Goal: Transaction & Acquisition: Purchase product/service

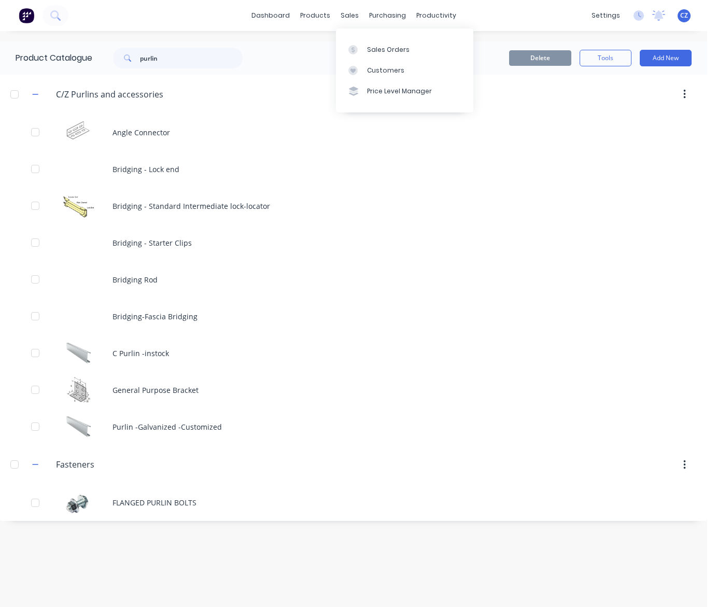
click at [381, 71] on div "Customers" at bounding box center [385, 70] width 37 height 9
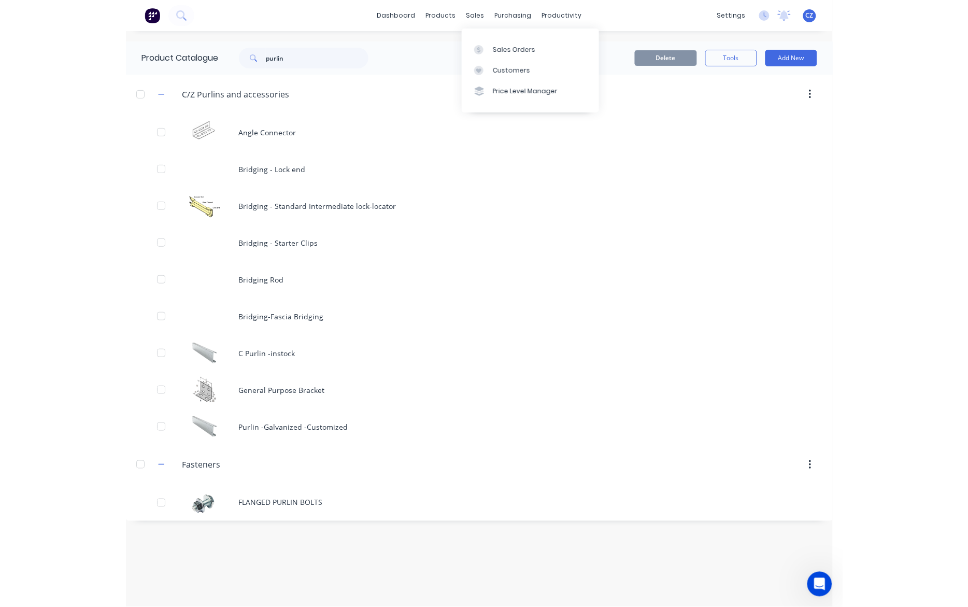
scroll to position [239, 0]
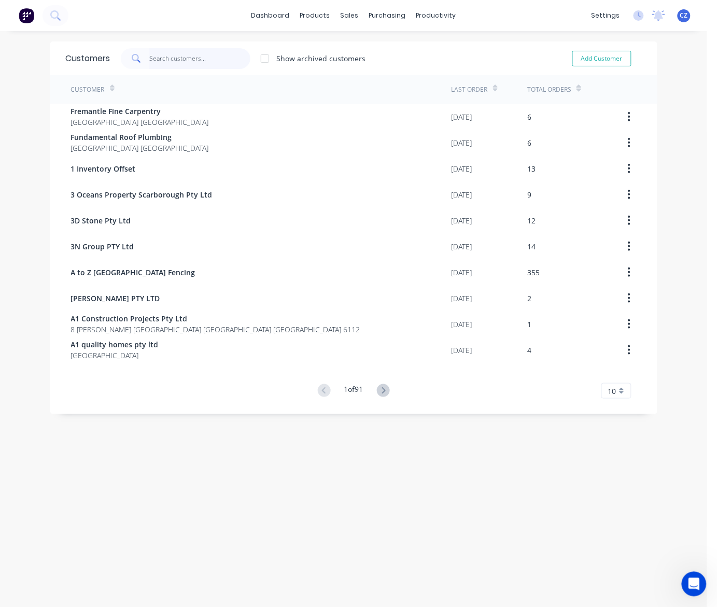
click at [174, 58] on input "text" at bounding box center [199, 58] width 101 height 21
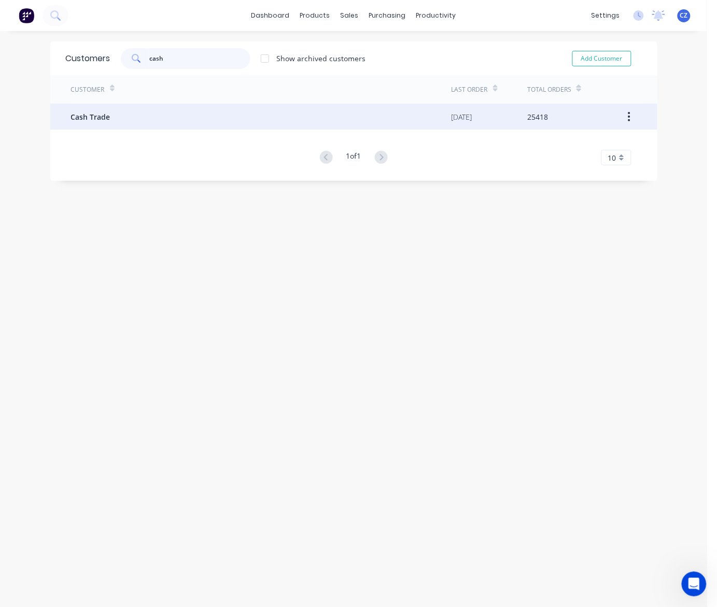
type input "cash"
click at [153, 116] on div "Cash Trade" at bounding box center [261, 117] width 380 height 26
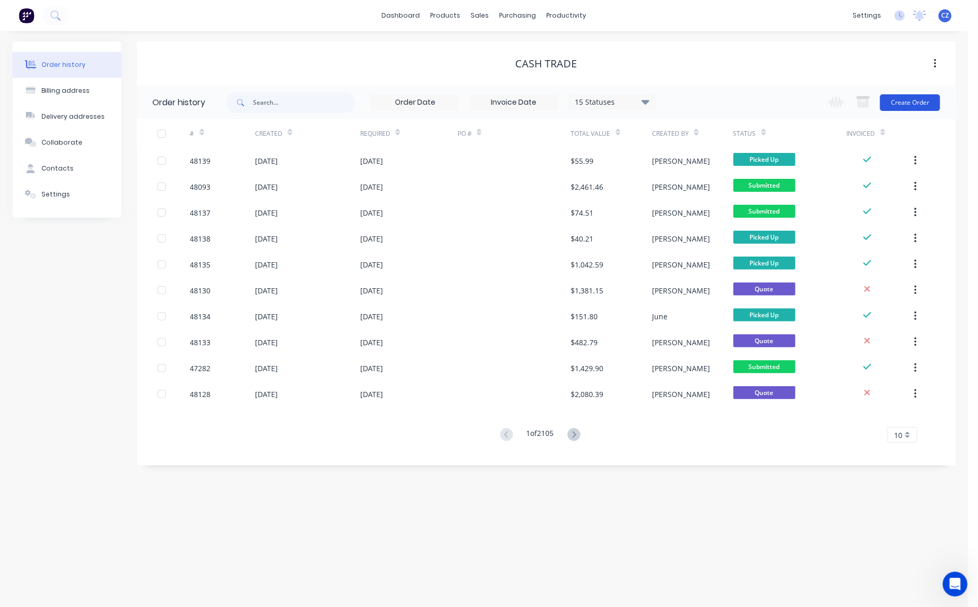
click at [716, 102] on button "Create Order" at bounding box center [910, 102] width 60 height 17
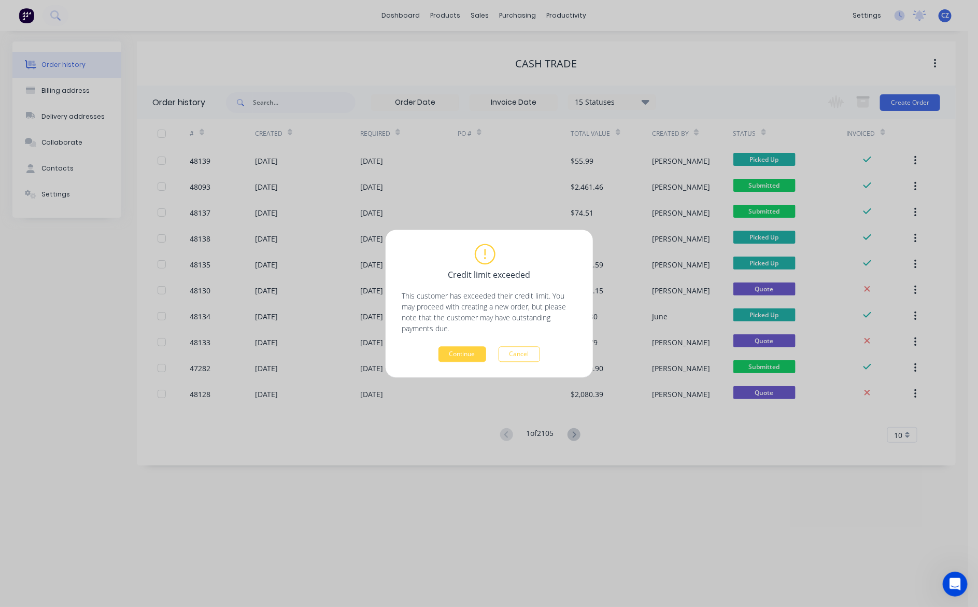
click at [482, 31] on div "Credit limit exceeded This customer has exceeded their credit limit. You may pr…" at bounding box center [489, 303] width 978 height 607
click at [480, 12] on div "Credit limit exceeded This customer has exceeded their credit limit. You may pr…" at bounding box center [489, 303] width 978 height 607
click at [517, 348] on button "Cancel" at bounding box center [518, 354] width 41 height 16
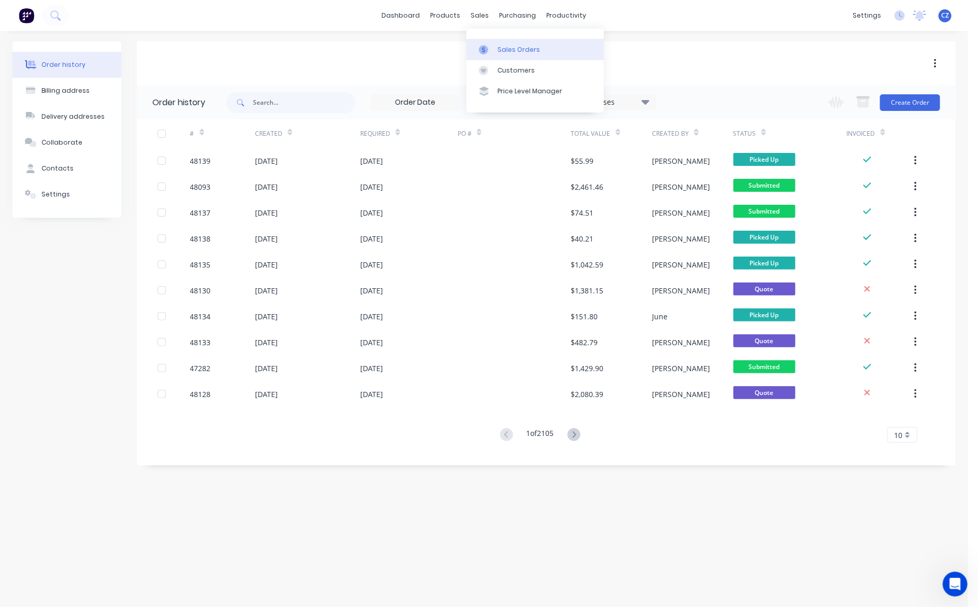
click at [517, 50] on div "Sales Orders" at bounding box center [518, 49] width 42 height 9
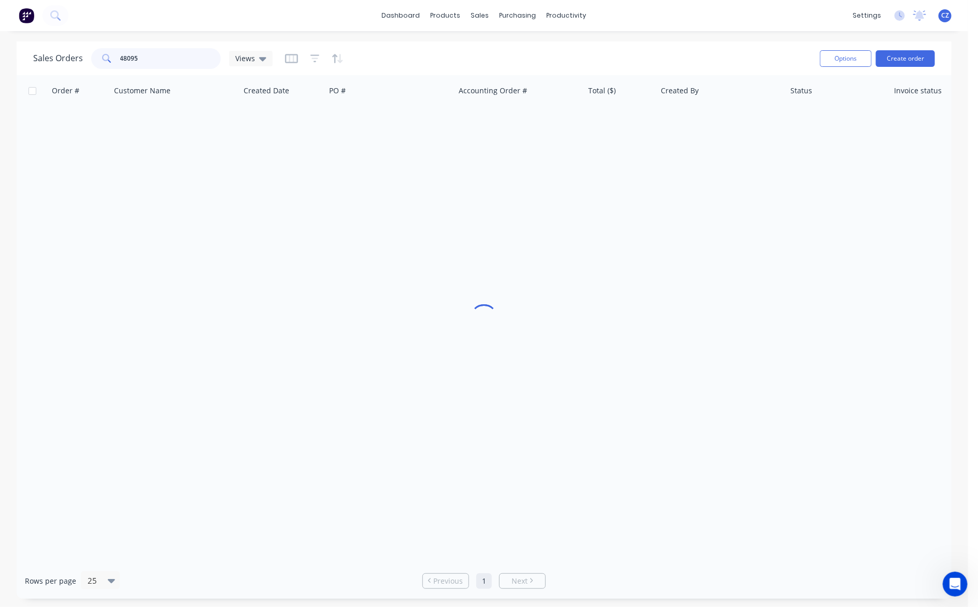
click at [163, 60] on input "48095" at bounding box center [170, 58] width 101 height 21
type input "417929526"
drag, startPoint x: 171, startPoint y: 55, endPoint x: 116, endPoint y: 54, distance: 56.0
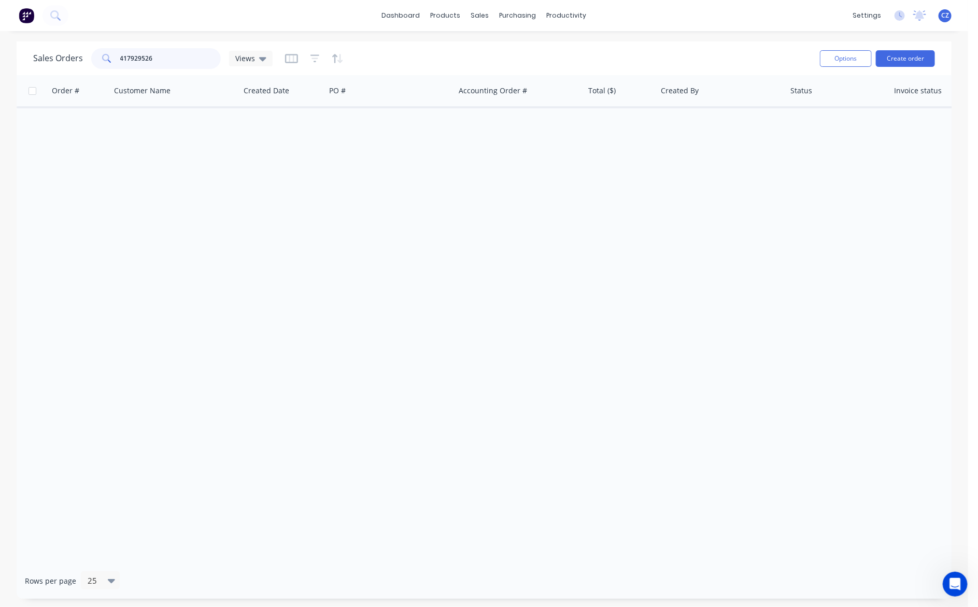
click at [116, 54] on div "417929526" at bounding box center [156, 58] width 130 height 21
click at [716, 55] on button "Create order" at bounding box center [905, 58] width 59 height 17
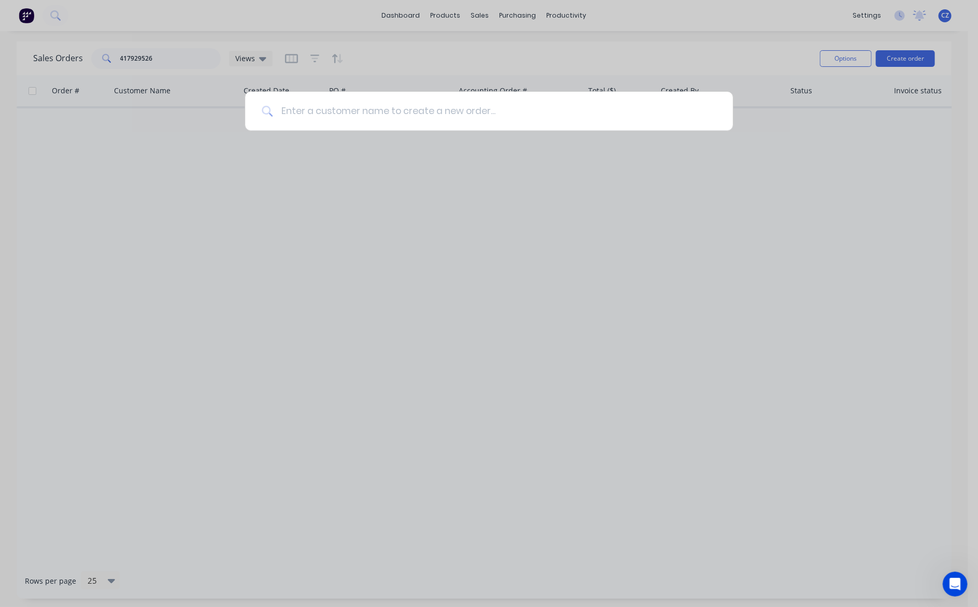
click at [426, 114] on input at bounding box center [494, 111] width 443 height 39
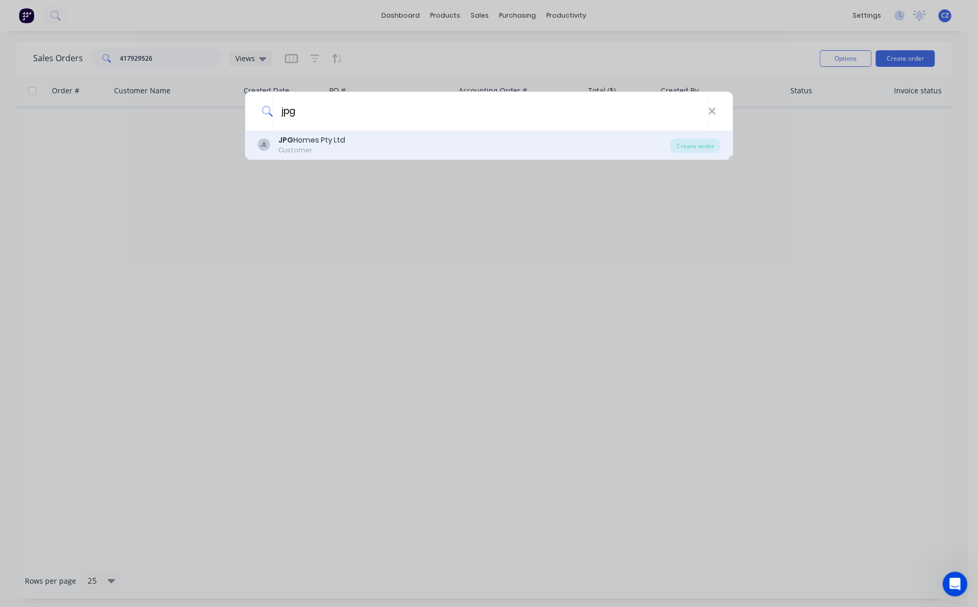
type input "jpg"
click at [370, 148] on div "JL JPG Homes Pty Ltd Customer" at bounding box center [463, 145] width 413 height 20
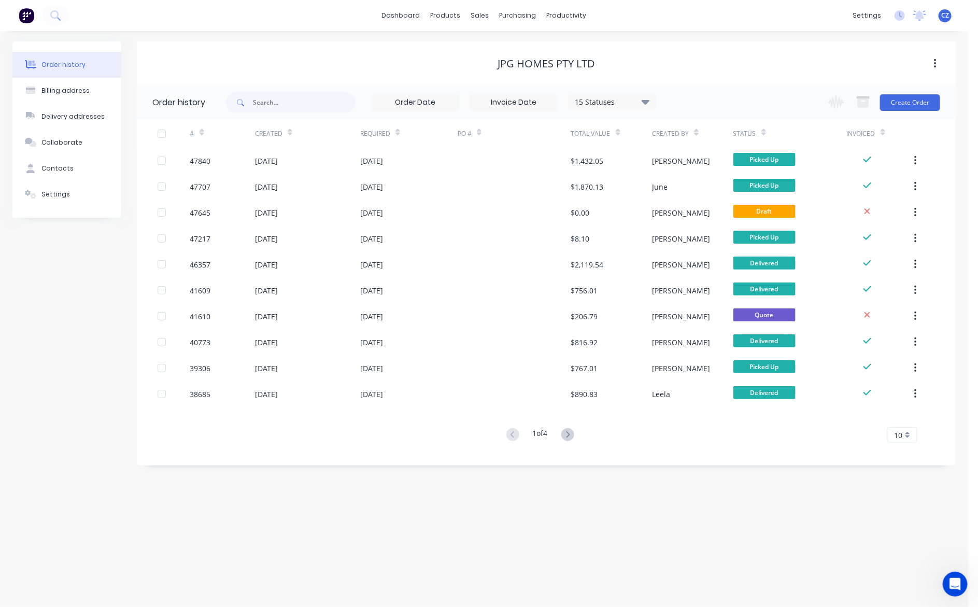
click at [716, 112] on div "Change order status Submitted Ready for Delivery Ready To Pick Up Monday Tuesda…" at bounding box center [881, 102] width 118 height 34
click at [716, 105] on button "Create Order" at bounding box center [910, 102] width 60 height 17
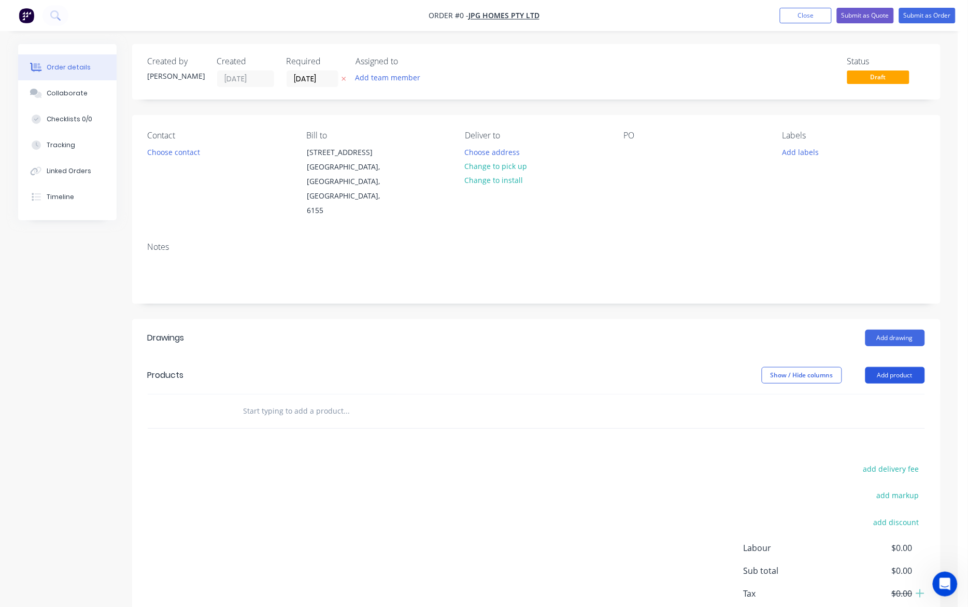
click at [716, 367] on button "Add product" at bounding box center [895, 375] width 60 height 17
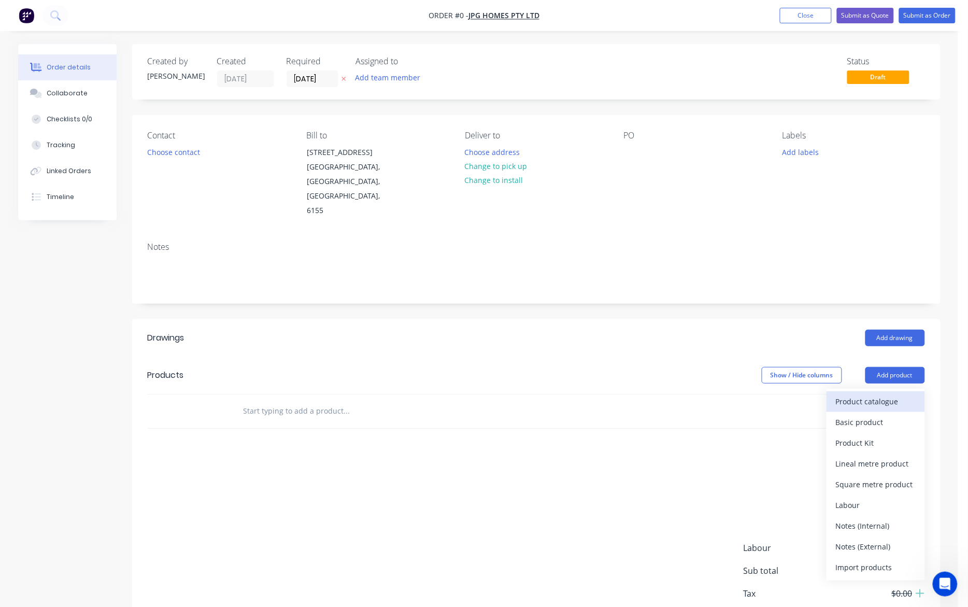
click at [716, 394] on div "Product catalogue" at bounding box center [876, 401] width 80 height 15
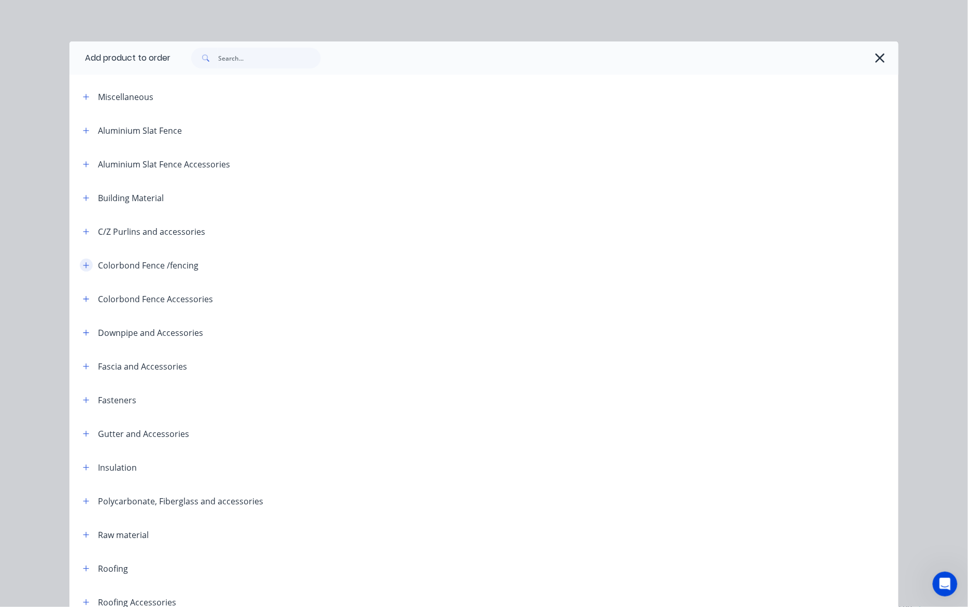
click at [83, 266] on icon "button" at bounding box center [86, 265] width 6 height 7
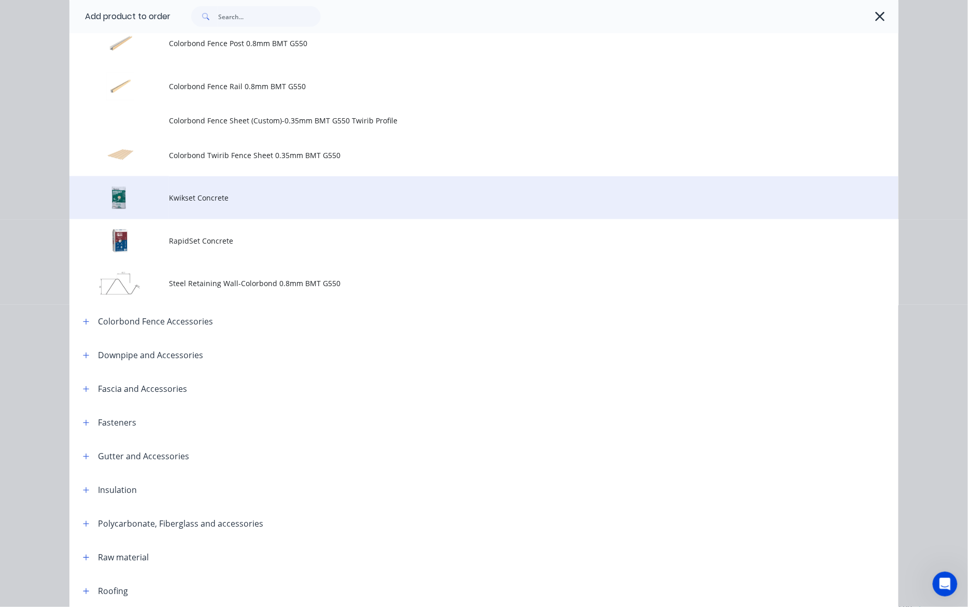
scroll to position [518, 0]
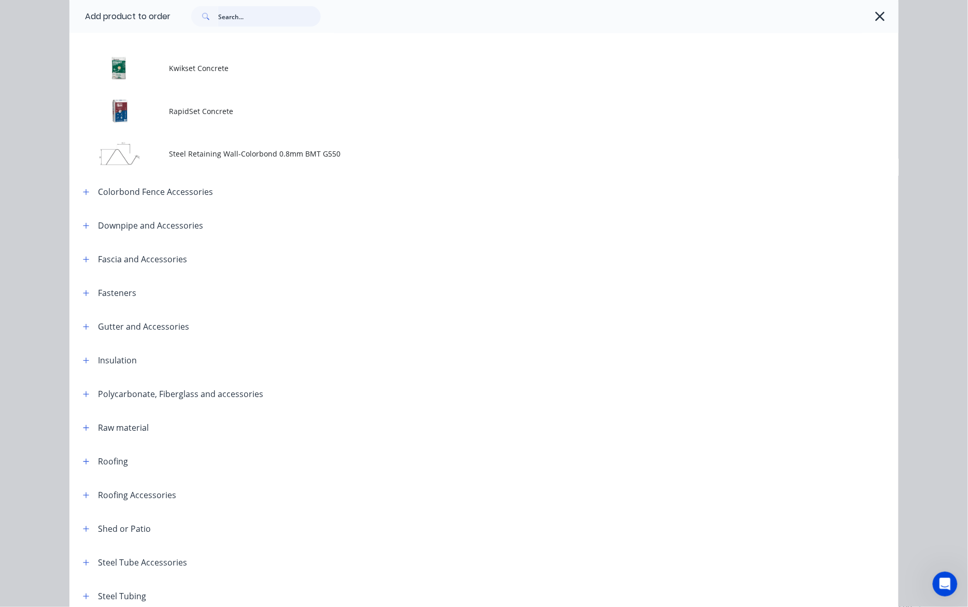
click at [226, 19] on input "text" at bounding box center [269, 16] width 103 height 21
type input "gate"
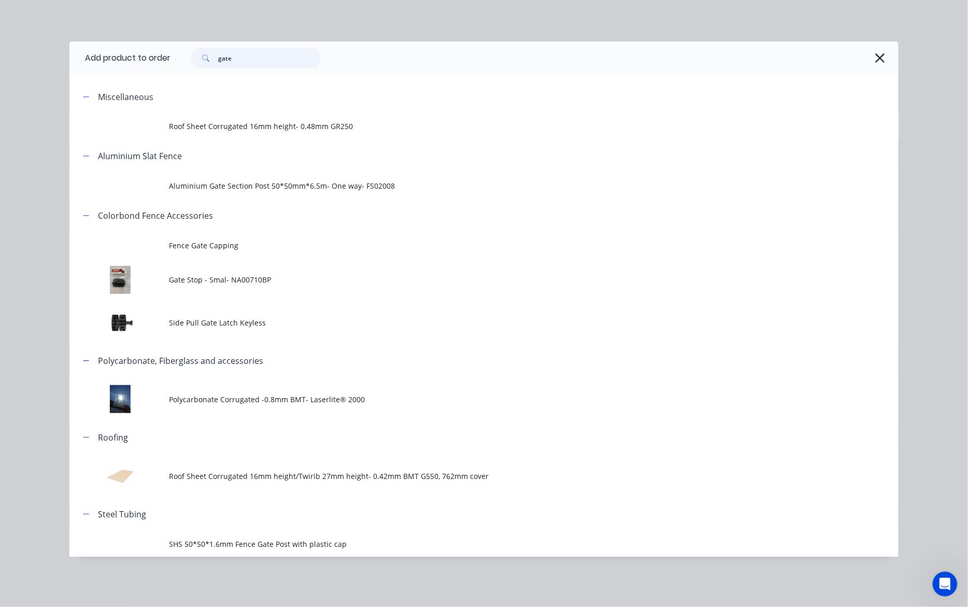
scroll to position [50, 0]
click at [716, 55] on icon "button" at bounding box center [879, 57] width 9 height 9
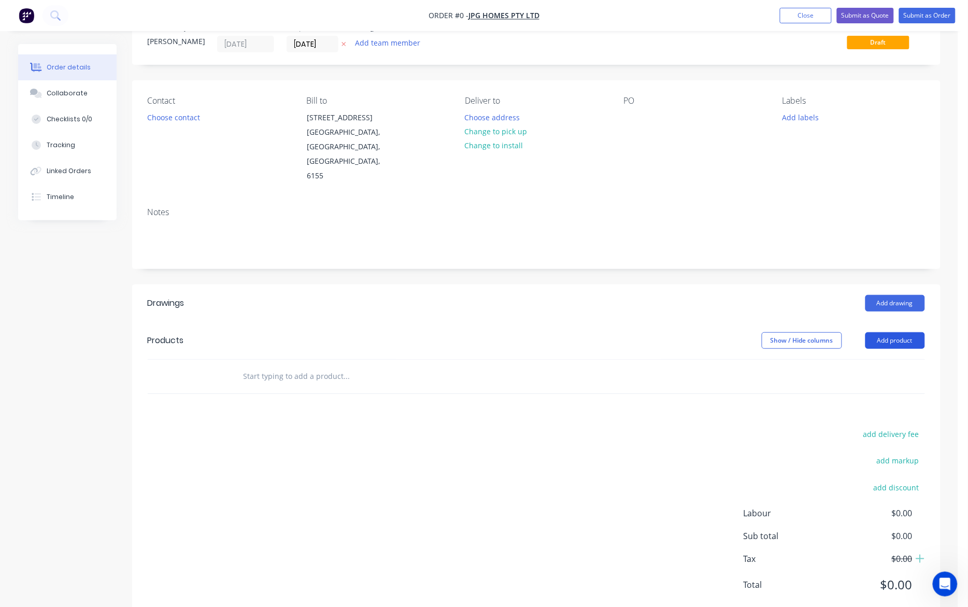
click at [716, 332] on button "Add product" at bounding box center [895, 340] width 60 height 17
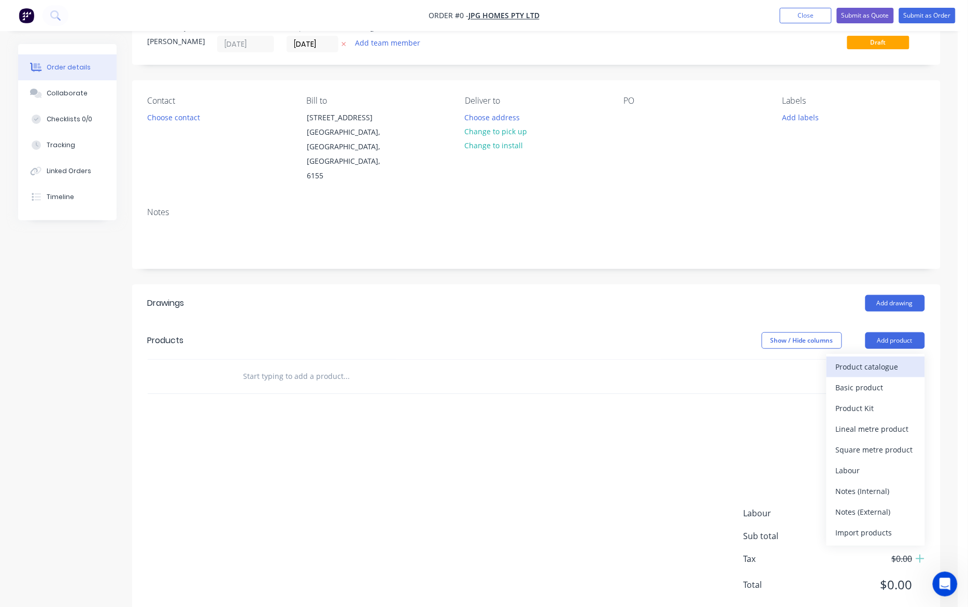
click at [716, 359] on div "Product catalogue" at bounding box center [876, 366] width 80 height 15
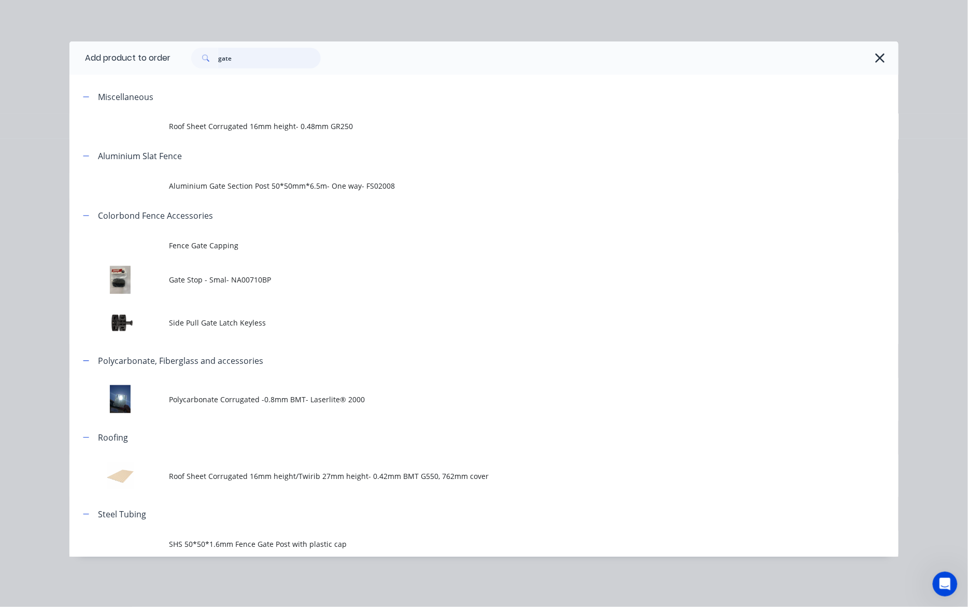
drag, startPoint x: 254, startPoint y: 62, endPoint x: 164, endPoint y: 62, distance: 90.2
click at [164, 62] on header "Add product to order gate" at bounding box center [483, 57] width 829 height 33
click at [716, 57] on icon "button" at bounding box center [880, 58] width 11 height 15
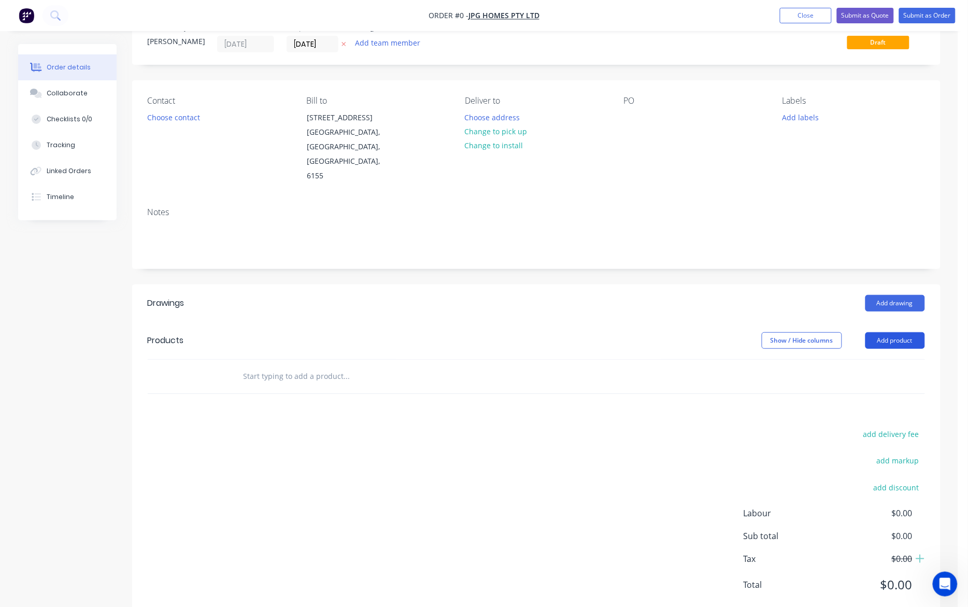
click at [716, 332] on button "Add product" at bounding box center [895, 340] width 60 height 17
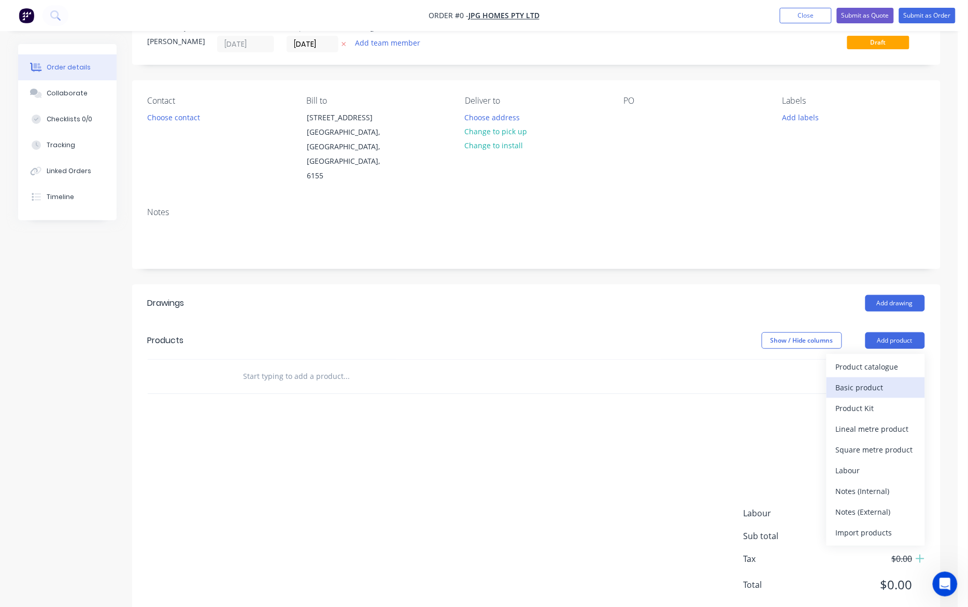
click at [716, 380] on div "Basic product" at bounding box center [876, 387] width 80 height 15
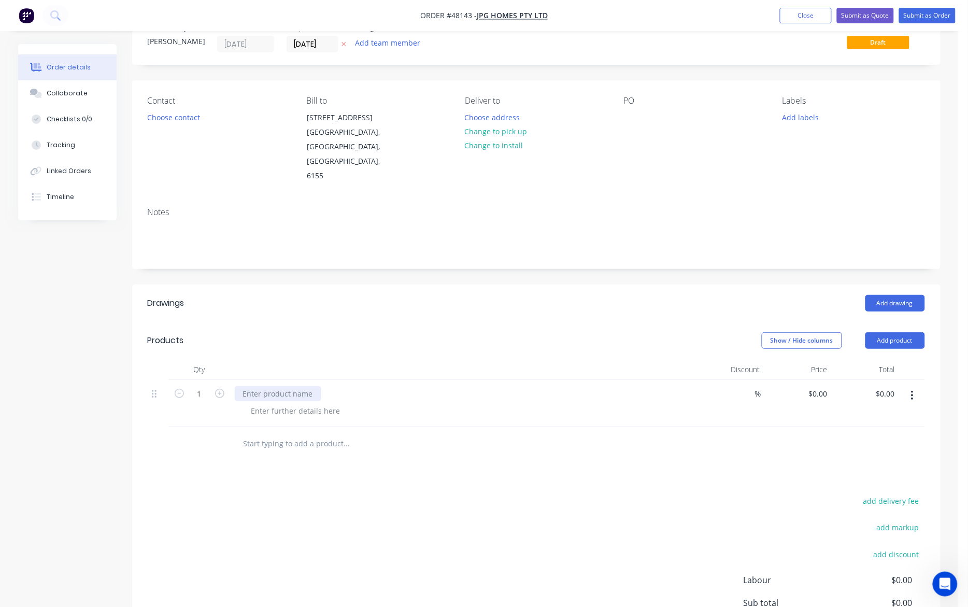
click at [317, 386] on div at bounding box center [278, 393] width 87 height 15
click at [366, 445] on div "Drawings Add drawing Products Show / Hide columns Add product Qty Discount Pric…" at bounding box center [536, 485] width 808 height 402
click at [319, 403] on div at bounding box center [296, 410] width 106 height 15
drag, startPoint x: 817, startPoint y: 364, endPoint x: 659, endPoint y: 353, distance: 157.9
click at [659, 380] on div "1 colorbond gate kit: Width for the Gate 840x1800mm itself surfmist % 0 0 $0.00…" at bounding box center [536, 403] width 777 height 47
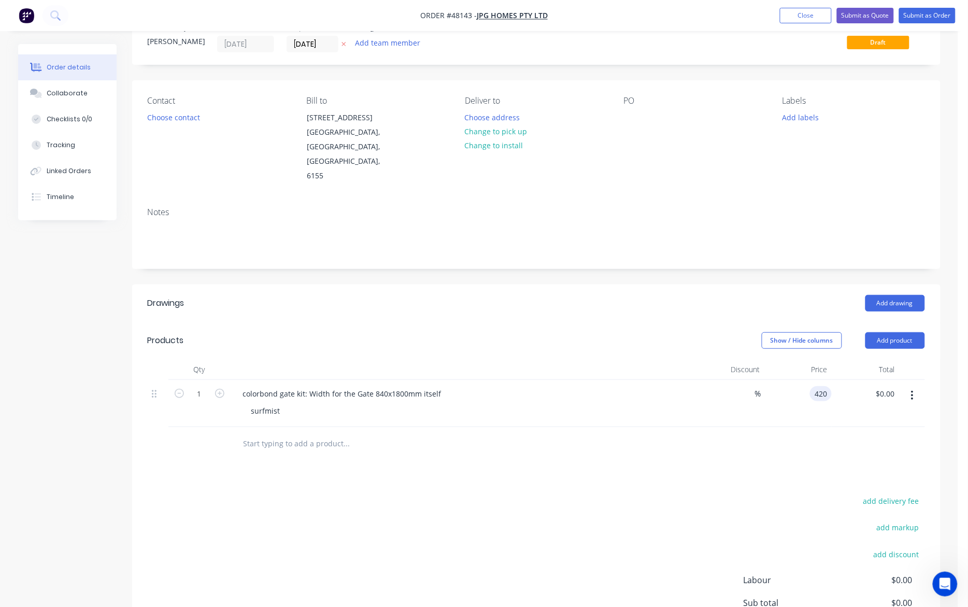
type input "$420.00"
click at [716, 427] on div at bounding box center [536, 444] width 777 height 34
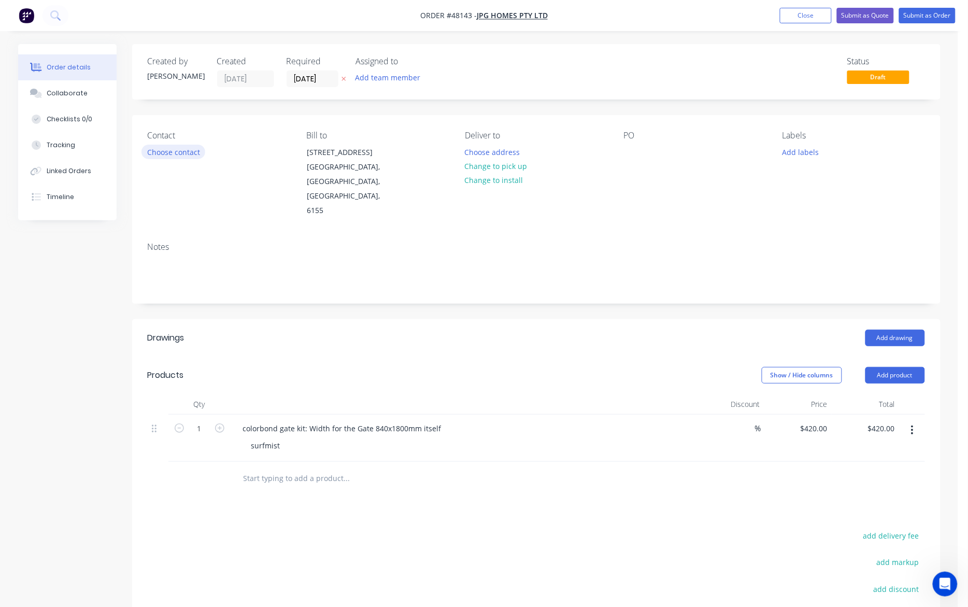
click at [175, 154] on button "Choose contact" at bounding box center [173, 152] width 64 height 14
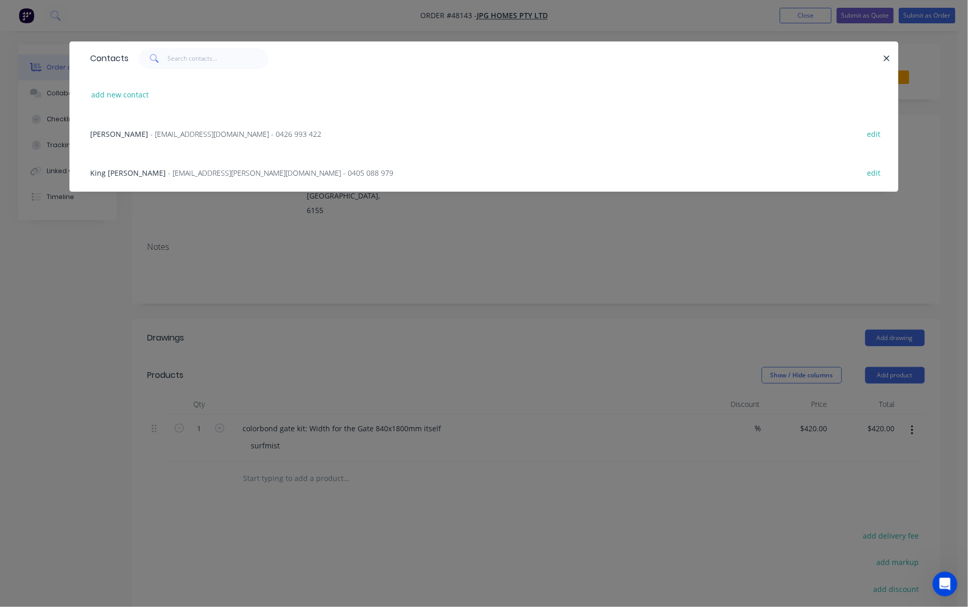
click at [433, 348] on div "Contacts add new contact Grace Wong - gracewong.xinen@gmail.com - 0426 993 422 …" at bounding box center [484, 303] width 968 height 607
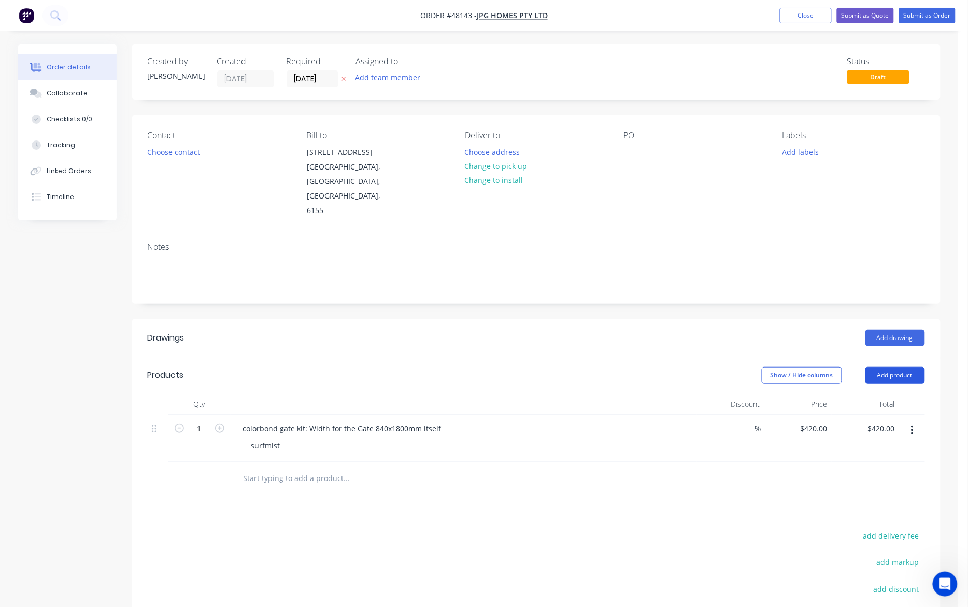
click at [716, 367] on button "Add product" at bounding box center [895, 375] width 60 height 17
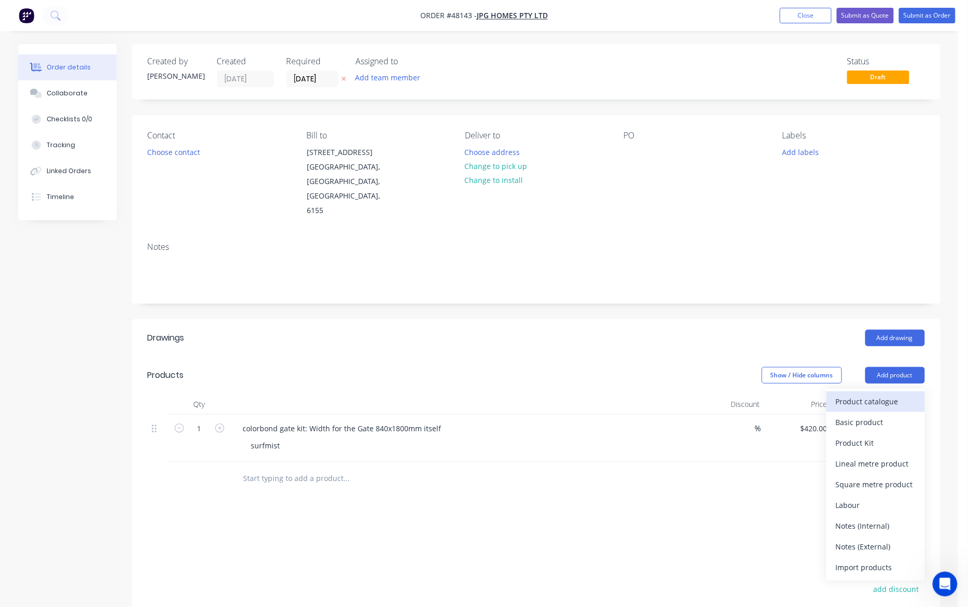
click at [716, 394] on div "Product catalogue" at bounding box center [876, 401] width 80 height 15
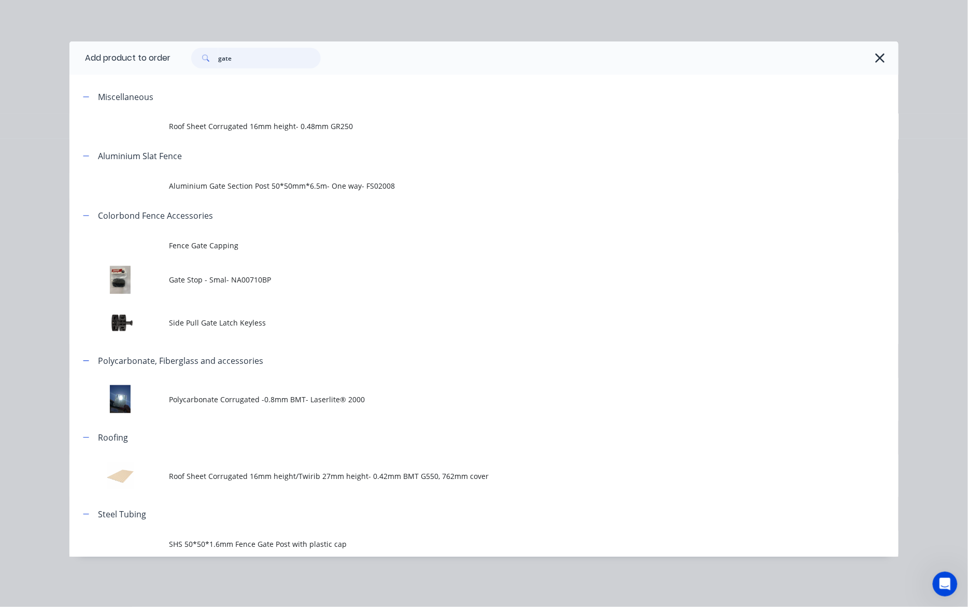
click at [288, 65] on input "gate" at bounding box center [269, 58] width 103 height 21
drag, startPoint x: 288, startPoint y: 65, endPoint x: 205, endPoint y: 57, distance: 82.7
click at [205, 57] on div "gate" at bounding box center [256, 58] width 130 height 21
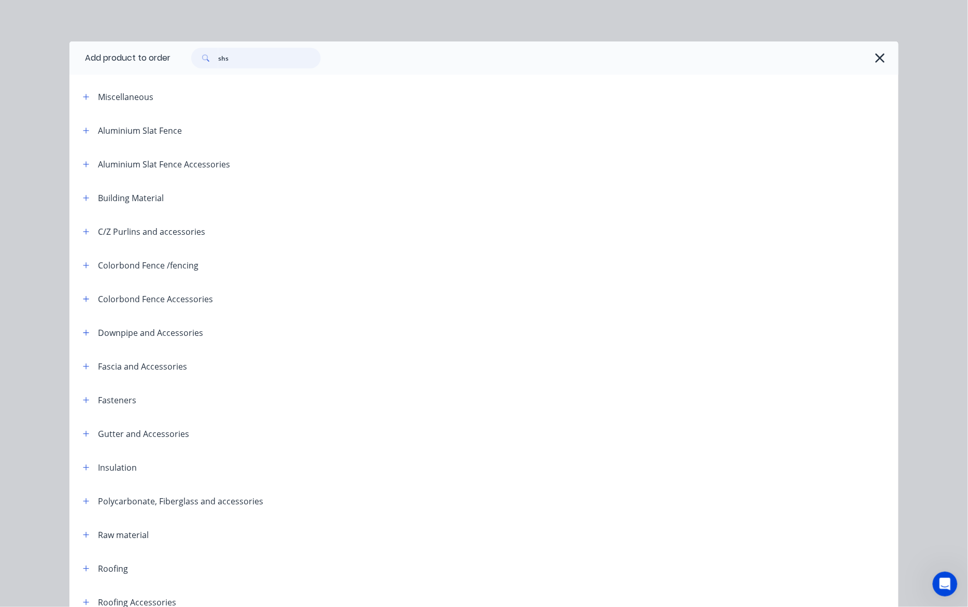
type input "shs"
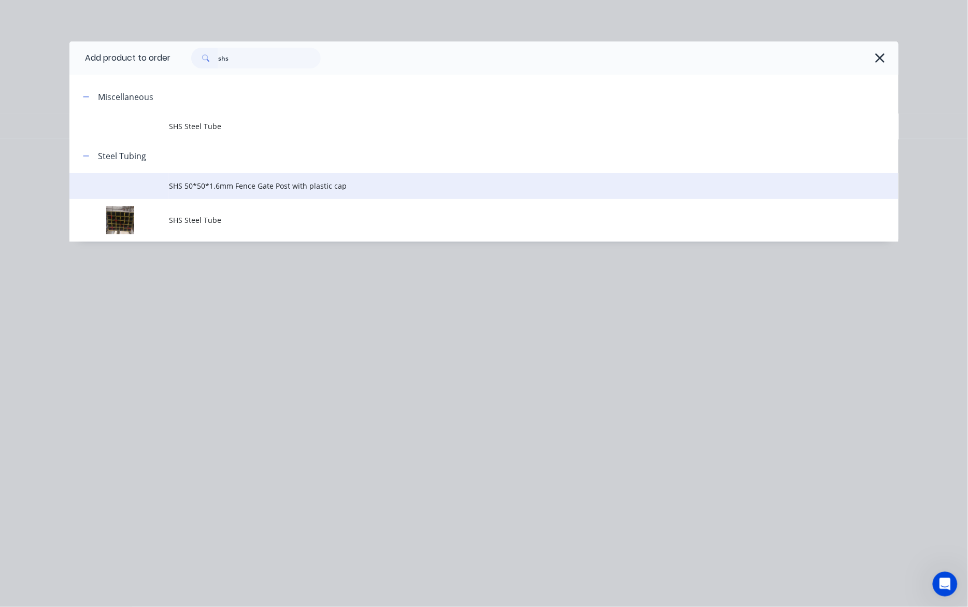
click at [219, 192] on td "SHS 50*50*1.6mm Fence Gate Post with plastic cap" at bounding box center [533, 186] width 729 height 26
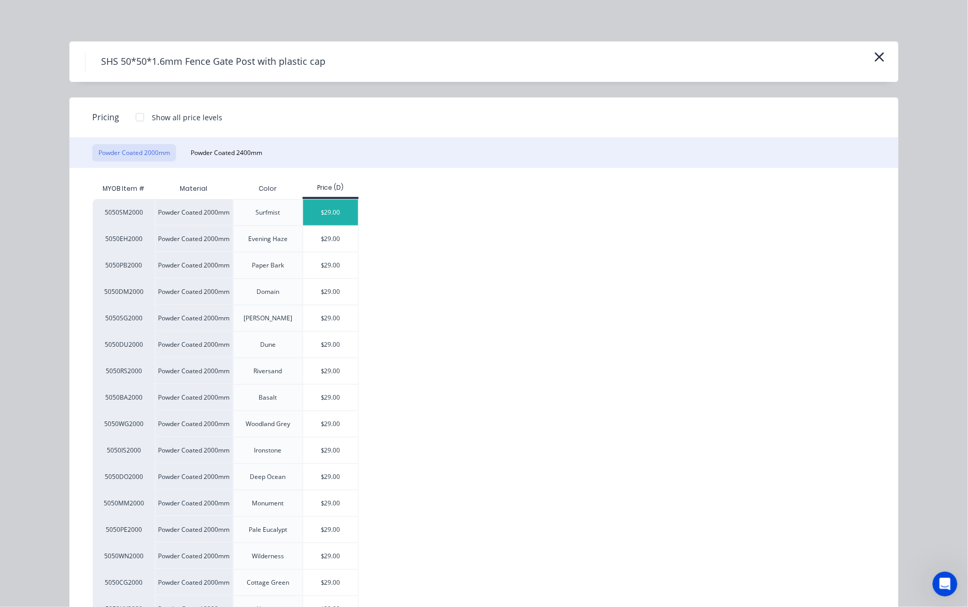
click at [310, 216] on div "$29.00" at bounding box center [330, 212] width 55 height 26
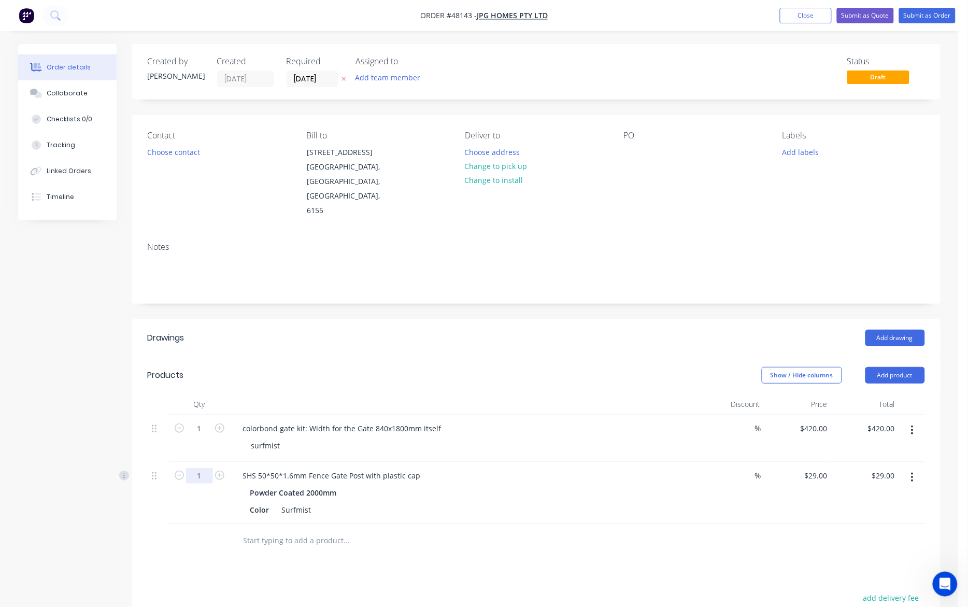
click at [201, 436] on input "1" at bounding box center [199, 429] width 27 height 16
type input "2"
type input "$58.00"
type input "$0.00"
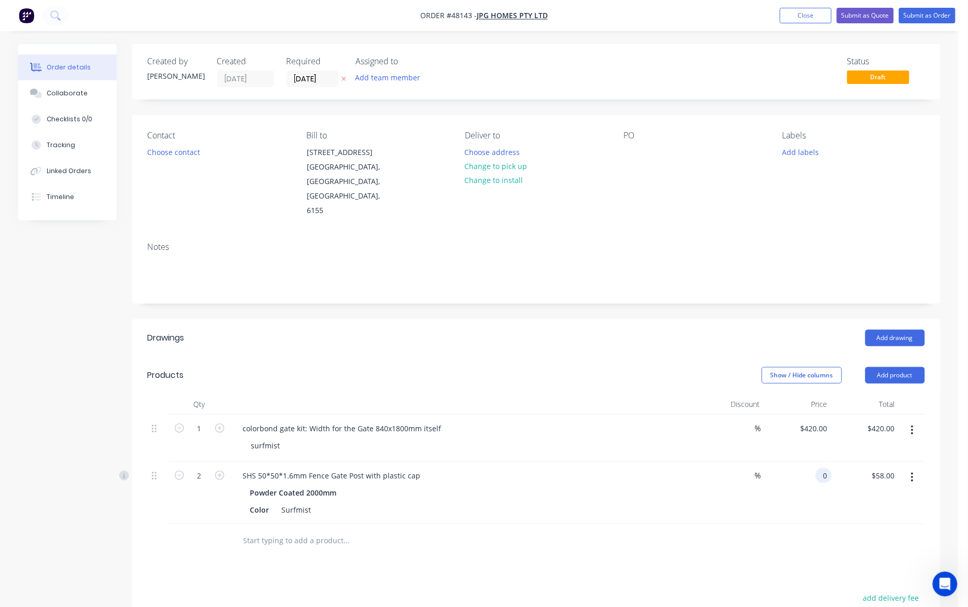
type input "$0.00"
click at [716, 367] on button "Add product" at bounding box center [895, 375] width 60 height 17
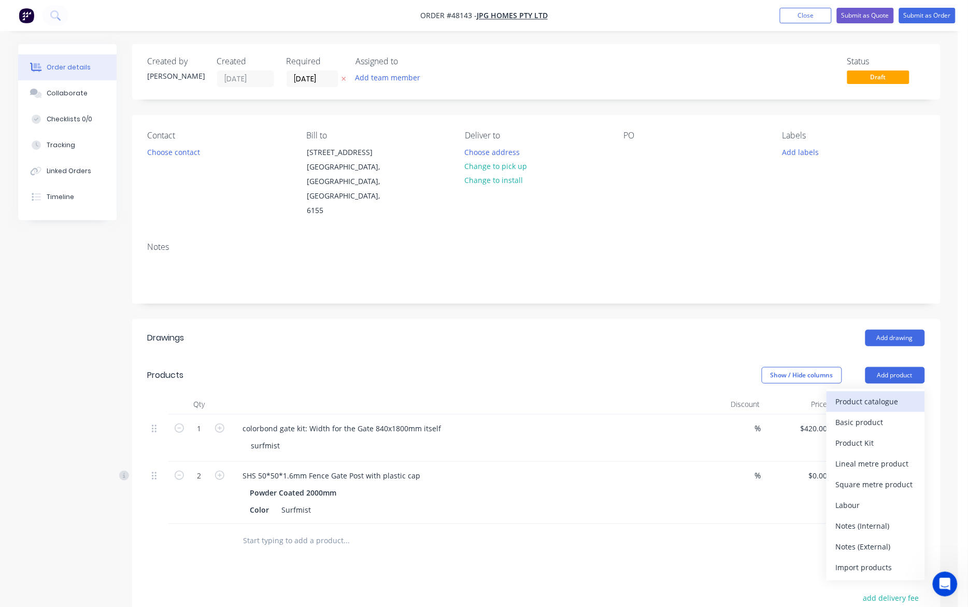
click at [716, 394] on div "Product catalogue" at bounding box center [876, 401] width 80 height 15
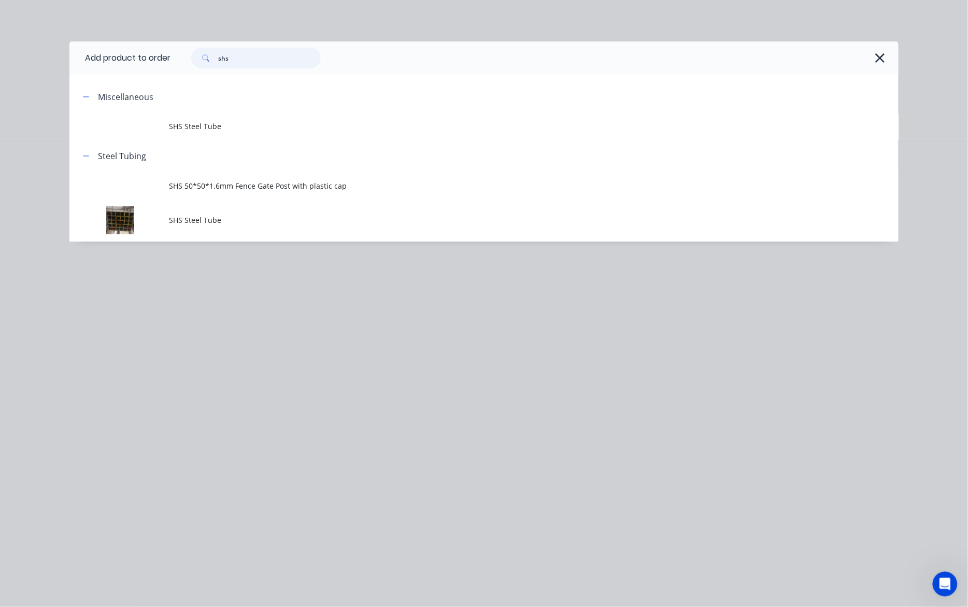
drag, startPoint x: 255, startPoint y: 53, endPoint x: 171, endPoint y: 52, distance: 83.9
click at [171, 53] on div "shs" at bounding box center [529, 58] width 718 height 21
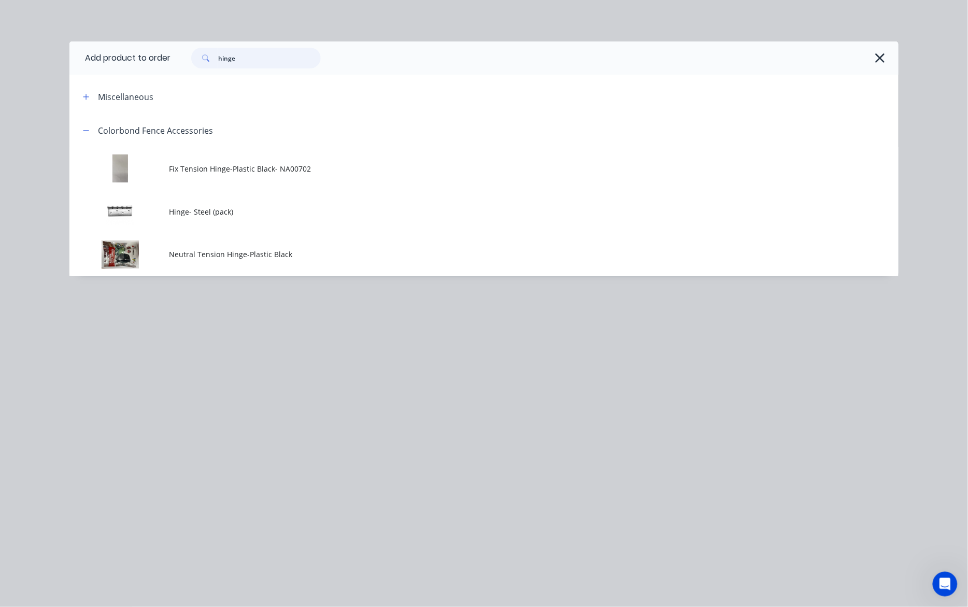
click at [253, 61] on input "hinge" at bounding box center [269, 58] width 103 height 21
click at [84, 135] on button "button" at bounding box center [86, 130] width 13 height 13
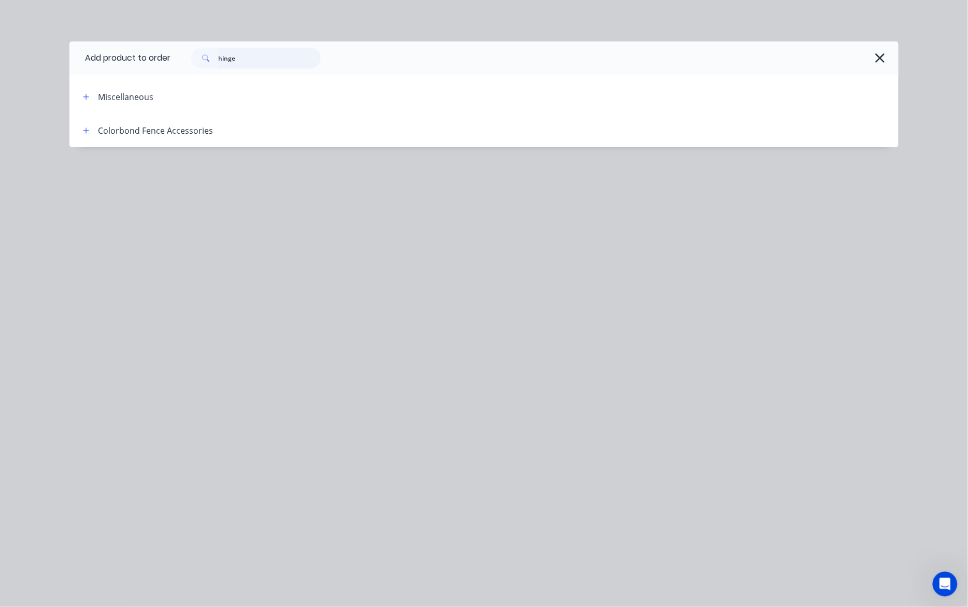
drag, startPoint x: 264, startPoint y: 56, endPoint x: 55, endPoint y: 60, distance: 209.3
click at [55, 60] on div "Add product to order hinge Miscellaneous Colorbond Fence Accessories Fix Tensio…" at bounding box center [484, 303] width 968 height 607
type input "Hinge"
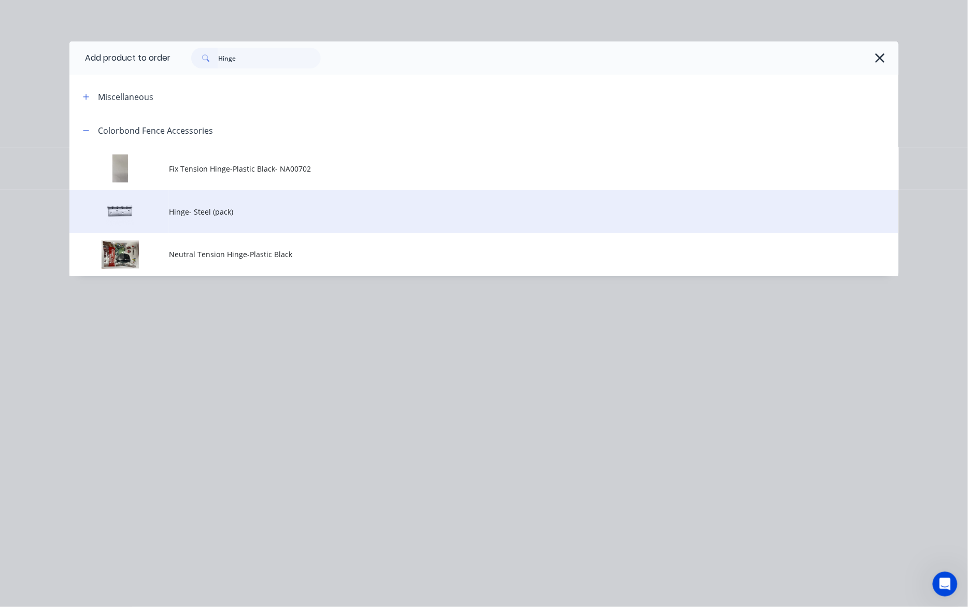
click at [221, 210] on span "Hinge- Steel (pack)" at bounding box center [460, 211] width 583 height 11
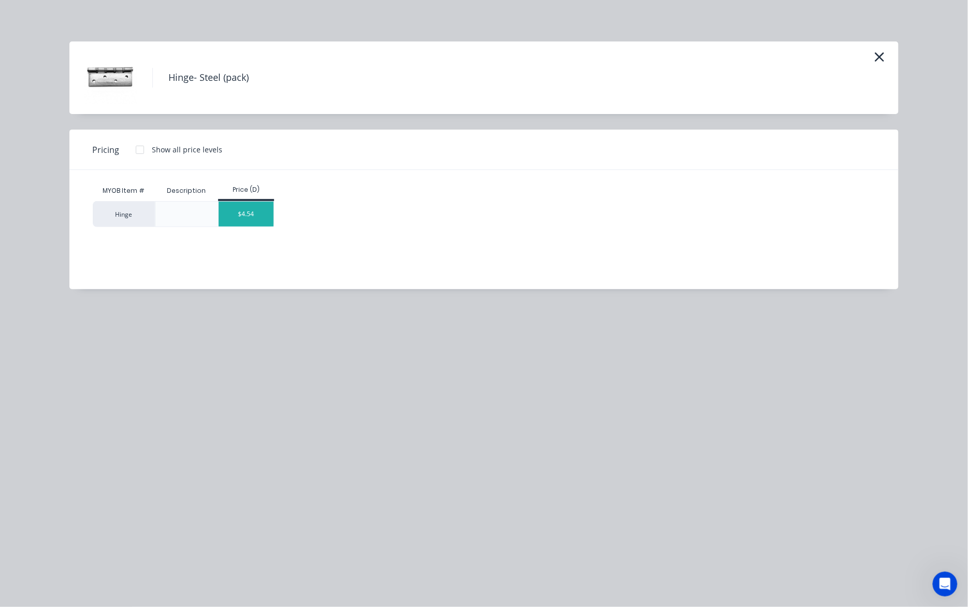
click at [241, 221] on div "$4.54" at bounding box center [246, 214] width 55 height 25
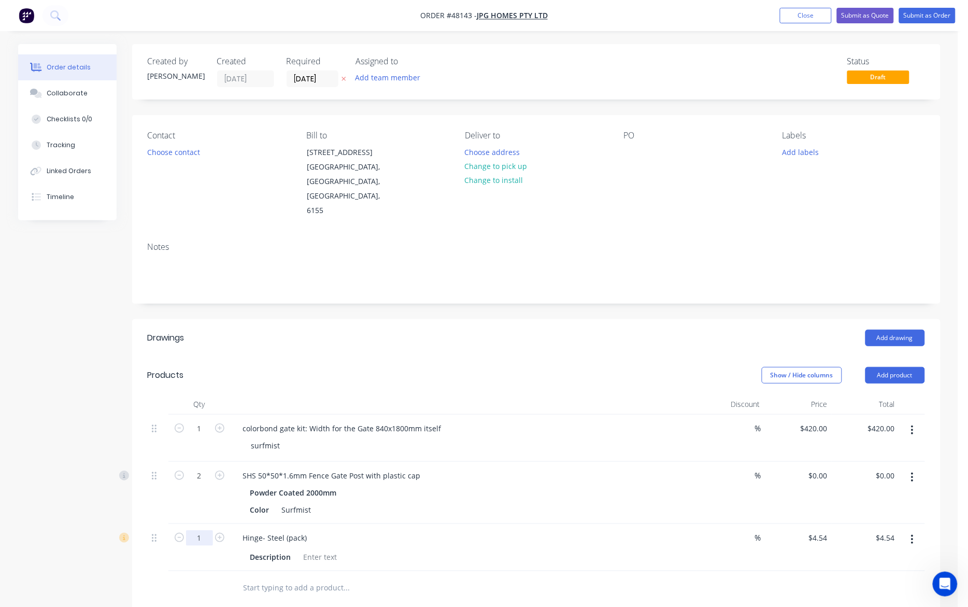
click at [205, 436] on input "1" at bounding box center [199, 429] width 27 height 16
type input "2"
click at [385, 574] on div at bounding box center [417, 588] width 373 height 34
click at [716, 530] on input "9.08" at bounding box center [889, 537] width 20 height 15
type input "0"
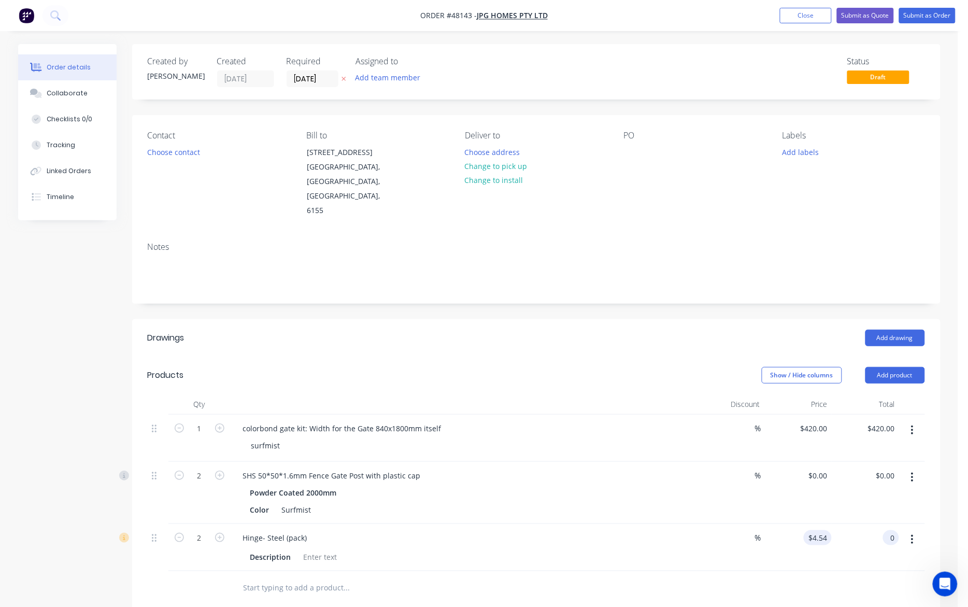
type input "0"
type input "$0.00"
click at [716, 530] on input "0" at bounding box center [826, 537] width 12 height 15
type input "$0.00"
click at [716, 571] on div at bounding box center [536, 588] width 777 height 34
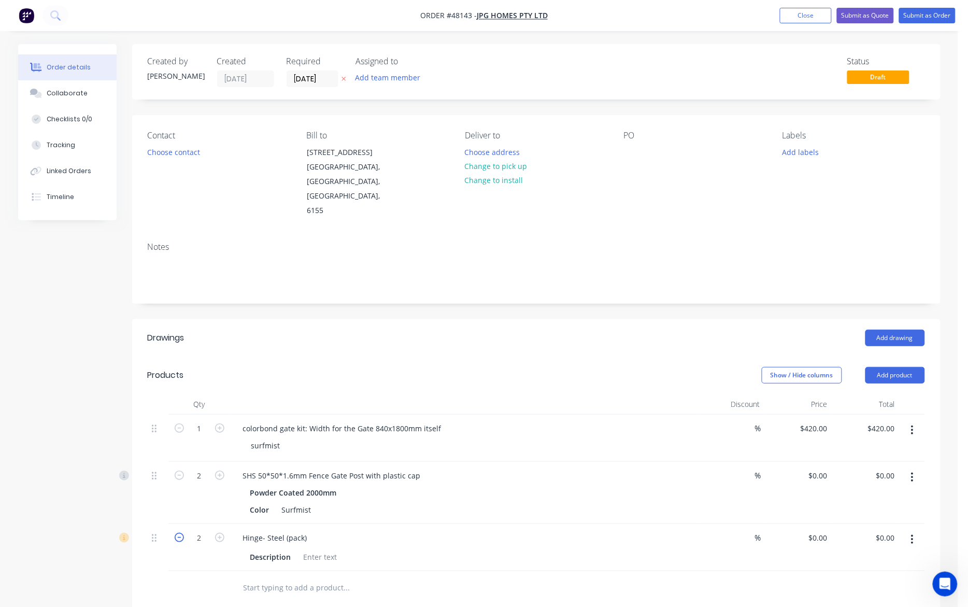
click at [175, 533] on icon "button" at bounding box center [179, 537] width 9 height 9
click at [179, 533] on icon "button" at bounding box center [179, 537] width 9 height 9
type input "0"
click at [716, 367] on button "Add product" at bounding box center [895, 375] width 60 height 17
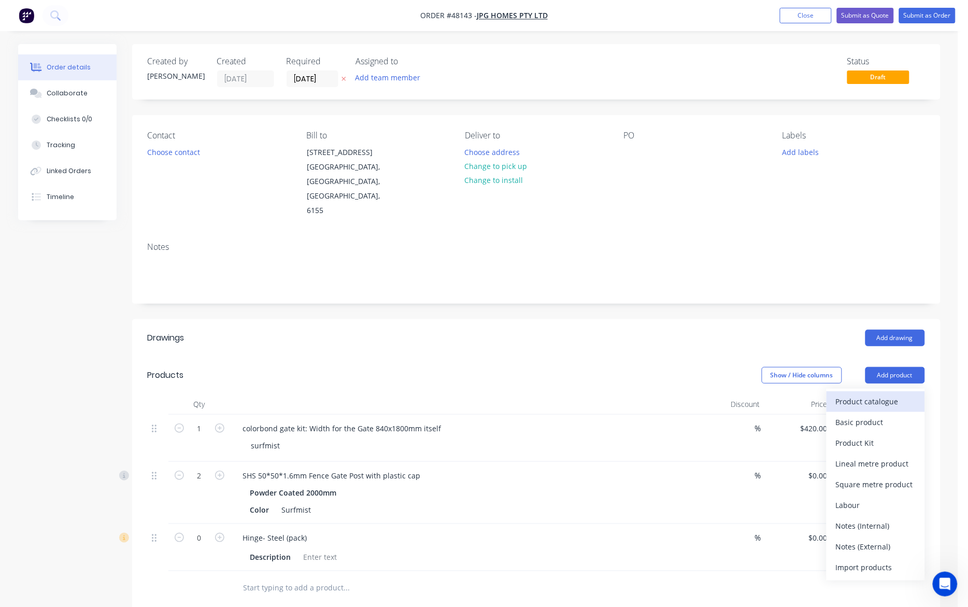
click at [716, 394] on div "Product catalogue" at bounding box center [876, 401] width 80 height 15
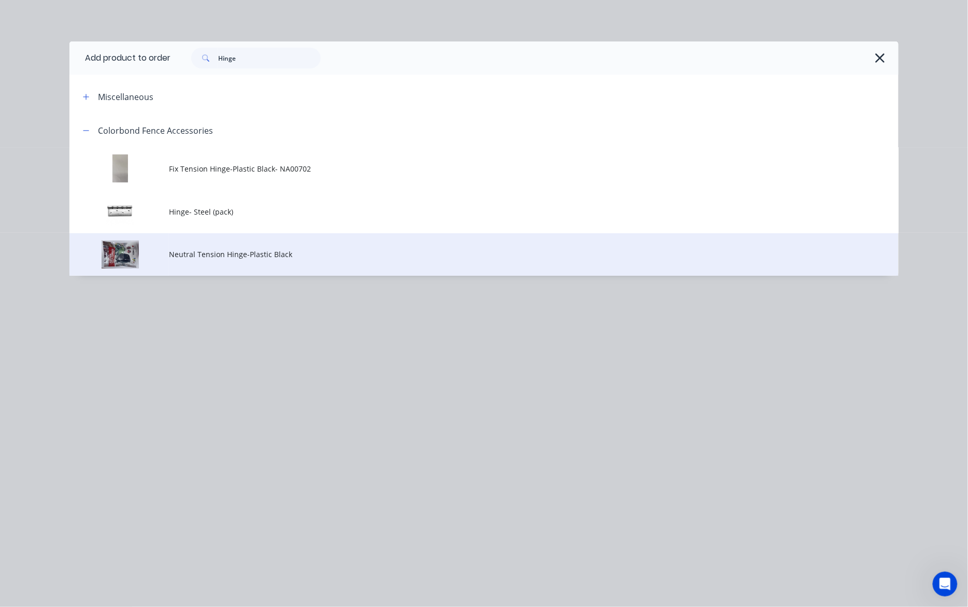
click at [222, 255] on span "Neutral Tension Hinge-Plastic Black" at bounding box center [460, 254] width 583 height 11
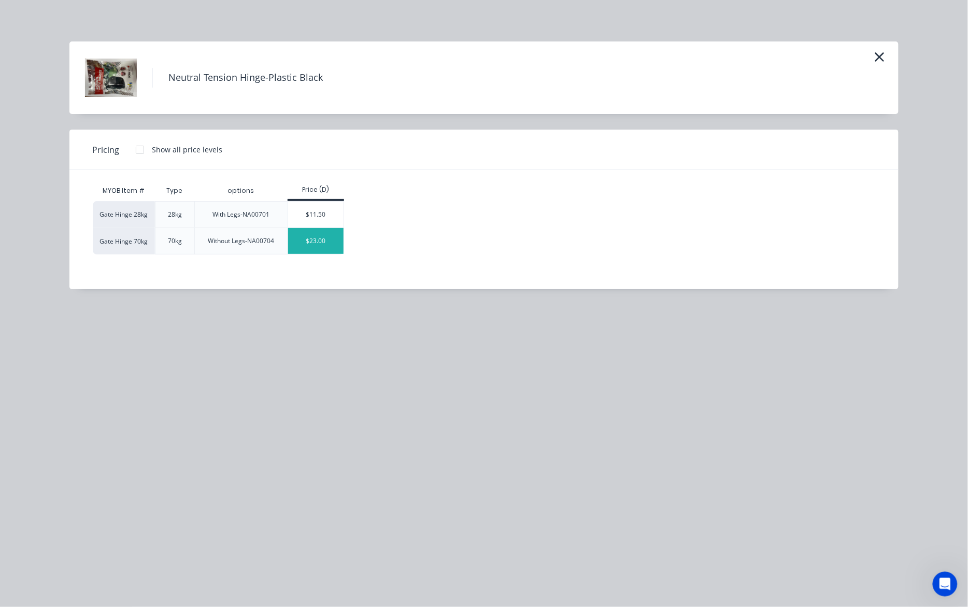
click at [320, 242] on div "$23.00" at bounding box center [315, 241] width 55 height 26
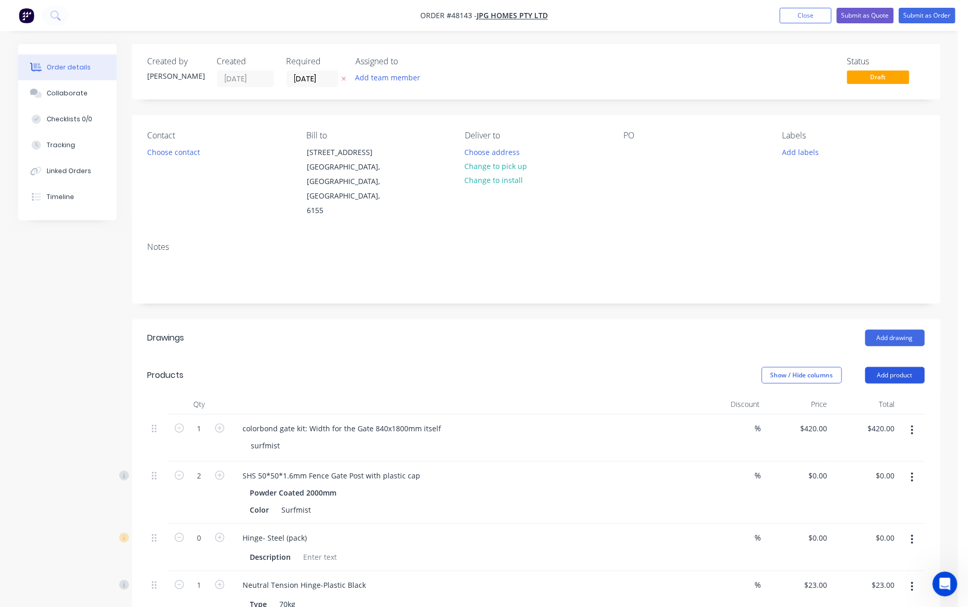
click at [716, 367] on button "Add product" at bounding box center [895, 375] width 60 height 17
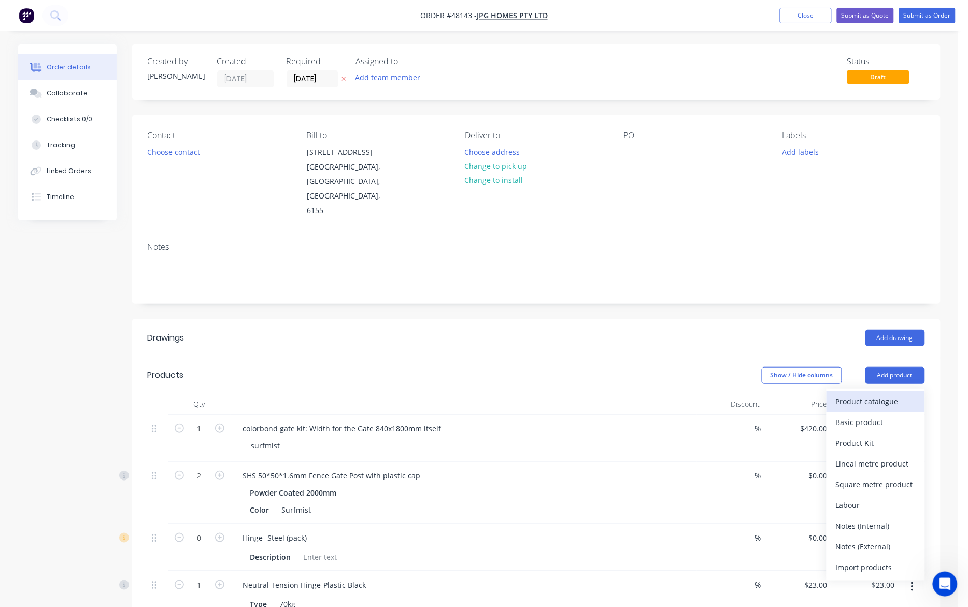
click at [716, 394] on div "Product catalogue" at bounding box center [876, 401] width 80 height 15
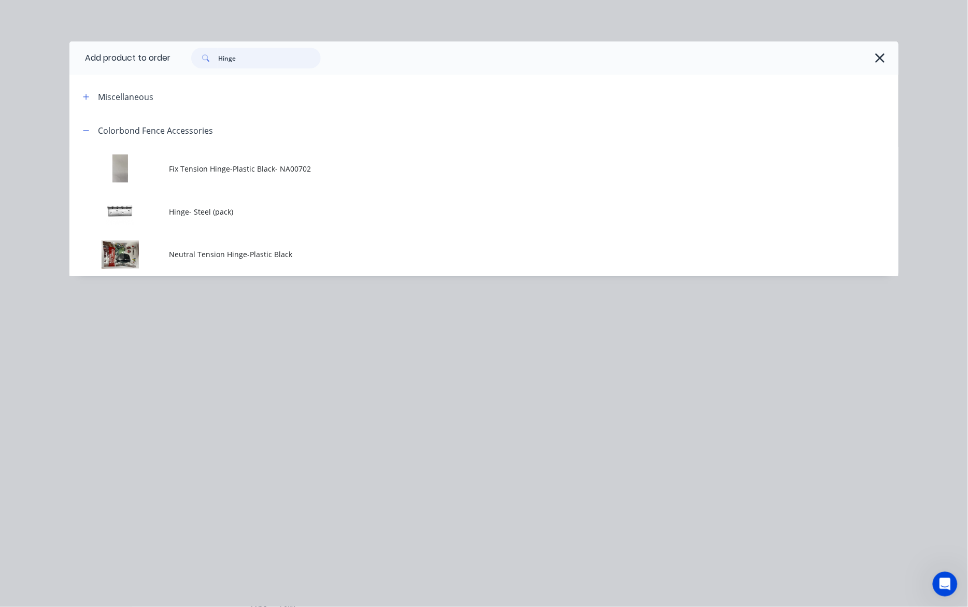
drag, startPoint x: 265, startPoint y: 54, endPoint x: 126, endPoint y: 60, distance: 138.9
click at [126, 60] on header "Add product to order Hinge" at bounding box center [483, 57] width 829 height 33
type input "latch"
drag, startPoint x: 249, startPoint y: 58, endPoint x: 172, endPoint y: 61, distance: 77.3
click at [172, 61] on div "latch" at bounding box center [529, 58] width 718 height 21
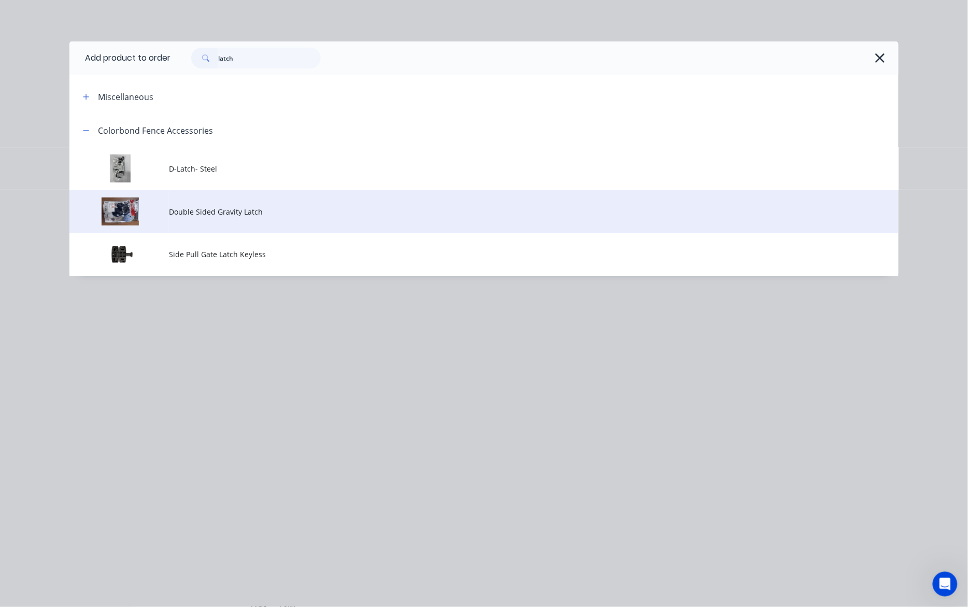
click at [215, 212] on span "Double Sided Gravity Latch" at bounding box center [460, 211] width 583 height 11
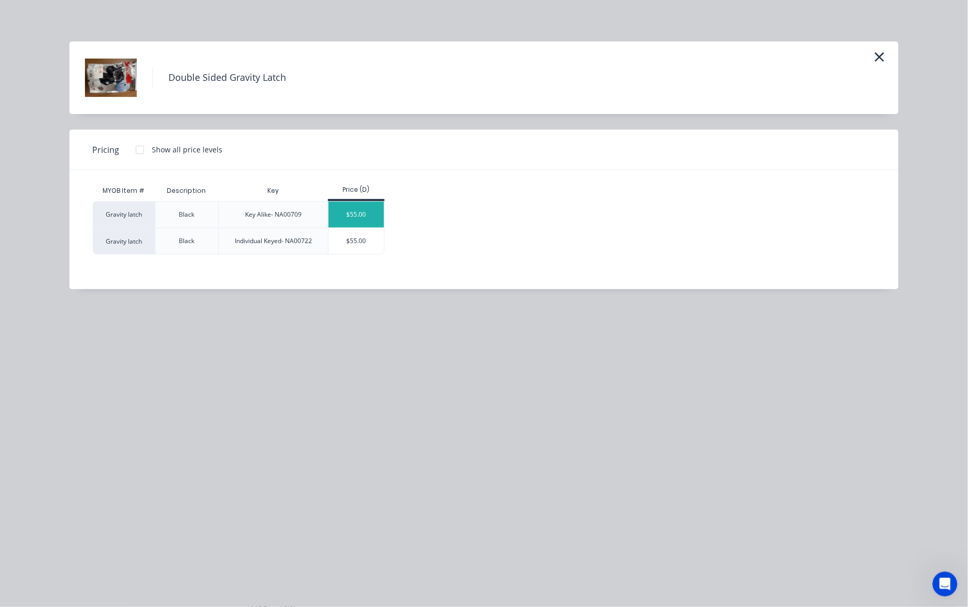
click at [368, 216] on div "$55.00" at bounding box center [355, 215] width 55 height 26
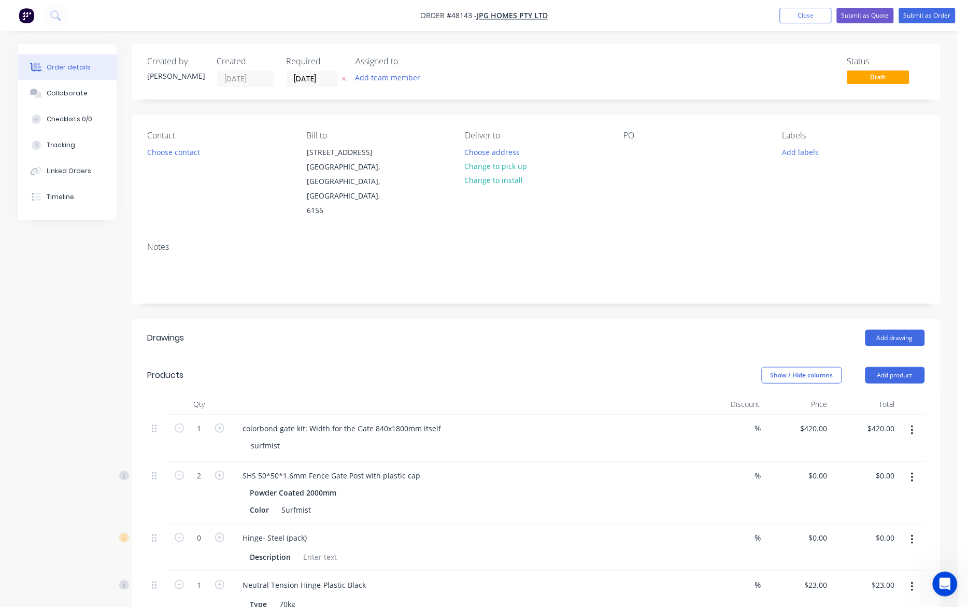
scroll to position [130, 0]
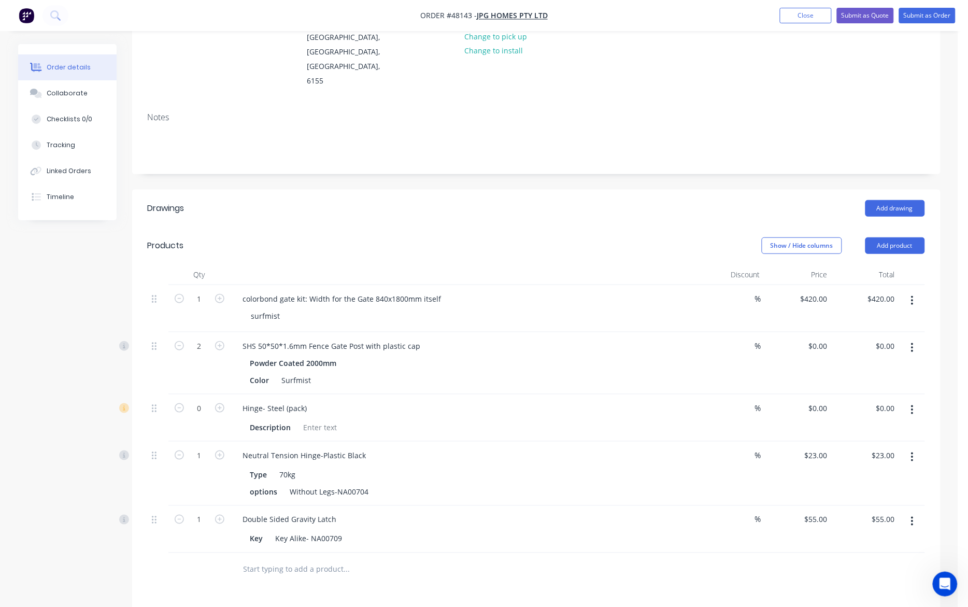
click at [716, 404] on icon "button" at bounding box center [912, 409] width 3 height 11
click at [716, 492] on div "Delete" at bounding box center [876, 499] width 80 height 15
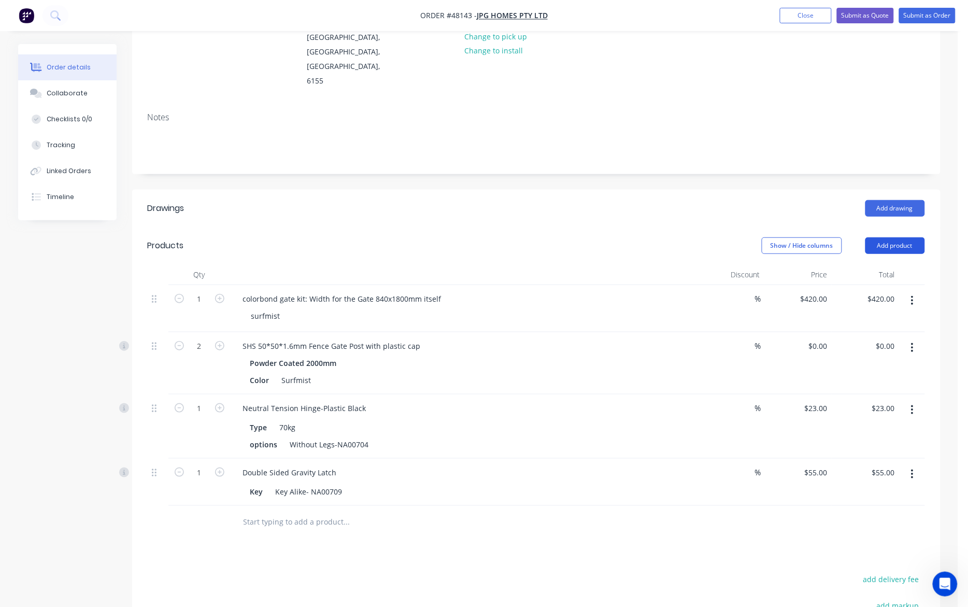
click at [716, 237] on button "Add product" at bounding box center [895, 245] width 60 height 17
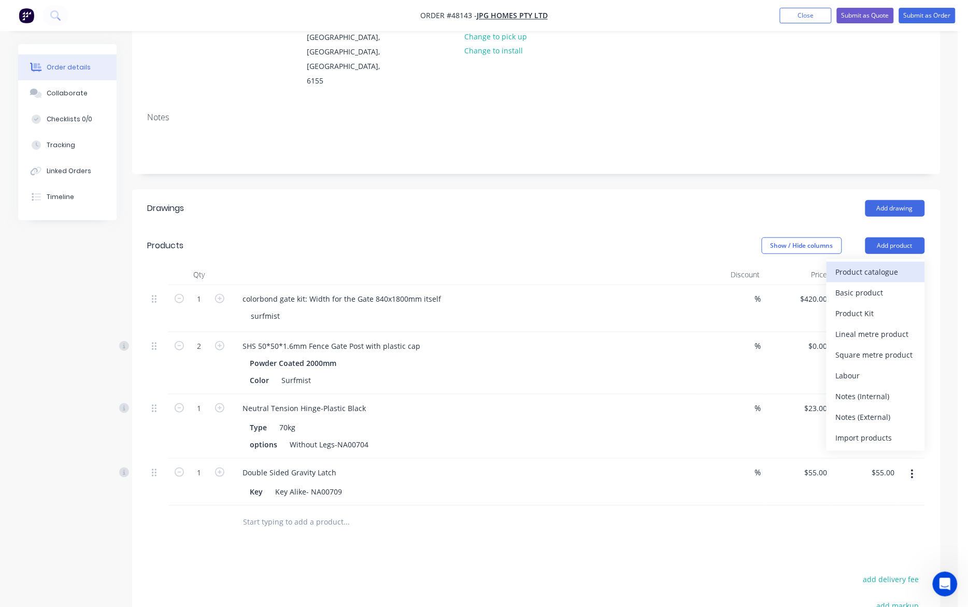
click at [716, 264] on div "Product catalogue" at bounding box center [876, 271] width 80 height 15
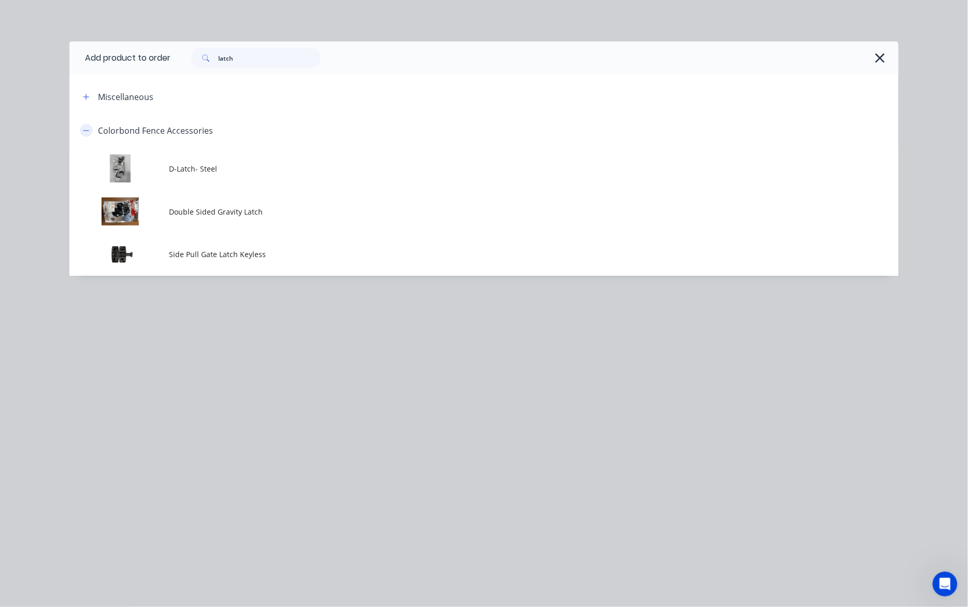
click at [91, 134] on button "button" at bounding box center [86, 130] width 13 height 13
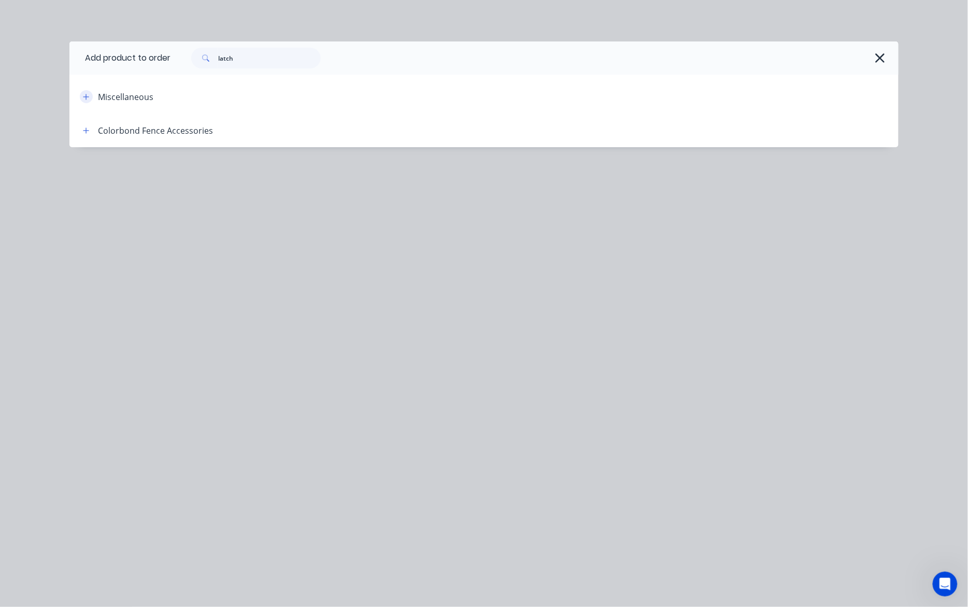
click at [85, 101] on button "button" at bounding box center [86, 96] width 13 height 13
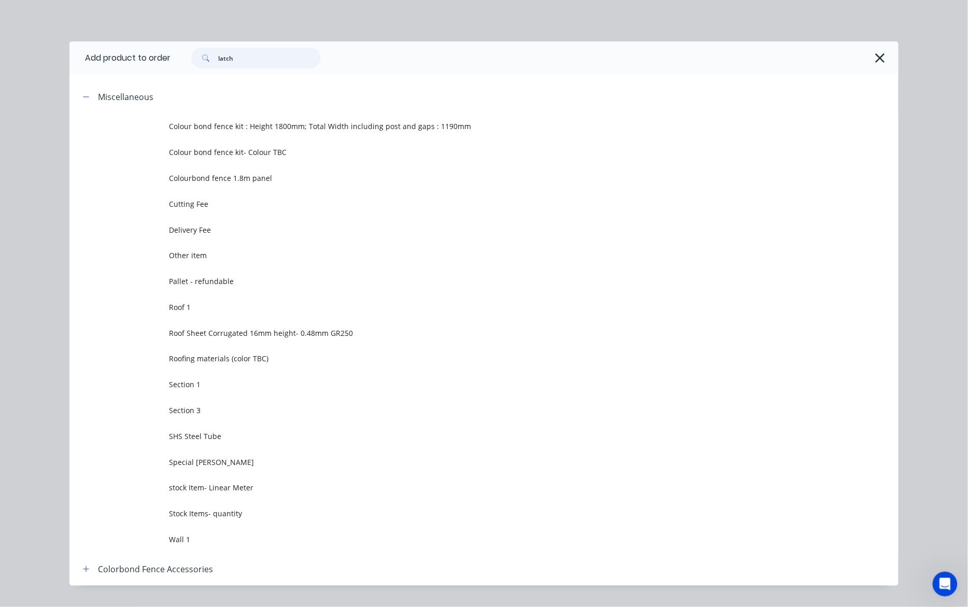
drag, startPoint x: 250, startPoint y: 59, endPoint x: 162, endPoint y: 60, distance: 88.1
click at [162, 60] on header "Add product to order latch" at bounding box center [483, 57] width 829 height 33
click at [716, 56] on icon "button" at bounding box center [880, 58] width 11 height 15
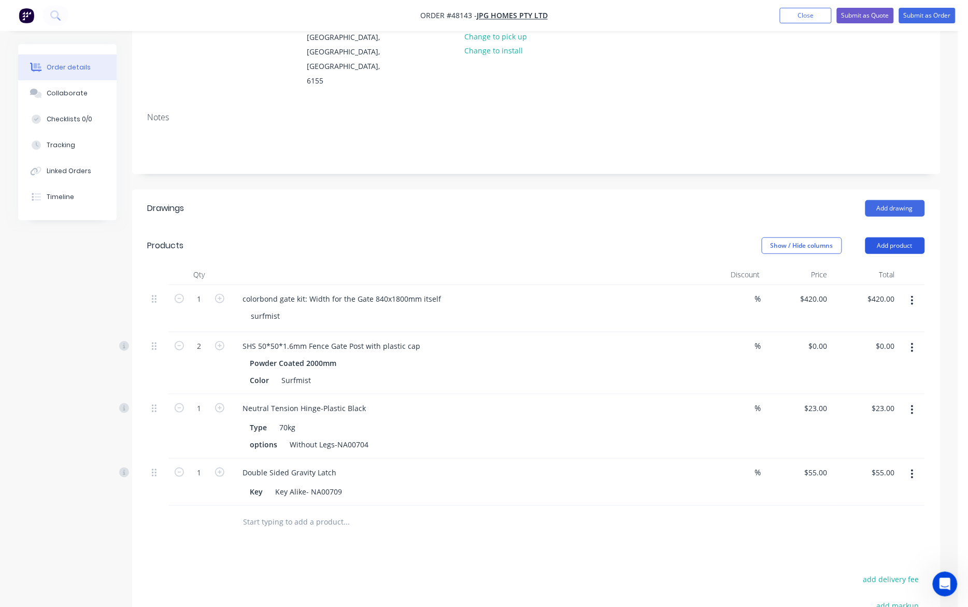
click at [716, 237] on button "Add product" at bounding box center [895, 245] width 60 height 17
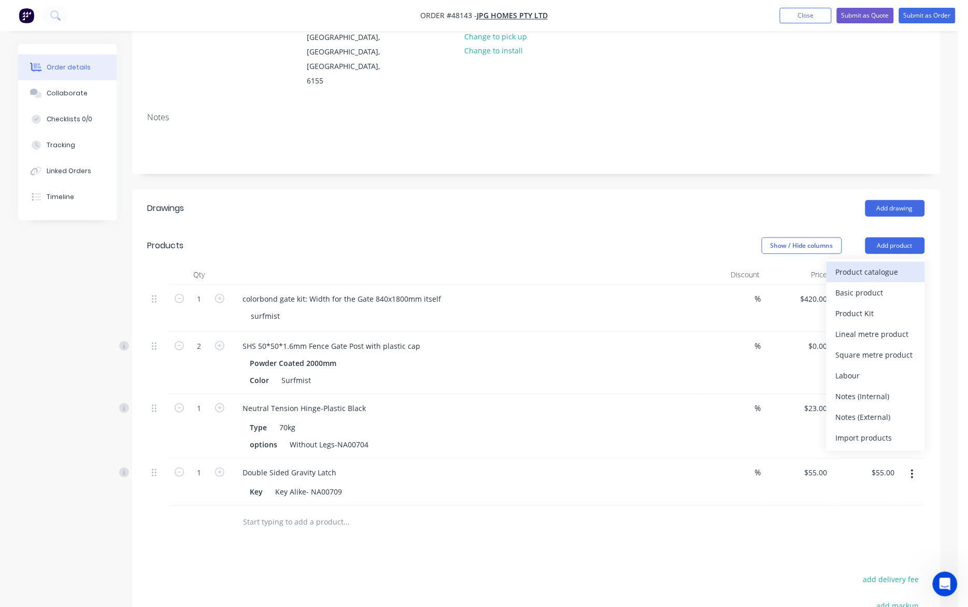
click at [716, 264] on div "Product catalogue" at bounding box center [876, 271] width 80 height 15
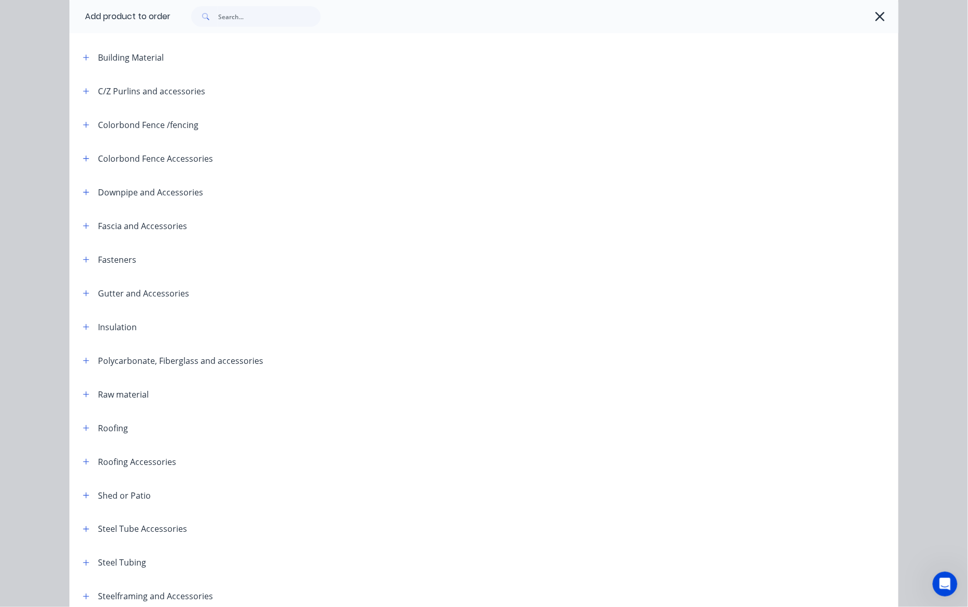
scroll to position [0, 0]
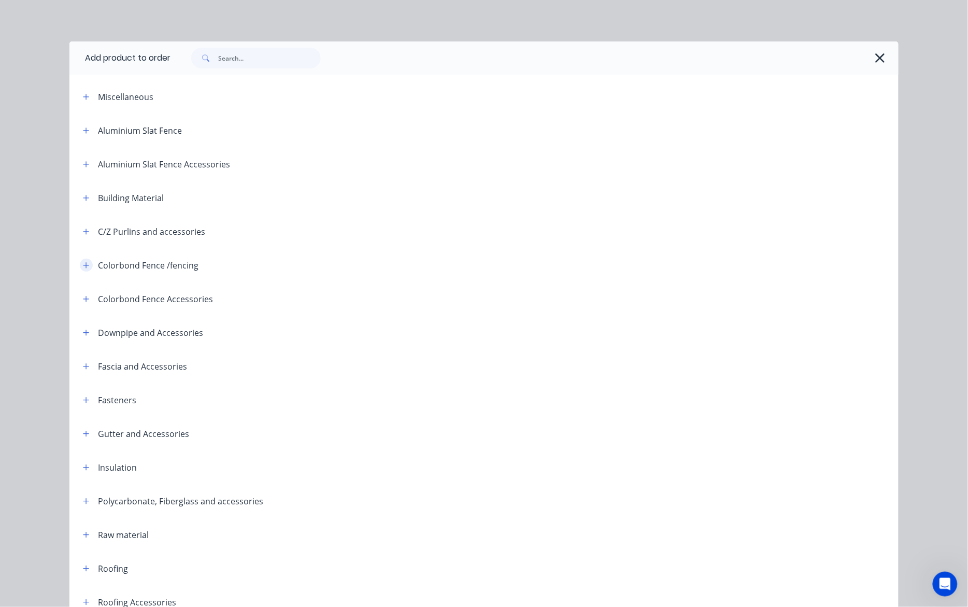
click at [83, 265] on icon "button" at bounding box center [86, 265] width 6 height 6
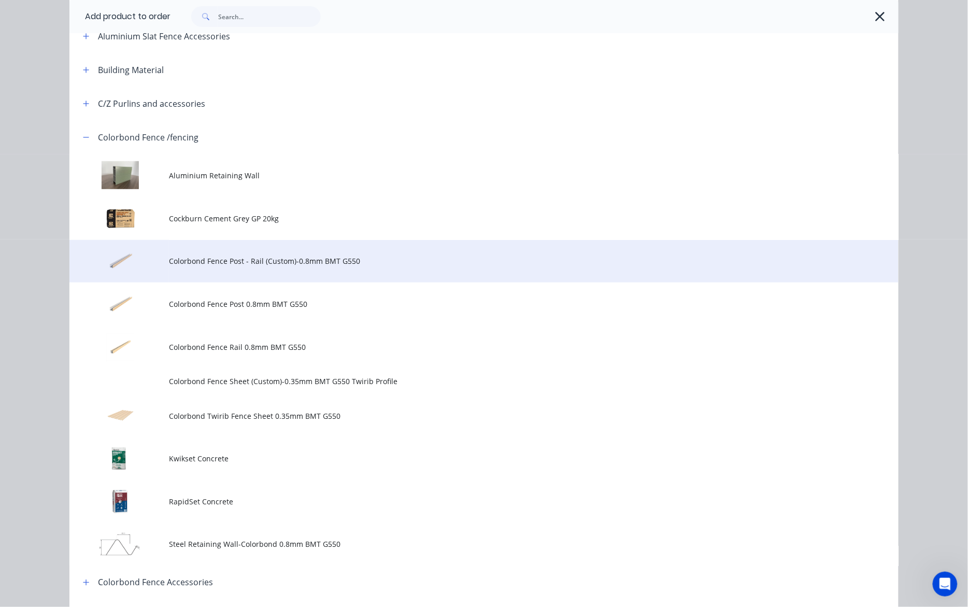
scroll to position [130, 0]
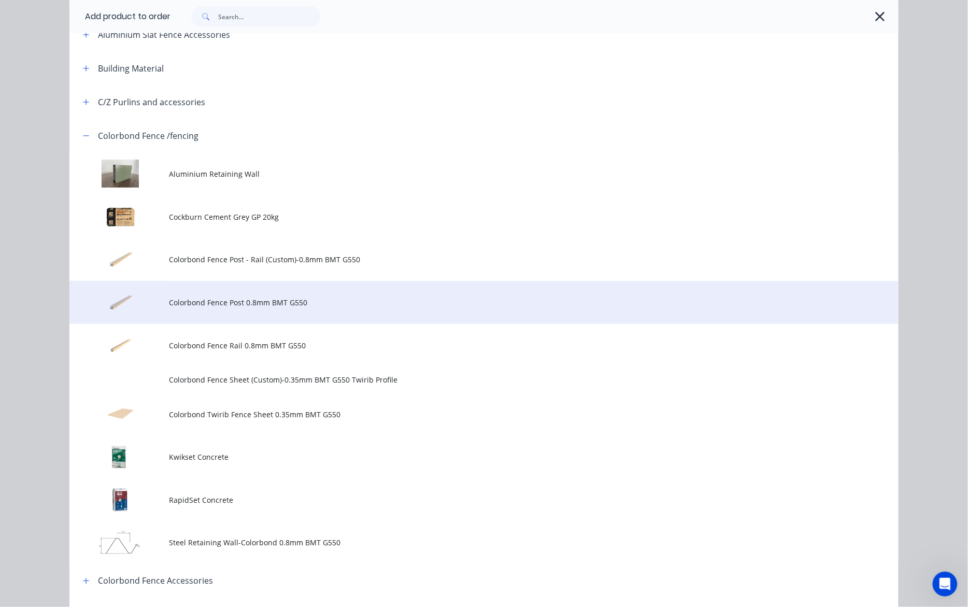
click at [257, 303] on span "Colorbond Fence Post 0.8mm BMT G550" at bounding box center [460, 302] width 583 height 11
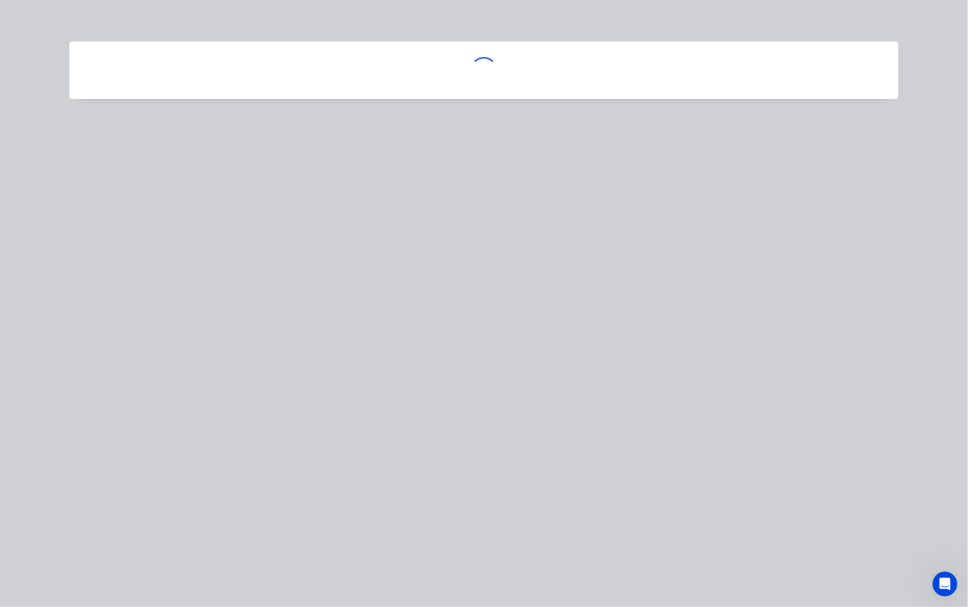
scroll to position [0, 0]
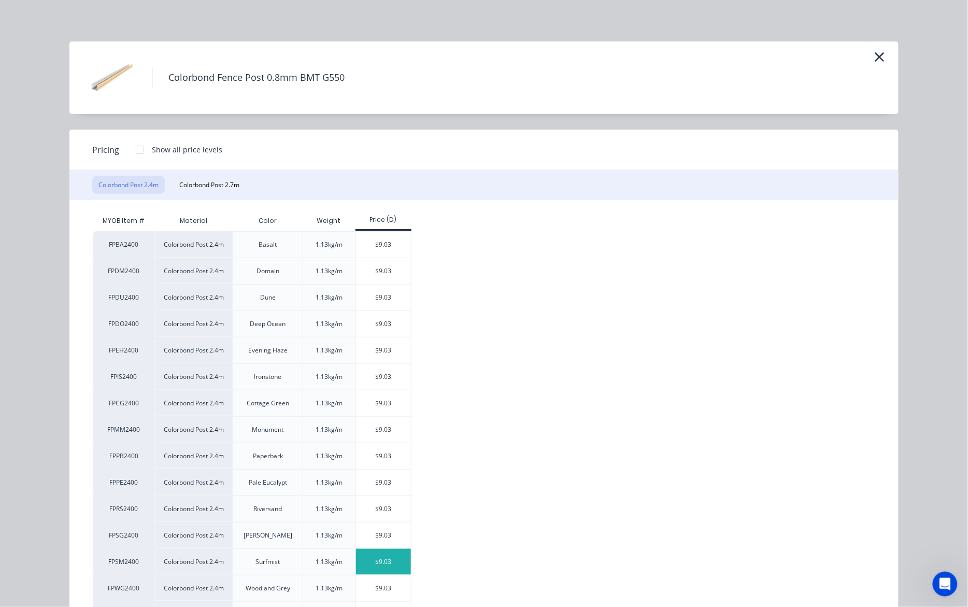
click at [370, 557] on div "$9.03" at bounding box center [383, 562] width 55 height 26
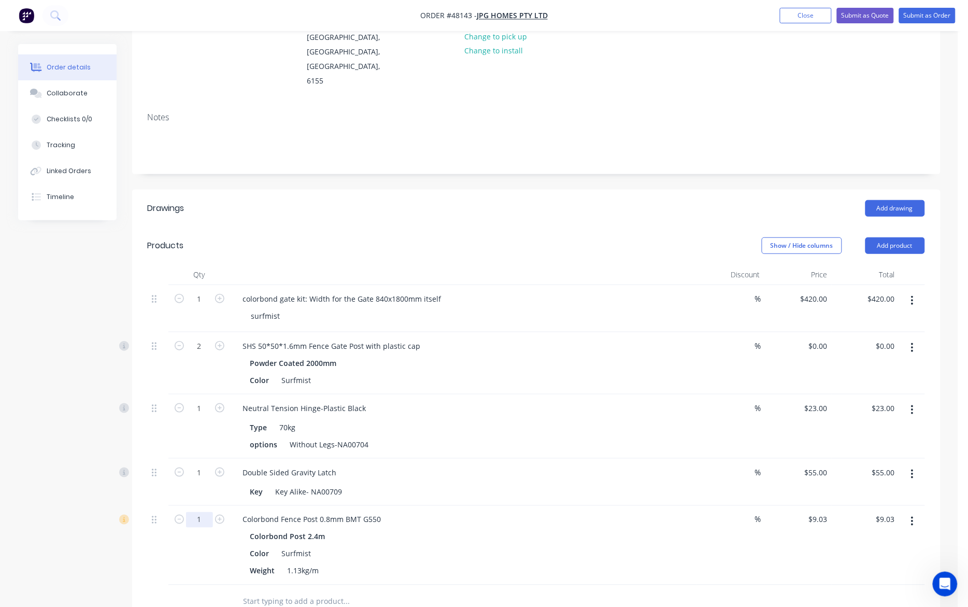
click at [208, 307] on input "1" at bounding box center [199, 299] width 27 height 16
click at [207, 307] on input "1" at bounding box center [199, 299] width 27 height 16
type input "16"
type input "$144.48"
click at [420, 585] on div at bounding box center [417, 602] width 373 height 34
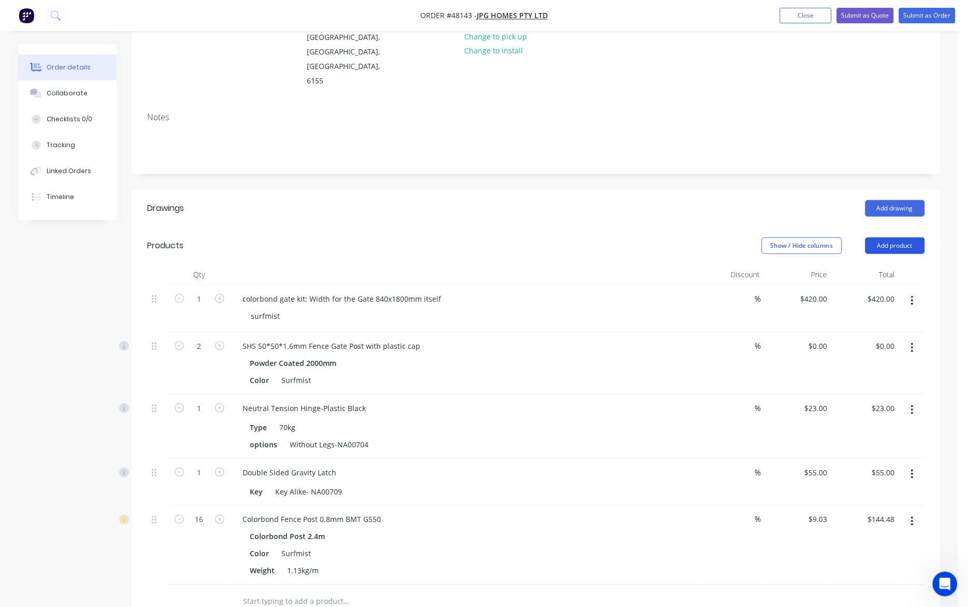
click at [716, 237] on button "Add product" at bounding box center [895, 245] width 60 height 17
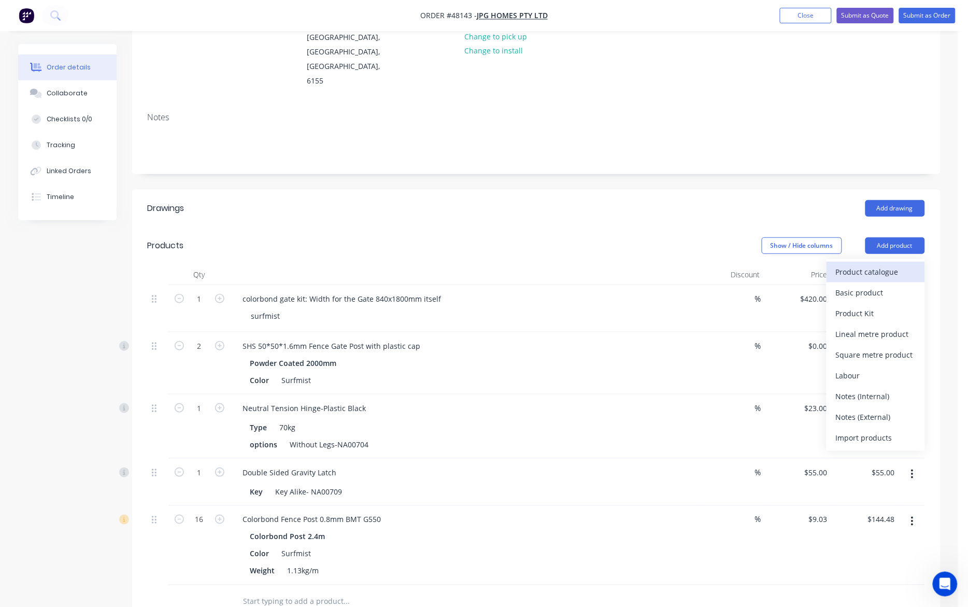
click at [716, 264] on div "Product catalogue" at bounding box center [876, 271] width 80 height 15
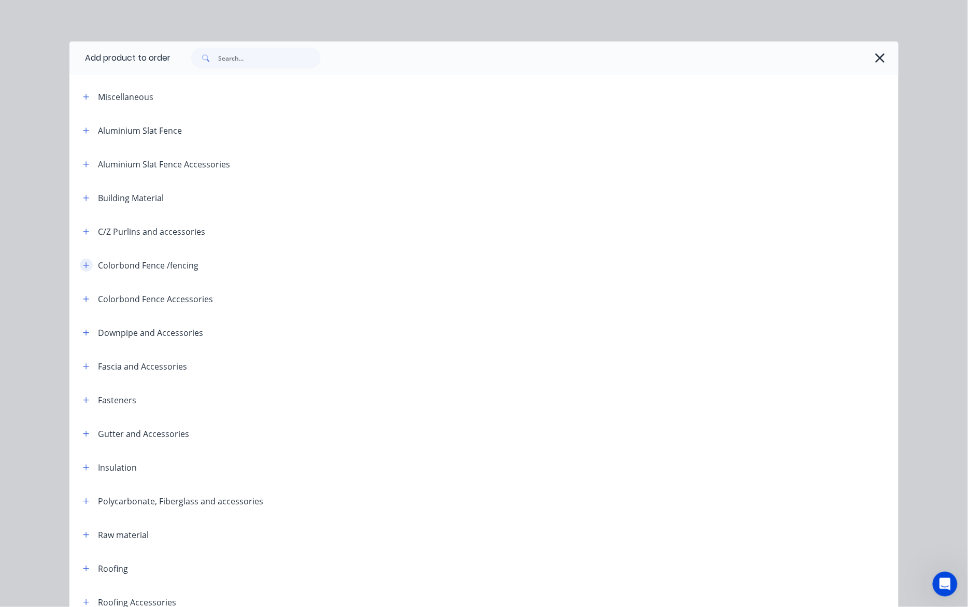
click at [84, 264] on icon "button" at bounding box center [86, 265] width 6 height 7
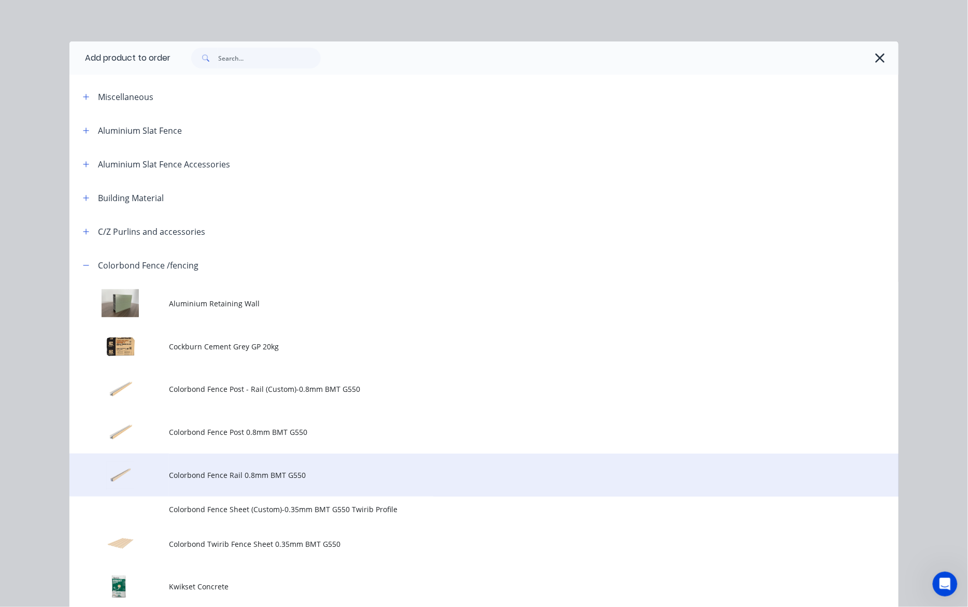
click at [252, 482] on td "Colorbond Fence Rail 0.8mm BMT G550" at bounding box center [533, 474] width 729 height 43
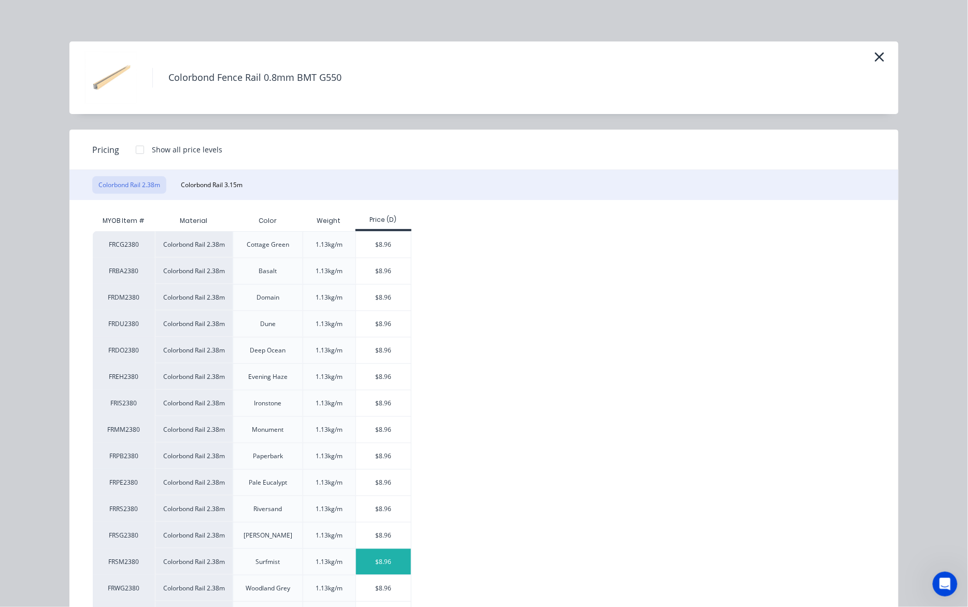
click at [392, 562] on div "$8.96" at bounding box center [383, 562] width 55 height 26
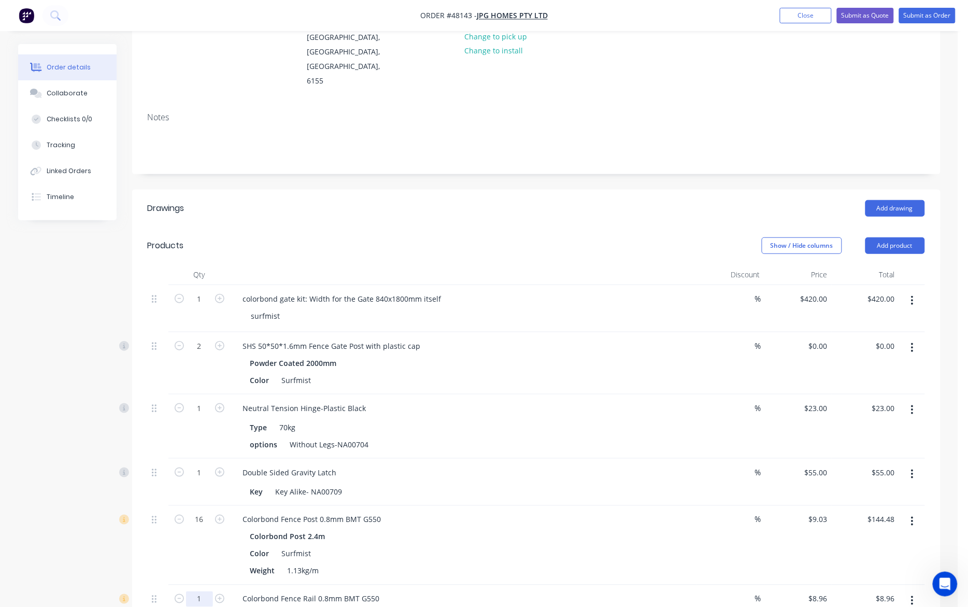
click at [208, 307] on input "1" at bounding box center [199, 299] width 27 height 16
type input "5"
type input "$44.80"
click at [544, 591] on div "Colorbond Fence Rail 0.8mm BMT G550" at bounding box center [464, 598] width 458 height 15
click at [201, 307] on input "16" at bounding box center [199, 299] width 27 height 16
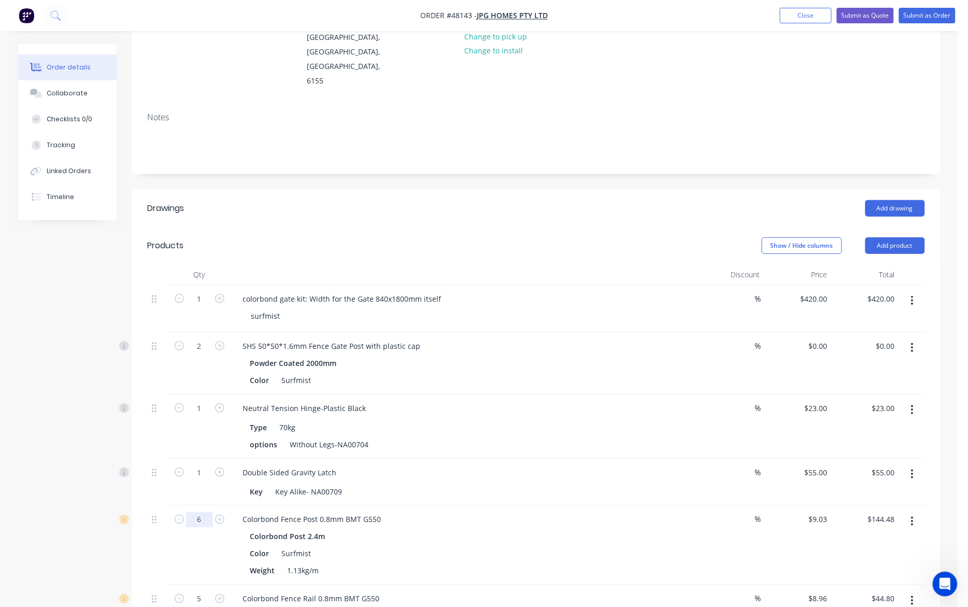
type input "6"
type input "$54.18"
click at [471, 563] on div "Weight 1.13kg/m" at bounding box center [461, 570] width 431 height 15
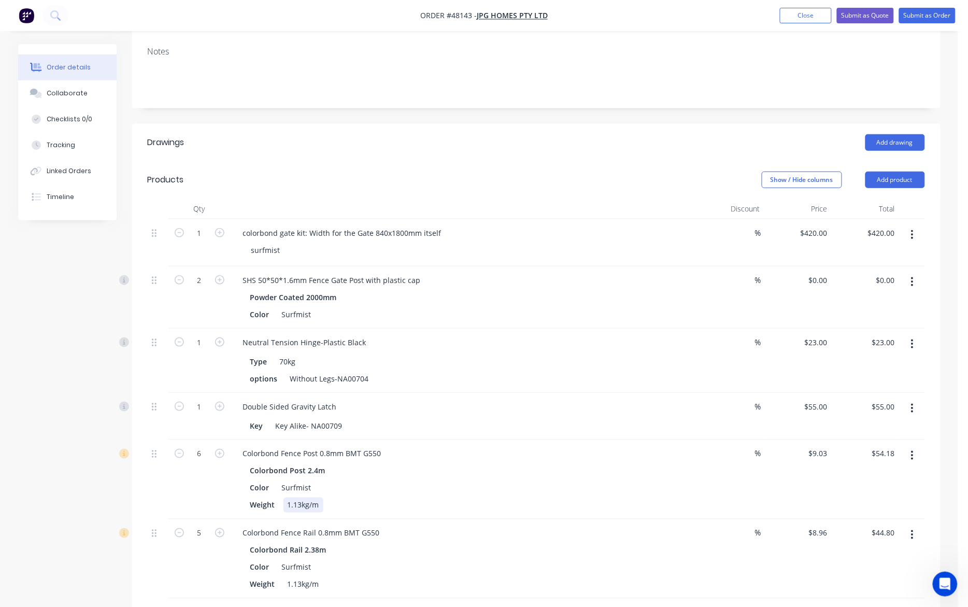
scroll to position [259, 0]
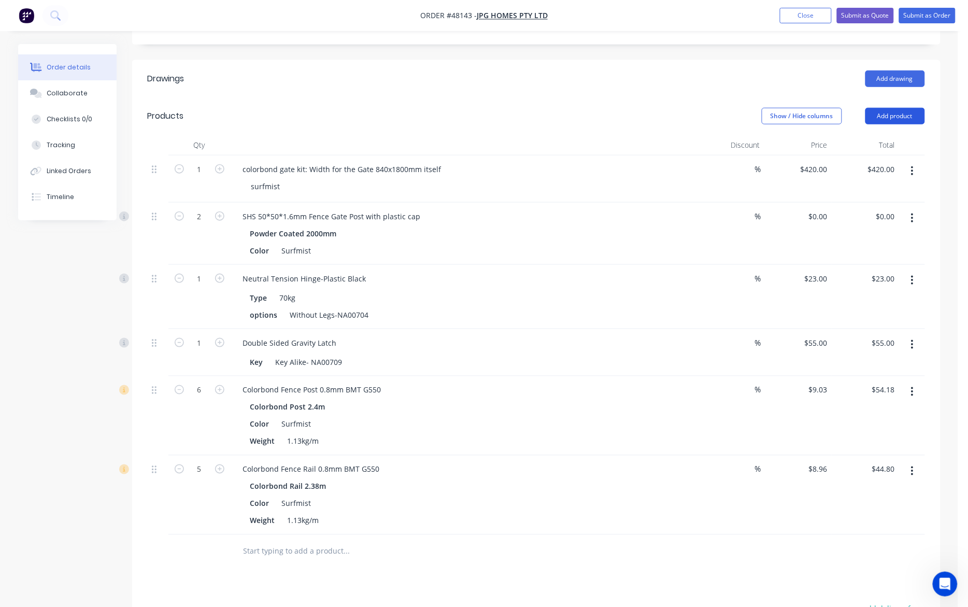
click at [716, 108] on button "Add product" at bounding box center [895, 116] width 60 height 17
click at [716, 135] on div "Product catalogue" at bounding box center [876, 142] width 80 height 15
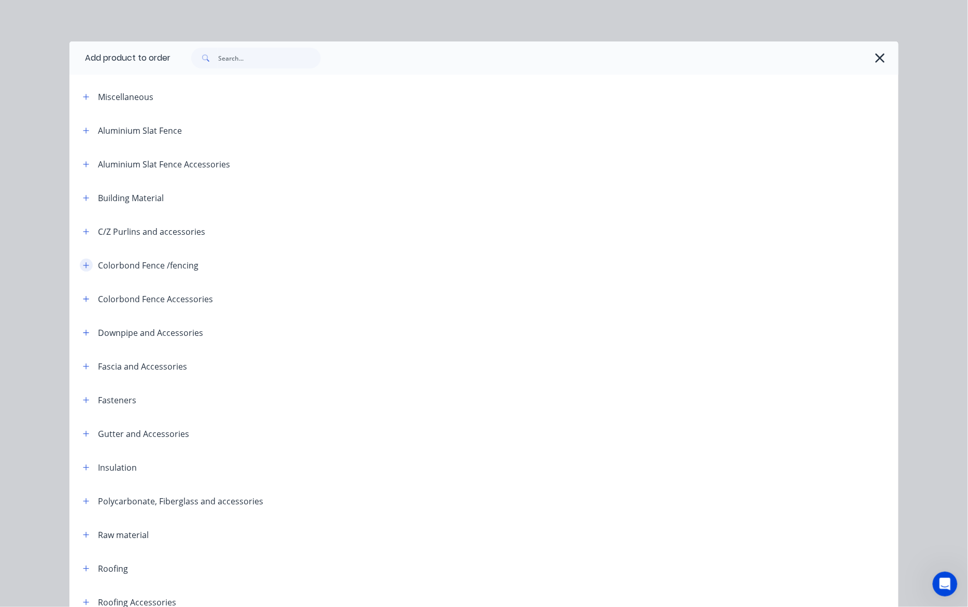
click at [83, 263] on icon "button" at bounding box center [86, 265] width 6 height 7
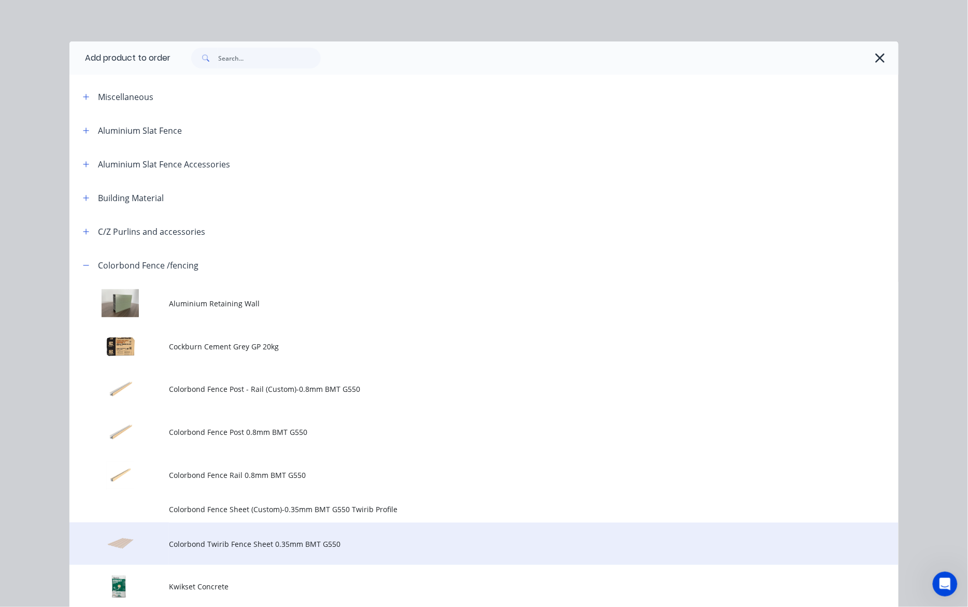
click at [263, 547] on span "Colorbond Twirib Fence Sheet 0.35mm BMT G550" at bounding box center [460, 543] width 583 height 11
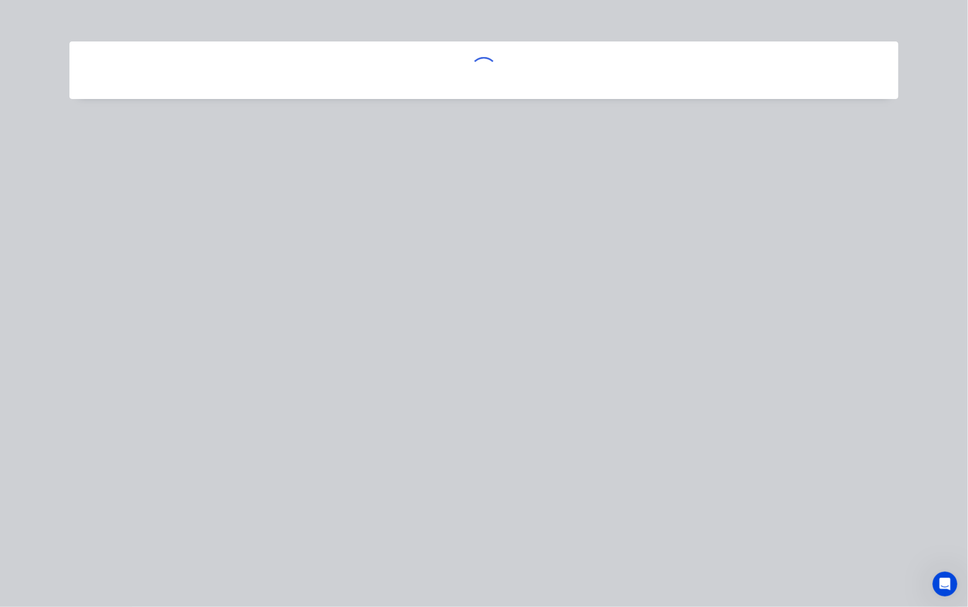
scroll to position [449, 0]
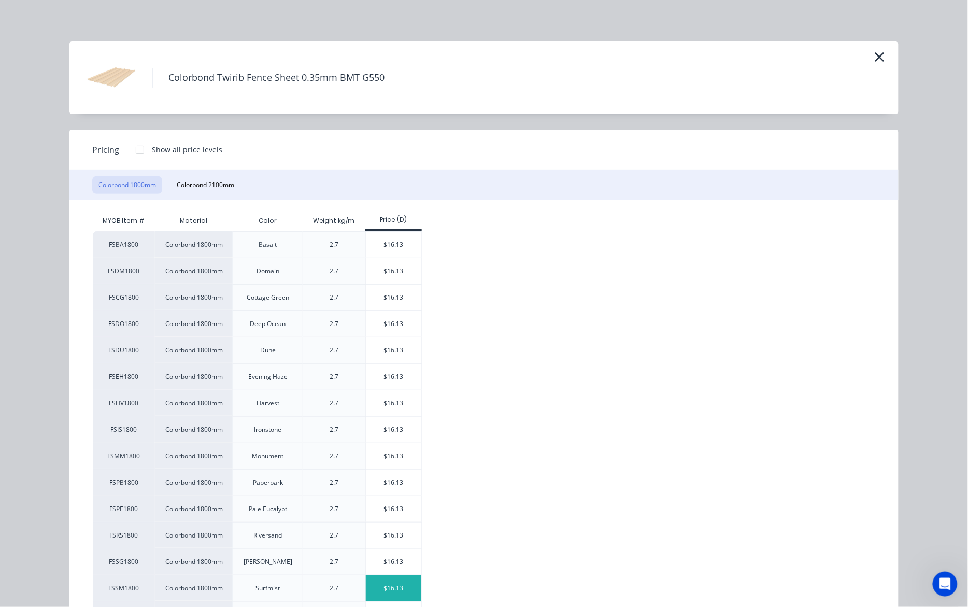
click at [386, 581] on div "$16.13" at bounding box center [393, 588] width 55 height 26
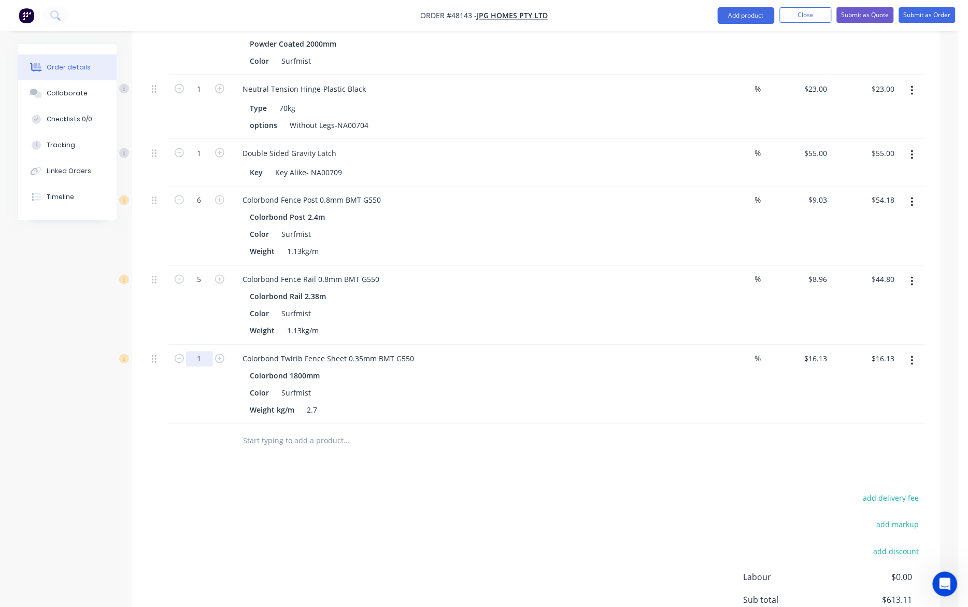
type input "7"
type input "$112.91"
click at [320, 545] on div "add delivery fee add markup add discount Labour $0.00 Sub total $709.89 Tax $70…" at bounding box center [536, 579] width 777 height 177
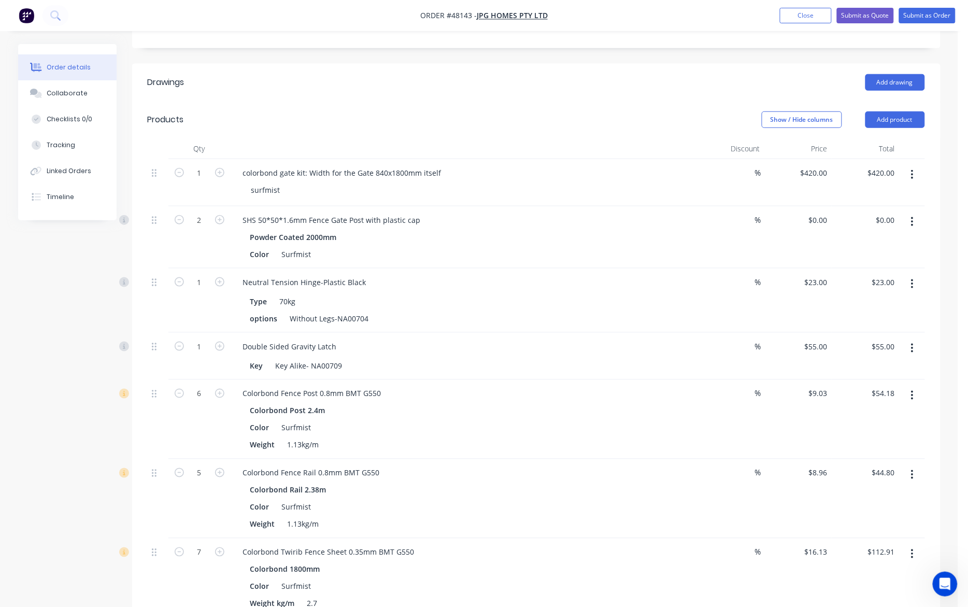
scroll to position [254, 0]
click at [716, 112] on button "Add product" at bounding box center [895, 120] width 60 height 17
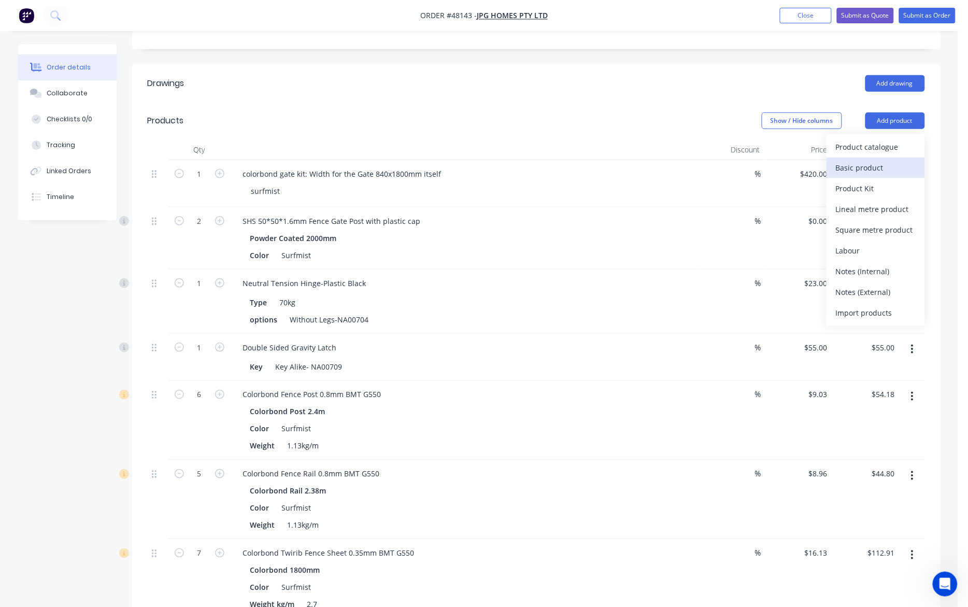
click at [716, 160] on div "Basic product" at bounding box center [876, 167] width 80 height 15
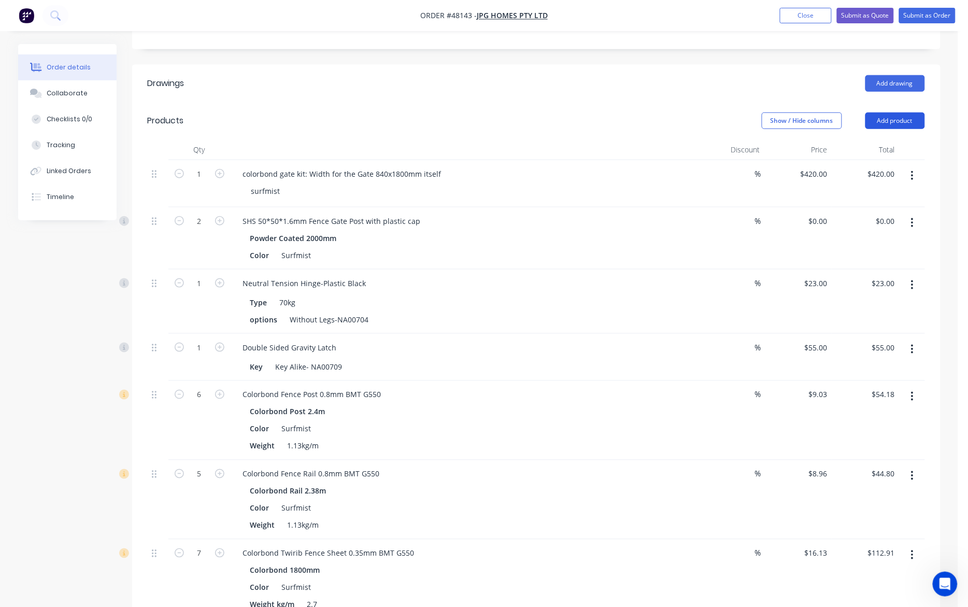
click at [716, 112] on button "Add product" at bounding box center [895, 120] width 60 height 17
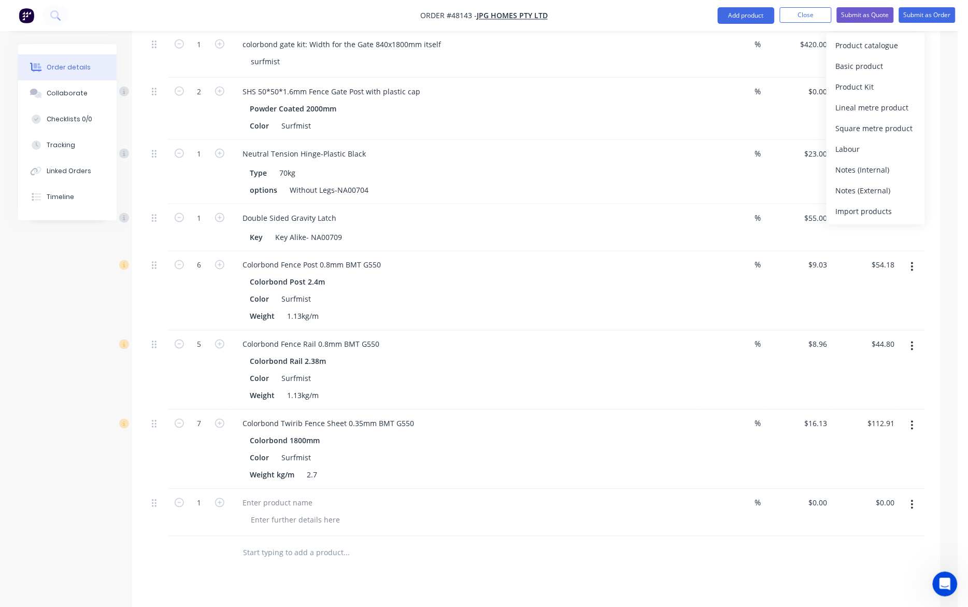
click at [485, 562] on div "Drawings Add drawing Products Show / Hide columns Add product Product catalogue…" at bounding box center [536, 365] width 808 height 861
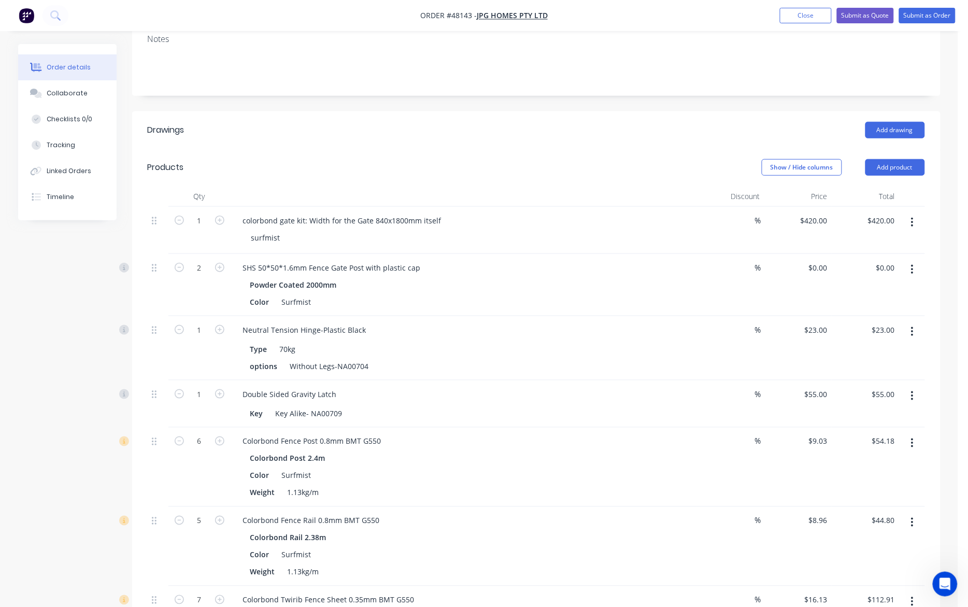
scroll to position [190, 0]
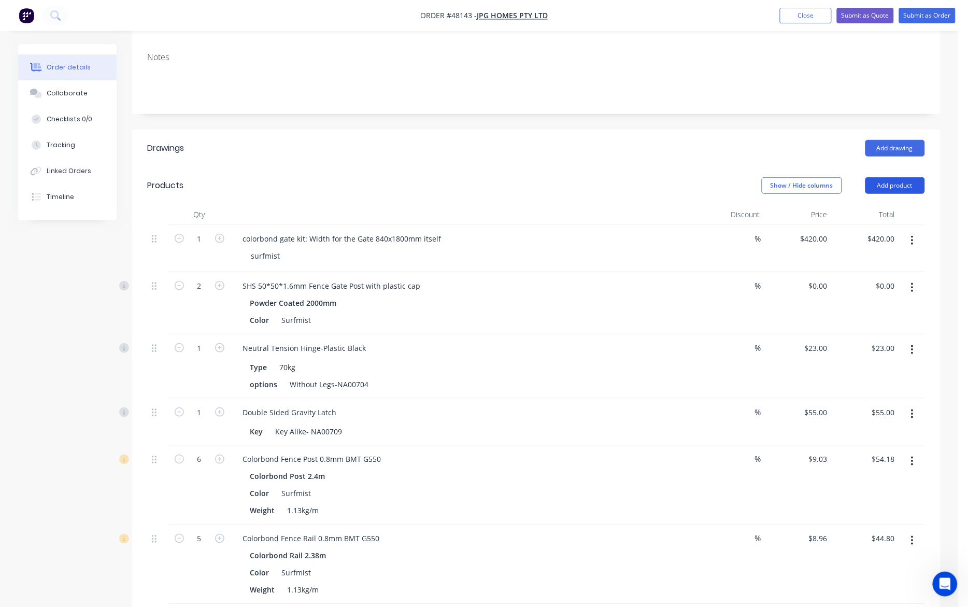
click at [716, 177] on button "Add product" at bounding box center [895, 185] width 60 height 17
click at [716, 226] on div "Order details Collaborate Checklists 0/0 Tracking Linked Orders Timeline Order …" at bounding box center [479, 429] width 943 height 1151
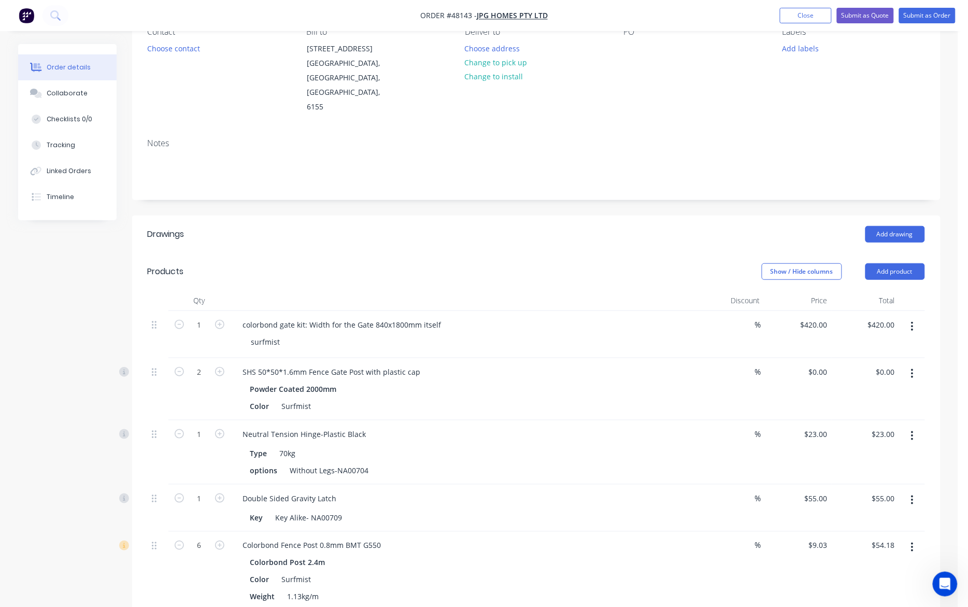
scroll to position [0, 0]
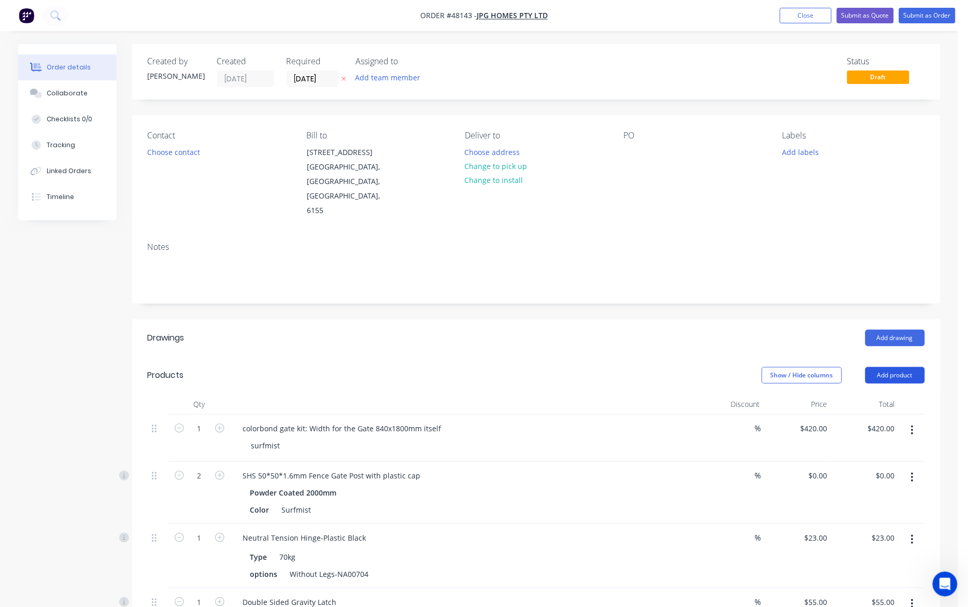
click at [716, 367] on button "Add product" at bounding box center [895, 375] width 60 height 17
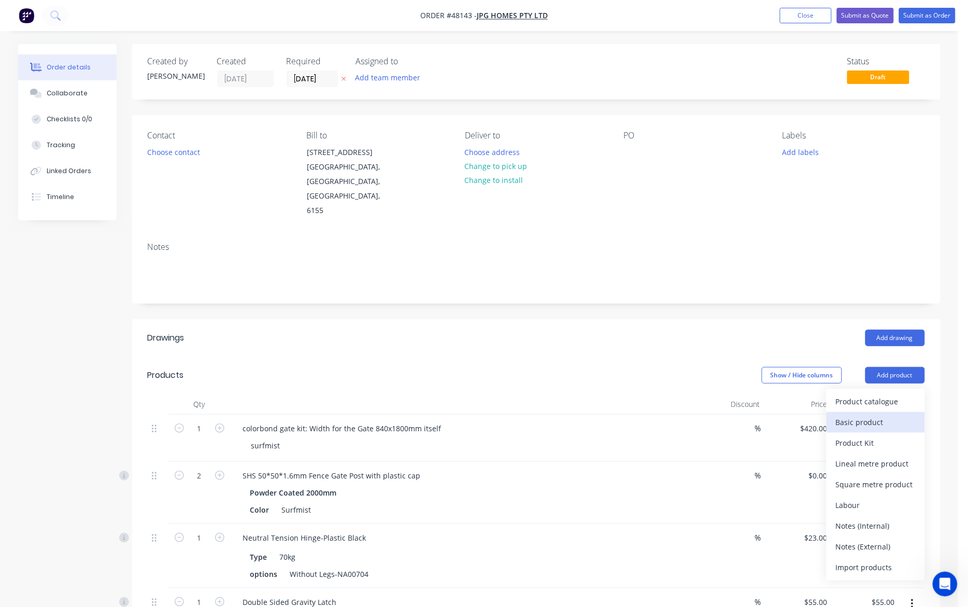
click at [716, 414] on div "Basic product" at bounding box center [876, 421] width 80 height 15
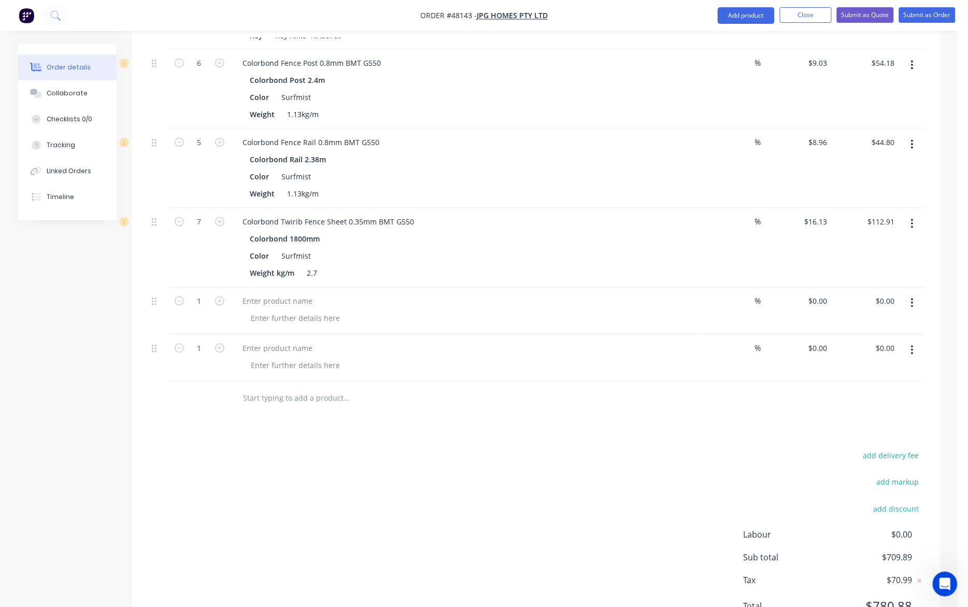
scroll to position [608, 0]
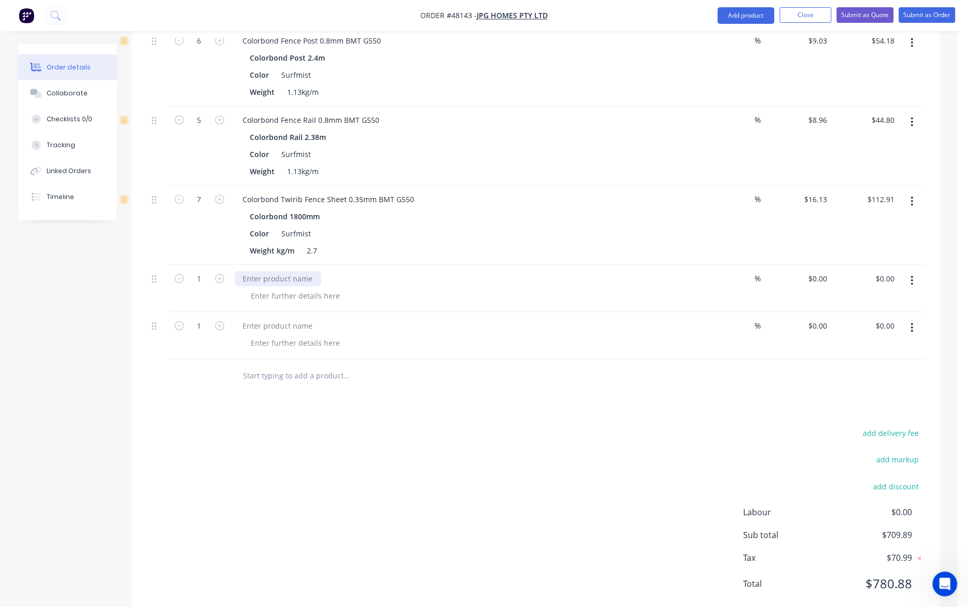
click at [267, 271] on div at bounding box center [278, 278] width 87 height 15
drag, startPoint x: 263, startPoint y: 253, endPoint x: 188, endPoint y: 250, distance: 74.7
click at [188, 265] on div "1 Gate % $0.00 $0.00 $0.00 $0.00" at bounding box center [536, 288] width 777 height 47
click at [351, 271] on div "colour bond gate kit 840x1800" at bounding box center [295, 278] width 121 height 15
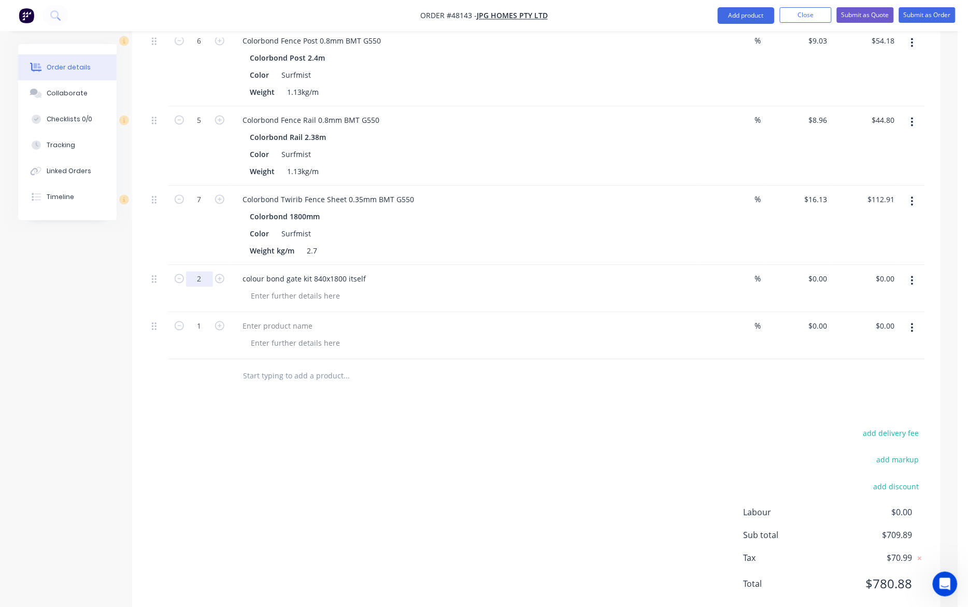
type input "2"
click at [439, 453] on div "add delivery fee add markup add discount Labour $0.00 Sub total $709.89 Tax $70…" at bounding box center [536, 514] width 777 height 177
click at [716, 265] on div "$0.00 $0.00" at bounding box center [865, 288] width 67 height 47
click at [716, 271] on input "0" at bounding box center [826, 278] width 12 height 15
type input "8"
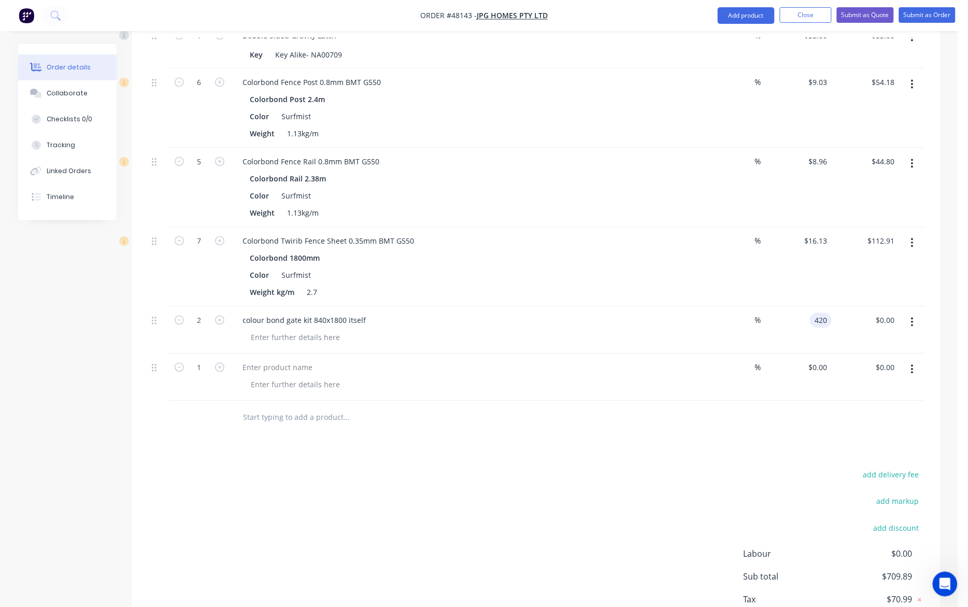
scroll to position [543, 0]
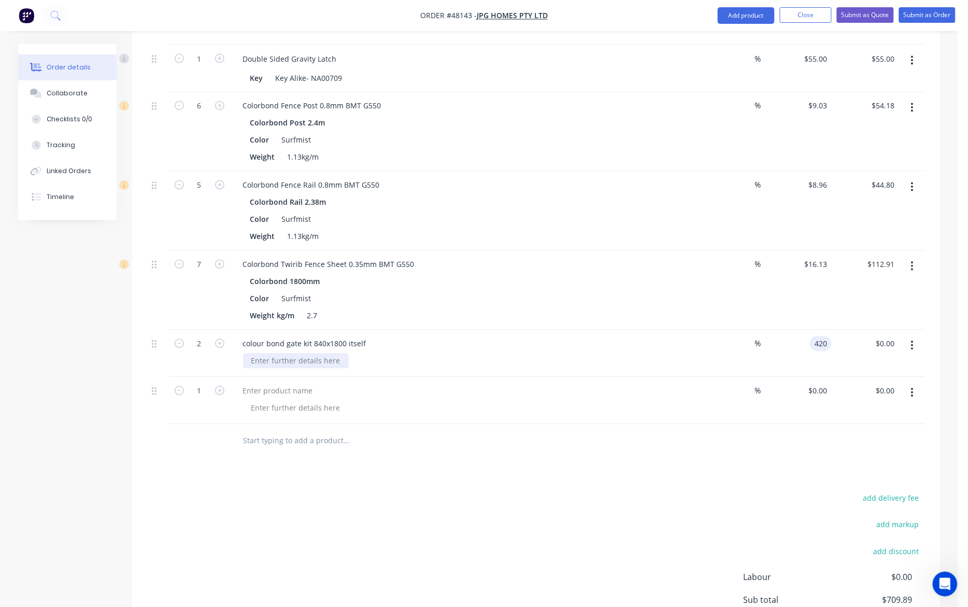
click at [267, 353] on div at bounding box center [296, 360] width 106 height 15
type input "$420.00"
type input "$840.00"
click at [716, 387] on icon "button" at bounding box center [912, 392] width 3 height 11
drag, startPoint x: 677, startPoint y: 450, endPoint x: 874, endPoint y: 394, distance: 204.2
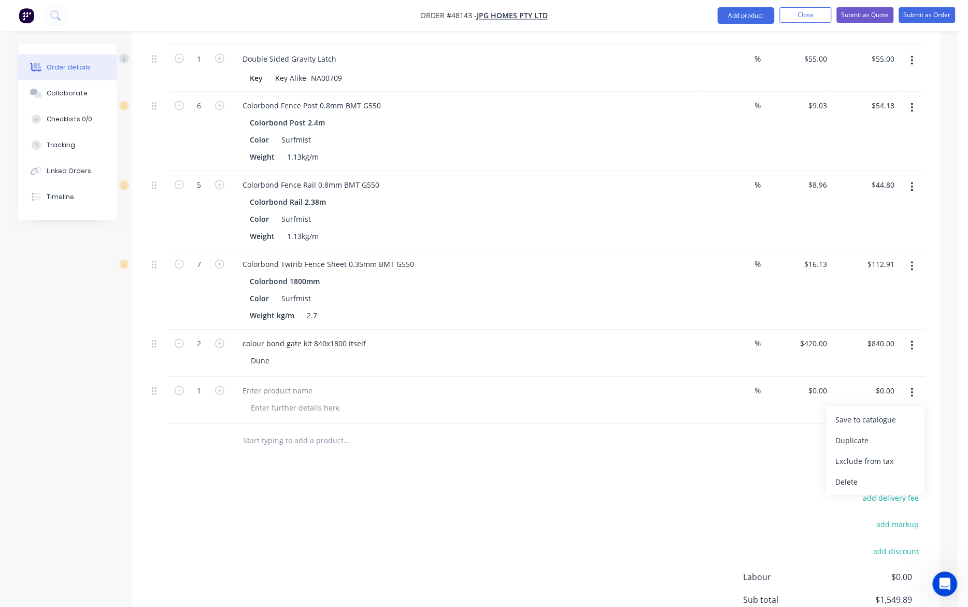
click at [678, 450] on div "Drawings Add drawing Products Show / Hide columns Add product Qty Discount Pric…" at bounding box center [536, 230] width 808 height 908
click at [716, 383] on button "button" at bounding box center [912, 392] width 24 height 19
click at [667, 459] on div "Drawings Add drawing Products Show / Hide columns Add product Qty Discount Pric…" at bounding box center [536, 230] width 808 height 908
click at [716, 383] on button "button" at bounding box center [912, 392] width 24 height 19
drag, startPoint x: 854, startPoint y: 452, endPoint x: 925, endPoint y: 392, distance: 93.7
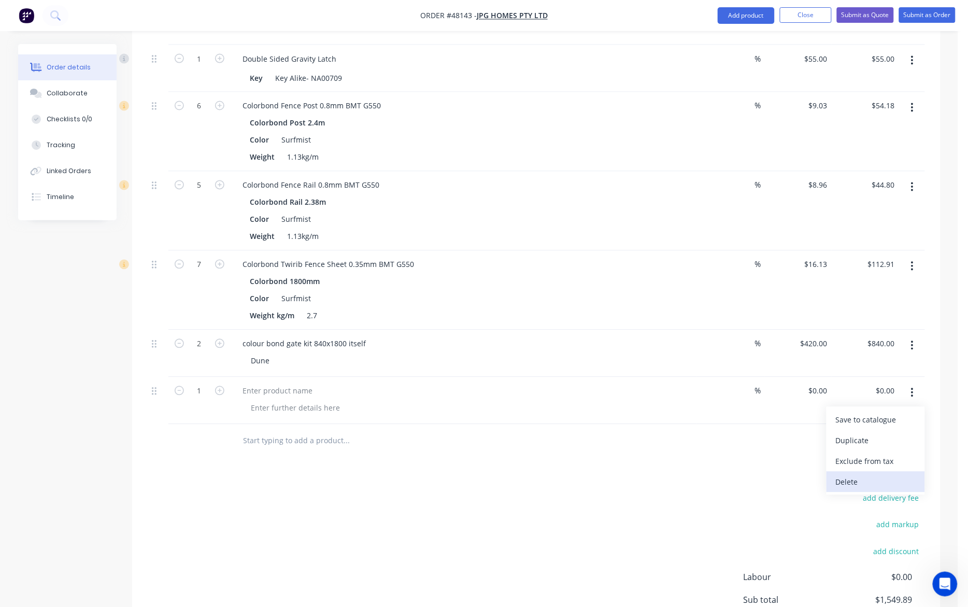
click at [716, 475] on div "Delete" at bounding box center [876, 482] width 80 height 15
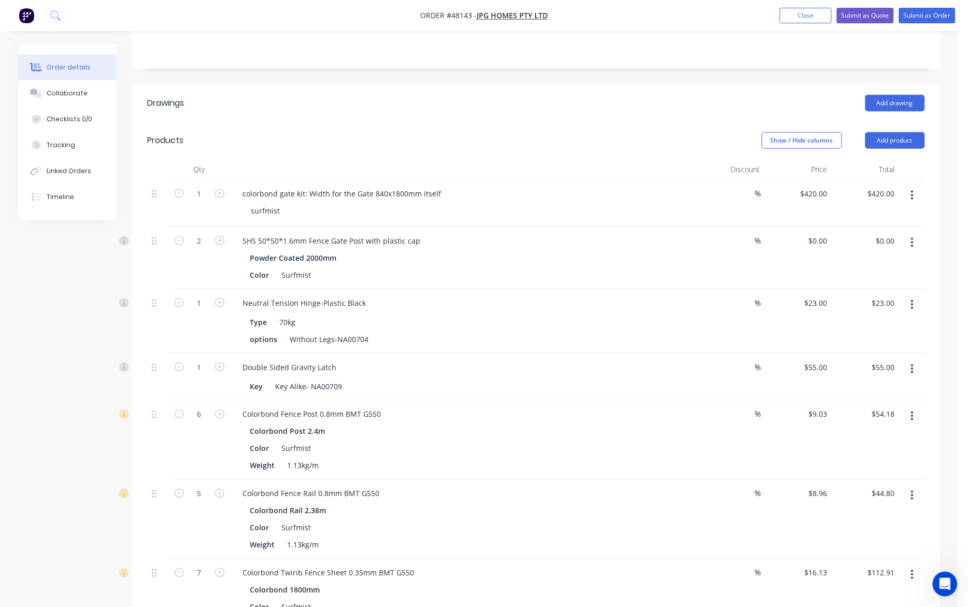
scroll to position [219, 0]
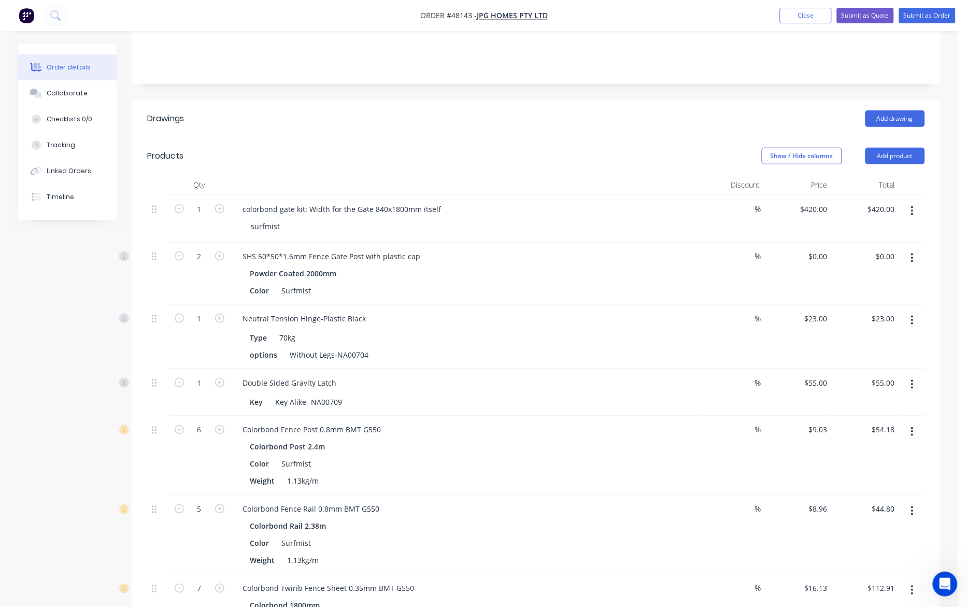
drag, startPoint x: 900, startPoint y: 125, endPoint x: 897, endPoint y: 136, distance: 10.8
click at [716, 148] on button "Add product" at bounding box center [895, 156] width 60 height 17
click at [716, 175] on div "Product catalogue" at bounding box center [876, 182] width 80 height 15
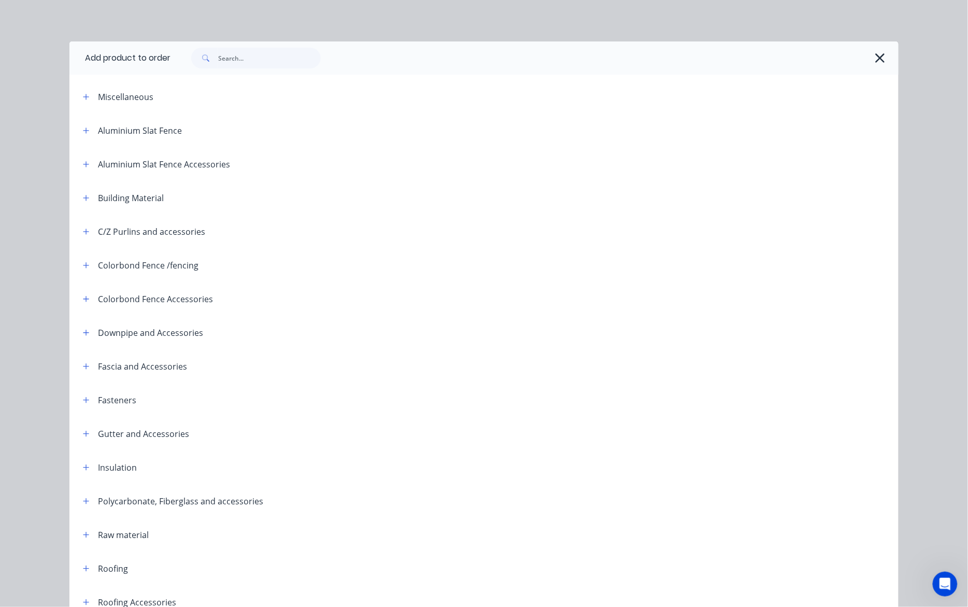
scroll to position [192, 0]
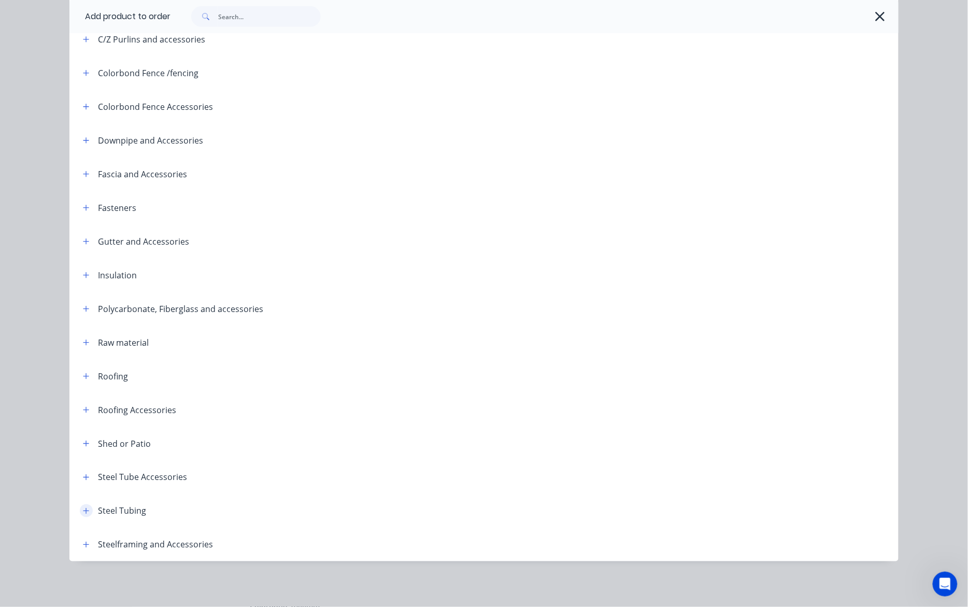
click at [80, 509] on button "button" at bounding box center [86, 510] width 13 height 13
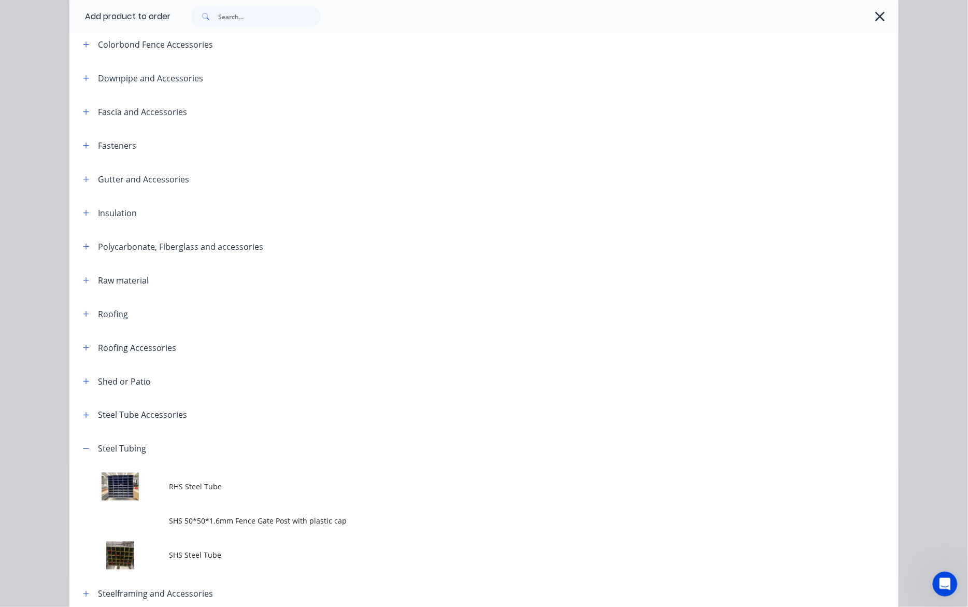
scroll to position [304, 0]
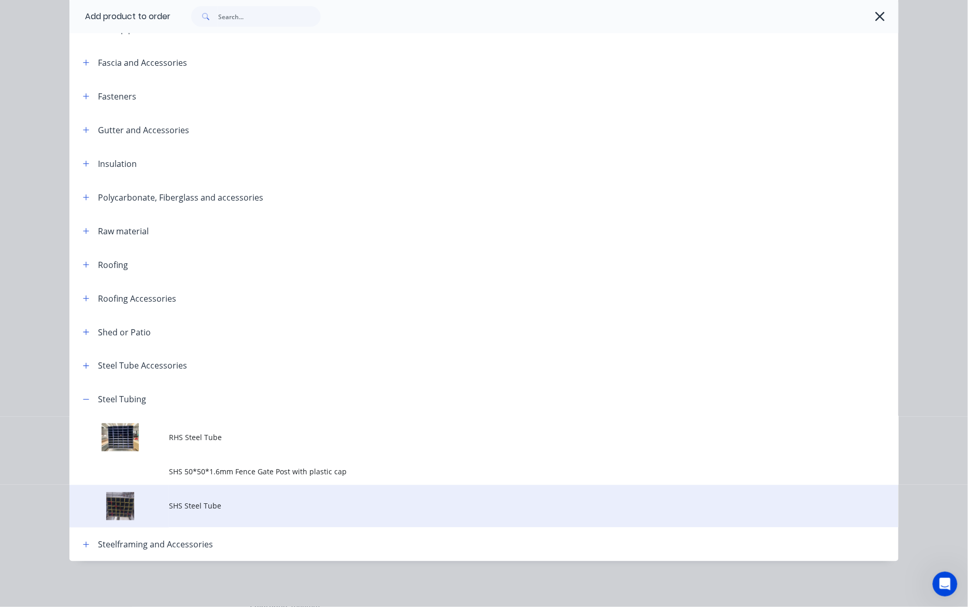
click at [216, 509] on span "SHS Steel Tube" at bounding box center [460, 505] width 583 height 11
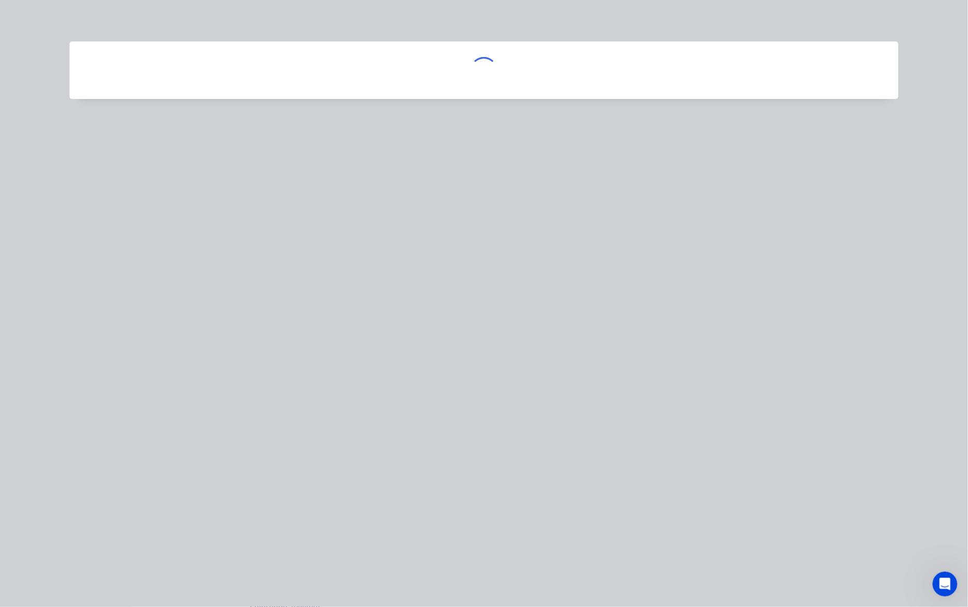
scroll to position [0, 0]
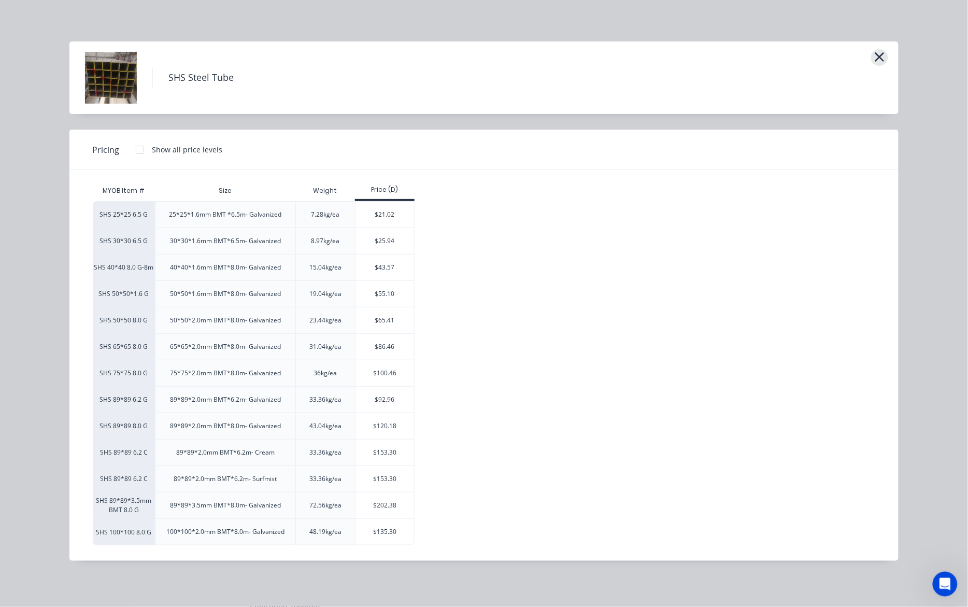
click at [716, 60] on button "button" at bounding box center [879, 57] width 17 height 17
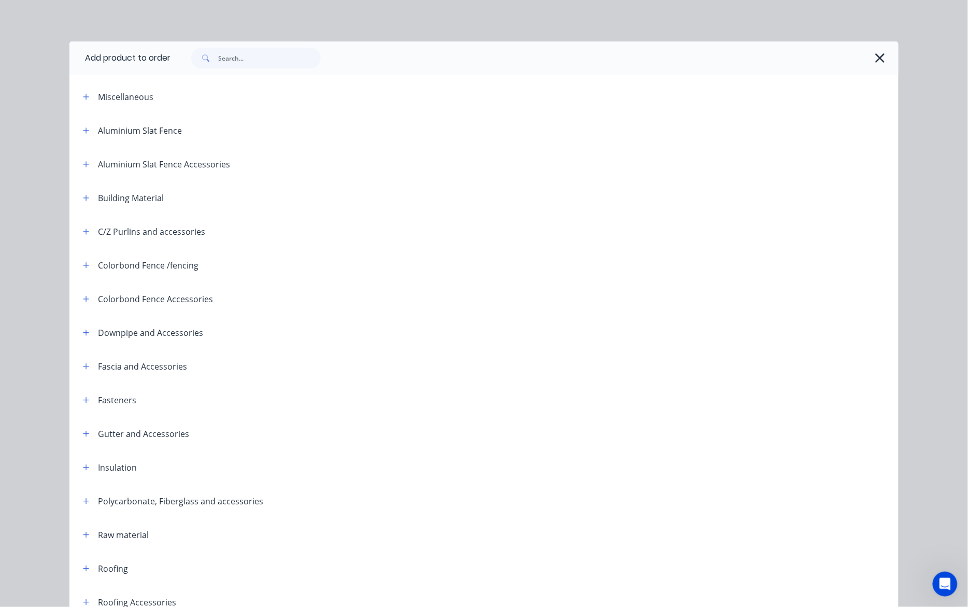
scroll to position [304, 0]
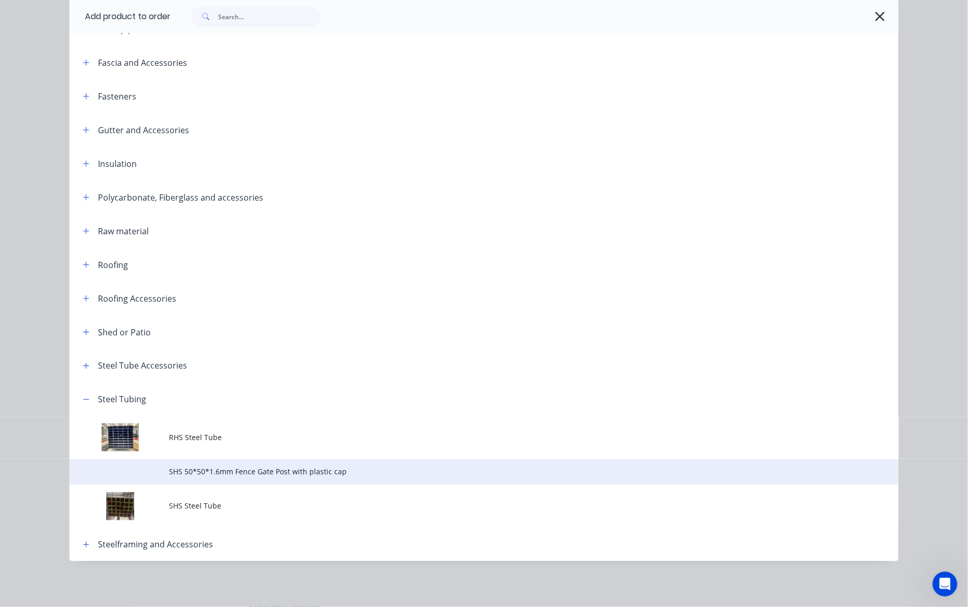
click at [213, 467] on span "SHS 50*50*1.6mm Fence Gate Post with plastic cap" at bounding box center [460, 471] width 583 height 11
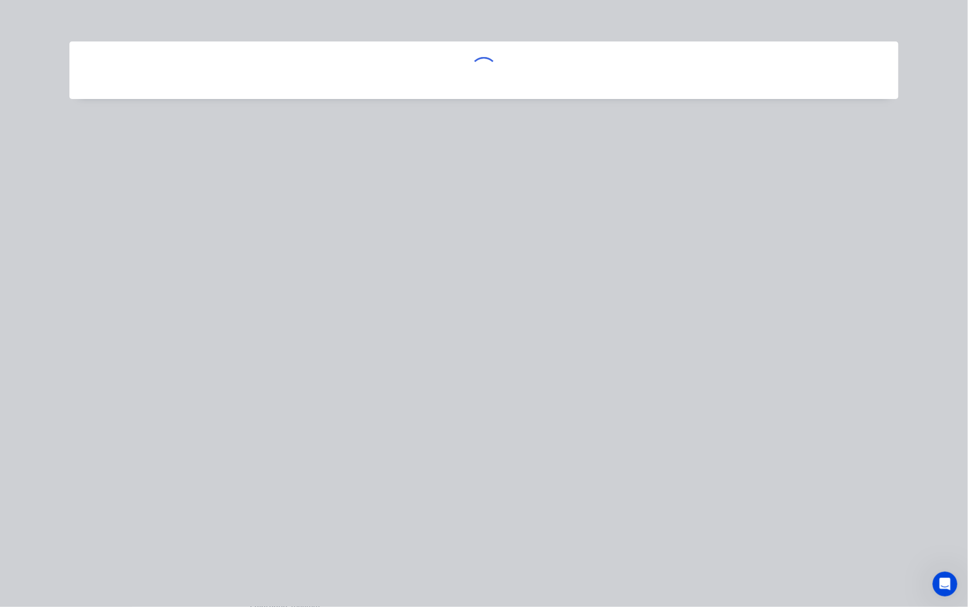
scroll to position [0, 0]
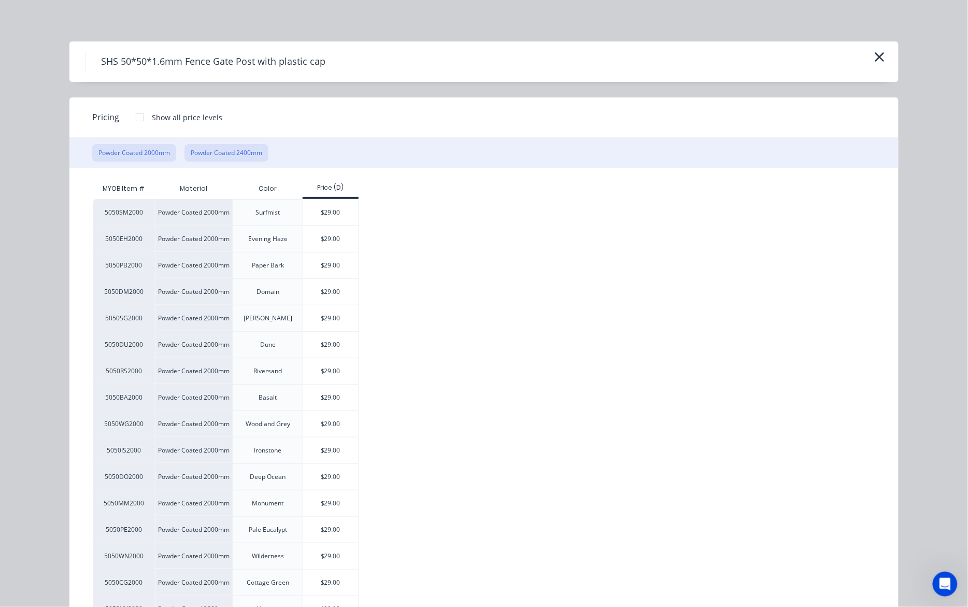
click at [219, 153] on button "Powder Coated 2400mm" at bounding box center [226, 153] width 84 height 18
click at [331, 347] on div "$33.10" at bounding box center [330, 345] width 55 height 26
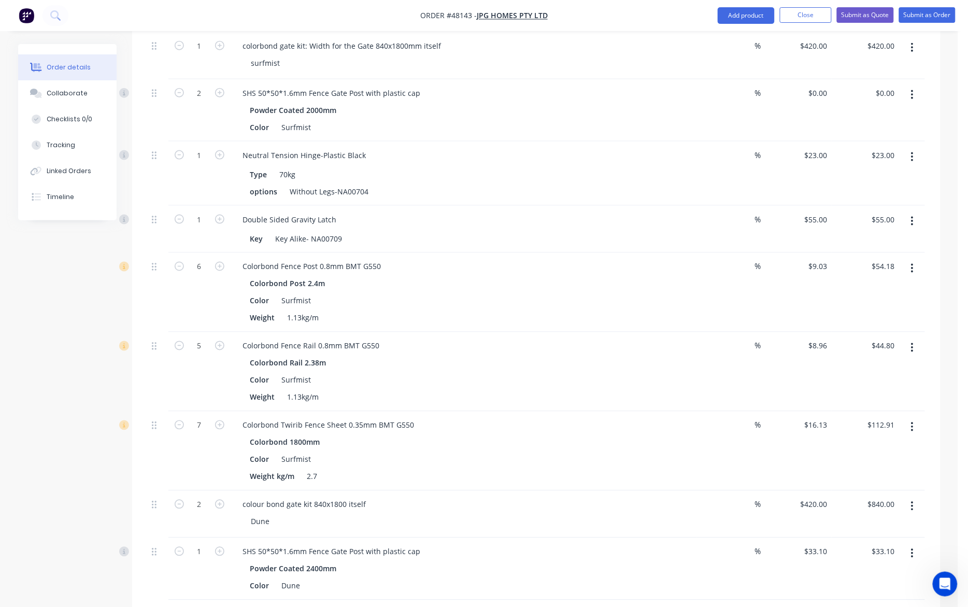
scroll to position [413, 0]
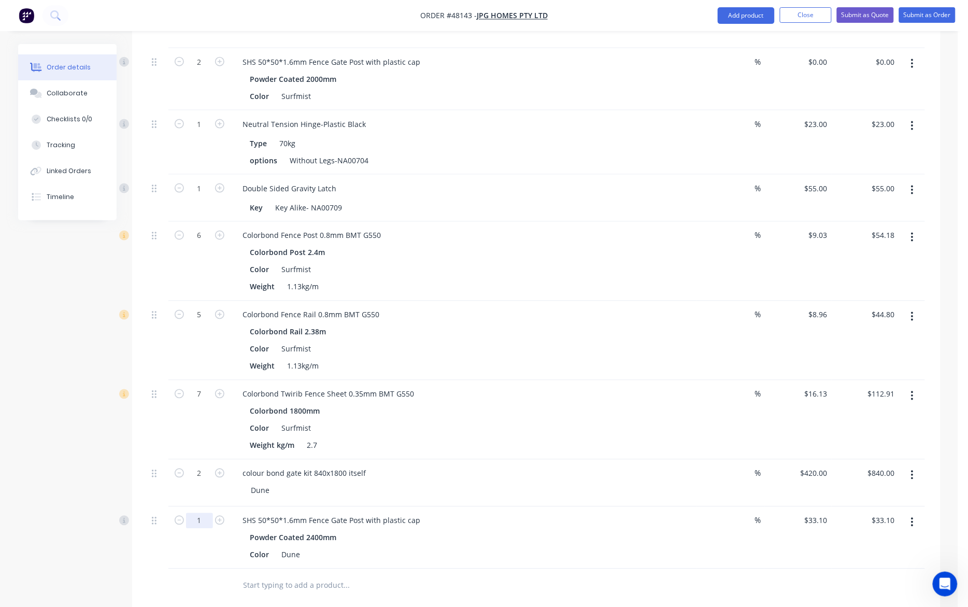
click at [202, 23] on input "1" at bounding box center [199, 15] width 27 height 16
type input "3"
type input "$99.30"
click at [211, 578] on div "Drawings Add drawing Products Show / Hide columns Add product Qty Discount Pric…" at bounding box center [536, 367] width 808 height 923
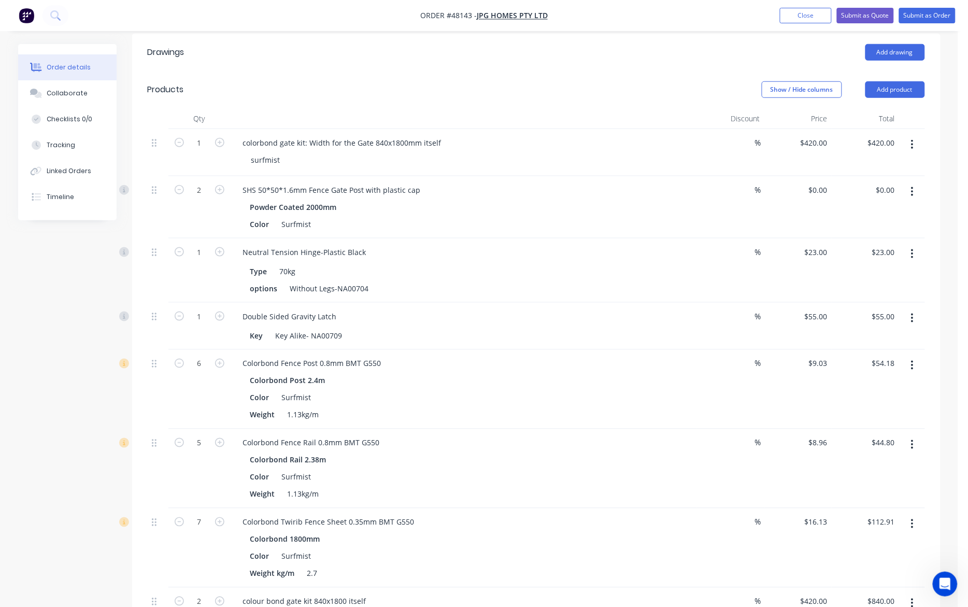
scroll to position [284, 0]
click at [198, 152] on input "1" at bounding box center [199, 145] width 27 height 16
type input "2"
type input "$46.00"
drag, startPoint x: 494, startPoint y: 459, endPoint x: 369, endPoint y: 382, distance: 146.1
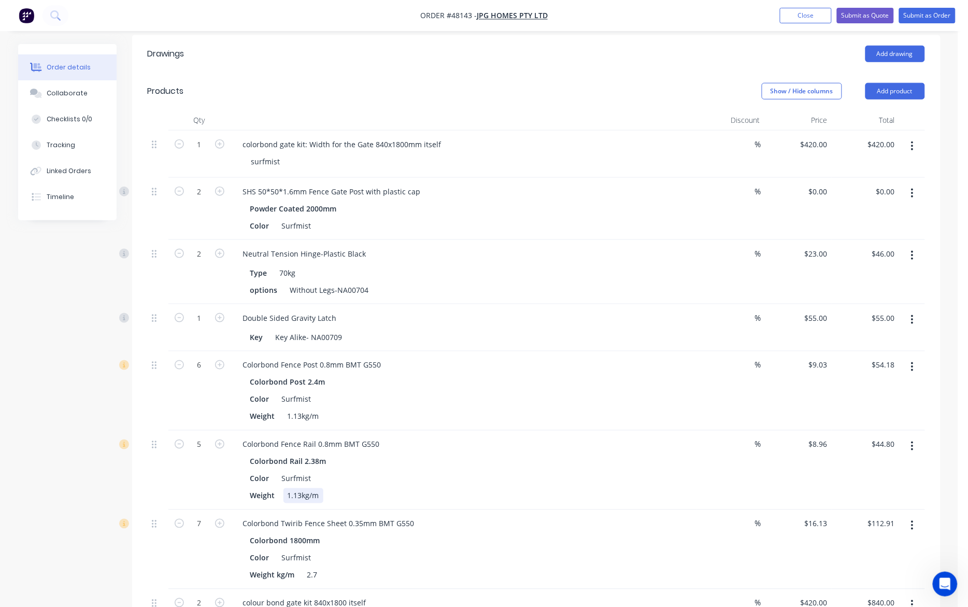
click at [494, 459] on div "Colorbond Rail 2.38m Color Surfmist Weight 1.13kg/m" at bounding box center [464, 478] width 458 height 49
click at [202, 152] on input "2" at bounding box center [199, 145] width 27 height 16
type input "3"
type input "$69.00"
click at [461, 351] on div "Colorbond Fence Post 0.8mm BMT G550 Colorbond Post 2.4m Color Surfmist Weight 1…" at bounding box center [464, 390] width 466 height 79
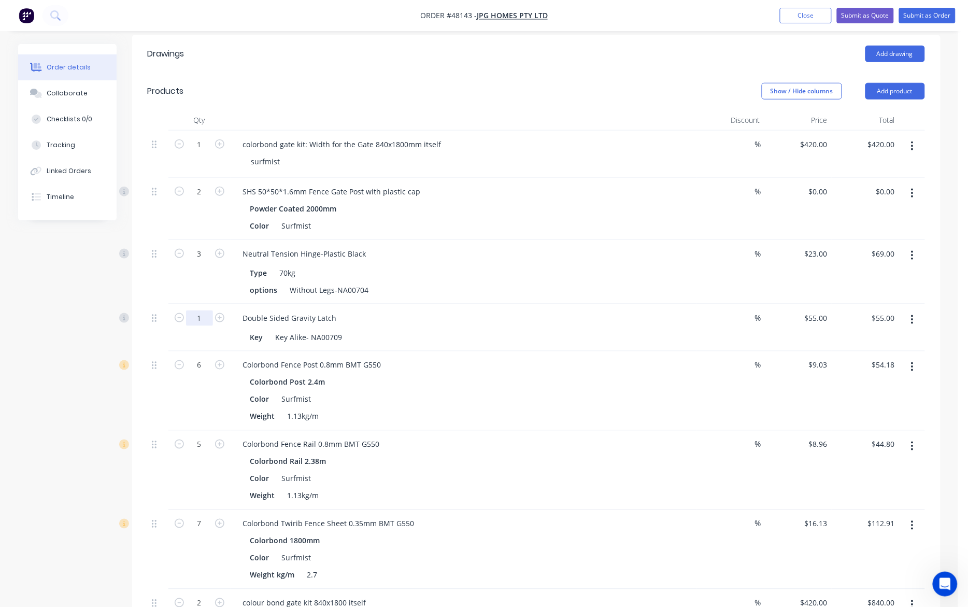
click at [201, 152] on input "1" at bounding box center [199, 145] width 27 height 16
type input "3"
type input "$165.00"
click at [605, 480] on div "Colorbond Fence Rail 0.8mm BMT G550 Colorbond Rail 2.38m Color Surfmist Weight …" at bounding box center [464, 470] width 466 height 79
click at [716, 184] on button "button" at bounding box center [912, 193] width 24 height 19
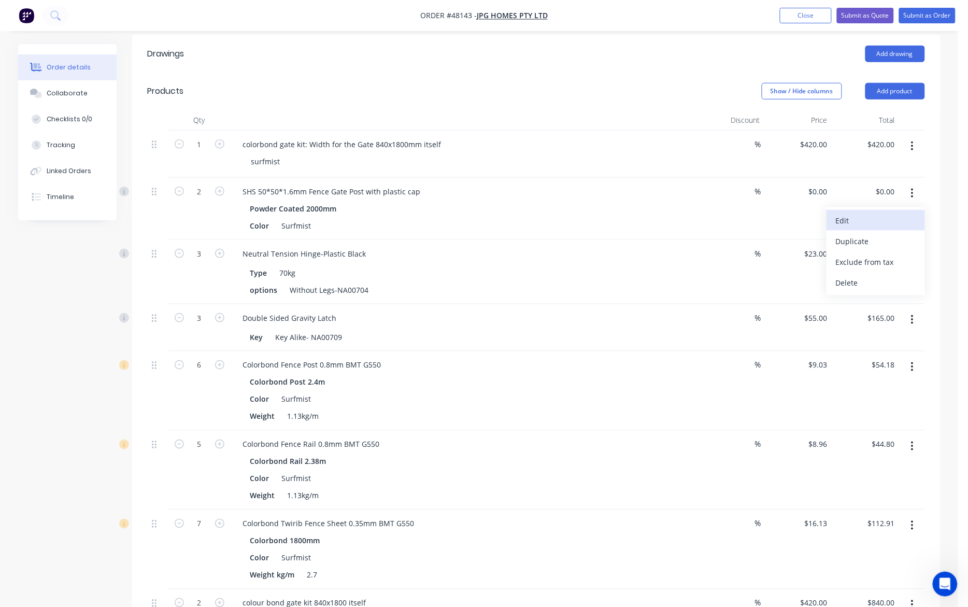
click at [716, 213] on div "Edit" at bounding box center [876, 220] width 80 height 15
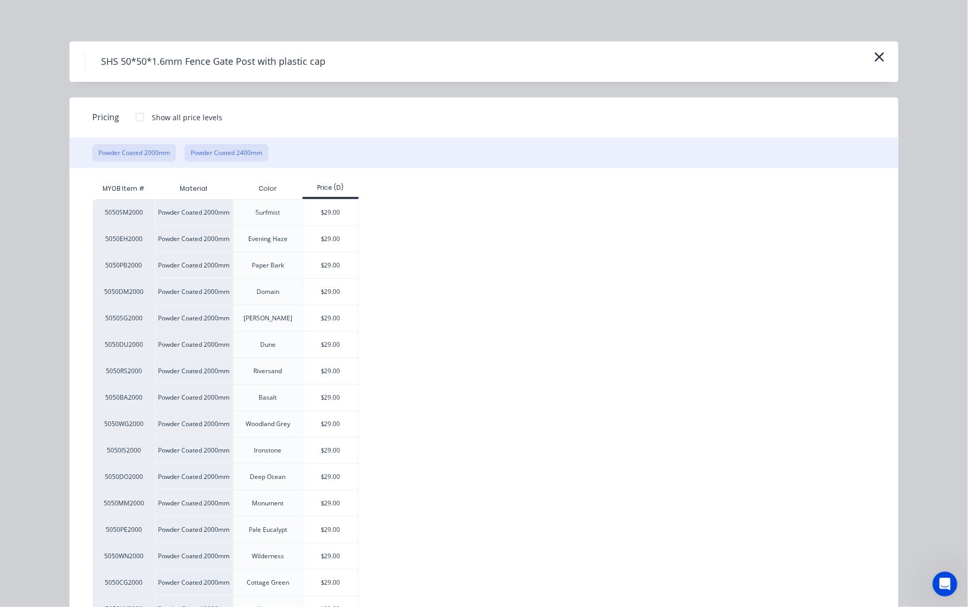
click at [214, 151] on button "Powder Coated 2400mm" at bounding box center [226, 153] width 84 height 18
click at [335, 210] on div "$33.10" at bounding box center [330, 212] width 55 height 26
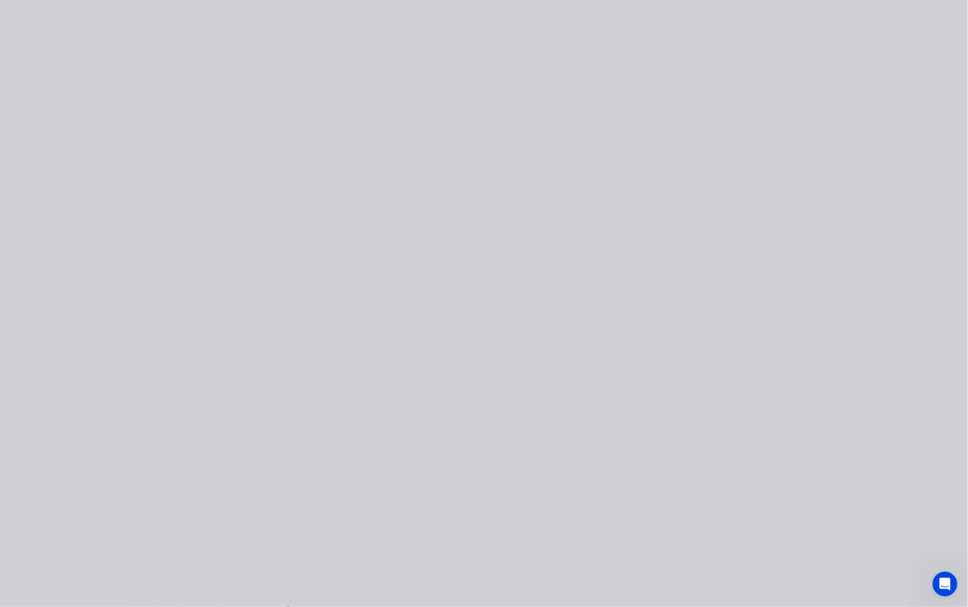
type input "$33.10"
type input "$66.20"
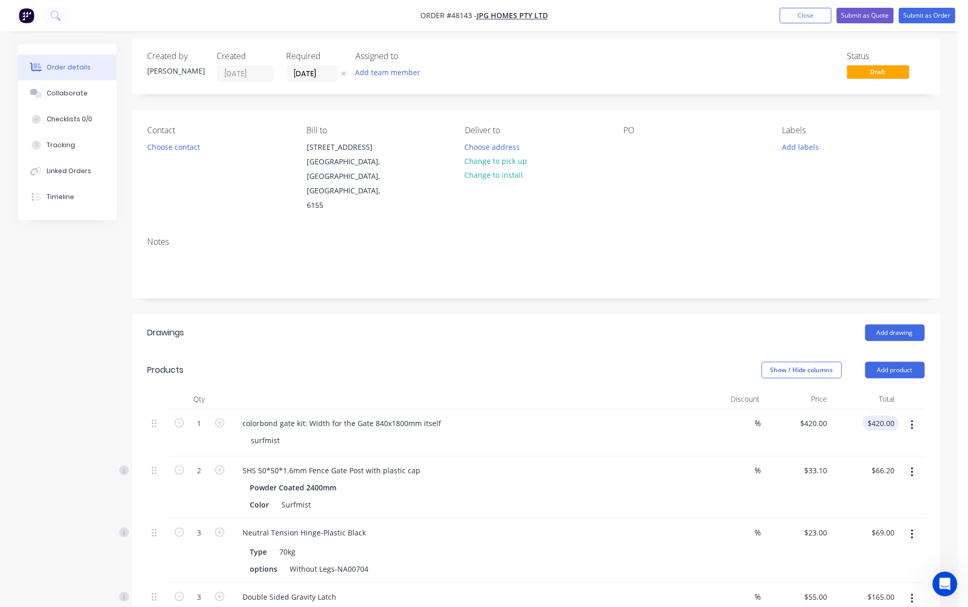
scroll to position [0, 0]
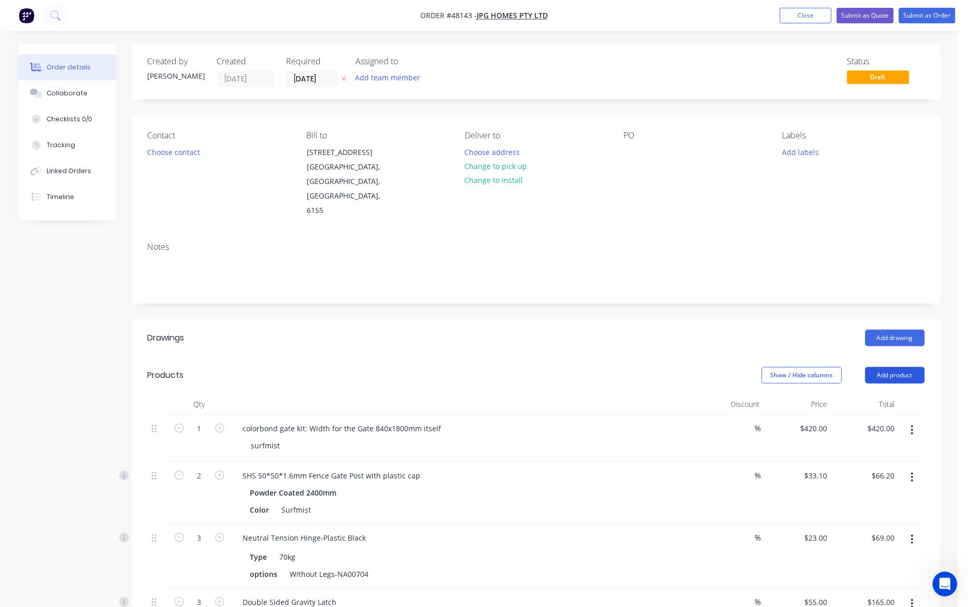
click at [716, 367] on button "Add product" at bounding box center [895, 375] width 60 height 17
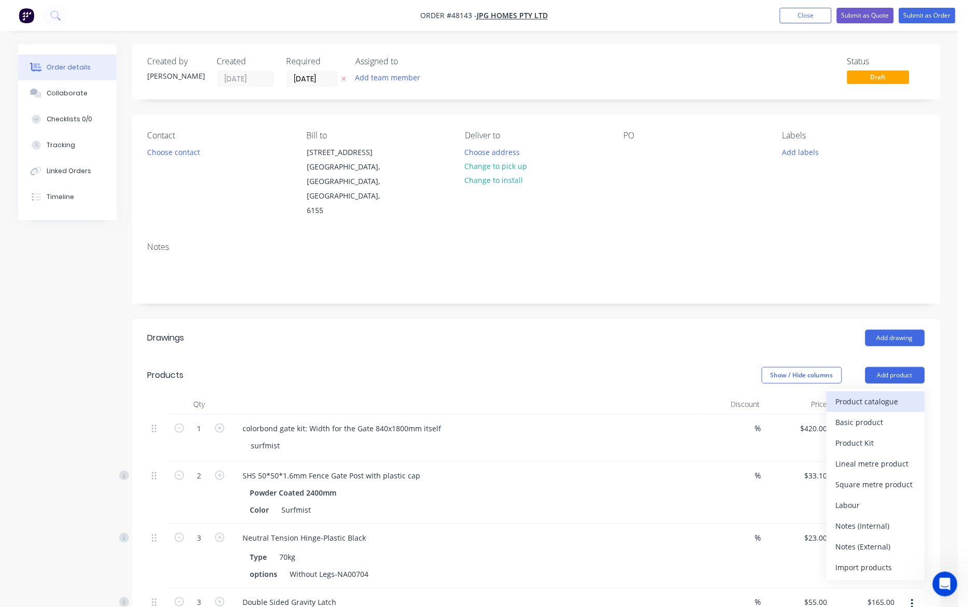
drag, startPoint x: 877, startPoint y: 359, endPoint x: 855, endPoint y: 377, distance: 28.7
click at [716, 394] on div "Product catalogue" at bounding box center [876, 401] width 80 height 15
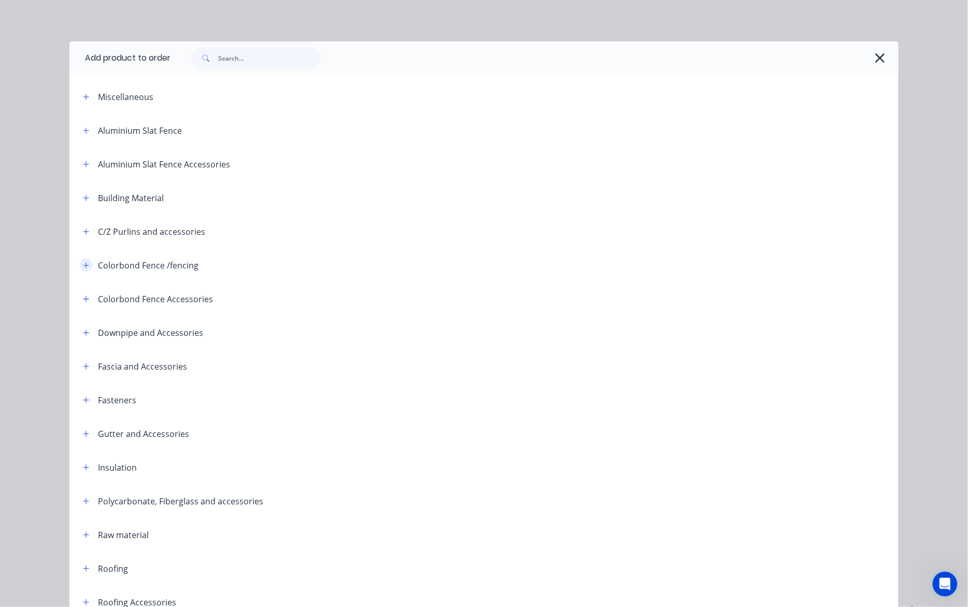
click at [83, 265] on icon "button" at bounding box center [86, 265] width 6 height 7
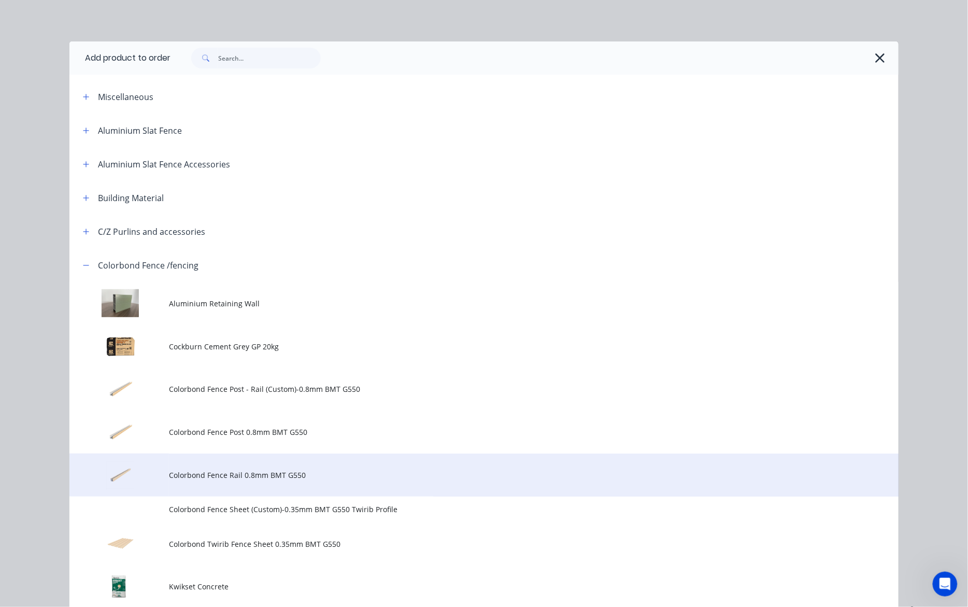
click at [265, 475] on span "Colorbond Fence Rail 0.8mm BMT G550" at bounding box center [460, 474] width 583 height 11
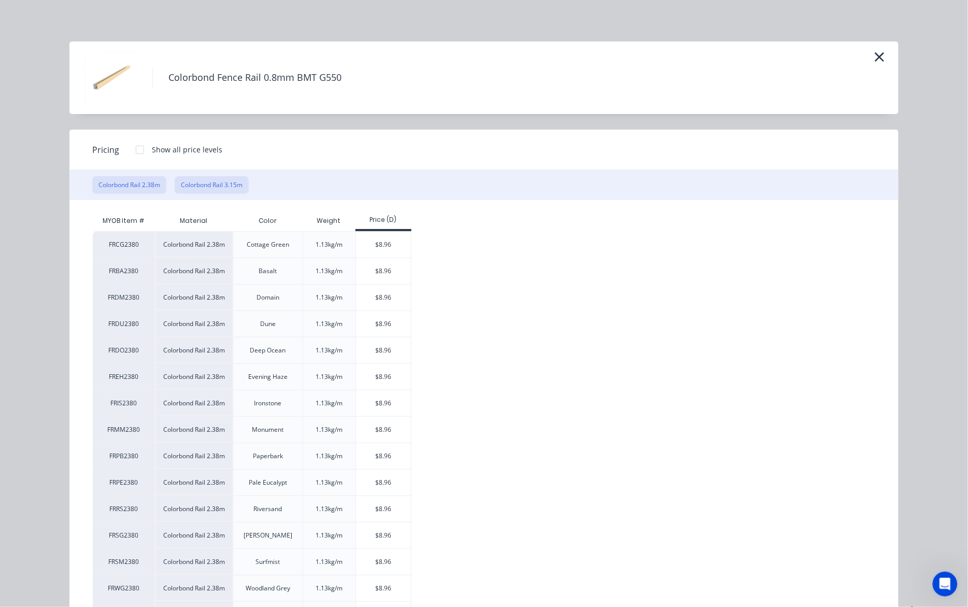
click at [198, 185] on button "Colorbond Rail 3.15m" at bounding box center [212, 185] width 74 height 18
click at [371, 437] on div "$11.85" at bounding box center [383, 430] width 55 height 26
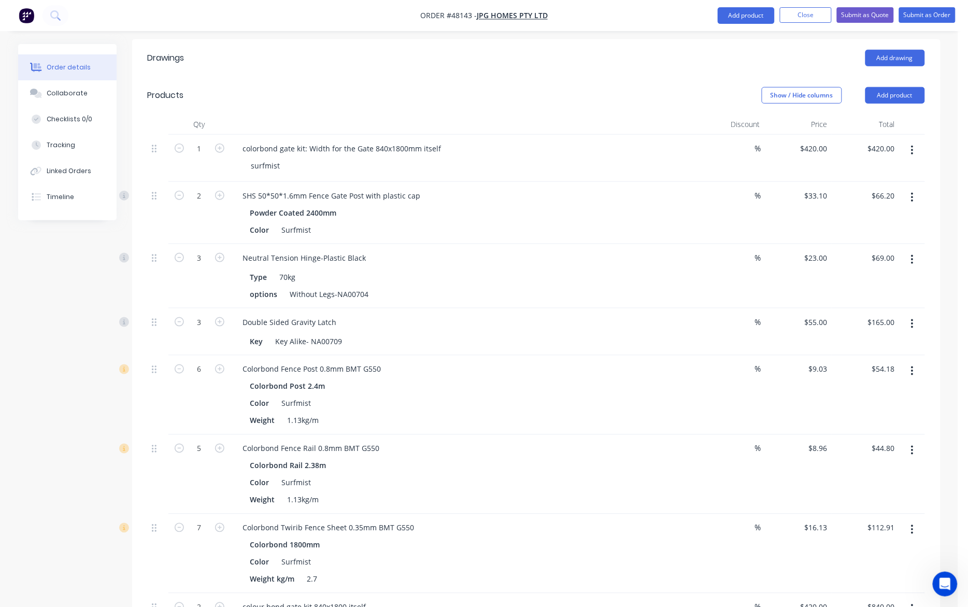
scroll to position [518, 0]
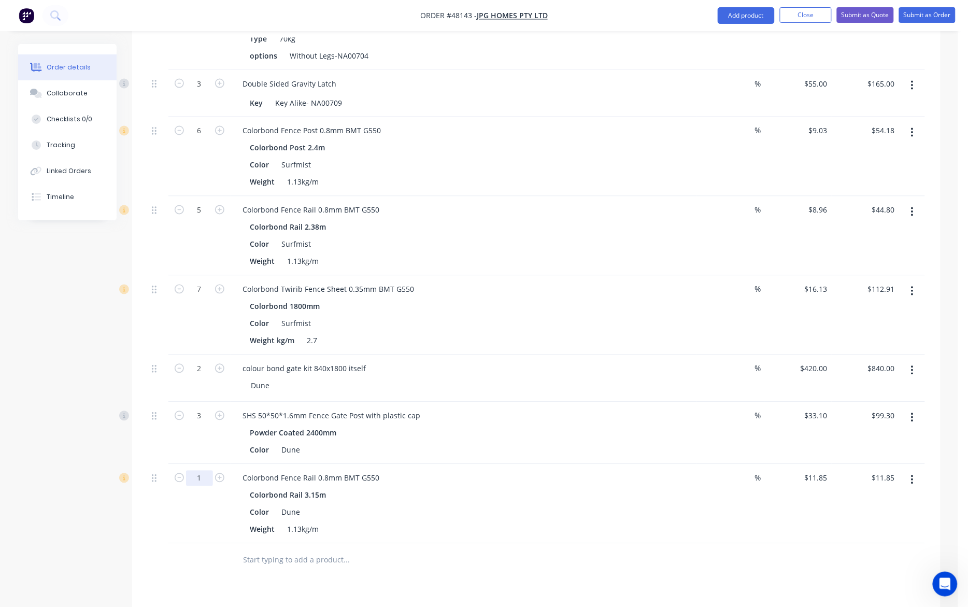
type input "4"
type input "$47.40"
click at [228, 563] on div "Drawings Add drawing Products Show / Hide columns Add product Qty Discount Pric…" at bounding box center [536, 302] width 808 height 1002
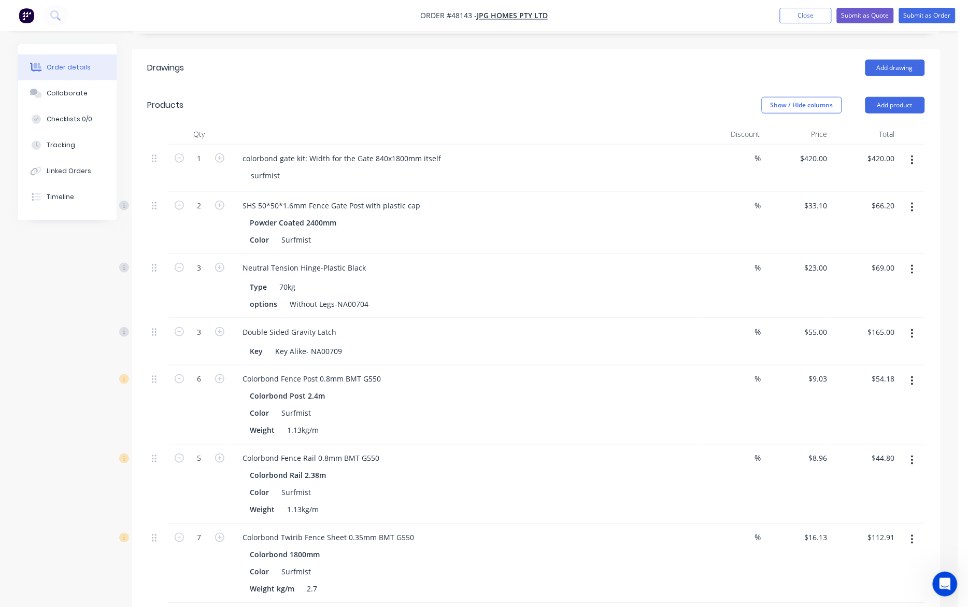
scroll to position [259, 0]
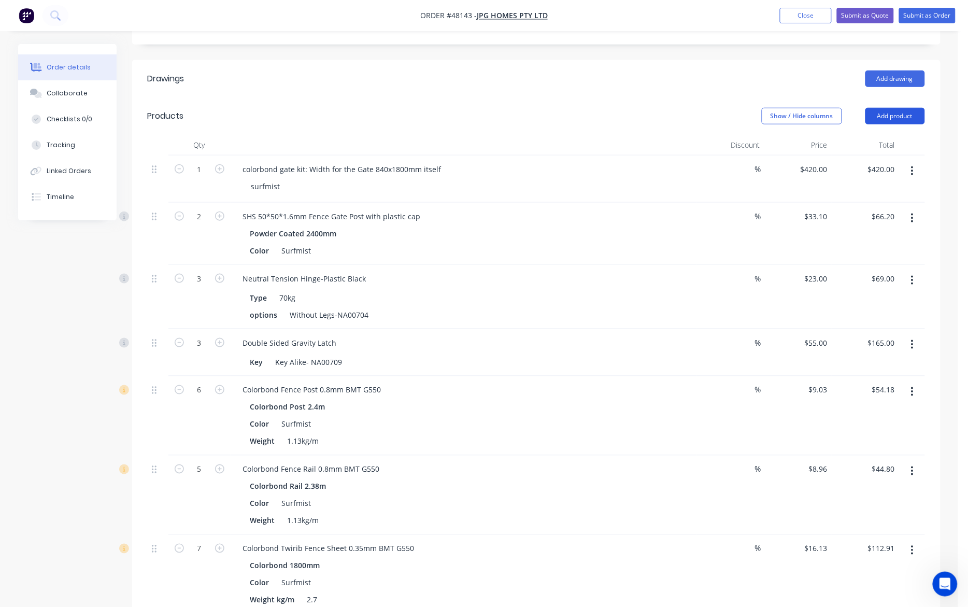
click at [716, 108] on button "Add product" at bounding box center [895, 116] width 60 height 17
click at [716, 135] on div "Product catalogue" at bounding box center [876, 142] width 80 height 15
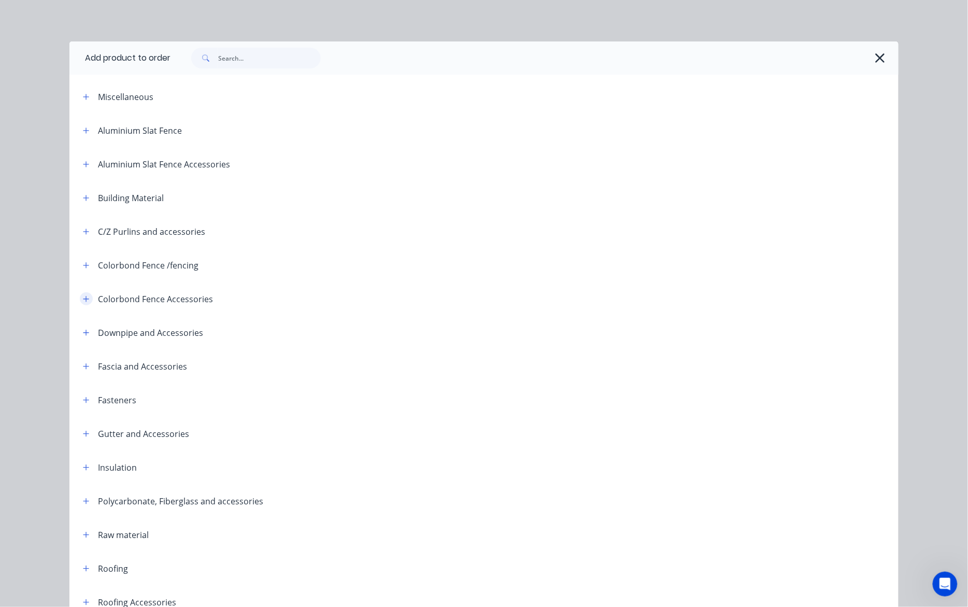
click at [83, 302] on icon "button" at bounding box center [86, 298] width 6 height 7
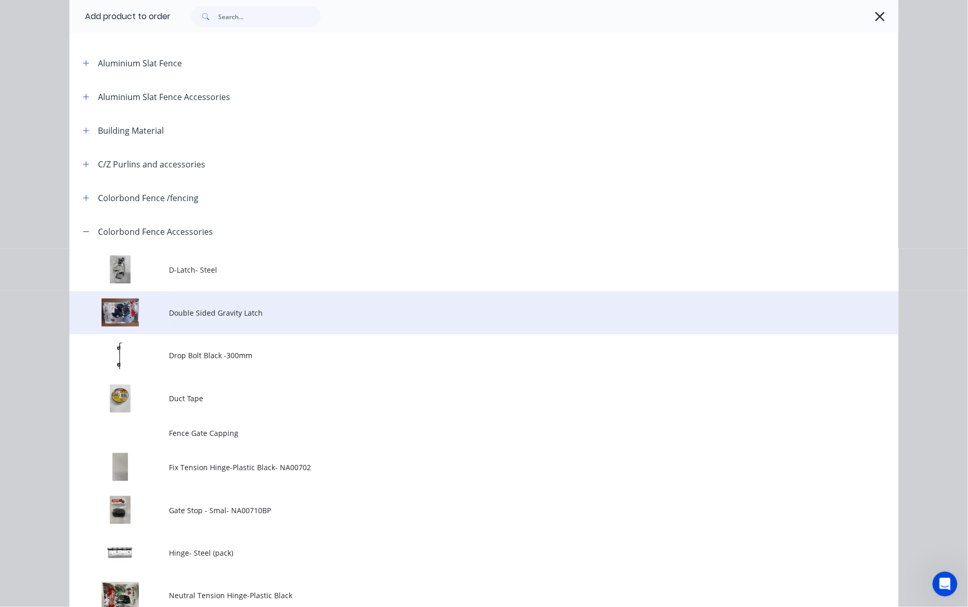
scroll to position [65, 0]
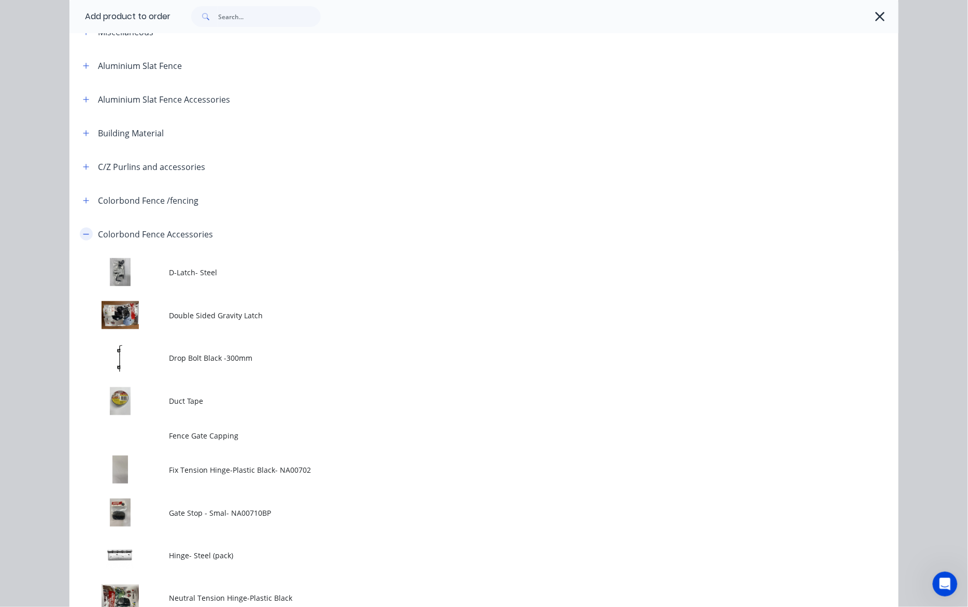
click at [80, 236] on button "button" at bounding box center [86, 233] width 13 height 13
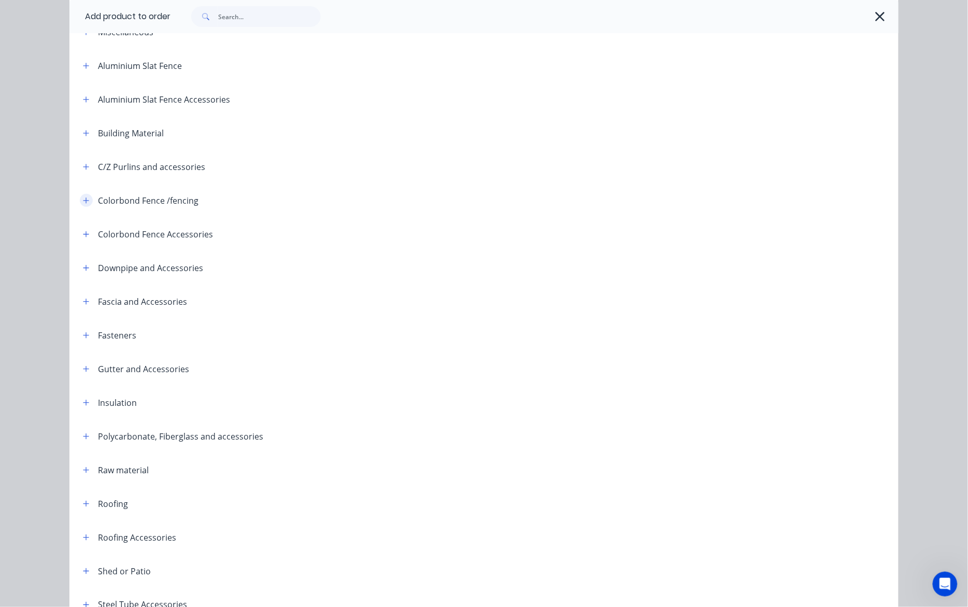
click at [80, 198] on button "button" at bounding box center [86, 200] width 13 height 13
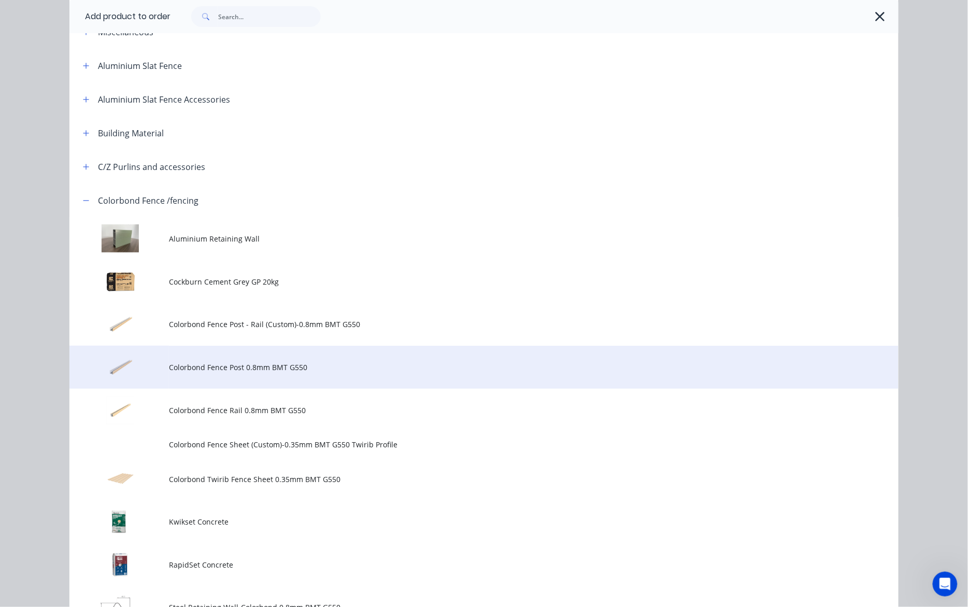
click at [277, 374] on td "Colorbond Fence Post 0.8mm BMT G550" at bounding box center [533, 367] width 729 height 43
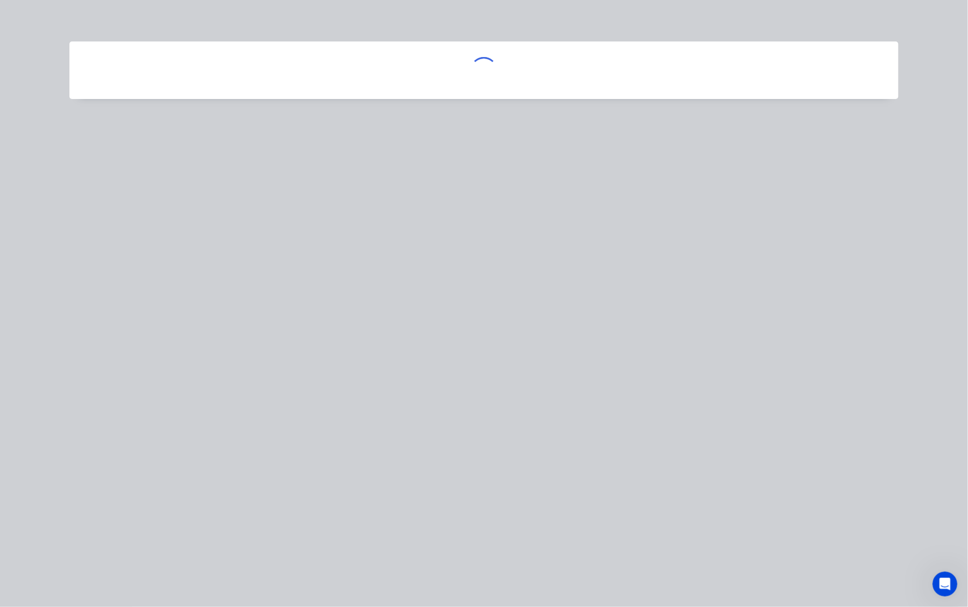
scroll to position [0, 0]
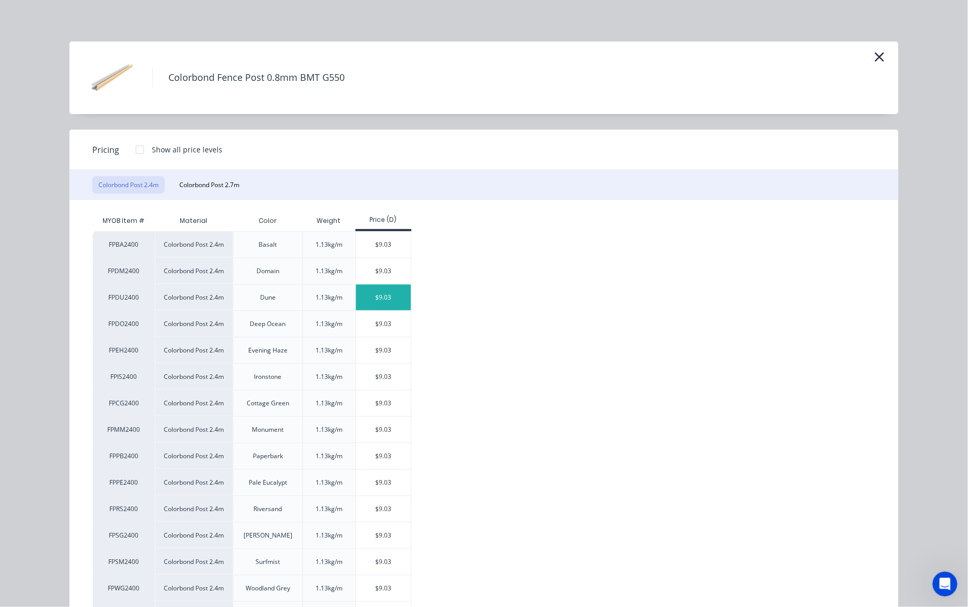
click at [370, 295] on div "$9.03" at bounding box center [383, 297] width 55 height 26
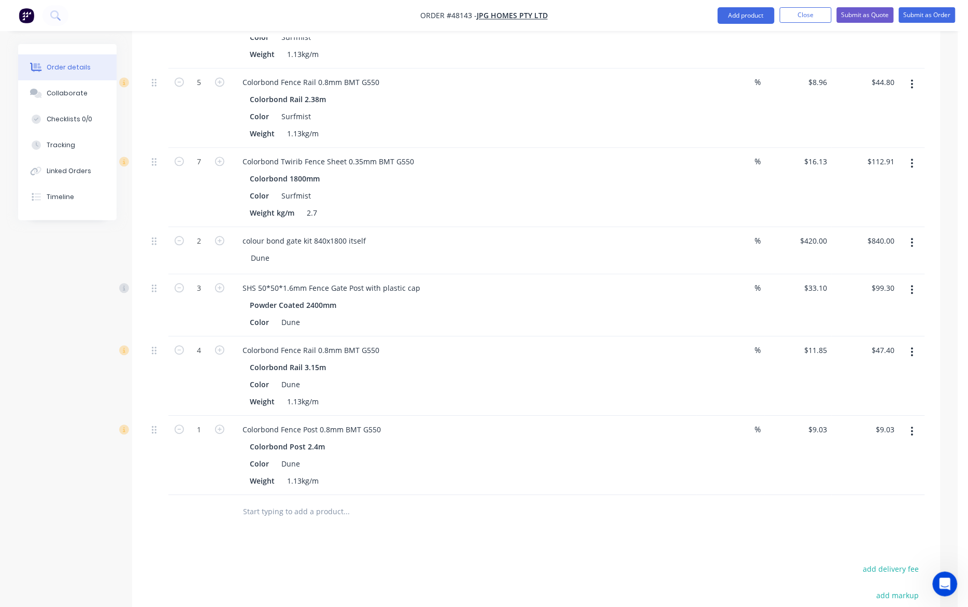
scroll to position [648, 0]
type input "24"
type input "$216.72"
click at [311, 529] on div "Drawings Add drawing Products Show / Hide columns Add product Qty Discount Pric…" at bounding box center [536, 212] width 808 height 1081
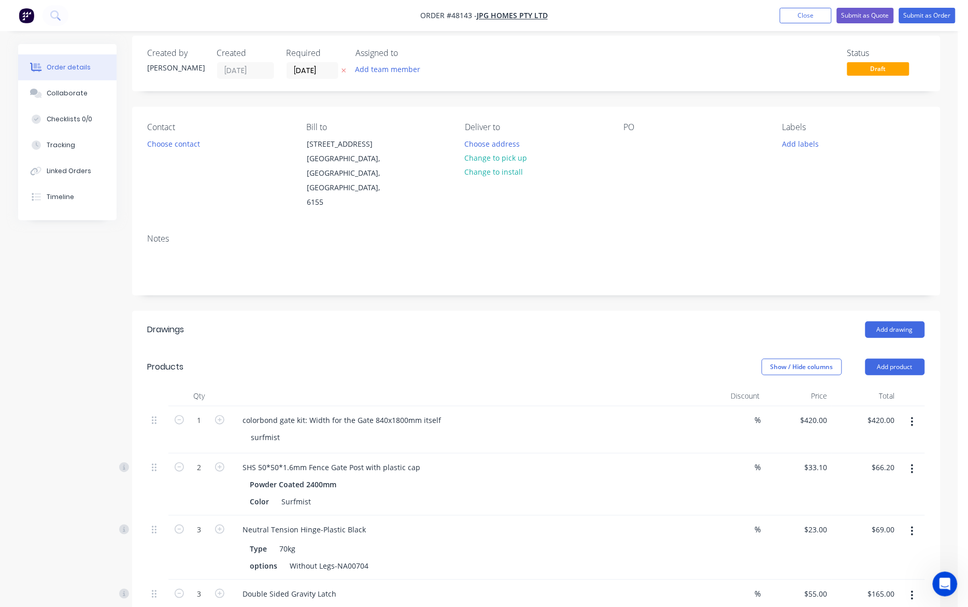
scroll to position [0, 0]
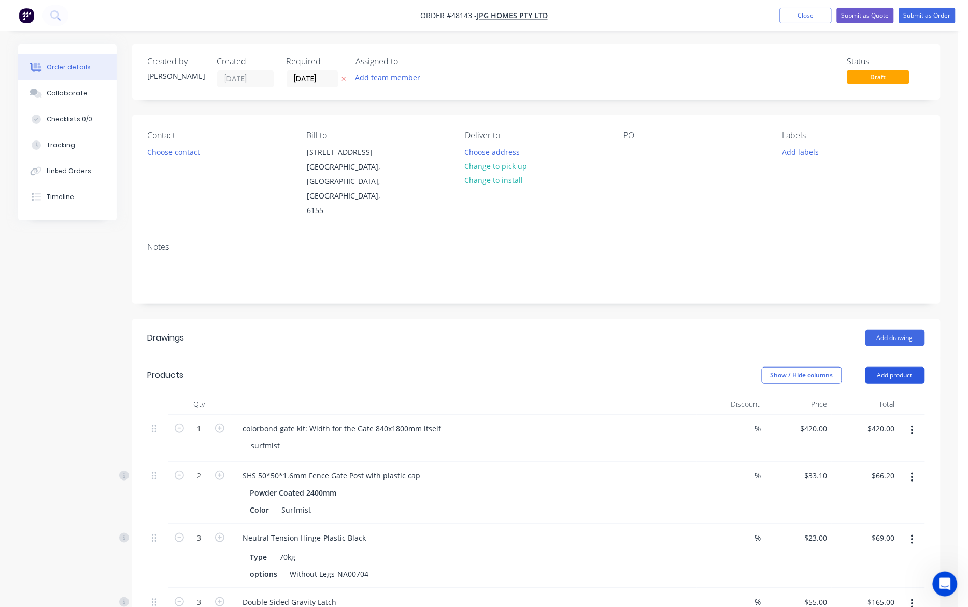
click at [716, 367] on button "Add product" at bounding box center [895, 375] width 60 height 17
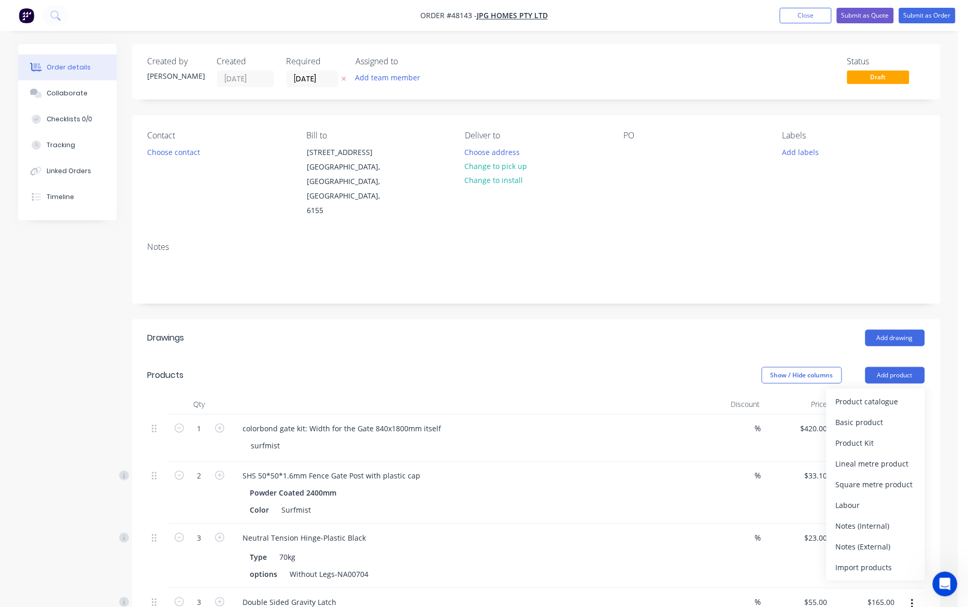
click at [716, 394] on div "Product catalogue" at bounding box center [876, 401] width 80 height 15
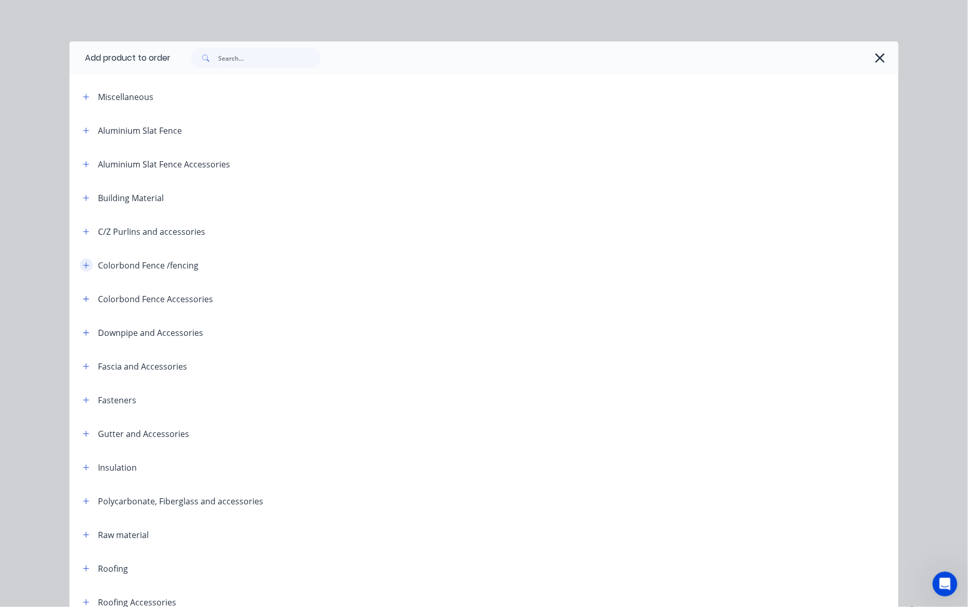
click at [80, 262] on button "button" at bounding box center [86, 265] width 13 height 13
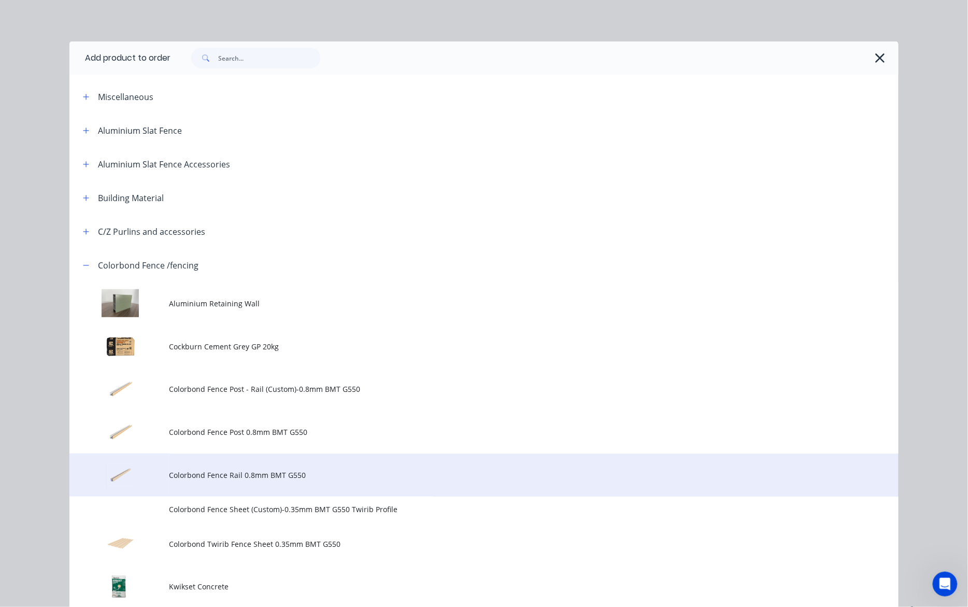
click at [210, 478] on span "Colorbond Fence Rail 0.8mm BMT G550" at bounding box center [460, 474] width 583 height 11
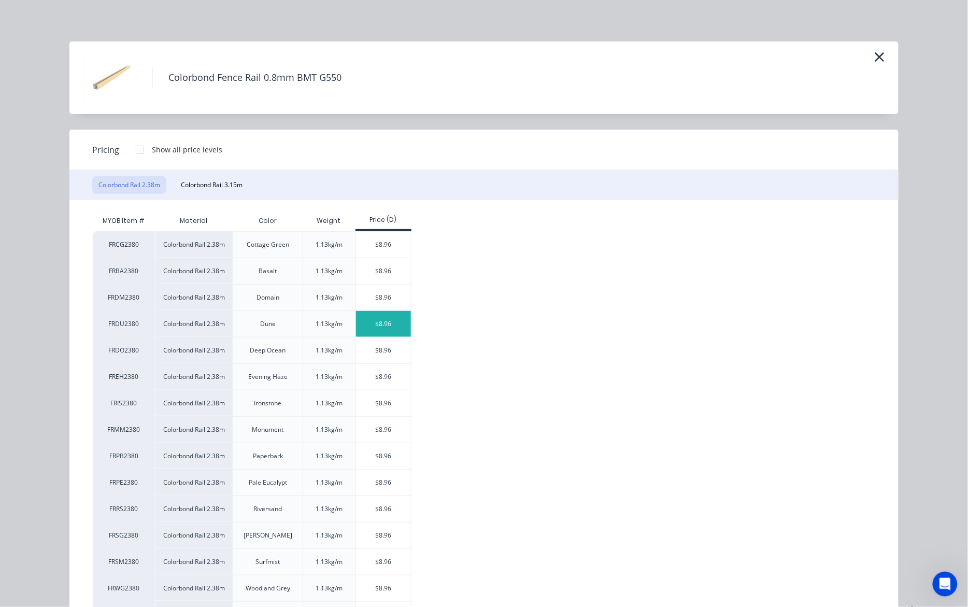
click at [377, 322] on div "$8.96" at bounding box center [383, 324] width 55 height 26
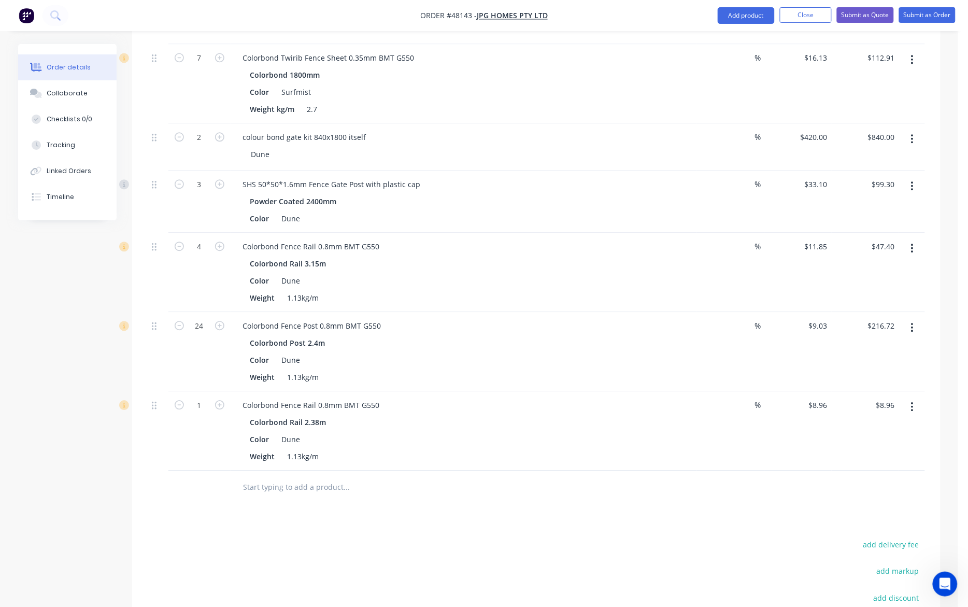
scroll to position [777, 0]
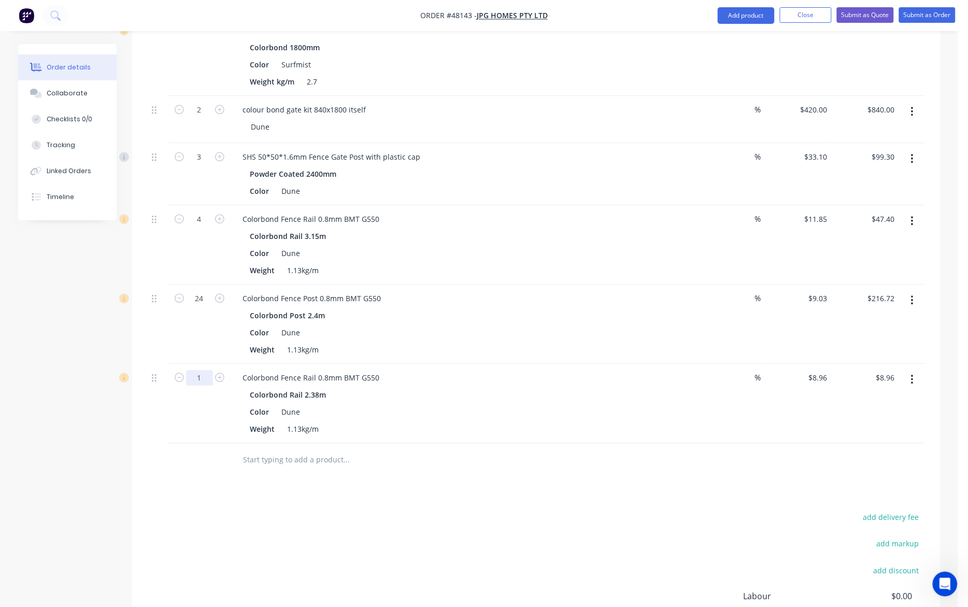
type input "16"
type input "$143.36"
click at [467, 576] on div "add delivery fee add markup add discount Labour $0.00 Sub total $2,144.47 Tax $…" at bounding box center [536, 598] width 777 height 177
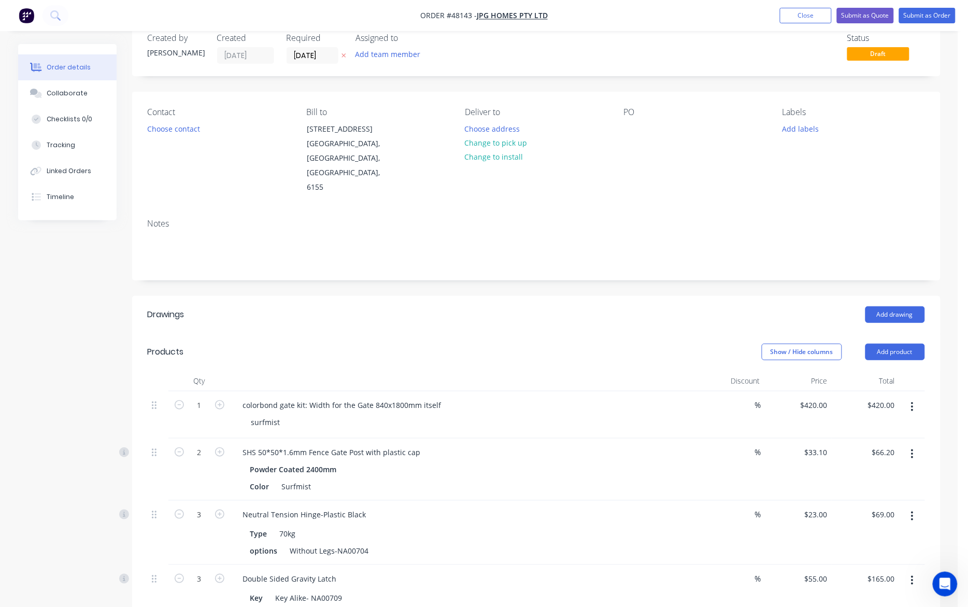
scroll to position [0, 0]
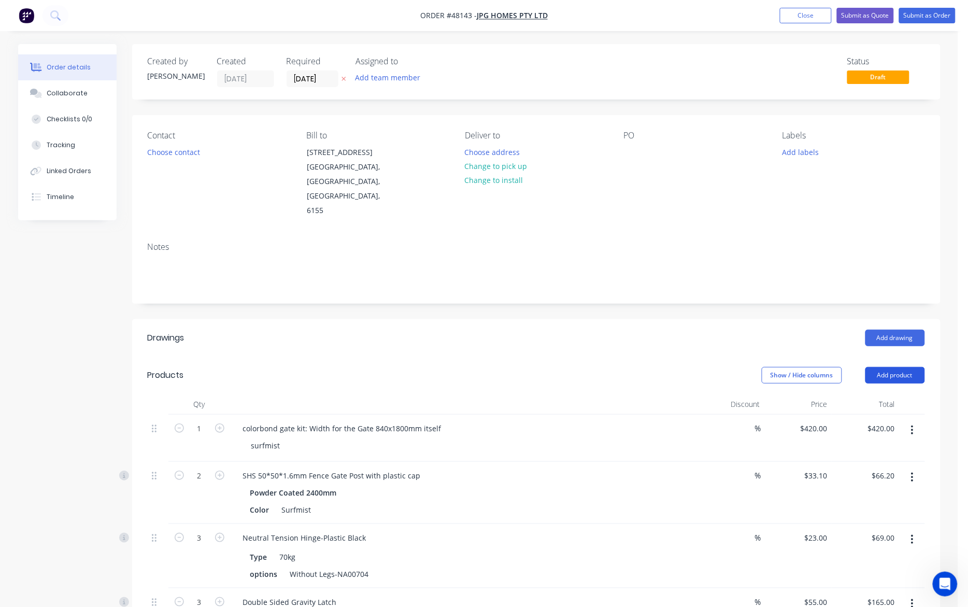
click at [716, 367] on button "Add product" at bounding box center [895, 375] width 60 height 17
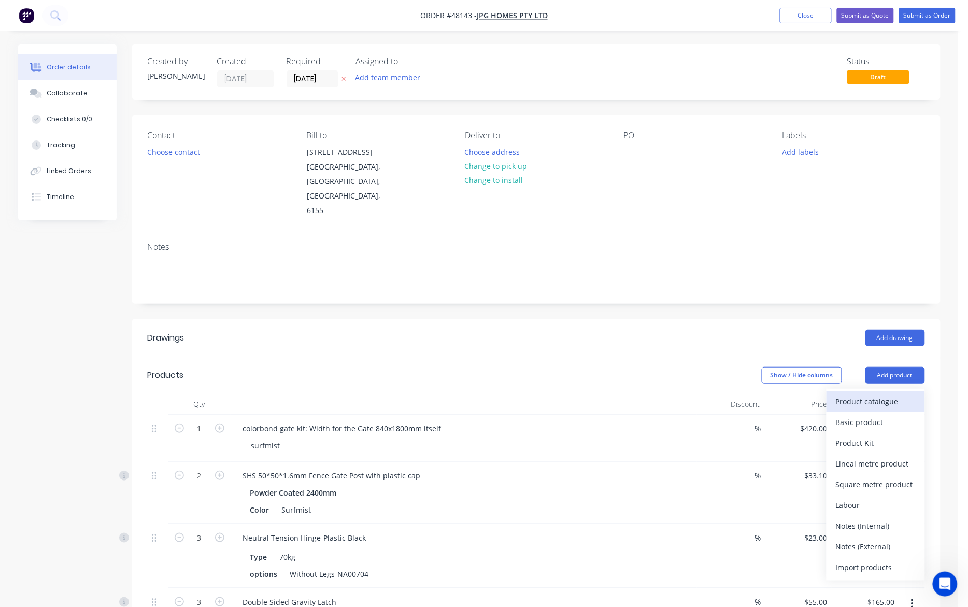
click at [716, 394] on div "Product catalogue" at bounding box center [876, 401] width 80 height 15
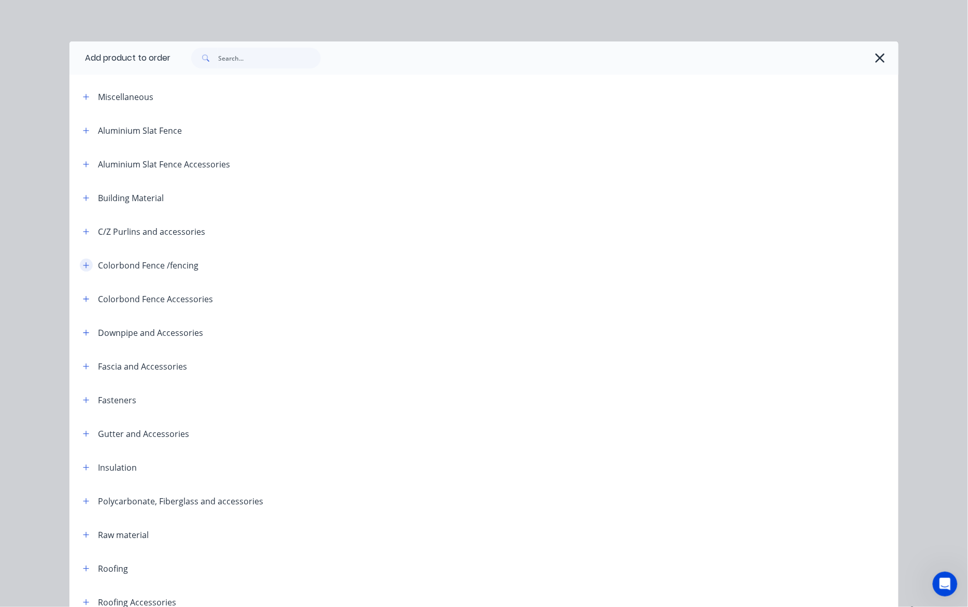
click at [83, 268] on icon "button" at bounding box center [86, 265] width 6 height 7
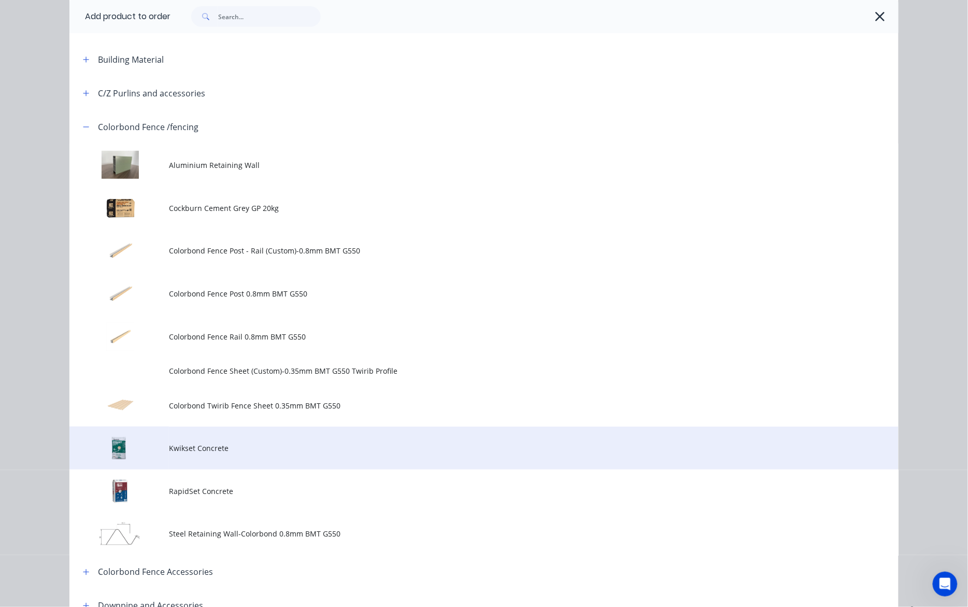
scroll to position [194, 0]
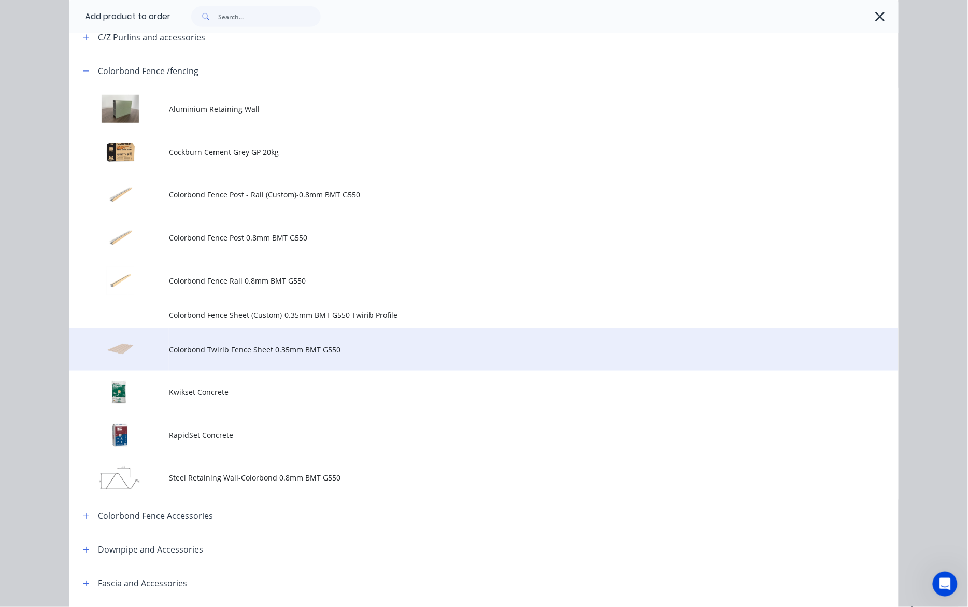
click at [273, 361] on td "Colorbond Twirib Fence Sheet 0.35mm BMT G550" at bounding box center [533, 349] width 729 height 43
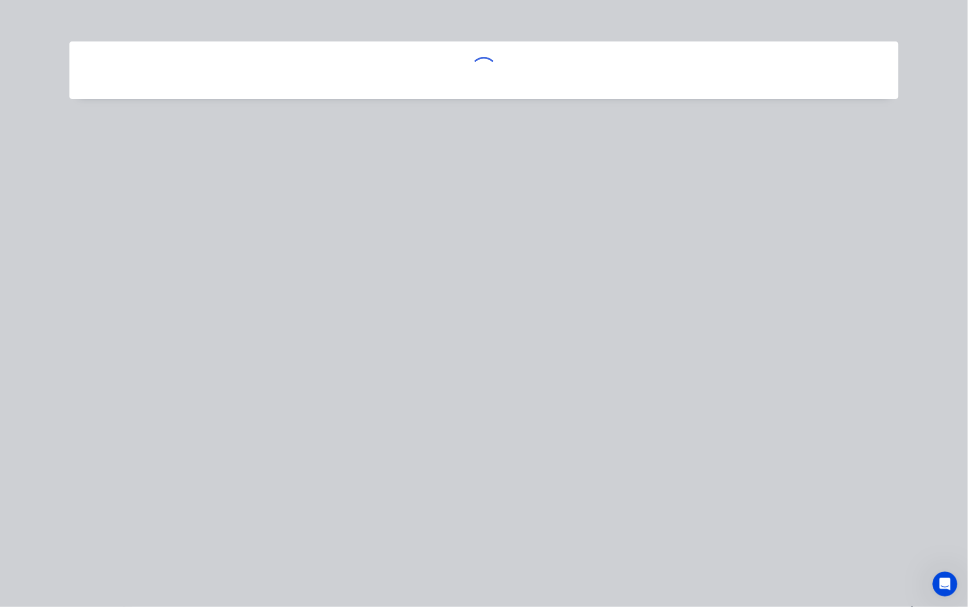
scroll to position [0, 0]
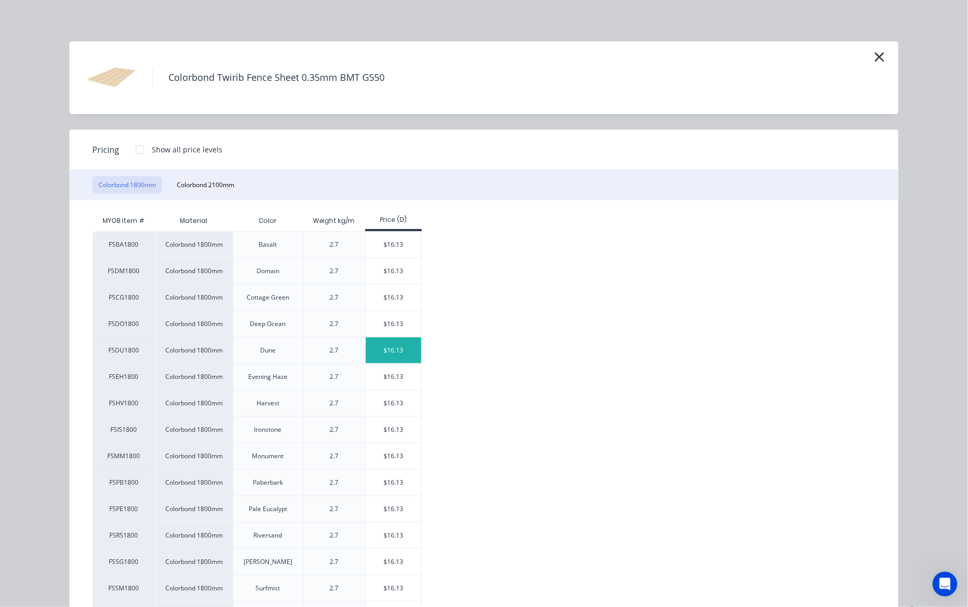
click at [390, 351] on div "$16.13" at bounding box center [393, 350] width 55 height 26
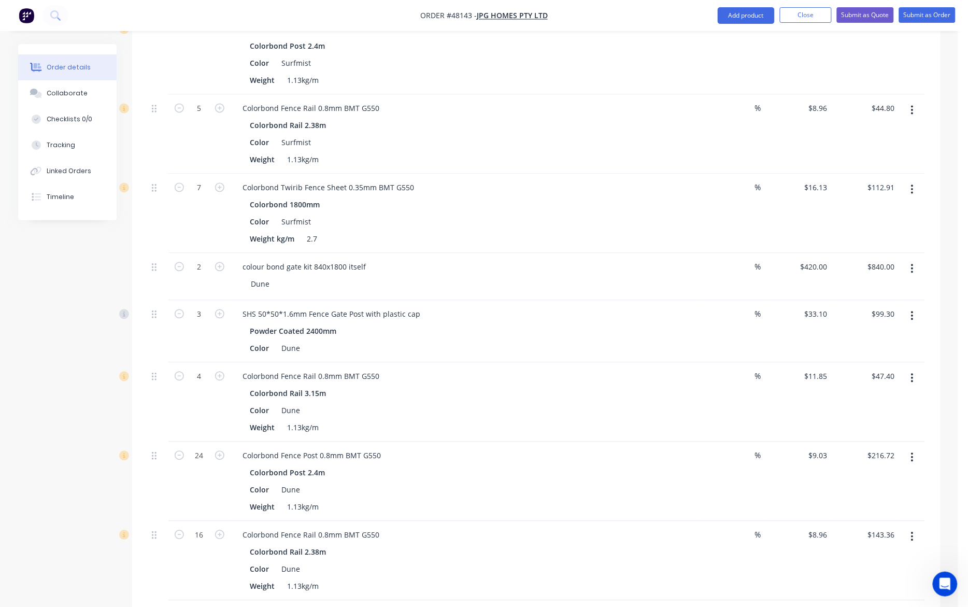
scroll to position [777, 0]
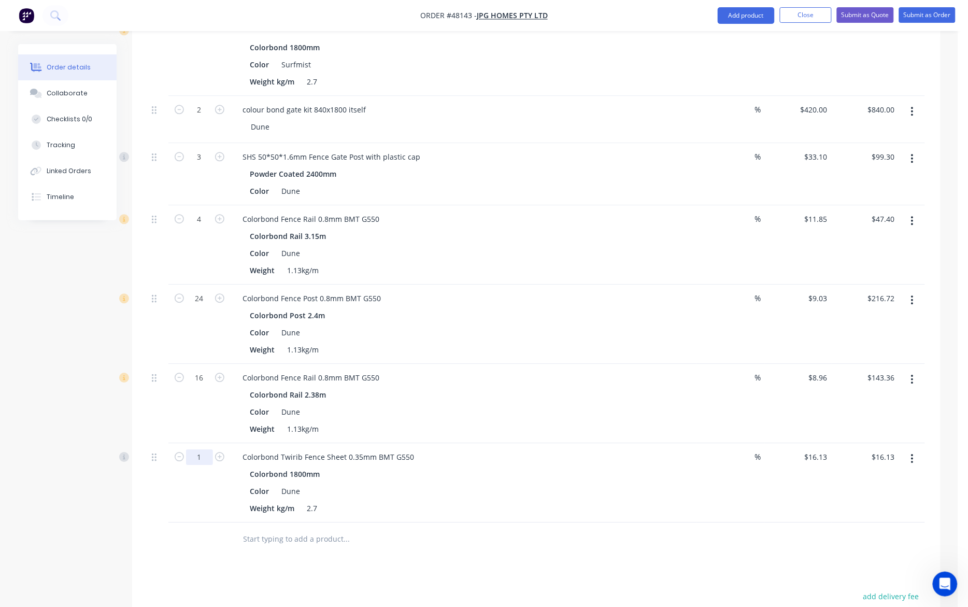
type input "30"
type input "$483.90"
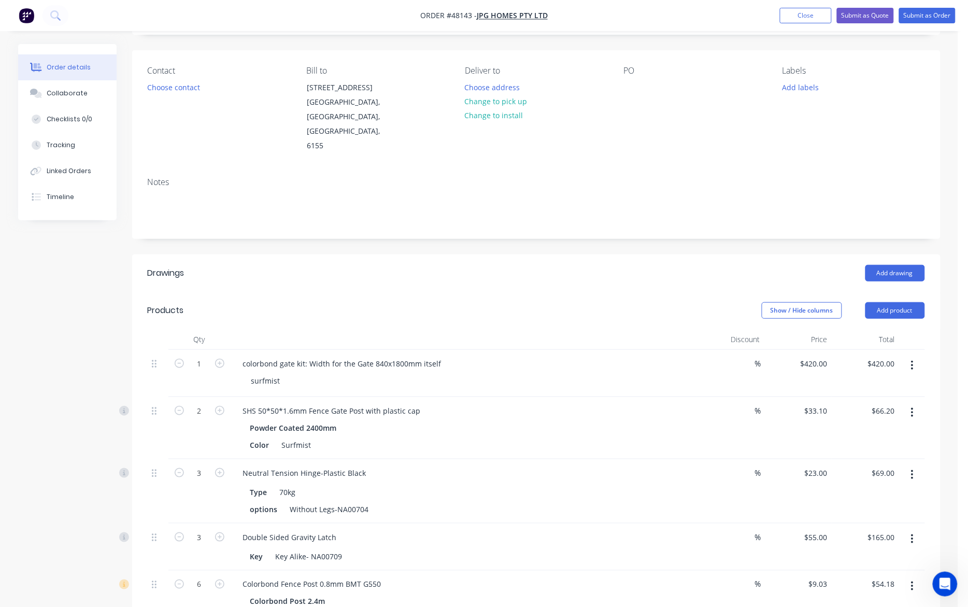
scroll to position [0, 0]
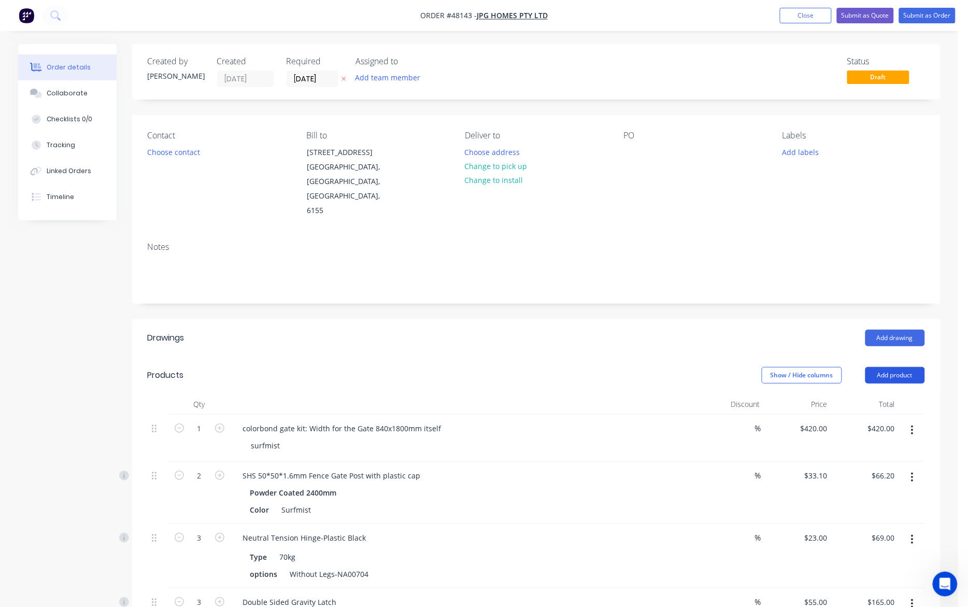
click at [716, 367] on button "Add product" at bounding box center [895, 375] width 60 height 17
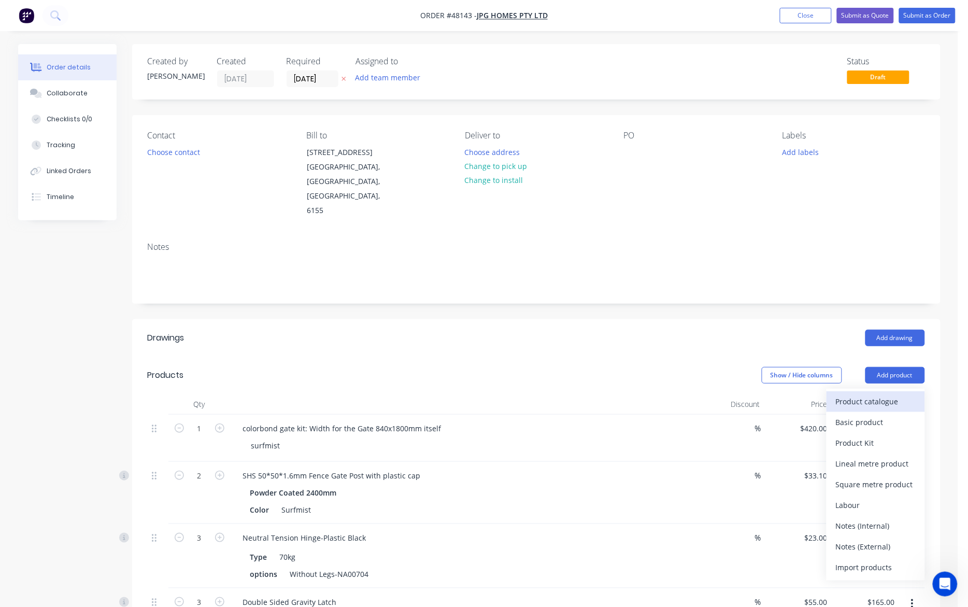
click at [716, 394] on div "Product catalogue" at bounding box center [876, 401] width 80 height 15
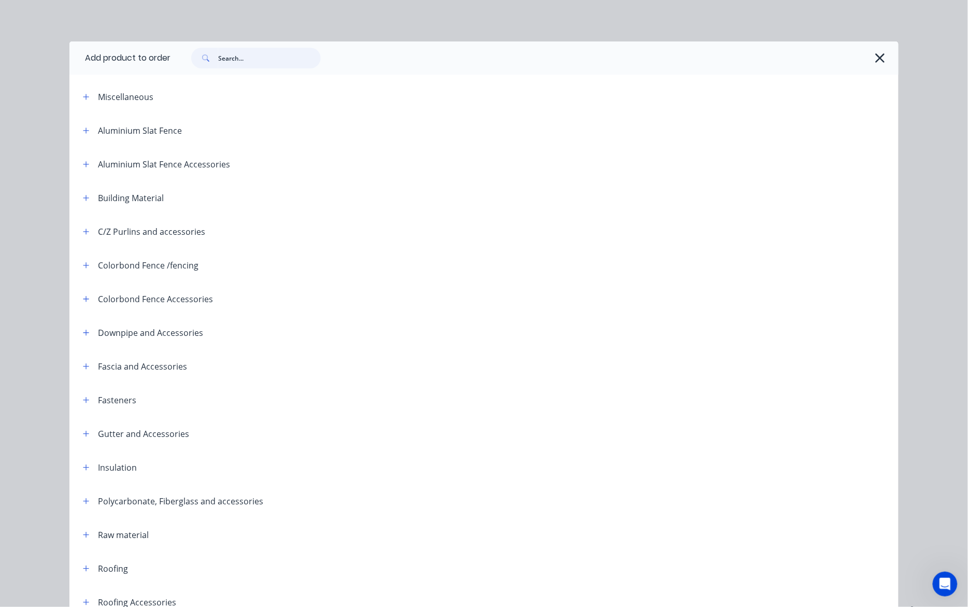
click at [236, 60] on input "text" at bounding box center [269, 58] width 103 height 21
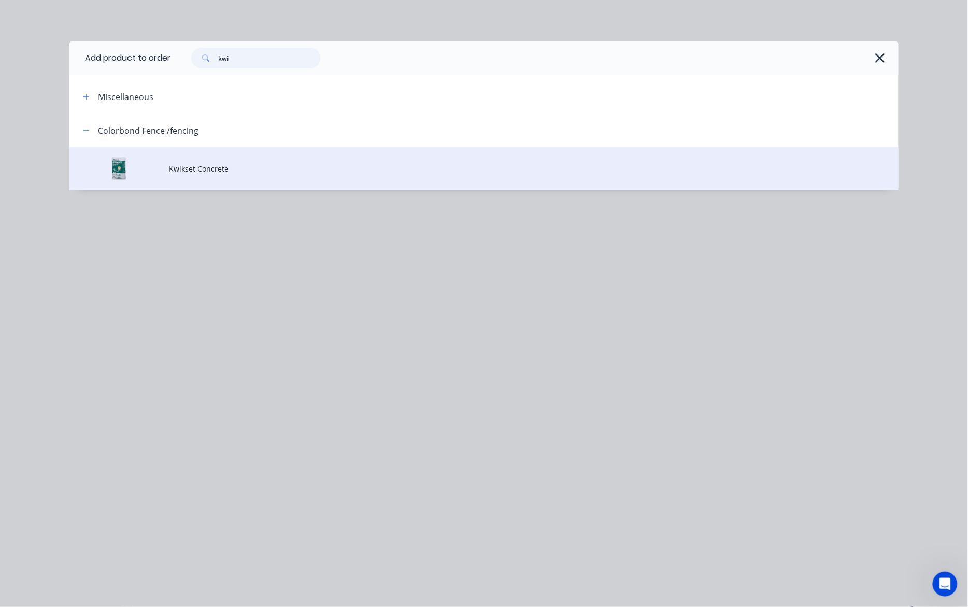
type input "kwi"
click at [176, 174] on span "Kwikset Concrete" at bounding box center [460, 168] width 583 height 11
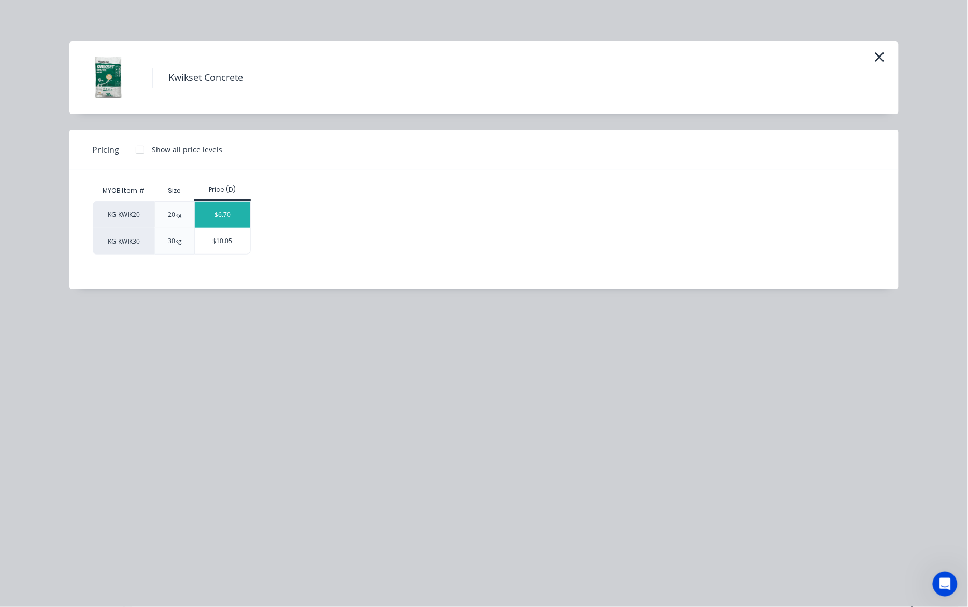
click at [223, 208] on div "$6.70" at bounding box center [222, 215] width 55 height 26
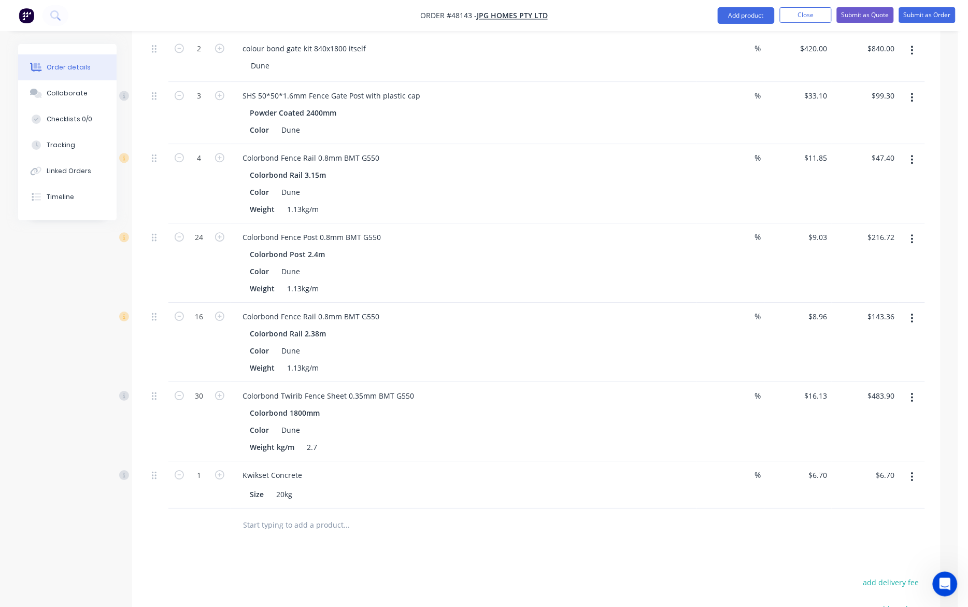
scroll to position [842, 0]
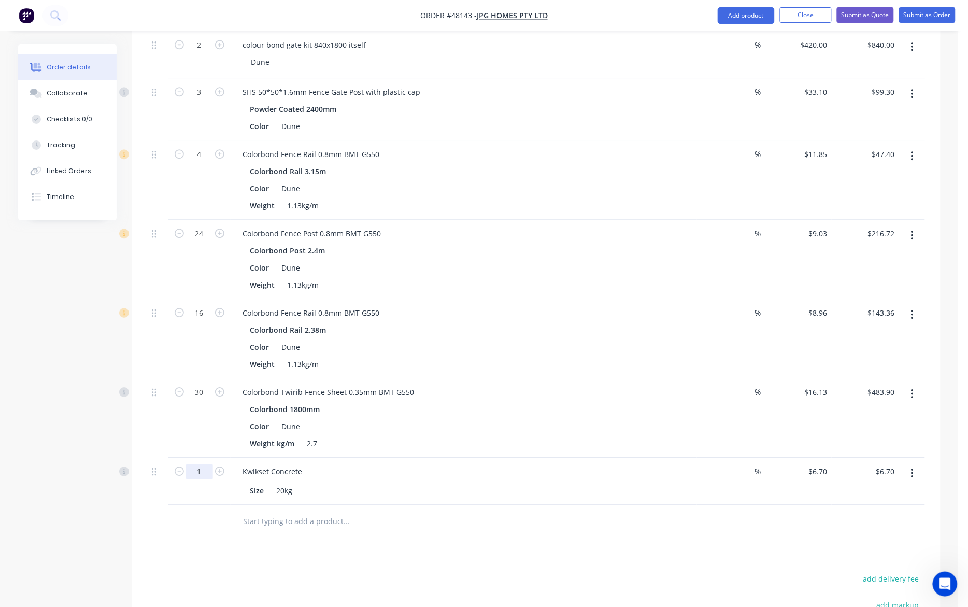
type input "20"
type input "$134.00"
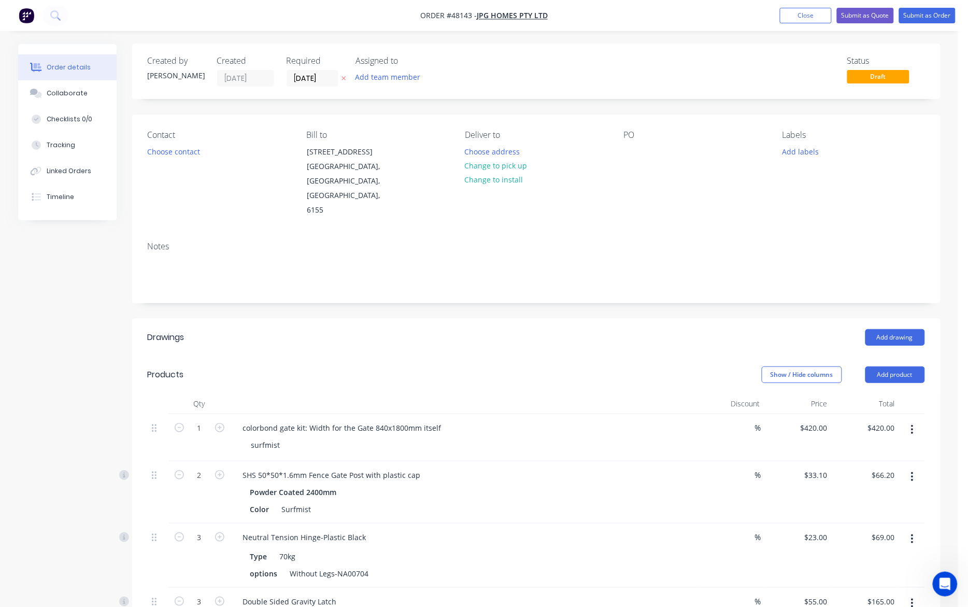
scroll to position [0, 0]
click at [170, 151] on button "Choose contact" at bounding box center [173, 152] width 64 height 14
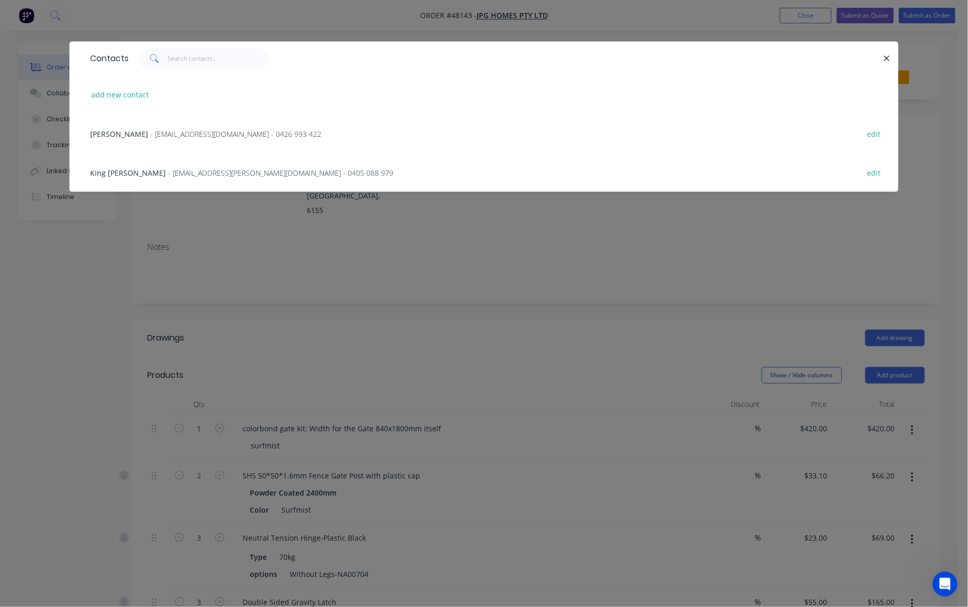
click at [177, 171] on span "- kingping.wong@yahoo.com - 0405 088 979" at bounding box center [280, 173] width 225 height 10
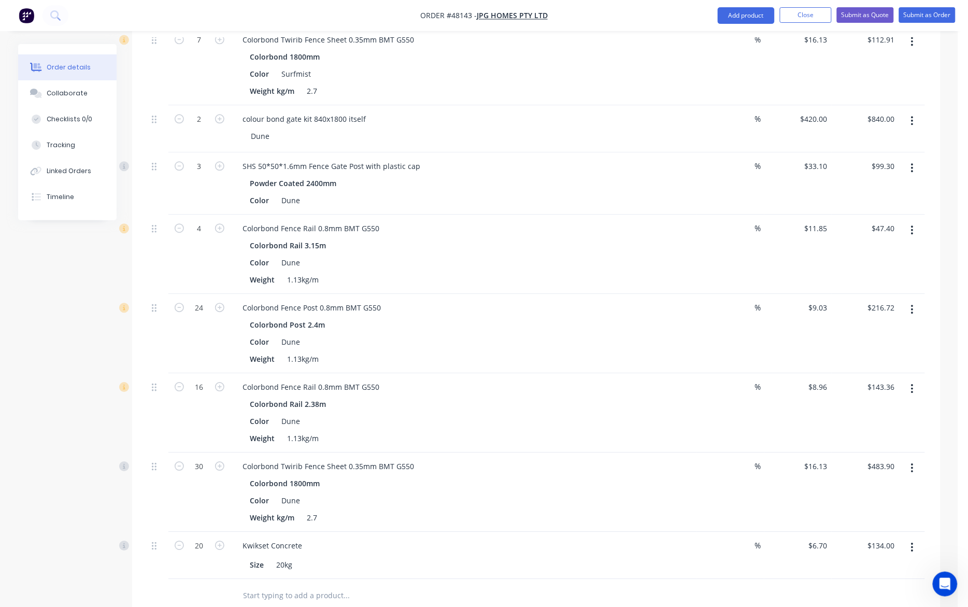
scroll to position [777, 0]
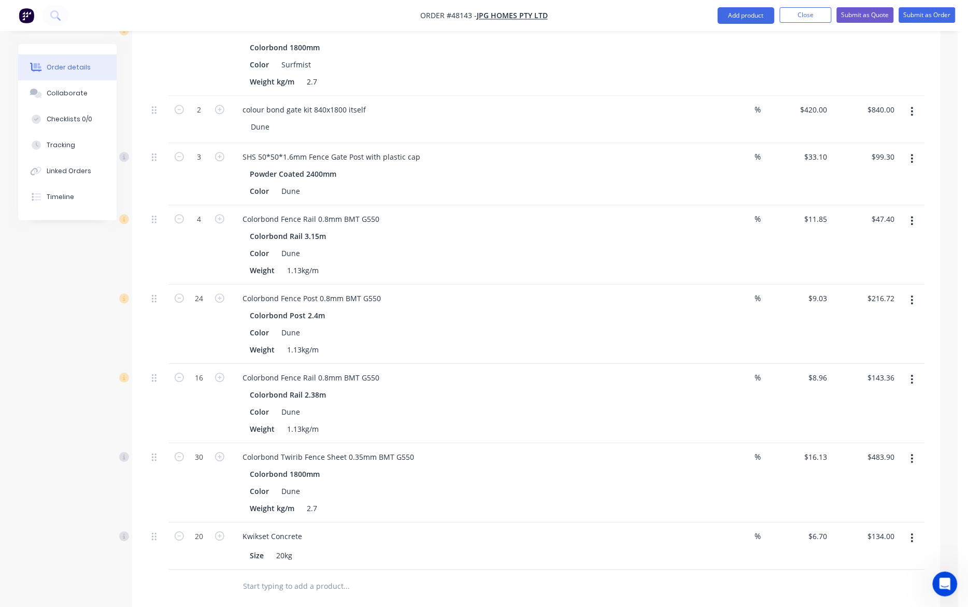
click at [716, 449] on button "button" at bounding box center [912, 458] width 24 height 19
click at [716, 478] on div "Edit" at bounding box center [876, 485] width 80 height 15
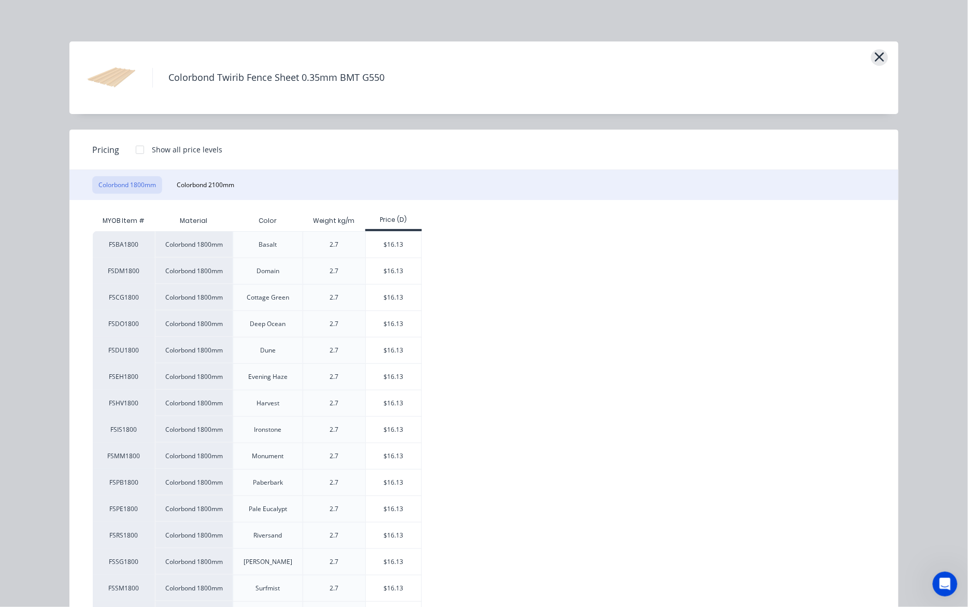
click at [716, 58] on icon "button" at bounding box center [879, 57] width 11 height 15
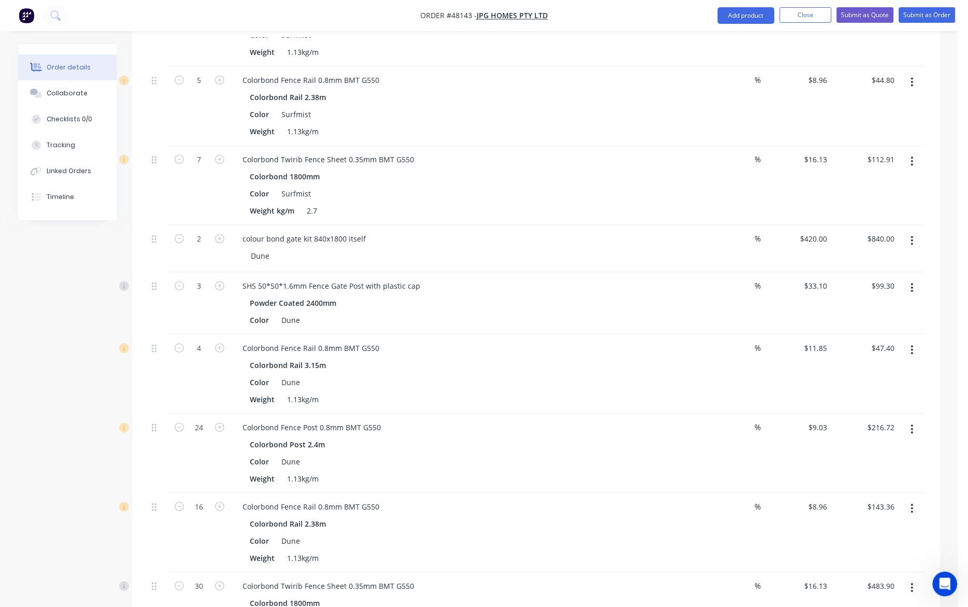
scroll to position [648, 0]
click at [716, 279] on input "33.1" at bounding box center [822, 286] width 20 height 15
click at [711, 335] on div "%" at bounding box center [730, 374] width 67 height 79
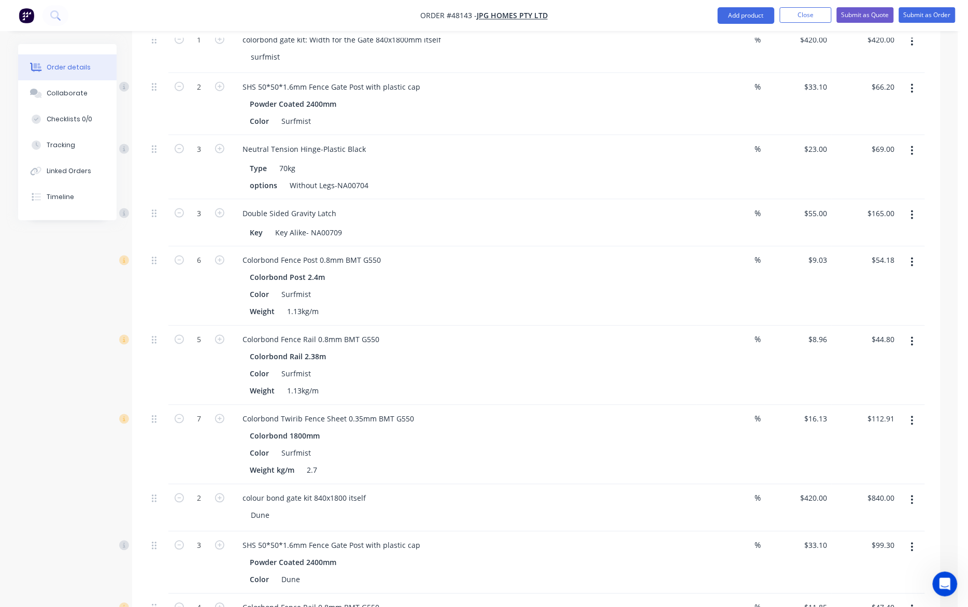
scroll to position [453, 0]
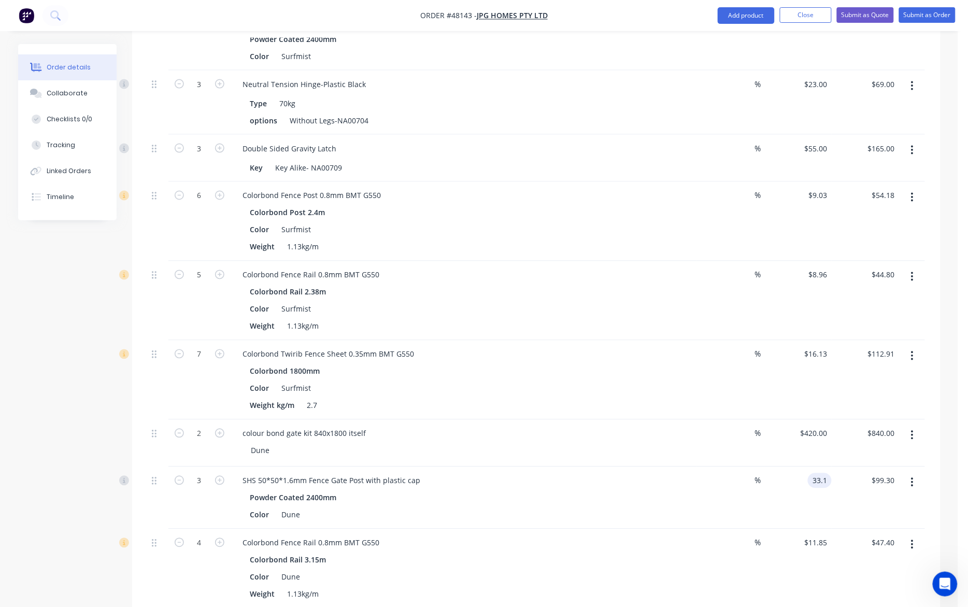
click at [716, 473] on input "33.1" at bounding box center [822, 480] width 20 height 15
type input "$0.00"
click at [669, 507] on div "Color Dune" at bounding box center [461, 514] width 431 height 15
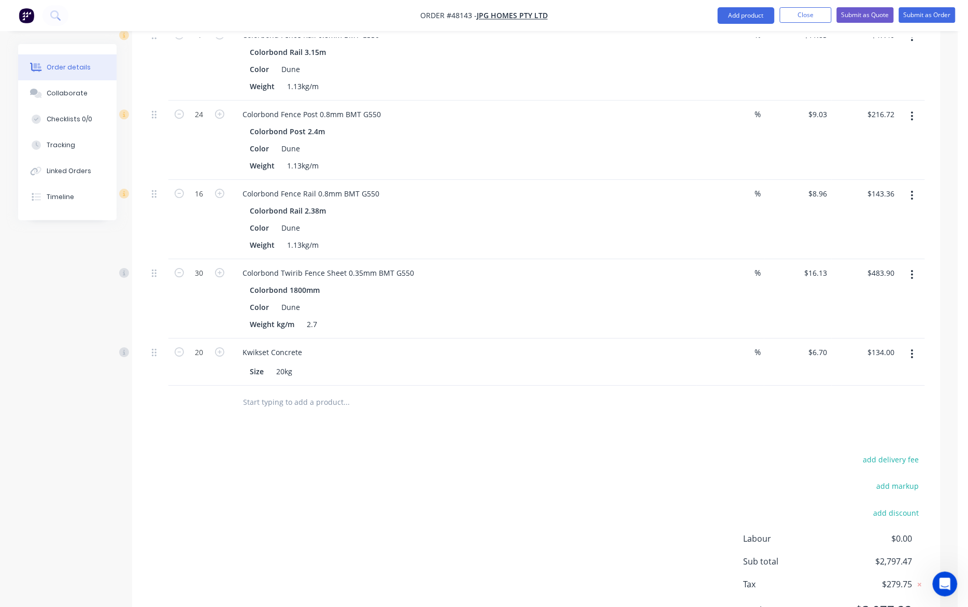
scroll to position [987, 0]
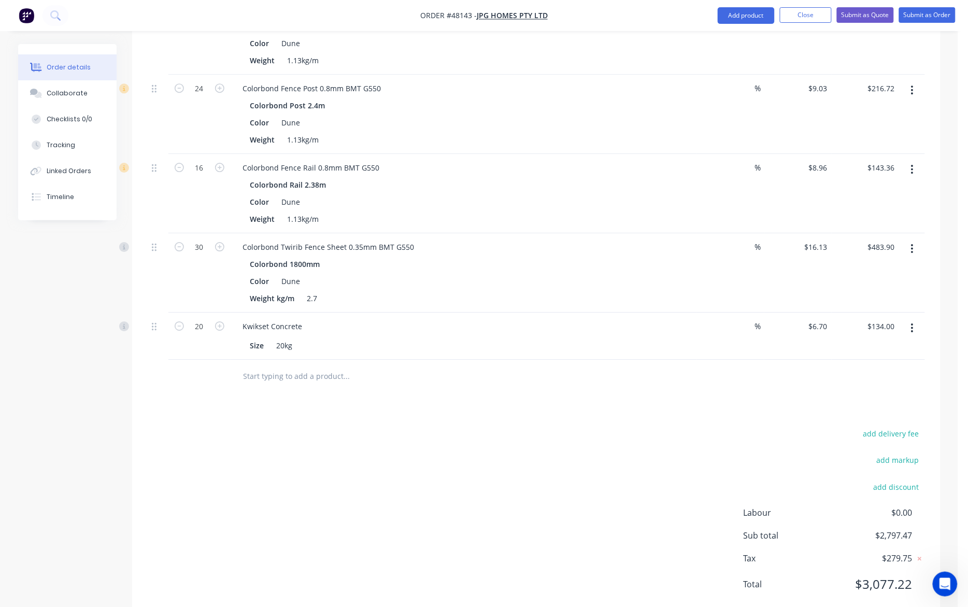
click at [669, 484] on div "add delivery fee add markup add discount Labour $0.00 Sub total $2,797.47 Tax $…" at bounding box center [536, 514] width 777 height 177
type input "24"
type input "$387.12"
click at [327, 441] on div "add delivery fee add markup add discount Labour $0.00 Sub total $2,700.69 Tax $…" at bounding box center [536, 514] width 777 height 177
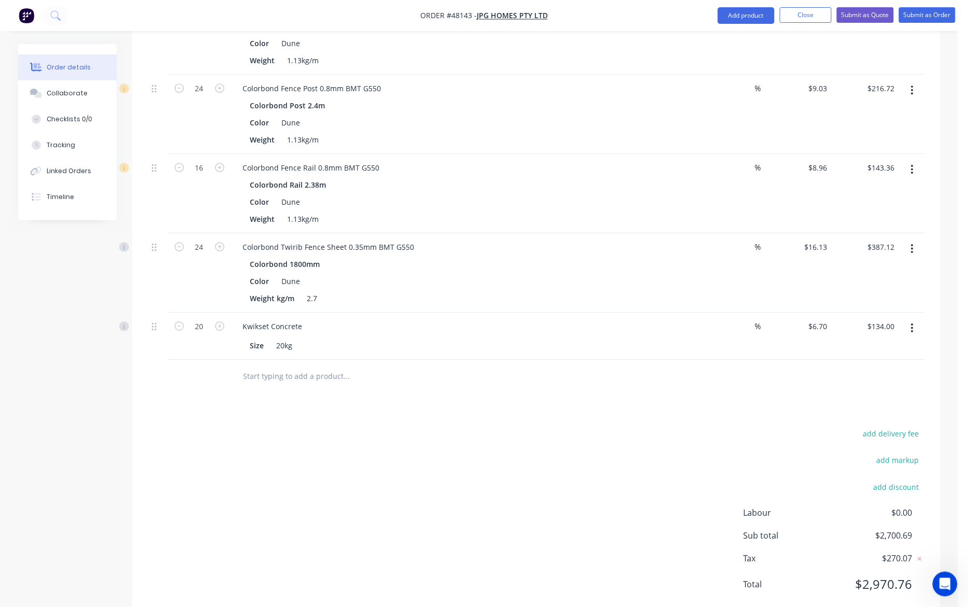
click at [332, 447] on div "add delivery fee add markup add discount Labour $0.00 Sub total $2,700.69 Tax $…" at bounding box center [536, 514] width 777 height 177
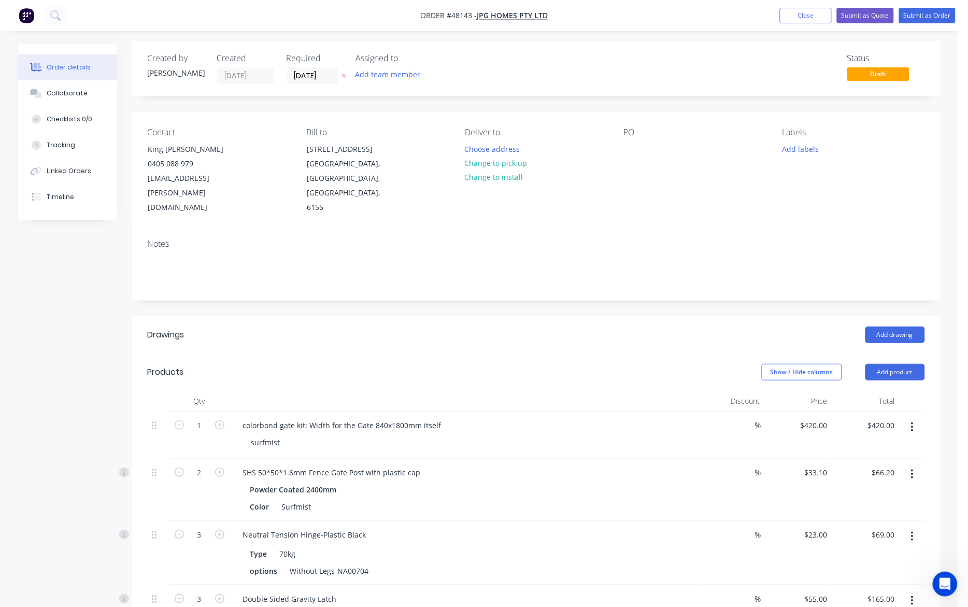
scroll to position [0, 0]
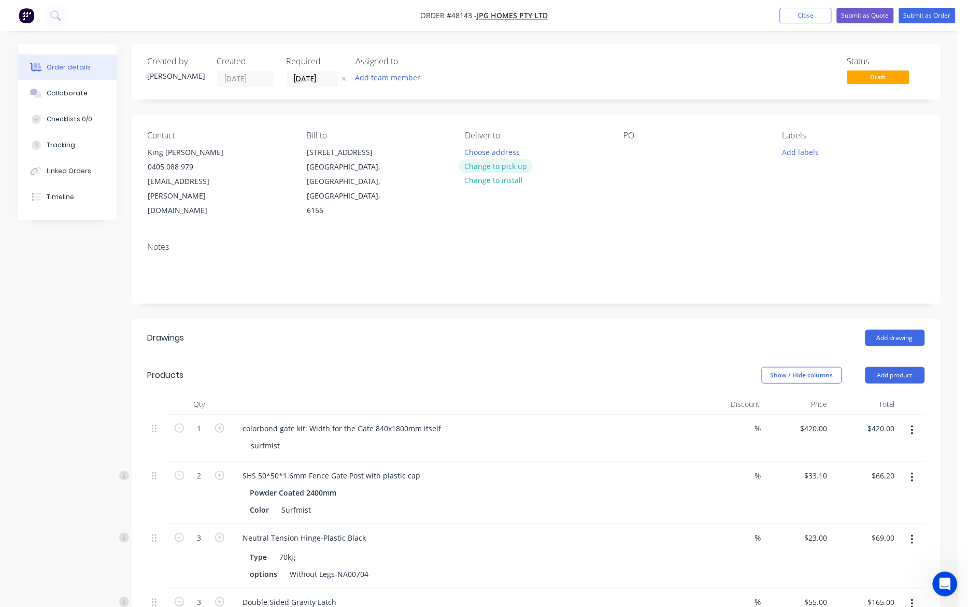
click at [521, 165] on button "Change to pick up" at bounding box center [496, 166] width 74 height 14
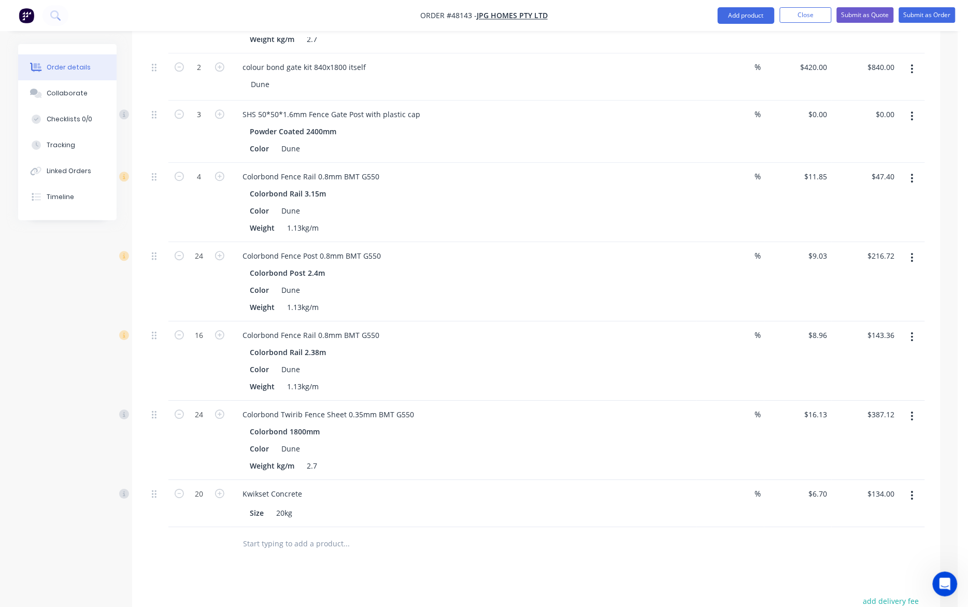
scroll to position [987, 0]
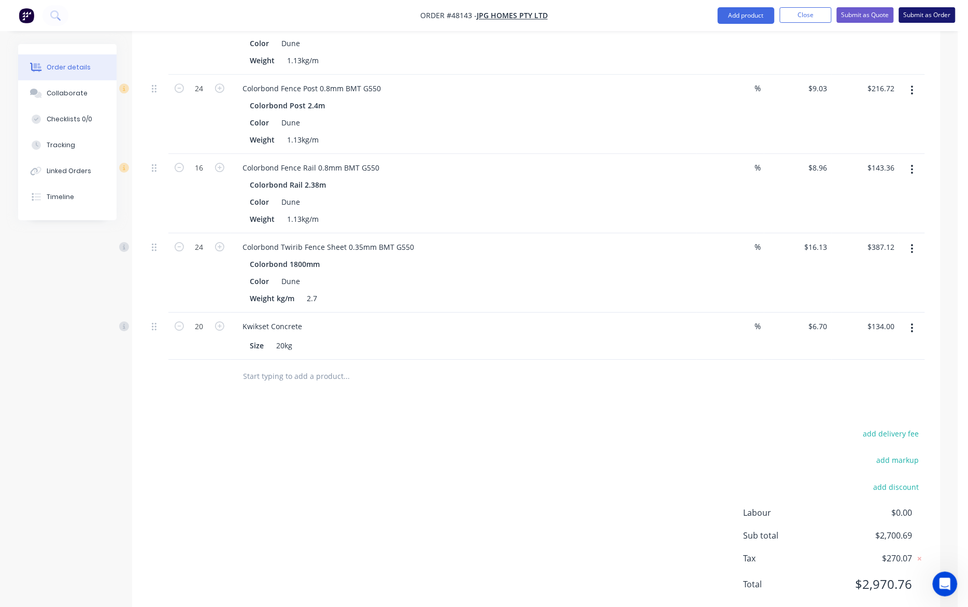
click at [716, 10] on button "Submit as Order" at bounding box center [927, 15] width 56 height 16
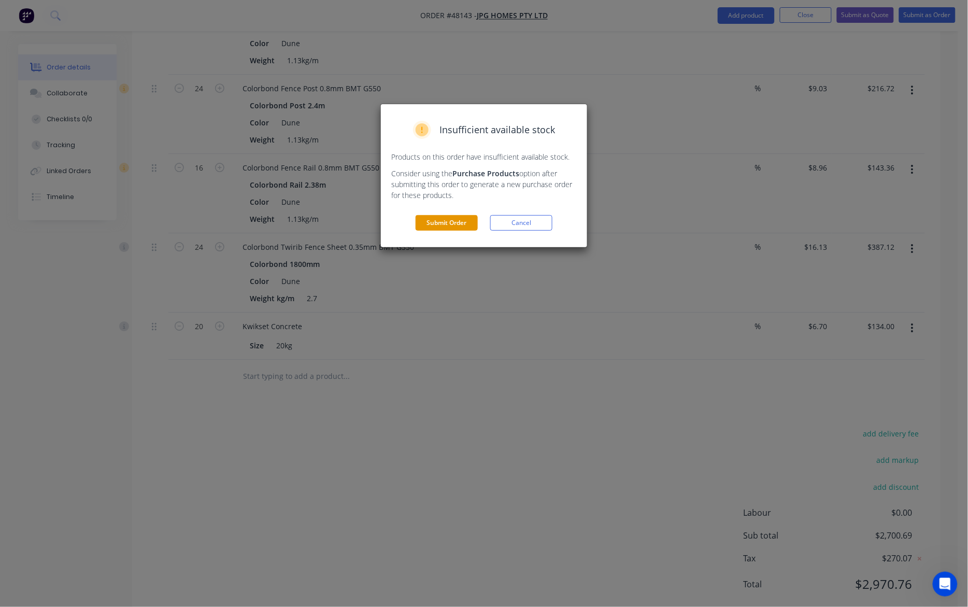
click at [450, 223] on button "Submit Order" at bounding box center [447, 223] width 62 height 16
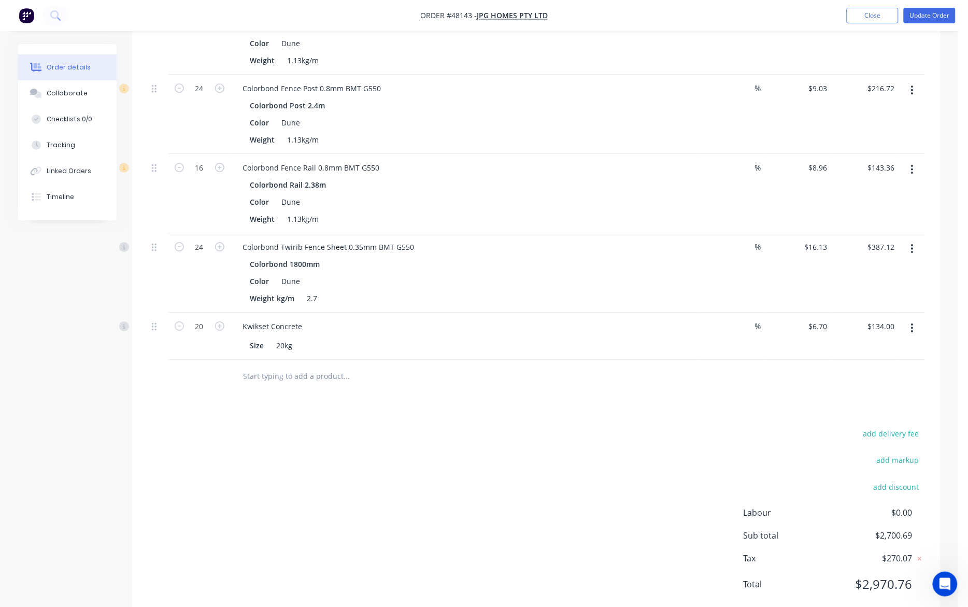
scroll to position [0, 0]
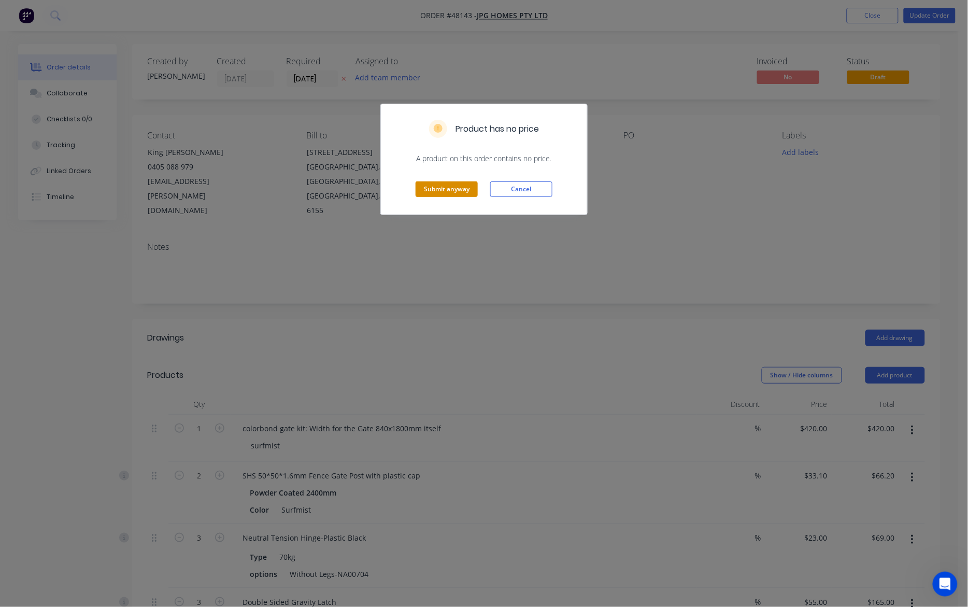
click at [446, 194] on button "Submit anyway" at bounding box center [447, 189] width 62 height 16
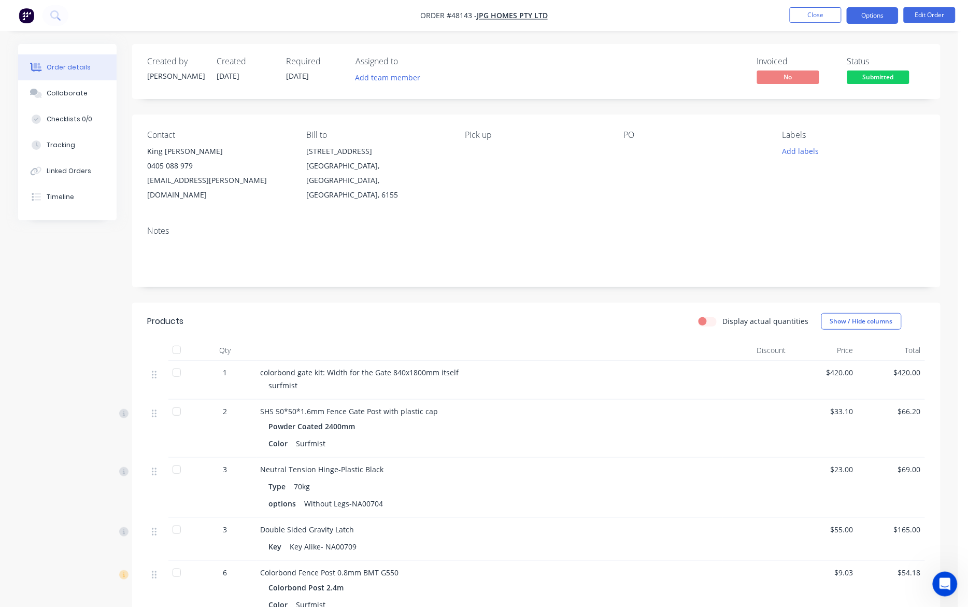
click at [716, 13] on button "Options" at bounding box center [873, 15] width 52 height 17
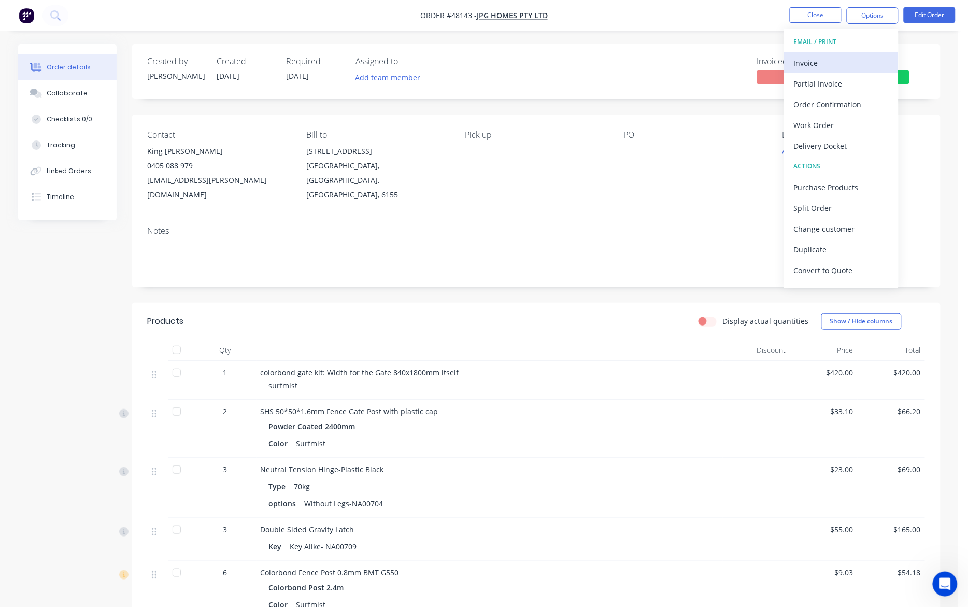
click at [716, 62] on div "Invoice" at bounding box center [841, 62] width 95 height 15
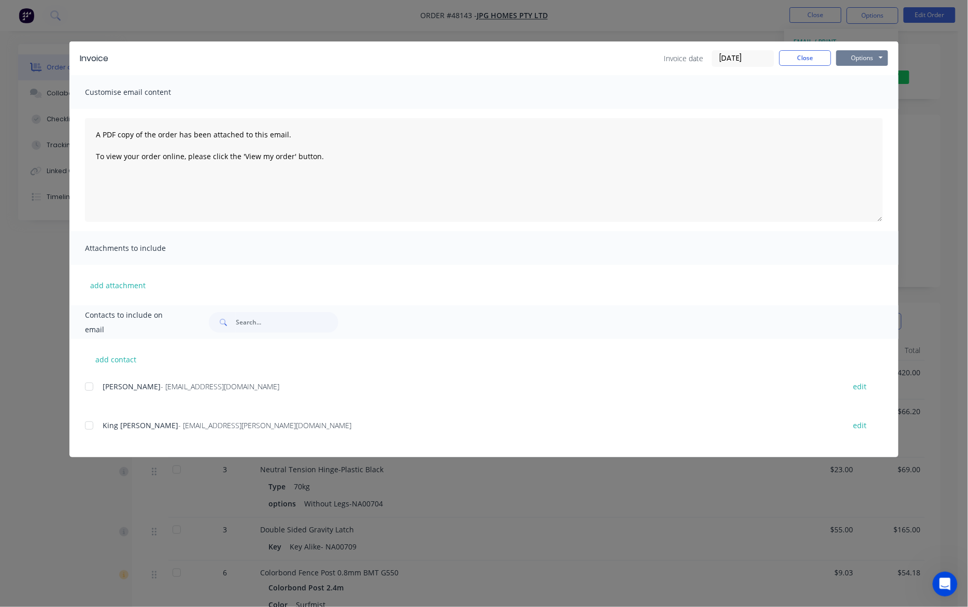
click at [716, 55] on button "Options" at bounding box center [862, 58] width 52 height 16
click at [716, 94] on button "Print" at bounding box center [869, 93] width 66 height 17
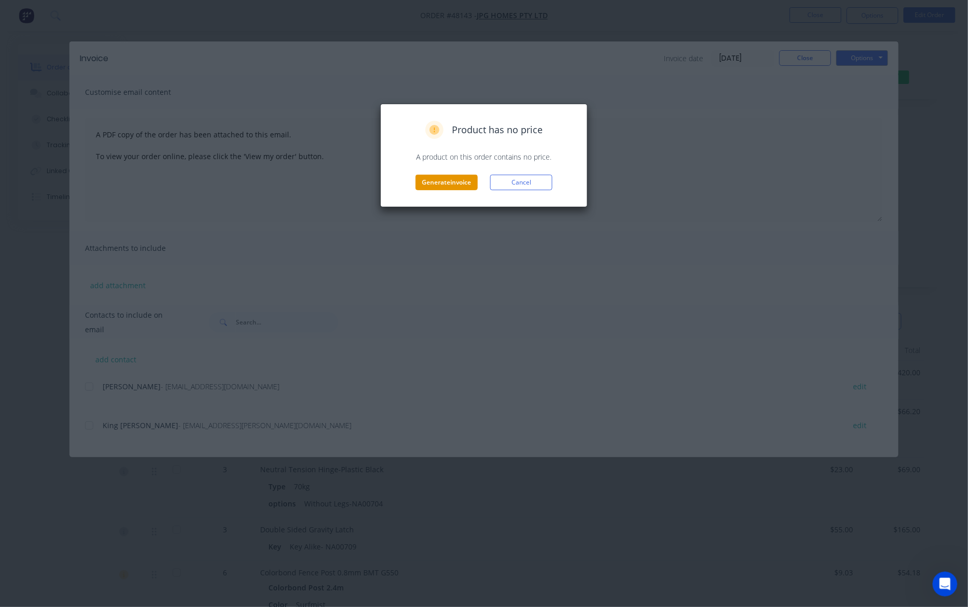
click at [433, 179] on button "Generate invoice" at bounding box center [447, 183] width 62 height 16
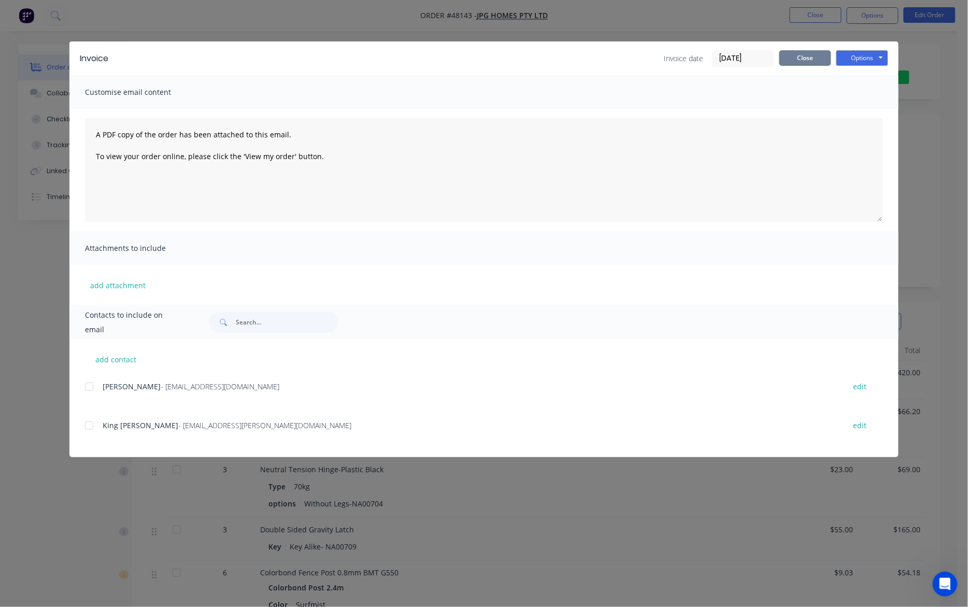
click at [716, 61] on button "Close" at bounding box center [805, 58] width 52 height 16
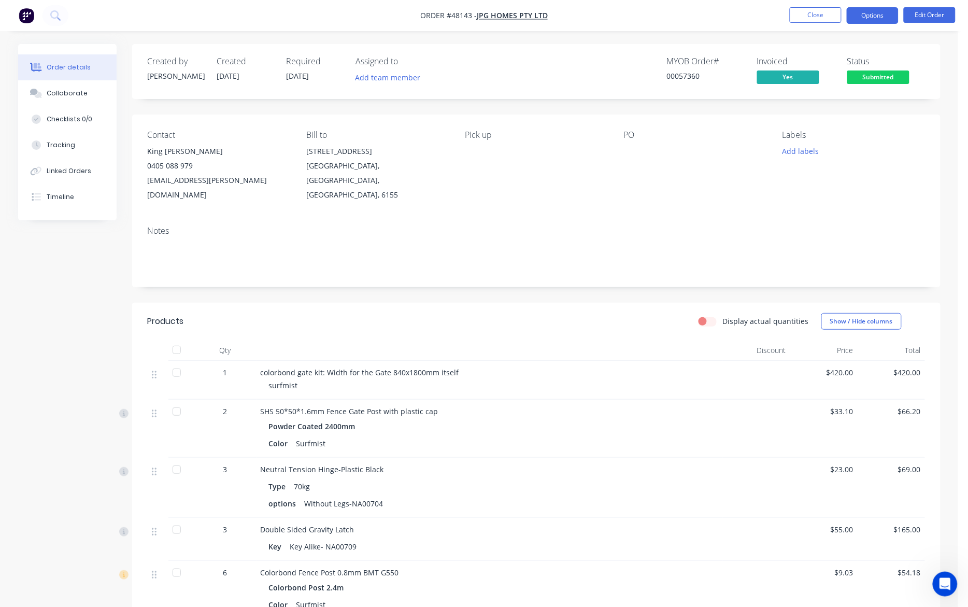
click at [716, 20] on button "Options" at bounding box center [873, 15] width 52 height 17
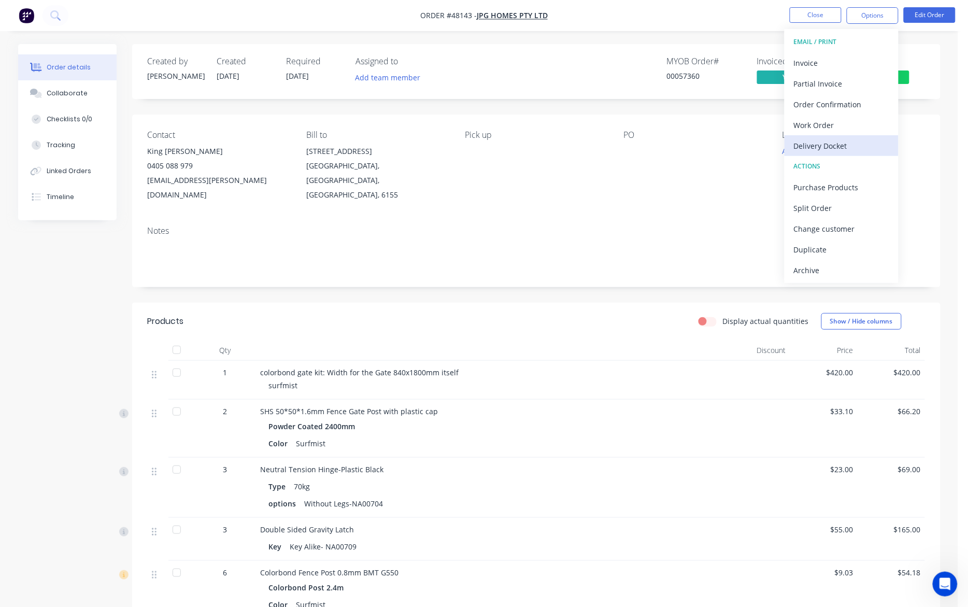
click at [716, 149] on div "Delivery Docket" at bounding box center [841, 145] width 95 height 15
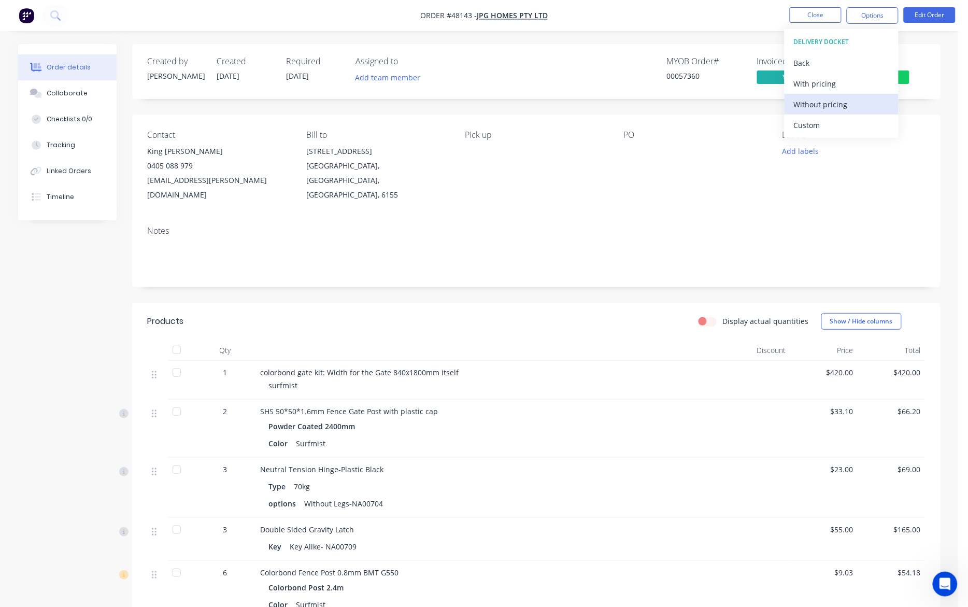
click at [716, 105] on div "Without pricing" at bounding box center [841, 104] width 95 height 15
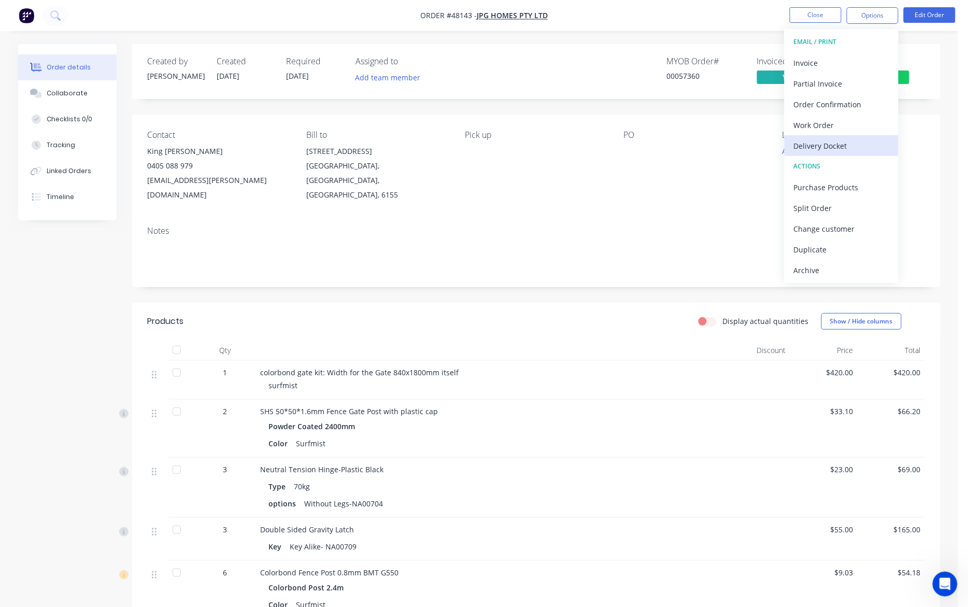
click at [716, 148] on div "Delivery Docket" at bounding box center [841, 145] width 95 height 15
click at [716, 130] on div "Custom" at bounding box center [841, 125] width 95 height 15
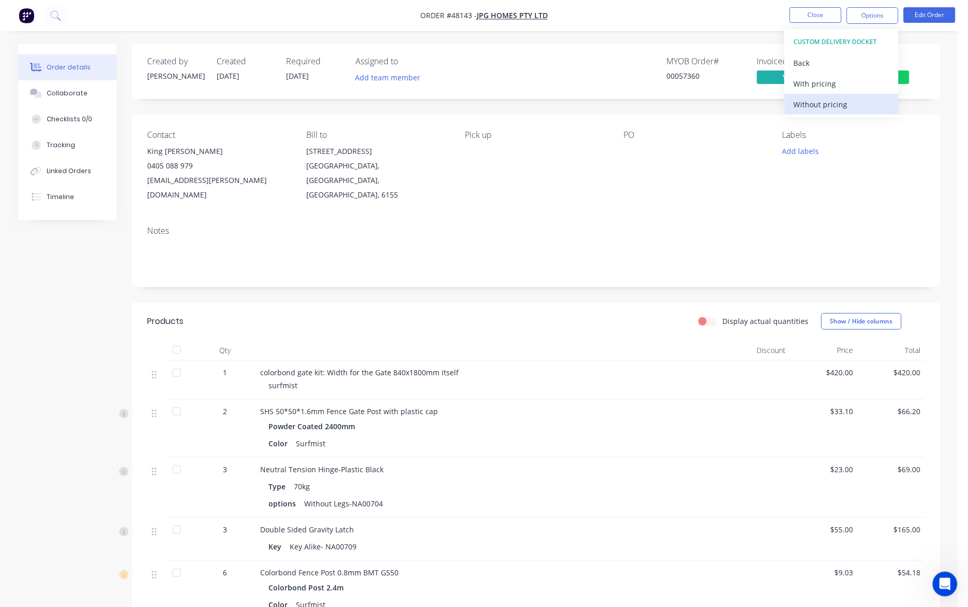
click at [716, 103] on div "Without pricing" at bounding box center [841, 104] width 95 height 15
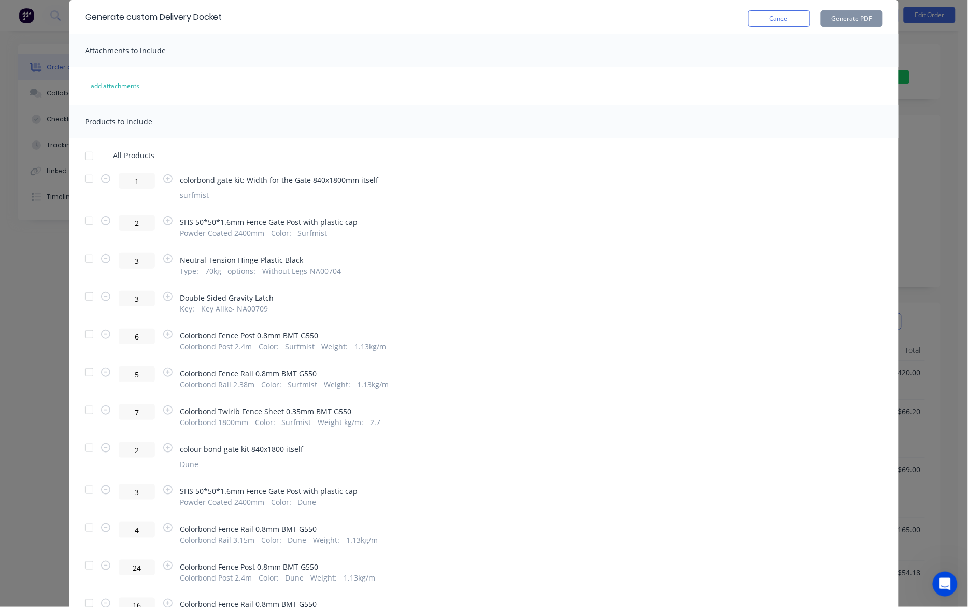
scroll to position [65, 0]
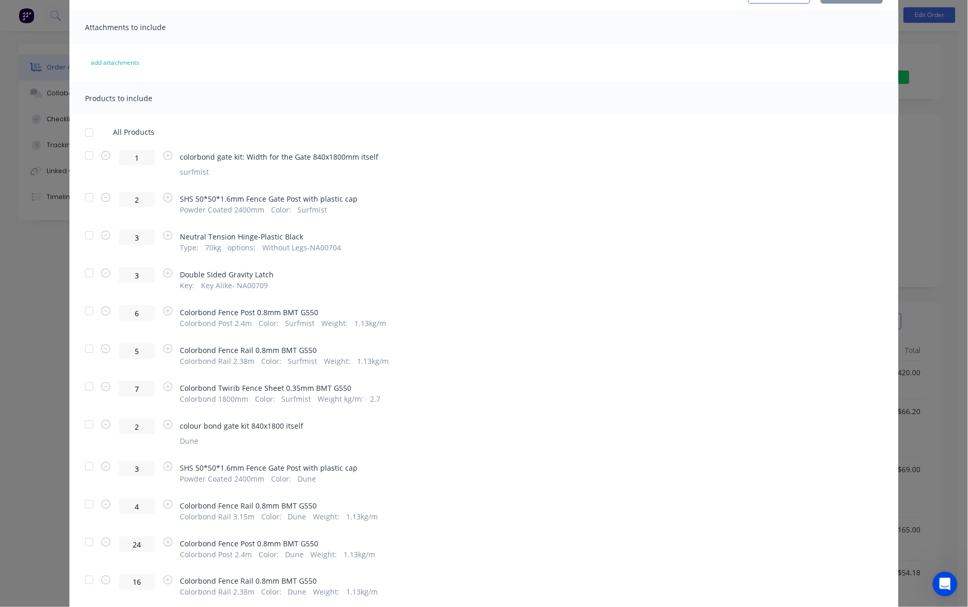
click at [88, 313] on div at bounding box center [89, 311] width 21 height 21
click at [90, 351] on div at bounding box center [89, 348] width 21 height 21
click at [89, 388] on div at bounding box center [89, 386] width 21 height 21
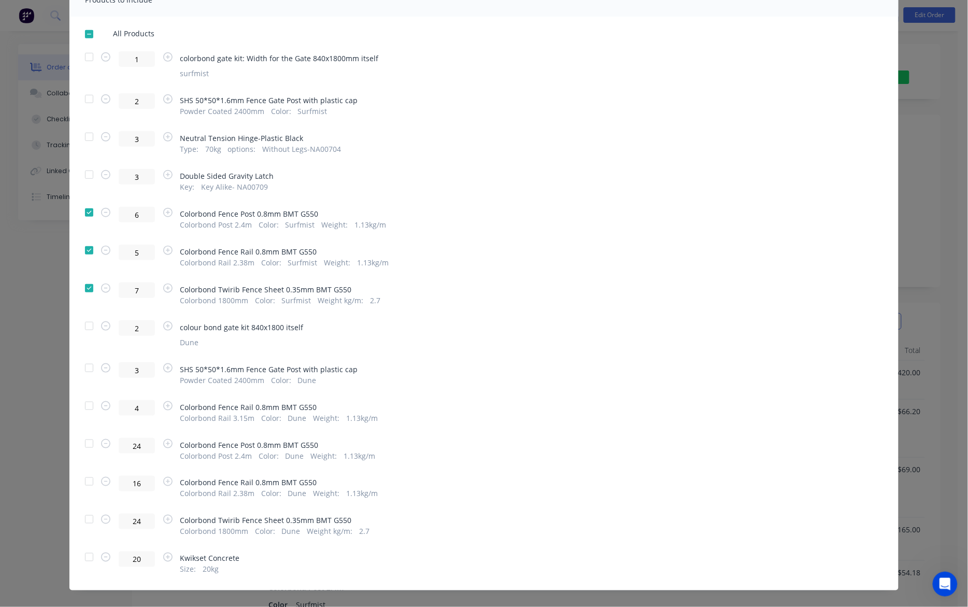
scroll to position [177, 0]
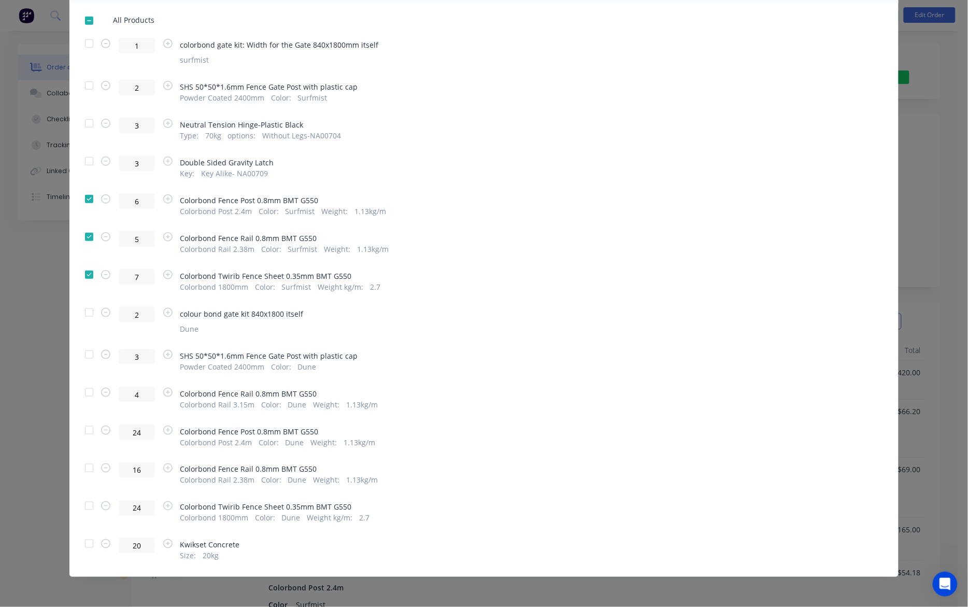
click at [85, 394] on div at bounding box center [89, 392] width 21 height 21
click at [86, 432] on div at bounding box center [89, 430] width 21 height 21
click at [83, 465] on div at bounding box center [89, 467] width 21 height 21
click at [87, 505] on div at bounding box center [89, 505] width 21 height 21
click at [83, 544] on div at bounding box center [89, 543] width 21 height 21
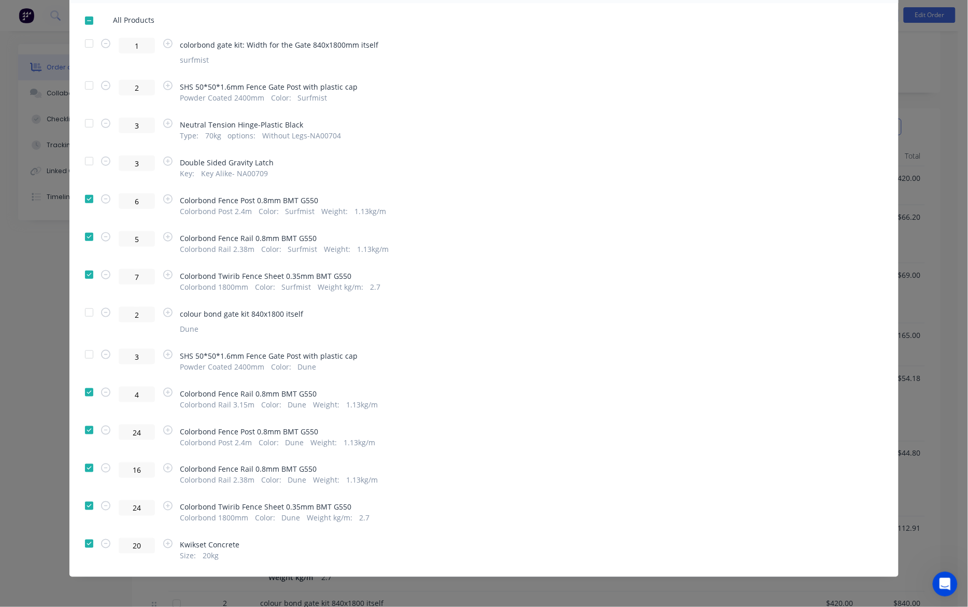
scroll to position [0, 0]
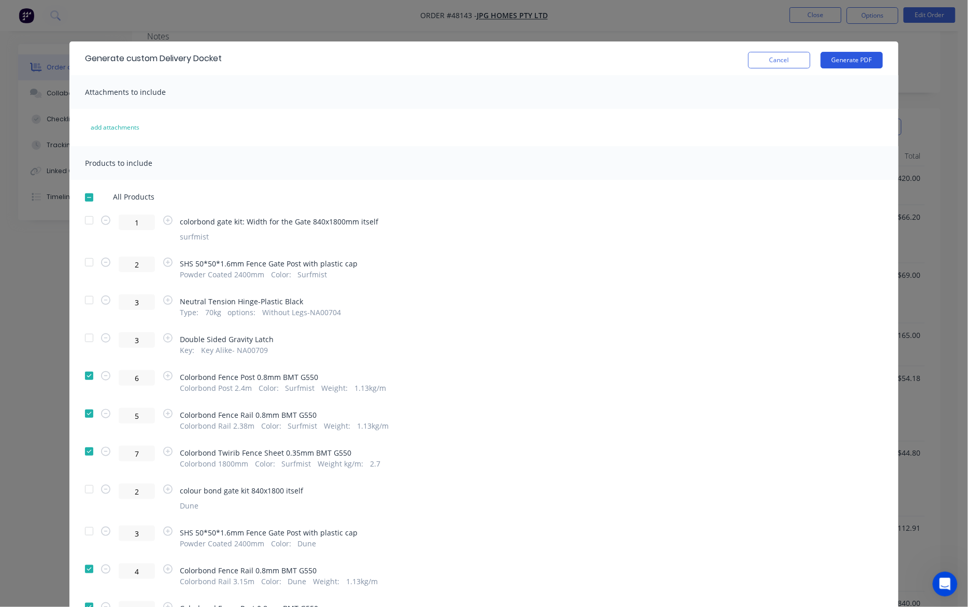
click at [716, 59] on button "Generate PDF" at bounding box center [852, 60] width 62 height 17
click at [716, 58] on button "Cancel" at bounding box center [779, 60] width 62 height 17
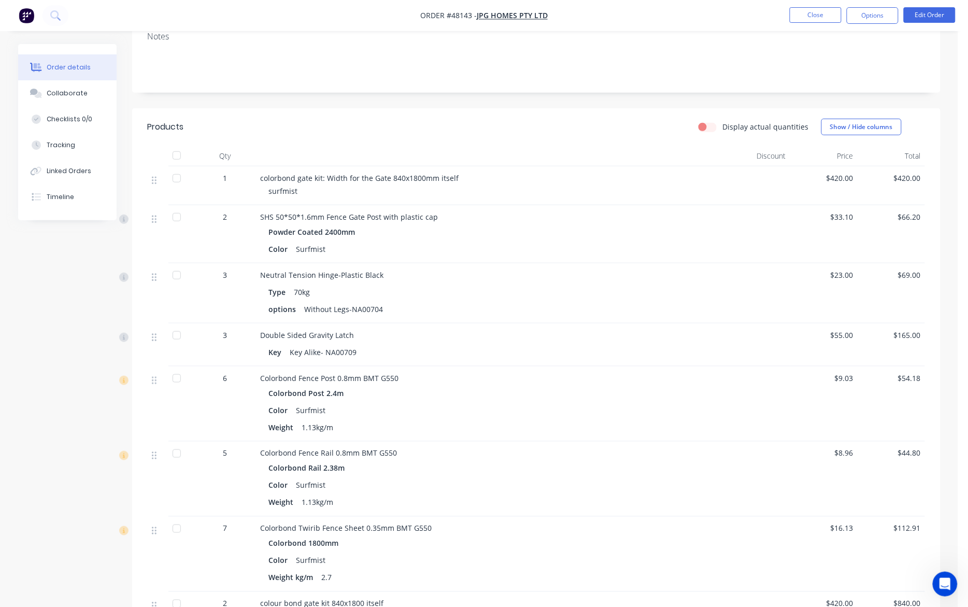
click at [175, 368] on div at bounding box center [176, 378] width 21 height 21
click at [176, 443] on div at bounding box center [176, 453] width 21 height 21
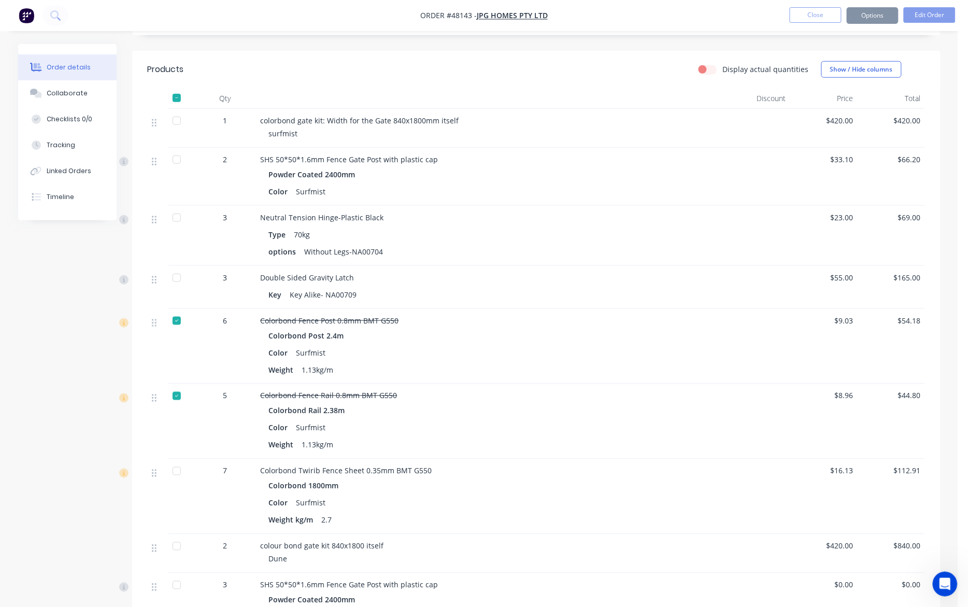
scroll to position [324, 0]
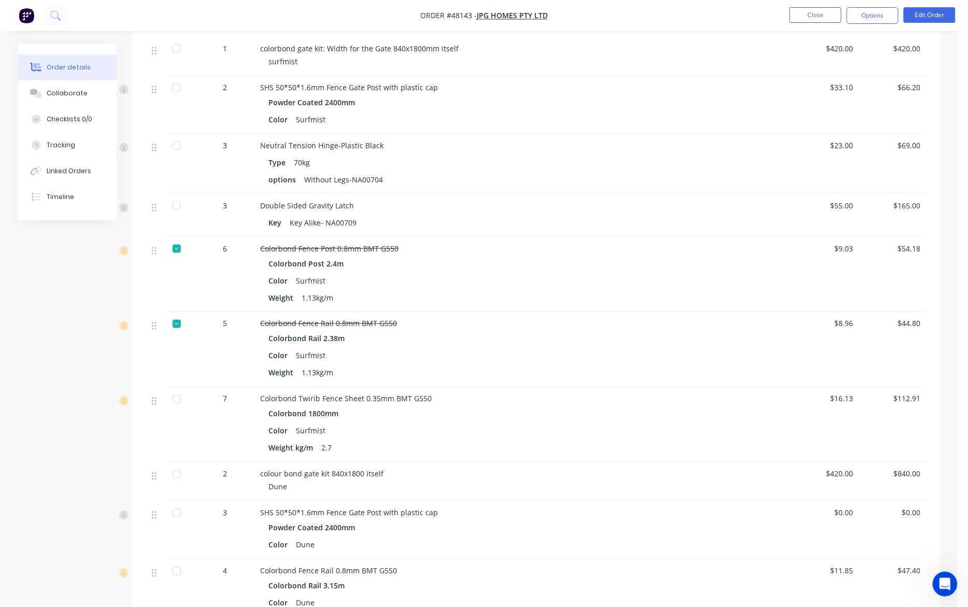
click at [175, 389] on div at bounding box center [176, 399] width 21 height 21
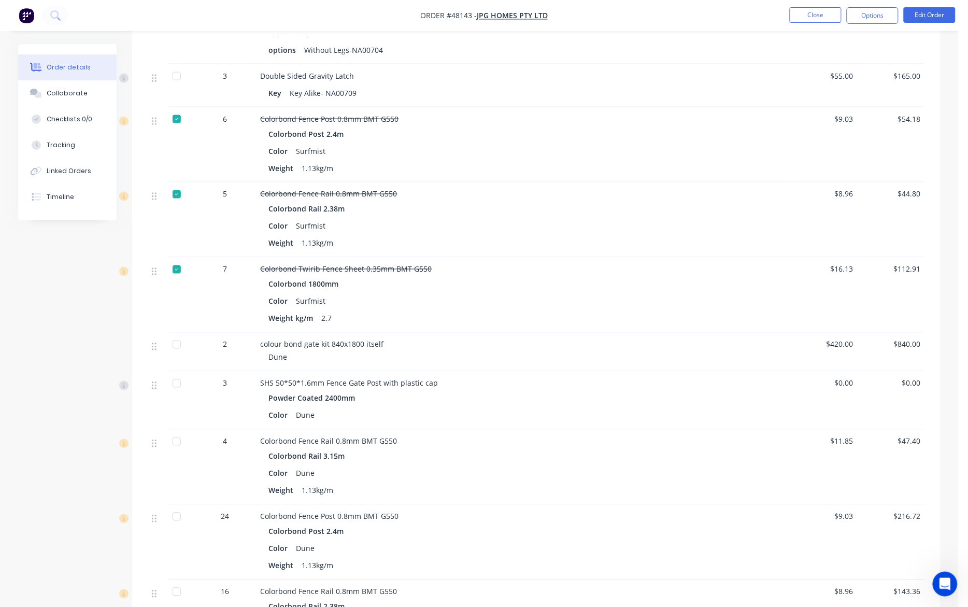
scroll to position [518, 0]
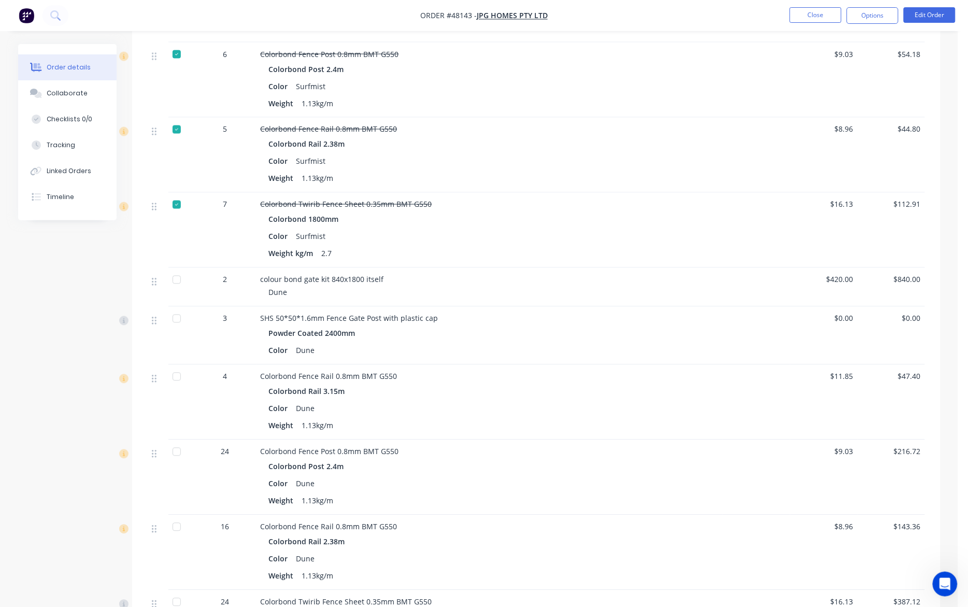
click at [174, 366] on div at bounding box center [176, 376] width 21 height 21
click at [177, 441] on div at bounding box center [176, 451] width 21 height 21
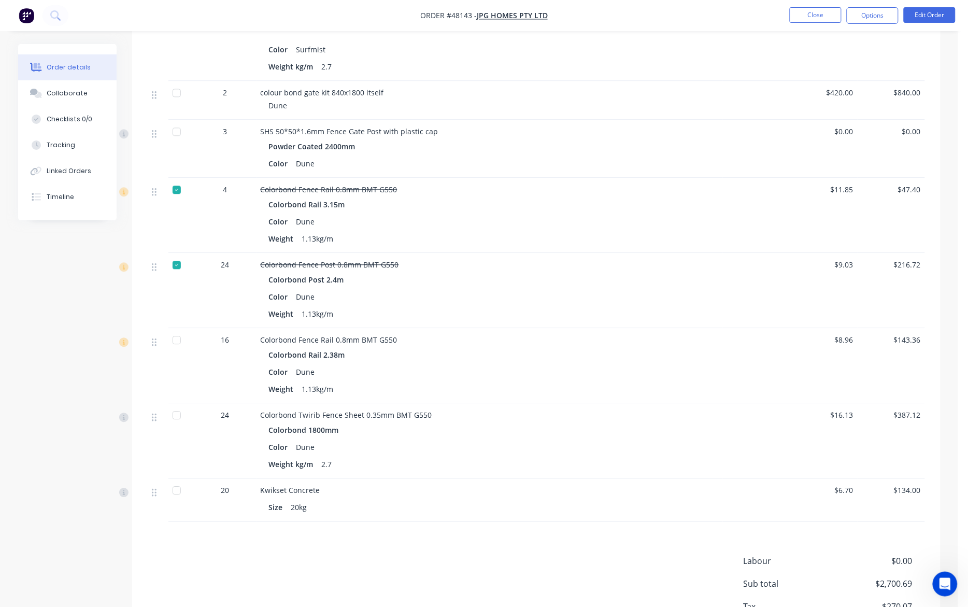
scroll to position [712, 0]
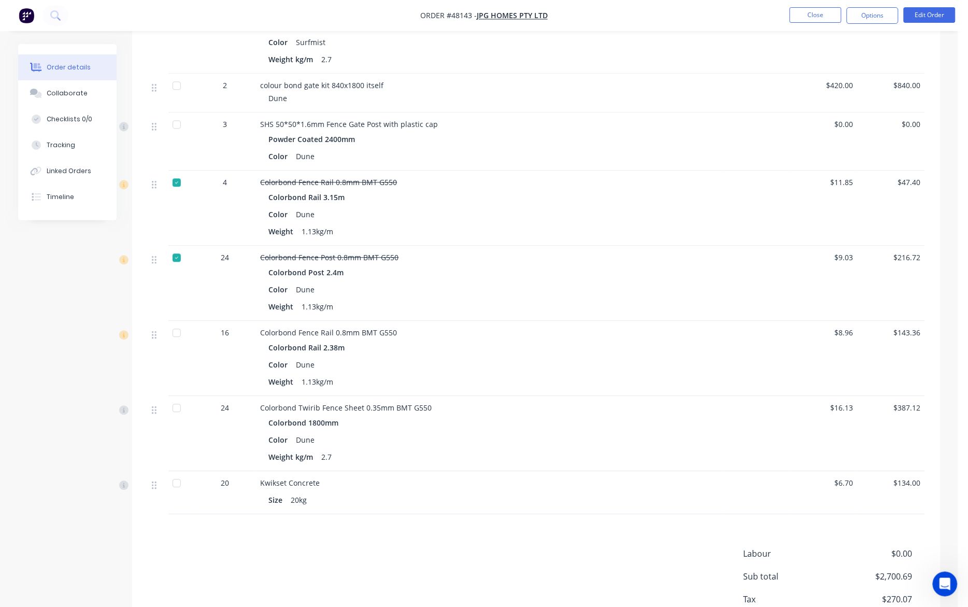
click at [174, 322] on div at bounding box center [176, 332] width 21 height 21
click at [179, 397] on div at bounding box center [176, 407] width 21 height 21
click at [177, 473] on div at bounding box center [176, 483] width 21 height 21
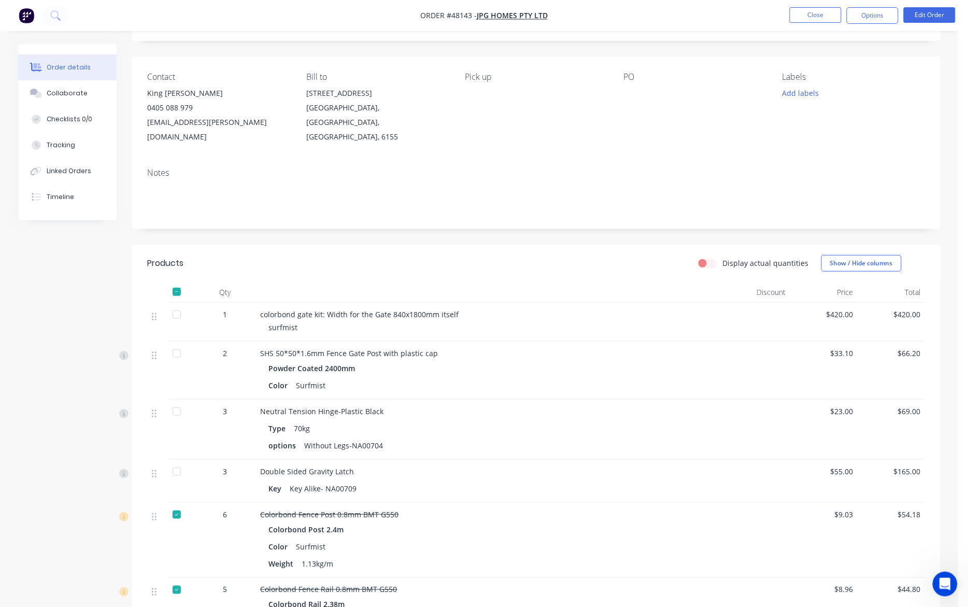
scroll to position [0, 0]
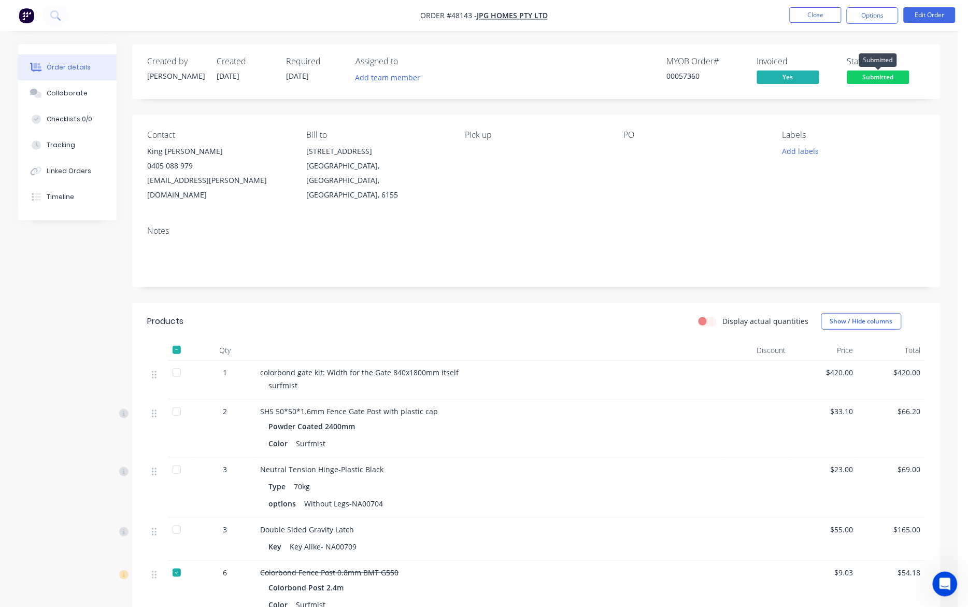
click at [716, 76] on span "Submitted" at bounding box center [878, 76] width 62 height 13
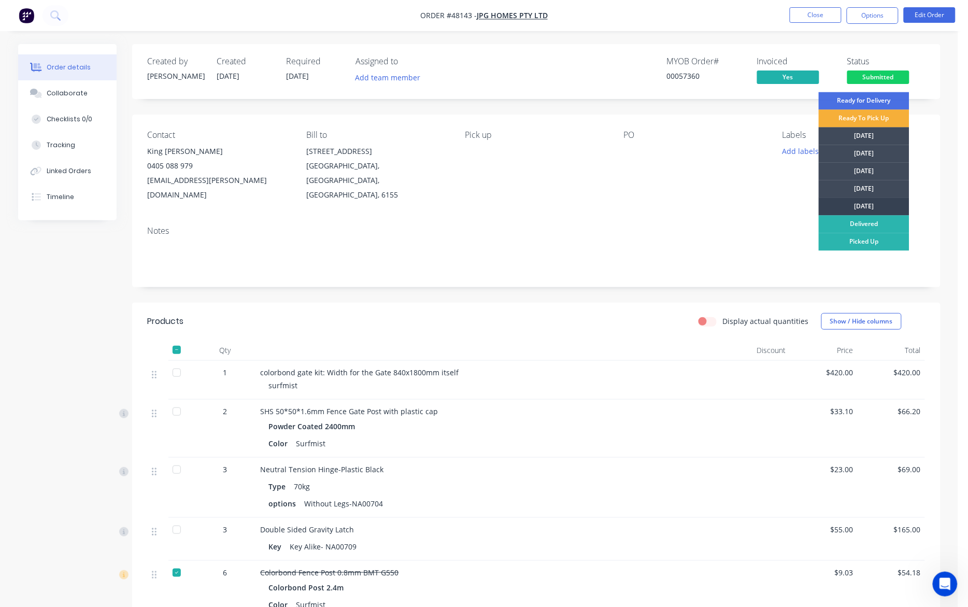
click at [716, 206] on div "Friday" at bounding box center [864, 207] width 91 height 18
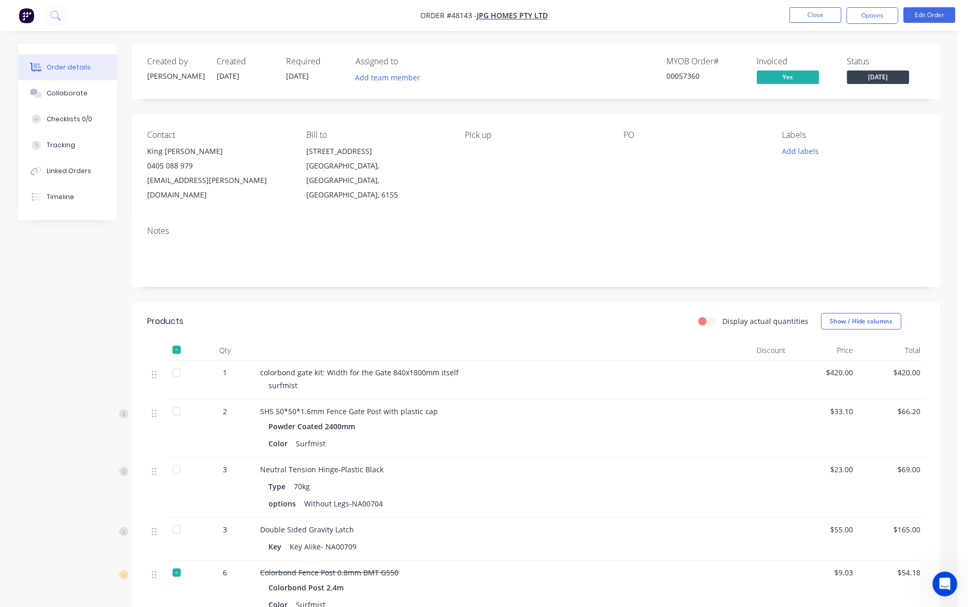
click at [304, 79] on span "15/08/25" at bounding box center [298, 76] width 23 height 10
click at [716, 16] on button "Edit Order" at bounding box center [930, 15] width 52 height 16
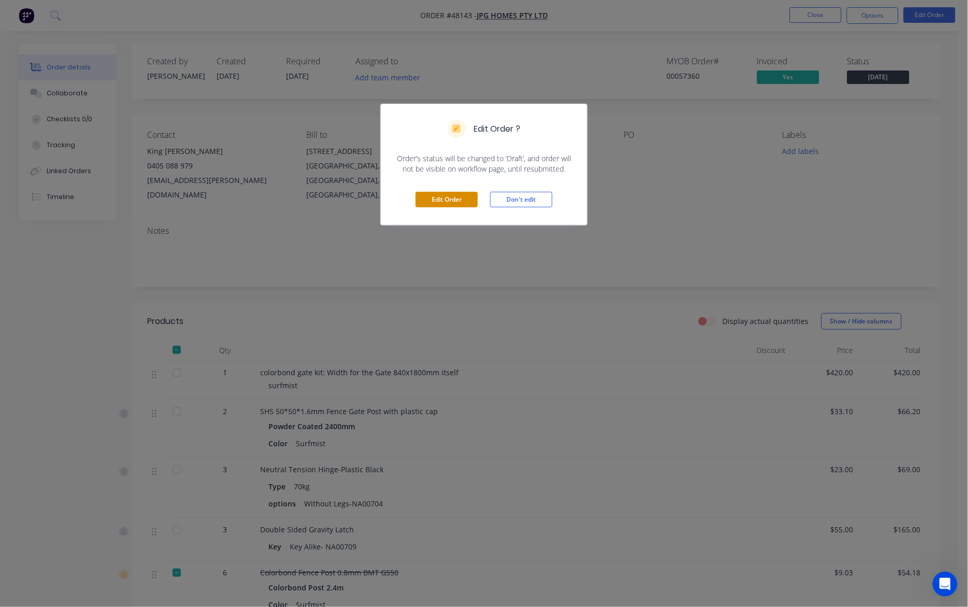
drag, startPoint x: 439, startPoint y: 206, endPoint x: 438, endPoint y: 200, distance: 6.3
click at [439, 205] on button "Edit Order" at bounding box center [447, 200] width 62 height 16
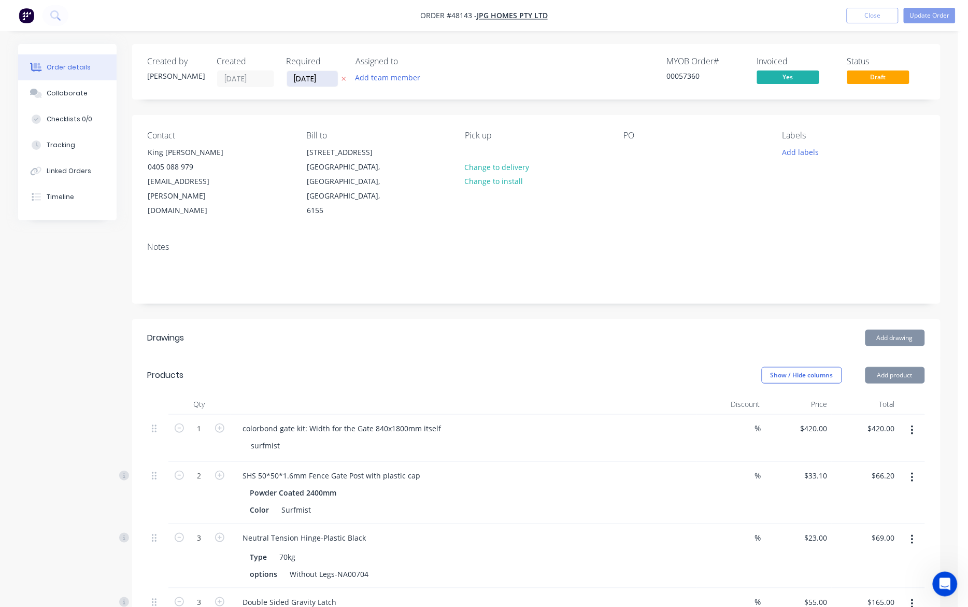
click at [319, 81] on input "15/08/25" at bounding box center [312, 79] width 51 height 16
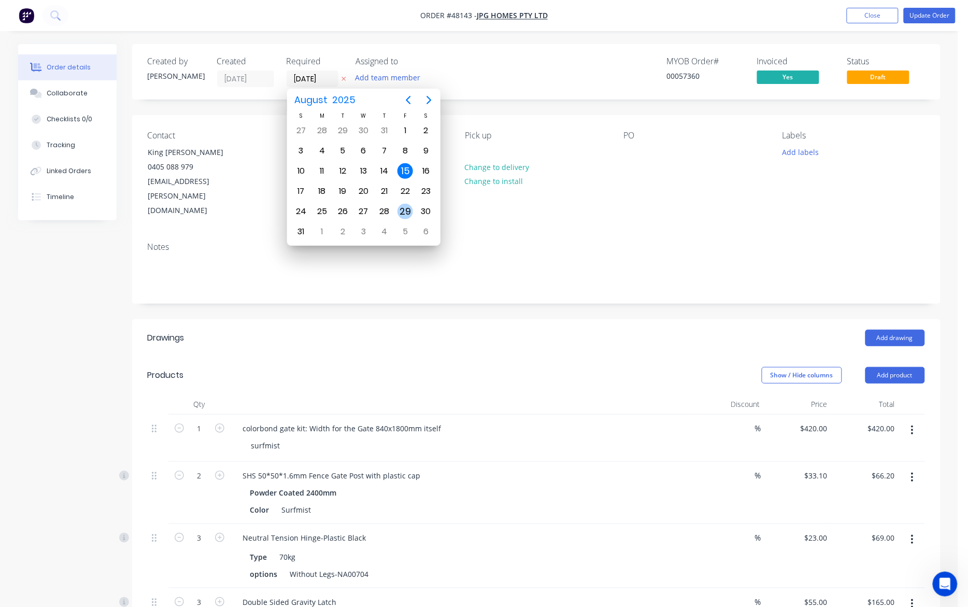
click at [410, 210] on div "29" at bounding box center [405, 212] width 16 height 16
type input "29/08/25"
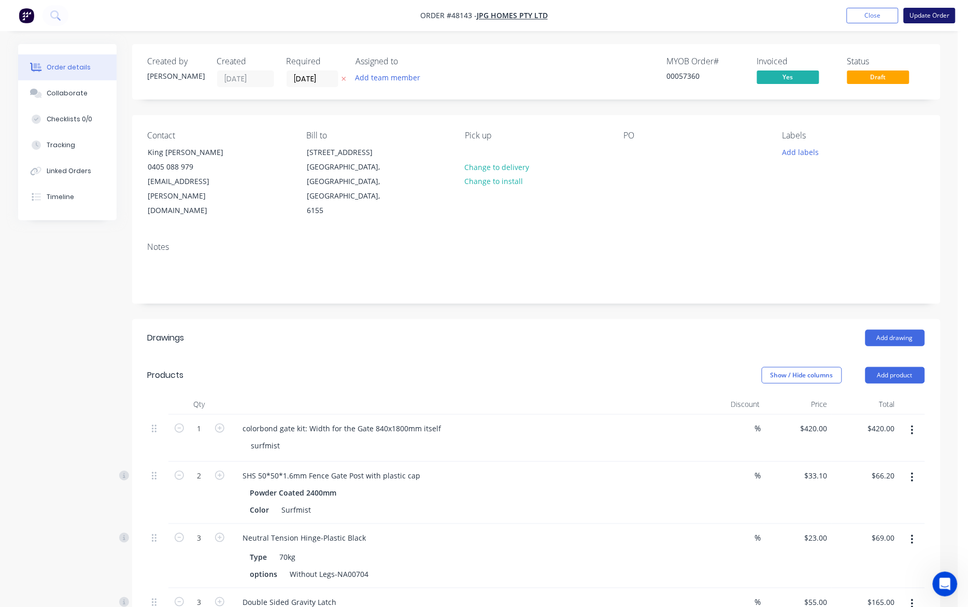
click at [716, 13] on button "Update Order" at bounding box center [930, 16] width 52 height 16
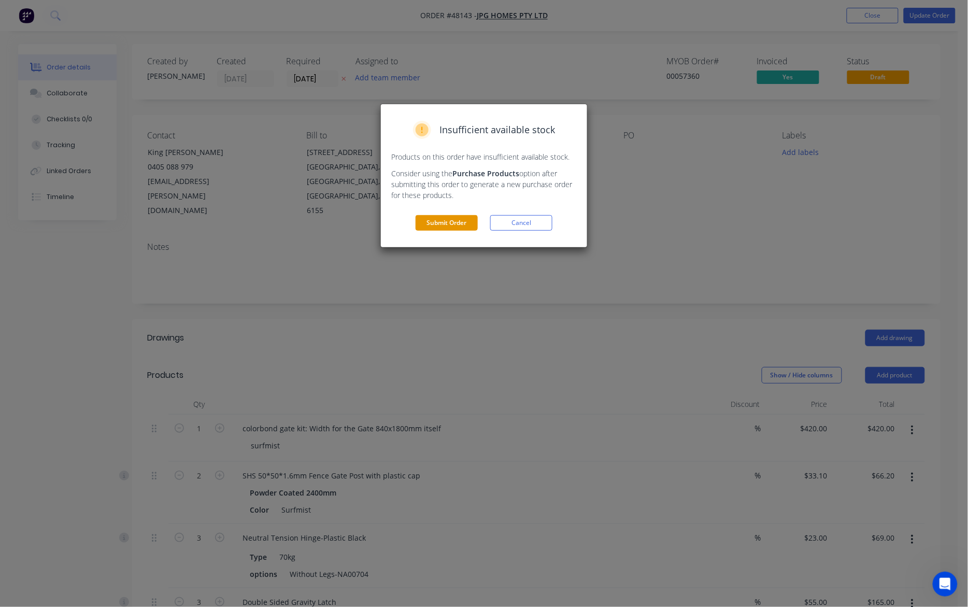
click at [457, 226] on button "Submit Order" at bounding box center [447, 223] width 62 height 16
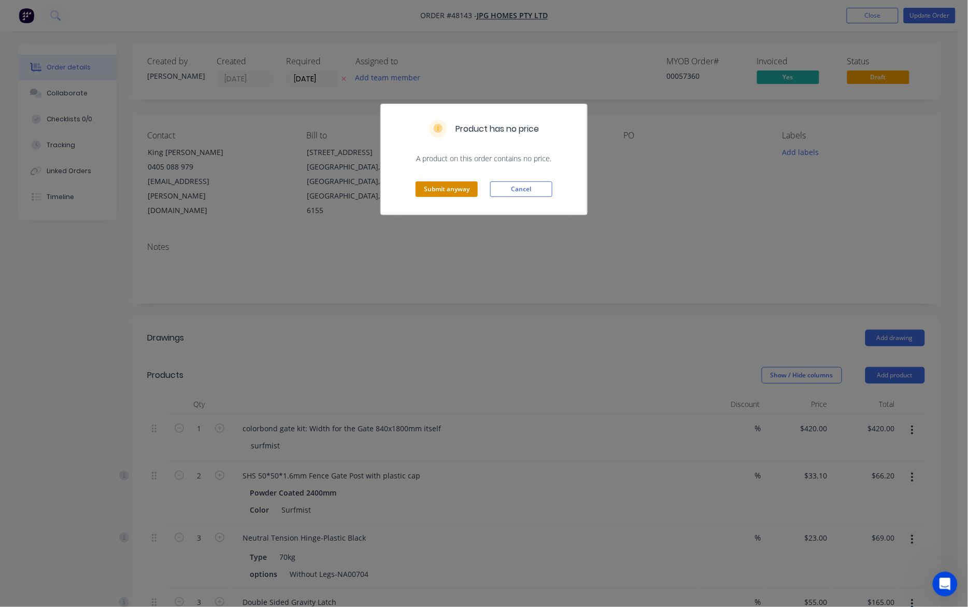
click at [450, 192] on button "Submit anyway" at bounding box center [447, 189] width 62 height 16
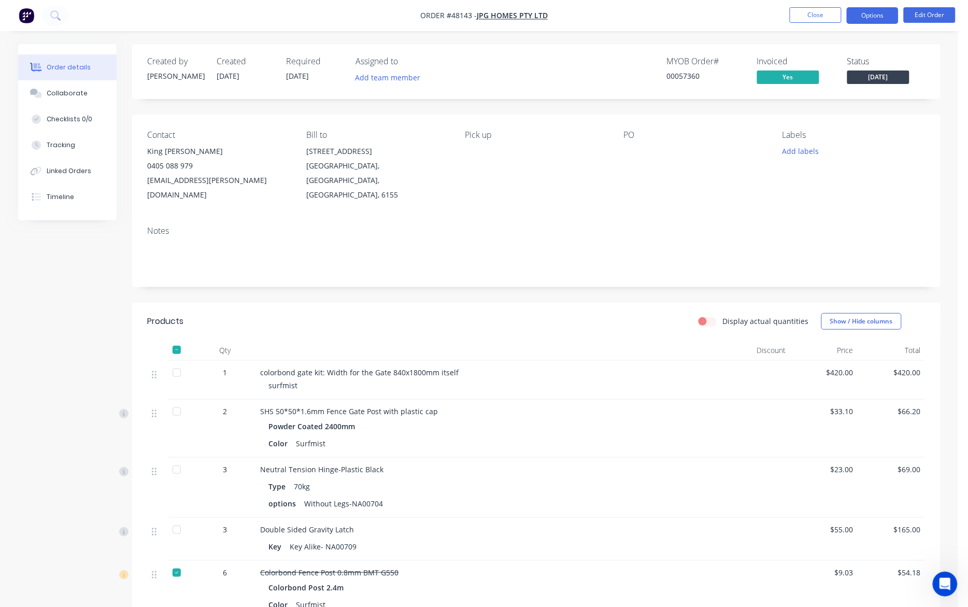
click at [716, 16] on button "Options" at bounding box center [873, 15] width 52 height 17
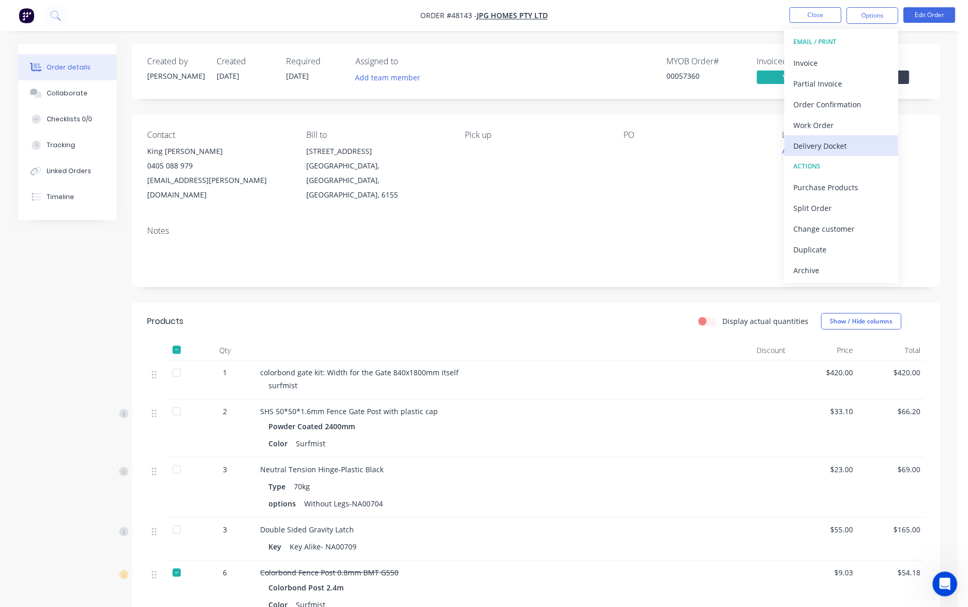
click at [716, 148] on div "Delivery Docket" at bounding box center [841, 145] width 95 height 15
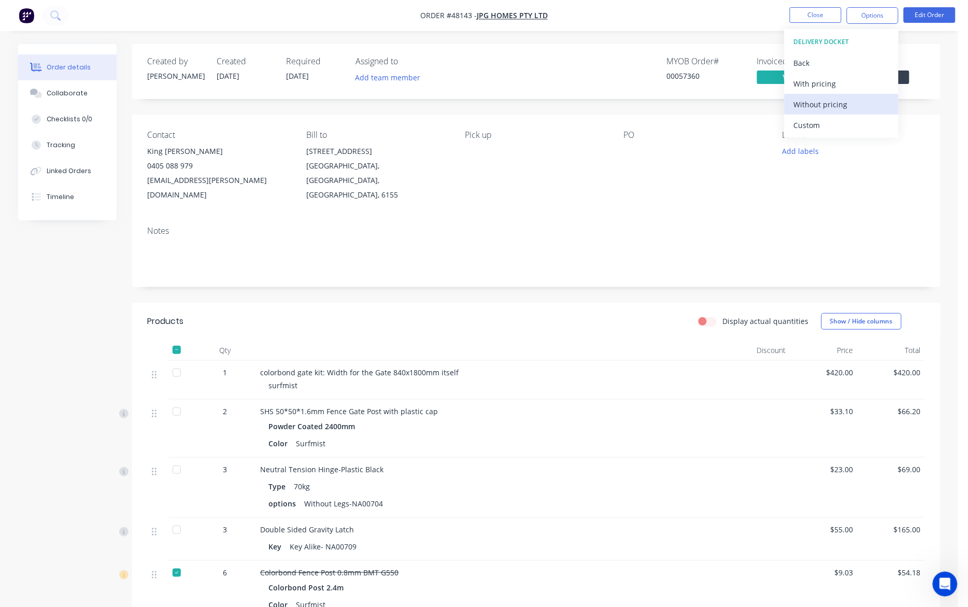
click at [716, 103] on div "Without pricing" at bounding box center [841, 104] width 95 height 15
click at [637, 20] on nav "Order #48143 - JPG Homes Pty Ltd Close Options Edit Order" at bounding box center [484, 15] width 968 height 31
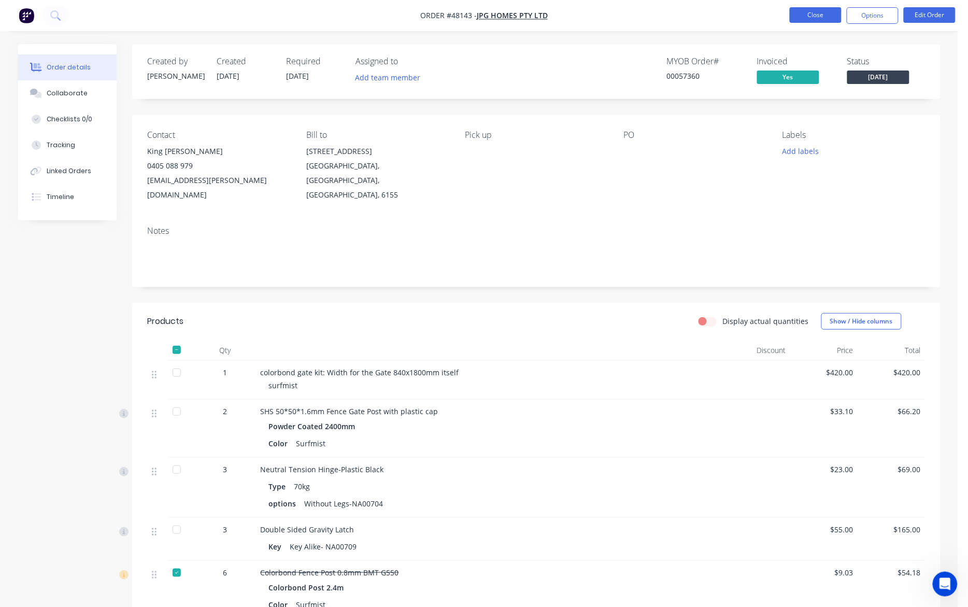
click at [716, 16] on button "Close" at bounding box center [816, 15] width 52 height 16
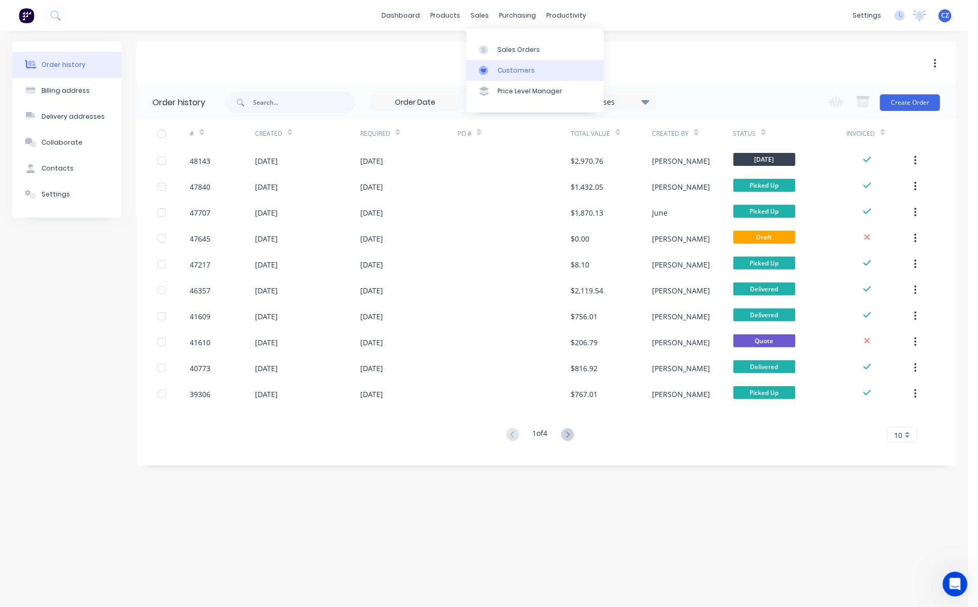
click at [495, 68] on link "Customers" at bounding box center [534, 70] width 137 height 21
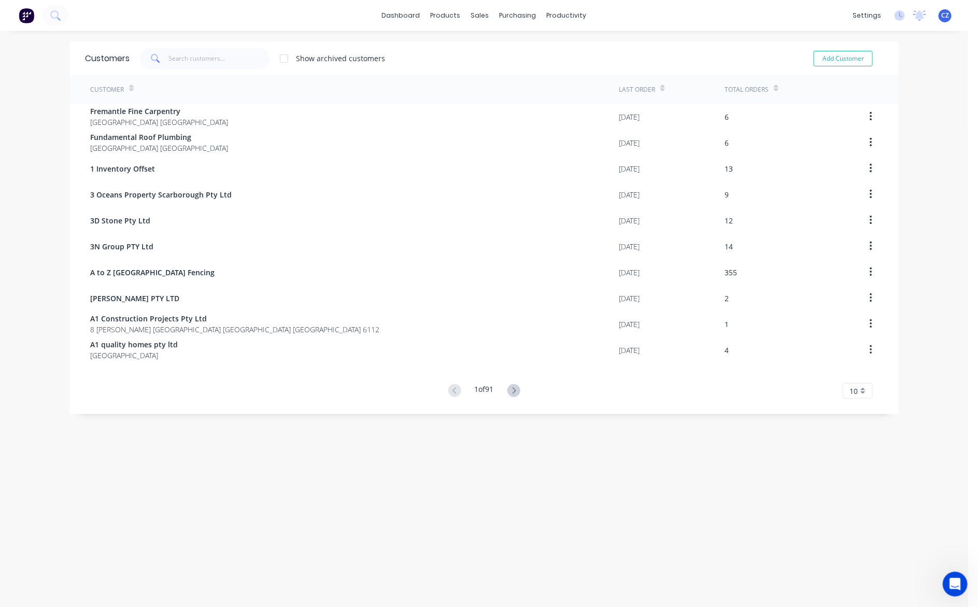
click at [298, 26] on div "dashboard products sales purchasing productivity dashboard products Product Cat…" at bounding box center [484, 15] width 968 height 31
click at [195, 63] on input "text" at bounding box center [219, 58] width 101 height 21
click at [169, 60] on input "text" at bounding box center [219, 58] width 101 height 21
click at [190, 62] on input "text" at bounding box center [219, 58] width 101 height 21
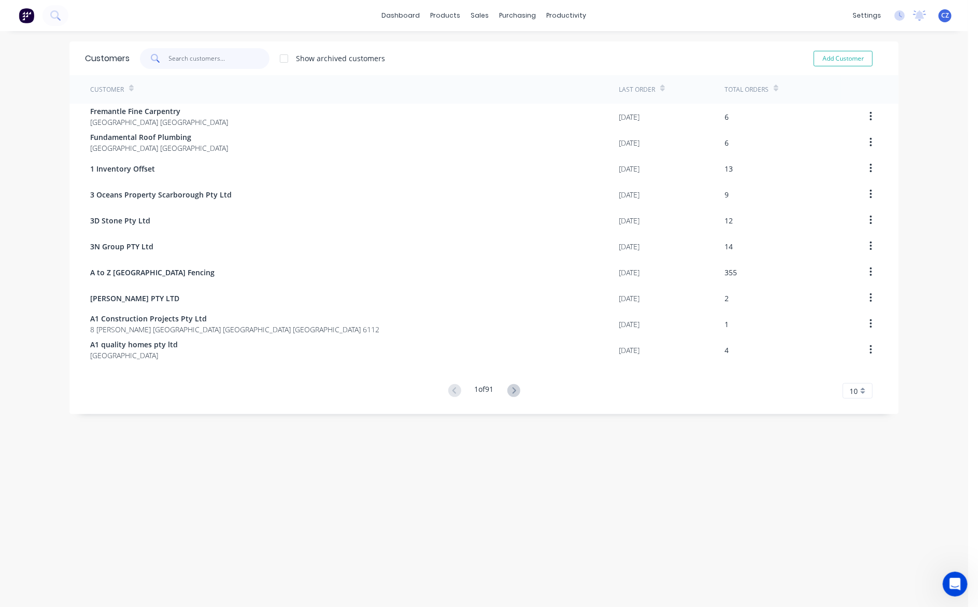
click at [193, 57] on input "text" at bounding box center [219, 58] width 101 height 21
click at [196, 35] on div "dashboard products sales purchasing productivity dashboard products Product Cat…" at bounding box center [484, 303] width 968 height 607
click at [202, 57] on input "text" at bounding box center [219, 58] width 101 height 21
click at [217, 65] on input "text" at bounding box center [219, 58] width 101 height 21
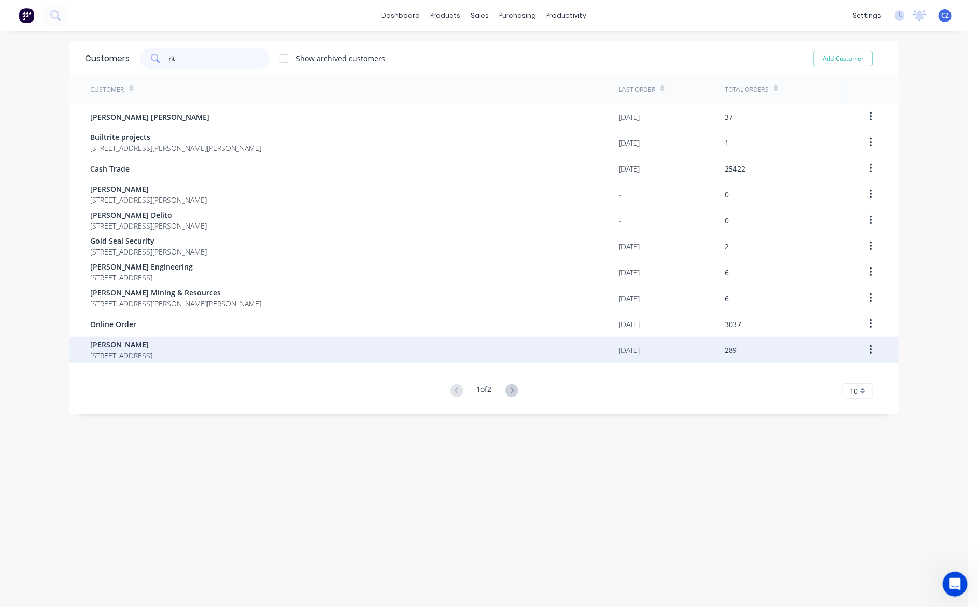
type input "rit"
click at [152, 350] on span "69 Bodicoat Dr Brookdale Western Australia Australia 6112" at bounding box center [121, 355] width 62 height 11
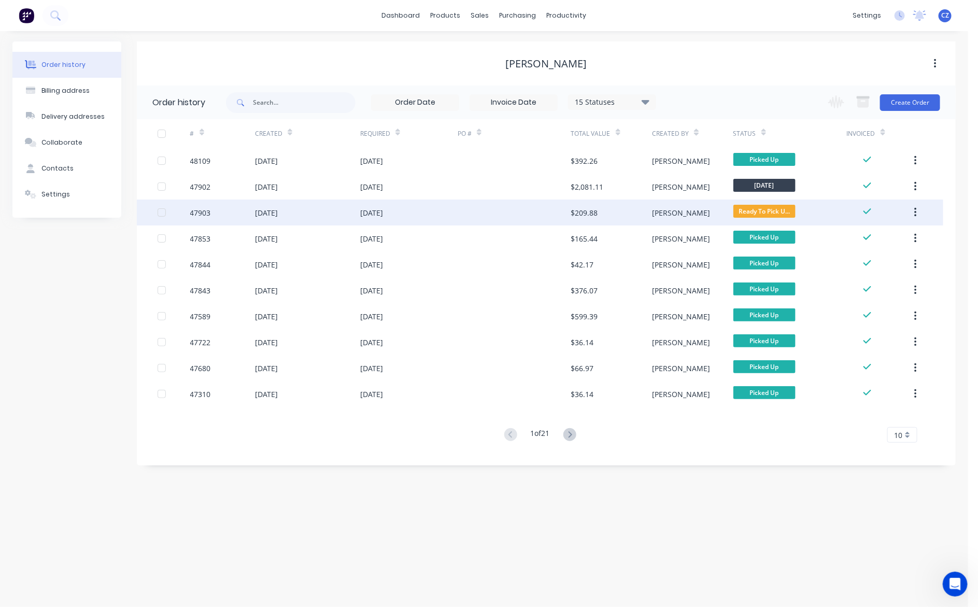
click at [423, 213] on div "18 Aug 2025" at bounding box center [408, 212] width 97 height 26
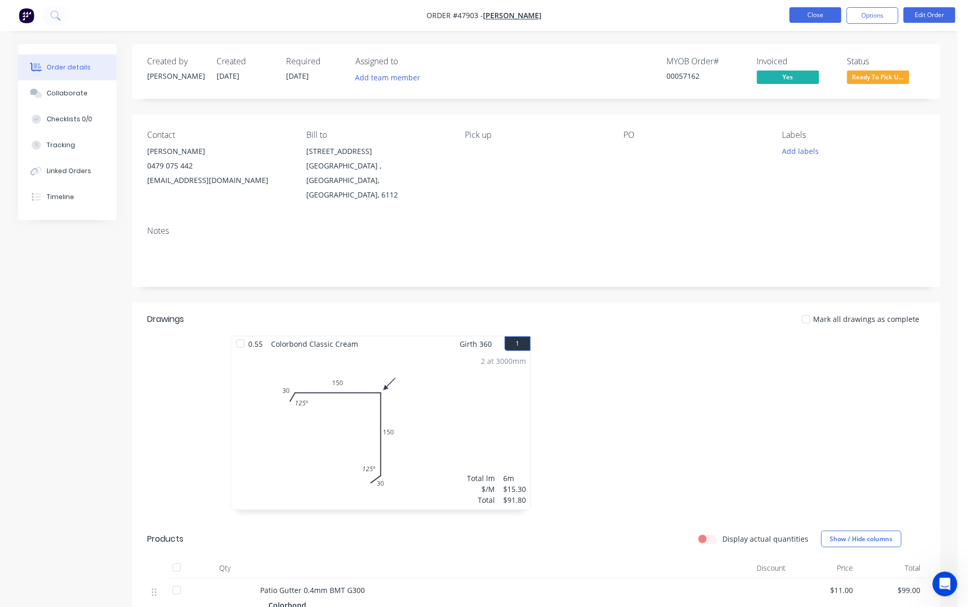
click at [716, 16] on button "Close" at bounding box center [816, 15] width 52 height 16
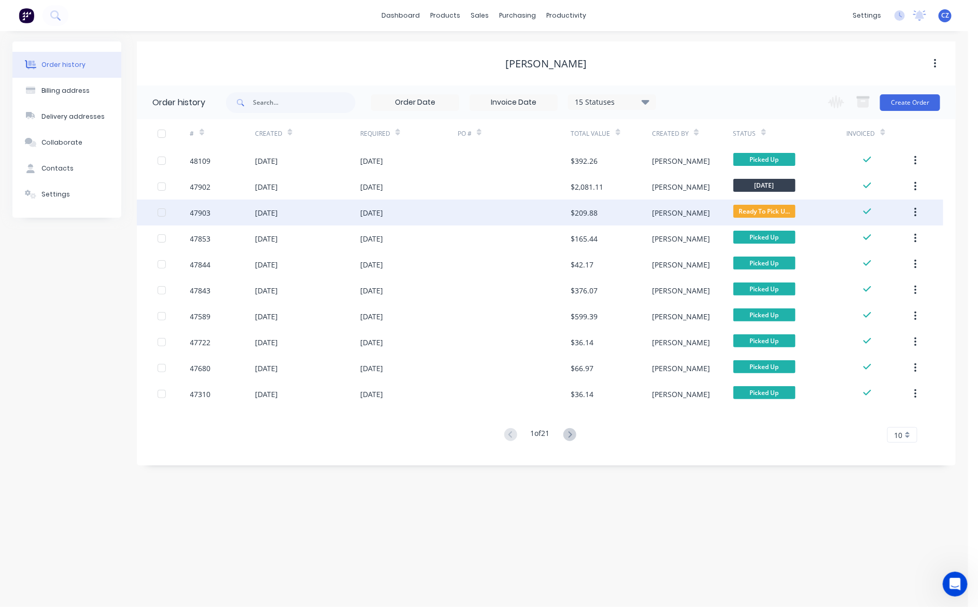
click at [402, 209] on div "18 Aug 2025" at bounding box center [408, 212] width 97 height 26
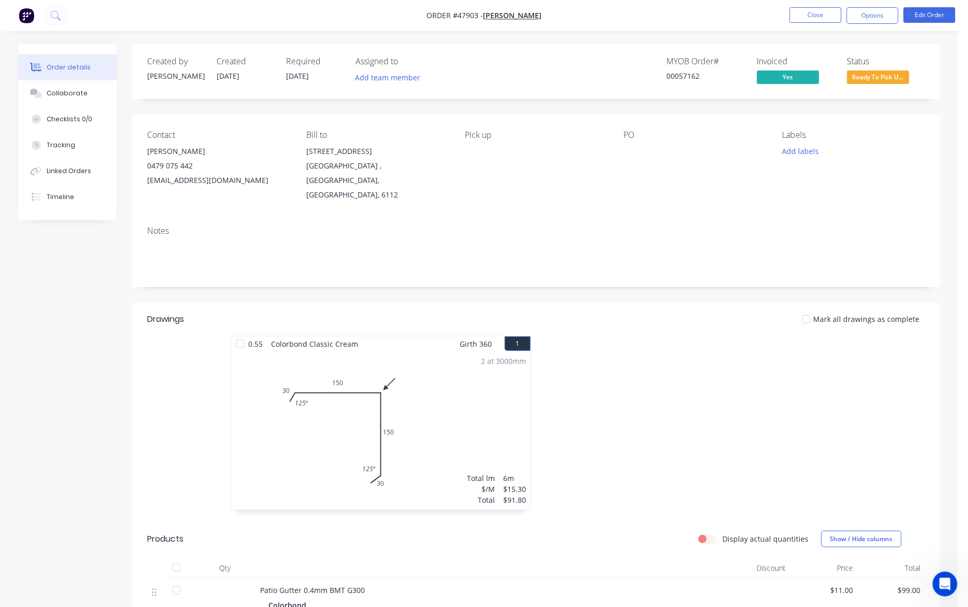
click at [716, 83] on span "Ready To Pick U..." at bounding box center [878, 76] width 62 height 13
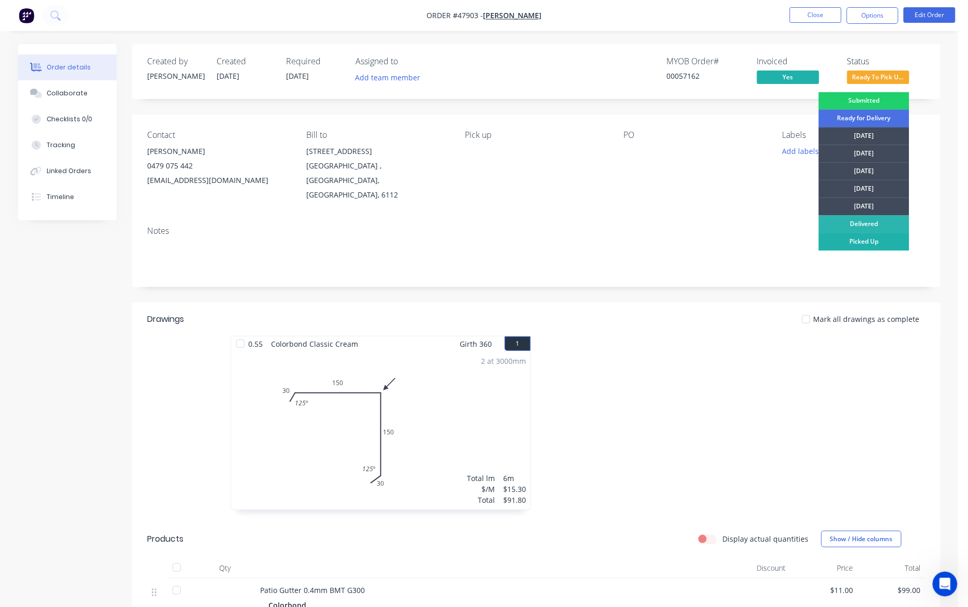
click at [716, 244] on div "Picked Up" at bounding box center [864, 242] width 91 height 18
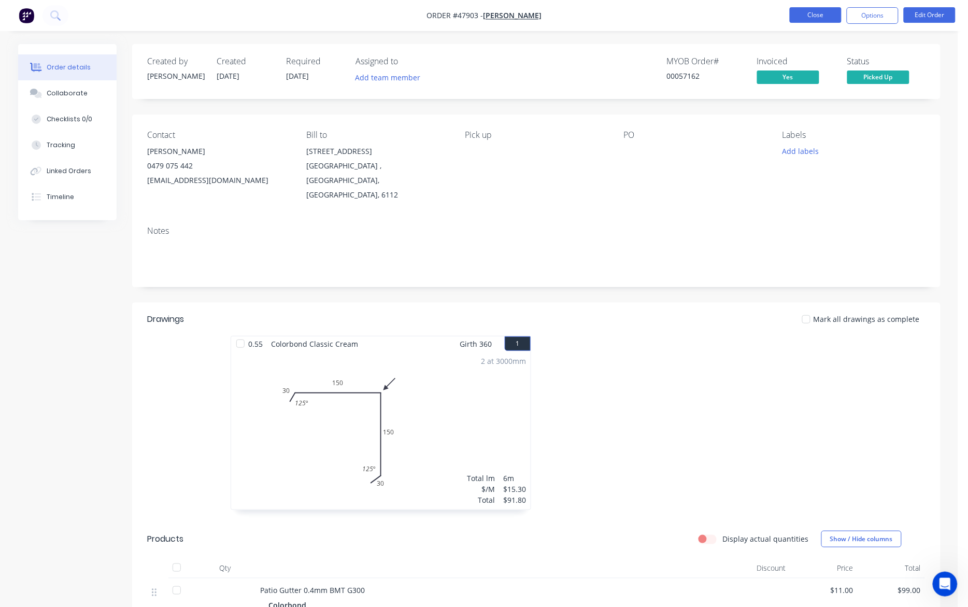
click at [716, 17] on button "Close" at bounding box center [816, 15] width 52 height 16
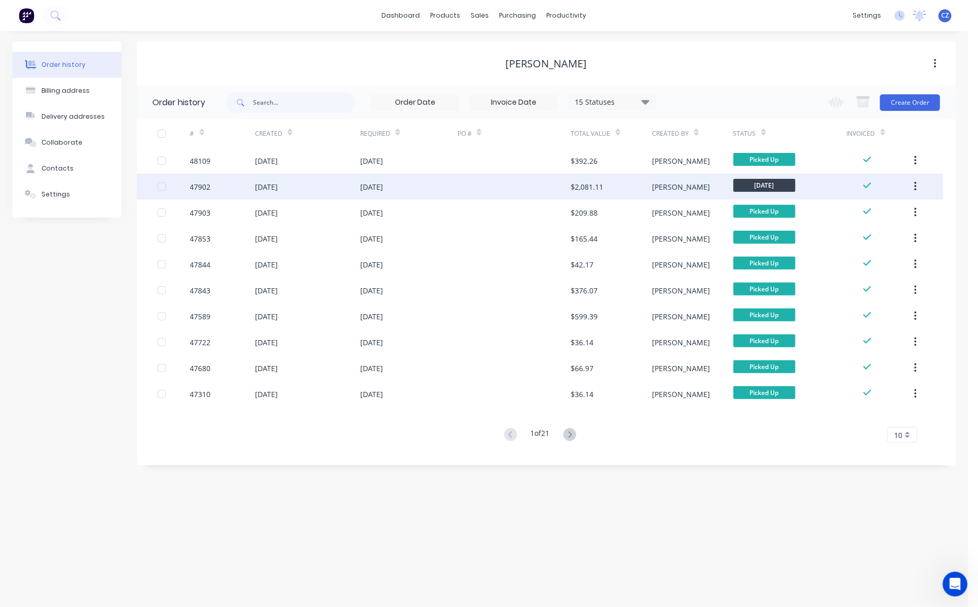
click at [527, 188] on div at bounding box center [513, 187] width 113 height 26
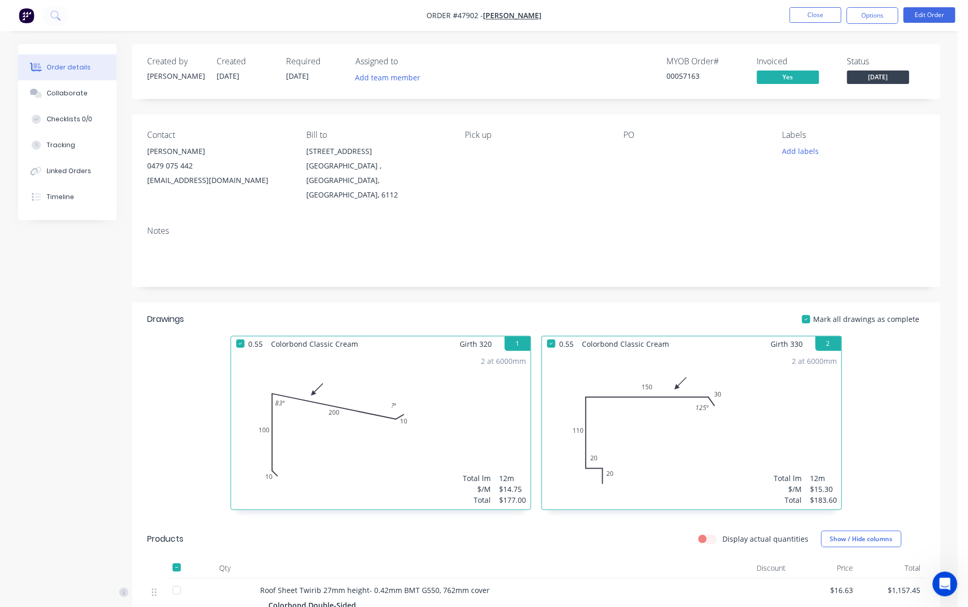
click at [716, 78] on span "Monday" at bounding box center [878, 76] width 62 height 13
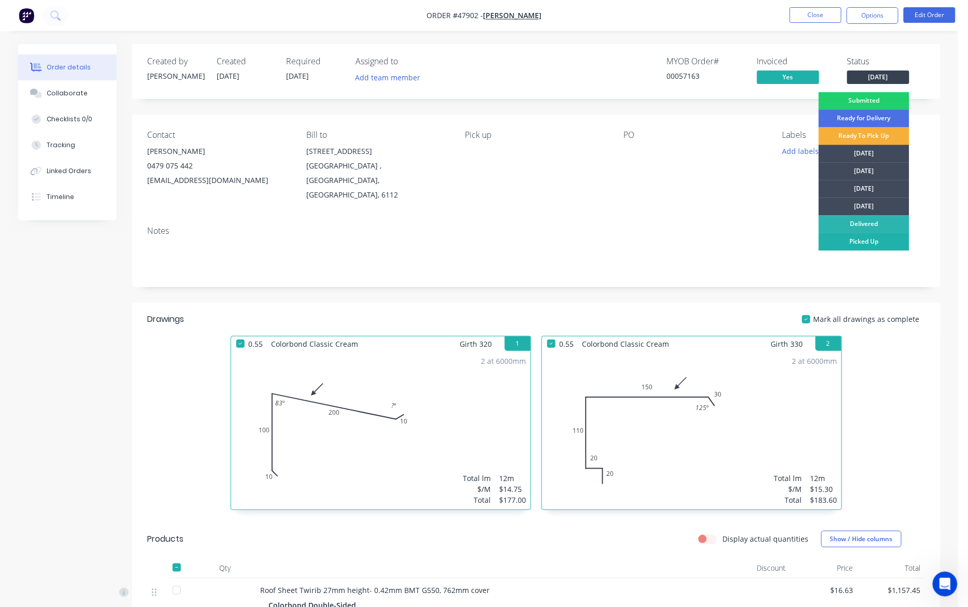
click at [716, 238] on div "Picked Up" at bounding box center [864, 242] width 91 height 18
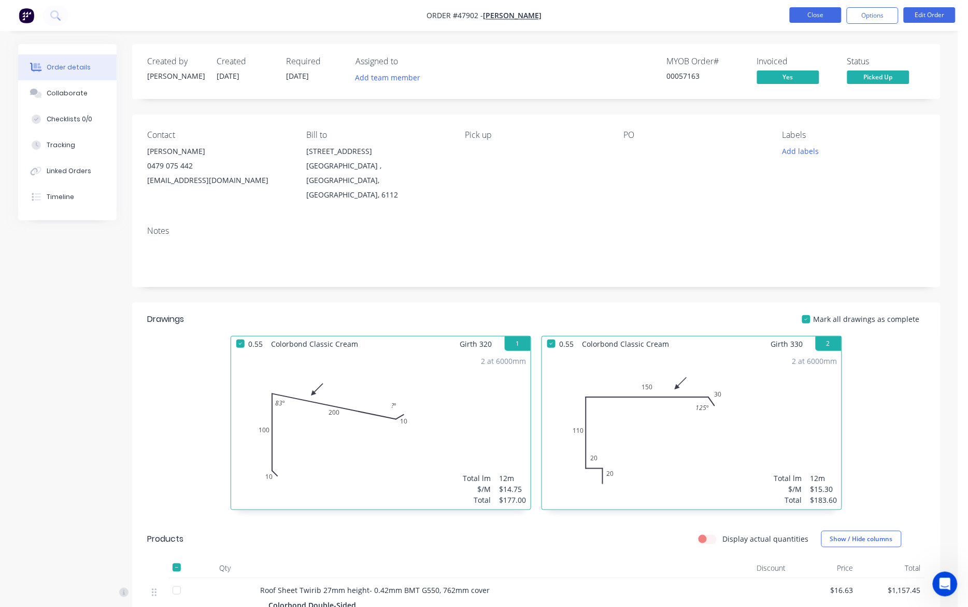
click at [716, 13] on button "Close" at bounding box center [816, 15] width 52 height 16
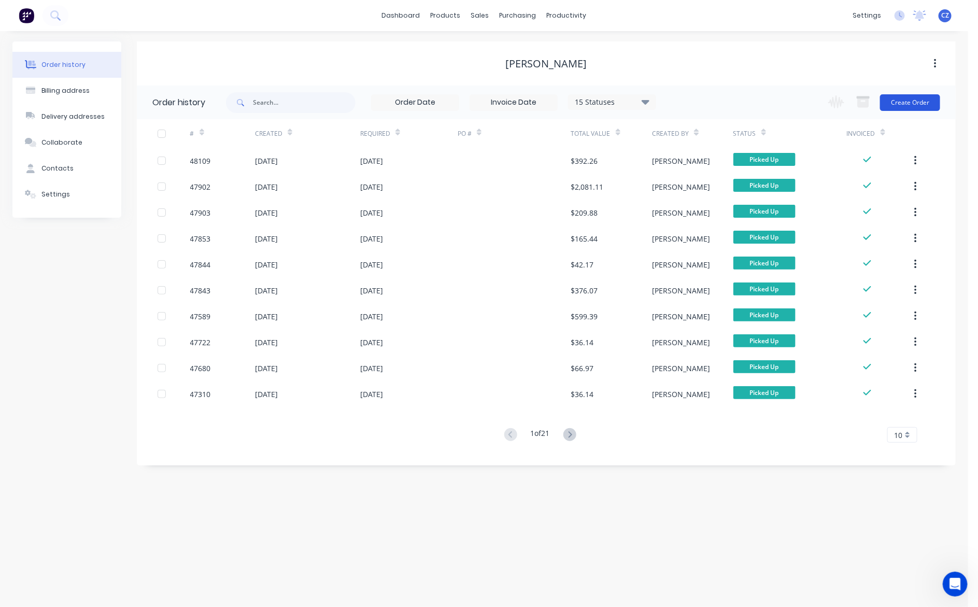
click at [716, 103] on button "Create Order" at bounding box center [910, 102] width 60 height 17
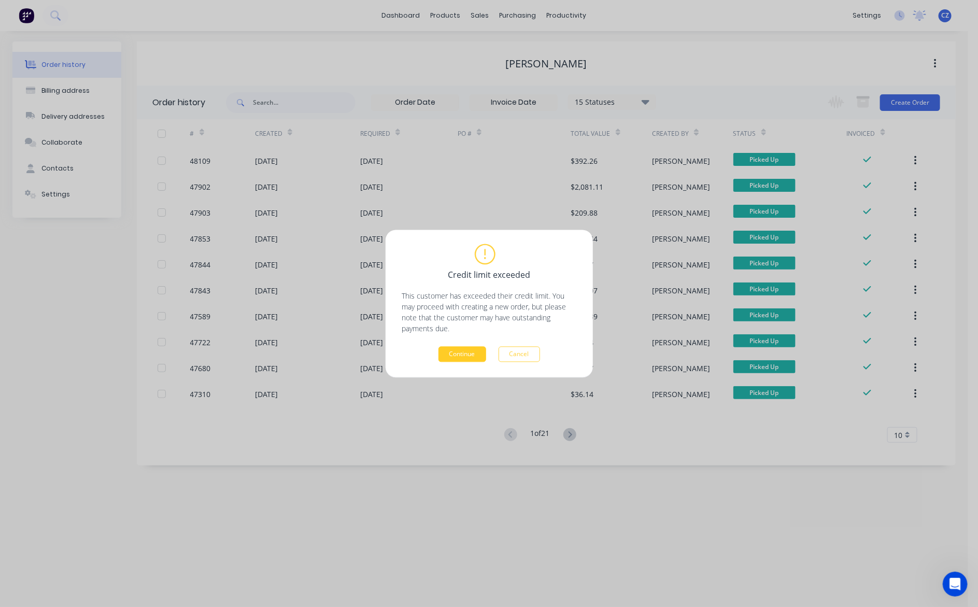
click at [478, 355] on button "Continue" at bounding box center [462, 354] width 48 height 16
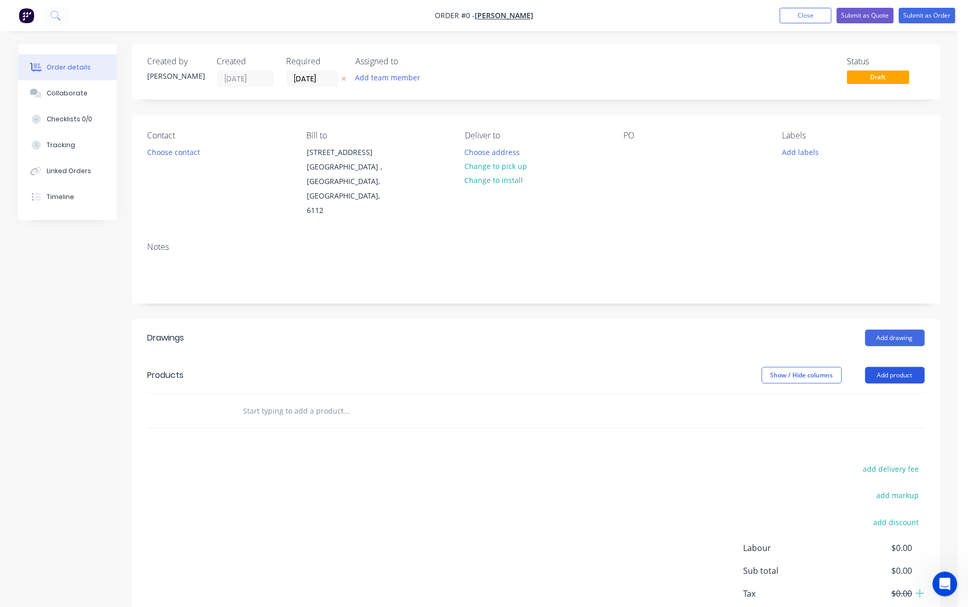
click at [716, 367] on button "Add product" at bounding box center [895, 375] width 60 height 17
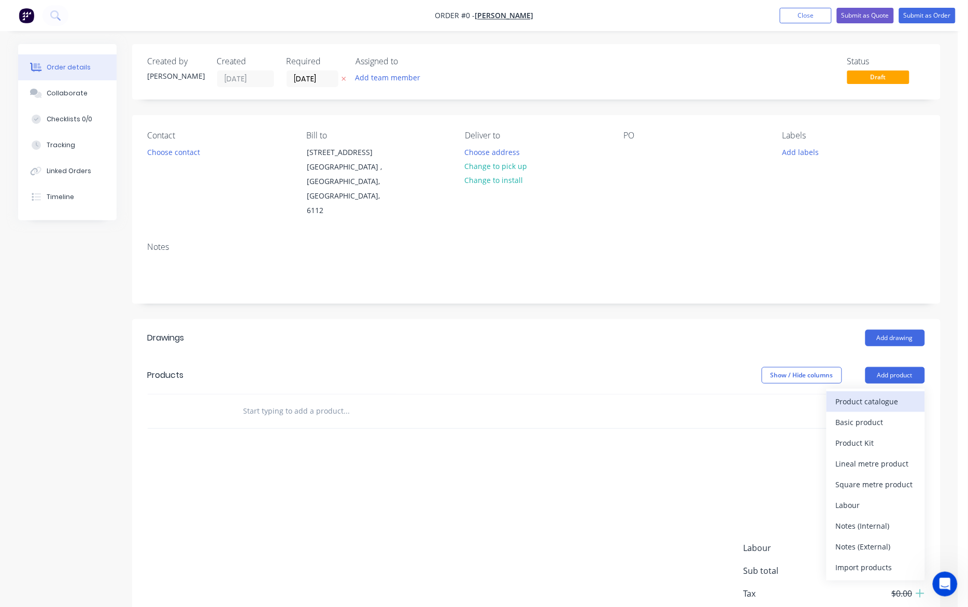
click at [716, 394] on div "Product catalogue" at bounding box center [876, 401] width 80 height 15
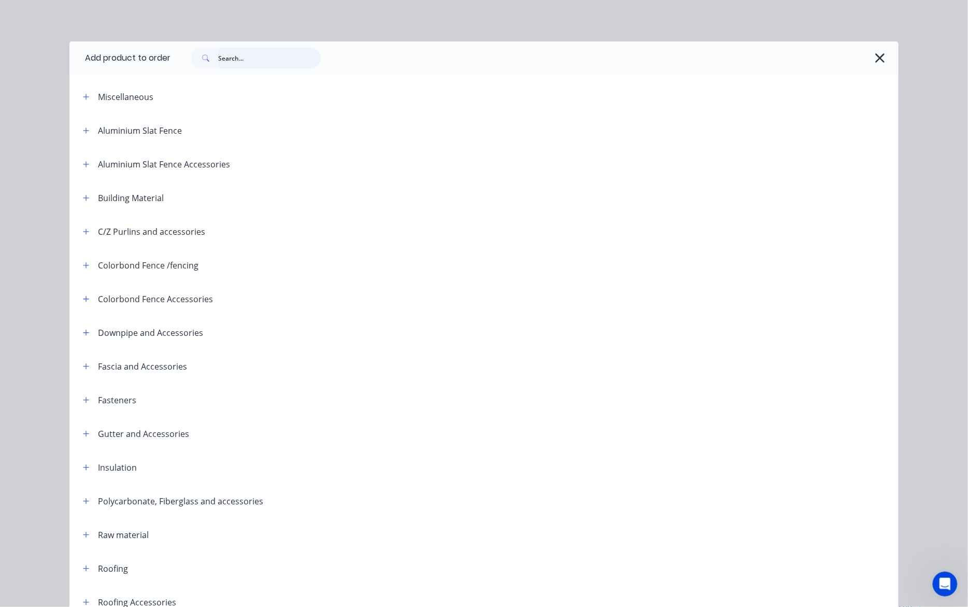
click at [302, 64] on input "text" at bounding box center [269, 58] width 103 height 21
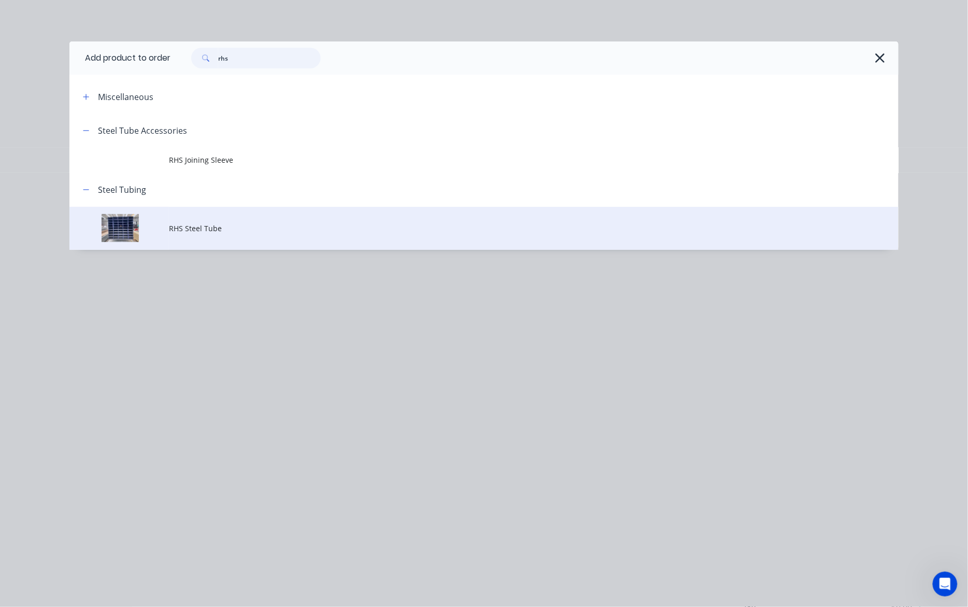
type input "rhs"
click at [213, 227] on span "RHS Steel Tube" at bounding box center [460, 228] width 583 height 11
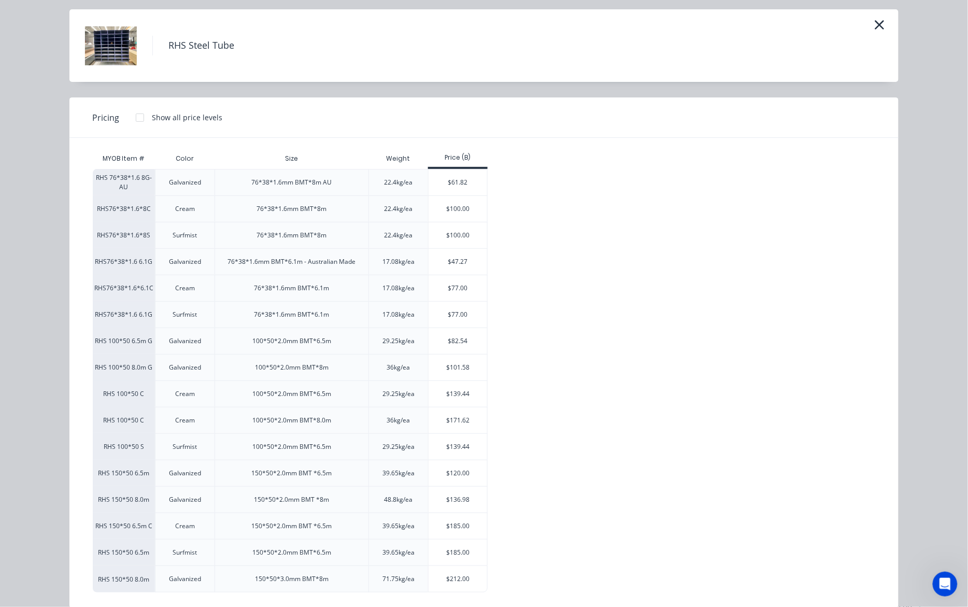
scroll to position [50, 0]
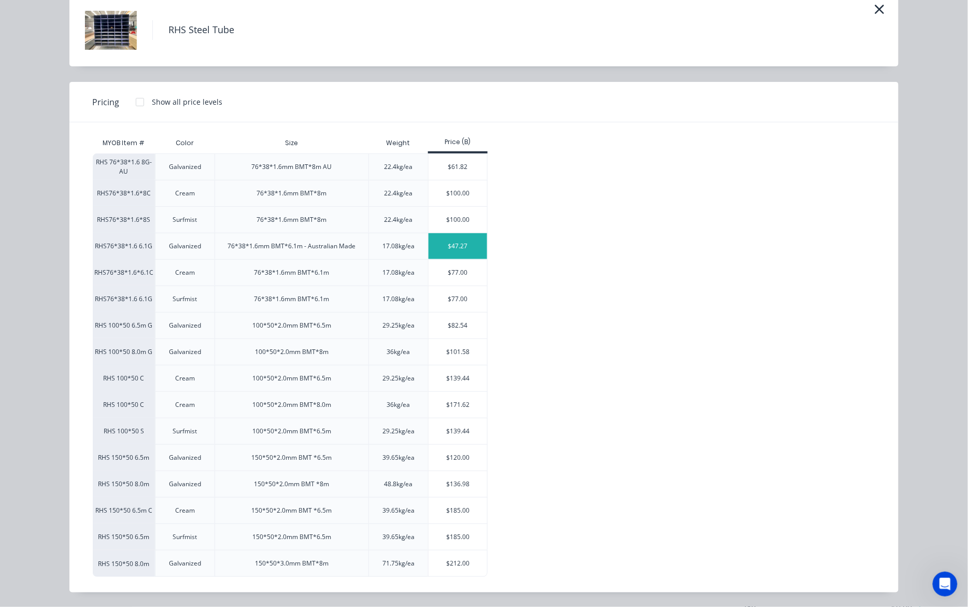
click at [459, 242] on div "$47.27" at bounding box center [457, 246] width 59 height 26
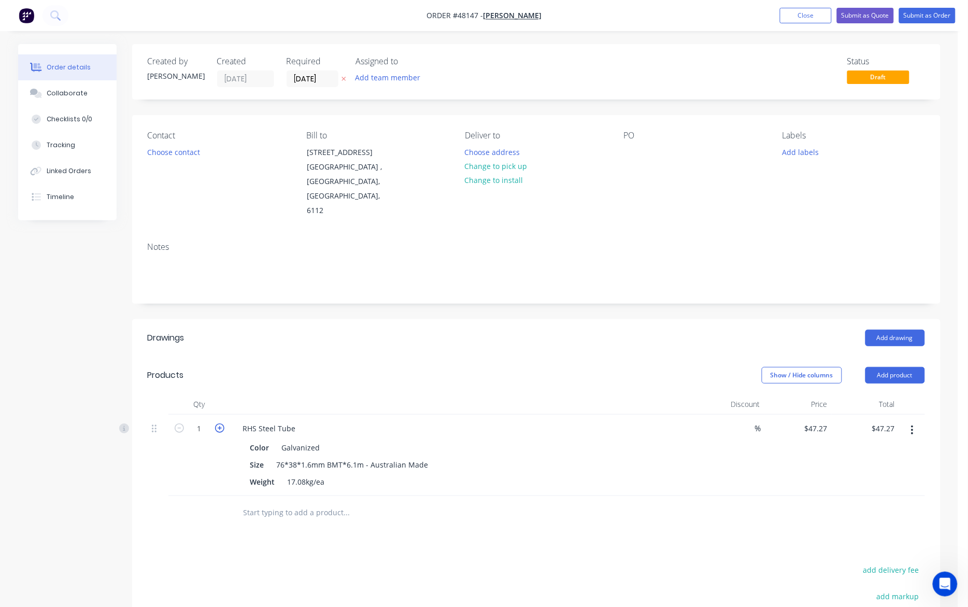
click at [220, 423] on icon "button" at bounding box center [219, 427] width 9 height 9
type input "2"
type input "$94.54"
click at [220, 423] on icon "button" at bounding box center [219, 427] width 9 height 9
type input "3"
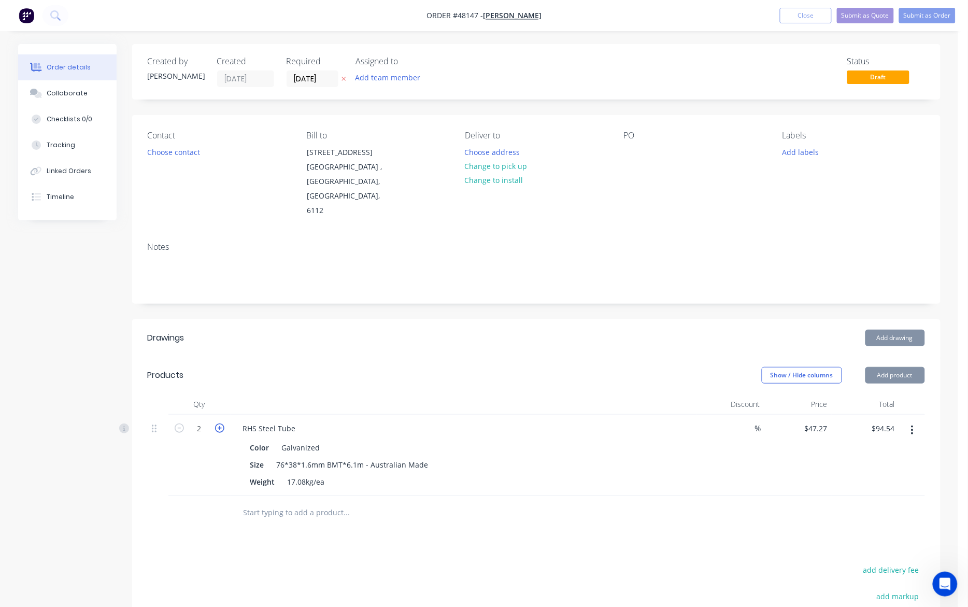
type input "$141.81"
drag, startPoint x: 301, startPoint y: 342, endPoint x: 532, endPoint y: 322, distance: 231.5
click at [302, 367] on div "Products" at bounding box center [230, 375] width 165 height 17
click at [716, 367] on button "Add product" at bounding box center [895, 375] width 60 height 17
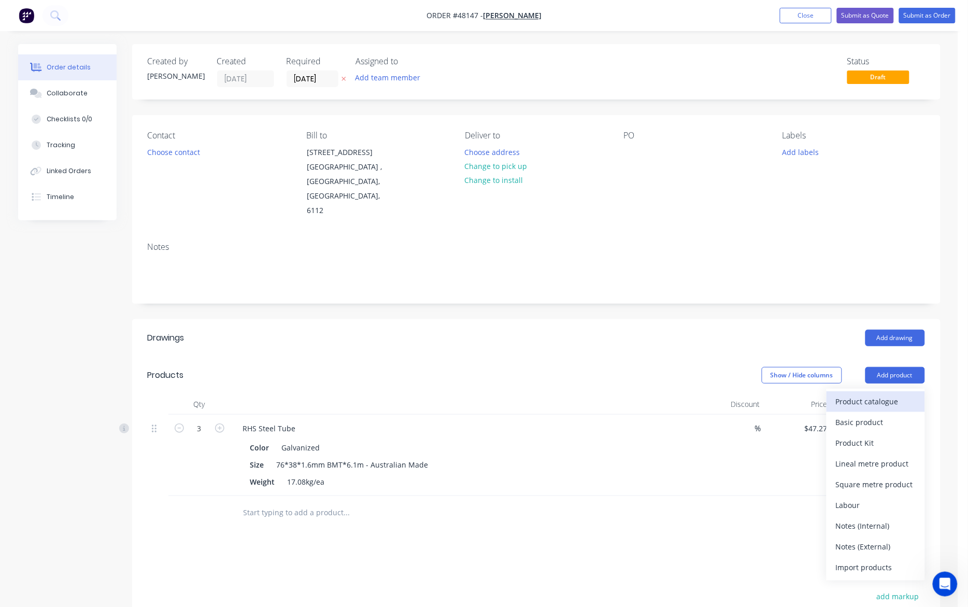
click at [716, 394] on div "Product catalogue" at bounding box center [876, 401] width 80 height 15
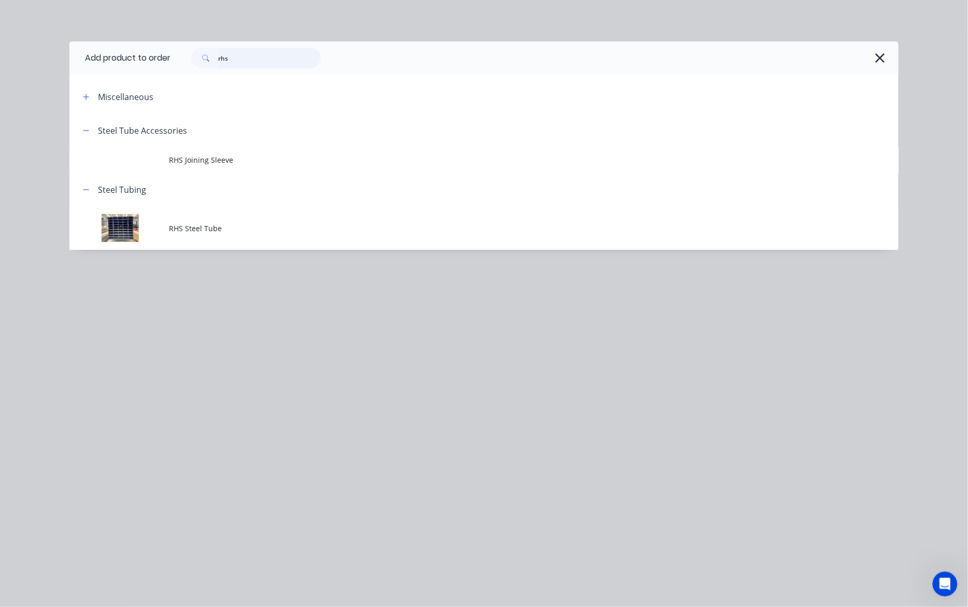
click at [270, 53] on input "rhs" at bounding box center [269, 58] width 103 height 21
click at [270, 54] on input "rhs" at bounding box center [269, 58] width 103 height 21
type input "down"
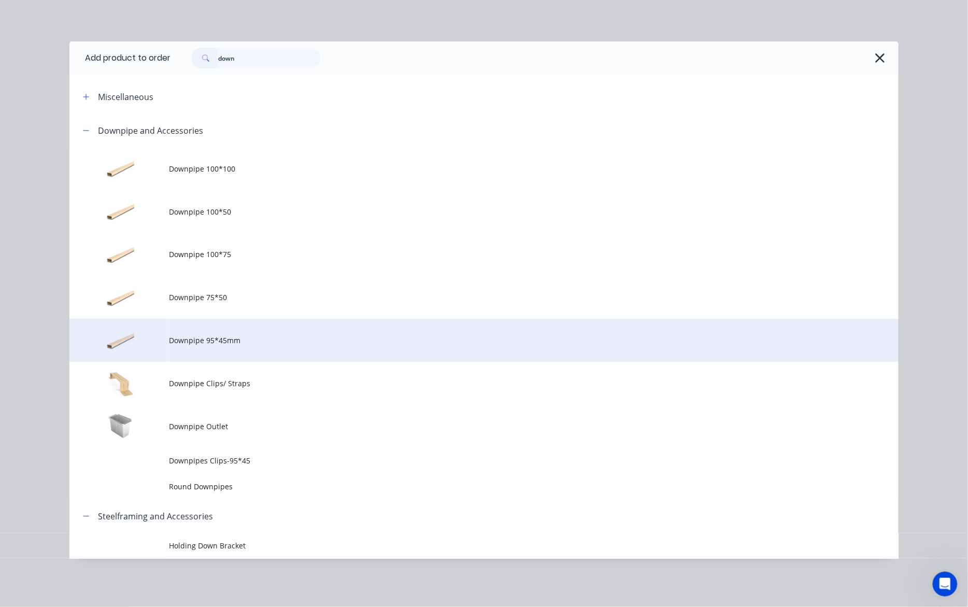
click at [228, 341] on span "Downpipe 95*45mm" at bounding box center [460, 340] width 583 height 11
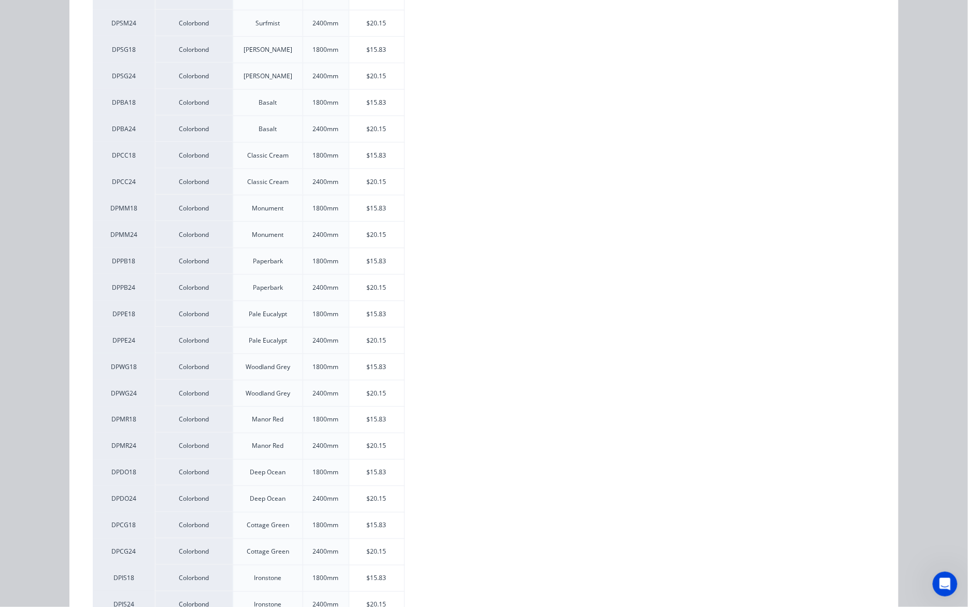
scroll to position [259, 0]
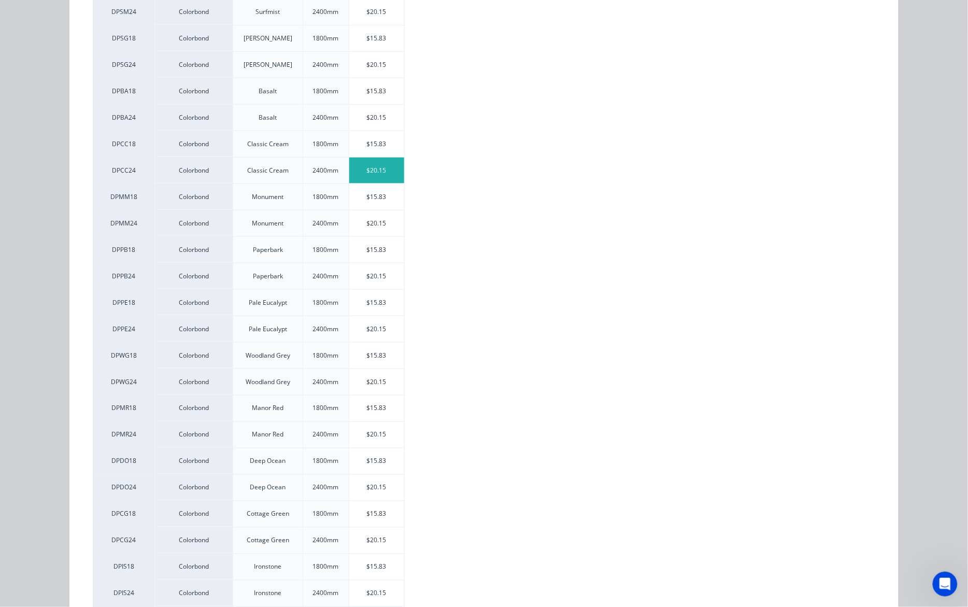
click at [387, 166] on div "$20.15" at bounding box center [376, 171] width 55 height 26
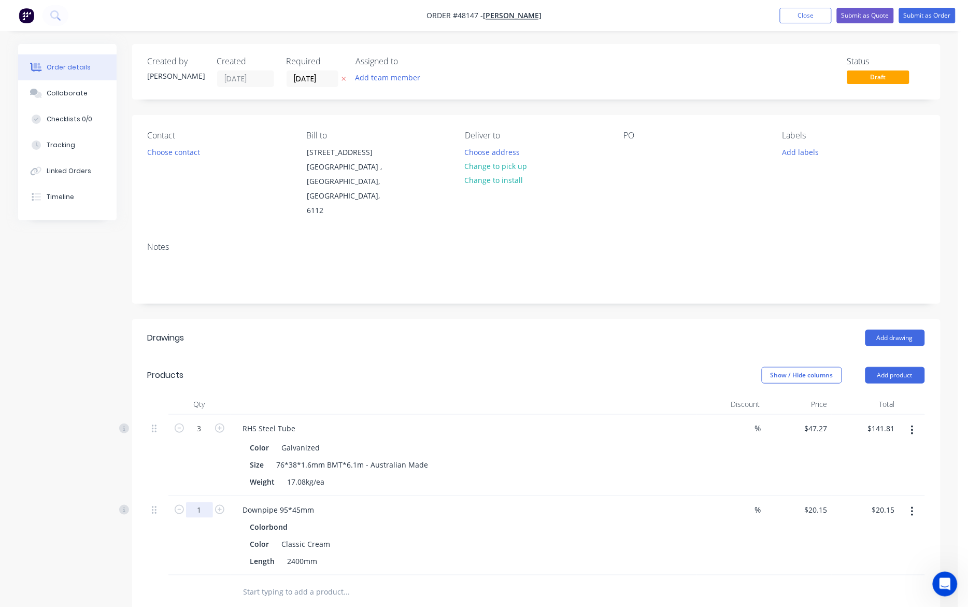
click at [205, 436] on input "1" at bounding box center [199, 429] width 27 height 16
type input "3"
type input "$60.45"
click at [552, 326] on header "Drawings Add drawing" at bounding box center [536, 337] width 808 height 37
click at [716, 367] on button "Add product" at bounding box center [895, 375] width 60 height 17
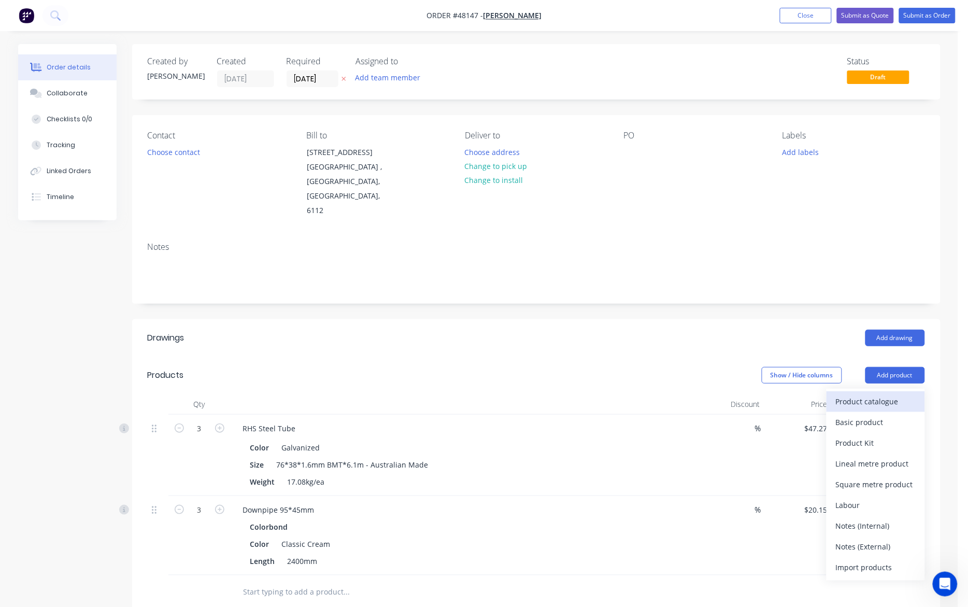
click at [716, 394] on div "Product catalogue" at bounding box center [876, 401] width 80 height 15
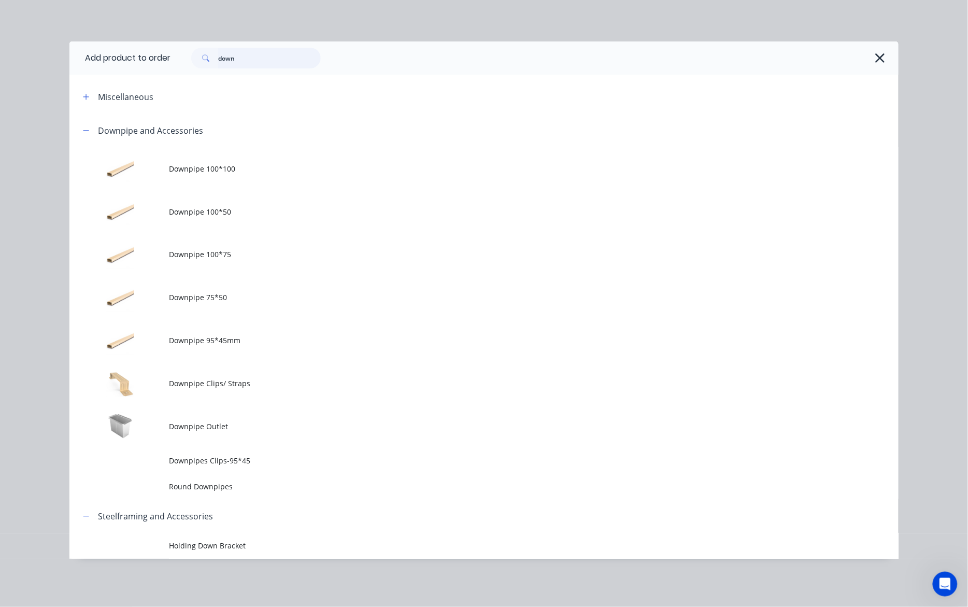
click at [289, 59] on input "down" at bounding box center [269, 58] width 103 height 21
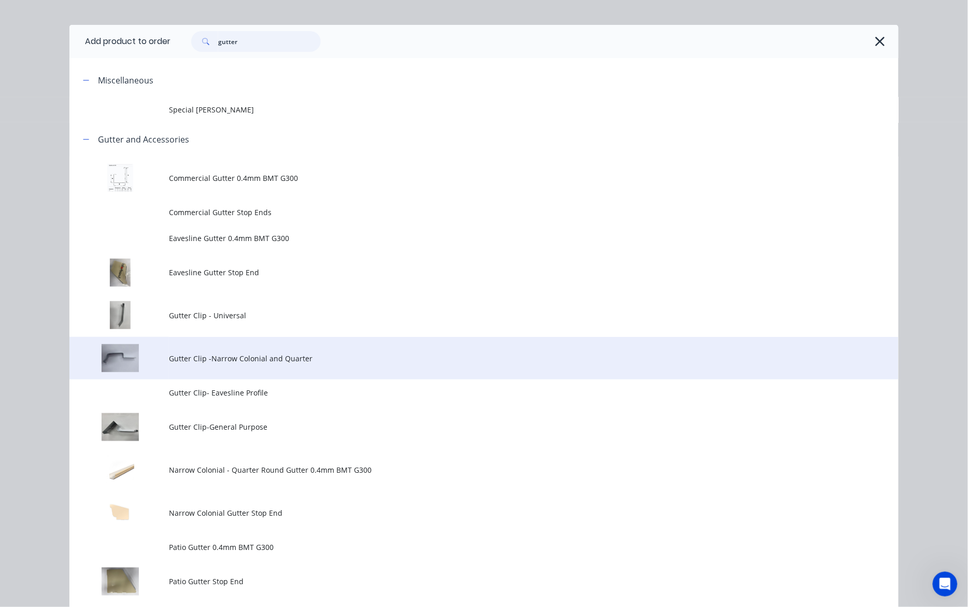
scroll to position [65, 0]
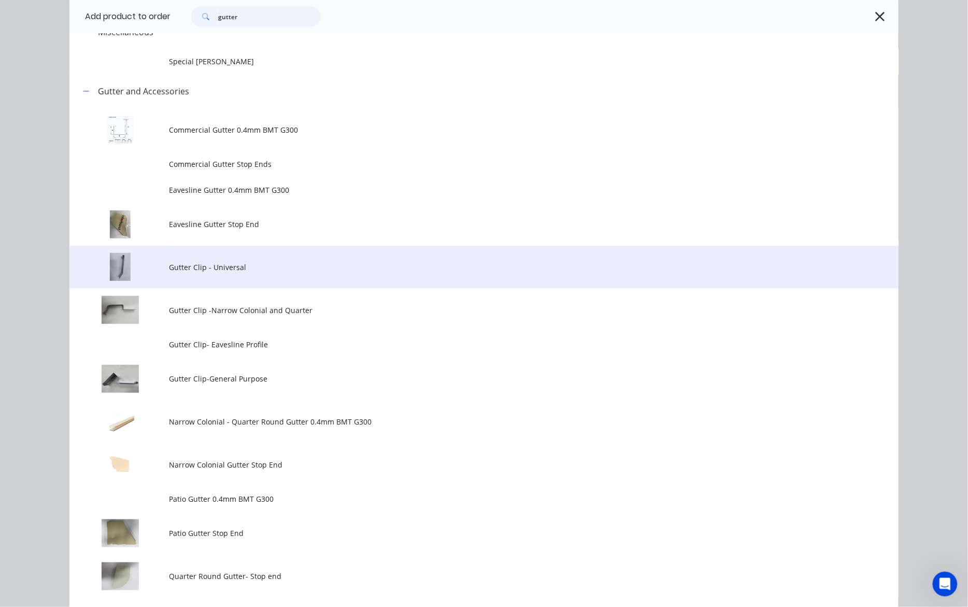
type input "gutter"
click at [252, 265] on span "Gutter Clip - Universal" at bounding box center [460, 267] width 583 height 11
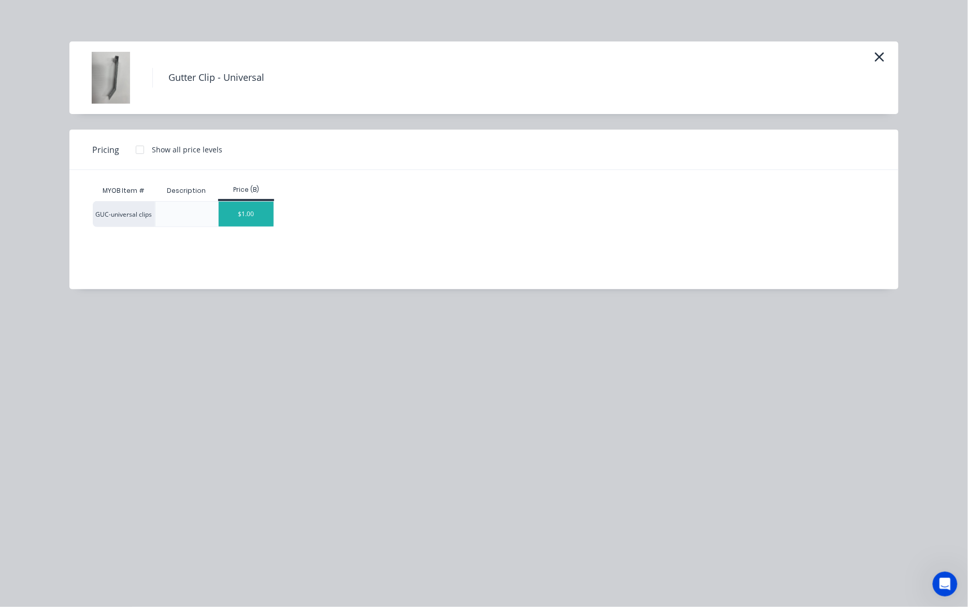
click at [264, 220] on div "$1.00" at bounding box center [246, 214] width 55 height 25
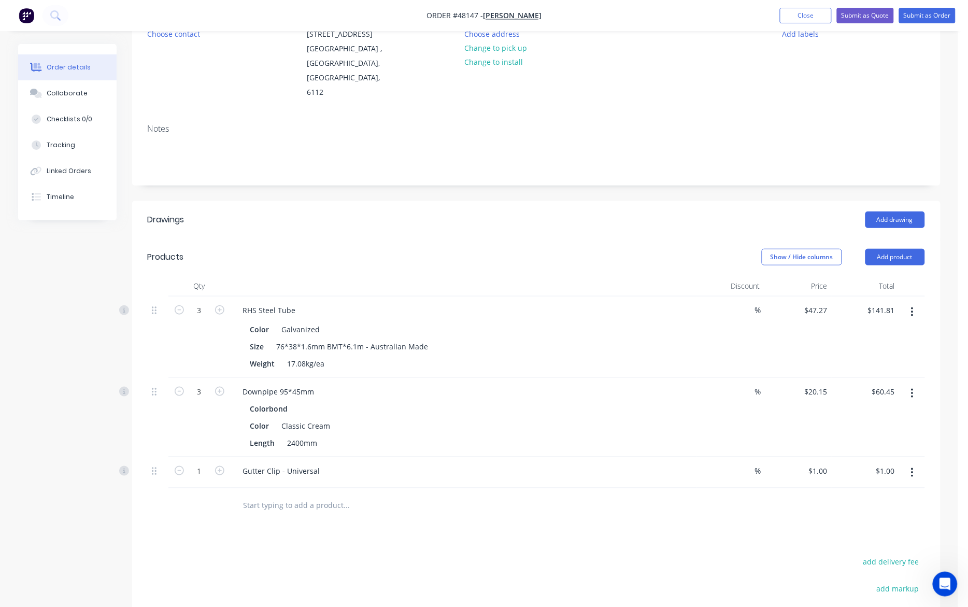
scroll to position [130, 0]
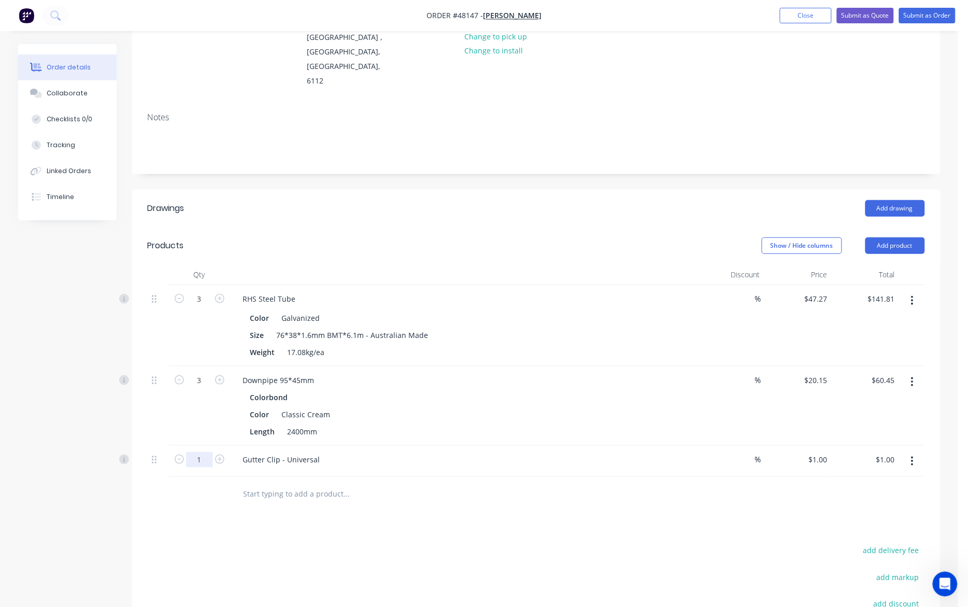
click at [209, 307] on input "1" at bounding box center [199, 299] width 27 height 16
type input "30"
type input "$30.00"
click at [431, 511] on div "Drawings Add drawing Products Show / Hide columns Add product Qty Discount Pric…" at bounding box center [536, 463] width 808 height 547
click at [526, 479] on div at bounding box center [417, 494] width 373 height 34
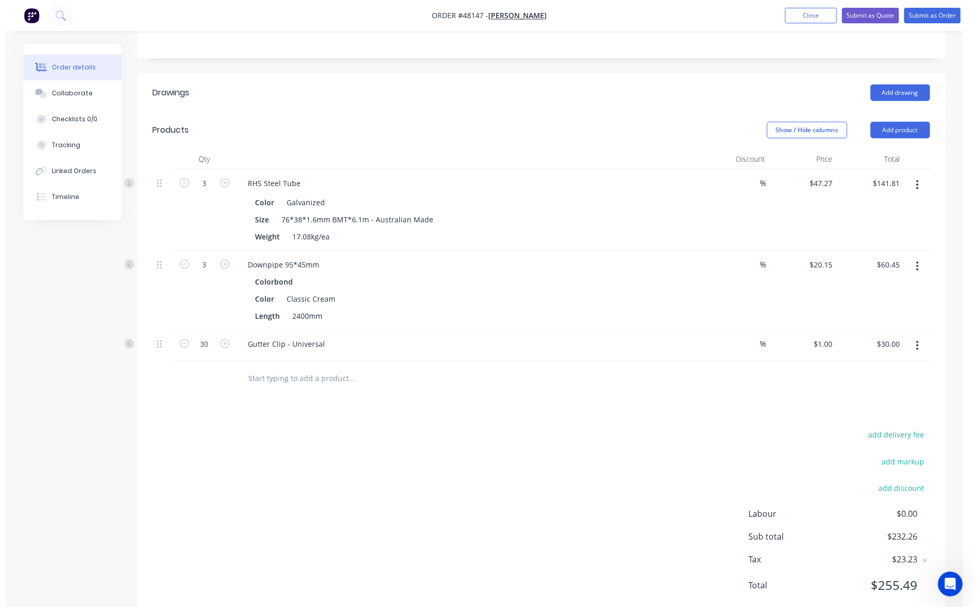
scroll to position [247, 0]
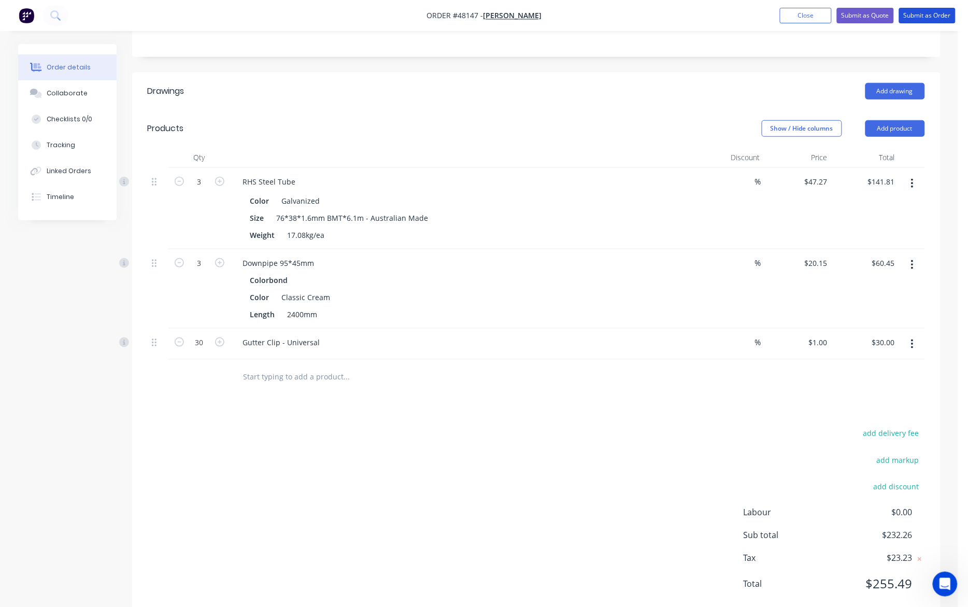
drag, startPoint x: 929, startPoint y: 19, endPoint x: 921, endPoint y: 29, distance: 13.3
click at [716, 18] on button "Submit as Order" at bounding box center [927, 16] width 56 height 16
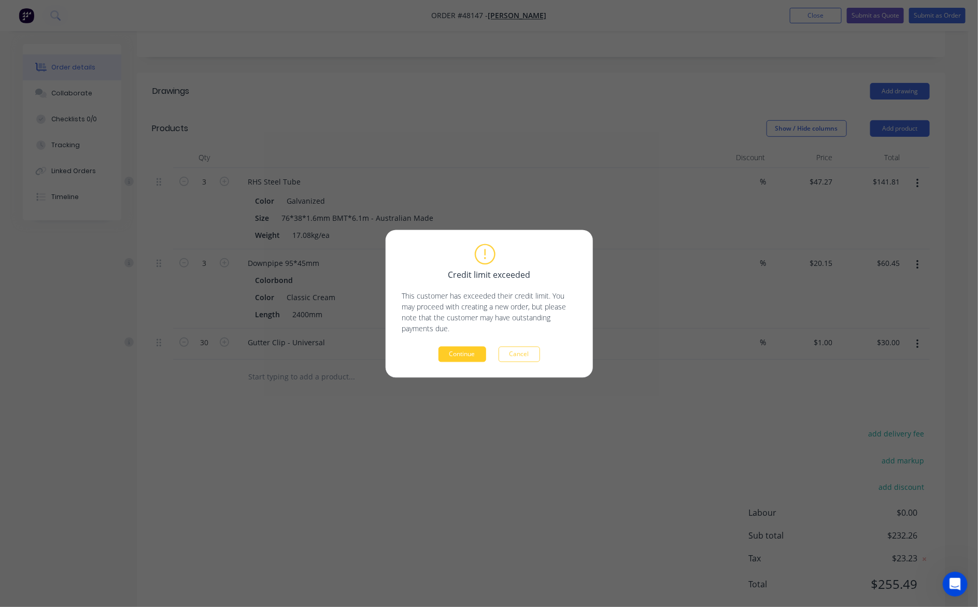
click at [461, 359] on button "Continue" at bounding box center [462, 354] width 48 height 16
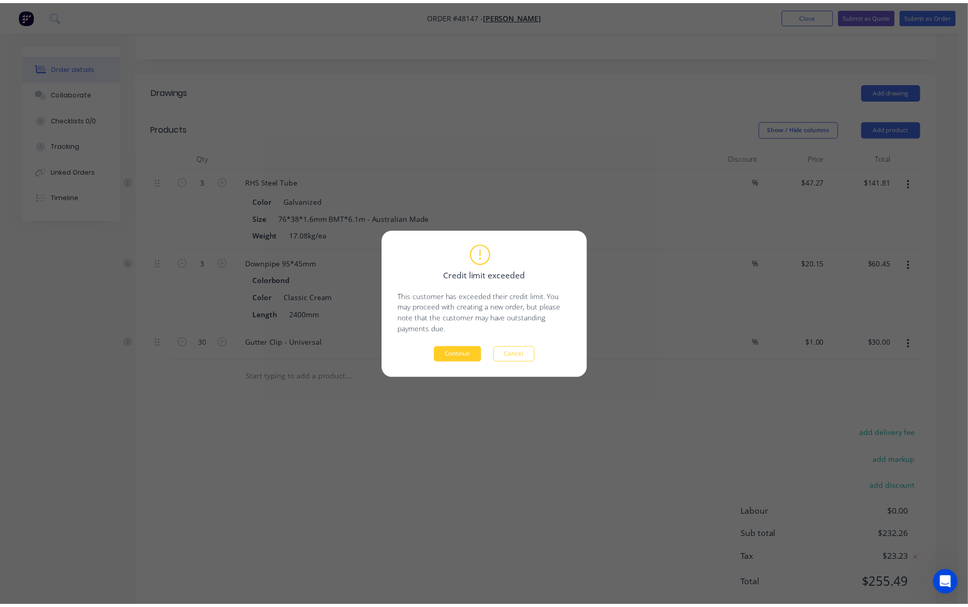
scroll to position [0, 0]
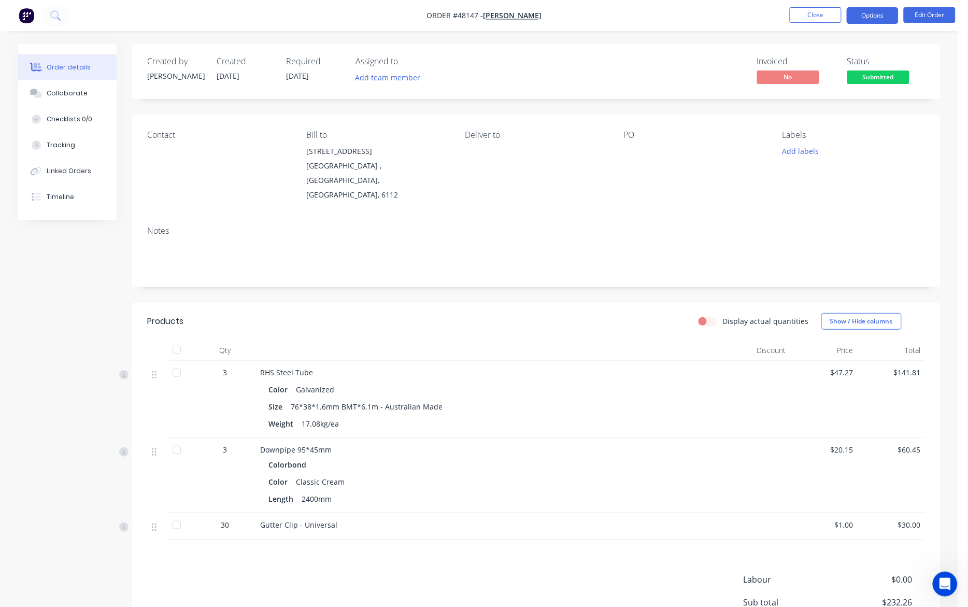
click at [716, 16] on button "Options" at bounding box center [873, 15] width 52 height 17
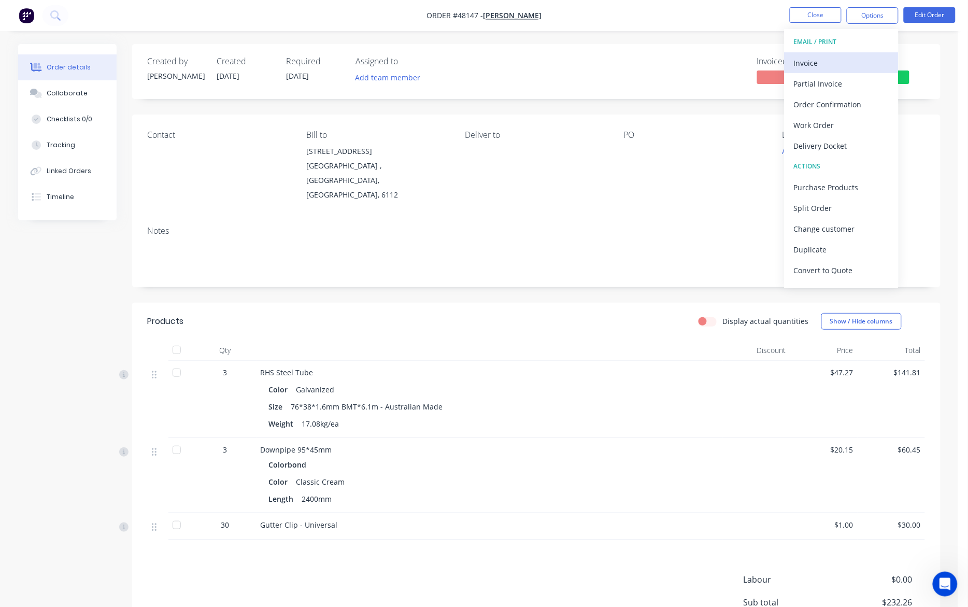
click at [716, 68] on div "Invoice" at bounding box center [841, 62] width 95 height 15
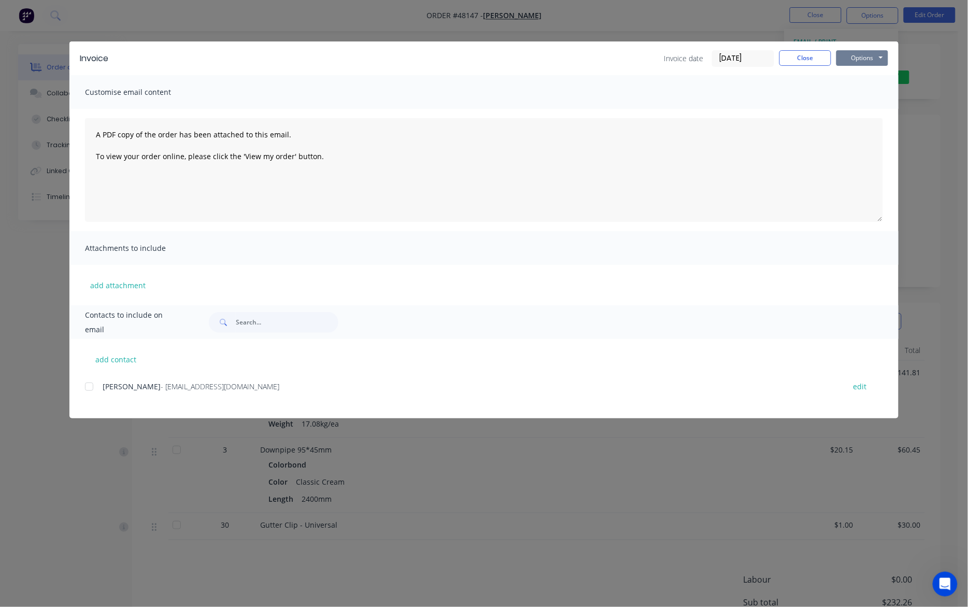
click at [716, 61] on button "Options" at bounding box center [862, 58] width 52 height 16
click at [716, 94] on button "Print" at bounding box center [869, 93] width 66 height 17
click at [716, 61] on button "Close" at bounding box center [805, 58] width 52 height 16
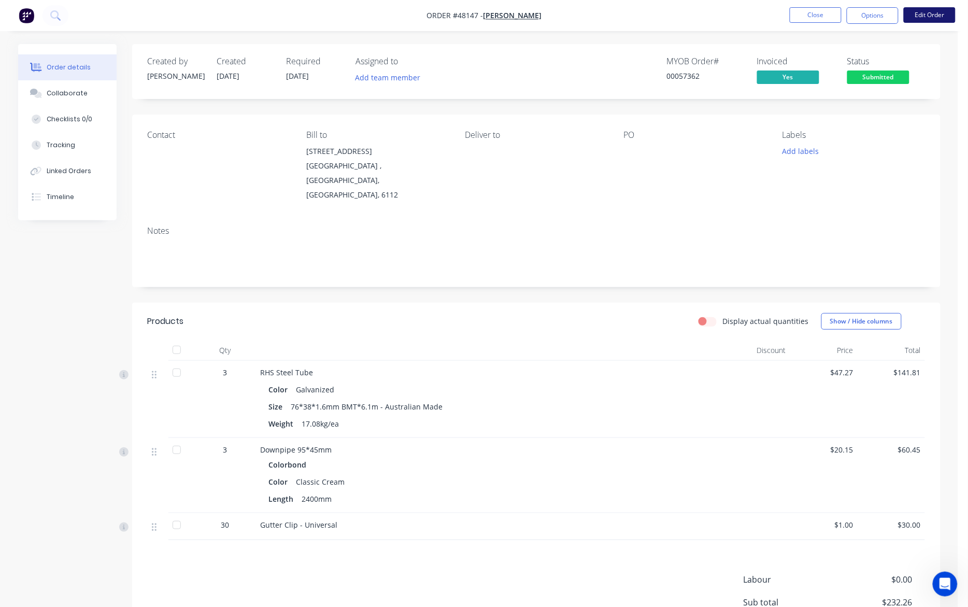
click at [716, 22] on button "Edit Order" at bounding box center [930, 15] width 52 height 16
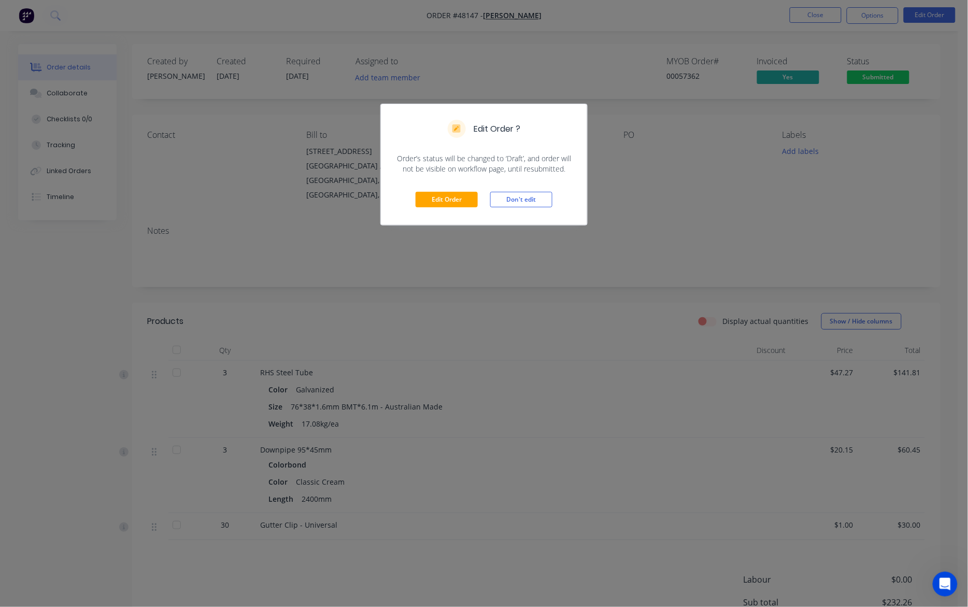
click at [482, 203] on div "Edit Order Don't edit" at bounding box center [484, 199] width 206 height 51
click at [439, 200] on button "Edit Order" at bounding box center [447, 200] width 62 height 16
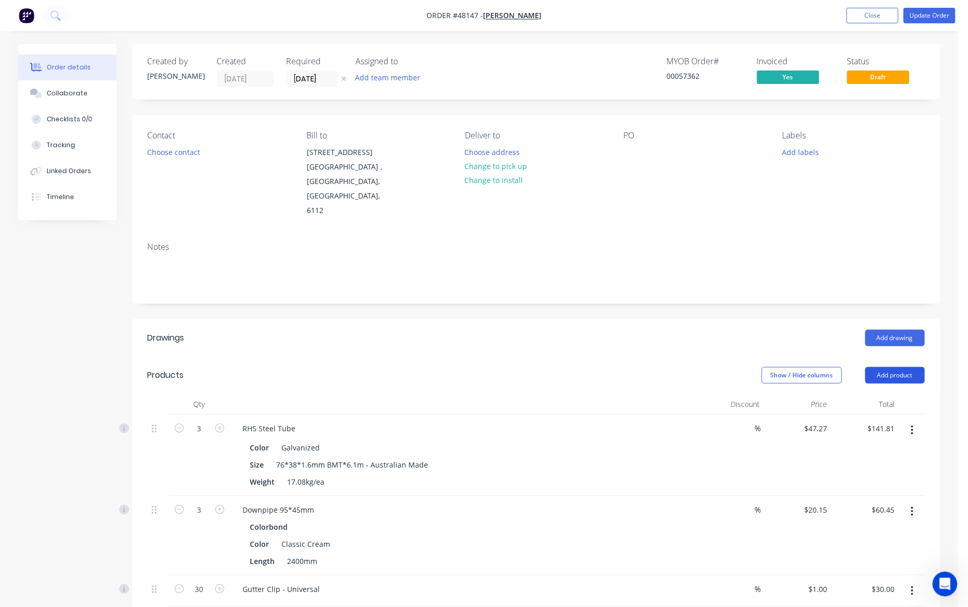
click at [716, 367] on button "Add product" at bounding box center [895, 375] width 60 height 17
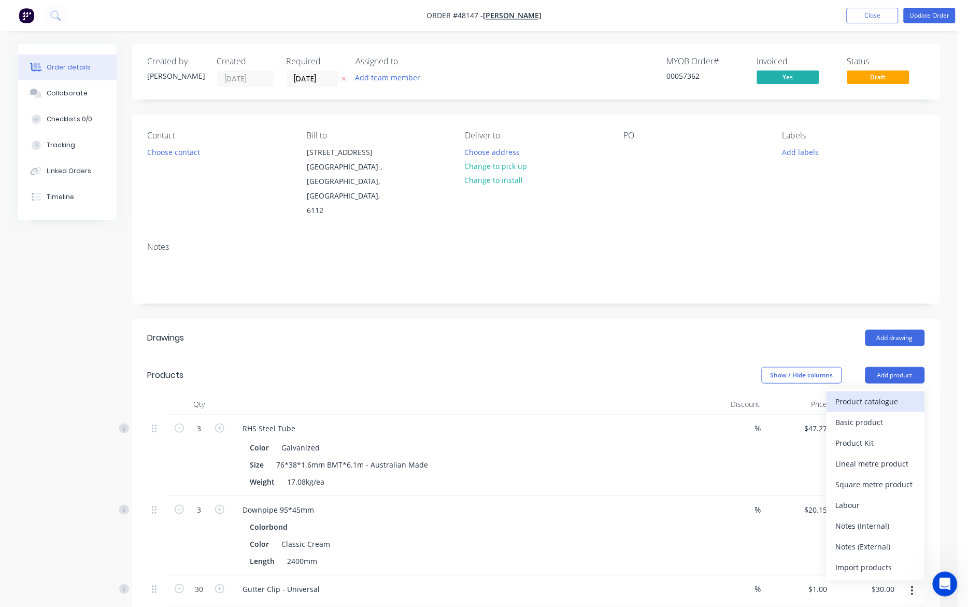
click at [716, 394] on div "Product catalogue" at bounding box center [876, 401] width 80 height 15
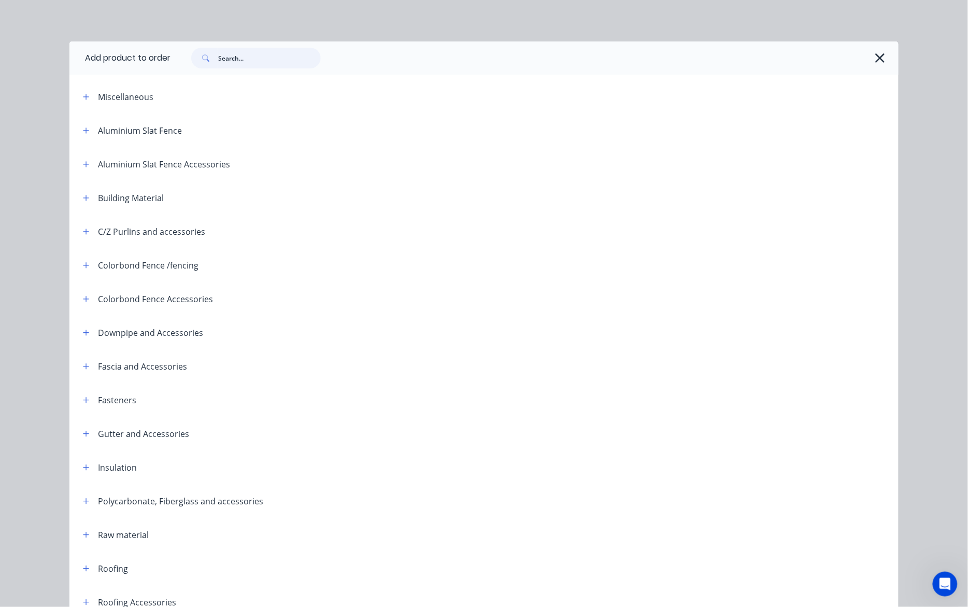
click at [279, 60] on input "text" at bounding box center [269, 58] width 103 height 21
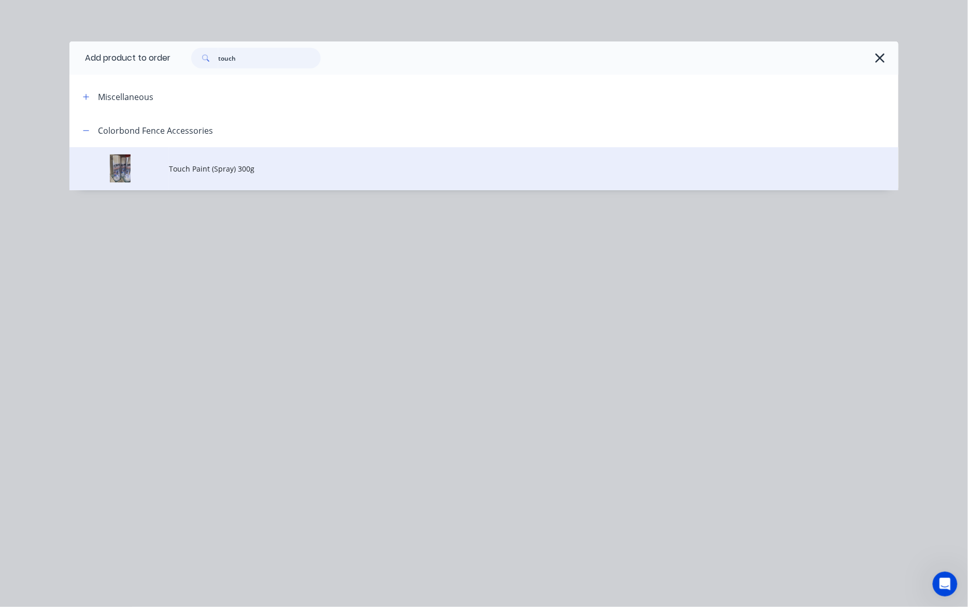
type input "touch"
click at [238, 180] on td "Touch Paint (Spray) 300g" at bounding box center [533, 168] width 729 height 43
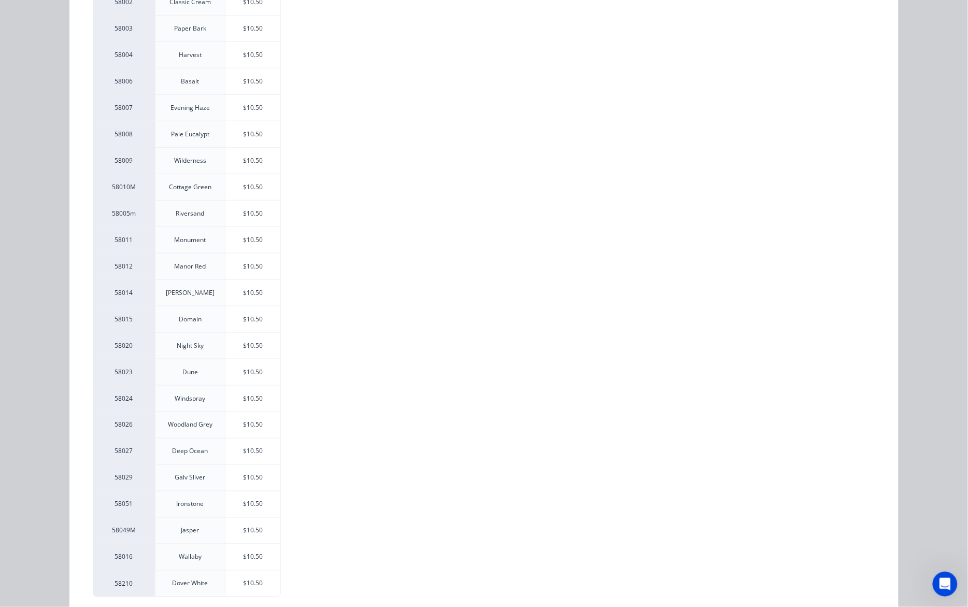
scroll to position [262, 0]
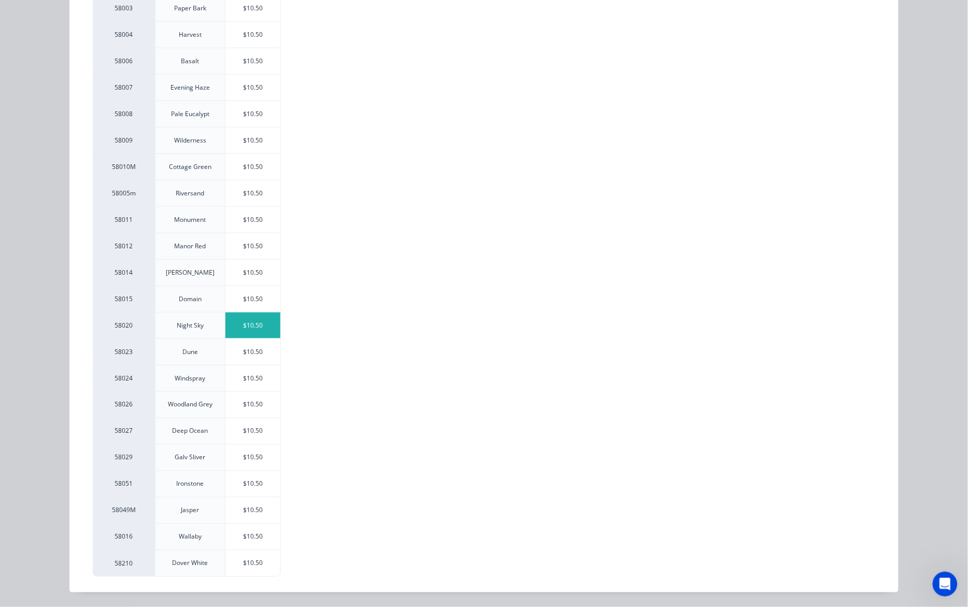
click at [253, 327] on div "$10.50" at bounding box center [252, 325] width 55 height 26
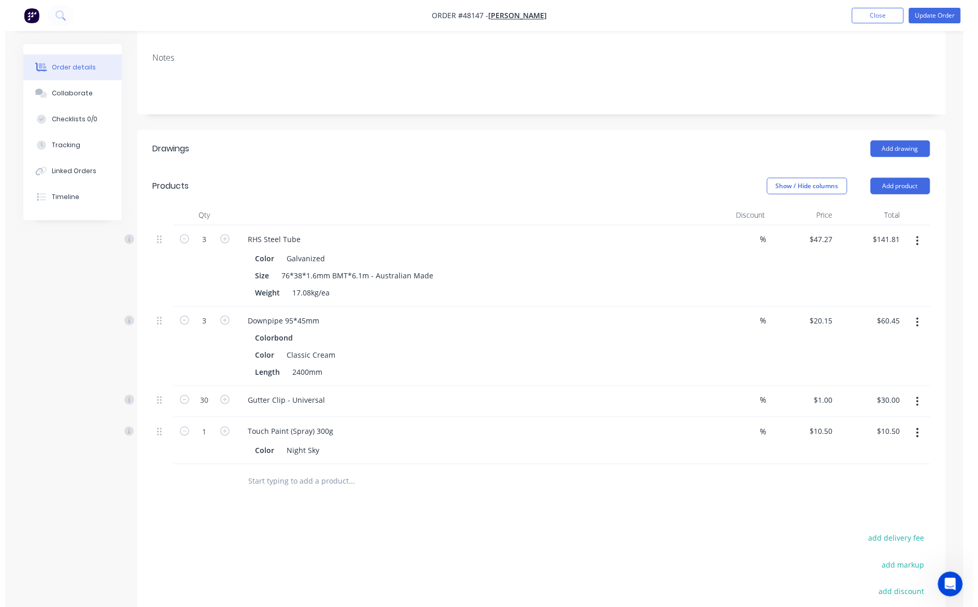
scroll to position [259, 0]
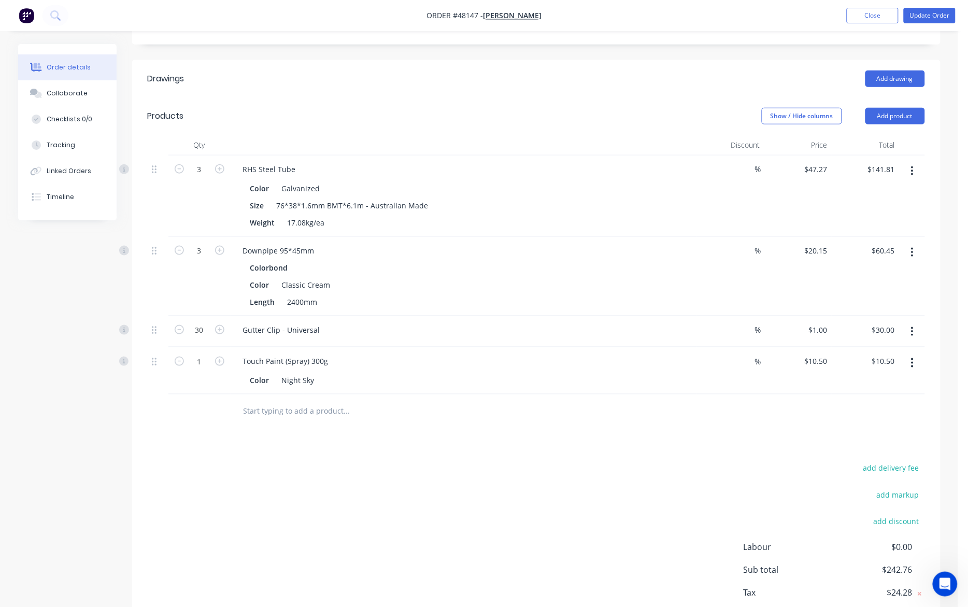
click at [425, 406] on div "Drawings Add drawing Products Show / Hide columns Add product Qty Discount Pric…" at bounding box center [536, 357] width 808 height 594
click at [716, 17] on button "Update Order" at bounding box center [930, 16] width 52 height 16
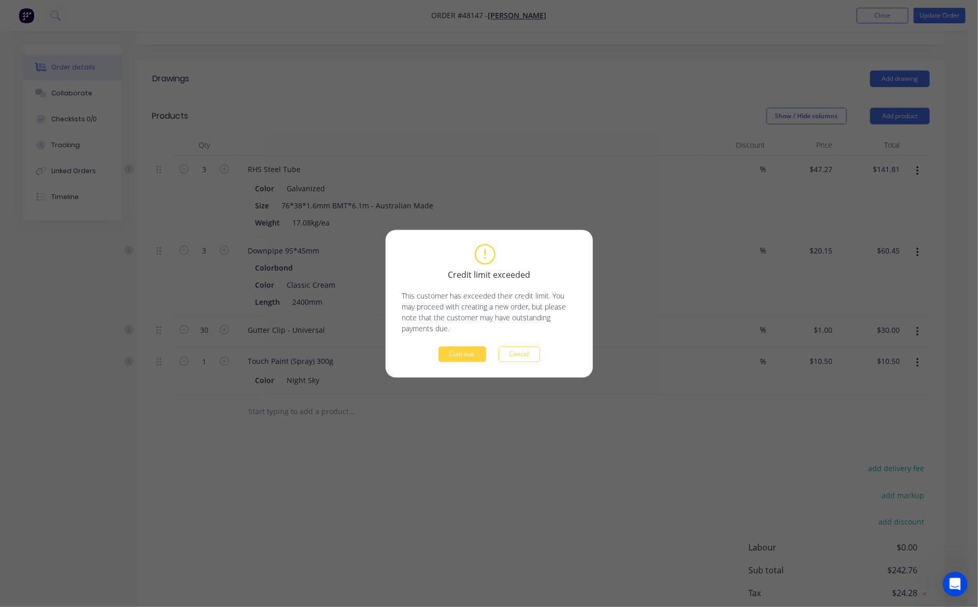
click at [449, 338] on div "Credit limit exceeded This customer has exceeded their credit limit. You may pr…" at bounding box center [489, 303] width 174 height 117
click at [451, 347] on button "Continue" at bounding box center [462, 354] width 48 height 16
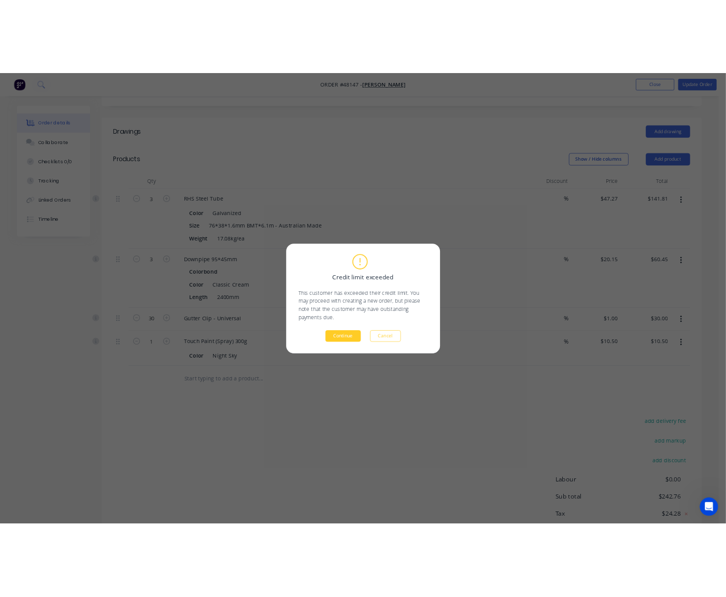
scroll to position [0, 0]
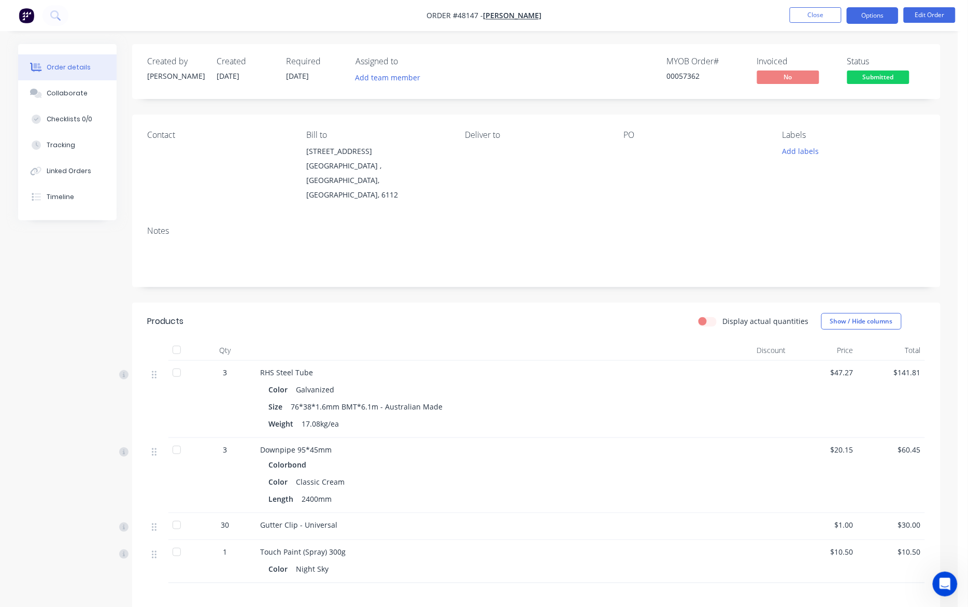
click at [716, 14] on button "Options" at bounding box center [873, 15] width 52 height 17
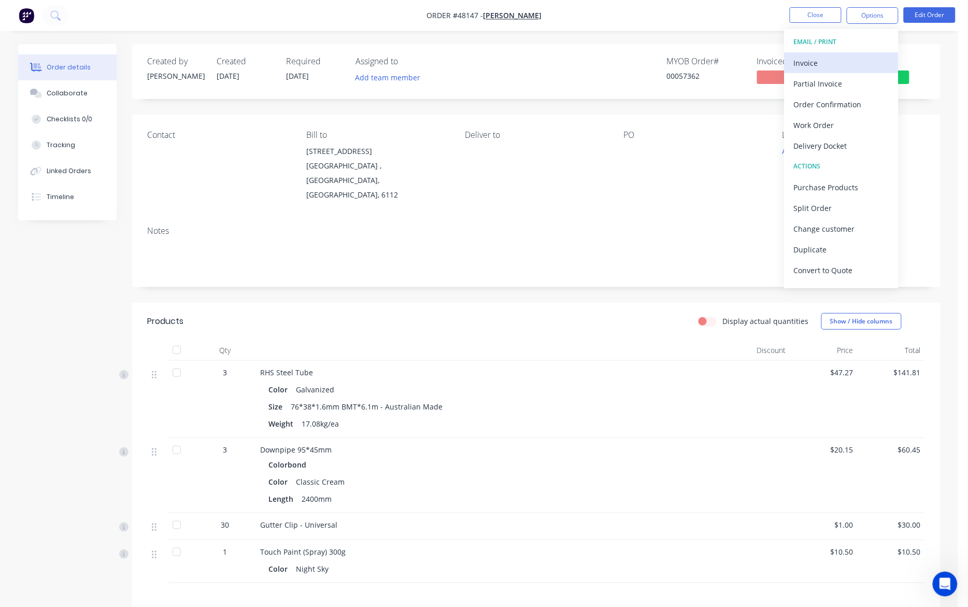
click at [716, 58] on div "Invoice" at bounding box center [841, 62] width 95 height 15
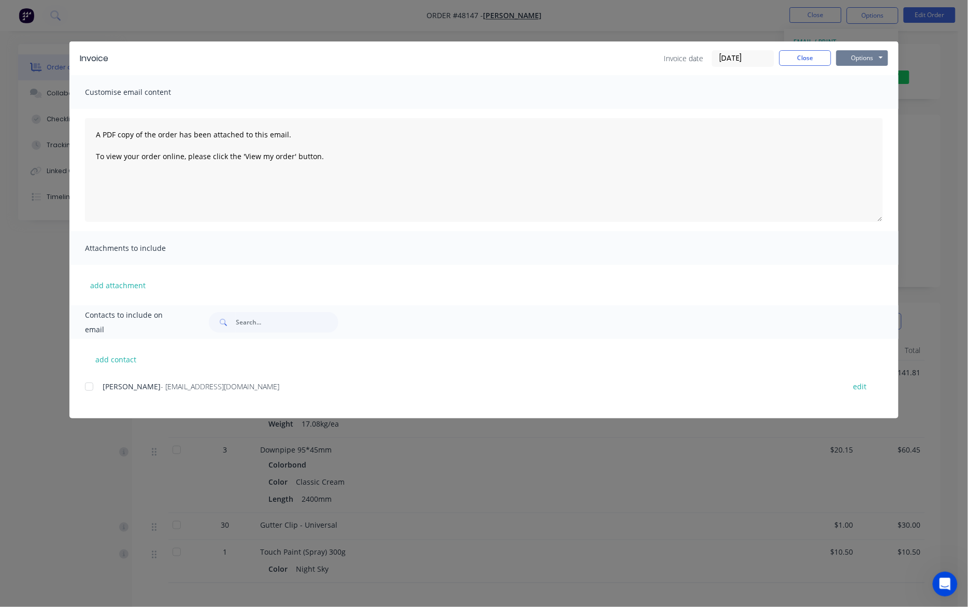
click at [716, 60] on button "Options" at bounding box center [862, 58] width 52 height 16
click at [716, 92] on button "Print" at bounding box center [869, 93] width 66 height 17
click at [687, 11] on div "Invoice Invoice date 15/08/25 Close Options Preview Print Email Customise email…" at bounding box center [484, 303] width 968 height 607
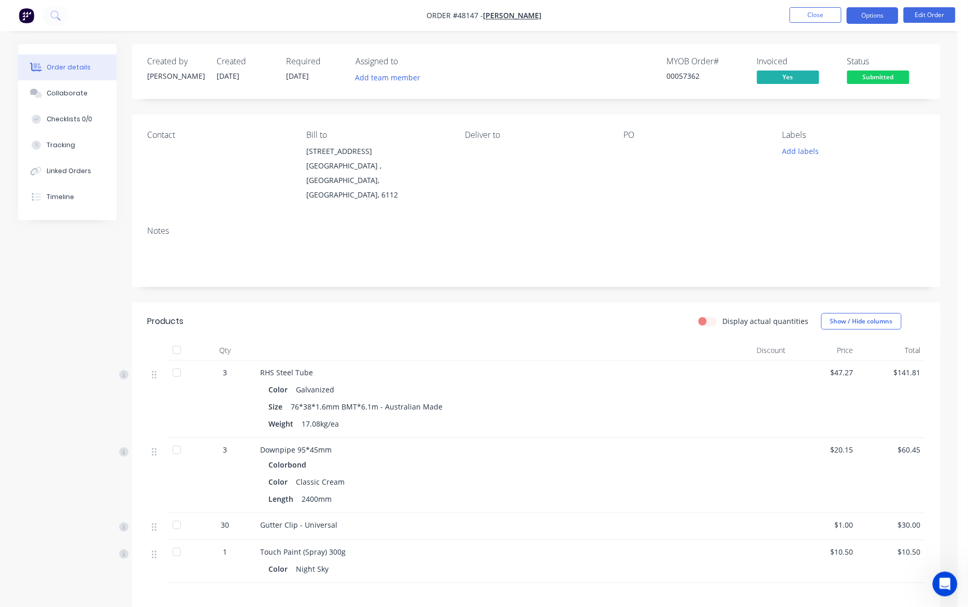
click at [716, 15] on button "Options" at bounding box center [873, 15] width 52 height 17
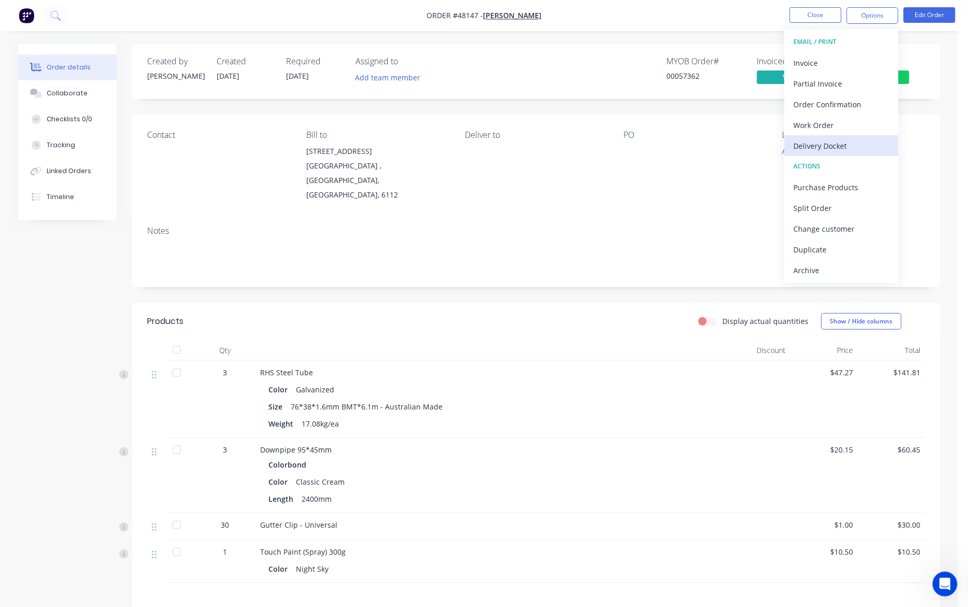
click at [716, 144] on div "Delivery Docket" at bounding box center [841, 145] width 95 height 15
click at [716, 125] on div "Custom" at bounding box center [841, 125] width 95 height 15
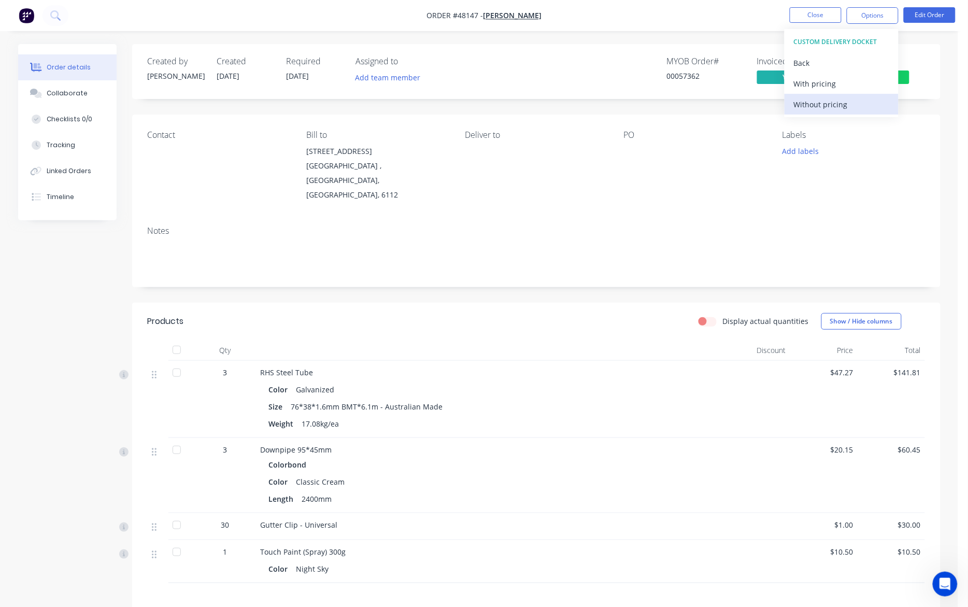
click at [716, 110] on div "Without pricing" at bounding box center [841, 104] width 95 height 15
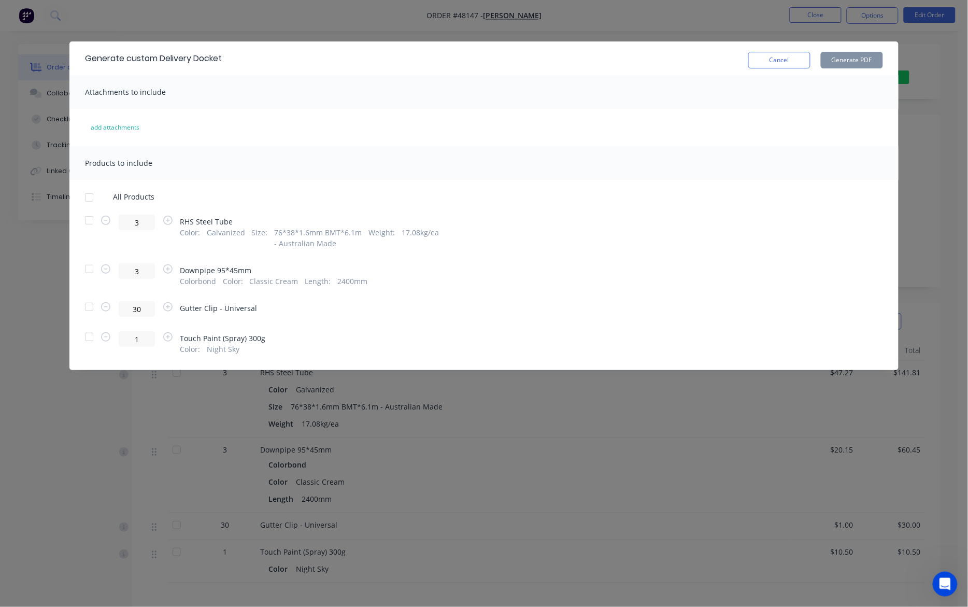
click at [91, 222] on div at bounding box center [89, 220] width 21 height 21
click at [716, 61] on button "Generate PDF" at bounding box center [852, 60] width 62 height 17
click at [667, 26] on div "Generate custom Delivery Docket Cancel Generate PDF Attachments to include add …" at bounding box center [484, 303] width 968 height 607
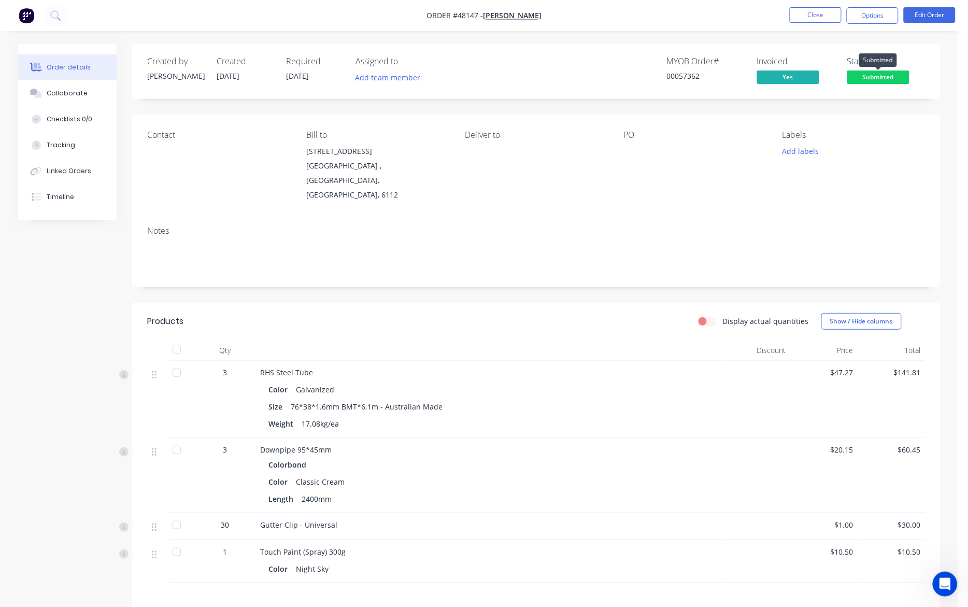
drag, startPoint x: 872, startPoint y: 74, endPoint x: 872, endPoint y: 83, distance: 8.8
click at [716, 79] on span "Submitted" at bounding box center [878, 76] width 62 height 13
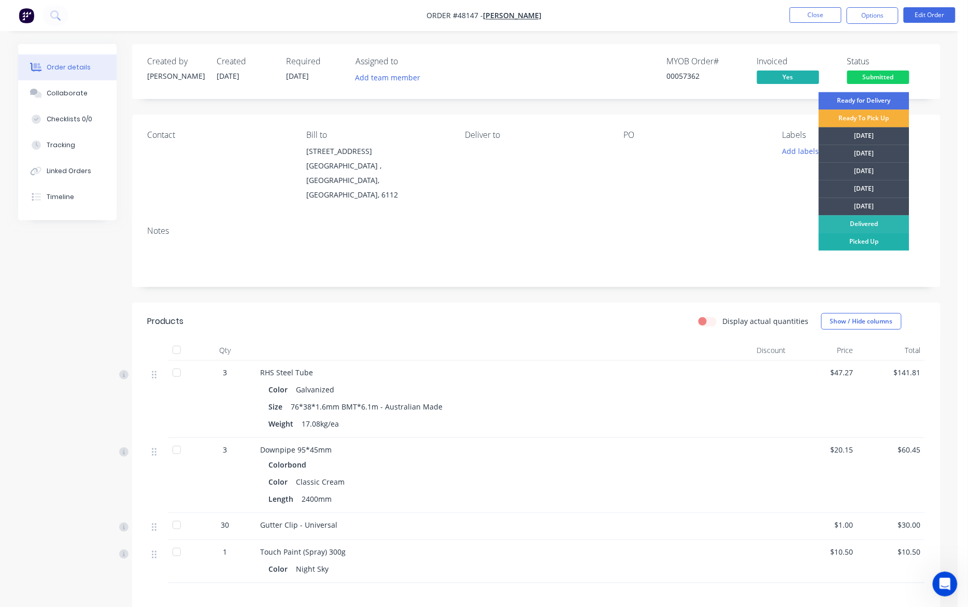
click at [716, 241] on div "Picked Up" at bounding box center [864, 242] width 91 height 18
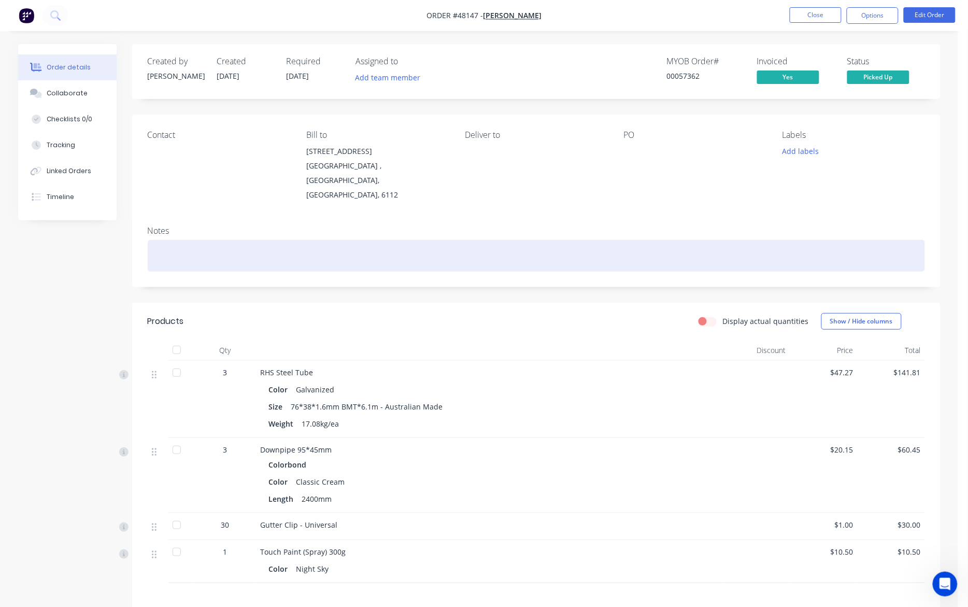
click at [716, 240] on div at bounding box center [536, 256] width 777 height 32
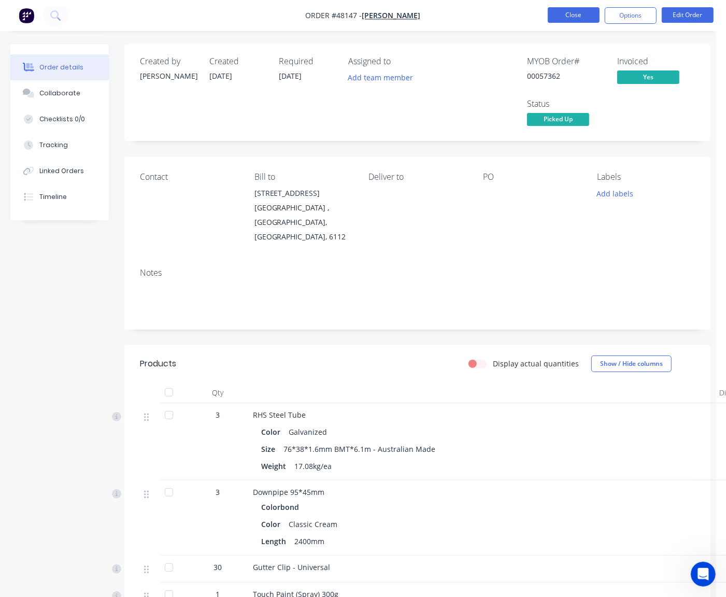
click at [556, 16] on button "Close" at bounding box center [574, 15] width 52 height 16
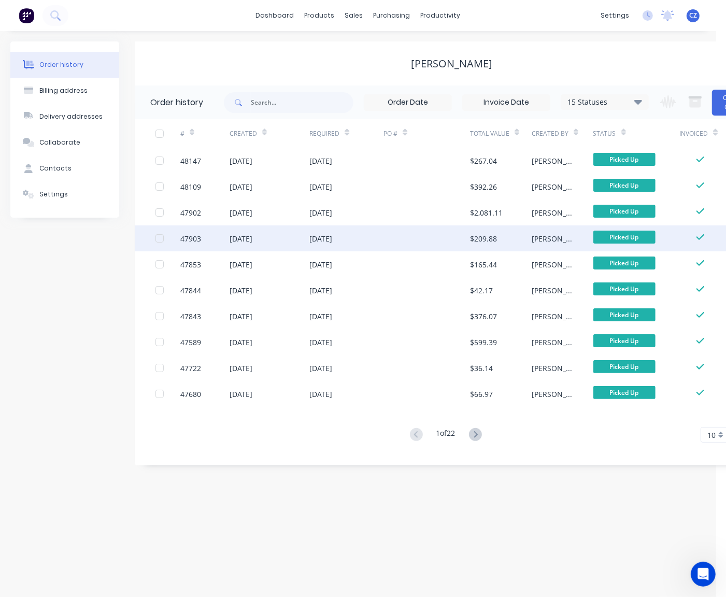
click at [293, 231] on div "11 Aug 2025" at bounding box center [270, 238] width 80 height 26
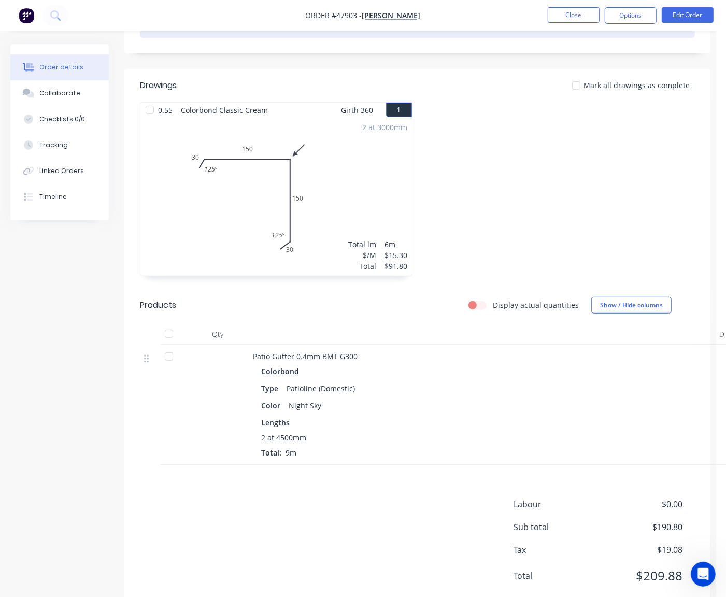
scroll to position [292, 0]
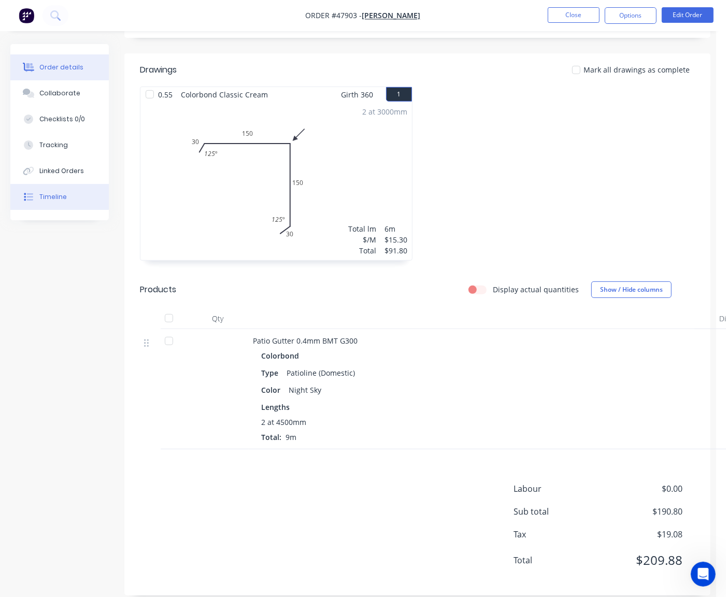
click at [54, 196] on div "Timeline" at bounding box center [52, 196] width 27 height 9
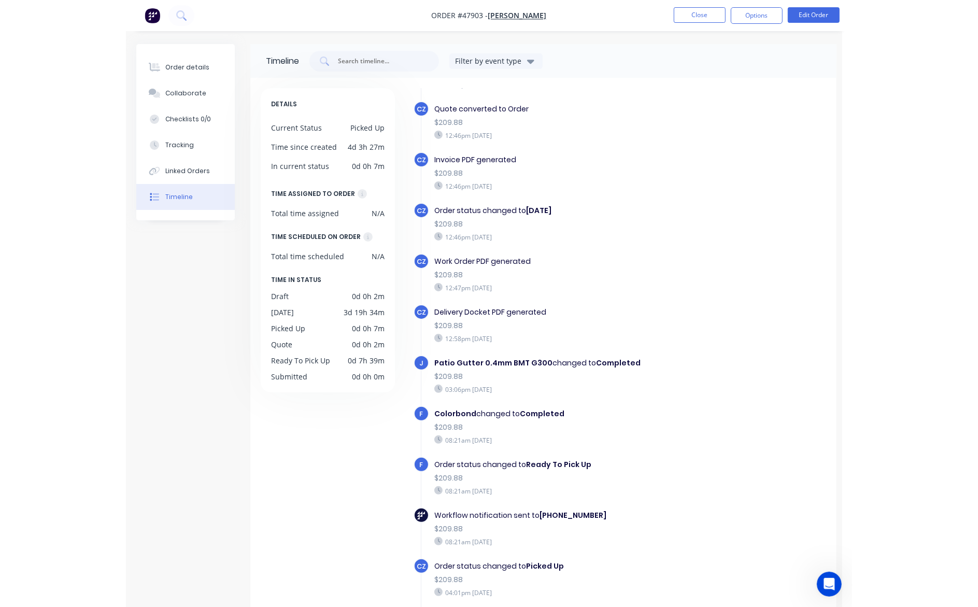
scroll to position [258, 0]
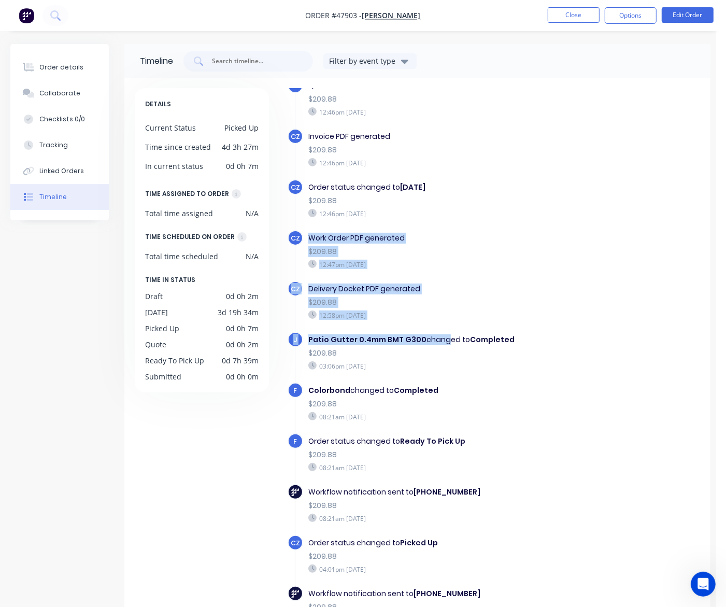
drag, startPoint x: 308, startPoint y: 236, endPoint x: 437, endPoint y: 333, distance: 161.2
click at [437, 333] on div "CZ Order created 12:41pm Monday 11/08/25 CZ Order status changed to Submitted $…" at bounding box center [494, 249] width 412 height 825
click at [480, 307] on div "Delivery Docket PDF generated $209.88 12:58pm Monday 11/08/25" at bounding box center [435, 301] width 264 height 41
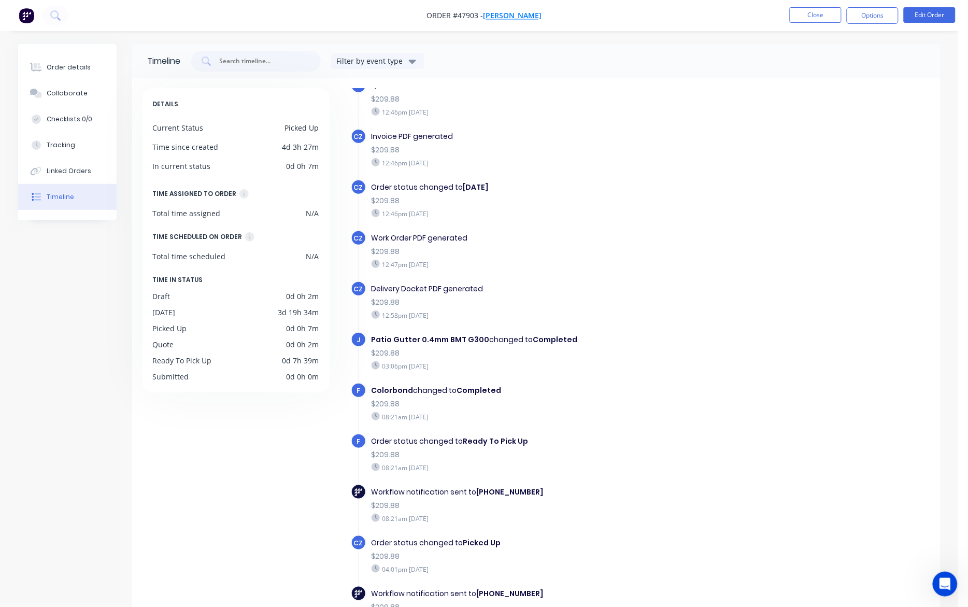
click at [524, 14] on span "Ritchelle Delito" at bounding box center [512, 16] width 59 height 10
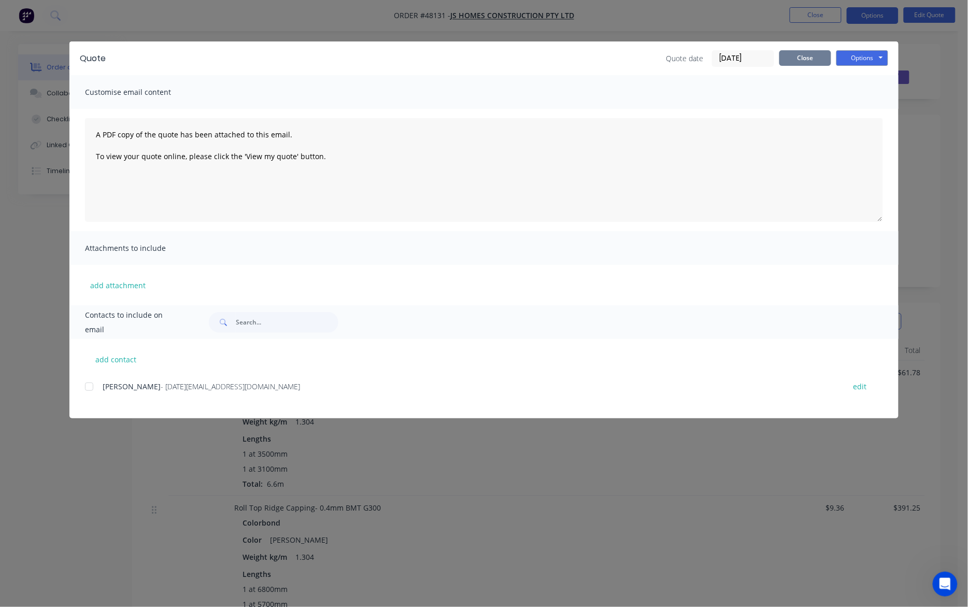
scroll to position [239, 0]
click at [807, 62] on button "Close" at bounding box center [805, 58] width 52 height 16
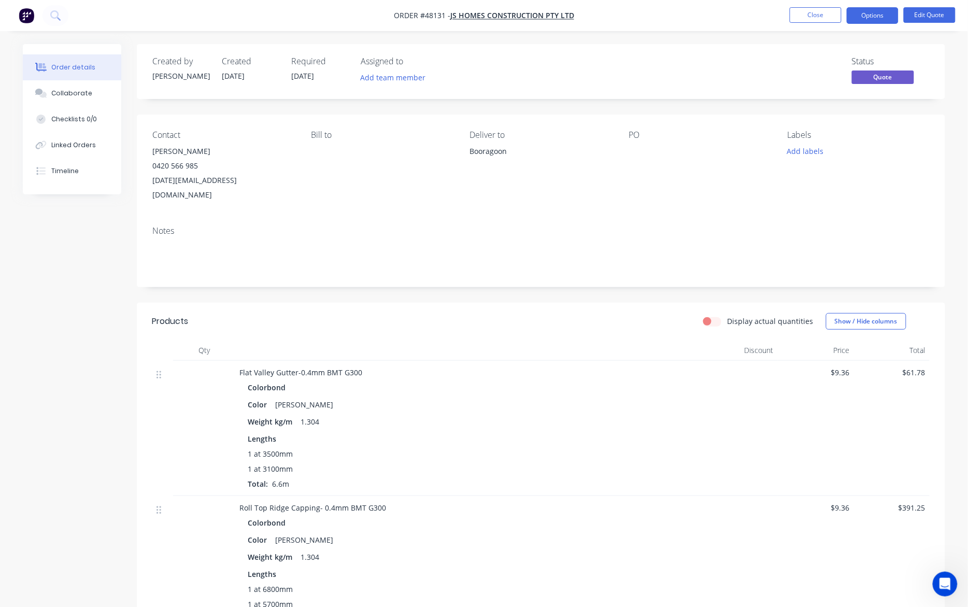
click at [711, 47] on div "Created by Cathy Created 15/08/25 Required 15/08/25 Assigned to Add team member…" at bounding box center [541, 71] width 808 height 55
click at [815, 17] on button "Close" at bounding box center [816, 15] width 52 height 16
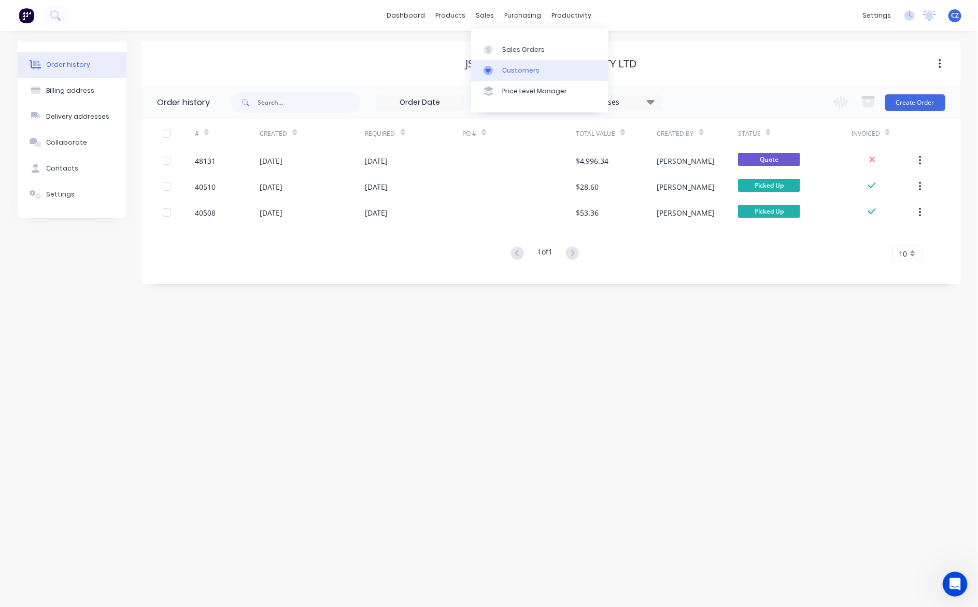
click at [510, 68] on div "Customers" at bounding box center [520, 70] width 37 height 9
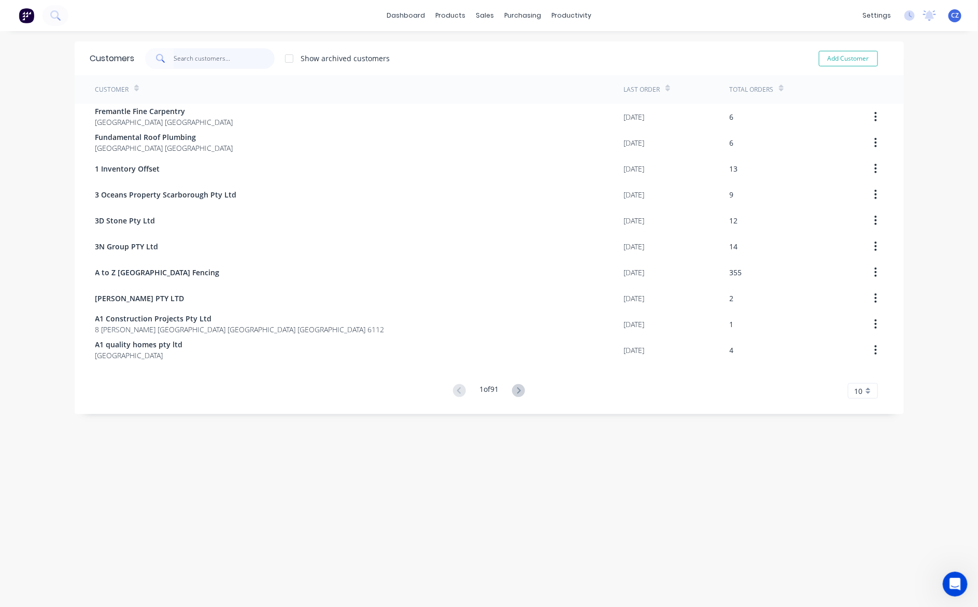
drag, startPoint x: 233, startPoint y: 62, endPoint x: 213, endPoint y: 86, distance: 30.9
click at [233, 62] on input "text" at bounding box center [224, 58] width 101 height 21
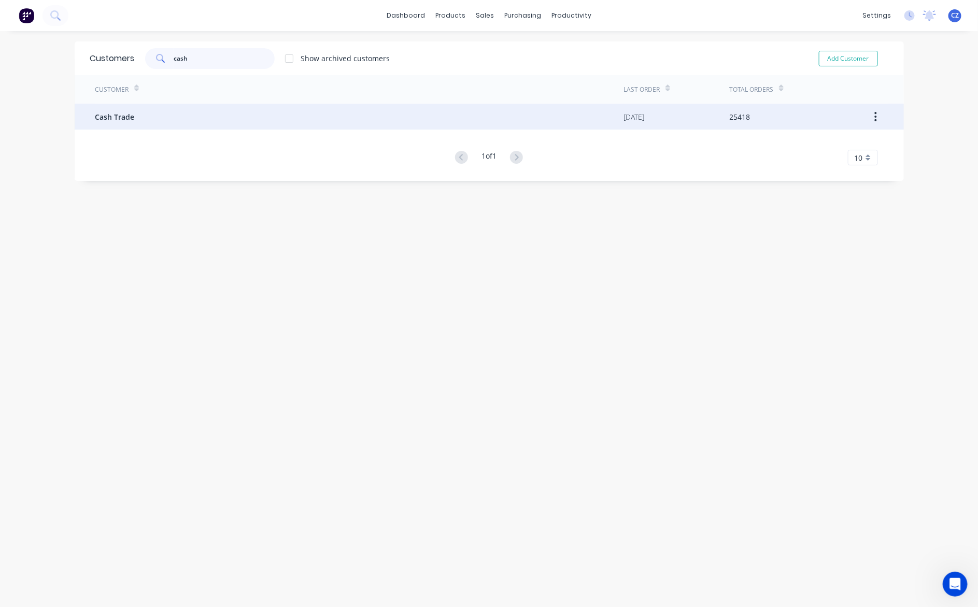
type input "cash"
click at [190, 117] on div "Cash Trade" at bounding box center [359, 117] width 528 height 26
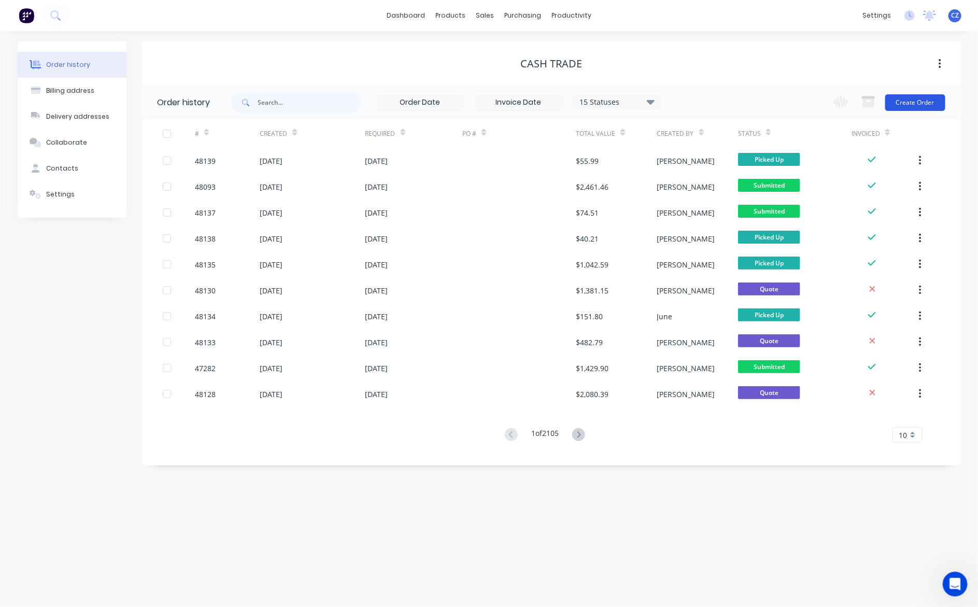
click at [928, 106] on button "Create Order" at bounding box center [915, 102] width 60 height 17
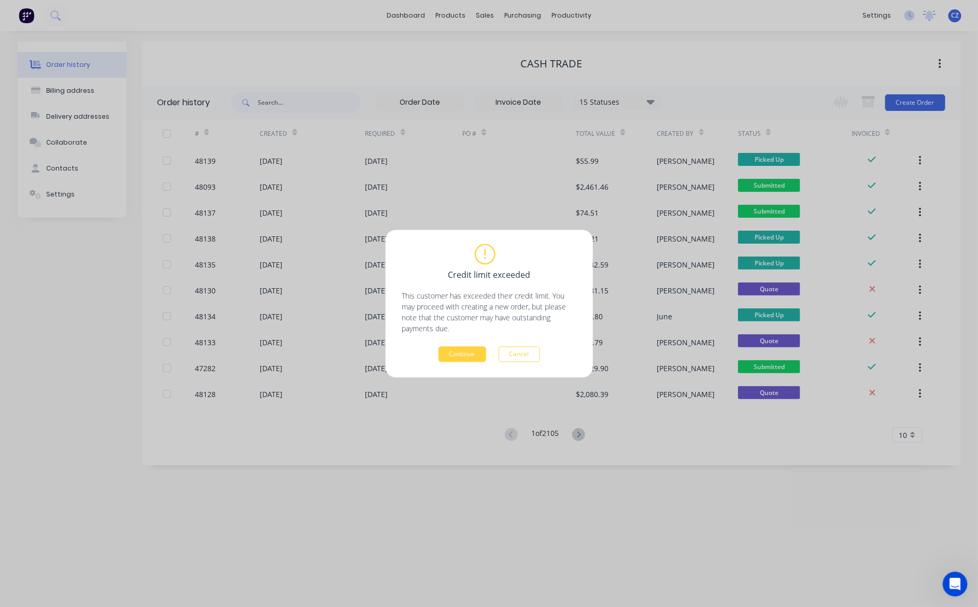
click at [462, 337] on div "Credit limit exceeded This customer has exceeded their credit limit. You may pr…" at bounding box center [489, 303] width 174 height 117
click at [462, 346] on button "Continue" at bounding box center [462, 354] width 48 height 16
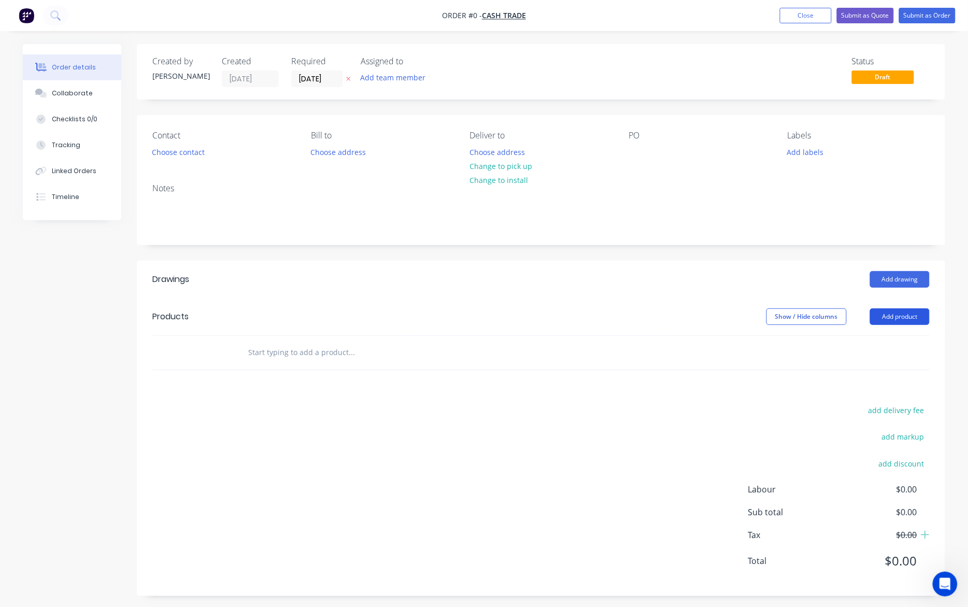
click at [879, 319] on button "Add product" at bounding box center [900, 316] width 60 height 17
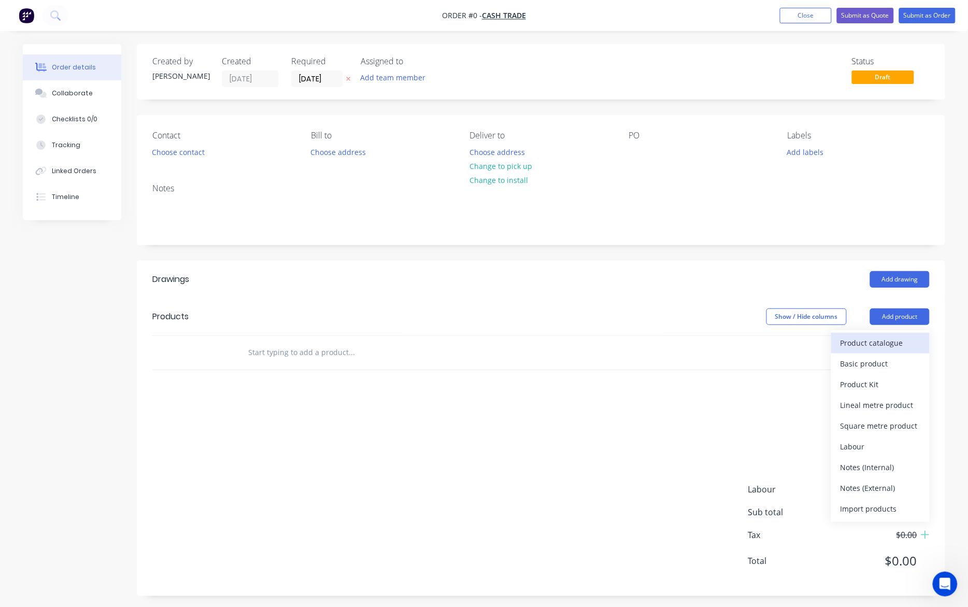
click at [889, 351] on button "Product catalogue" at bounding box center [880, 343] width 98 height 21
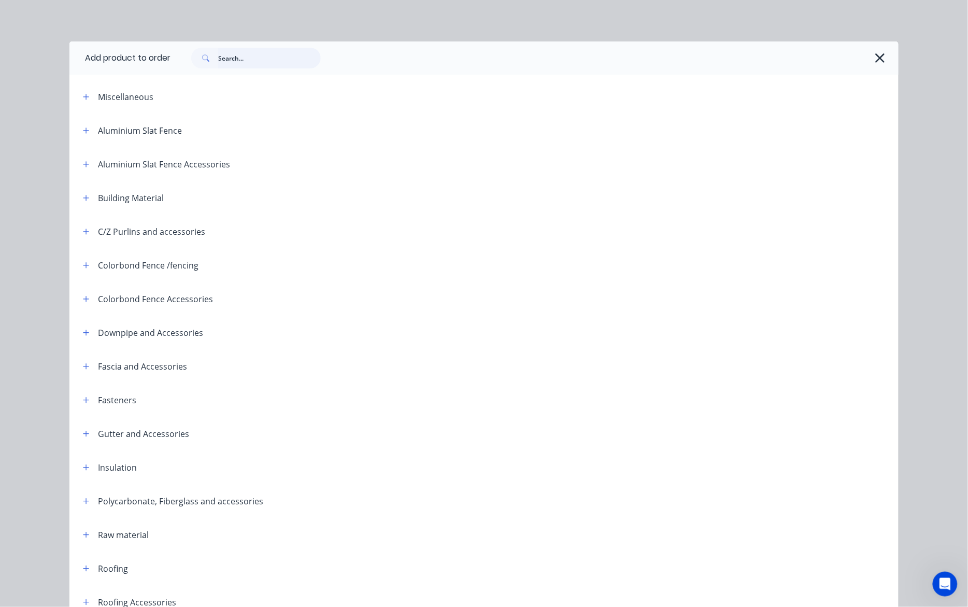
click at [298, 57] on input "text" at bounding box center [269, 58] width 103 height 21
click at [239, 58] on input "text" at bounding box center [269, 58] width 103 height 21
click at [875, 63] on icon "button" at bounding box center [880, 58] width 11 height 15
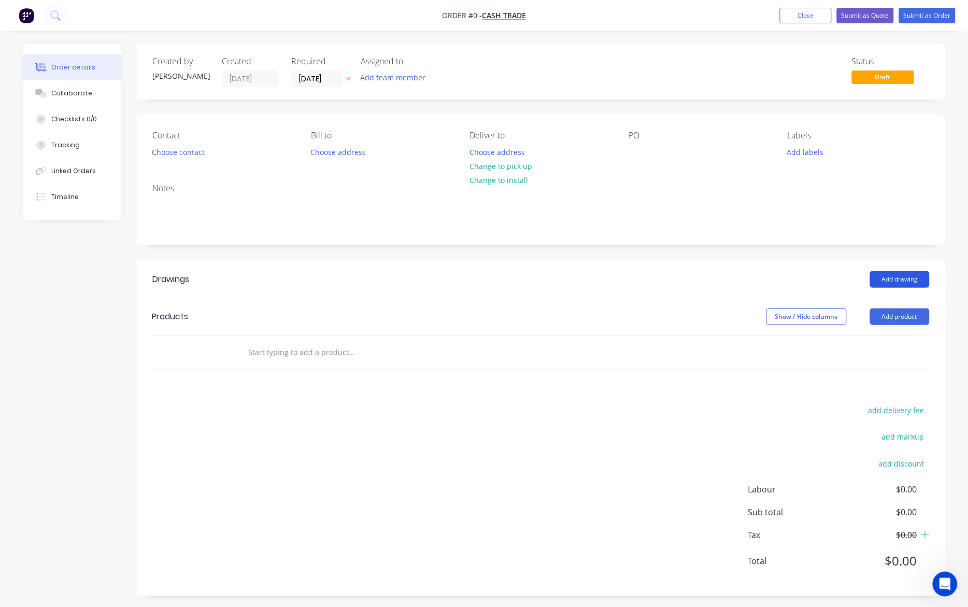
click at [889, 280] on button "Add drawing" at bounding box center [900, 279] width 60 height 17
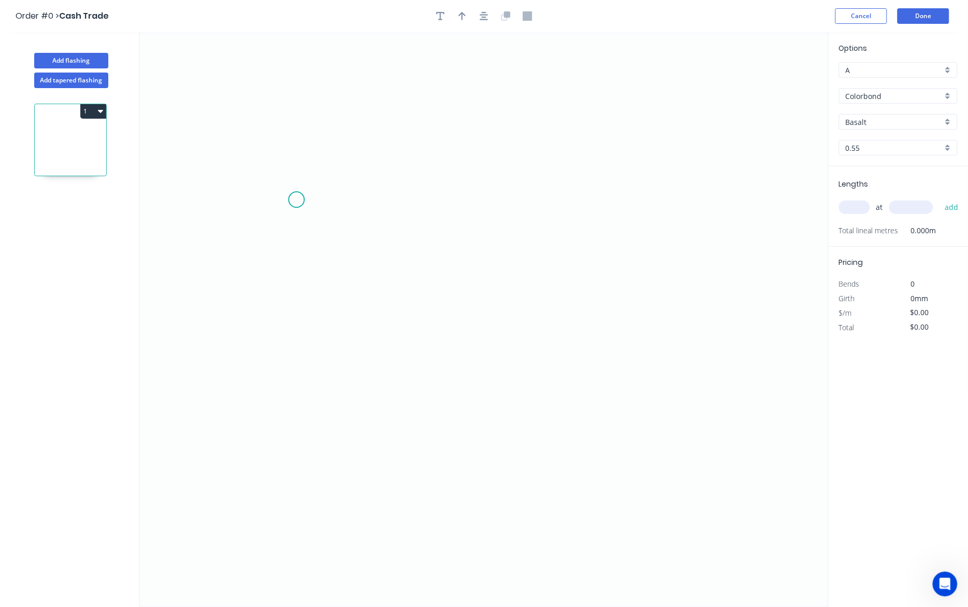
drag, startPoint x: 296, startPoint y: 200, endPoint x: 342, endPoint y: 162, distance: 59.6
click at [302, 193] on icon "0" at bounding box center [484, 319] width 689 height 575
click at [338, 152] on icon "0 ?" at bounding box center [484, 319] width 689 height 575
click at [557, 446] on icon "0 ? ? ? º" at bounding box center [484, 319] width 689 height 575
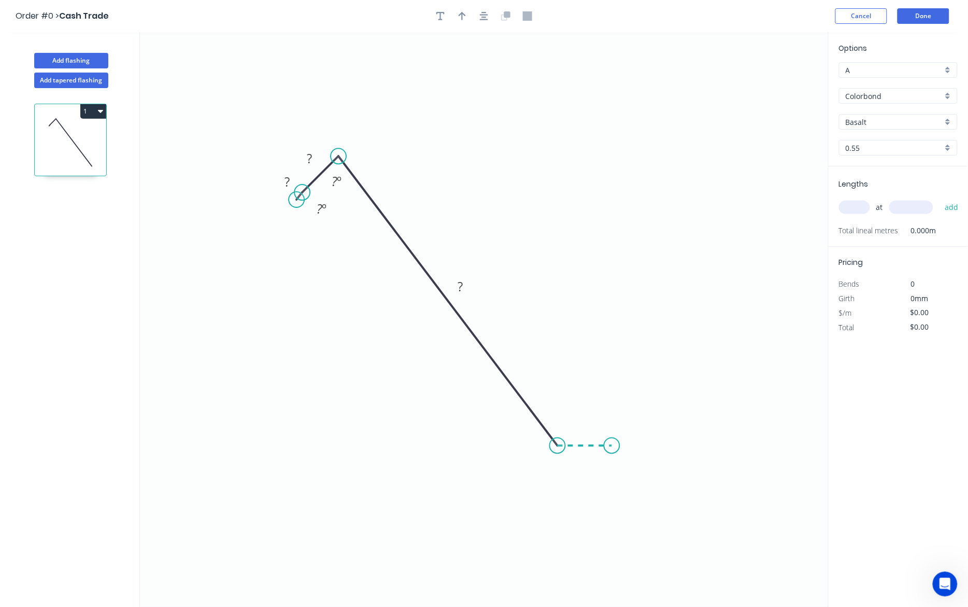
click at [612, 446] on icon "0 ? ? ? ? º ? º" at bounding box center [484, 319] width 689 height 575
click at [338, 212] on div "Delete point" at bounding box center [353, 211] width 104 height 21
click at [335, 156] on circle at bounding box center [339, 156] width 16 height 16
click at [298, 195] on icon at bounding box center [318, 176] width 40 height 40
click at [306, 158] on tspan "?" at bounding box center [307, 160] width 5 height 17
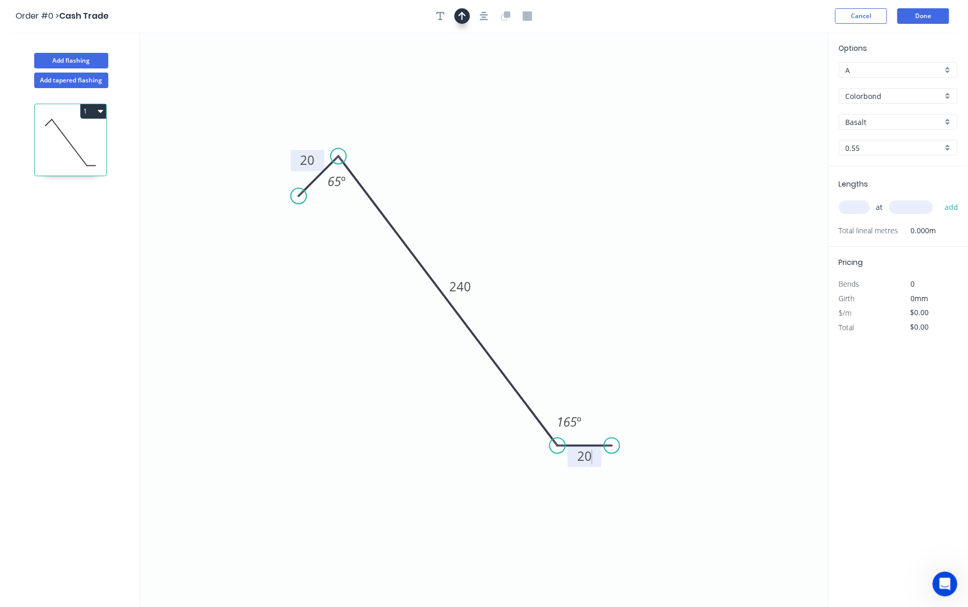
click at [460, 21] on button "button" at bounding box center [462, 16] width 16 height 16
type input "$11.27"
drag, startPoint x: 776, startPoint y: 83, endPoint x: 522, endPoint y: 283, distance: 322.5
click at [527, 272] on icon at bounding box center [531, 255] width 9 height 33
click at [522, 283] on icon at bounding box center [522, 270] width 9 height 33
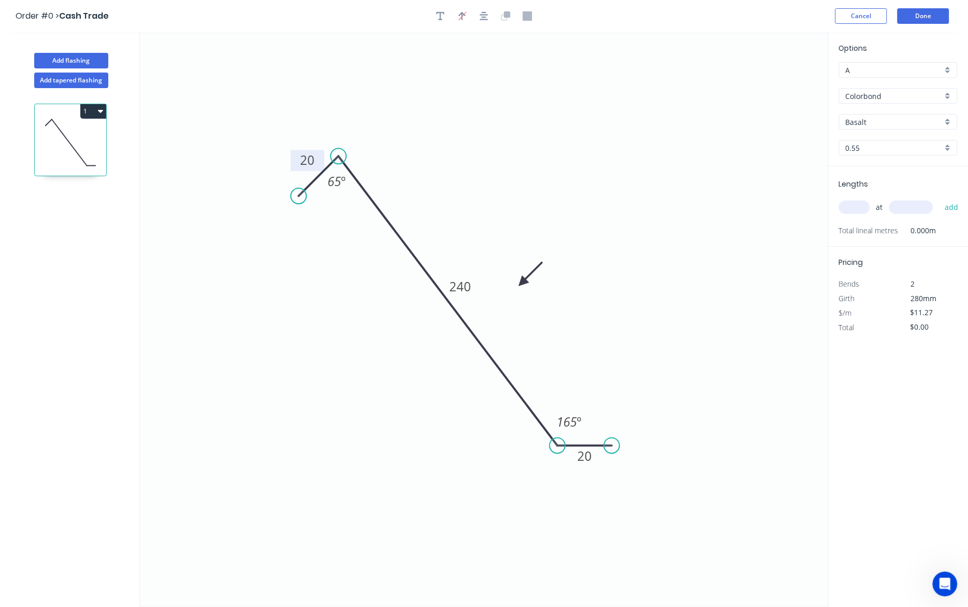
click at [631, 237] on icon "0 20 240 20 65 º 165 º" at bounding box center [484, 319] width 689 height 575
click at [892, 125] on input "Basalt" at bounding box center [894, 122] width 97 height 11
drag, startPoint x: 897, startPoint y: 175, endPoint x: 894, endPoint y: 195, distance: 21.0
click at [897, 173] on div "Manor Red" at bounding box center [898, 178] width 118 height 18
type input "Manor Red"
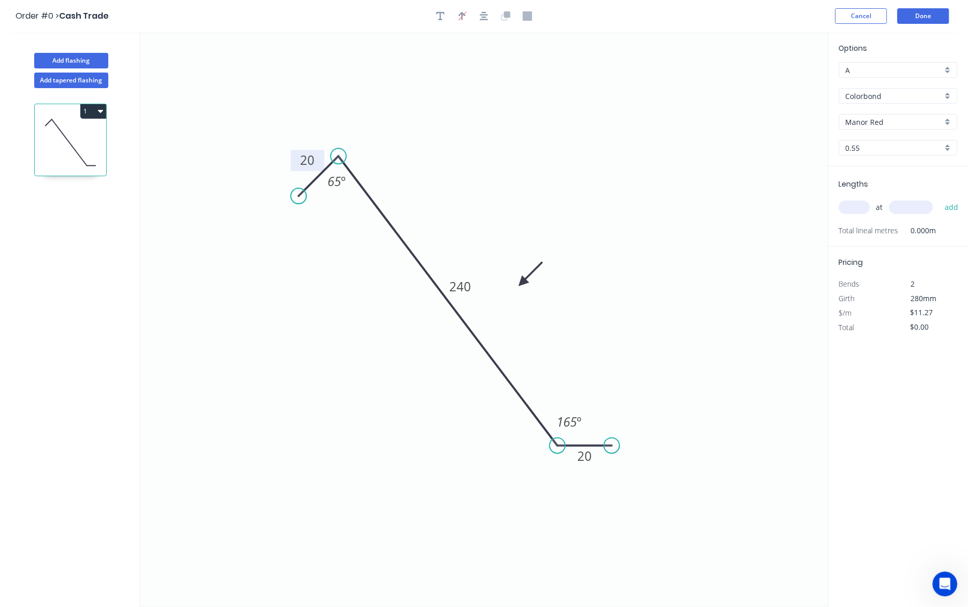
click at [864, 206] on input "text" at bounding box center [854, 207] width 31 height 13
type input "8"
type input "3000"
click at [939, 198] on button "add" at bounding box center [951, 207] width 24 height 18
type input "$270.48"
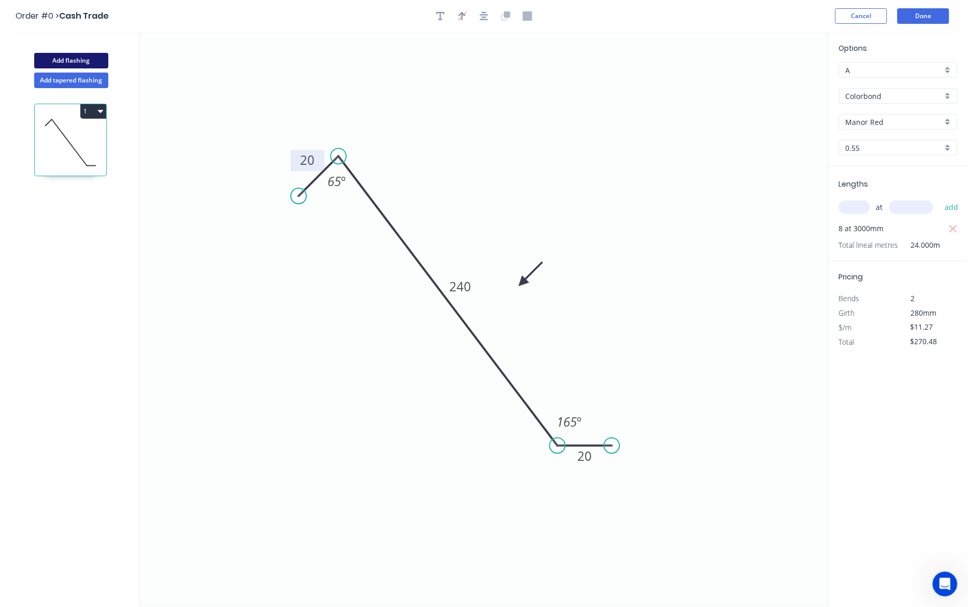
click at [92, 60] on button "Add flashing" at bounding box center [71, 61] width 74 height 16
type input "$0.00"
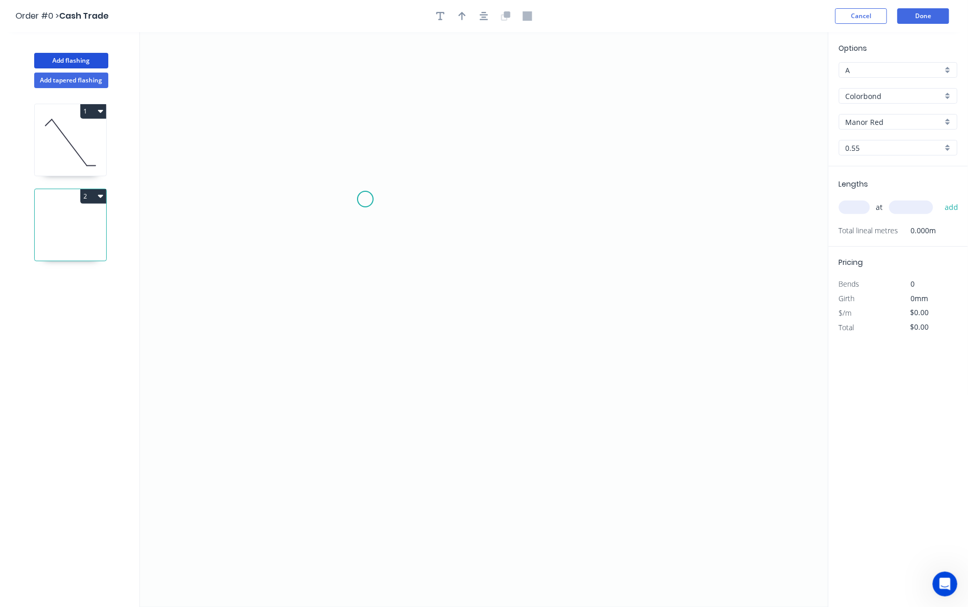
click at [365, 199] on icon "0" at bounding box center [484, 319] width 689 height 575
click at [413, 153] on icon "0" at bounding box center [484, 319] width 689 height 575
click at [610, 435] on icon "0 ?" at bounding box center [484, 319] width 689 height 575
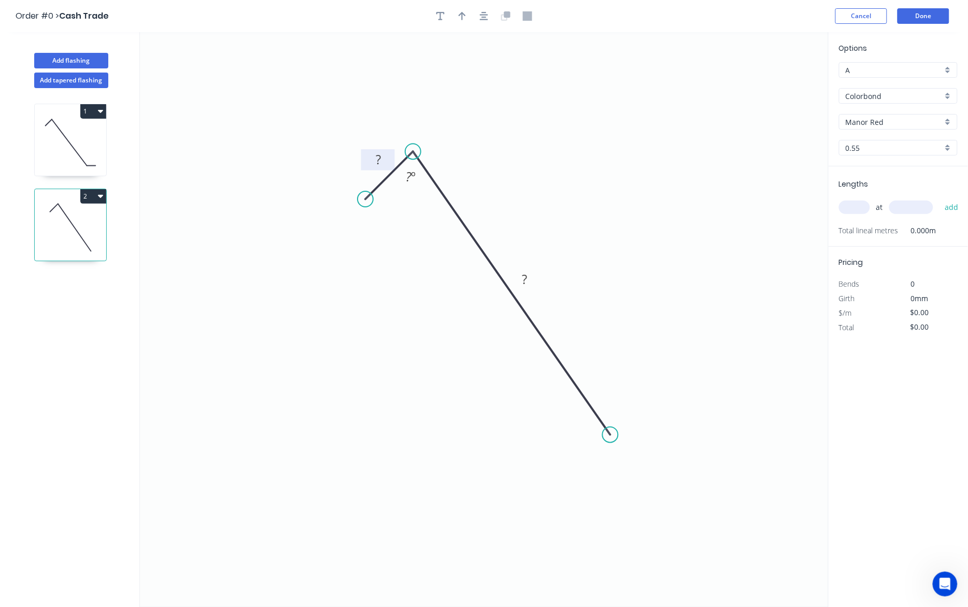
click at [382, 167] on g "?" at bounding box center [378, 159] width 21 height 17
drag, startPoint x: 475, startPoint y: 83, endPoint x: 472, endPoint y: 30, distance: 54.0
click at [475, 80] on icon "0 20 120 65 º" at bounding box center [484, 319] width 689 height 575
type input "$8.17"
click at [464, 20] on icon "button" at bounding box center [462, 15] width 7 height 9
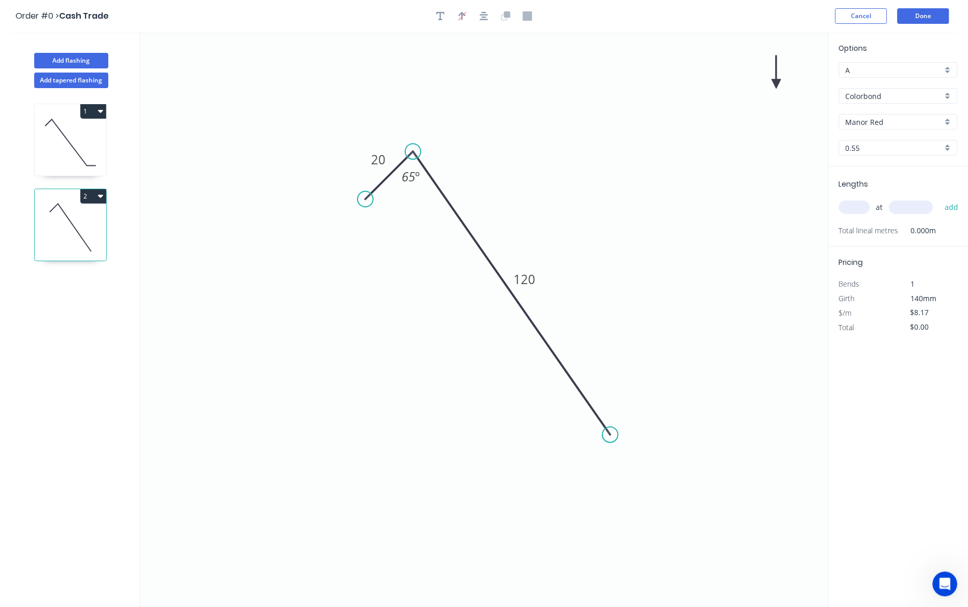
drag, startPoint x: 778, startPoint y: 79, endPoint x: 674, endPoint y: 140, distance: 120.3
click at [576, 183] on icon "0 20 120 65 º" at bounding box center [484, 319] width 689 height 575
drag, startPoint x: 775, startPoint y: 81, endPoint x: 510, endPoint y: 206, distance: 292.9
click at [510, 207] on icon at bounding box center [513, 193] width 9 height 33
click at [510, 206] on icon at bounding box center [510, 194] width 9 height 33
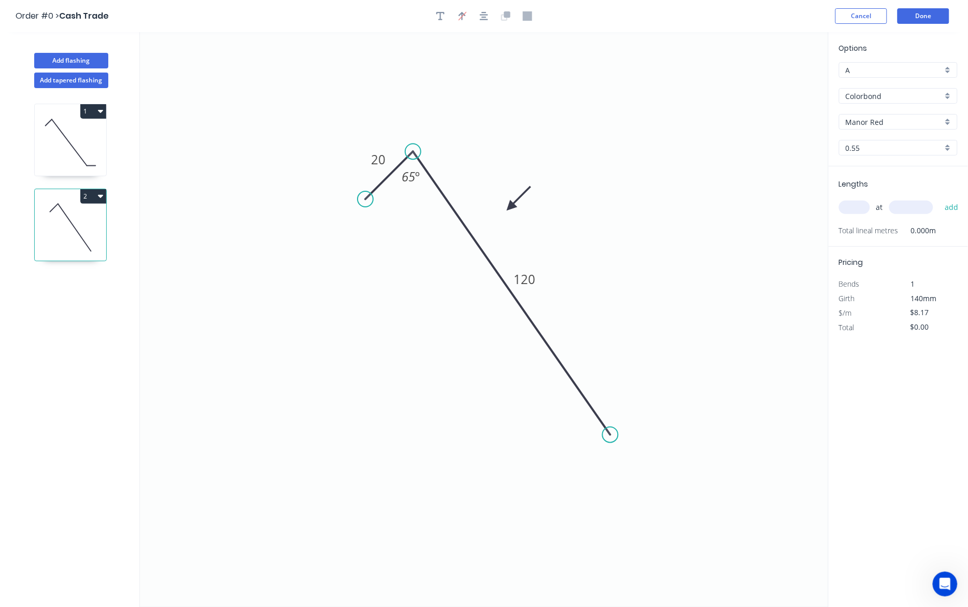
drag, startPoint x: 659, startPoint y: 202, endPoint x: 895, endPoint y: 95, distance: 259.5
click at [669, 193] on icon "0 20 120 65 º" at bounding box center [484, 319] width 689 height 575
drag, startPoint x: 850, startPoint y: 211, endPoint x: 846, endPoint y: 205, distance: 7.4
click at [850, 211] on input "text" at bounding box center [854, 207] width 31 height 13
type input "2"
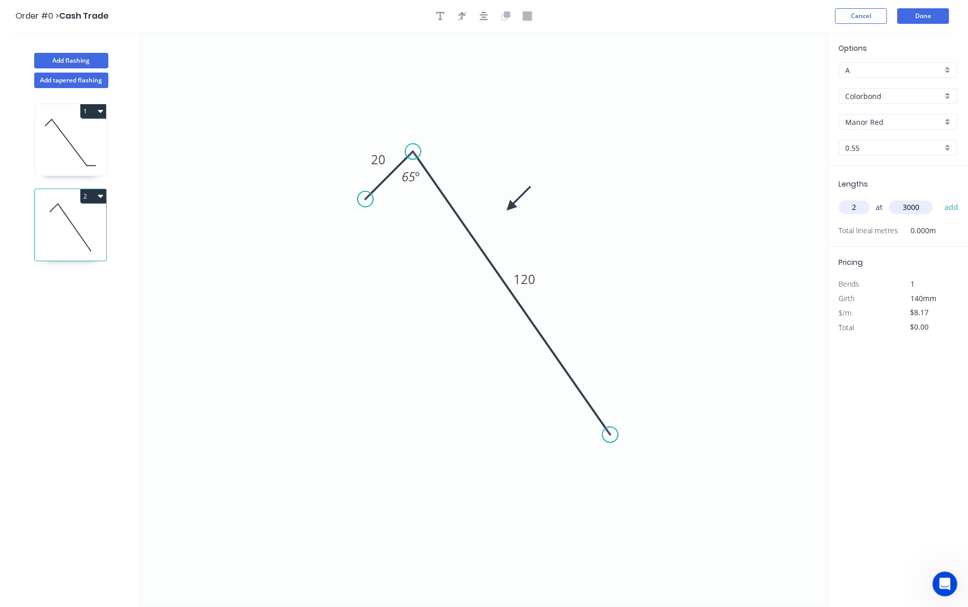
type input "3000"
click at [939, 198] on button "add" at bounding box center [951, 207] width 24 height 18
type input "$49.02"
click at [682, 111] on icon "0 20 120 65 º" at bounding box center [484, 319] width 689 height 575
click at [933, 21] on button "Done" at bounding box center [923, 16] width 52 height 16
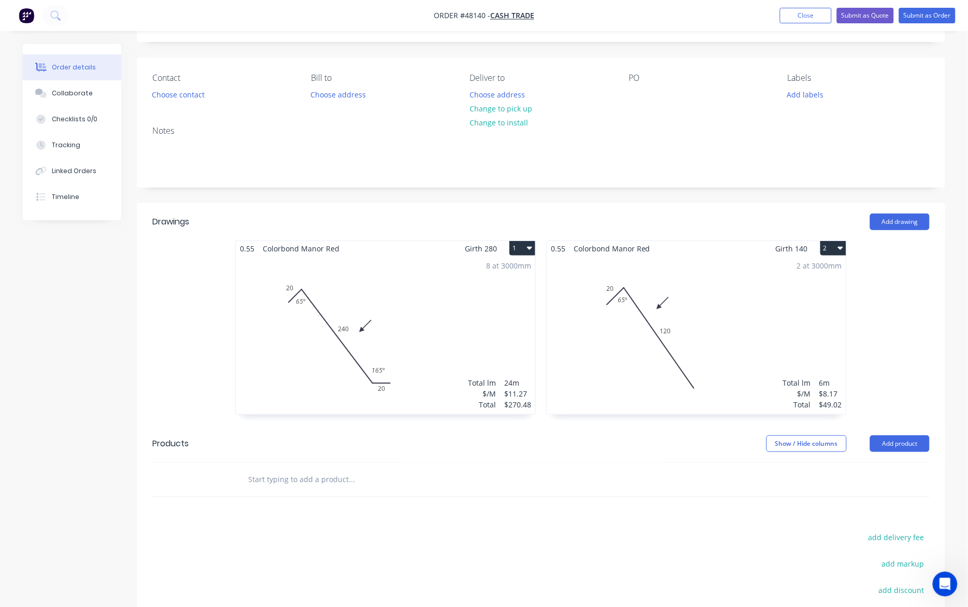
scroll to position [65, 0]
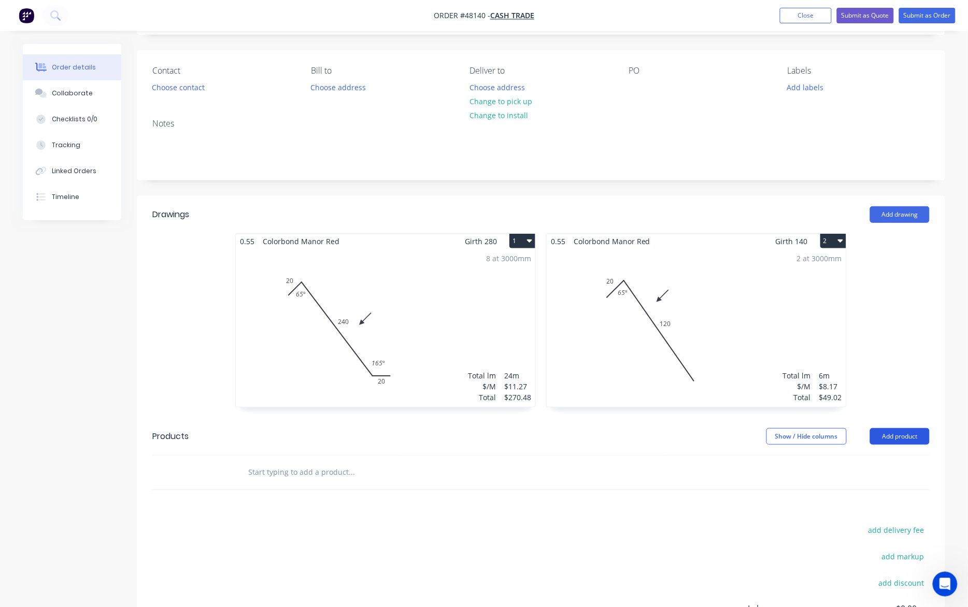
click at [903, 434] on button "Add product" at bounding box center [900, 436] width 60 height 17
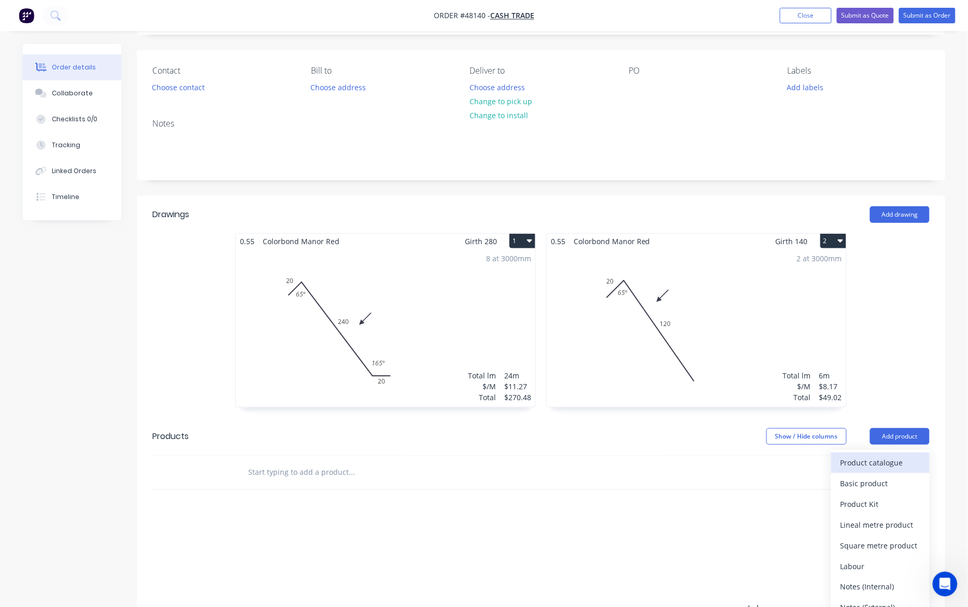
click at [895, 465] on div "Product catalogue" at bounding box center [880, 462] width 80 height 15
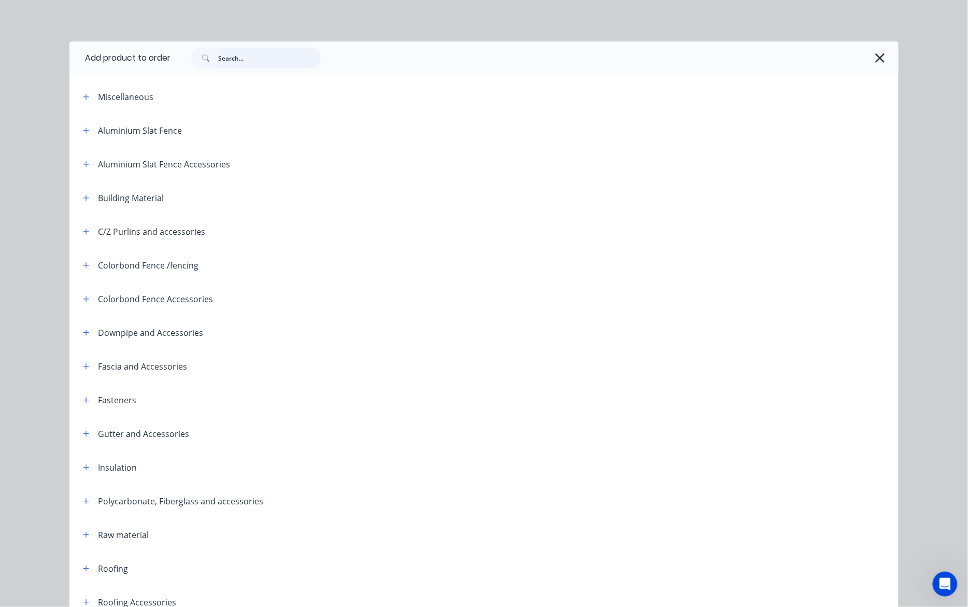
click at [289, 60] on input "text" at bounding box center [269, 58] width 103 height 21
type input "p"
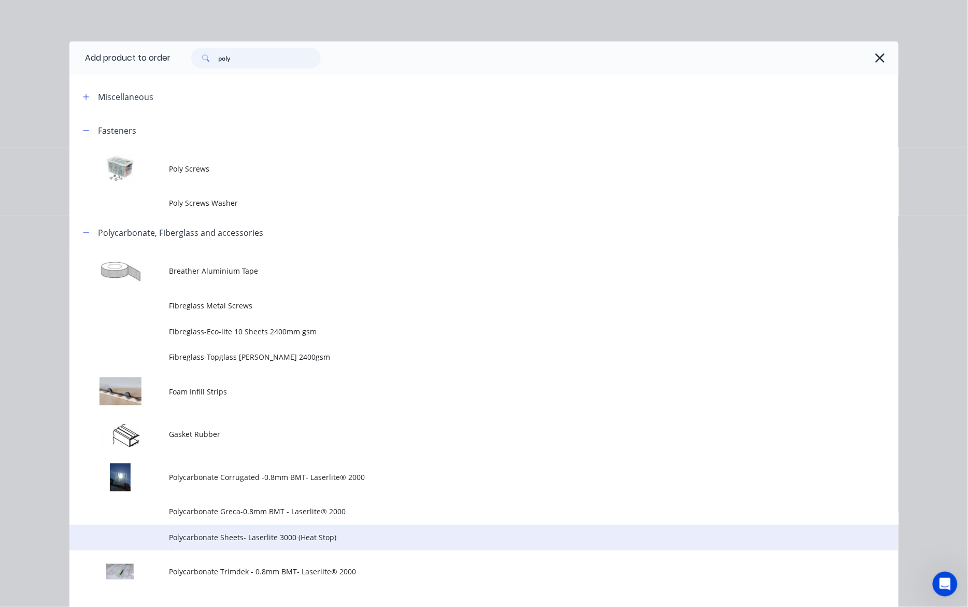
type input "poly"
click at [291, 542] on td "Polycarbonate Sheets- Laserlite 3000 (Heat Stop)" at bounding box center [533, 537] width 729 height 26
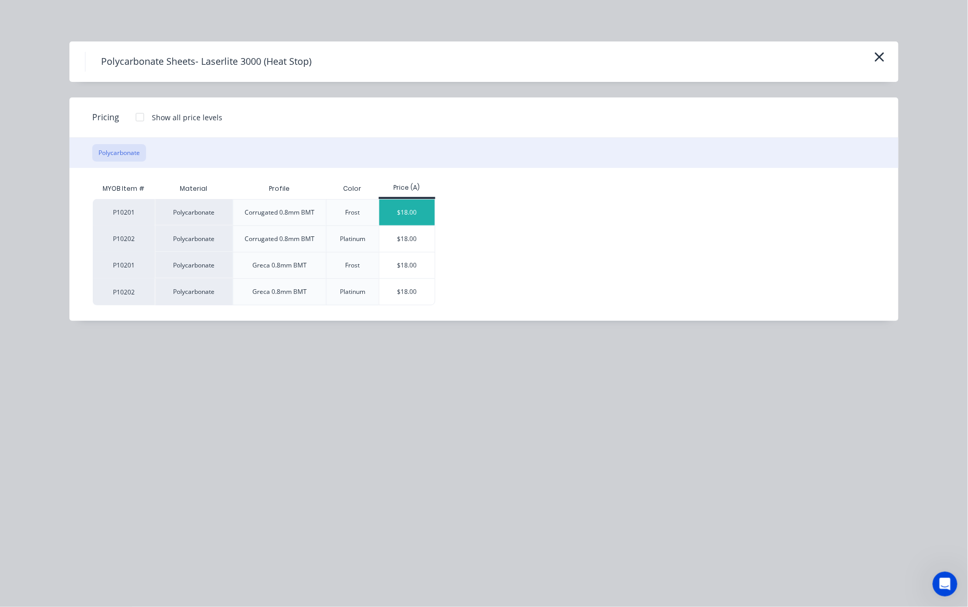
click at [411, 208] on div "$18.00" at bounding box center [406, 212] width 55 height 26
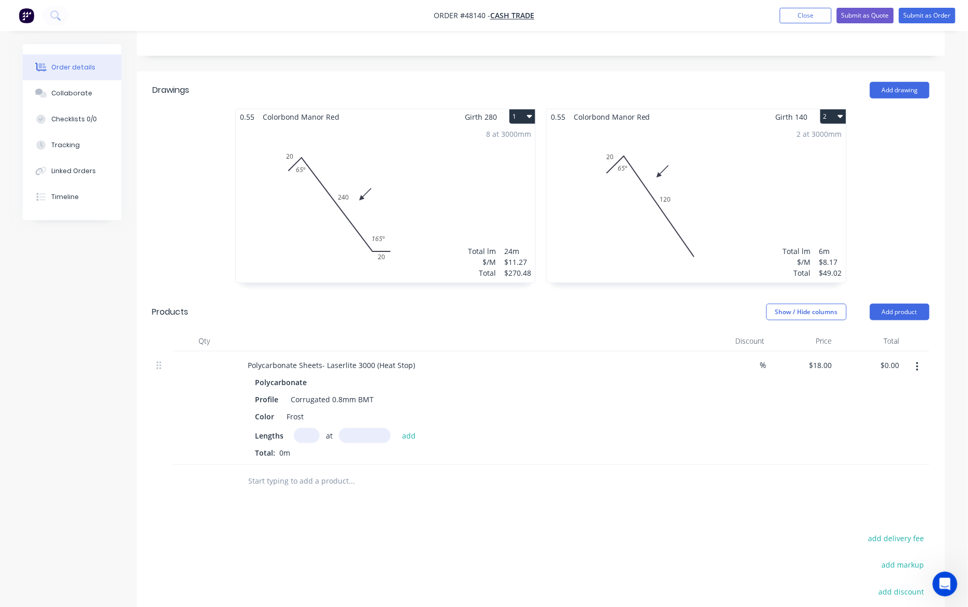
scroll to position [194, 0]
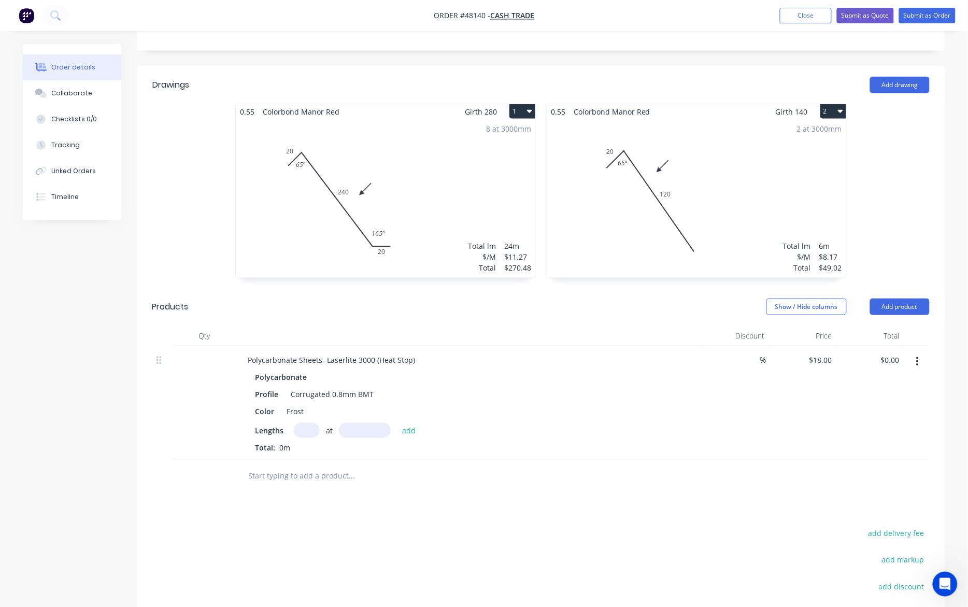
click at [303, 436] on input "text" at bounding box center [307, 430] width 26 height 15
type input "4"
type input "3000"
click at [397, 423] on button "add" at bounding box center [409, 430] width 24 height 14
type input "$216.00"
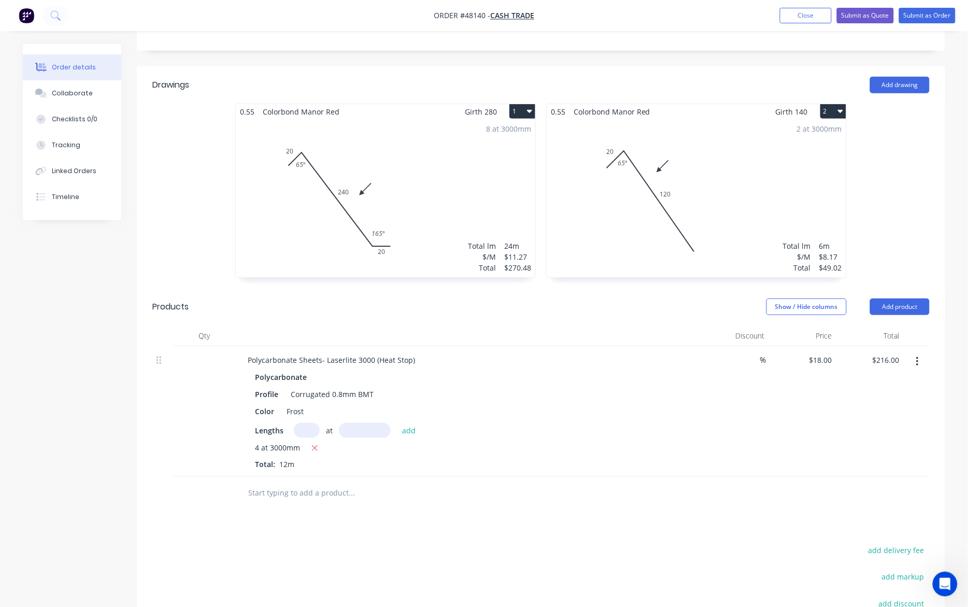
click at [398, 320] on header "Products Show / Hide columns Add product" at bounding box center [541, 306] width 808 height 37
click at [519, 310] on div "Show / Hide columns Add product" at bounding box center [624, 306] width 612 height 17
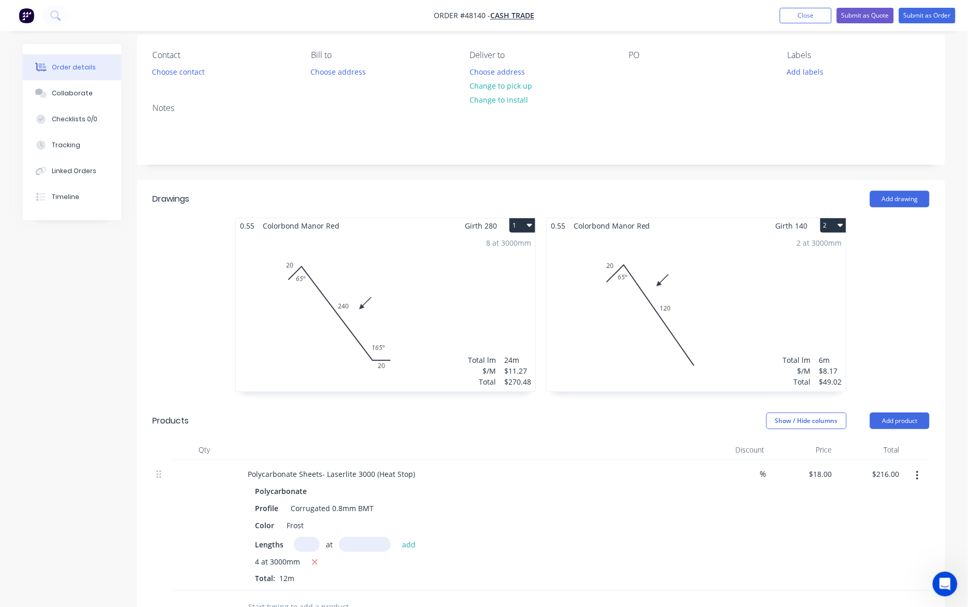
scroll to position [65, 0]
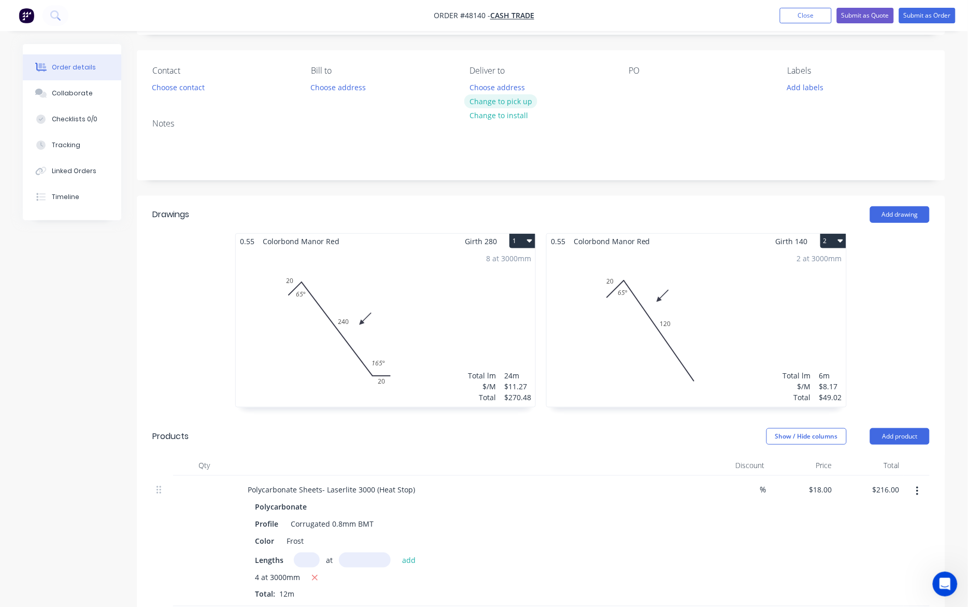
click at [491, 105] on button "Change to pick up" at bounding box center [501, 101] width 74 height 14
click at [456, 181] on div "Created by Cathy Created 15/08/25 Required 15/08/25 Assigned to Add team member…" at bounding box center [541, 422] width 808 height 886
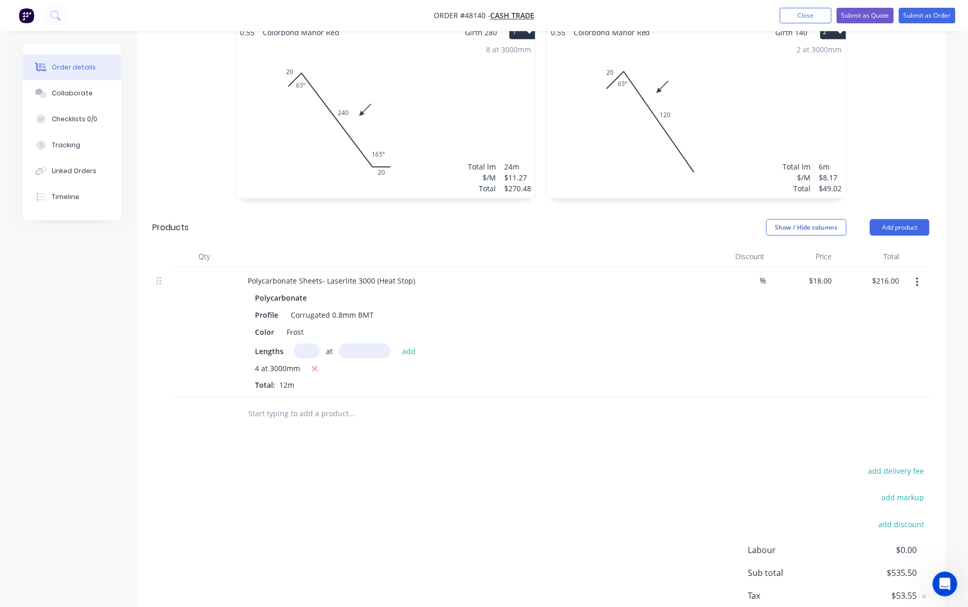
scroll to position [324, 0]
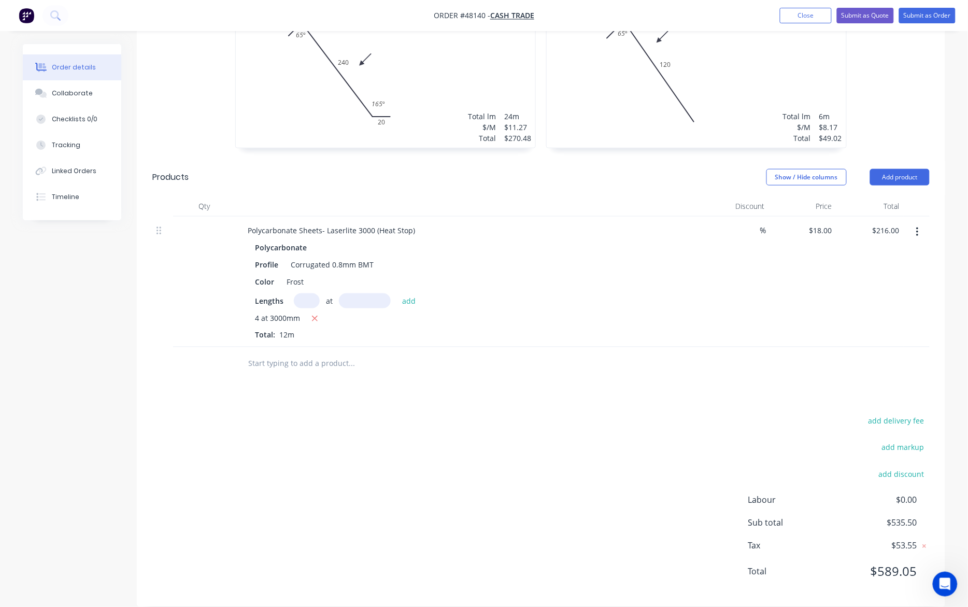
click at [354, 181] on div "Show / Hide columns Add product" at bounding box center [624, 177] width 612 height 17
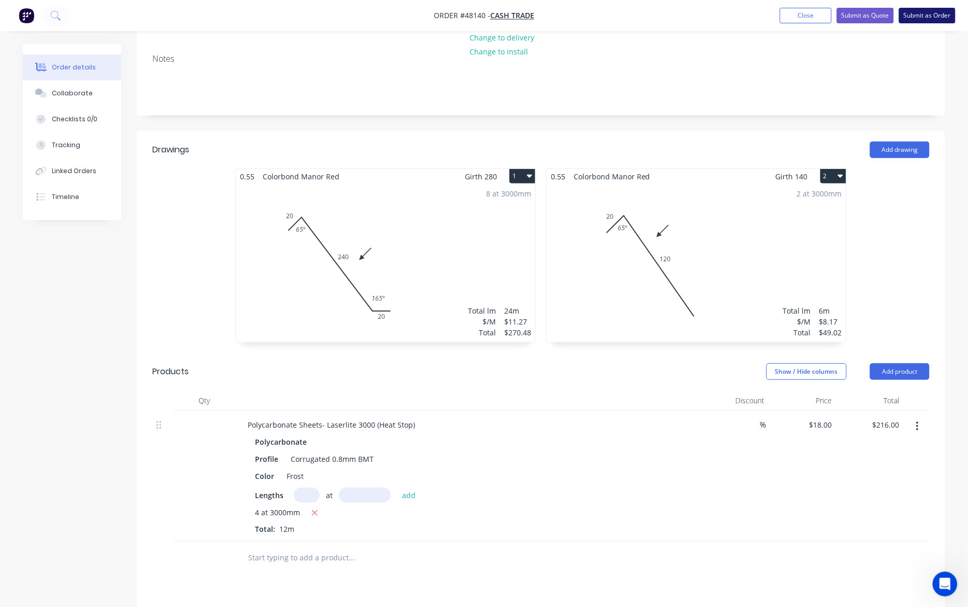
scroll to position [65, 0]
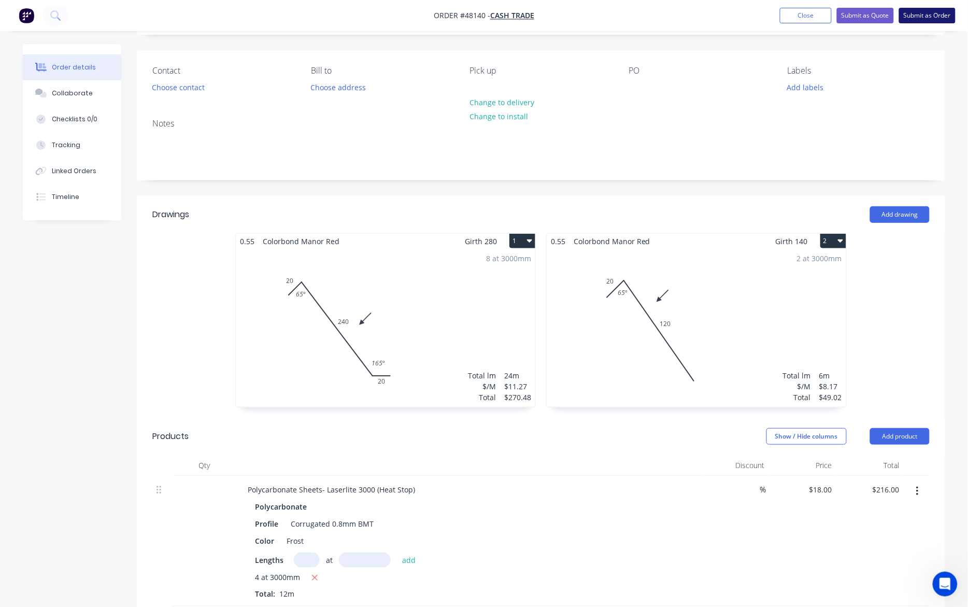
click at [940, 20] on button "Submit as Order" at bounding box center [927, 16] width 56 height 16
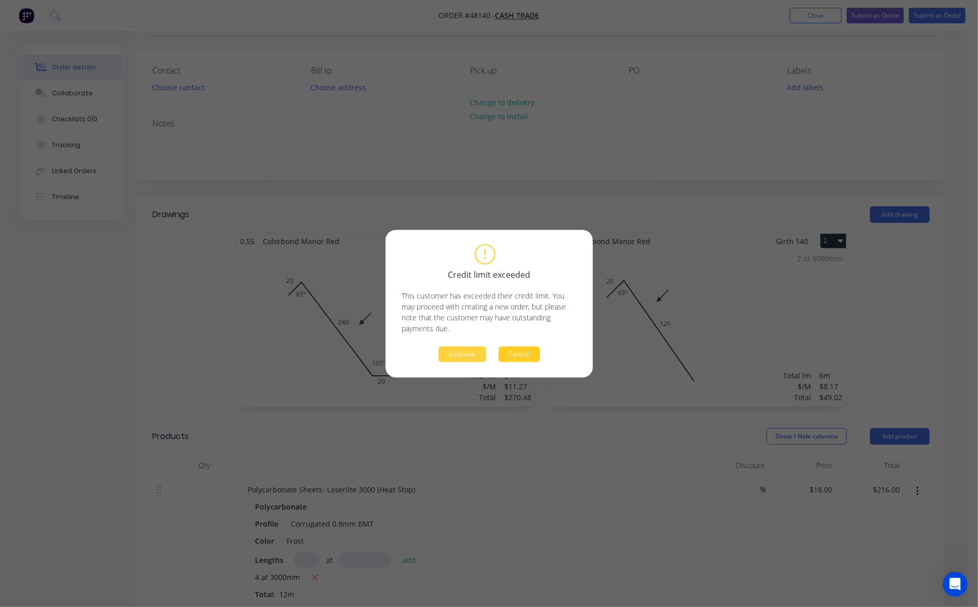
click at [510, 357] on button "Cancel" at bounding box center [518, 354] width 41 height 16
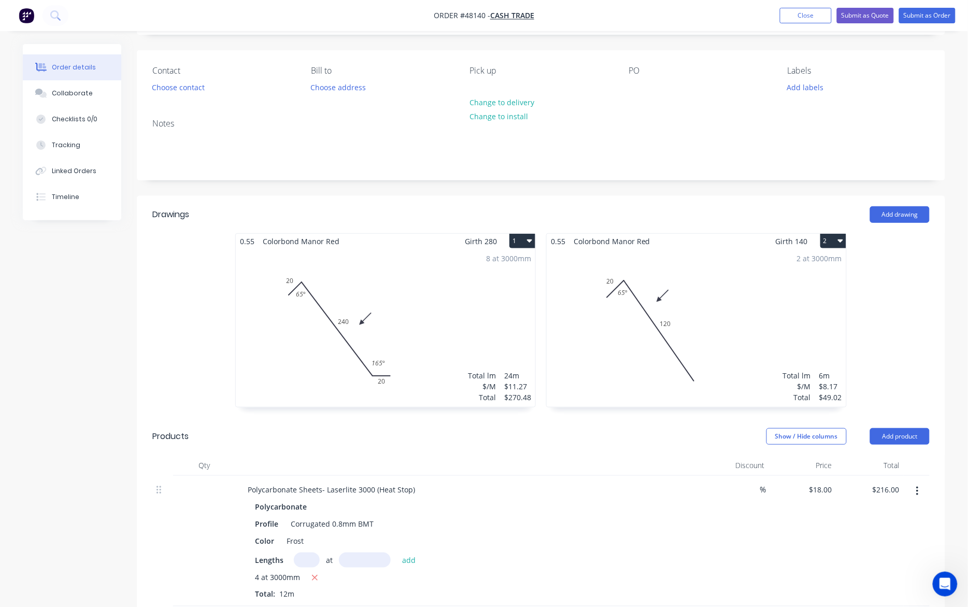
click at [705, 469] on div "Discount" at bounding box center [735, 465] width 67 height 21
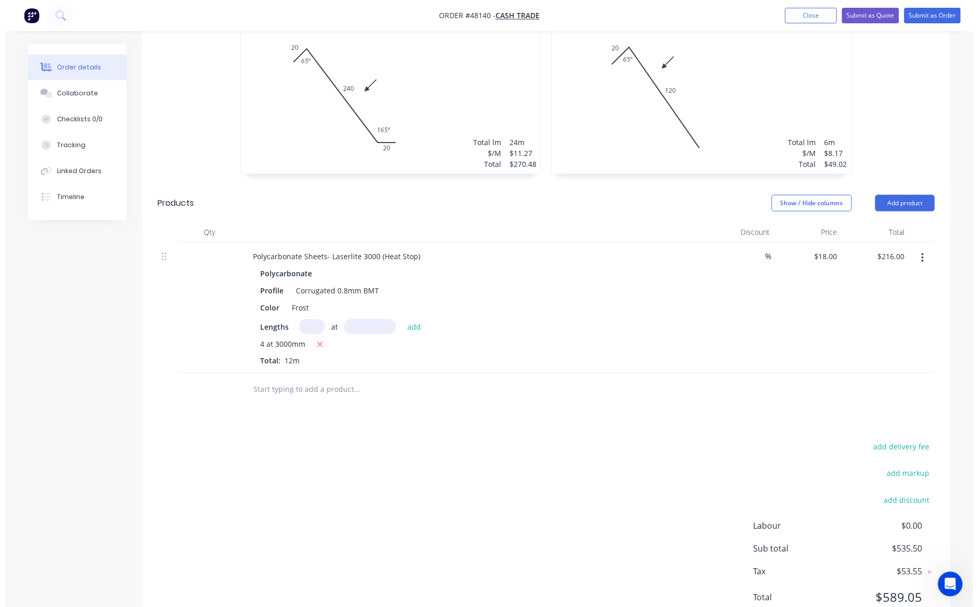
scroll to position [275, 0]
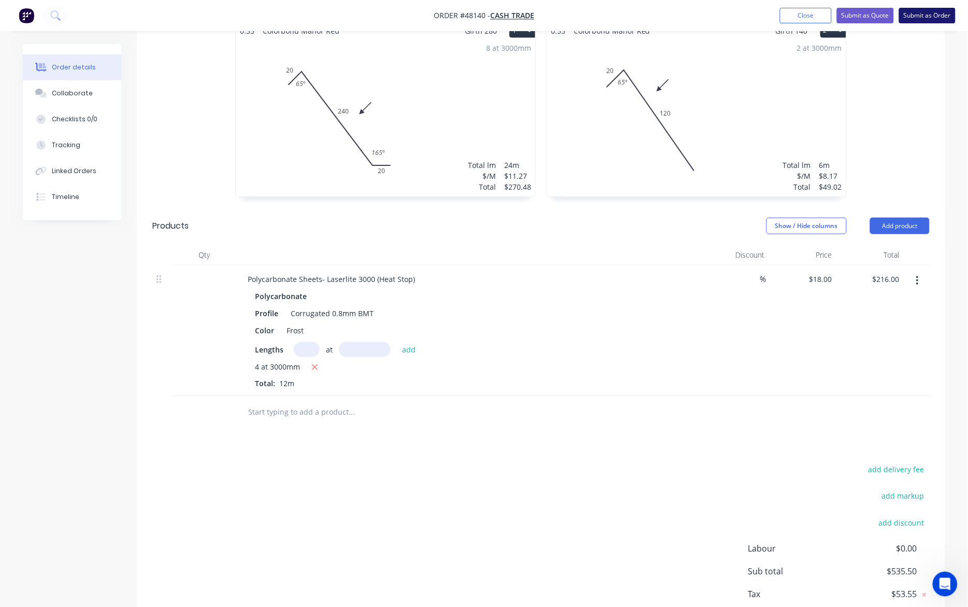
click at [920, 21] on button "Submit as Order" at bounding box center [927, 16] width 56 height 16
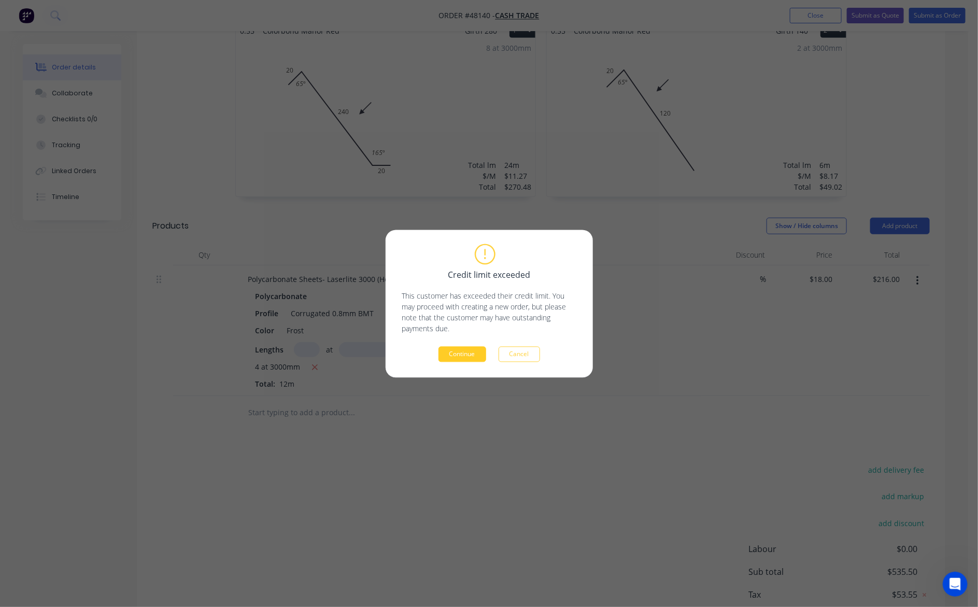
click at [469, 353] on button "Continue" at bounding box center [462, 354] width 48 height 16
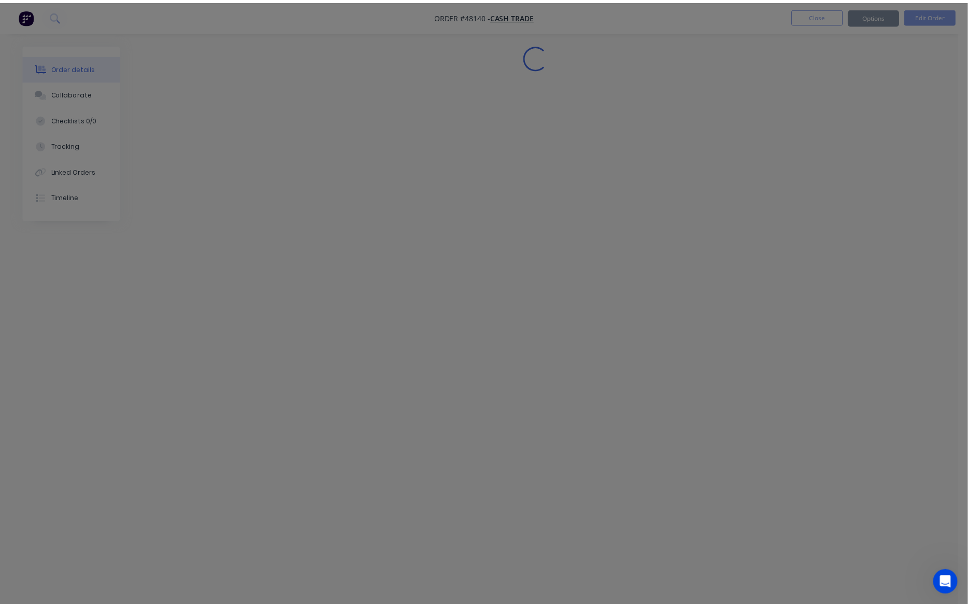
scroll to position [0, 0]
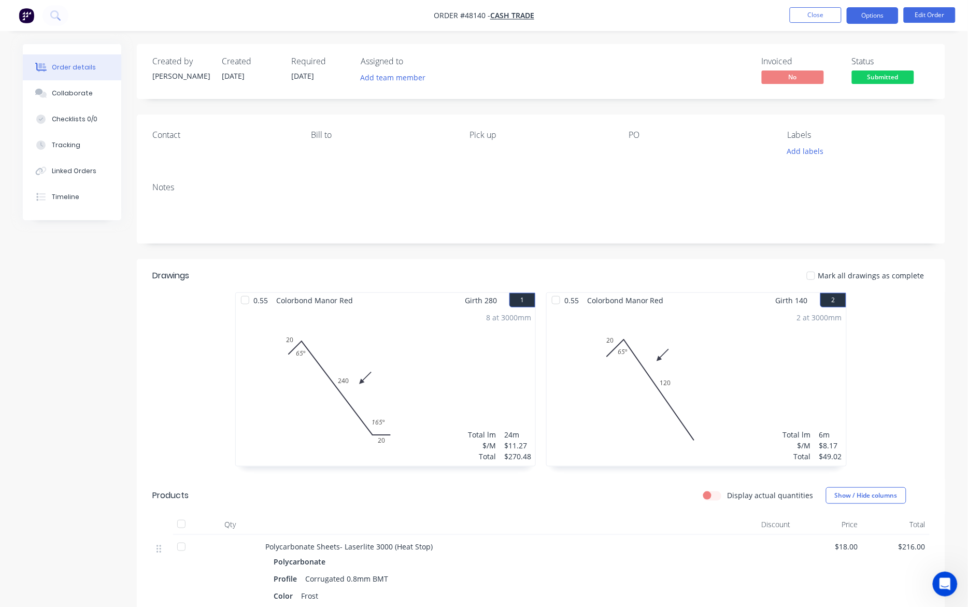
click at [878, 16] on button "Options" at bounding box center [873, 15] width 52 height 17
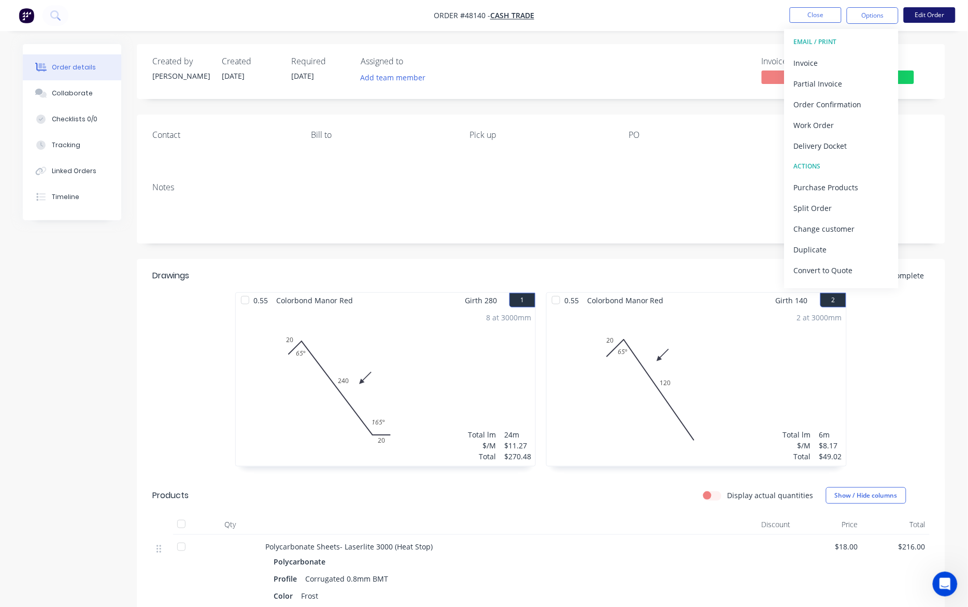
click at [932, 22] on button "Edit Order" at bounding box center [930, 15] width 52 height 16
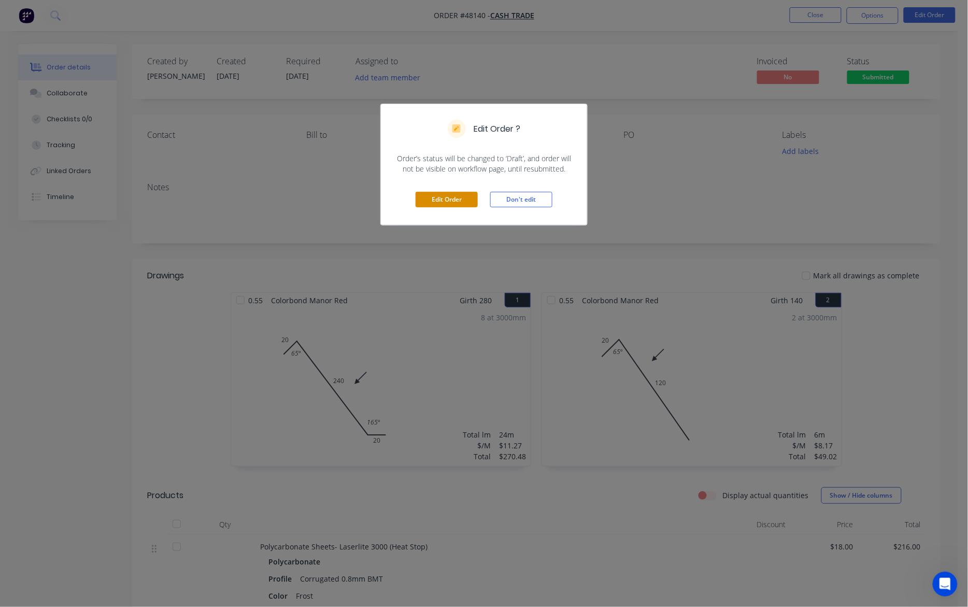
click at [464, 195] on button "Edit Order" at bounding box center [447, 200] width 62 height 16
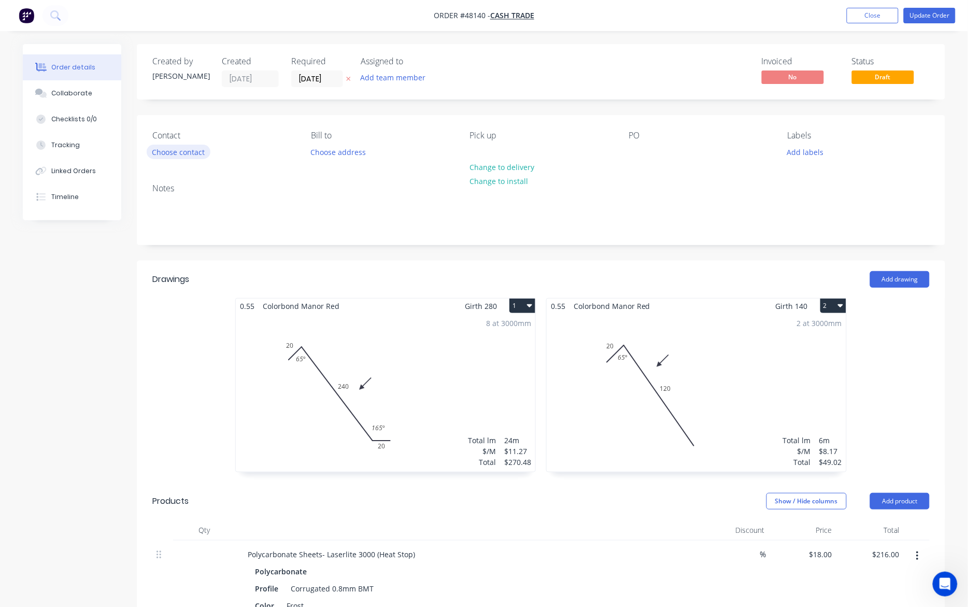
click at [181, 150] on button "Choose contact" at bounding box center [179, 152] width 64 height 14
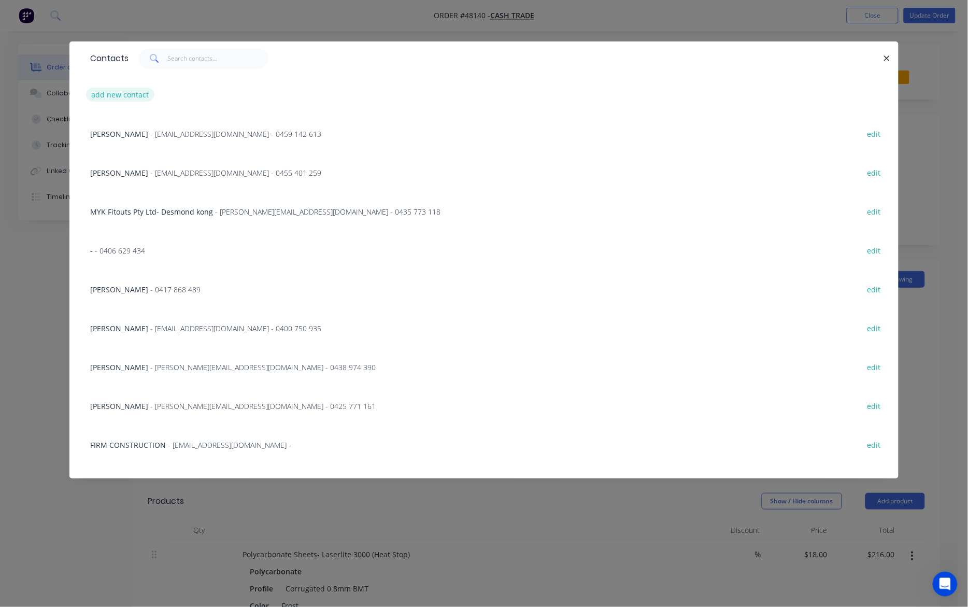
click at [125, 98] on button "add new contact" at bounding box center [120, 95] width 68 height 14
select select "AU"
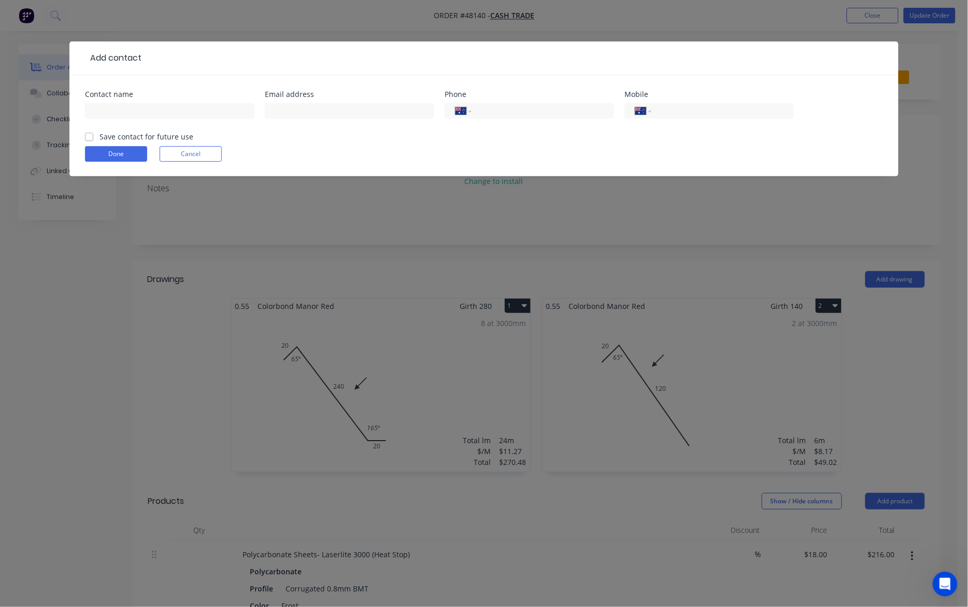
click at [123, 119] on div at bounding box center [169, 116] width 169 height 31
click at [127, 108] on input "text" at bounding box center [169, 111] width 169 height 16
type input "Simen Tentije"
click at [377, 149] on div "Done Cancel" at bounding box center [484, 154] width 798 height 16
click at [728, 118] on div "International Afghanistan Åland Islands Albania Algeria American Samoa Andorra …" at bounding box center [708, 111] width 169 height 16
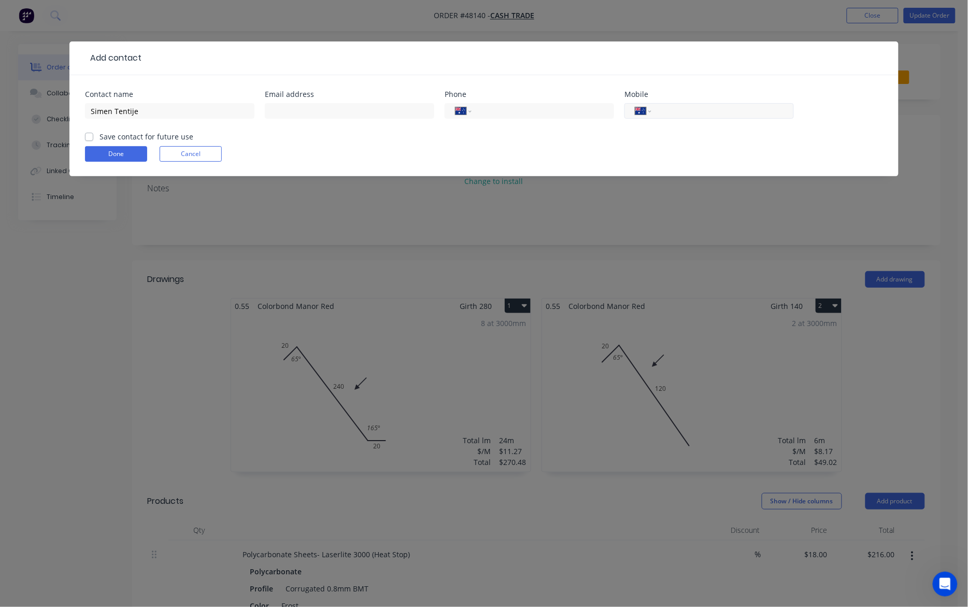
click at [728, 117] on div "International Afghanistan Åland Islands Albania Algeria American Samoa Andorra …" at bounding box center [708, 111] width 169 height 16
click at [729, 114] on input "tel" at bounding box center [721, 111] width 124 height 12
type input "0417 929 546"
click at [729, 142] on form "Contact name Simen Tentije Email address Phone International Afghanistan Åland …" at bounding box center [484, 133] width 798 height 85
click at [571, 160] on div "Done Cancel" at bounding box center [484, 154] width 798 height 16
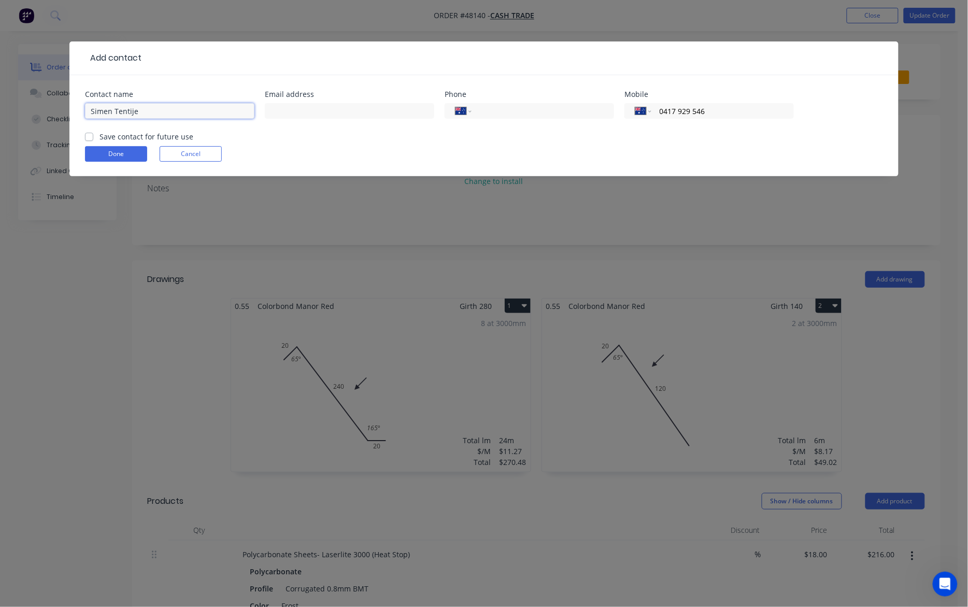
drag, startPoint x: 145, startPoint y: 112, endPoint x: 68, endPoint y: 113, distance: 77.2
click at [68, 113] on div "Add contact Contact name Simen Tentije Email address Phone International Afghan…" at bounding box center [484, 303] width 968 height 607
click at [135, 149] on button "Done" at bounding box center [116, 154] width 62 height 16
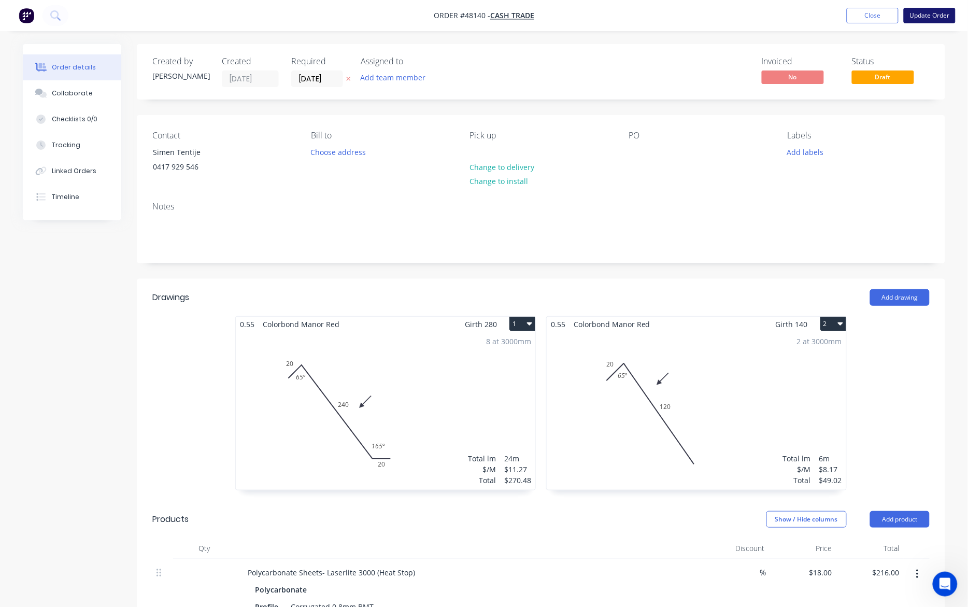
click at [942, 17] on button "Update Order" at bounding box center [930, 16] width 52 height 16
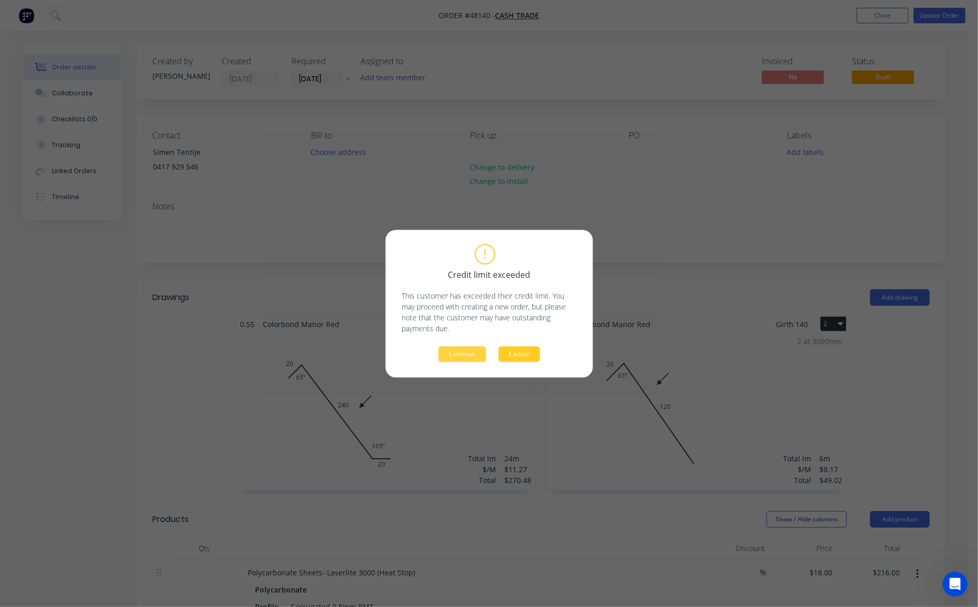
click at [531, 356] on button "Cancel" at bounding box center [518, 354] width 41 height 16
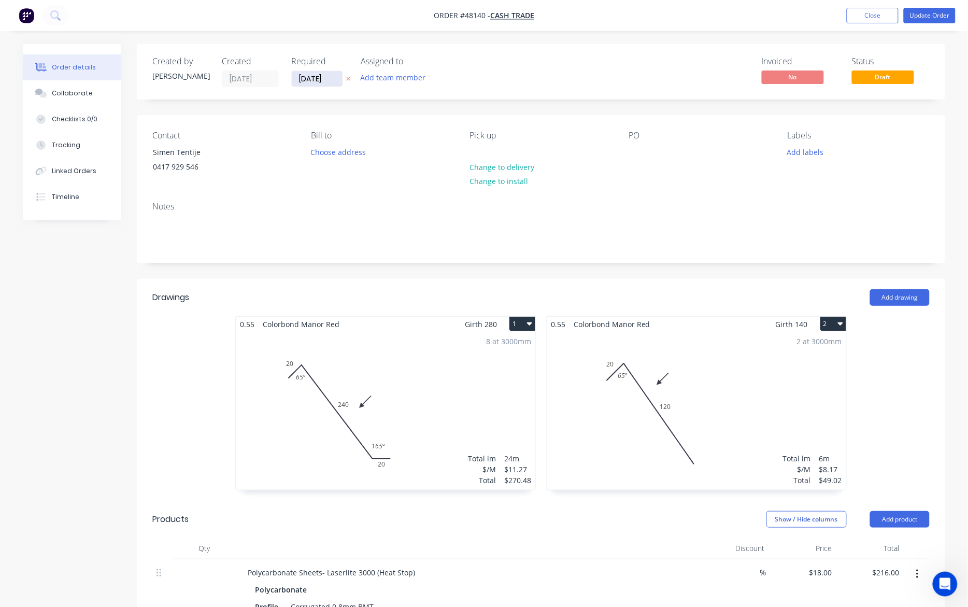
click at [317, 84] on input "15/08/25" at bounding box center [317, 79] width 51 height 16
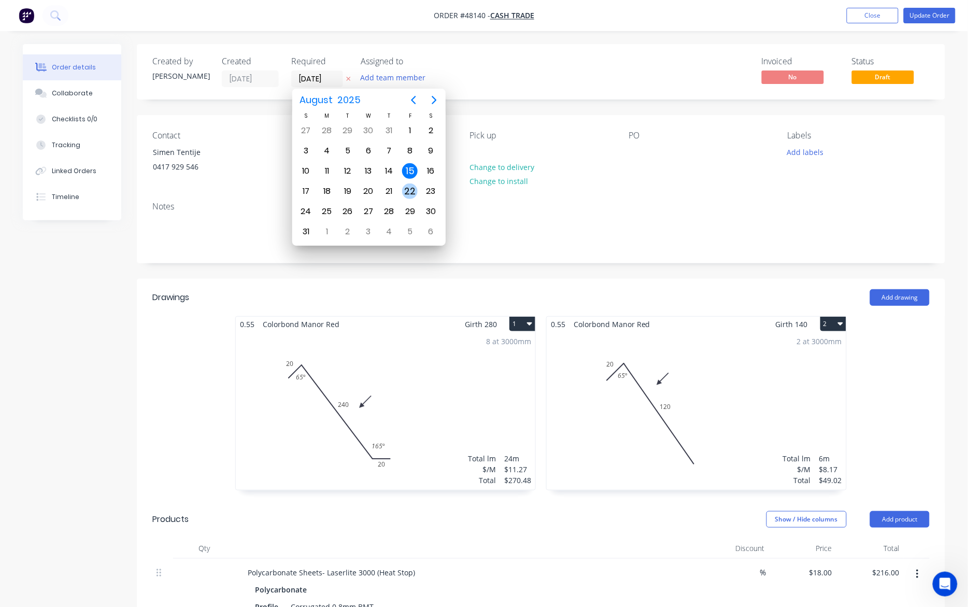
click at [410, 192] on div "22" at bounding box center [410, 191] width 16 height 16
type input "22/08/25"
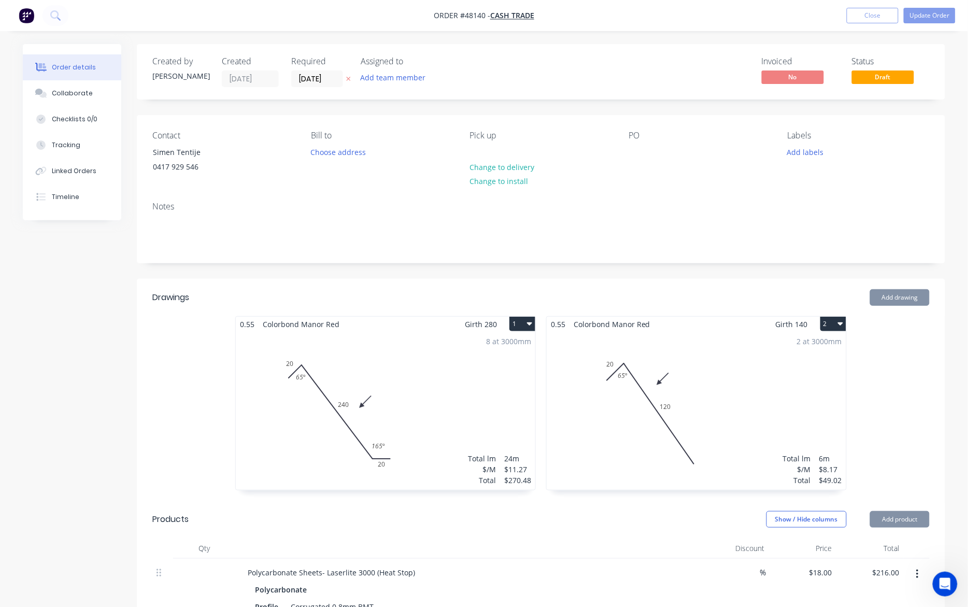
drag, startPoint x: 697, startPoint y: 60, endPoint x: 711, endPoint y: 55, distance: 15.1
click at [703, 58] on div "Invoiced No Status Draft" at bounding box center [696, 71] width 465 height 31
click at [933, 16] on button "Update Order" at bounding box center [930, 16] width 52 height 16
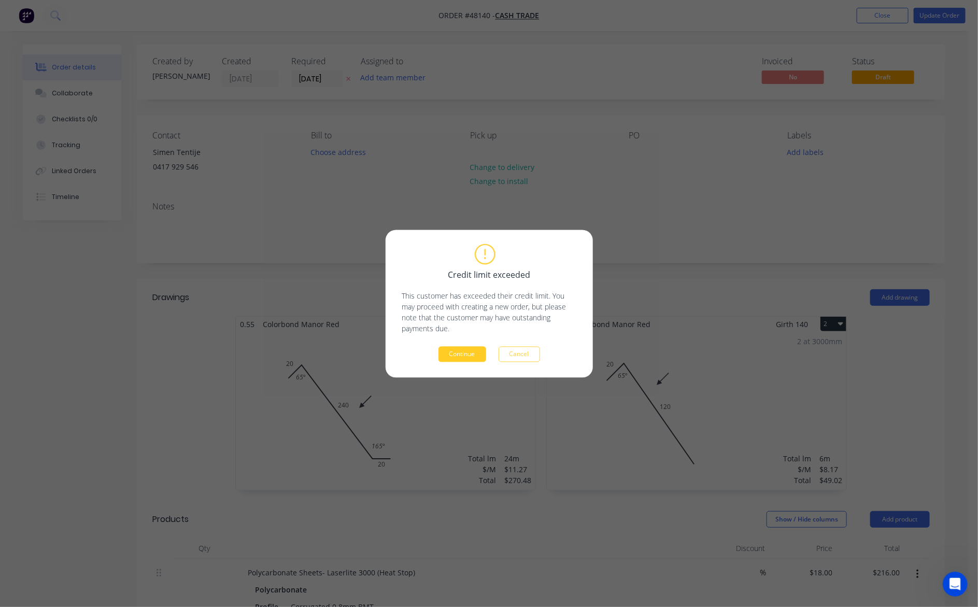
click at [457, 350] on button "Continue" at bounding box center [462, 354] width 48 height 16
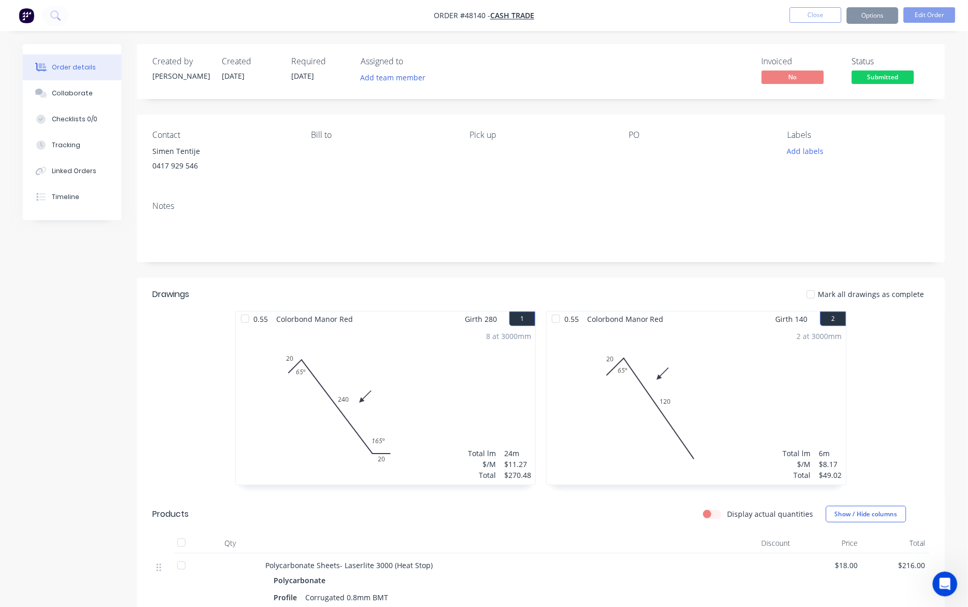
click at [868, 17] on button "Options" at bounding box center [873, 15] width 52 height 17
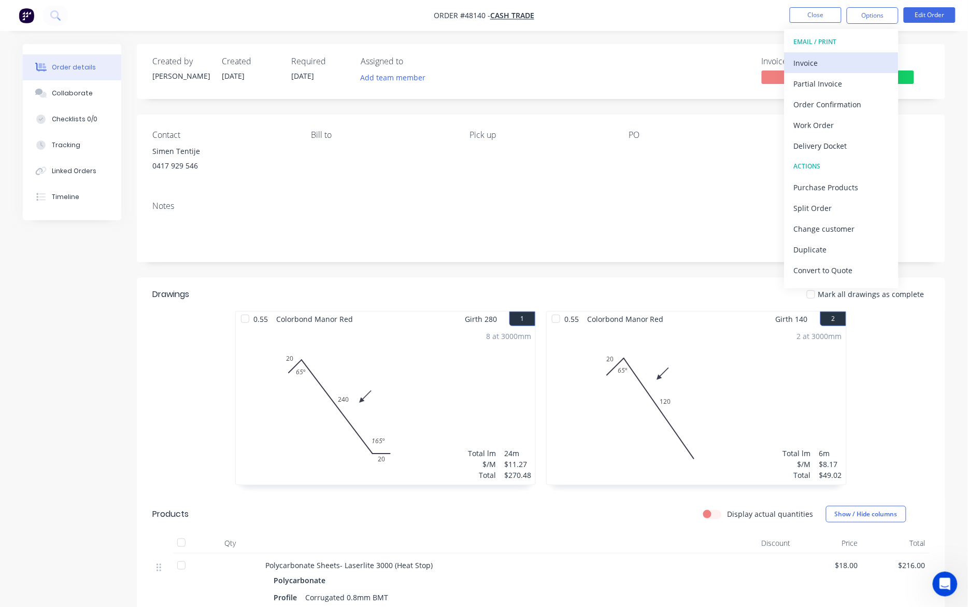
click at [839, 62] on div "Invoice" at bounding box center [841, 62] width 95 height 15
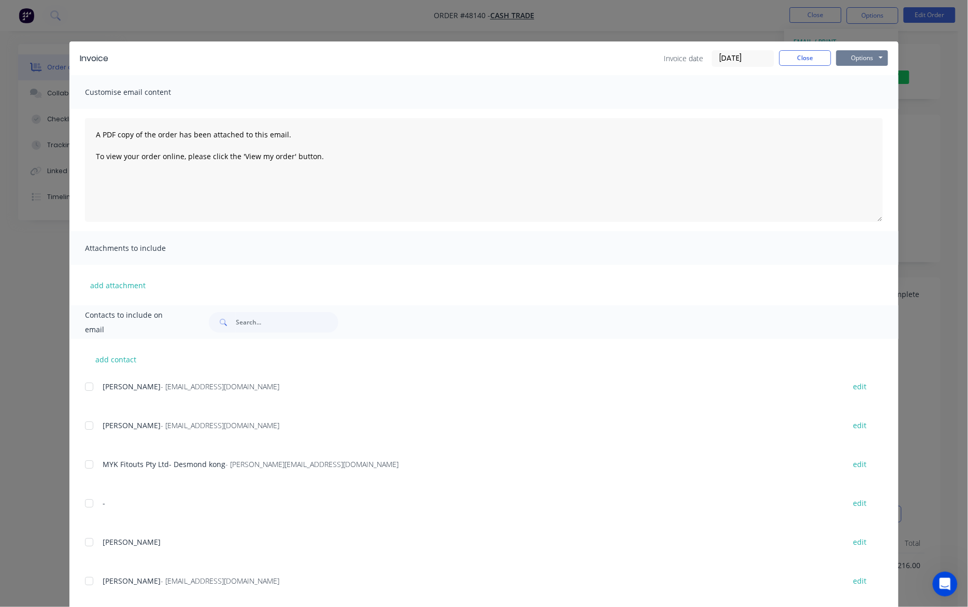
click at [857, 60] on button "Options" at bounding box center [862, 58] width 52 height 16
click at [867, 97] on button "Print" at bounding box center [869, 93] width 66 height 17
click at [706, 22] on div "Invoice Invoice date 15/08/25 Close Options Preview Print Email Customise email…" at bounding box center [484, 303] width 968 height 607
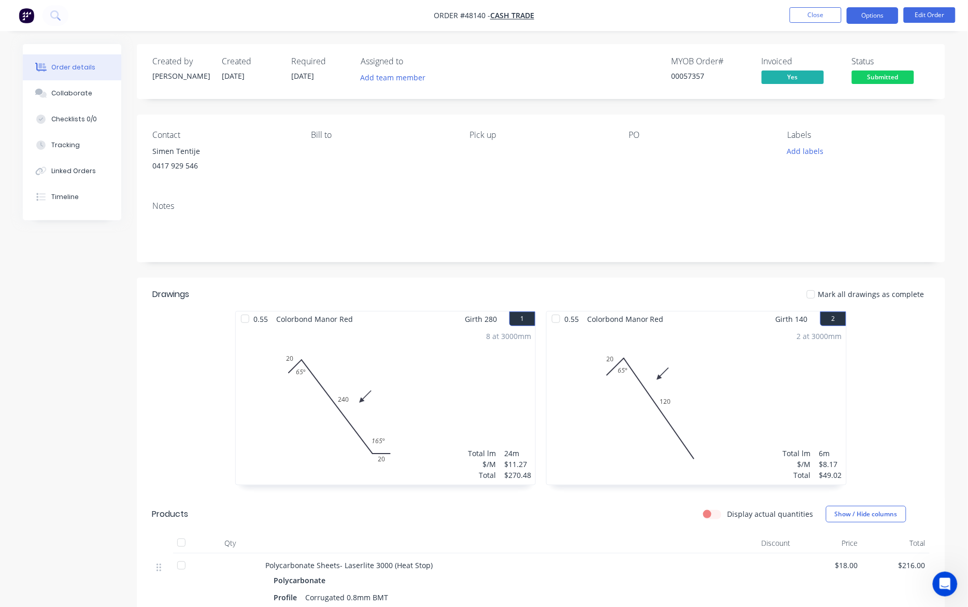
click at [864, 19] on button "Options" at bounding box center [873, 15] width 52 height 17
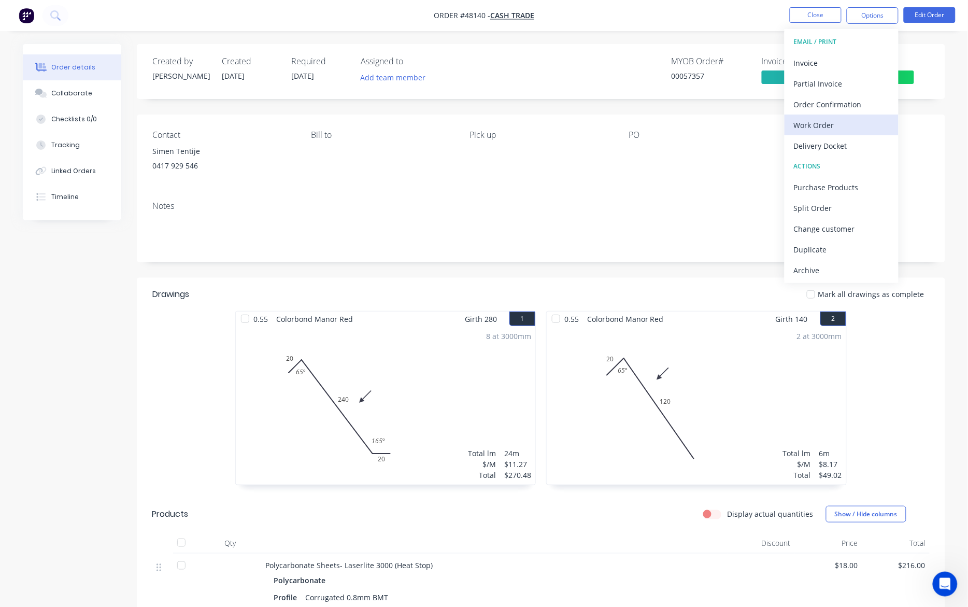
click at [862, 122] on div "Work Order" at bounding box center [841, 125] width 95 height 15
click at [832, 122] on div "Custom" at bounding box center [841, 125] width 95 height 15
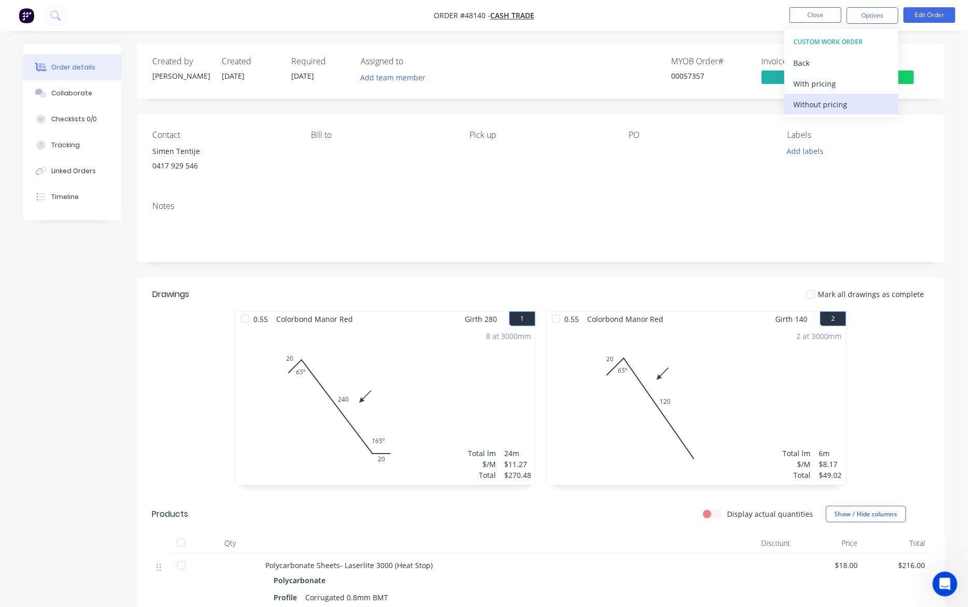
click at [837, 103] on div "Without pricing" at bounding box center [841, 104] width 95 height 15
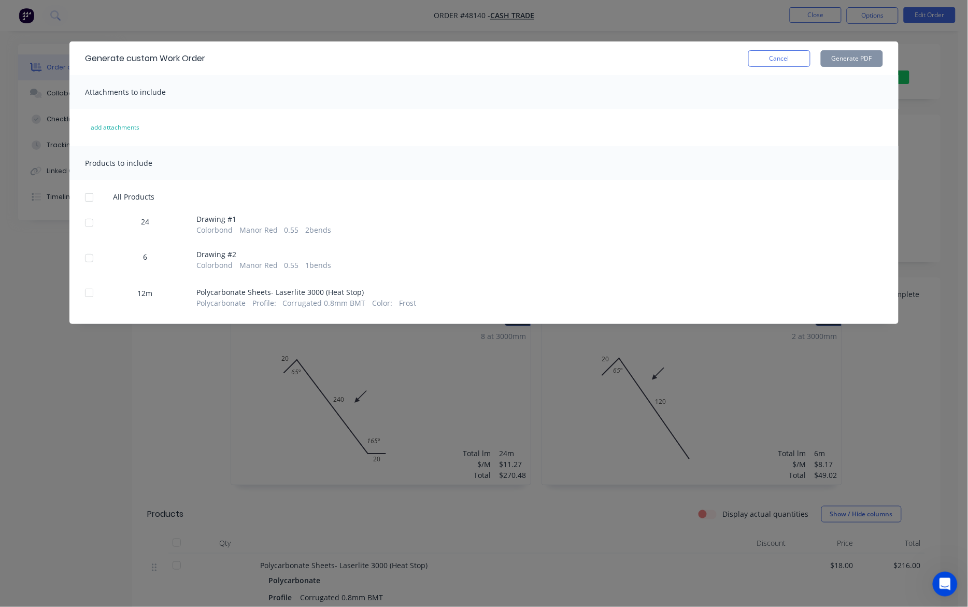
drag, startPoint x: 86, startPoint y: 221, endPoint x: 87, endPoint y: 258, distance: 37.3
click at [87, 221] on div at bounding box center [89, 222] width 21 height 21
click at [87, 262] on div at bounding box center [89, 258] width 21 height 21
click at [854, 64] on button "Generate PDF" at bounding box center [852, 58] width 62 height 17
drag, startPoint x: 700, startPoint y: 19, endPoint x: 793, endPoint y: 19, distance: 92.7
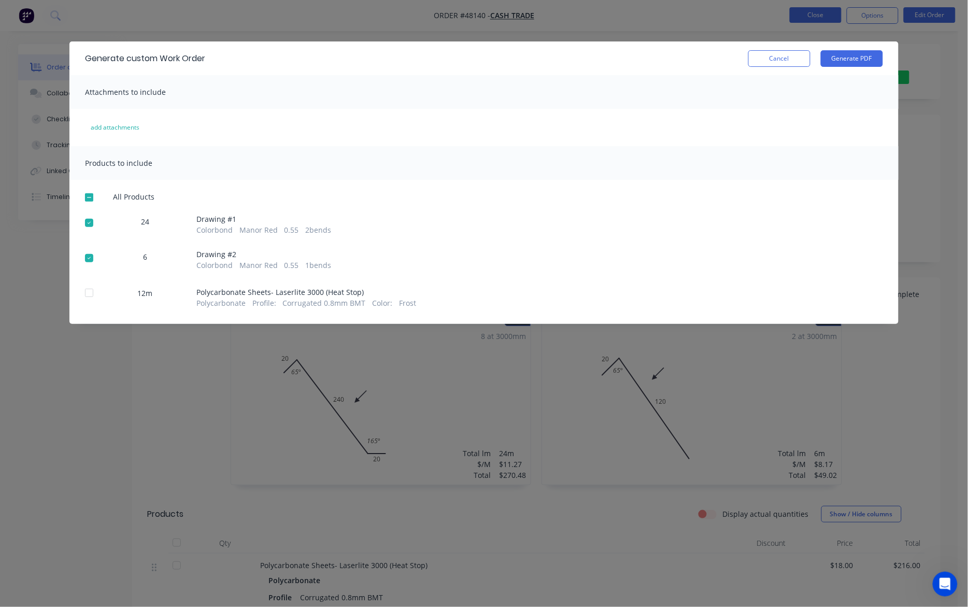
click at [701, 19] on div "Generate custom Work Order Cancel Generate PDF Attachments to include add attac…" at bounding box center [484, 303] width 968 height 607
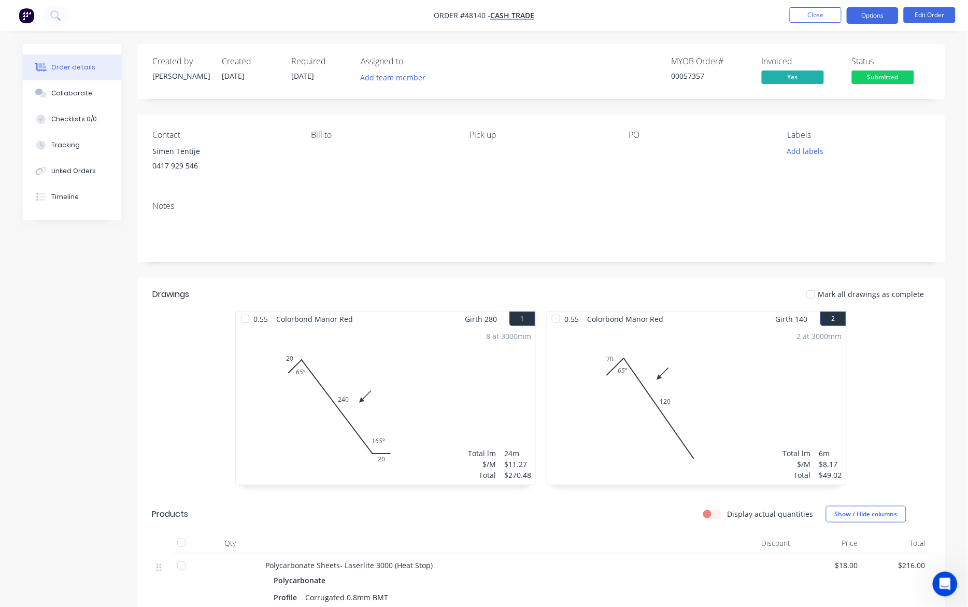
click at [859, 14] on button "Options" at bounding box center [873, 15] width 52 height 17
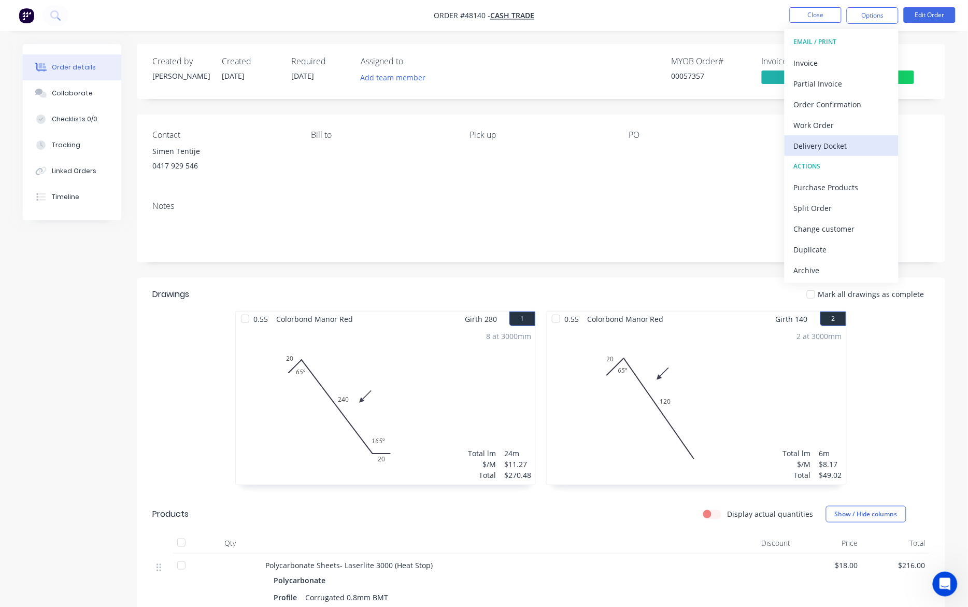
click at [856, 149] on div "Delivery Docket" at bounding box center [841, 145] width 95 height 15
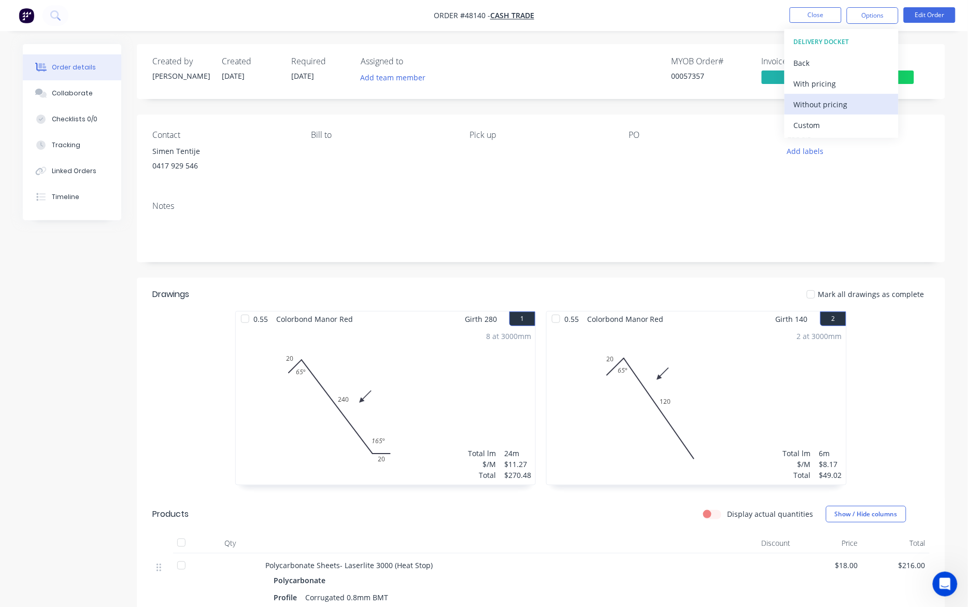
click at [856, 103] on div "Without pricing" at bounding box center [841, 104] width 95 height 15
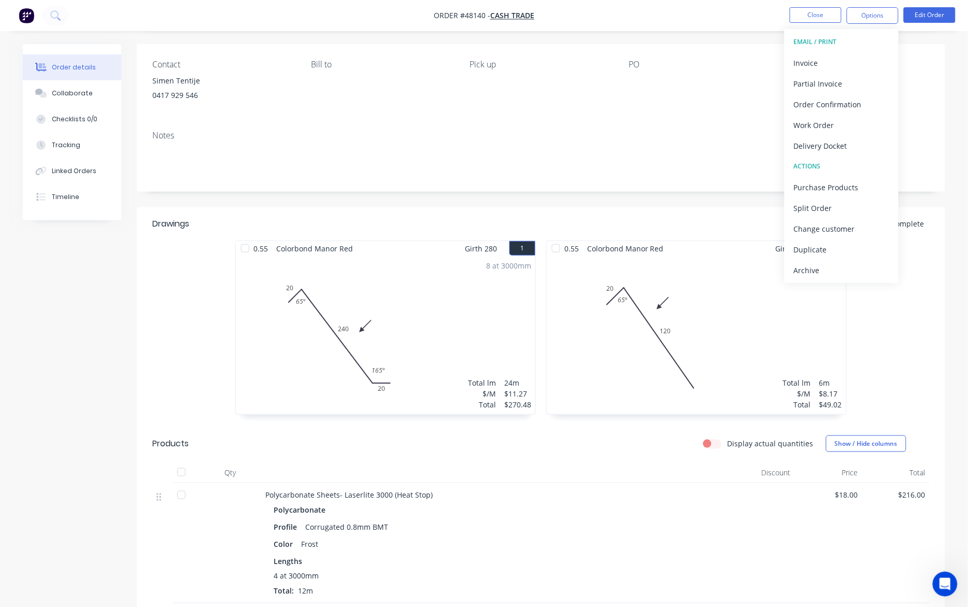
scroll to position [229, 0]
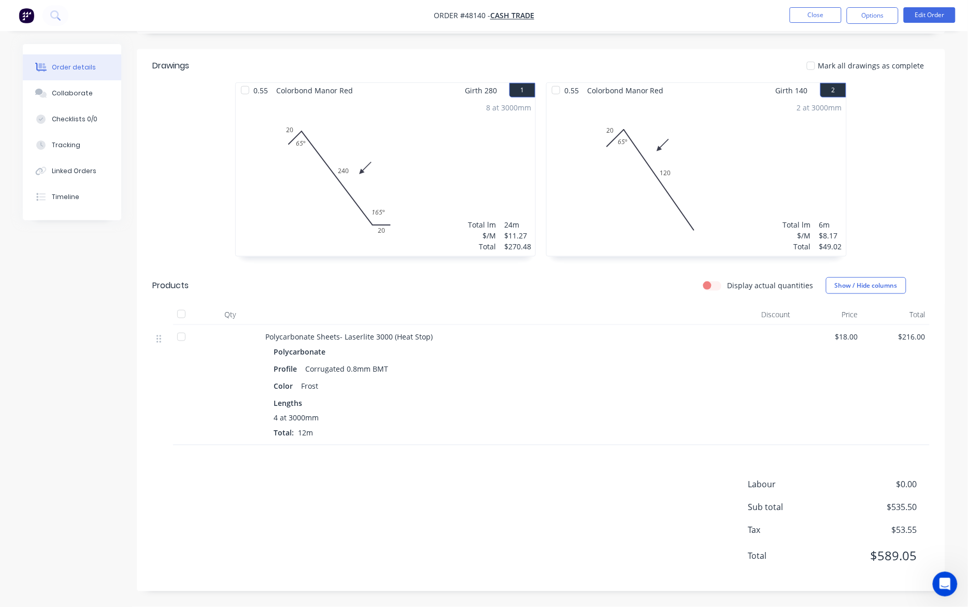
click at [588, 503] on div "Labour $0.00 Sub total $535.50 Tax $53.55 Total $589.05" at bounding box center [540, 526] width 777 height 97
click at [881, 7] on button "Options" at bounding box center [873, 15] width 52 height 17
click at [718, 40] on div "Created by Cathy Created 15/08/25 Required 22/08/25 Assigned to Add team member…" at bounding box center [541, 204] width 808 height 776
click at [864, 22] on button "Options" at bounding box center [873, 15] width 52 height 17
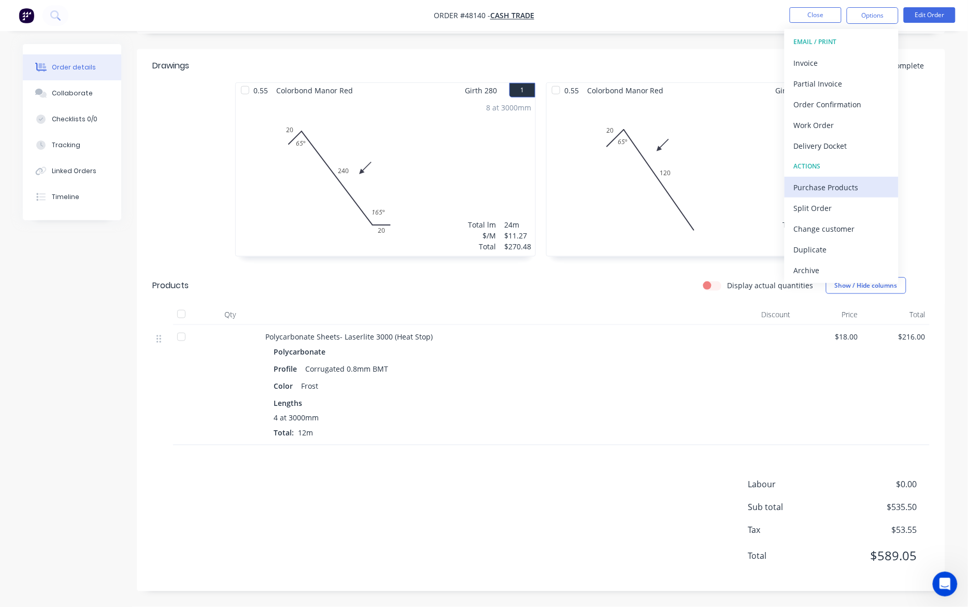
click at [856, 191] on div "Purchase Products" at bounding box center [841, 187] width 95 height 15
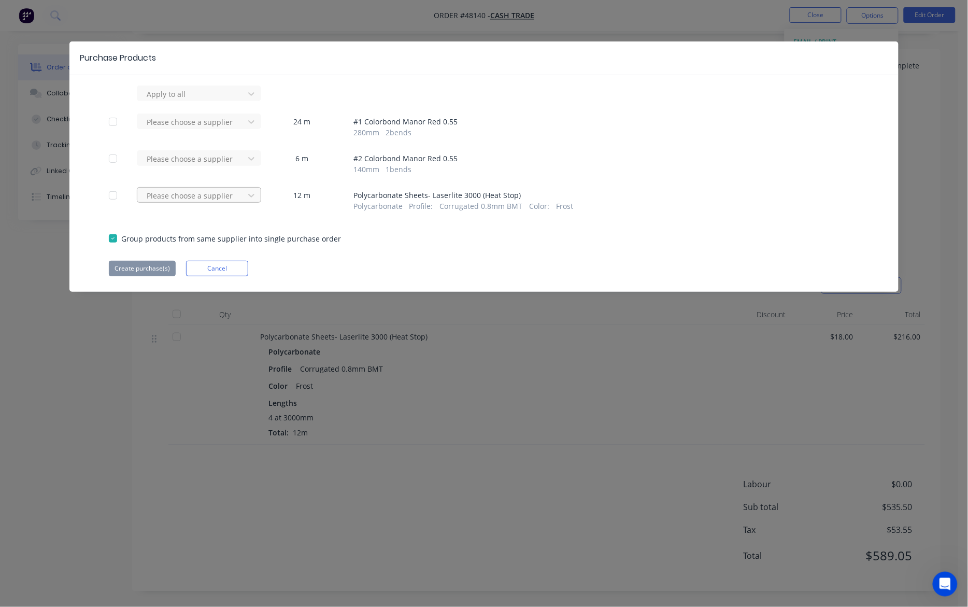
click at [208, 101] on div at bounding box center [192, 94] width 93 height 13
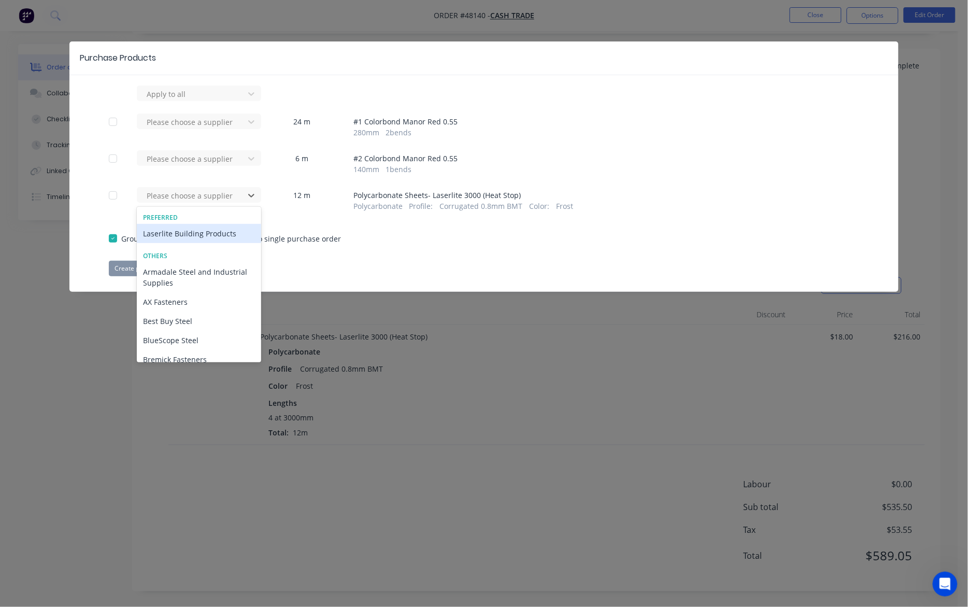
click at [201, 228] on div "Laserlite Building Products" at bounding box center [199, 233] width 124 height 19
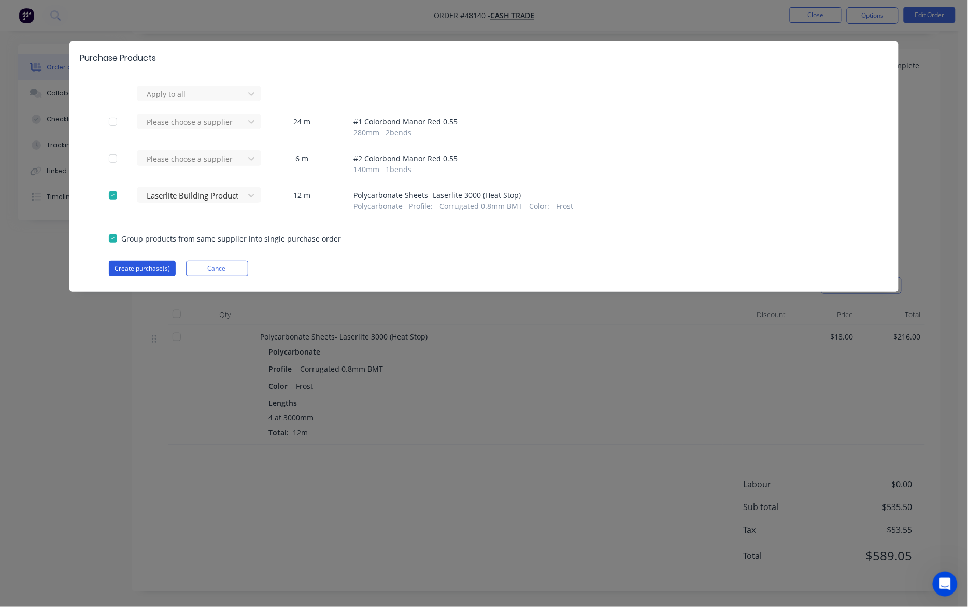
click at [142, 263] on button "Create purchase(s)" at bounding box center [142, 269] width 67 height 16
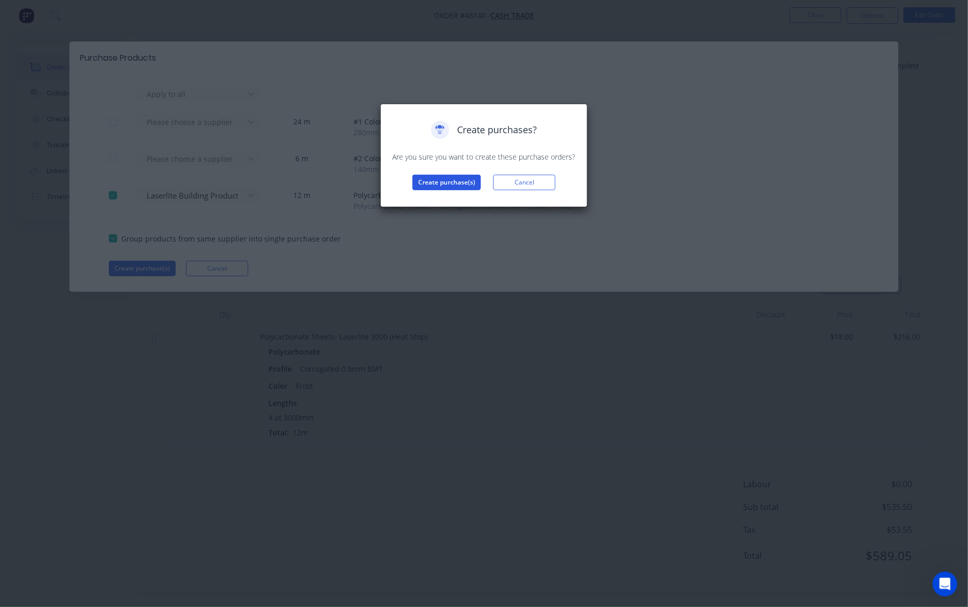
click at [450, 187] on button "Create purchase(s)" at bounding box center [446, 183] width 68 height 16
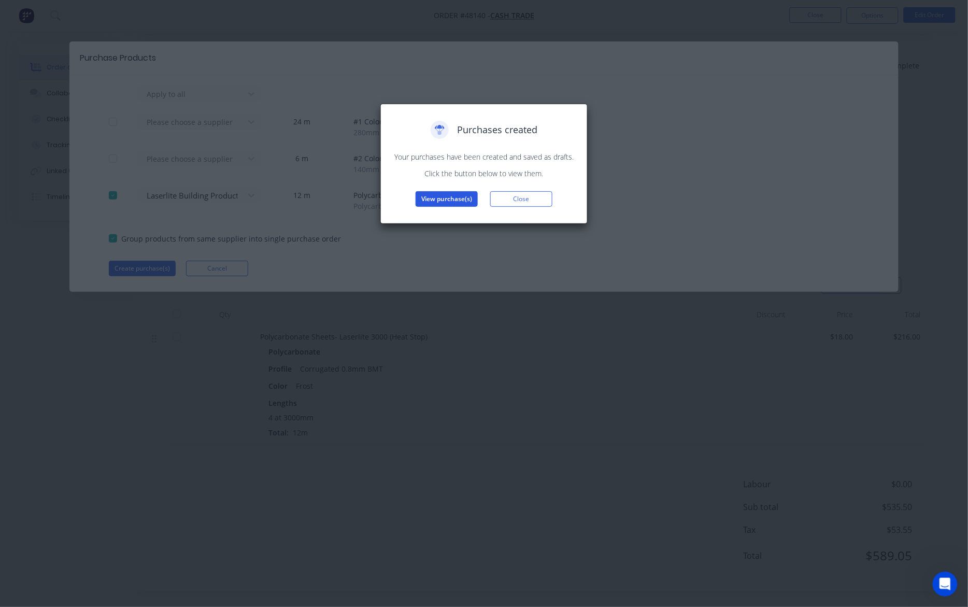
click at [438, 195] on button "View purchase(s)" at bounding box center [447, 199] width 62 height 16
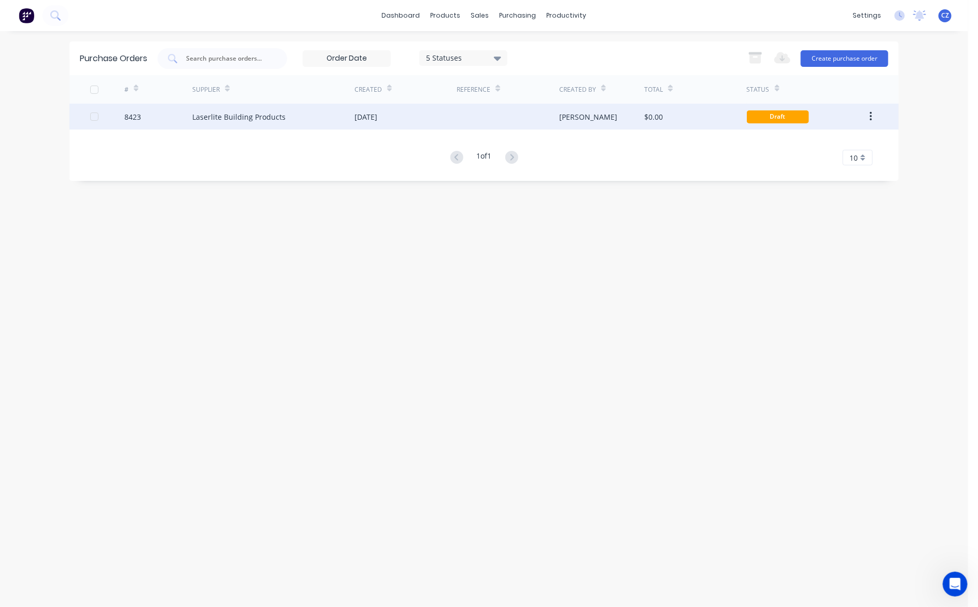
click at [280, 110] on div "Laserlite Building Products" at bounding box center [273, 117] width 162 height 26
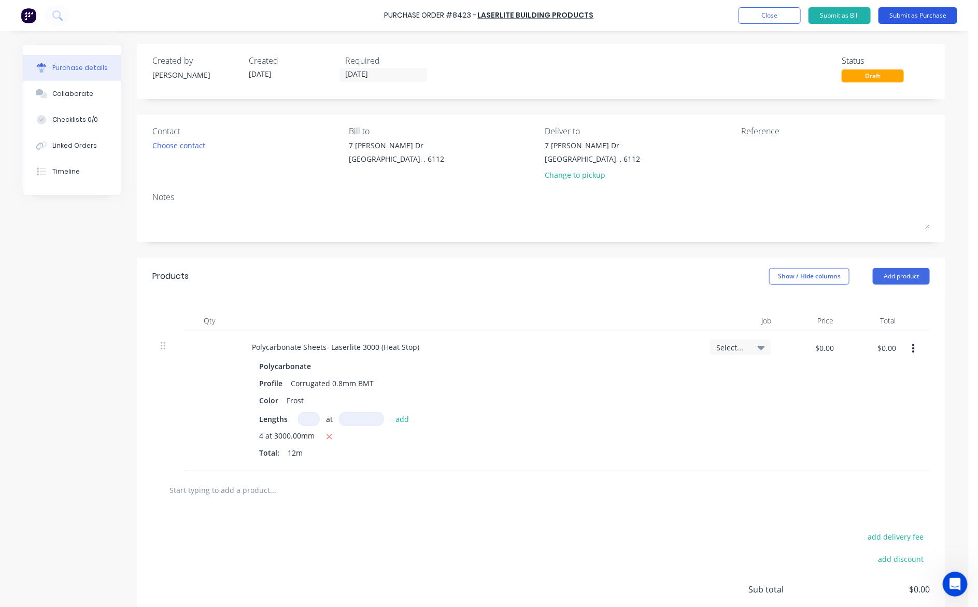
click at [912, 13] on button "Submit as Purchase" at bounding box center [917, 15] width 79 height 17
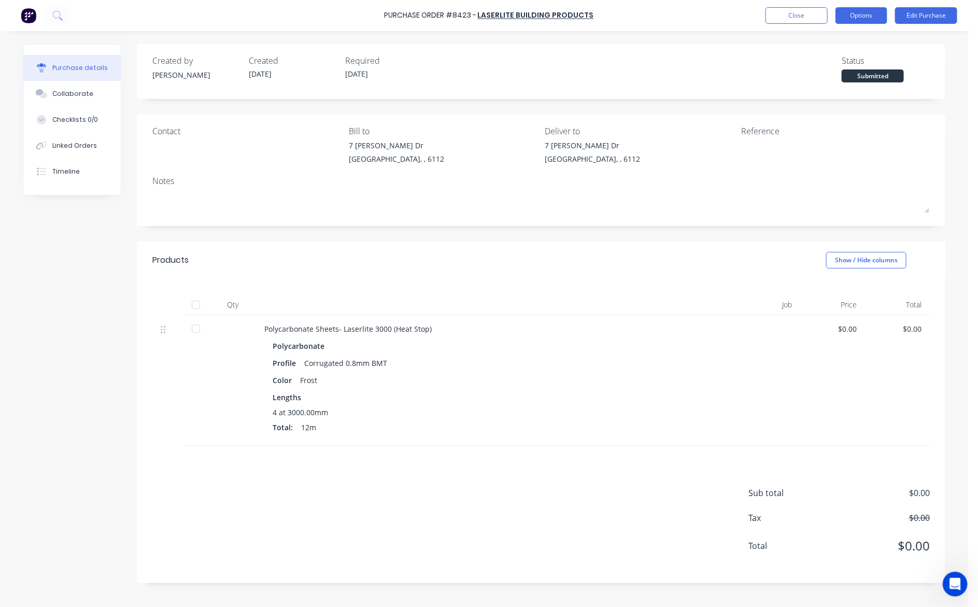
click at [845, 18] on button "Options" at bounding box center [861, 15] width 52 height 17
click at [829, 41] on div "Print / Email" at bounding box center [838, 42] width 80 height 15
click at [822, 84] on div "Without pricing" at bounding box center [838, 83] width 80 height 15
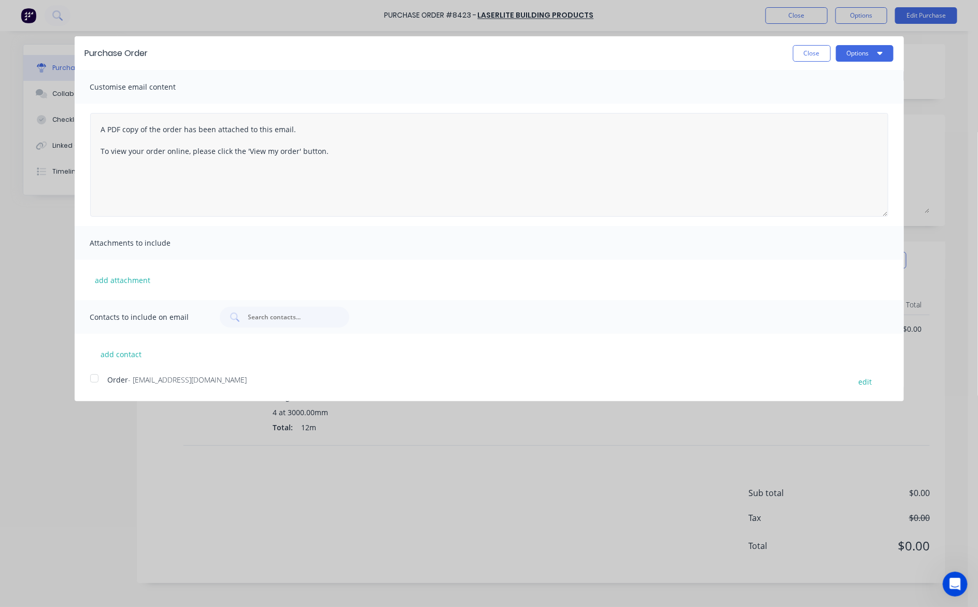
drag, startPoint x: 91, startPoint y: 381, endPoint x: 573, endPoint y: 196, distance: 516.3
click at [99, 377] on div at bounding box center [94, 378] width 21 height 21
click at [865, 53] on button "Options" at bounding box center [865, 53] width 58 height 17
click at [864, 96] on div "Email" at bounding box center [844, 100] width 80 height 15
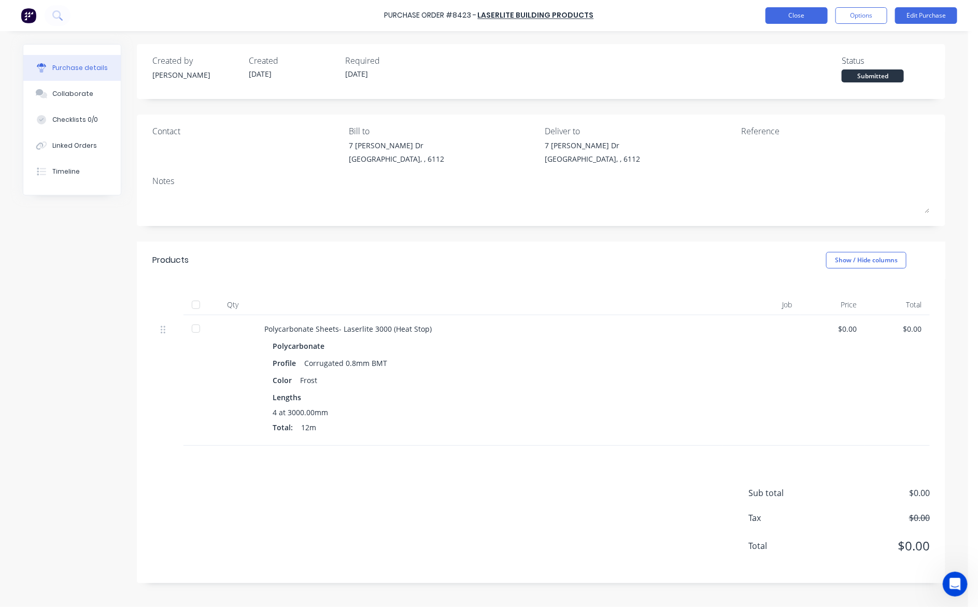
click at [798, 21] on button "Close" at bounding box center [796, 15] width 62 height 17
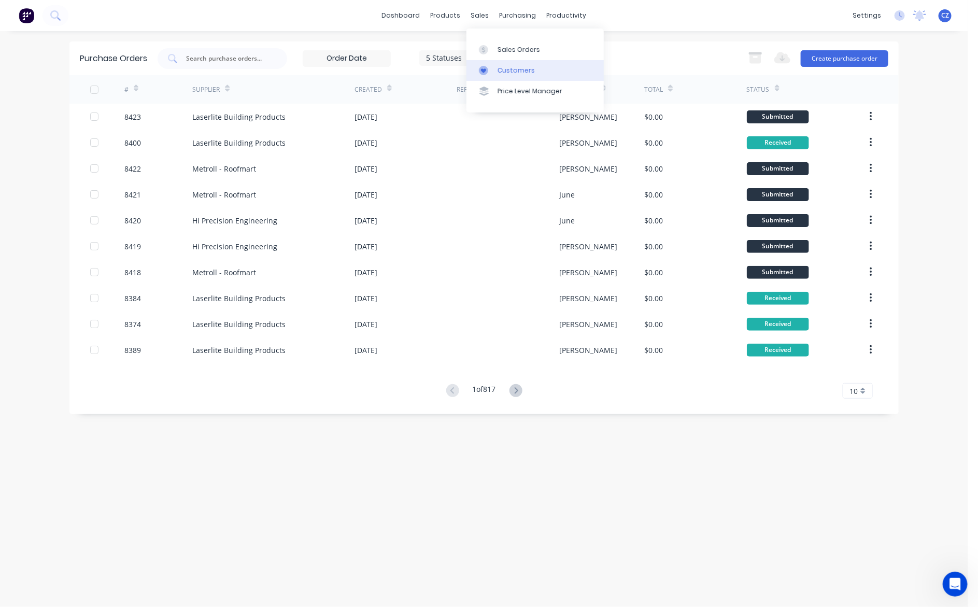
click at [513, 67] on div "Customers" at bounding box center [515, 70] width 37 height 9
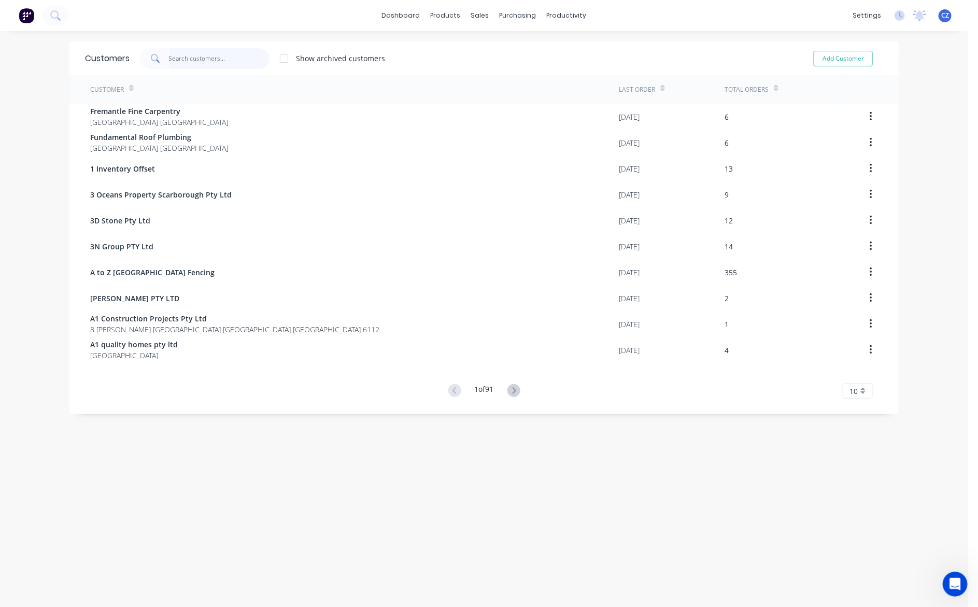
click at [254, 56] on input "text" at bounding box center [219, 58] width 101 height 21
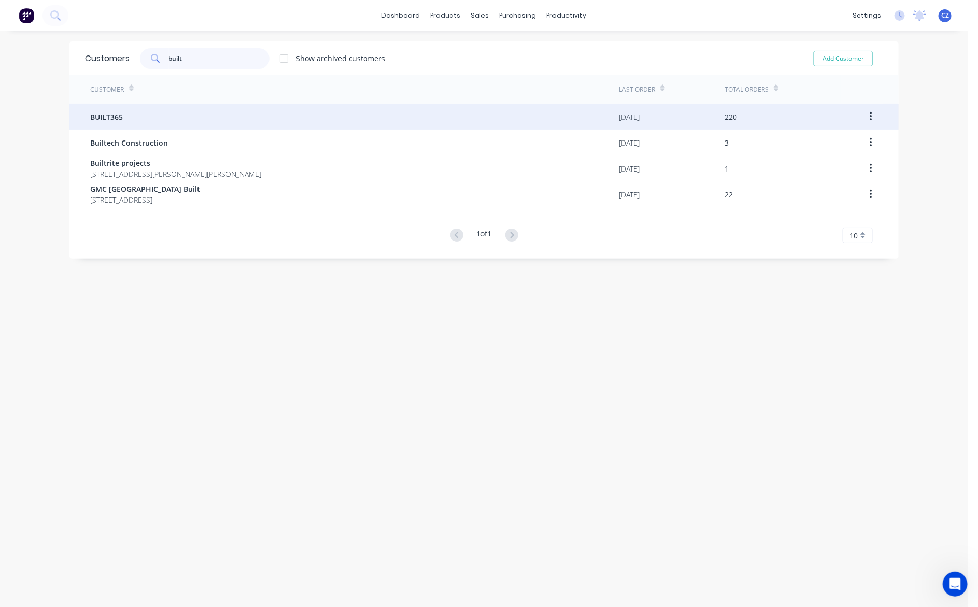
type input "built"
click at [148, 117] on div "BUILT365" at bounding box center [354, 117] width 528 height 26
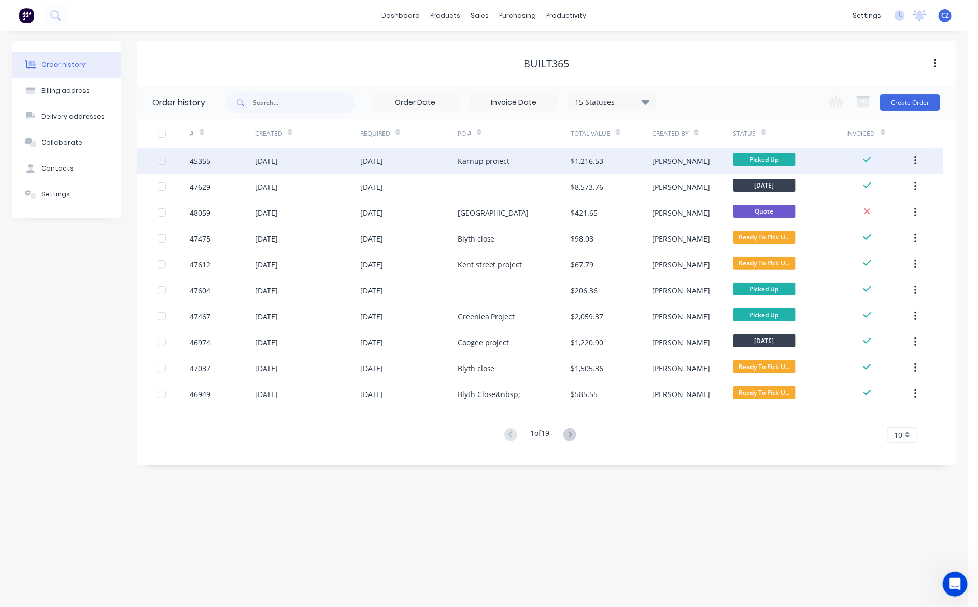
click at [423, 157] on div "11 Jun 2025" at bounding box center [408, 161] width 97 height 26
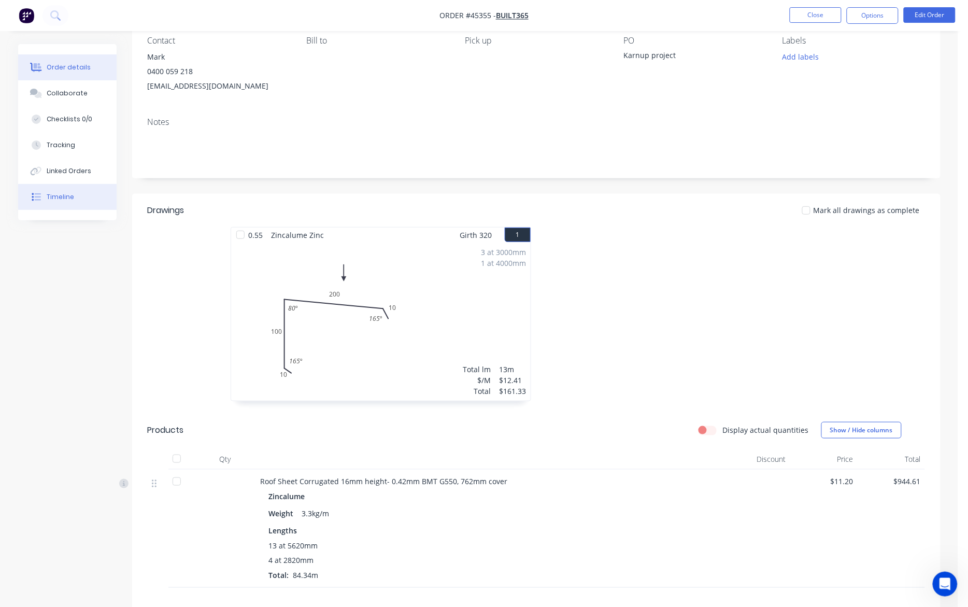
scroll to position [65, 0]
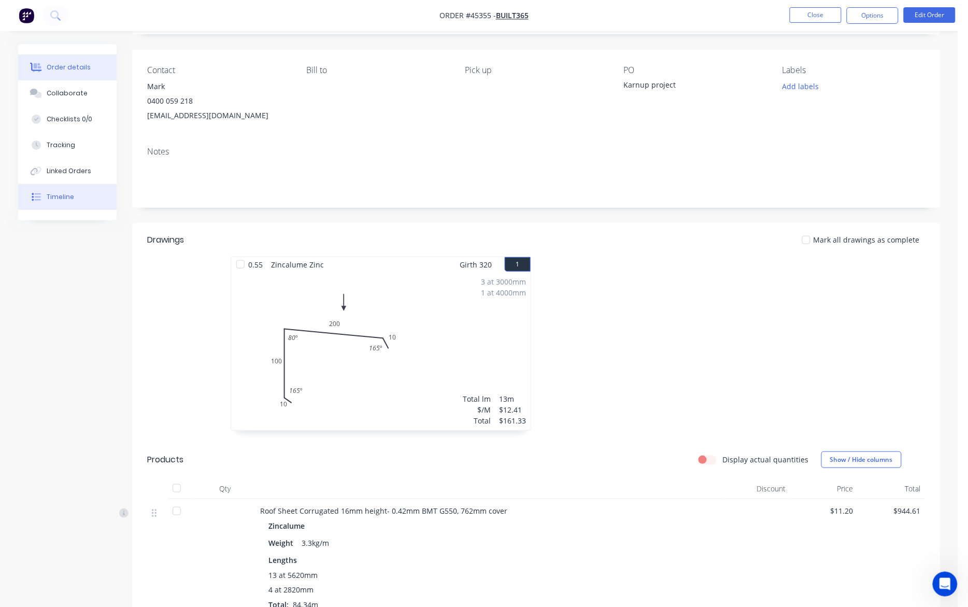
click at [28, 192] on div at bounding box center [36, 196] width 16 height 9
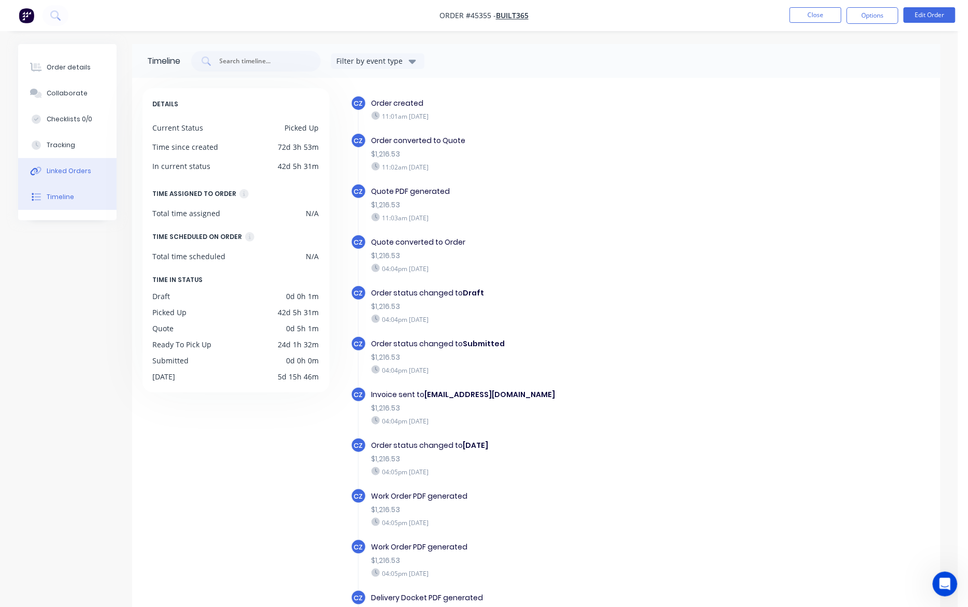
click at [63, 171] on div "Linked Orders" at bounding box center [69, 170] width 45 height 9
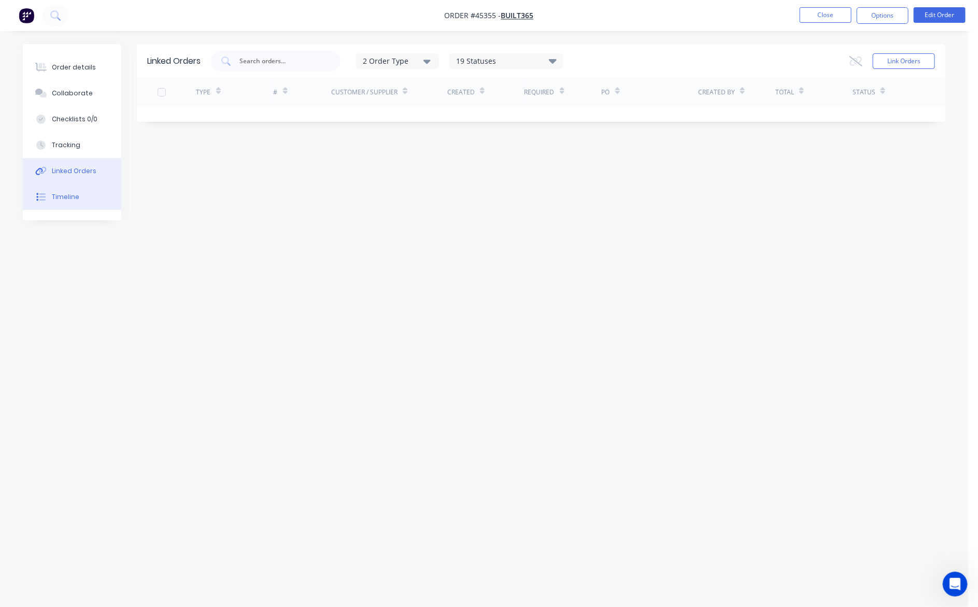
click at [54, 193] on div "Timeline" at bounding box center [65, 196] width 27 height 9
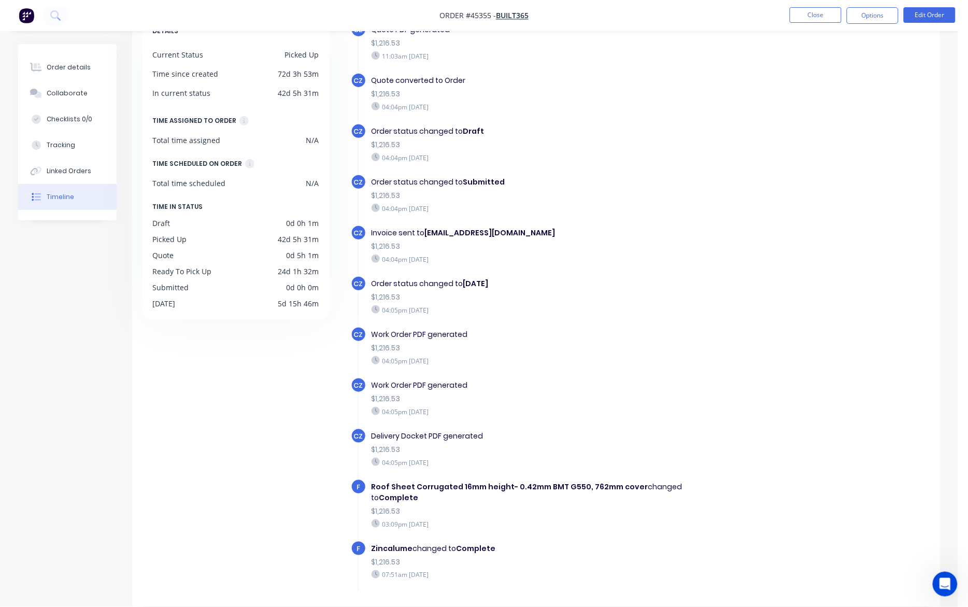
scroll to position [87, 0]
click at [64, 71] on div "Order details" at bounding box center [69, 67] width 44 height 9
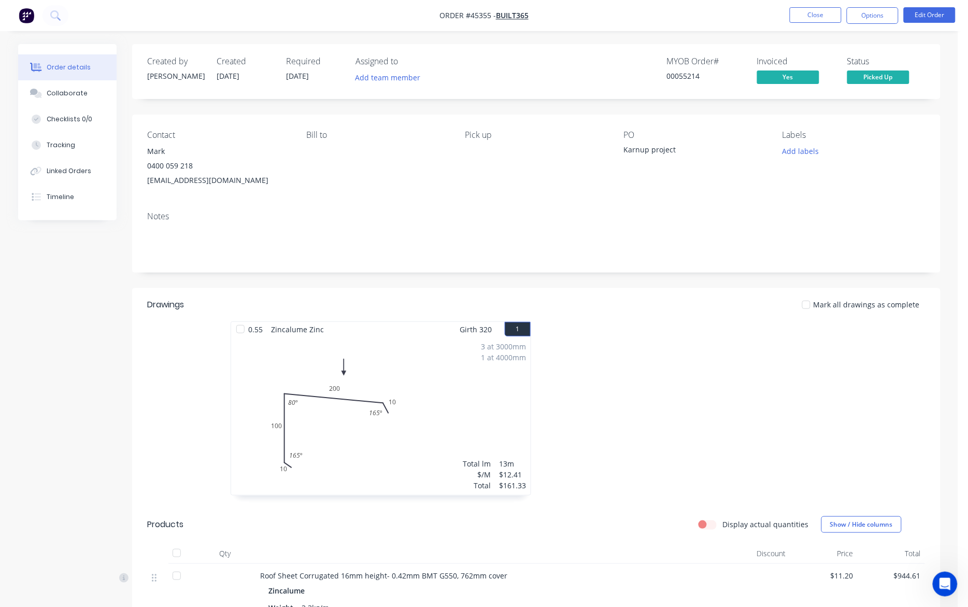
scroll to position [237, 0]
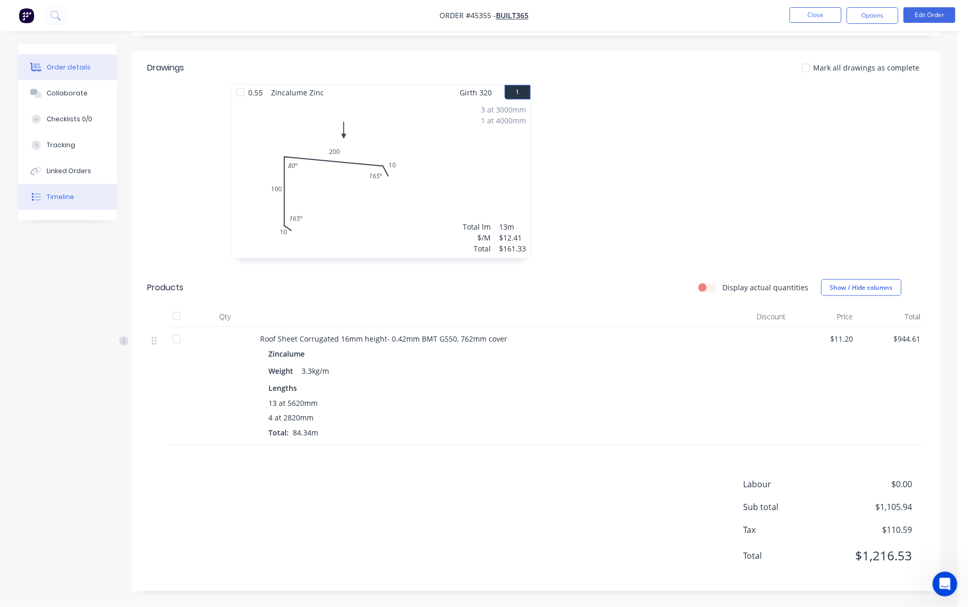
click at [41, 193] on div at bounding box center [36, 196] width 16 height 9
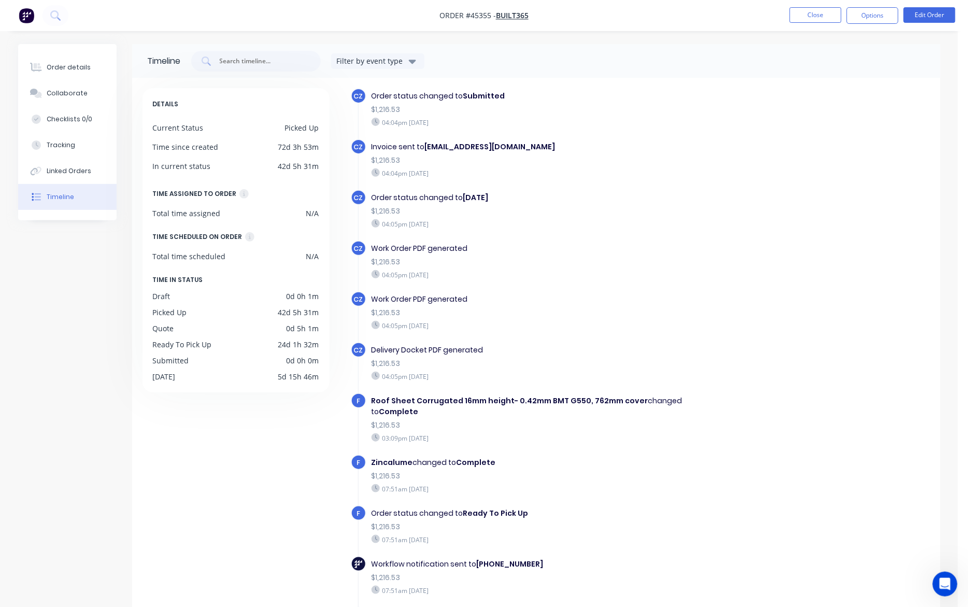
scroll to position [324, 0]
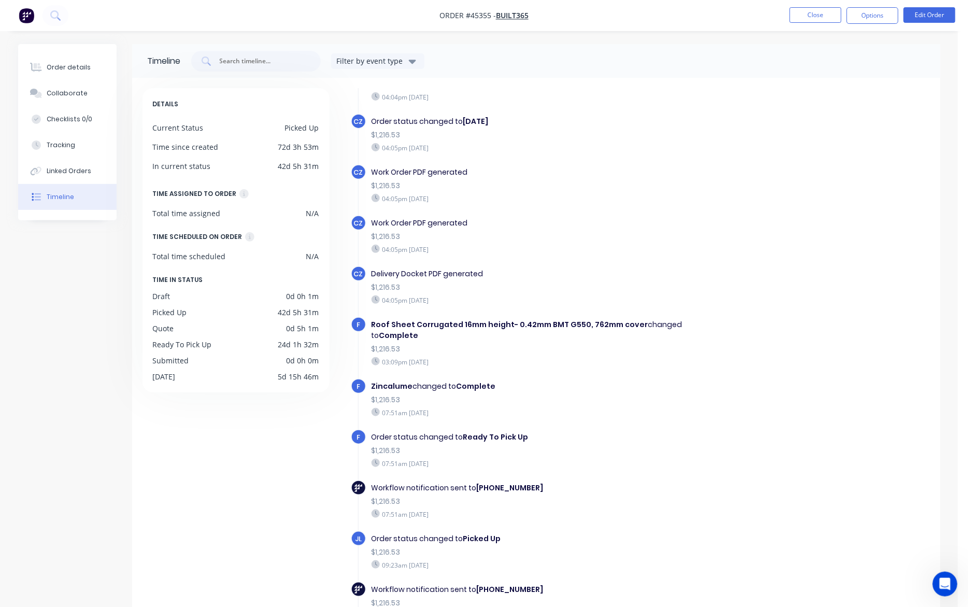
drag, startPoint x: 397, startPoint y: 555, endPoint x: 470, endPoint y: 554, distance: 73.1
click at [469, 560] on div "09:23am Friday 04/07/25" at bounding box center [550, 564] width 359 height 9
click at [486, 560] on div "09:23am Friday 04/07/25" at bounding box center [550, 564] width 359 height 9
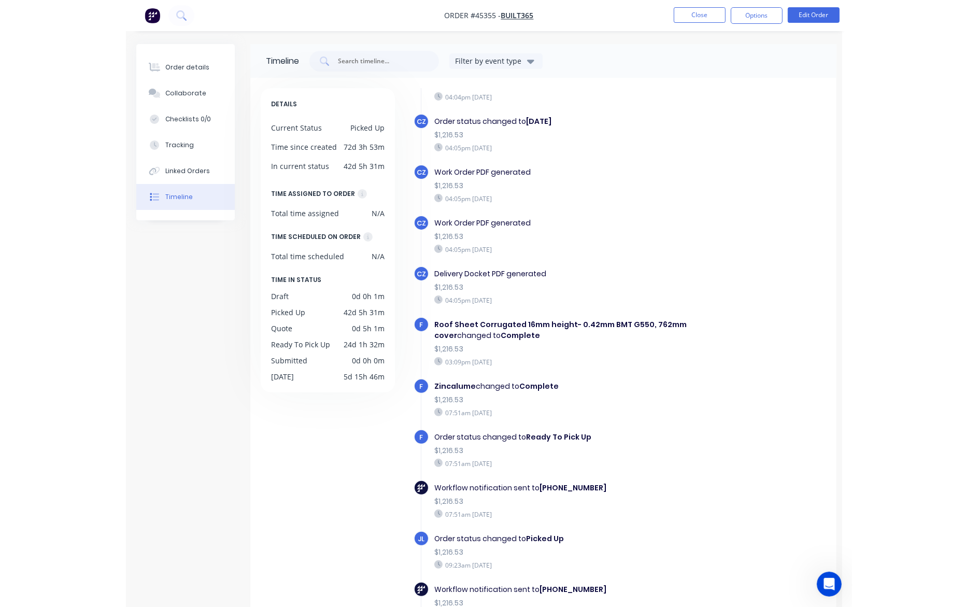
scroll to position [239, 0]
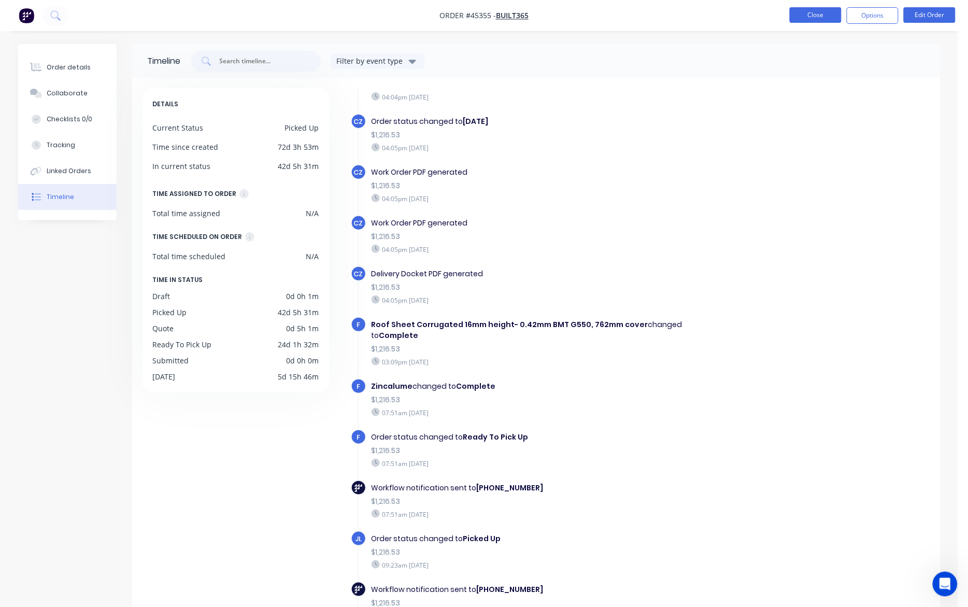
click at [725, 20] on button "Close" at bounding box center [816, 15] width 52 height 16
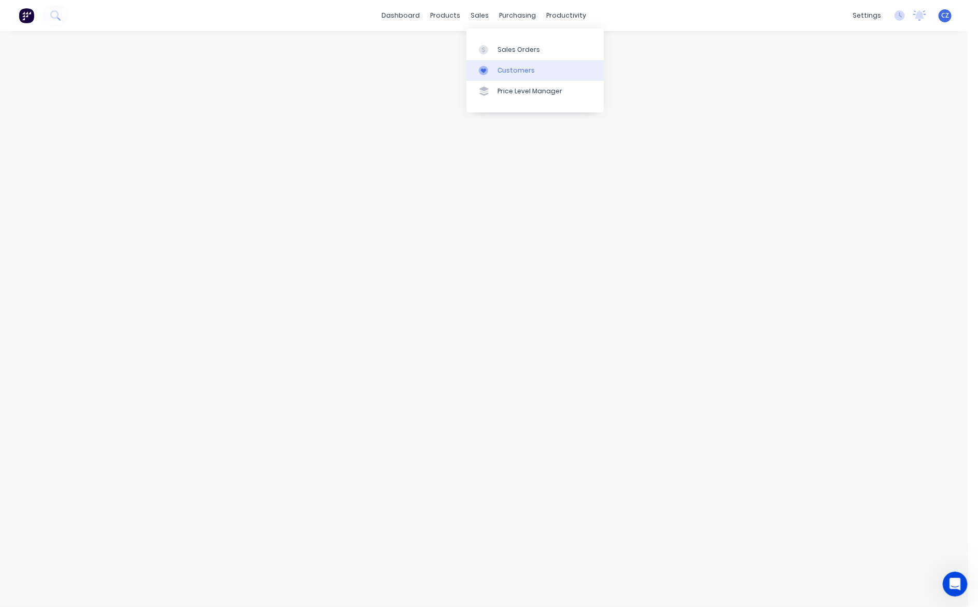
click at [504, 66] on div "Customers" at bounding box center [515, 70] width 37 height 9
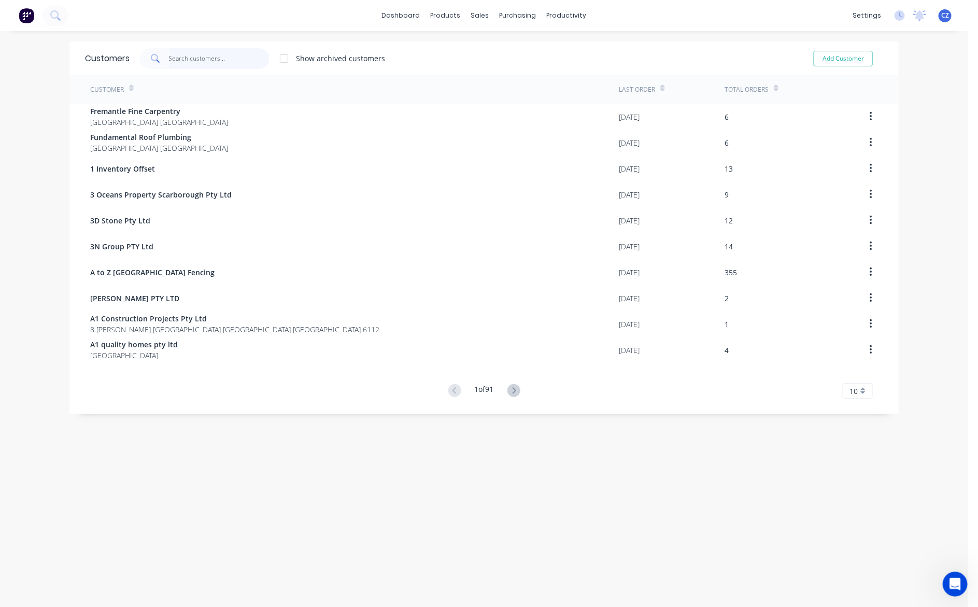
click at [216, 61] on input "text" at bounding box center [219, 58] width 101 height 21
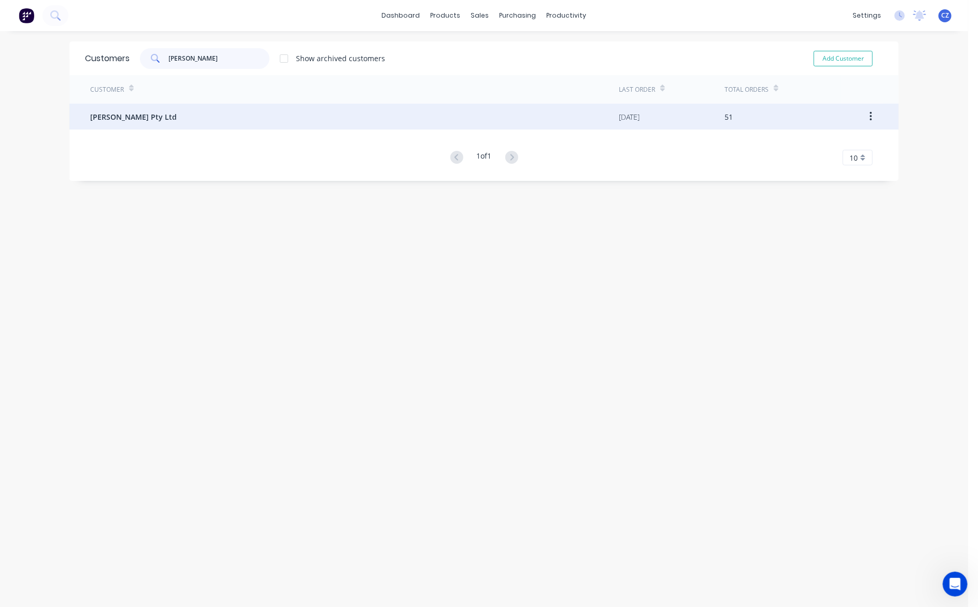
type input "mika"
click at [221, 114] on div "Mika Sunlight Pty Ltd" at bounding box center [354, 117] width 528 height 26
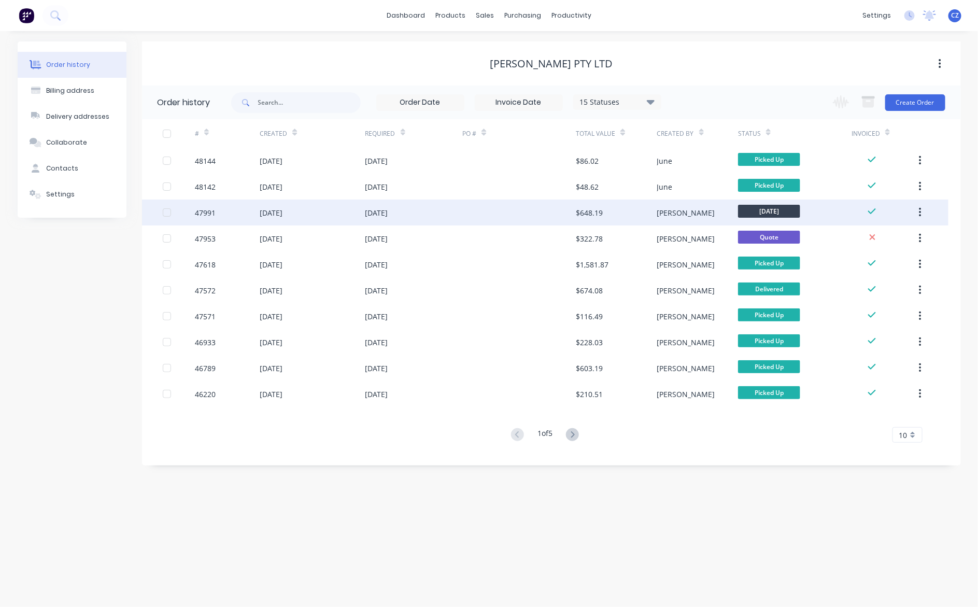
click at [455, 216] on div "20 Aug 2025" at bounding box center [413, 212] width 97 height 26
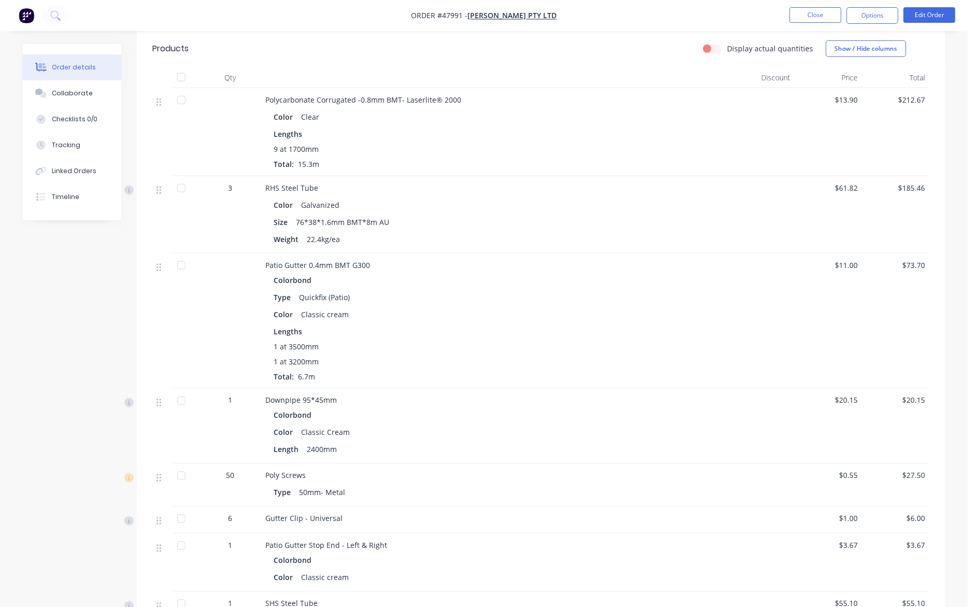
scroll to position [45, 0]
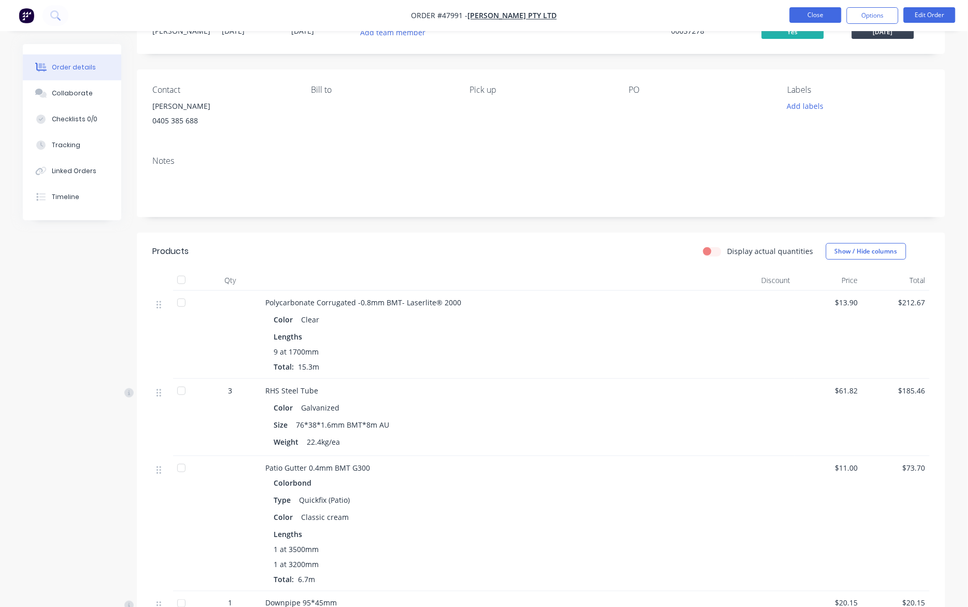
click at [814, 16] on button "Close" at bounding box center [816, 15] width 52 height 16
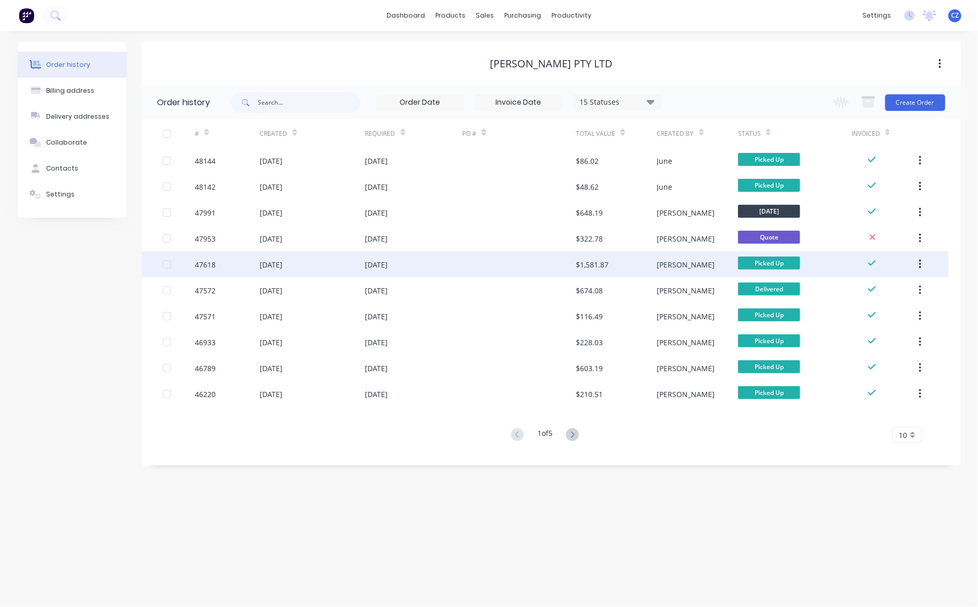
click at [530, 258] on div at bounding box center [518, 264] width 113 height 26
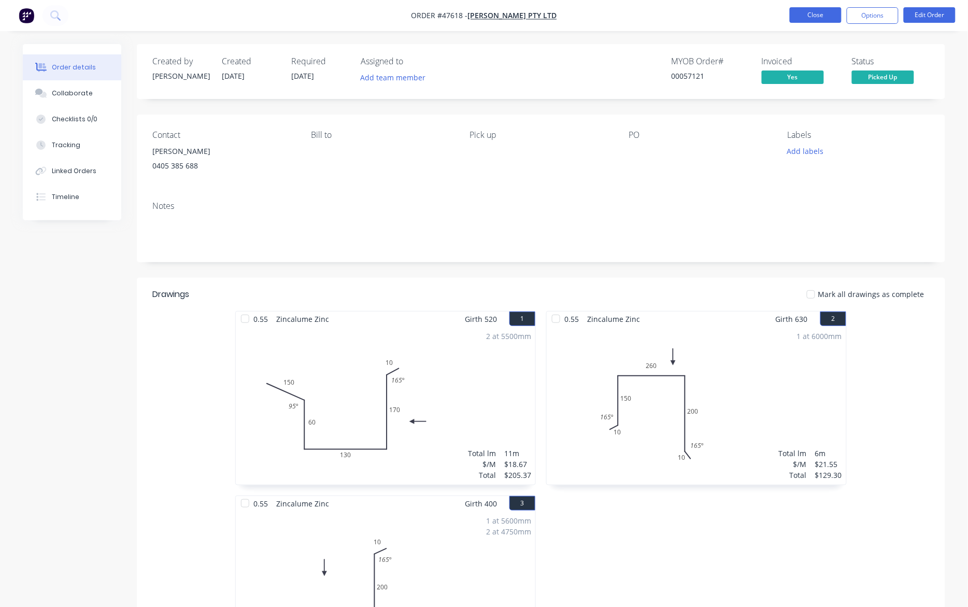
click at [816, 13] on button "Close" at bounding box center [816, 15] width 52 height 16
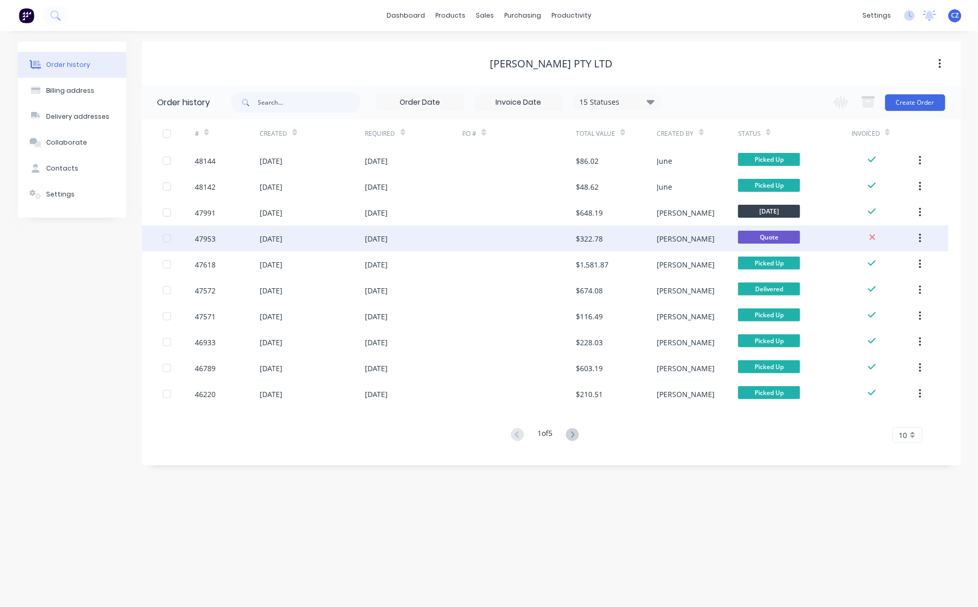
click at [607, 236] on div "$322.78" at bounding box center [616, 238] width 81 height 26
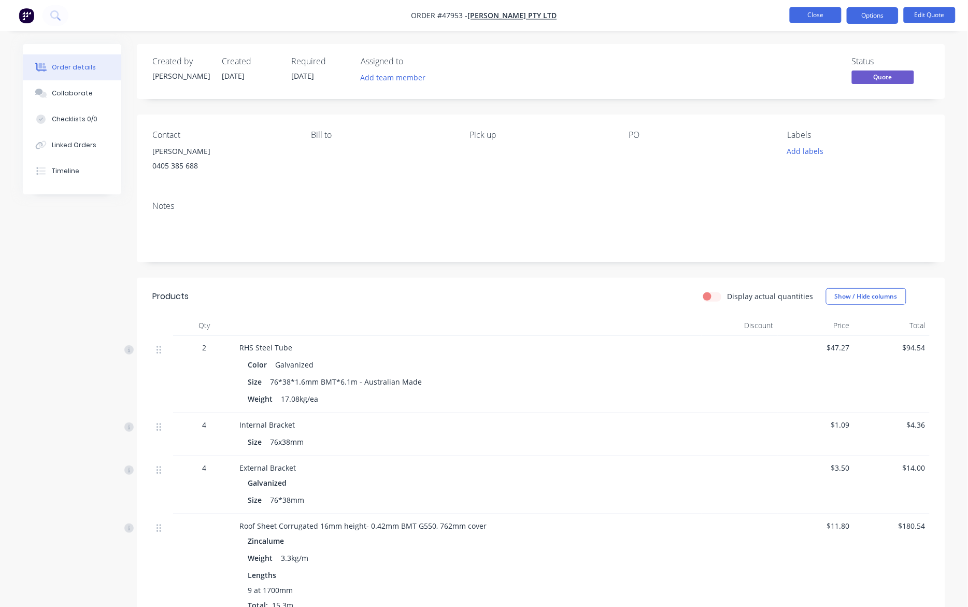
click at [822, 15] on button "Close" at bounding box center [816, 15] width 52 height 16
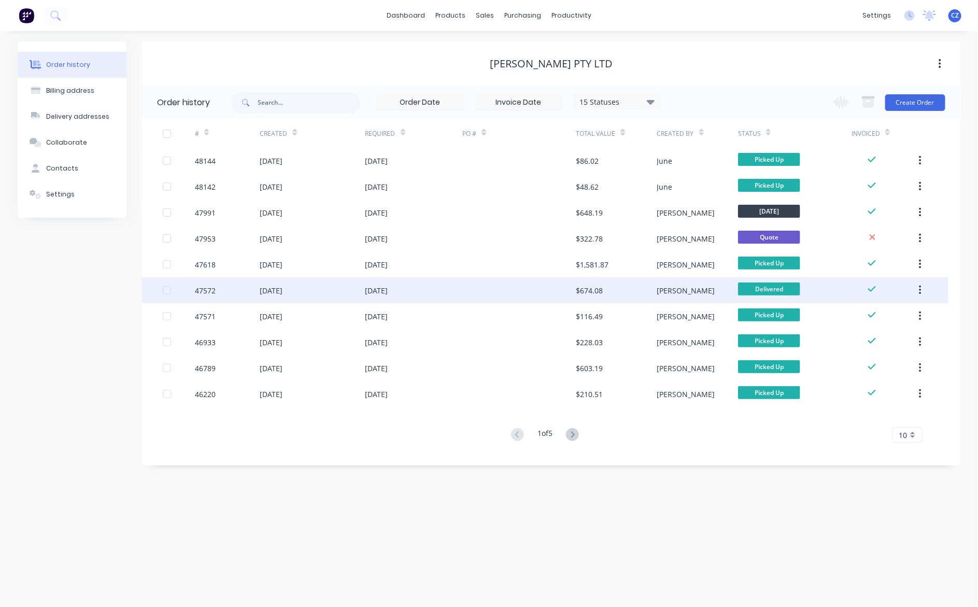
click at [625, 286] on div "$674.08" at bounding box center [616, 290] width 81 height 26
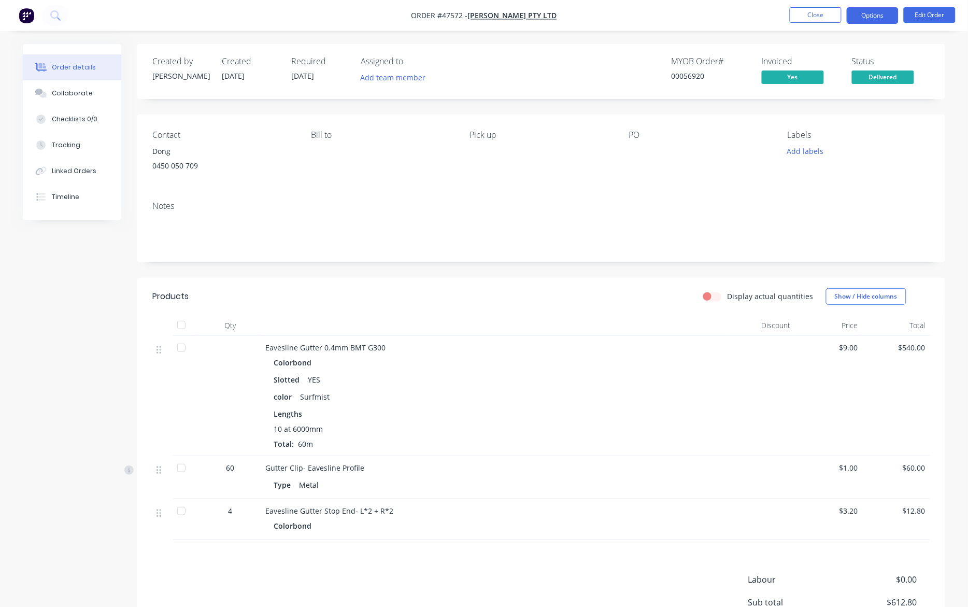
click at [869, 13] on button "Options" at bounding box center [873, 15] width 52 height 17
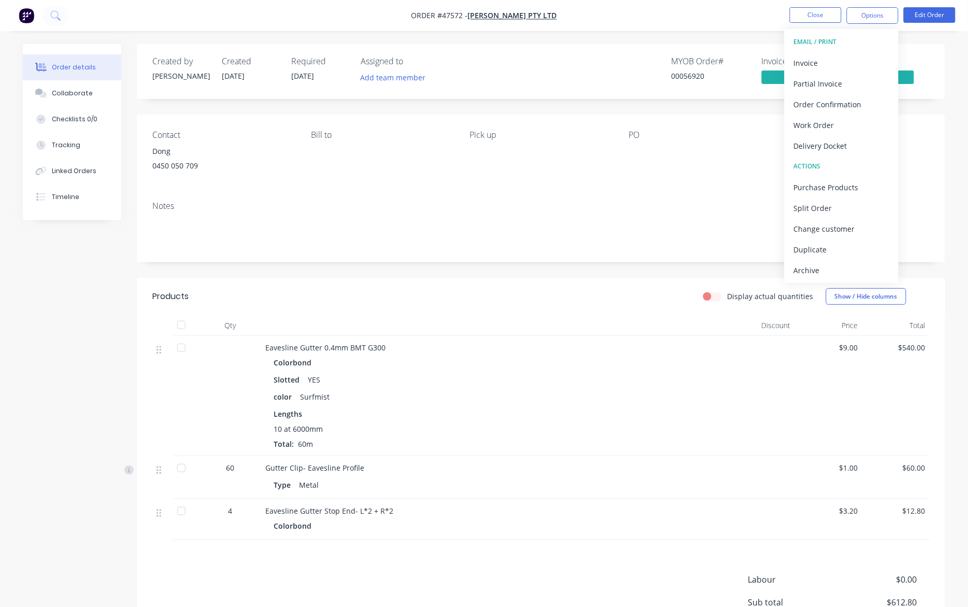
click at [935, 58] on div "Created by Cathy Created 02/08/25 Required 11/08/25 Assigned to Add team member…" at bounding box center [541, 71] width 808 height 55
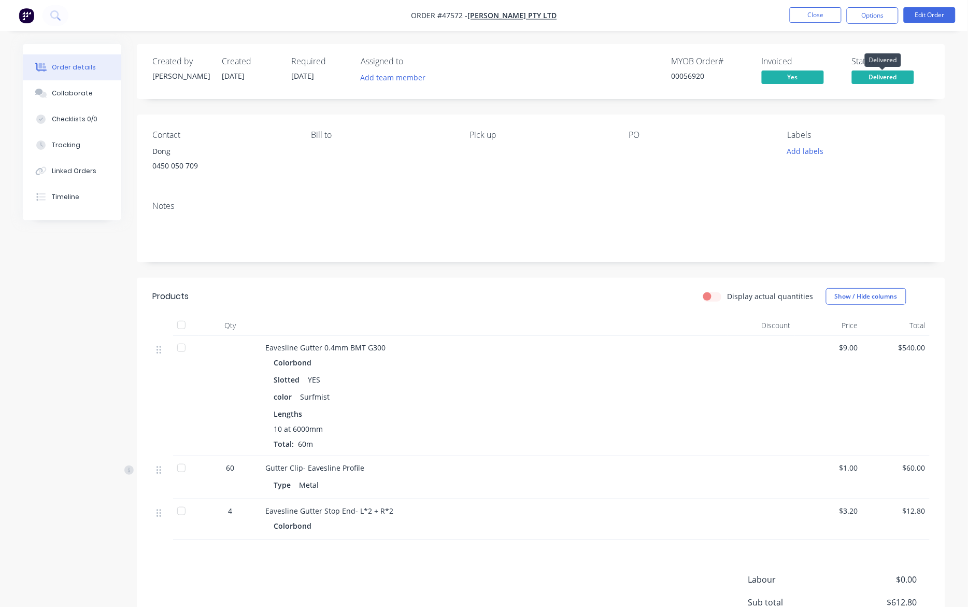
click at [902, 76] on span "Delivered" at bounding box center [883, 76] width 62 height 13
click at [874, 91] on div "Created by Cathy Created 02/08/25 Required 11/08/25 Assigned to Add team member…" at bounding box center [541, 71] width 808 height 55
click at [874, 16] on button "Options" at bounding box center [873, 15] width 52 height 17
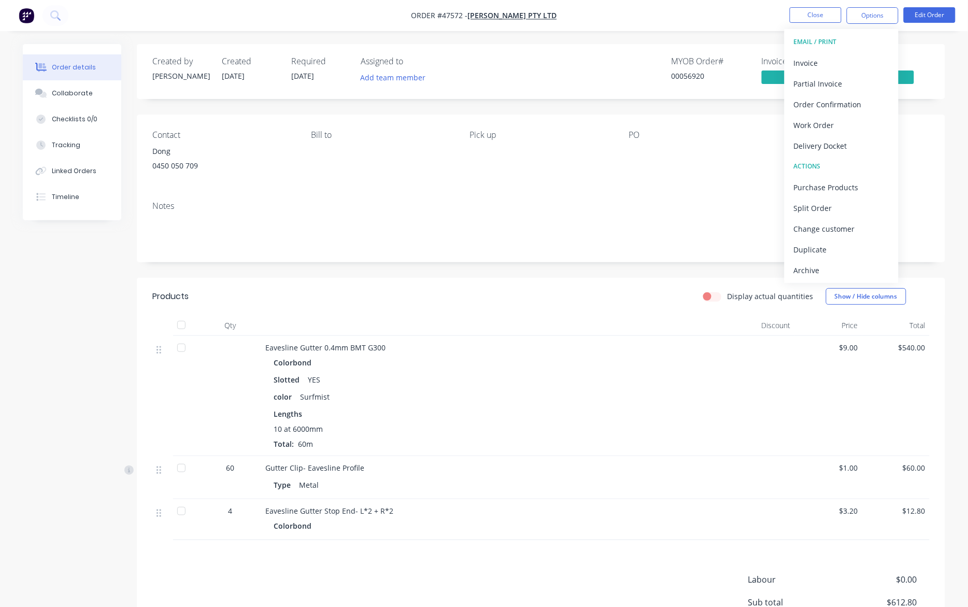
click at [920, 58] on div "Status" at bounding box center [891, 61] width 78 height 10
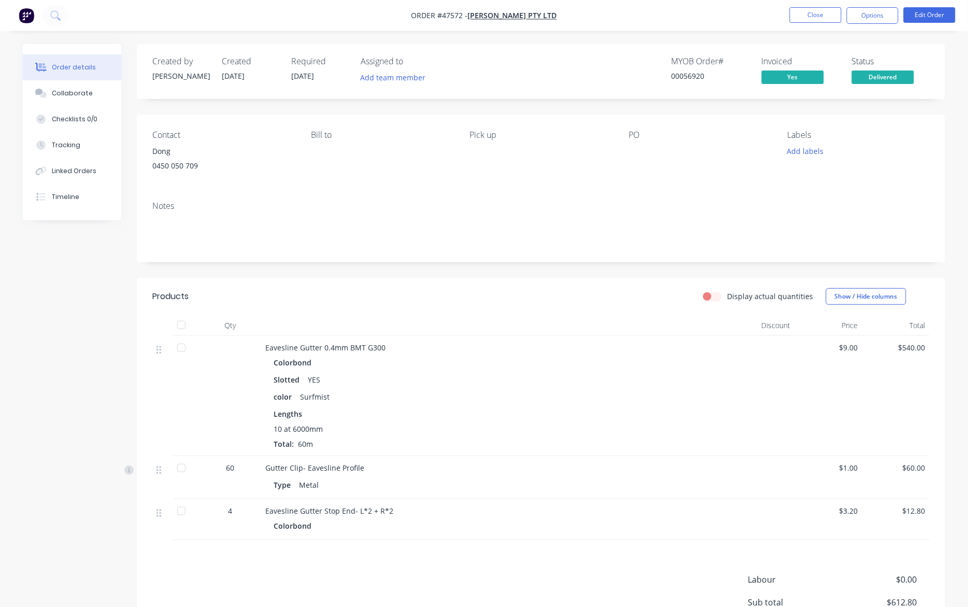
click at [897, 85] on div "Created by Cathy Created 02/08/25 Required 11/08/25 Assigned to Add team member…" at bounding box center [541, 71] width 808 height 55
click at [897, 76] on span "Delivered" at bounding box center [883, 76] width 62 height 13
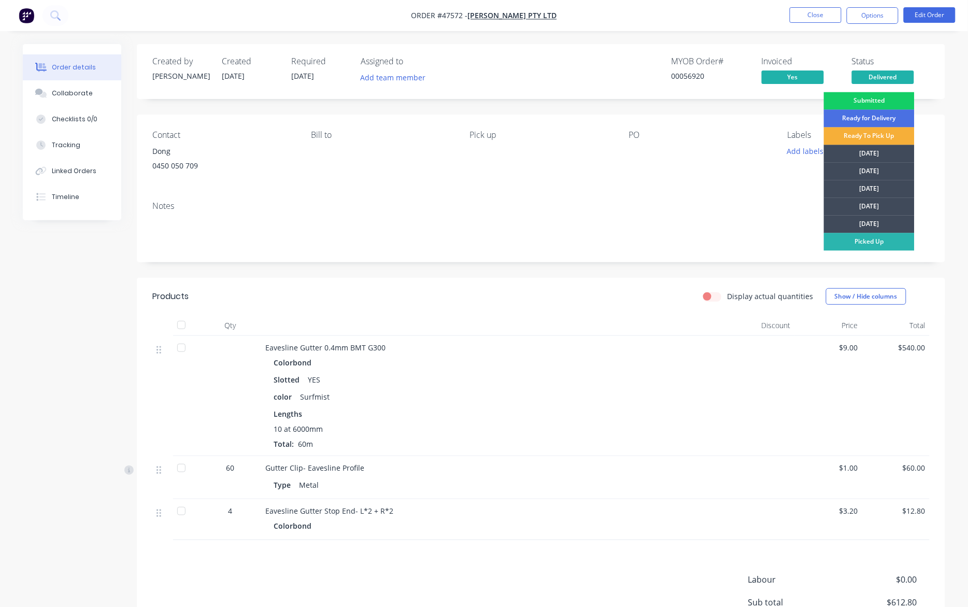
click at [869, 98] on div "Submitted" at bounding box center [869, 101] width 91 height 18
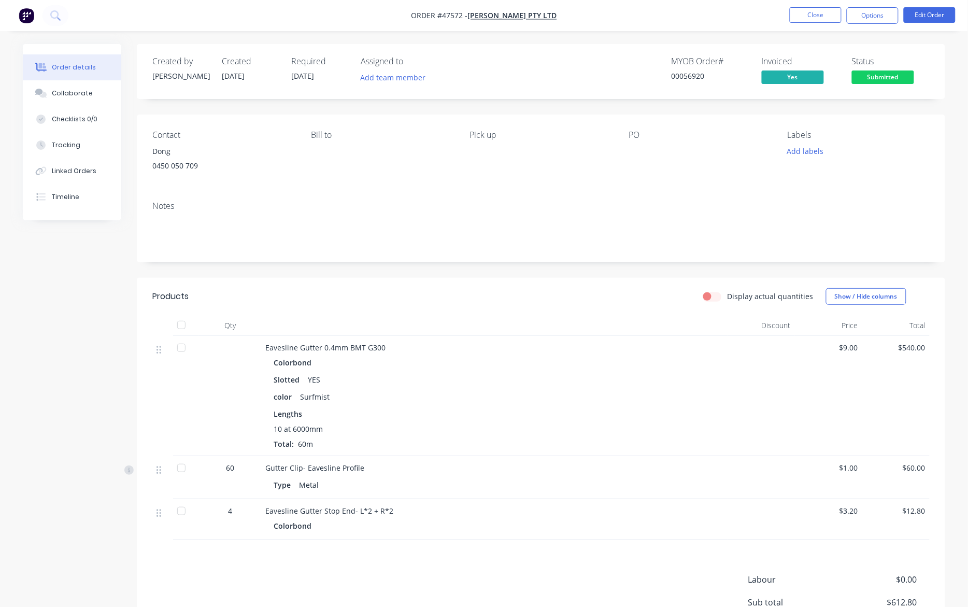
click at [913, 50] on div "Created by Cathy Created 02/08/25 Required 11/08/25 Assigned to Add team member…" at bounding box center [541, 71] width 808 height 55
click at [868, 10] on button "Options" at bounding box center [873, 15] width 52 height 17
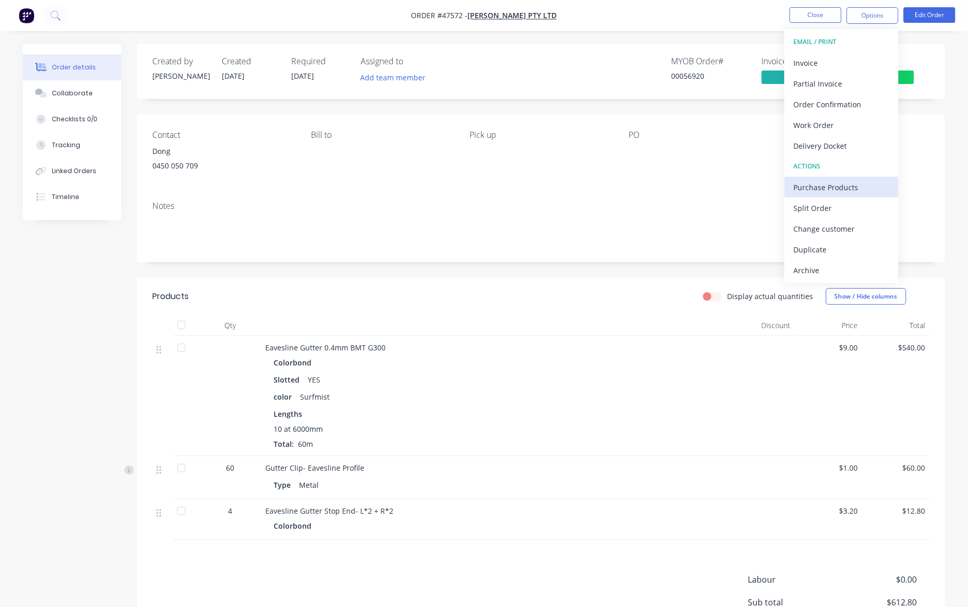
click at [847, 187] on div "Purchase Products" at bounding box center [841, 187] width 95 height 15
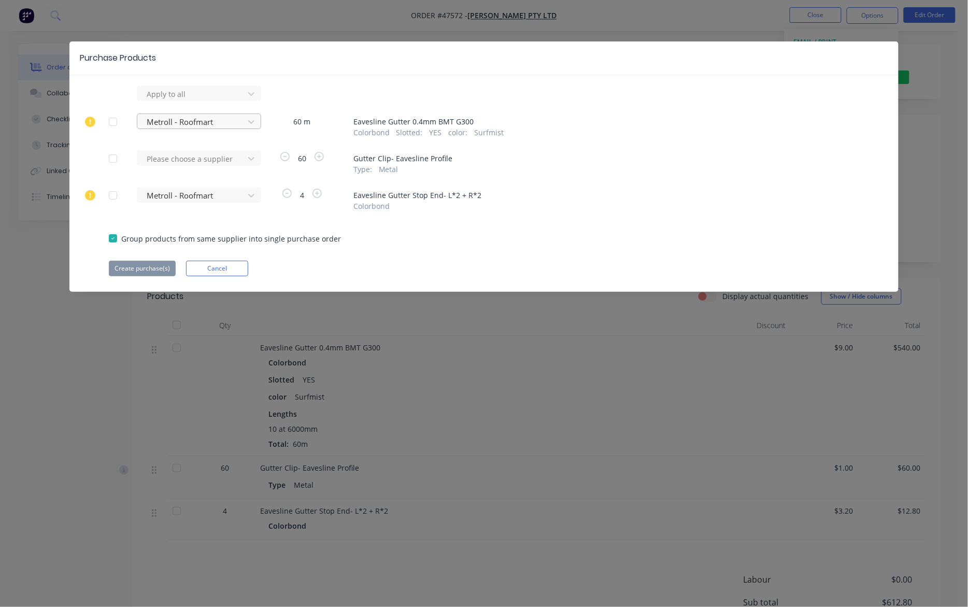
click at [185, 101] on div at bounding box center [192, 94] width 93 height 13
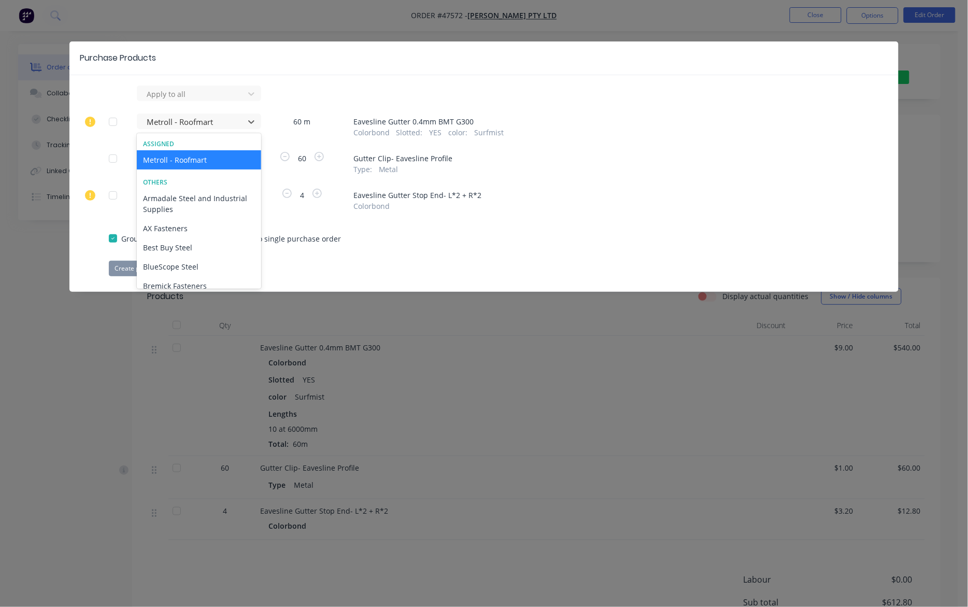
click at [184, 159] on div "Metroll - Roofmart" at bounding box center [199, 159] width 124 height 19
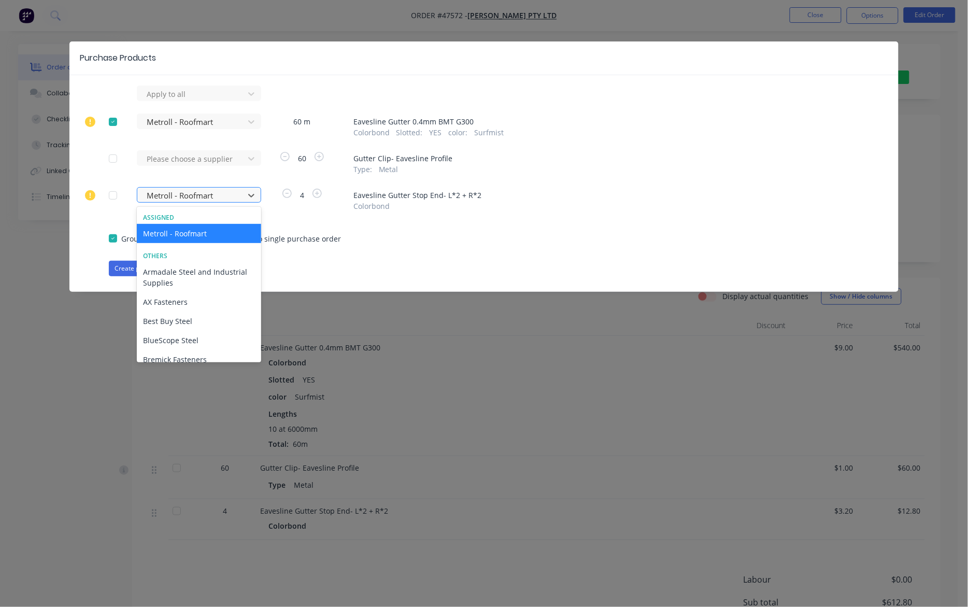
click at [224, 195] on div at bounding box center [192, 195] width 93 height 13
drag, startPoint x: 390, startPoint y: 221, endPoint x: 190, endPoint y: 265, distance: 205.4
click at [390, 221] on div "Apply to all Metroll - Roofmart 60 m Eavesline Gutter 0.4mm BMT G300 Colorbond …" at bounding box center [483, 180] width 829 height 191
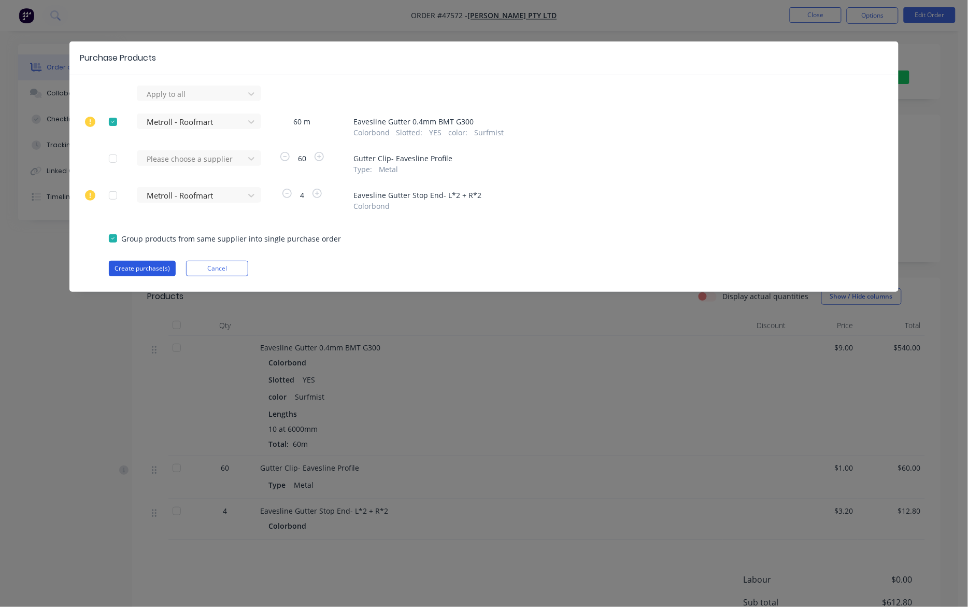
click at [140, 265] on button "Create purchase(s)" at bounding box center [142, 269] width 67 height 16
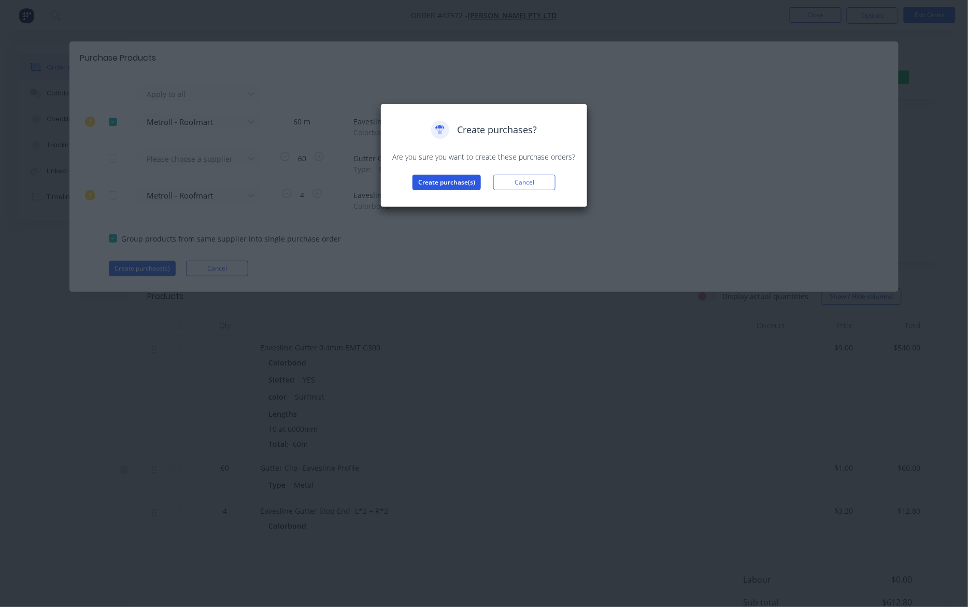
click at [454, 185] on button "Create purchase(s)" at bounding box center [446, 183] width 68 height 16
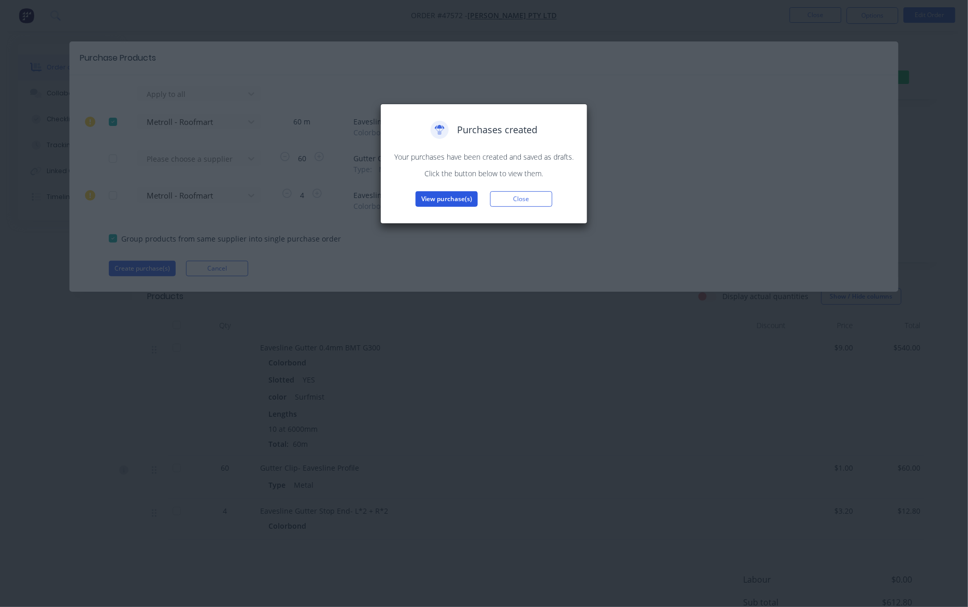
click at [465, 205] on button "View purchase(s)" at bounding box center [447, 199] width 62 height 16
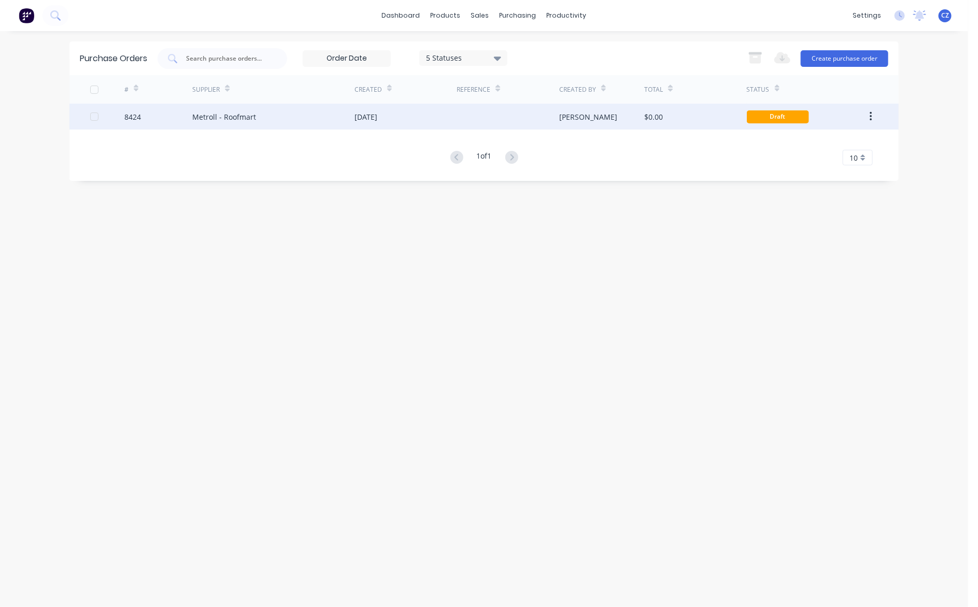
click at [368, 120] on div "[DATE]" at bounding box center [365, 116] width 23 height 11
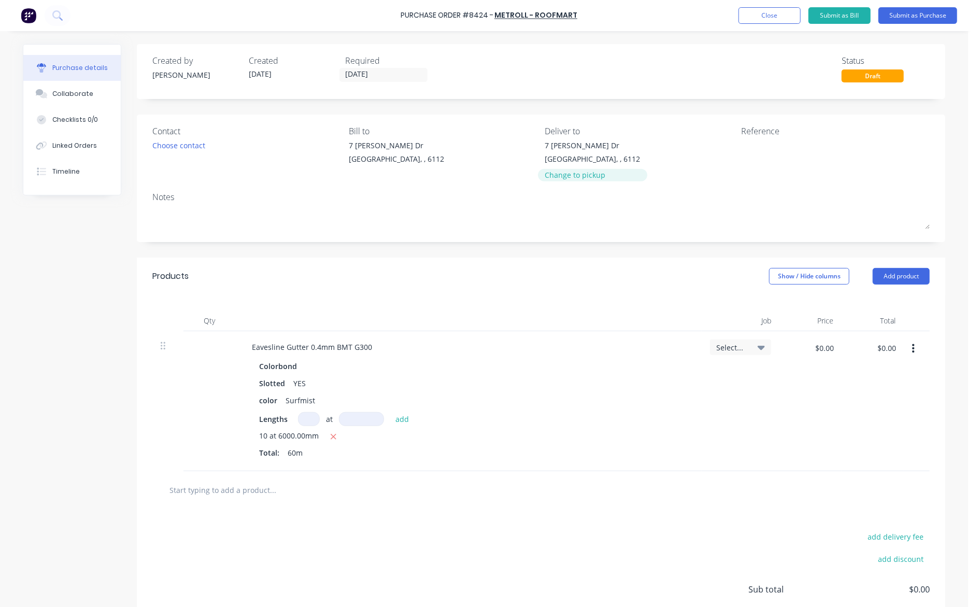
click at [561, 175] on div "Change to pickup" at bounding box center [592, 174] width 95 height 11
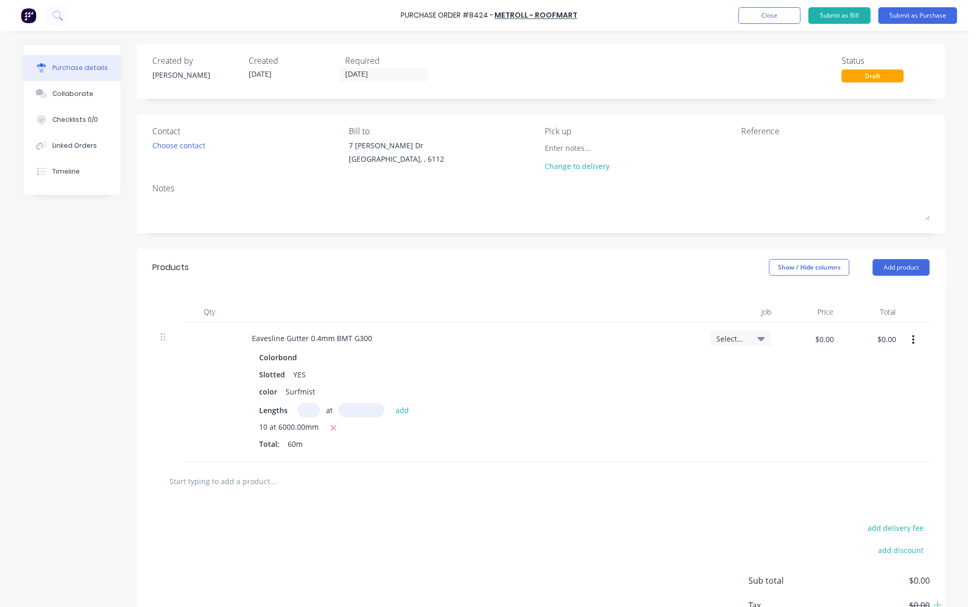
click at [583, 330] on div "Eavesline Gutter 0.4mm BMT G300 Colorbond Slotted YES color Surfmist Lengths at…" at bounding box center [468, 392] width 466 height 140
click at [912, 16] on button "Submit as Purchase" at bounding box center [917, 15] width 79 height 17
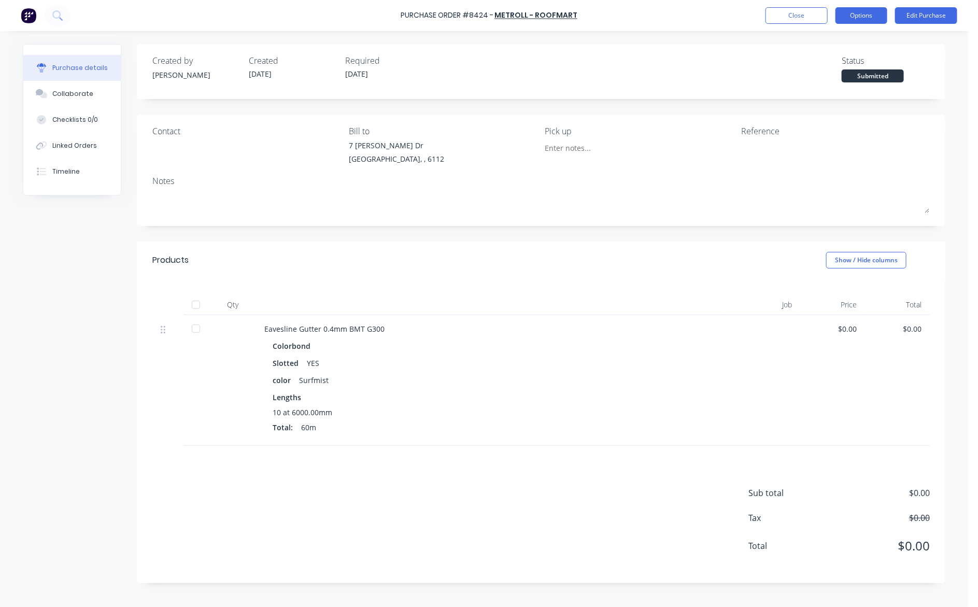
click at [849, 17] on button "Options" at bounding box center [861, 15] width 52 height 17
click at [840, 49] on div "Print / Email" at bounding box center [838, 42] width 80 height 15
click at [827, 89] on div "Without pricing" at bounding box center [838, 83] width 80 height 15
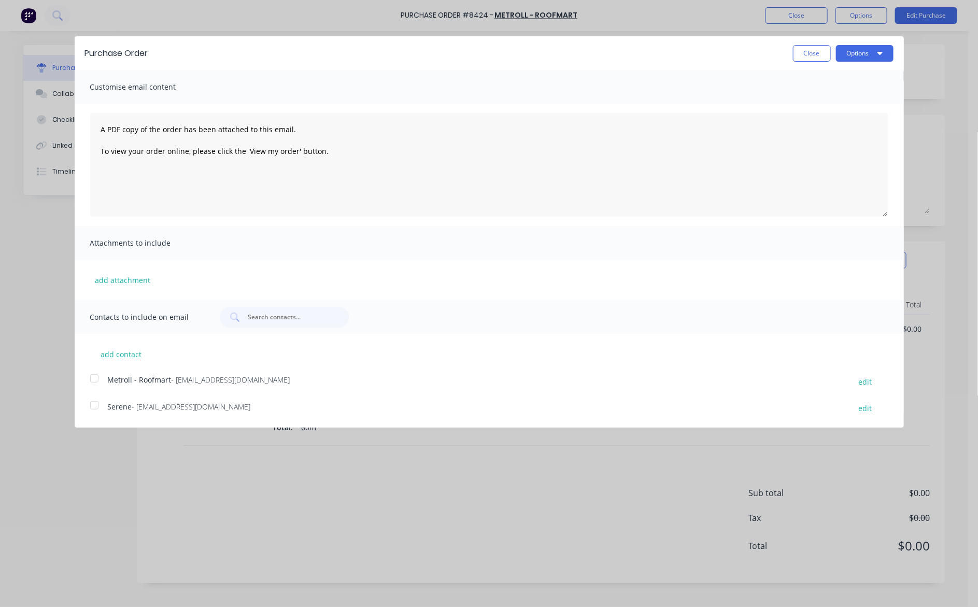
drag, startPoint x: 91, startPoint y: 380, endPoint x: 93, endPoint y: 374, distance: 6.6
click at [91, 379] on div at bounding box center [94, 378] width 21 height 21
drag, startPoint x: 368, startPoint y: 161, endPoint x: 22, endPoint y: 74, distance: 356.5
click at [84, 81] on div "Customise email content A PDF copy of the order has been attached to this email…" at bounding box center [489, 185] width 829 height 230
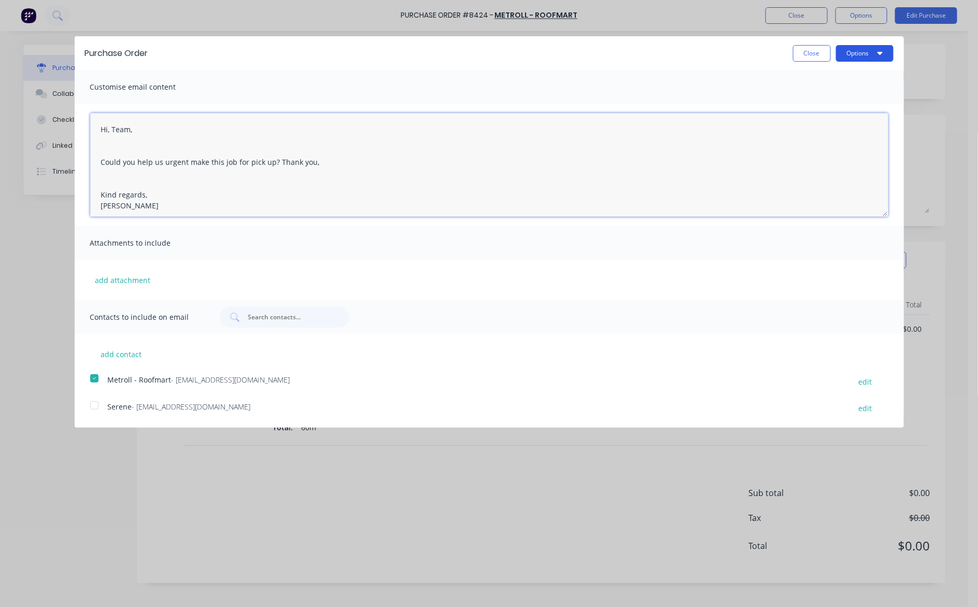
type textarea "Hi, Team, Could you help us urgent make this job for pick up? Thank you, Kind r…"
click at [880, 56] on icon "button" at bounding box center [879, 53] width 5 height 8
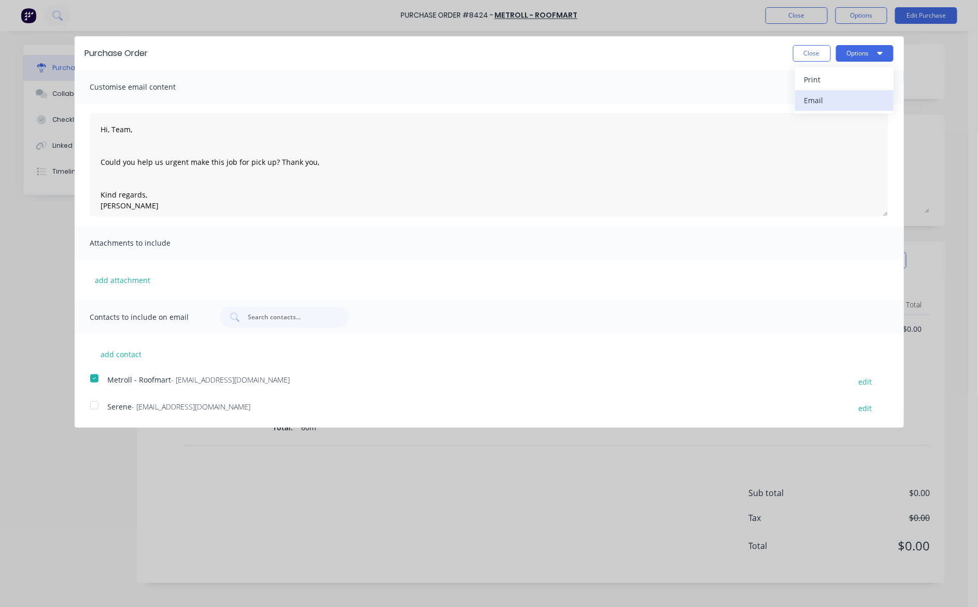
click at [851, 109] on button "Email" at bounding box center [844, 100] width 98 height 21
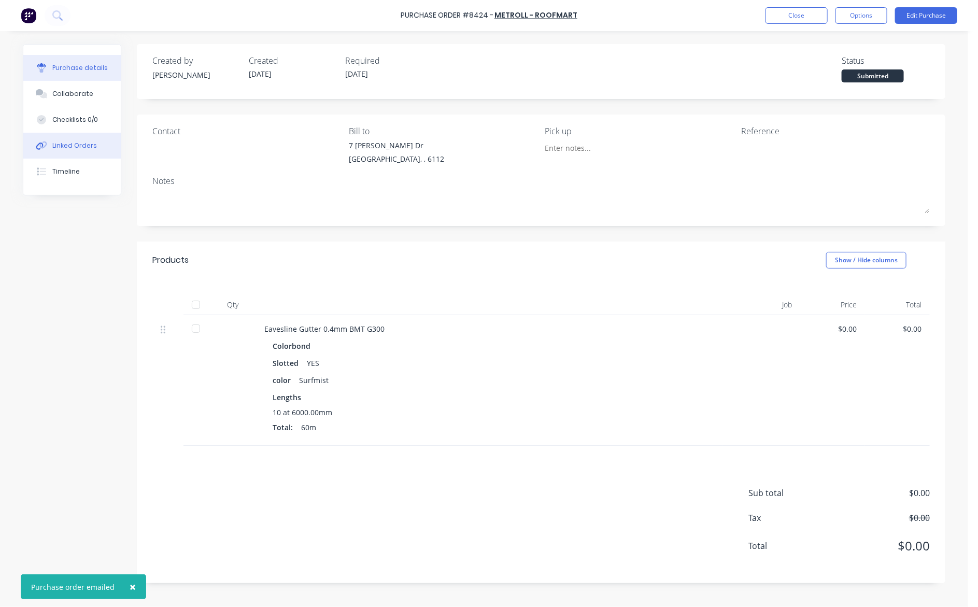
click at [70, 139] on button "Linked Orders" at bounding box center [71, 146] width 97 height 26
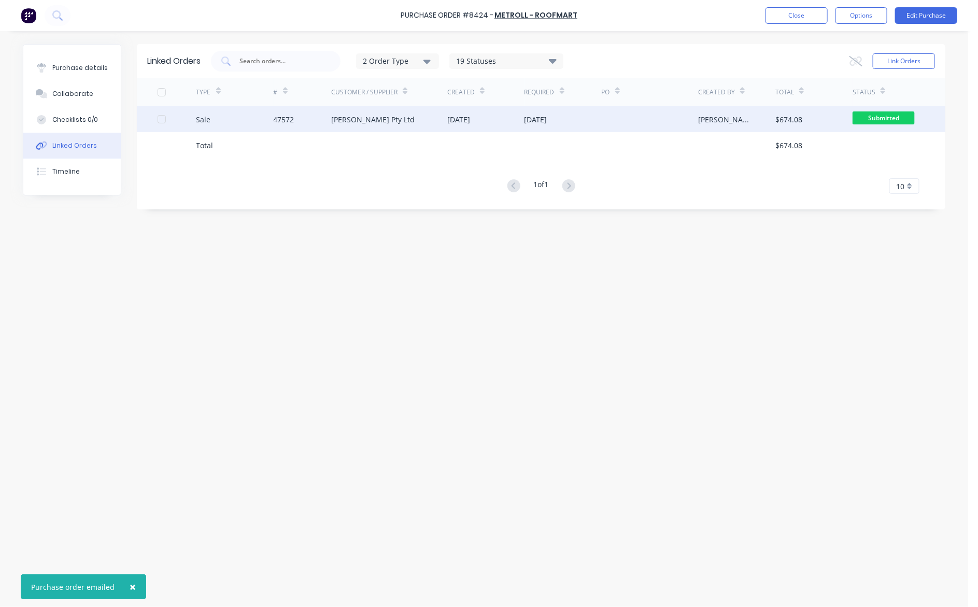
click at [345, 126] on div "Mika Sunlight Pty Ltd" at bounding box center [389, 119] width 116 height 26
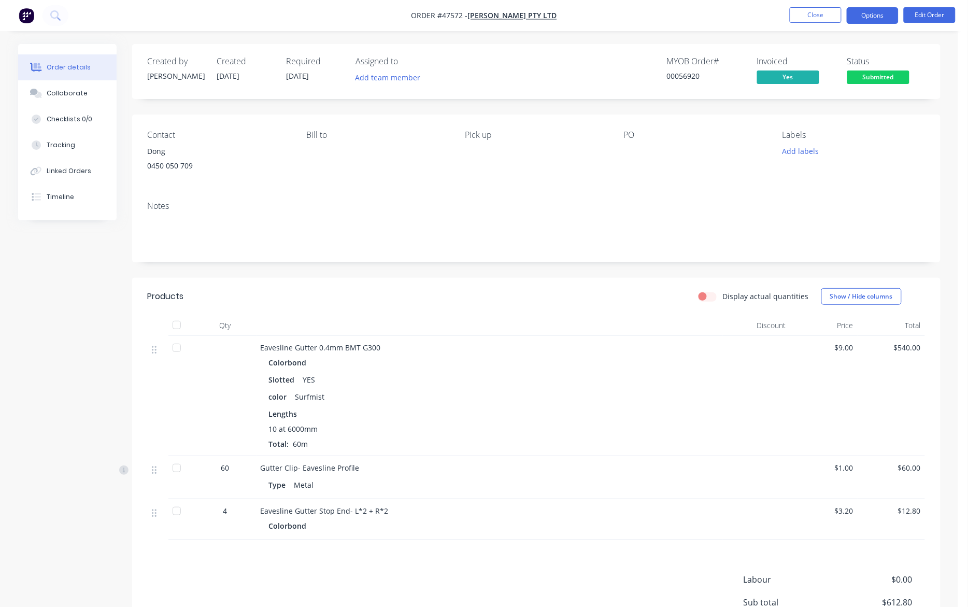
click at [881, 13] on button "Options" at bounding box center [873, 15] width 52 height 17
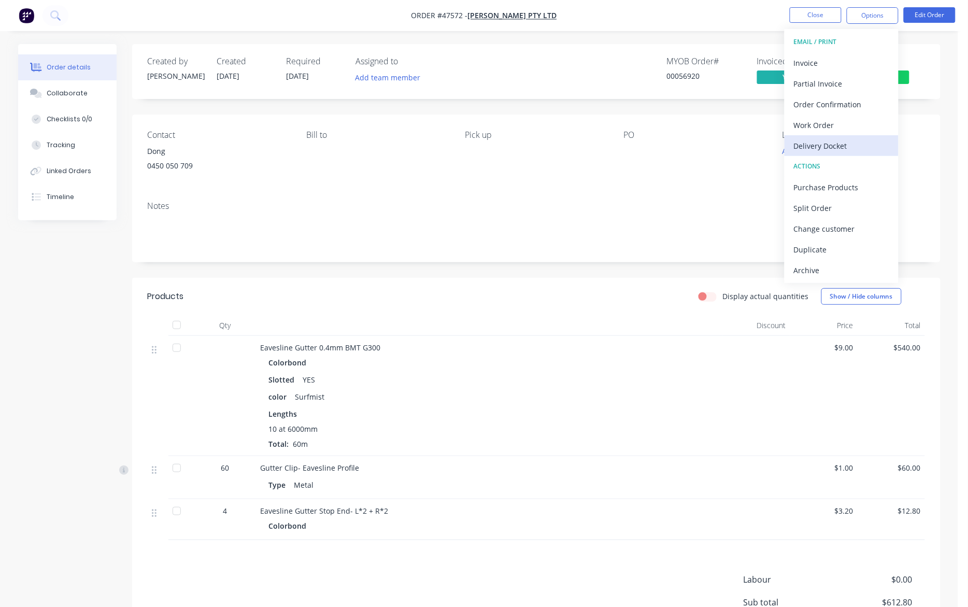
drag, startPoint x: 845, startPoint y: 149, endPoint x: 838, endPoint y: 138, distance: 13.2
click at [845, 149] on div "Delivery Docket" at bounding box center [841, 145] width 95 height 15
click at [832, 118] on div "Custom" at bounding box center [841, 125] width 95 height 15
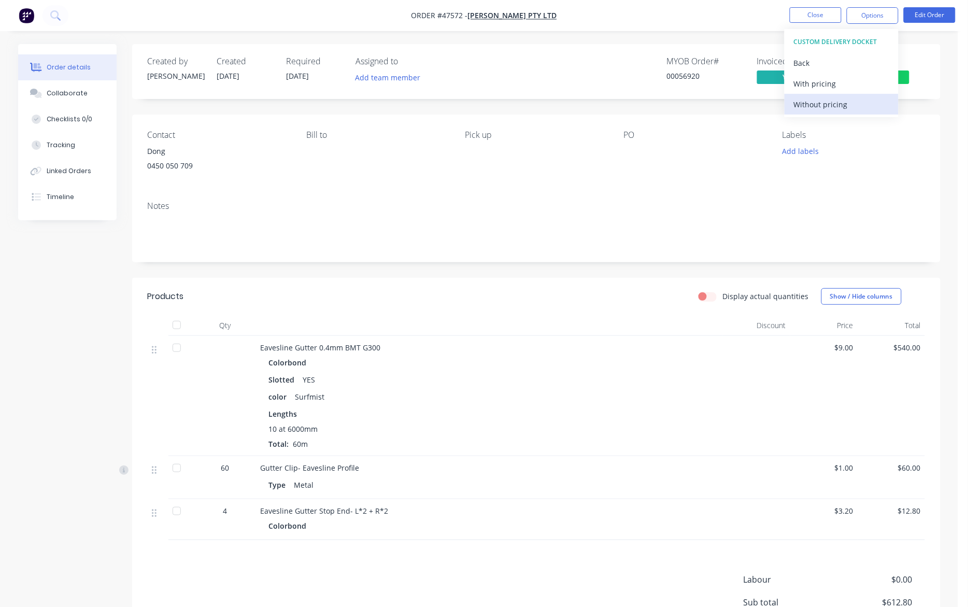
click at [836, 103] on div "Without pricing" at bounding box center [841, 104] width 95 height 15
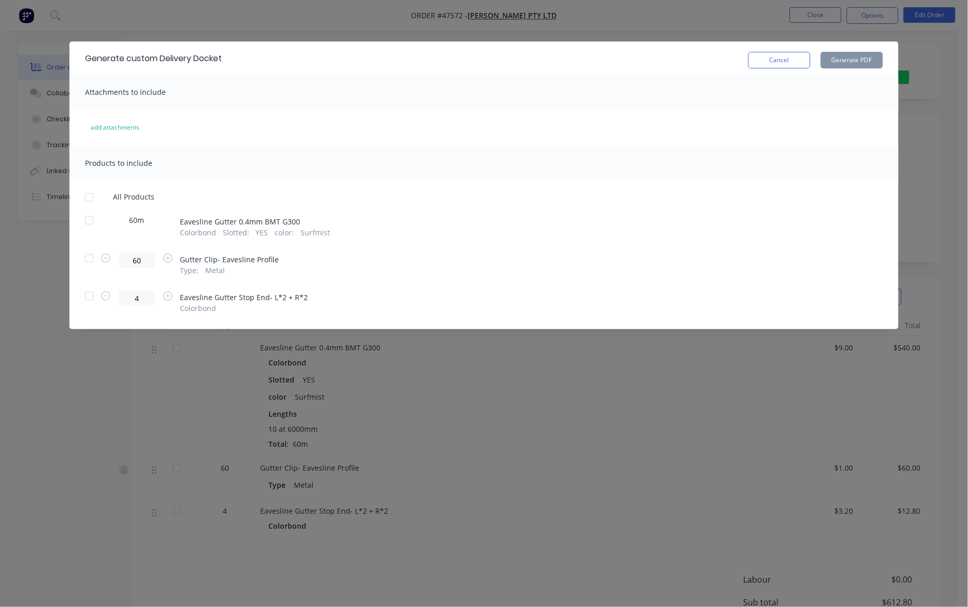
click at [79, 221] on div at bounding box center [89, 220] width 21 height 21
click at [861, 62] on button "Generate PDF" at bounding box center [852, 60] width 62 height 17
click at [575, 27] on div "Generate custom Delivery Docket Cancel Generate PDF Attachments to include add …" at bounding box center [484, 303] width 968 height 607
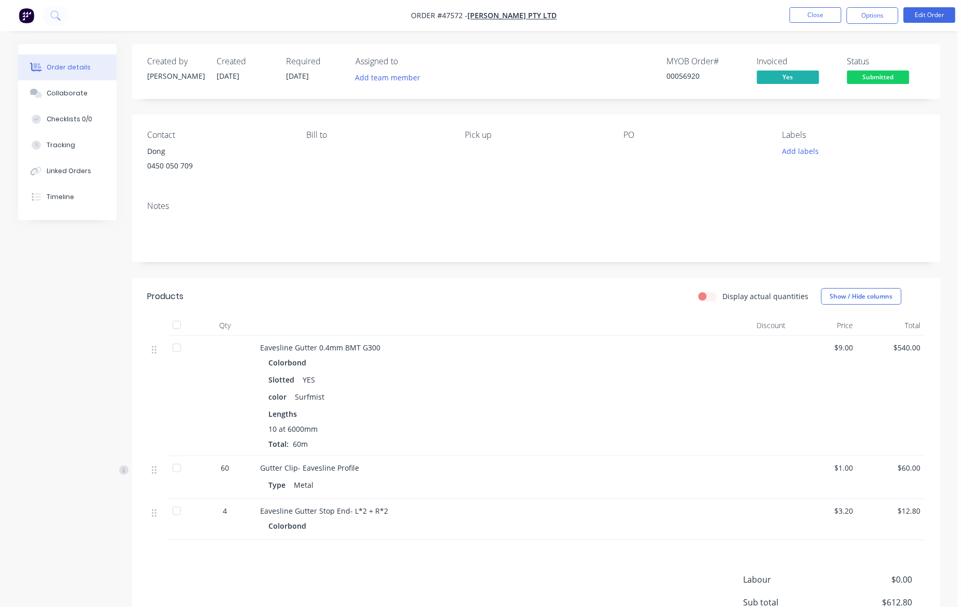
click at [666, 26] on nav "Order #47572 - Mika Sunlight Pty Ltd Close Options Edit Order" at bounding box center [484, 15] width 968 height 31
drag, startPoint x: 87, startPoint y: 171, endPoint x: 87, endPoint y: 156, distance: 15.0
click at [87, 167] on div "Linked Orders" at bounding box center [69, 170] width 45 height 9
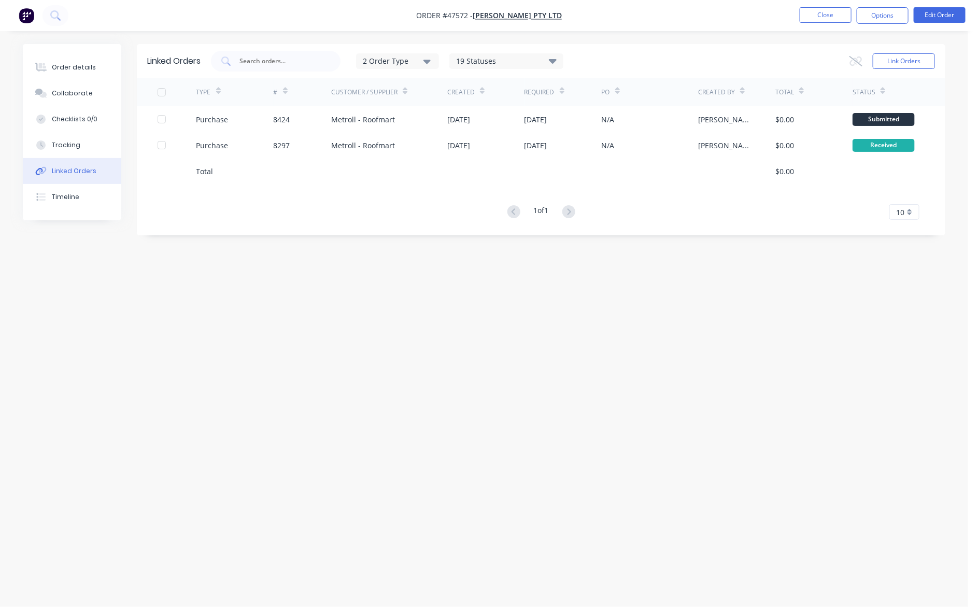
click at [636, 287] on div "Linked Orders 2 Order Type 19 Statuses Sales Order Status All Archived Draft Qu…" at bounding box center [484, 283] width 922 height 479
drag, startPoint x: 717, startPoint y: 29, endPoint x: 831, endPoint y: 18, distance: 114.5
click at [729, 27] on nav "Order #47572 - Mika Sunlight Pty Ltd Close Options Edit Order" at bounding box center [489, 15] width 978 height 31
click at [831, 18] on button "Close" at bounding box center [825, 15] width 52 height 16
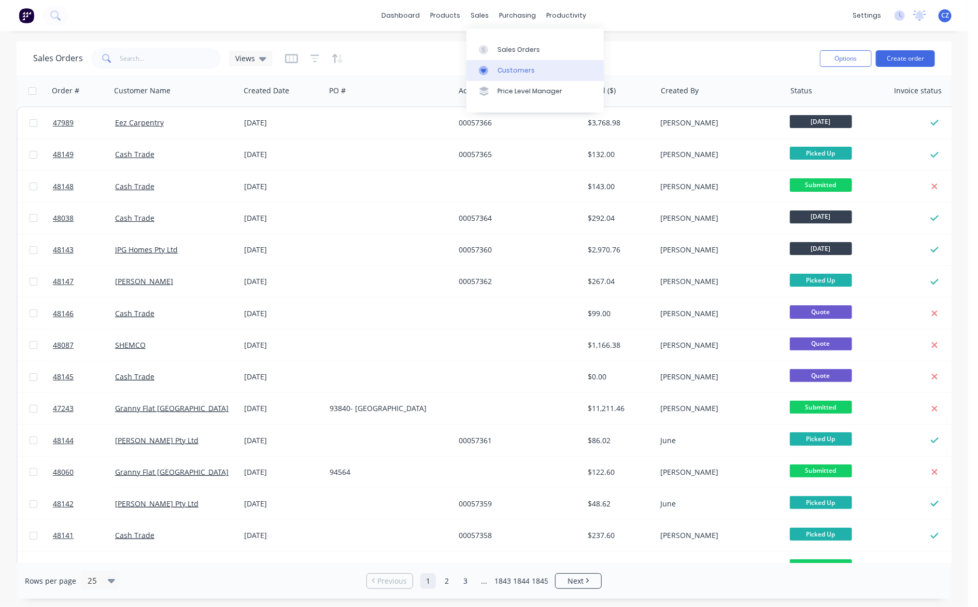
click at [509, 75] on link "Customers" at bounding box center [534, 70] width 137 height 21
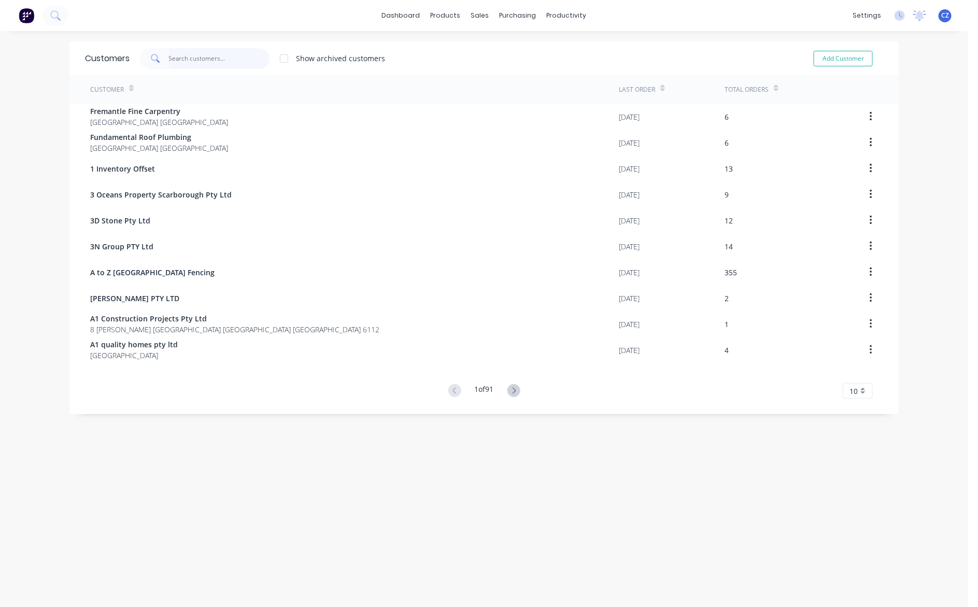
click at [205, 60] on input "text" at bounding box center [219, 58] width 101 height 21
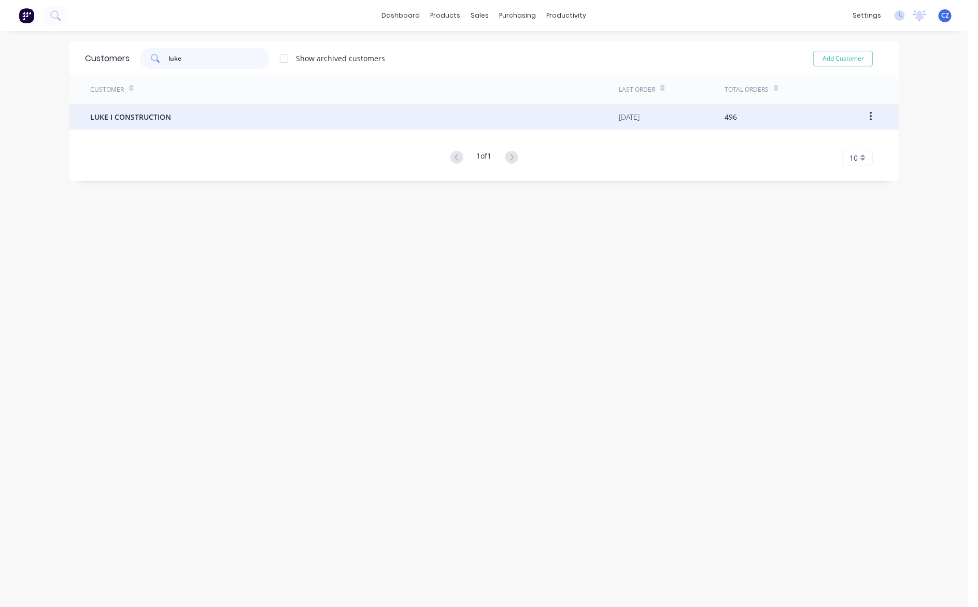
type input "luke"
click at [211, 122] on div "LUKE I CONSTRUCTION" at bounding box center [354, 117] width 528 height 26
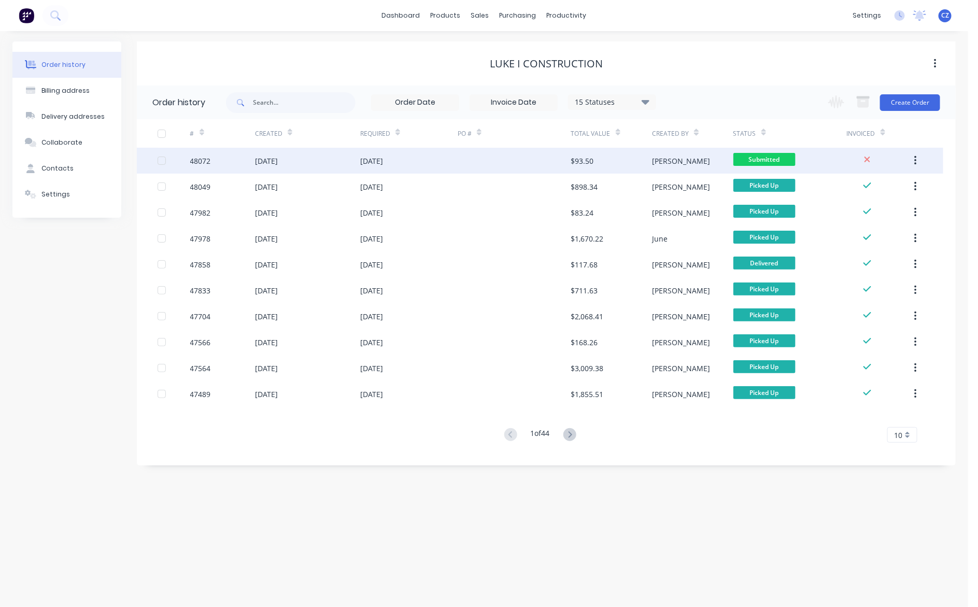
click at [617, 160] on div "$93.50" at bounding box center [611, 161] width 81 height 26
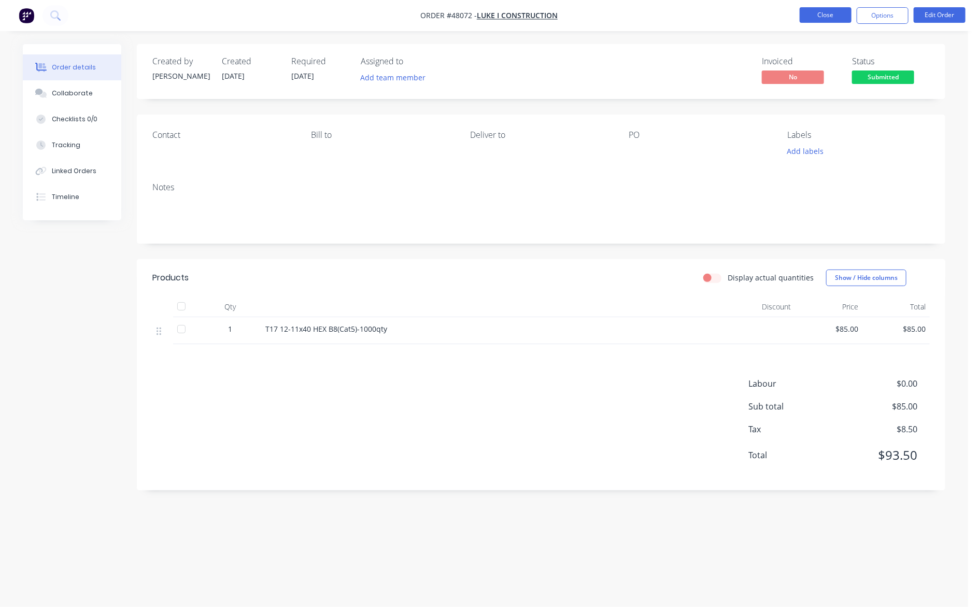
click at [813, 16] on button "Close" at bounding box center [825, 15] width 52 height 16
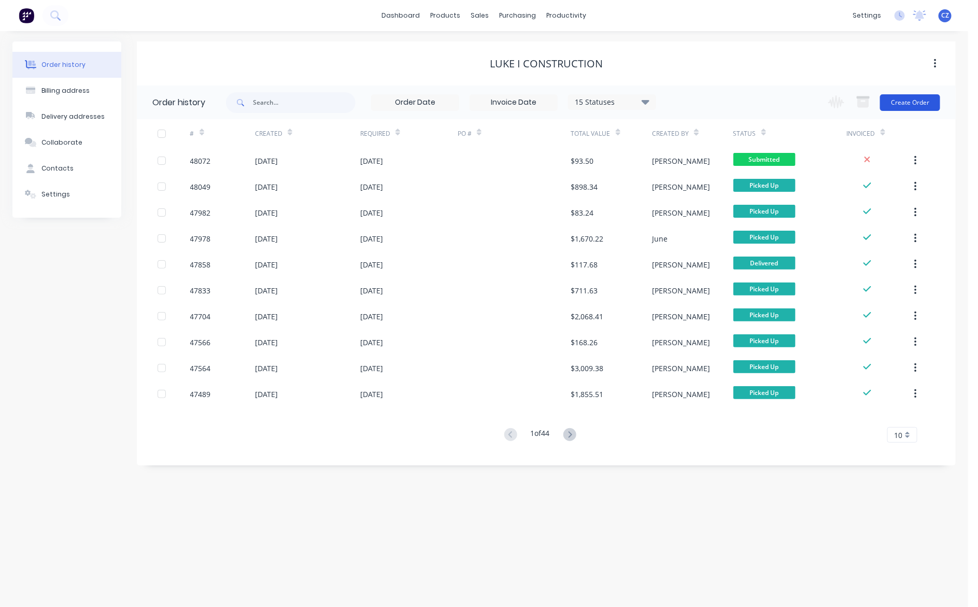
click at [899, 101] on button "Create Order" at bounding box center [910, 102] width 60 height 17
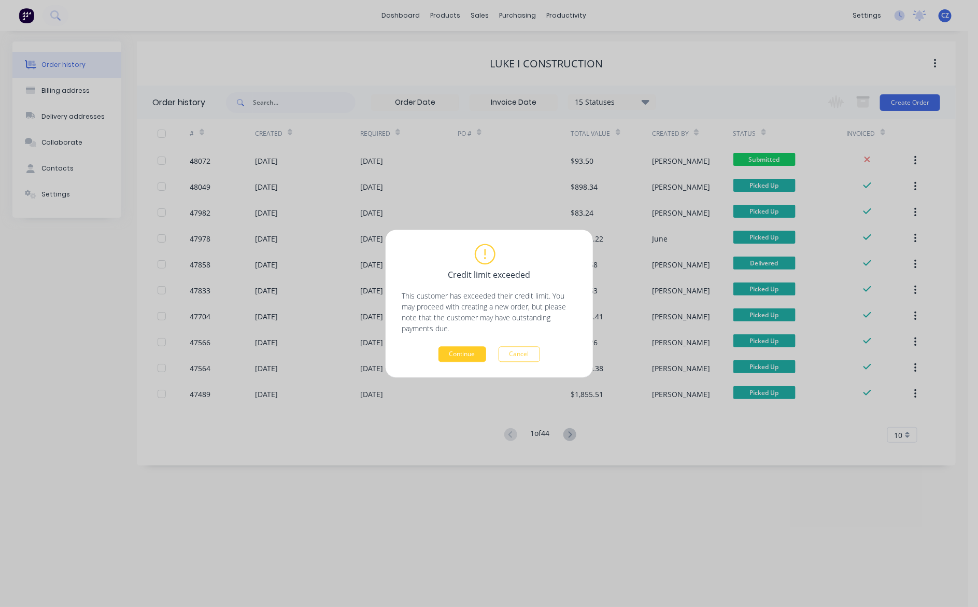
click at [452, 352] on button "Continue" at bounding box center [462, 354] width 48 height 16
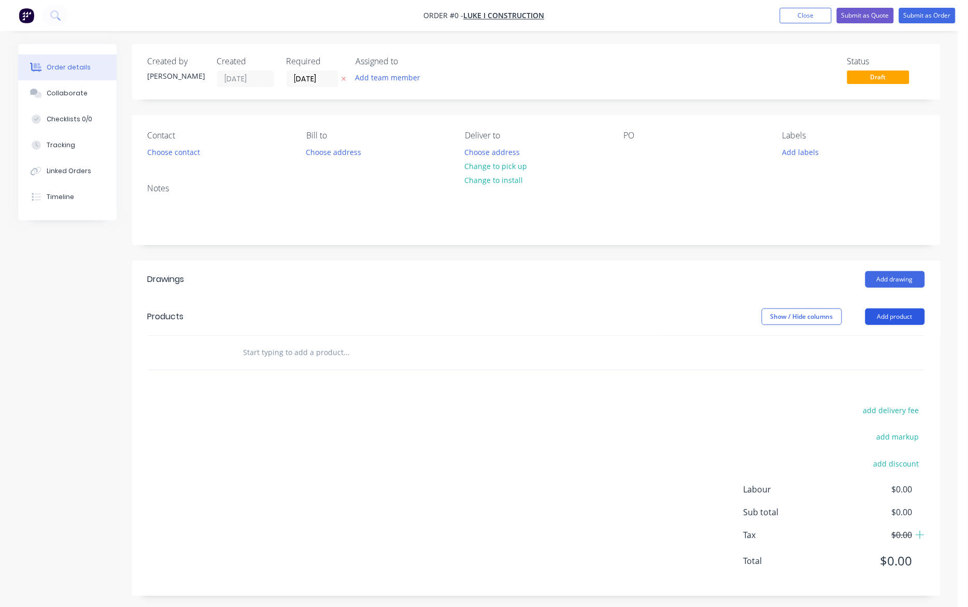
click at [906, 319] on button "Add product" at bounding box center [895, 316] width 60 height 17
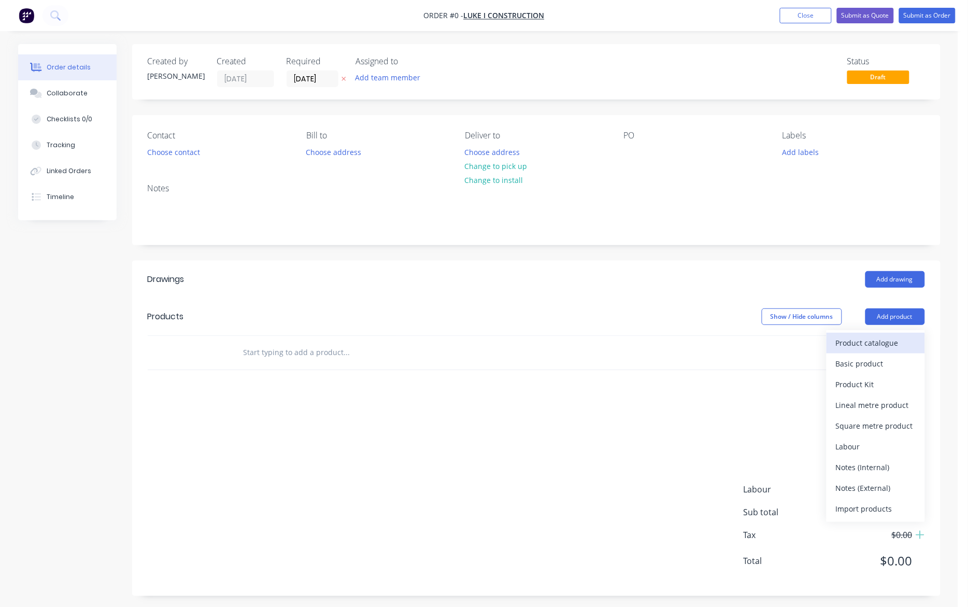
click at [902, 350] on div "Product catalogue" at bounding box center [876, 342] width 80 height 15
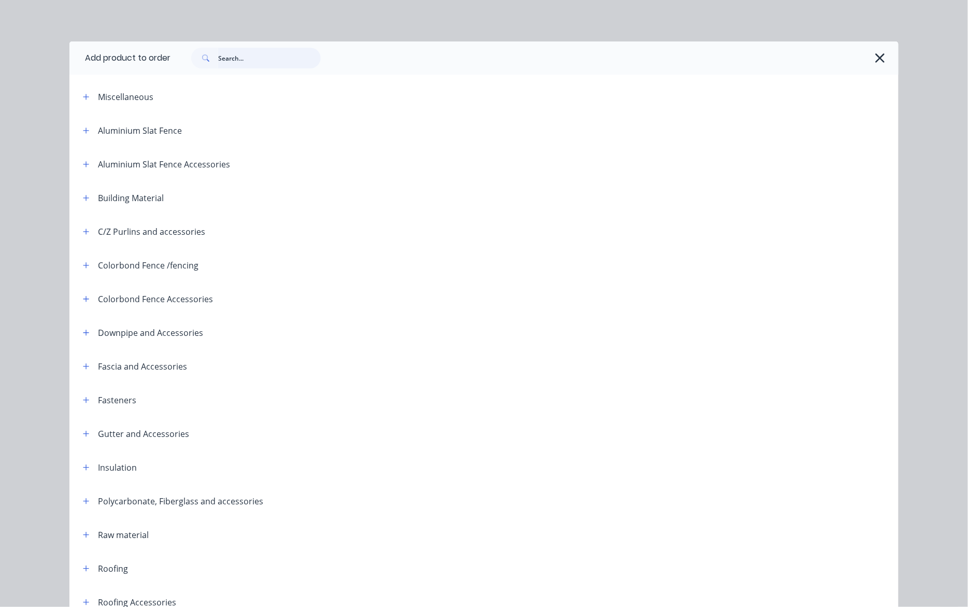
click at [242, 62] on input "text" at bounding box center [269, 58] width 103 height 21
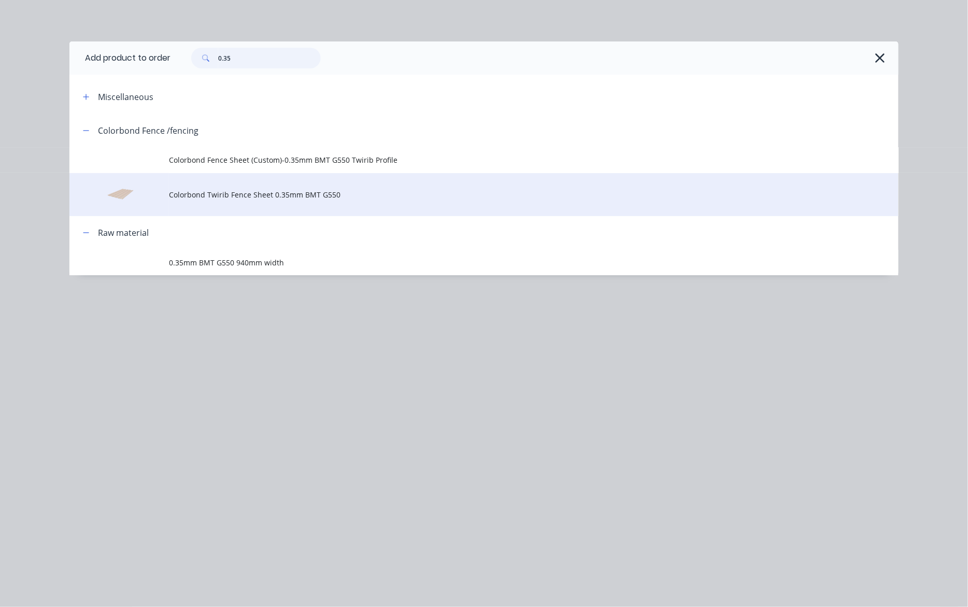
type input "0.35"
click at [268, 198] on span "Colorbond Twirib Fence Sheet 0.35mm BMT G550" at bounding box center [460, 194] width 583 height 11
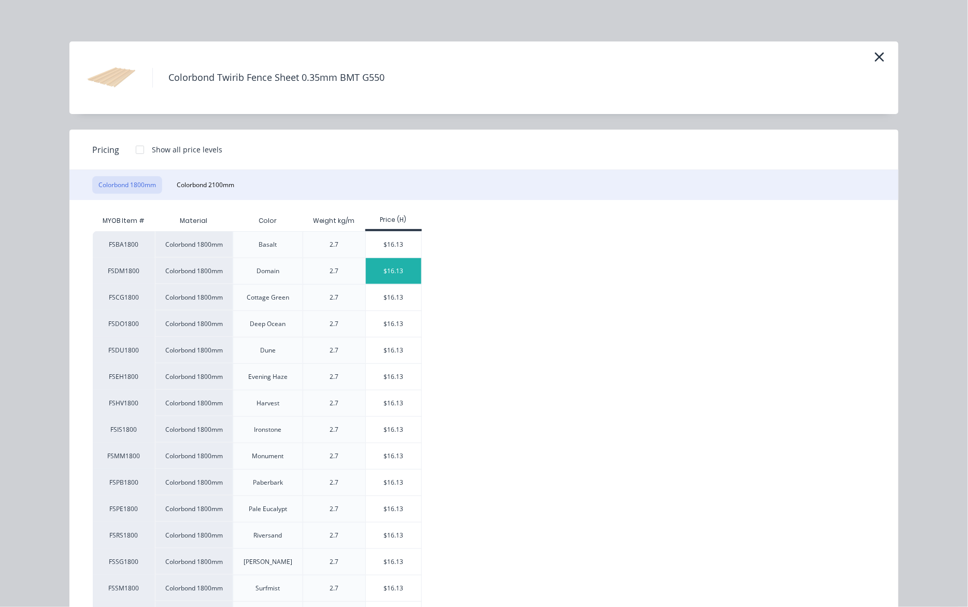
click at [394, 278] on div "$16.13" at bounding box center [393, 271] width 55 height 26
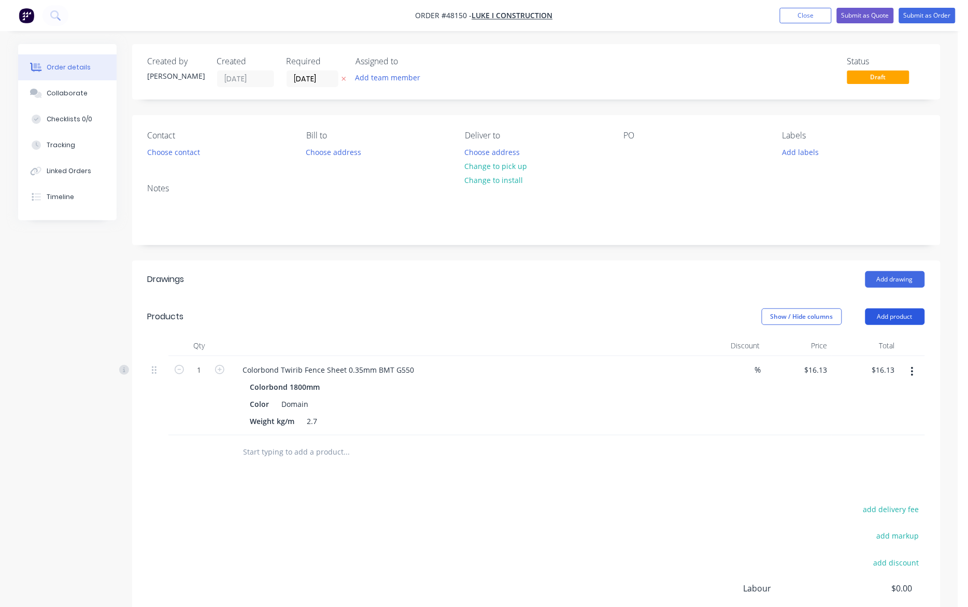
click at [885, 319] on button "Add product" at bounding box center [895, 316] width 60 height 17
click at [879, 337] on div "Product catalogue" at bounding box center [876, 342] width 80 height 15
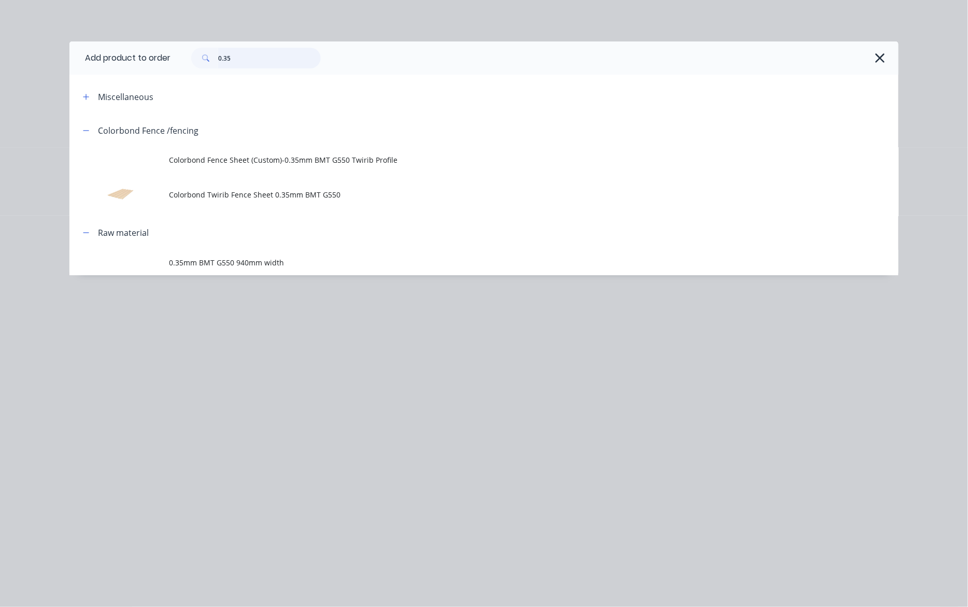
click at [310, 61] on input "0.35" at bounding box center [269, 58] width 103 height 21
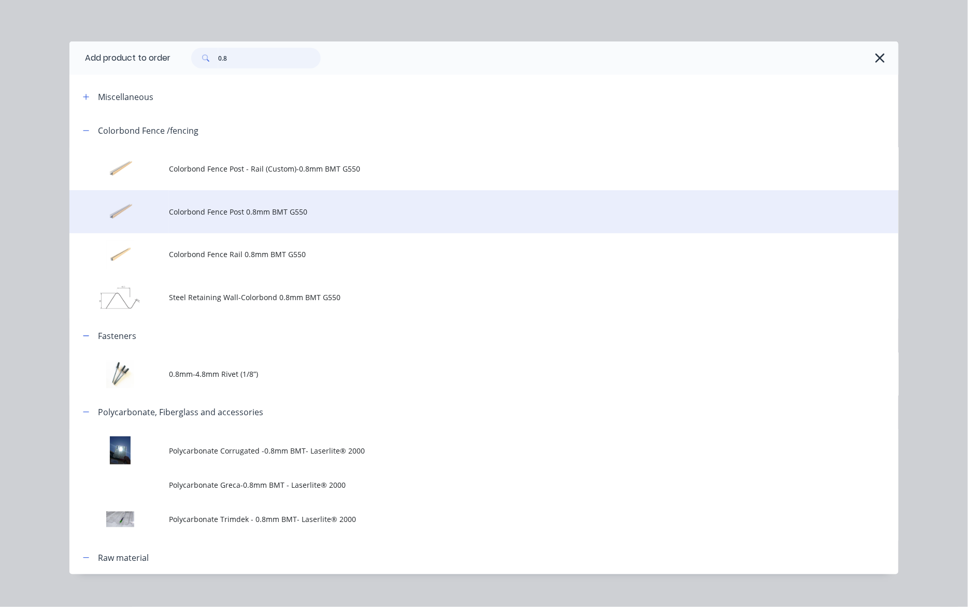
type input "0.8"
click at [259, 213] on span "Colorbond Fence Post 0.8mm BMT G550" at bounding box center [460, 211] width 583 height 11
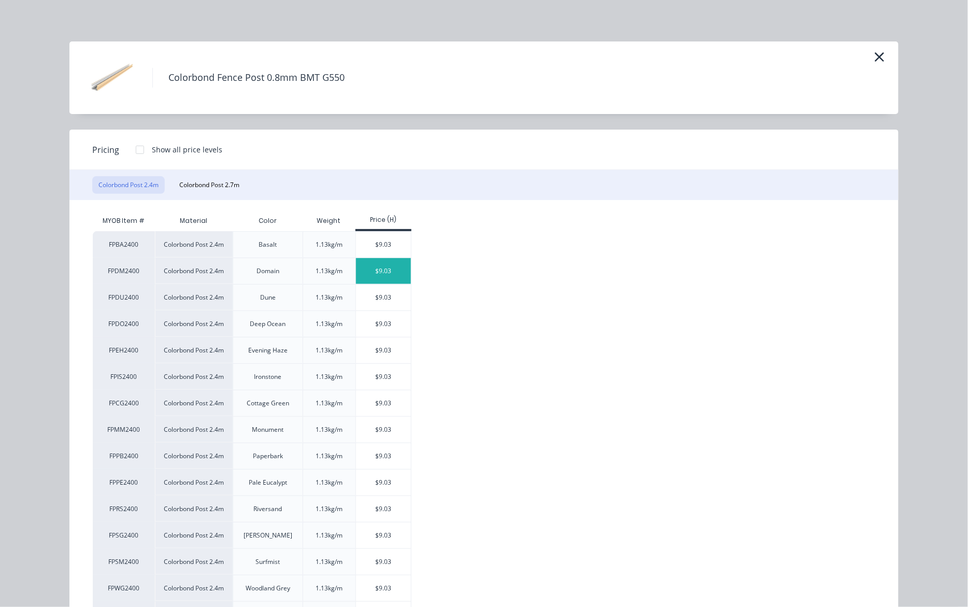
click at [370, 275] on div "$9.03" at bounding box center [383, 271] width 55 height 26
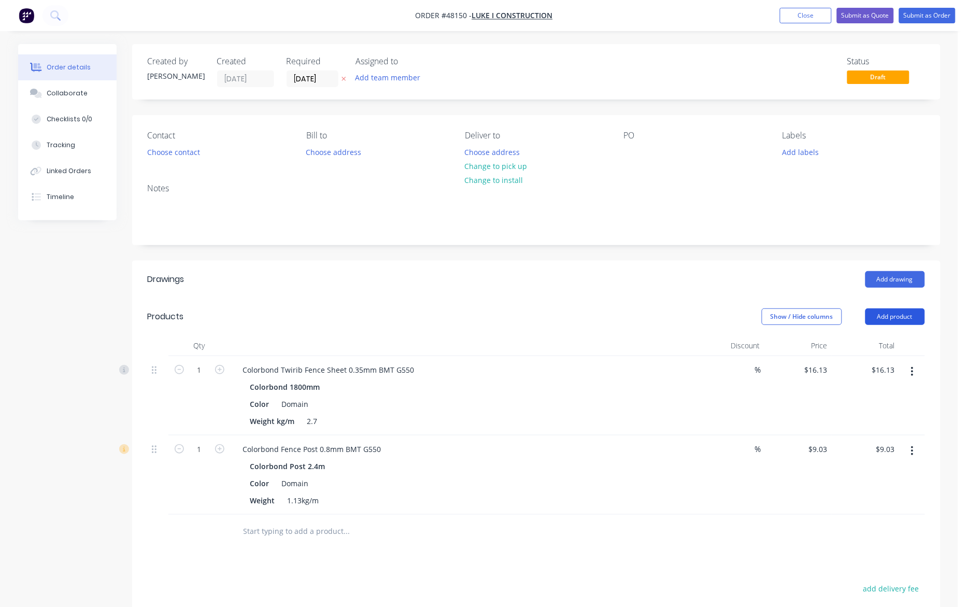
click at [884, 317] on button "Add product" at bounding box center [895, 316] width 60 height 17
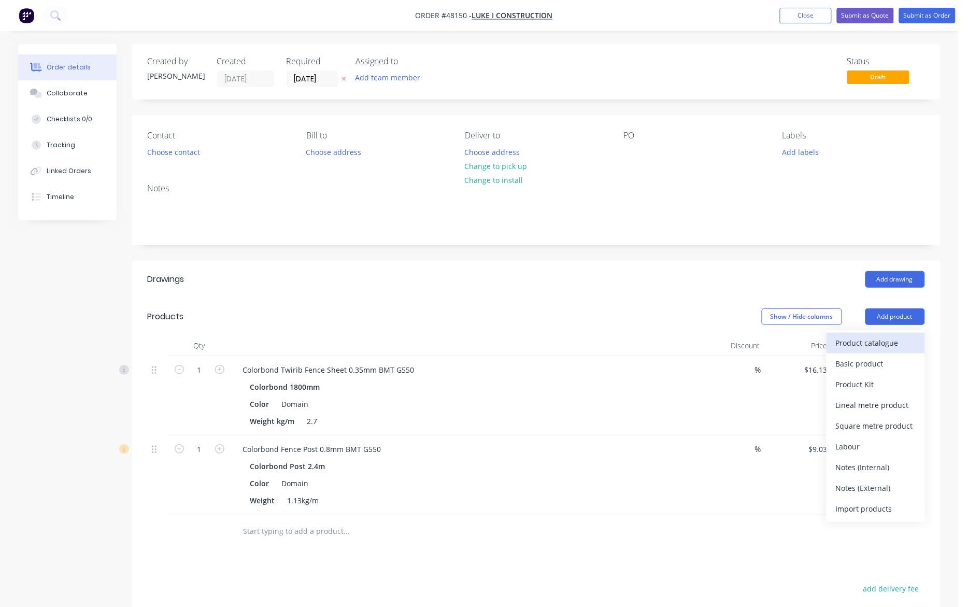
click at [883, 338] on div "Product catalogue" at bounding box center [876, 342] width 80 height 15
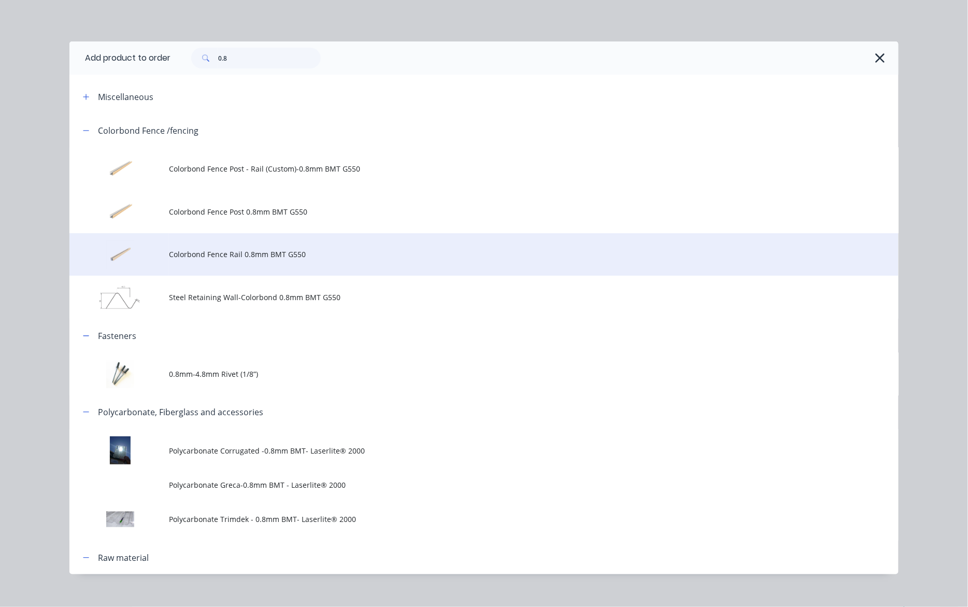
click at [293, 251] on span "Colorbond Fence Rail 0.8mm BMT G550" at bounding box center [460, 254] width 583 height 11
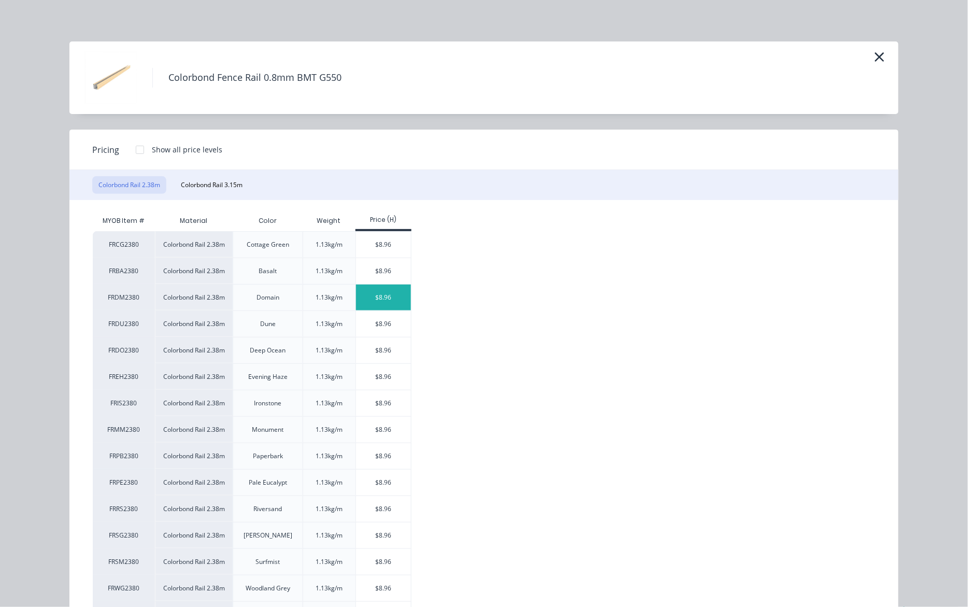
click at [389, 302] on div "$8.96" at bounding box center [383, 297] width 55 height 26
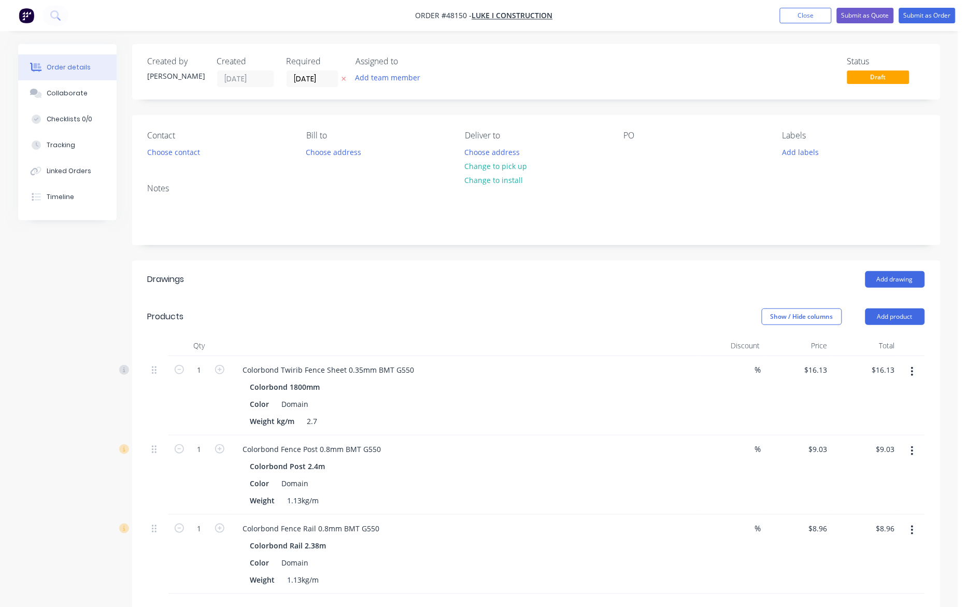
drag, startPoint x: 890, startPoint y: 329, endPoint x: 890, endPoint y: 322, distance: 7.3
click at [890, 327] on header "Products Show / Hide columns Add product" at bounding box center [536, 316] width 808 height 37
click at [890, 322] on button "Add product" at bounding box center [895, 316] width 60 height 17
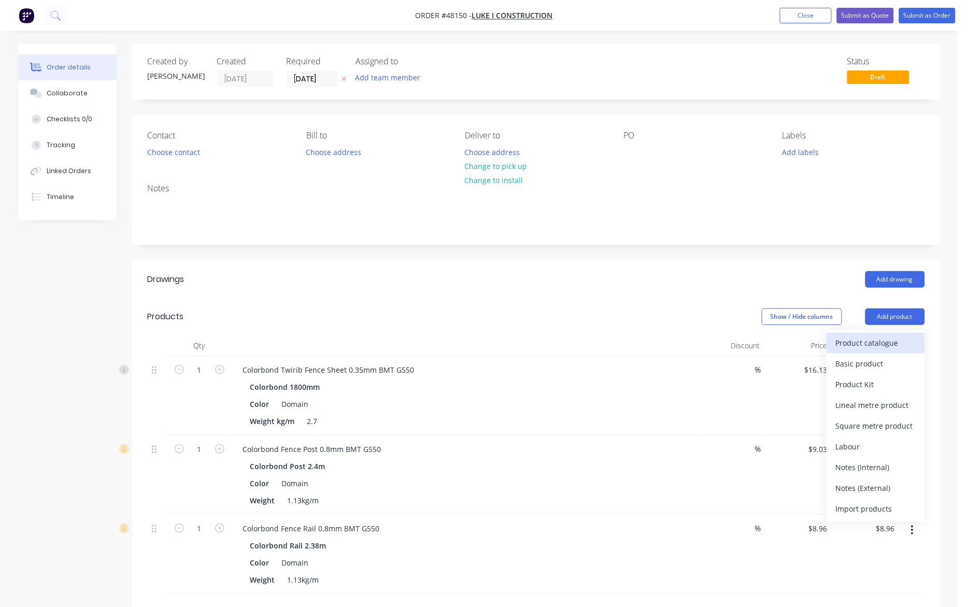
click at [888, 337] on div "Product catalogue" at bounding box center [876, 342] width 80 height 15
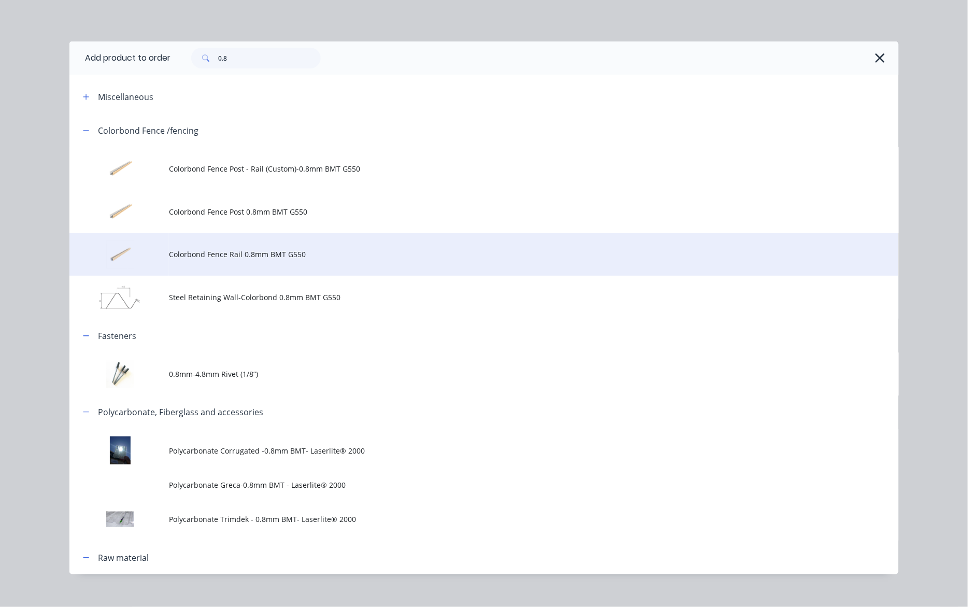
click at [283, 245] on td "Colorbond Fence Rail 0.8mm BMT G550" at bounding box center [533, 254] width 729 height 43
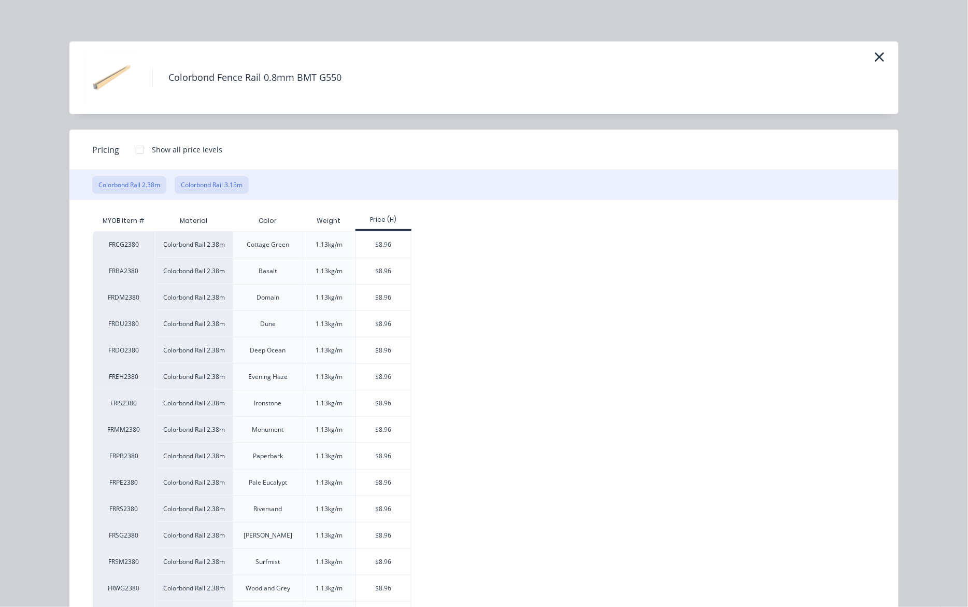
click at [201, 185] on button "Colorbond Rail 3.15m" at bounding box center [212, 185] width 74 height 18
click at [398, 246] on div "$11.85" at bounding box center [383, 245] width 55 height 26
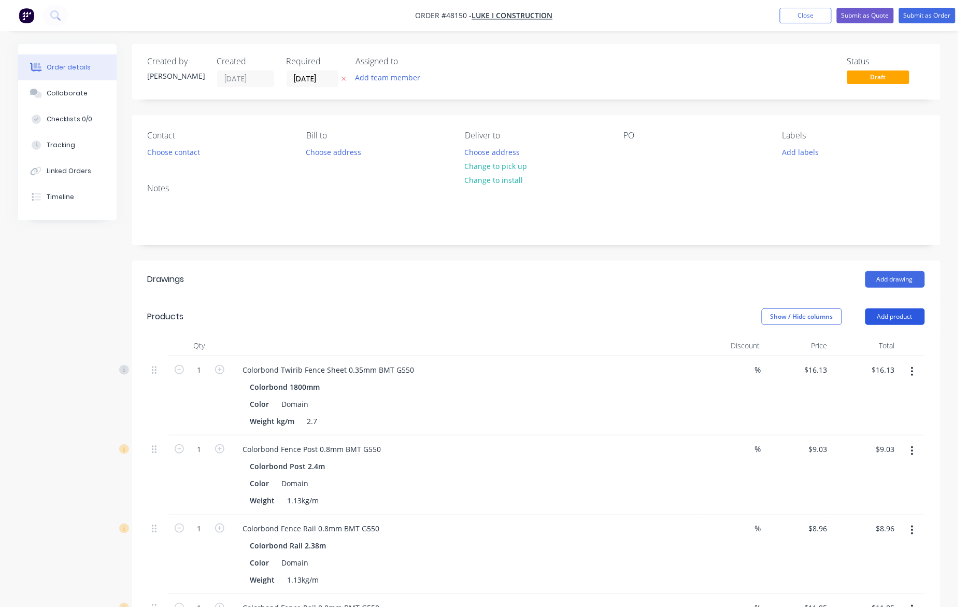
click at [891, 320] on button "Add product" at bounding box center [895, 316] width 60 height 17
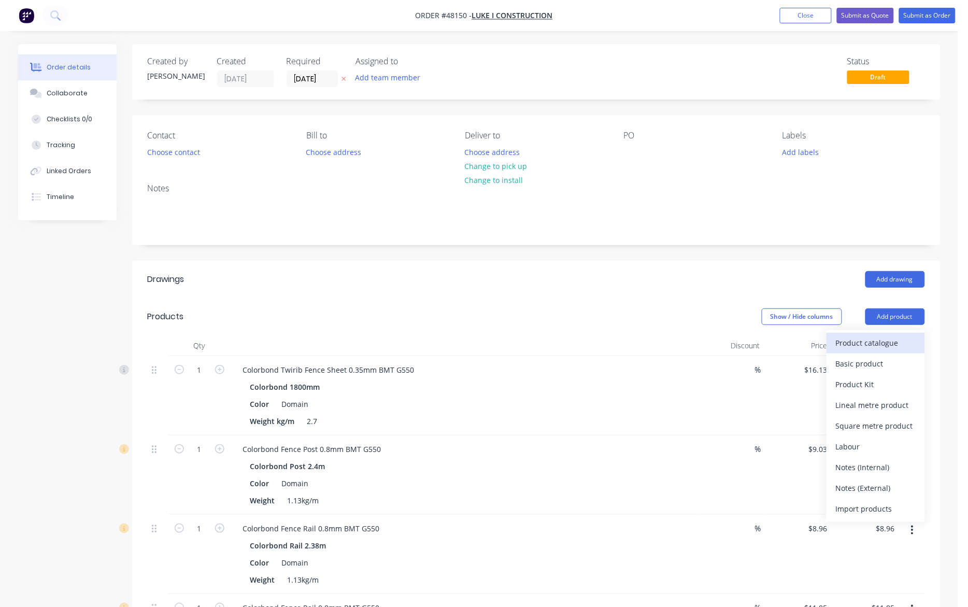
click at [891, 348] on div "Product catalogue" at bounding box center [876, 342] width 80 height 15
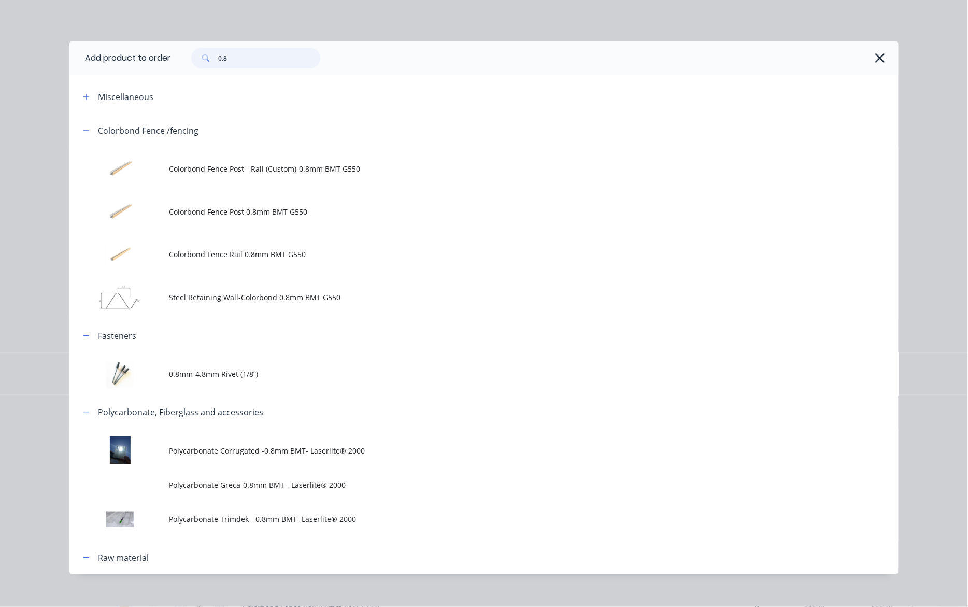
click at [253, 53] on input "0.8" at bounding box center [269, 58] width 103 height 21
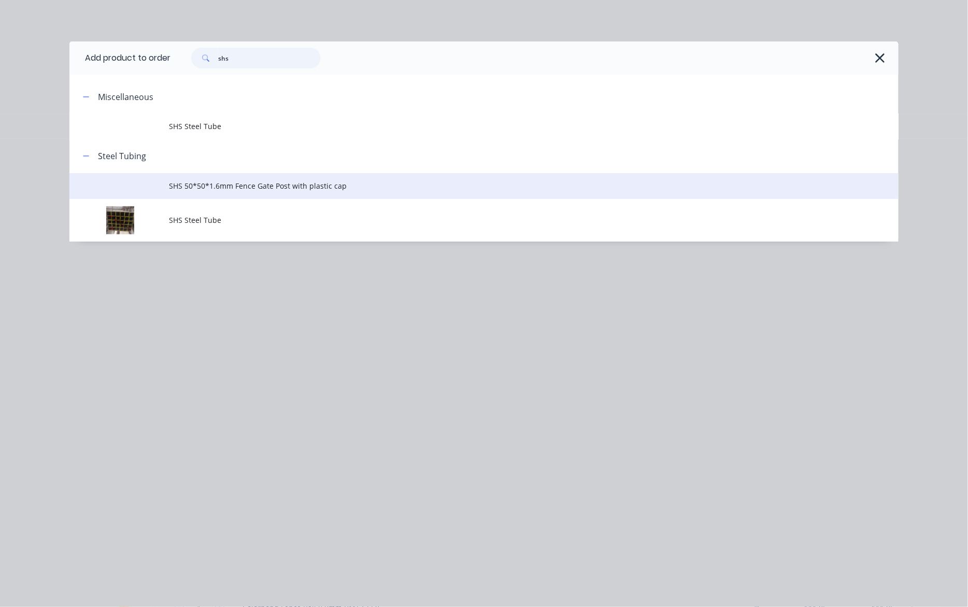
type input "shs"
click at [252, 189] on span "SHS 50*50*1.6mm Fence Gate Post with plastic cap" at bounding box center [460, 185] width 583 height 11
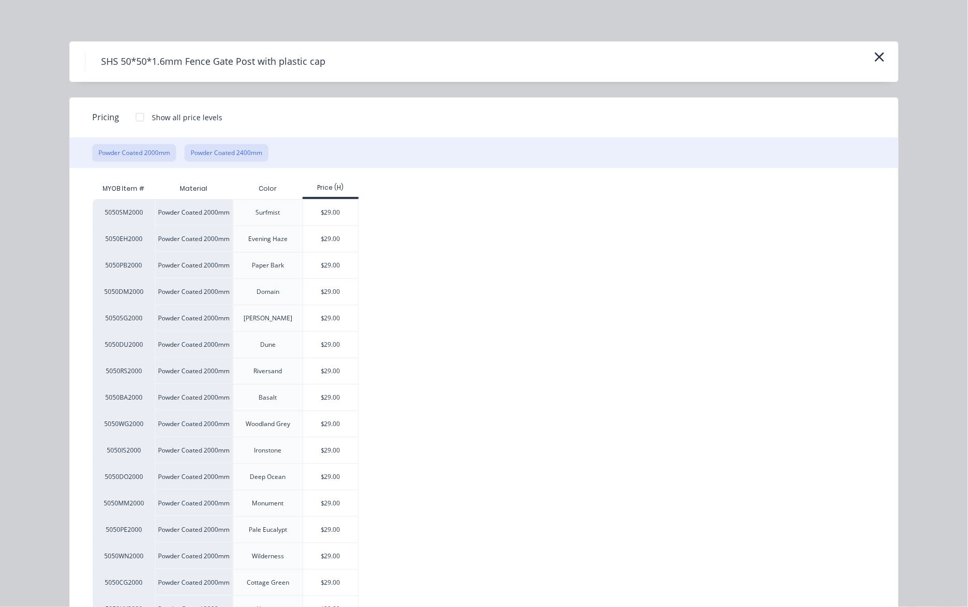
click at [221, 152] on button "Powder Coated 2400mm" at bounding box center [226, 153] width 84 height 18
click at [339, 288] on div "$33.10" at bounding box center [330, 292] width 55 height 26
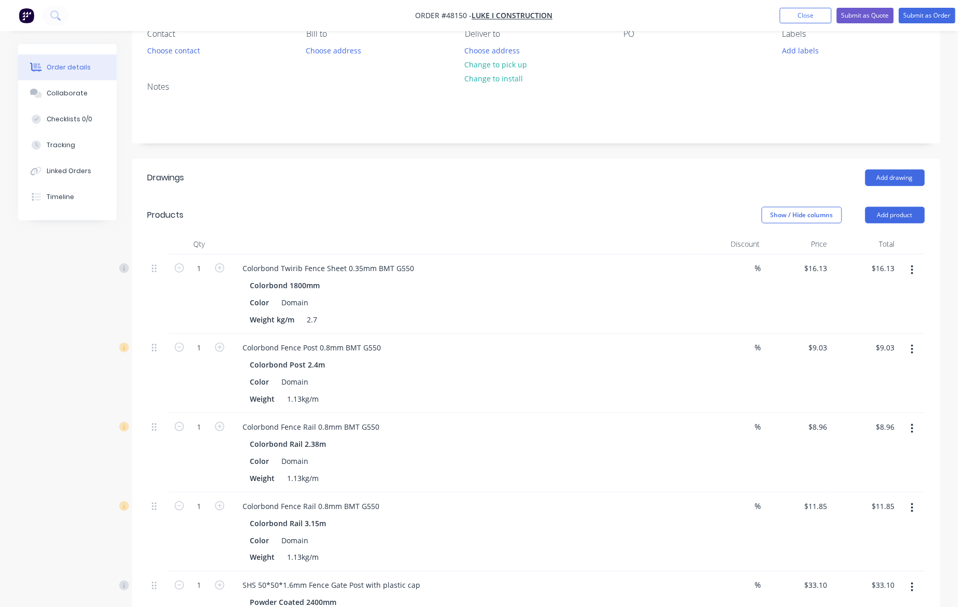
scroll to position [130, 0]
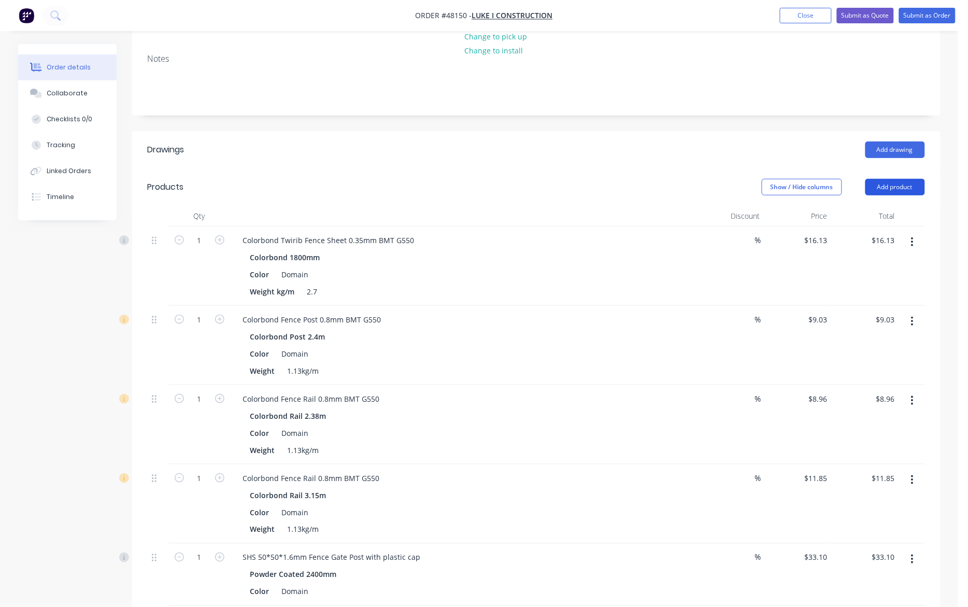
click at [897, 192] on button "Add product" at bounding box center [895, 187] width 60 height 17
click at [888, 209] on div "Product catalogue" at bounding box center [876, 213] width 80 height 15
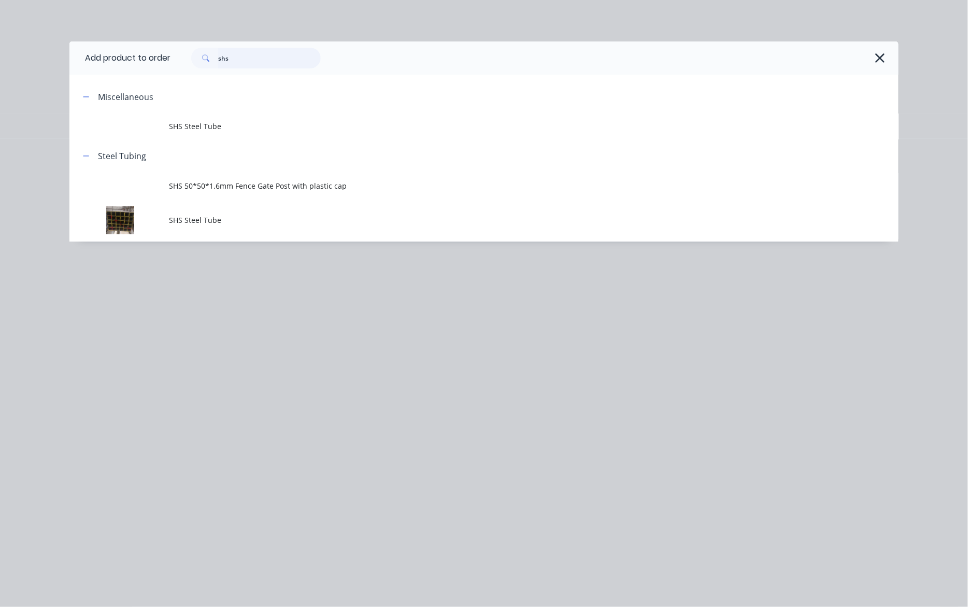
click at [255, 59] on input "shs" at bounding box center [269, 58] width 103 height 21
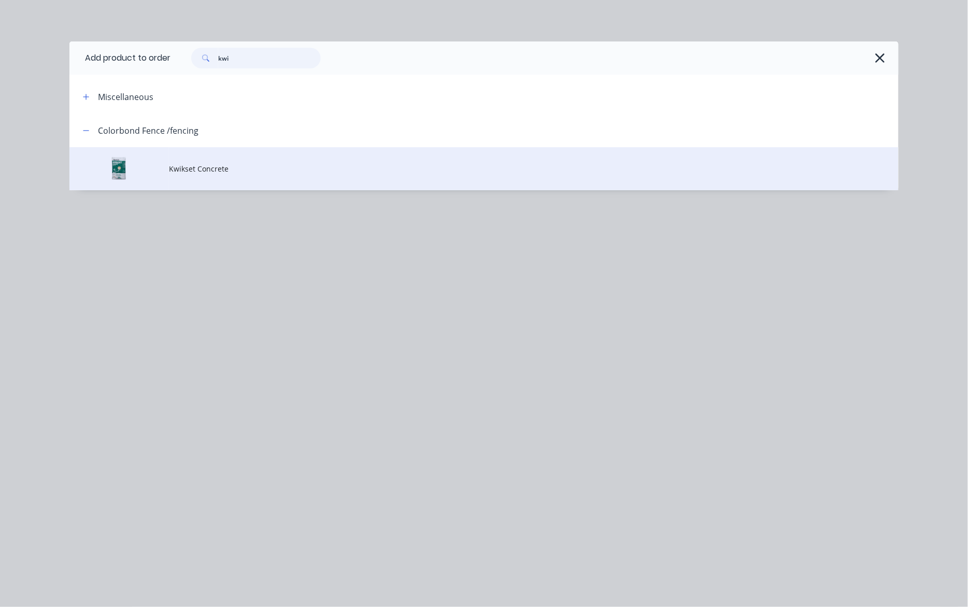
type input "kwi"
click at [262, 171] on span "Kwikset Concrete" at bounding box center [460, 168] width 583 height 11
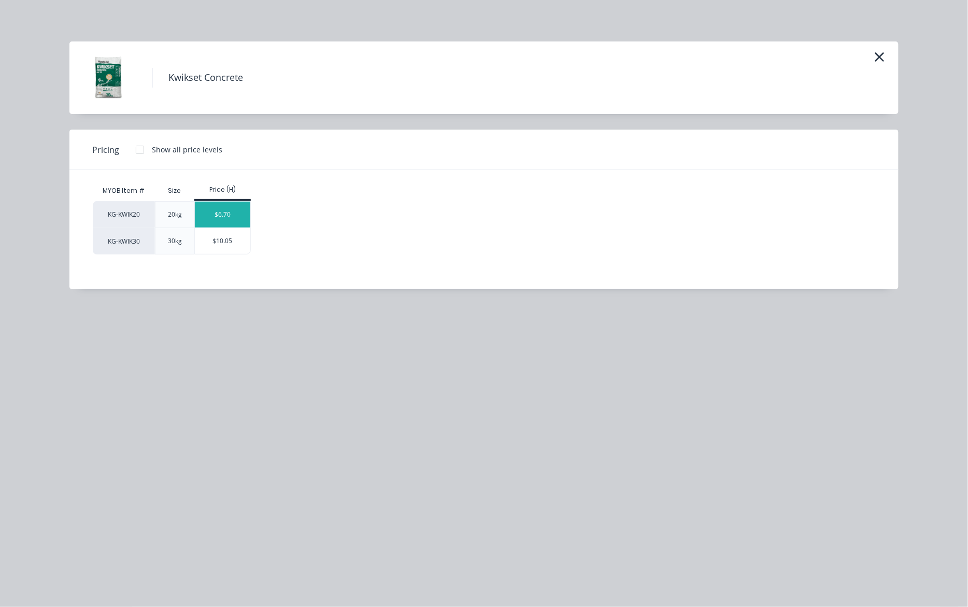
click at [237, 215] on div "$6.70" at bounding box center [222, 215] width 55 height 26
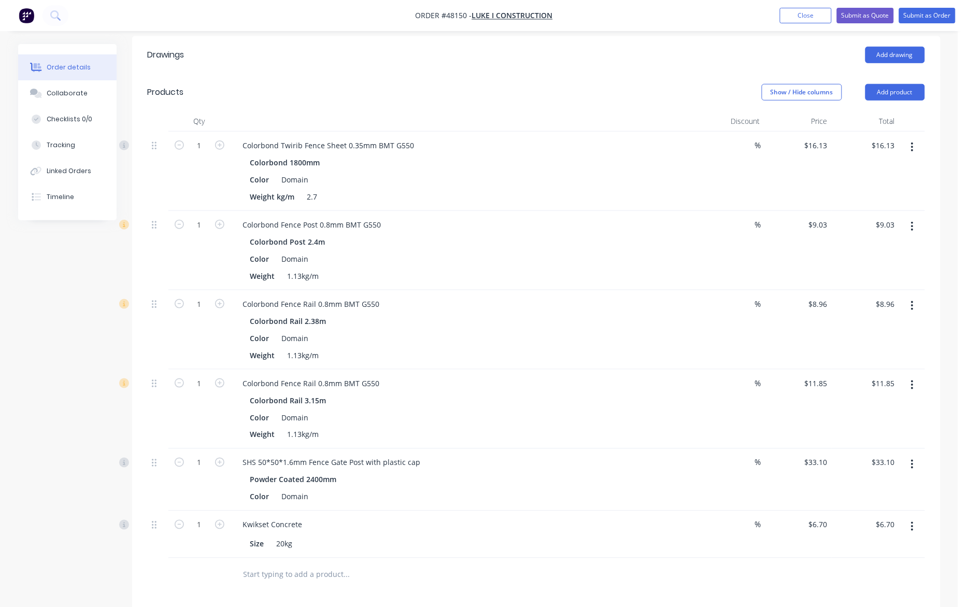
scroll to position [259, 0]
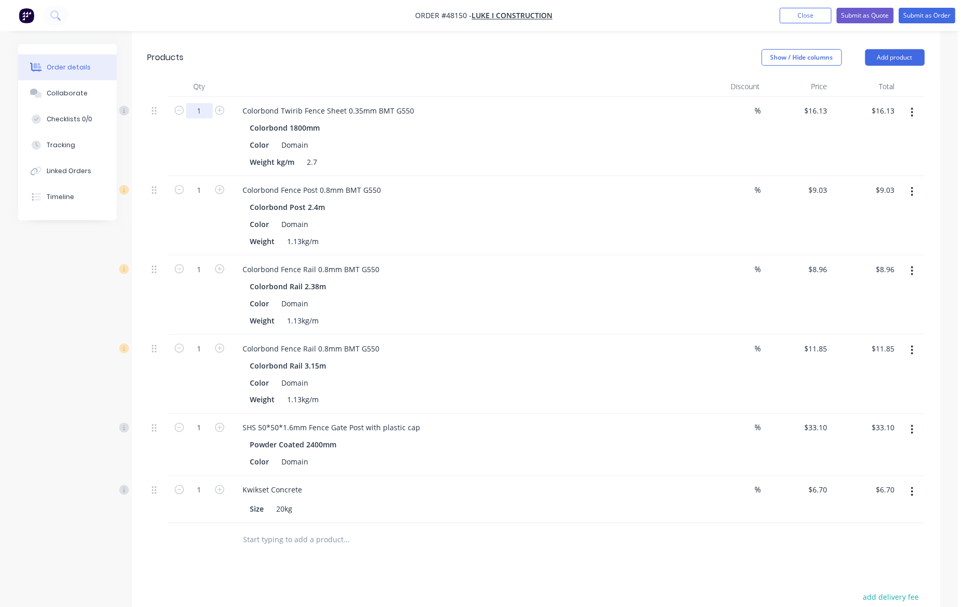
click at [208, 114] on input "1" at bounding box center [199, 111] width 27 height 16
type input "17"
type input "$274.21"
drag, startPoint x: 135, startPoint y: 148, endPoint x: 207, endPoint y: 196, distance: 86.4
click at [136, 149] on div "Qty Discount Price Total 17 Colorbond Twirib Fence Sheet 0.35mm BMT G550 Colorb…" at bounding box center [536, 316] width 808 height 481
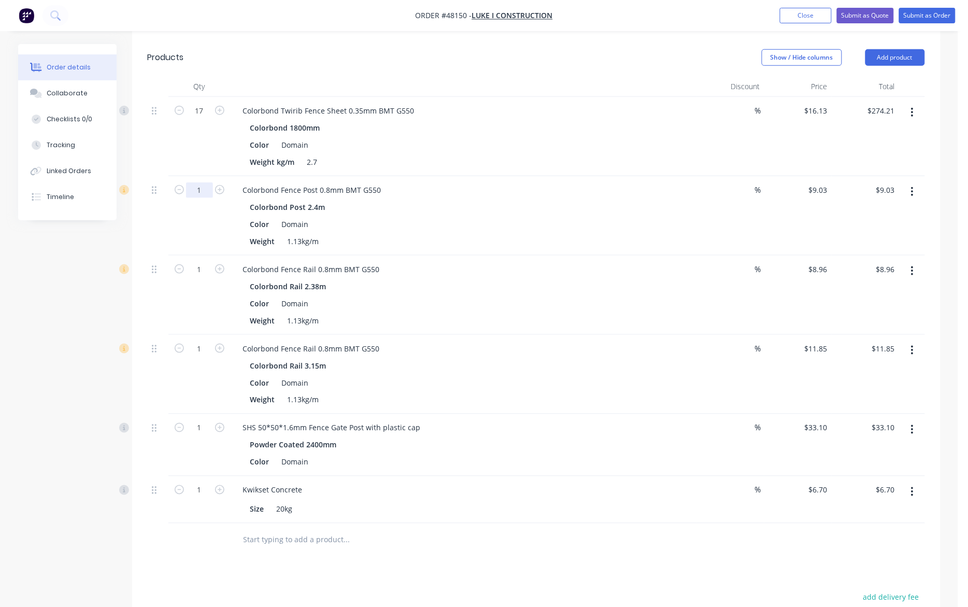
click at [210, 119] on input "1" at bounding box center [199, 111] width 27 height 16
type input "12"
type input "$108.36"
drag, startPoint x: 140, startPoint y: 225, endPoint x: 164, endPoint y: 234, distance: 24.9
click at [140, 225] on div "Qty Discount Price Total 17 Colorbond Twirib Fence Sheet 0.35mm BMT G550 Colorb…" at bounding box center [536, 316] width 808 height 481
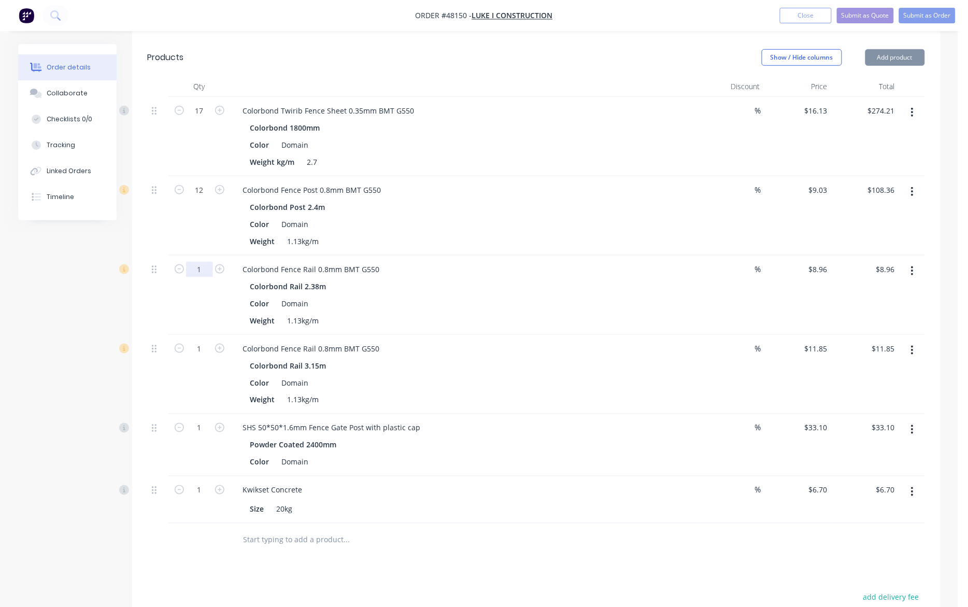
click at [210, 119] on input "1" at bounding box center [199, 111] width 27 height 16
type input "10"
type input "$89.60"
click at [103, 313] on div "Created by Cathy Created 15/08/25 Required 15/08/25 Assigned to Add team member…" at bounding box center [479, 291] width 922 height 1013
click at [209, 119] on input "1" at bounding box center [199, 111] width 27 height 16
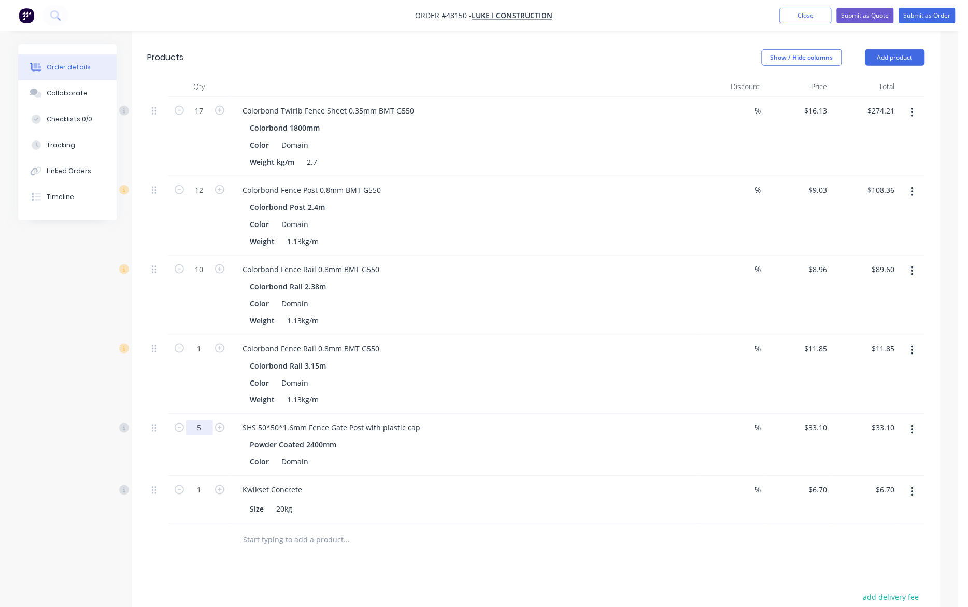
type input "5"
type input "$165.50"
click at [56, 384] on div "Created by Cathy Created 15/08/25 Required 15/08/25 Assigned to Add team member…" at bounding box center [479, 291] width 922 height 1013
click at [210, 119] on input "1" at bounding box center [199, 111] width 27 height 16
type input "3"
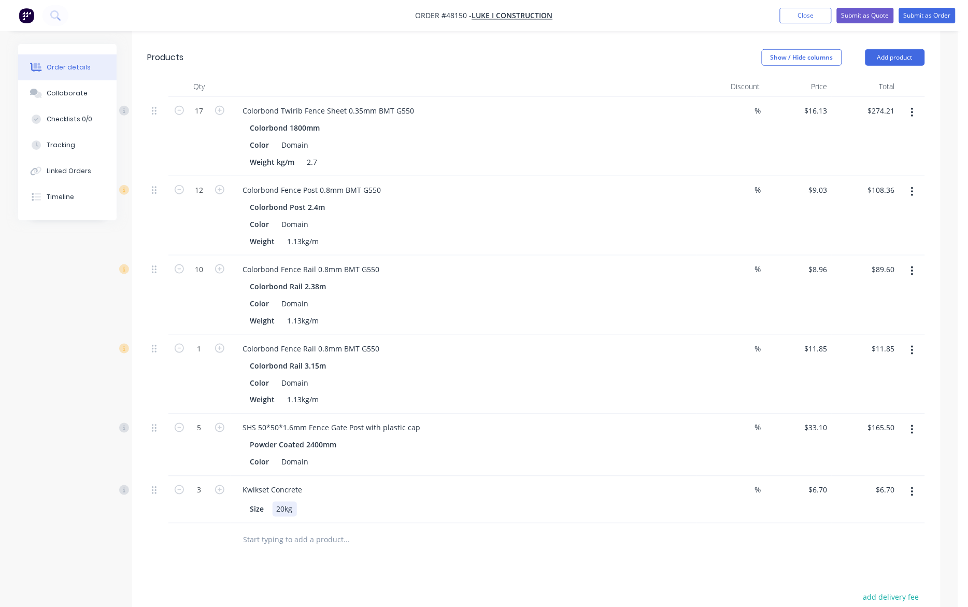
type input "$20.10"
click at [550, 511] on div "Size 20kg" at bounding box center [461, 509] width 431 height 15
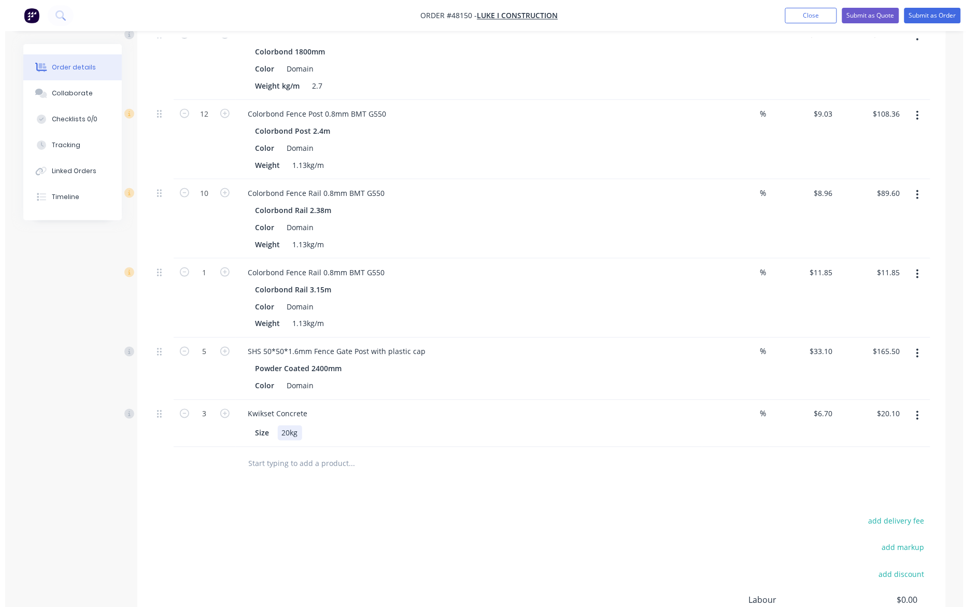
scroll to position [451, 0]
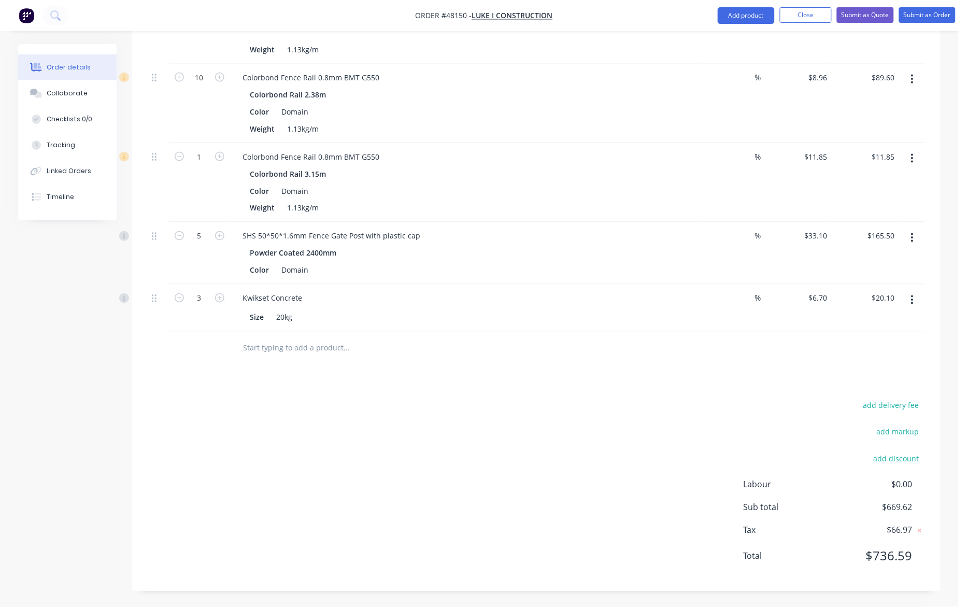
click at [688, 474] on div "add delivery fee add markup add discount Labour $0.00 Sub total $669.62 Tax $66…" at bounding box center [536, 486] width 777 height 177
click at [936, 13] on button "Submit as Order" at bounding box center [927, 15] width 56 height 16
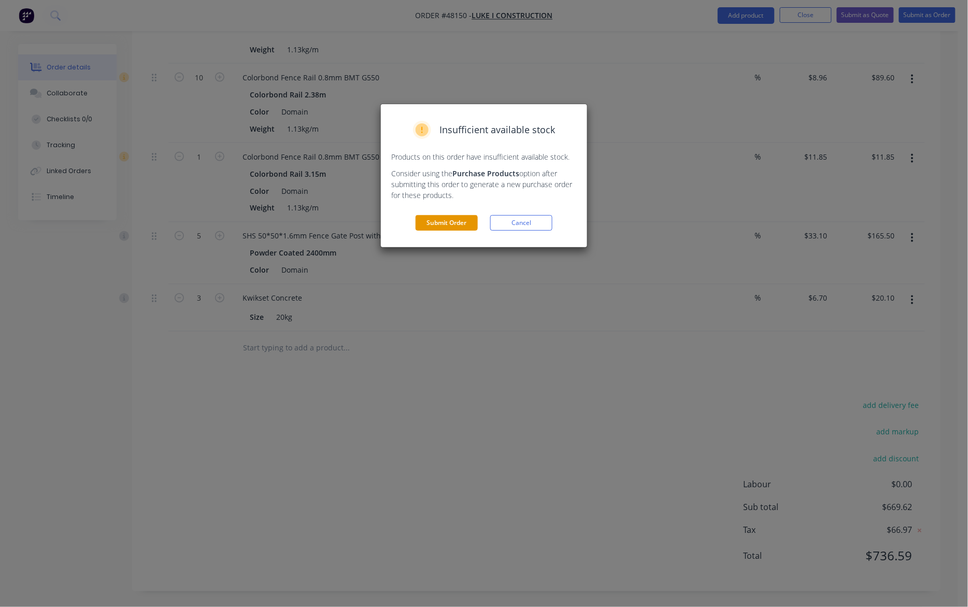
click at [455, 219] on button "Submit Order" at bounding box center [447, 223] width 62 height 16
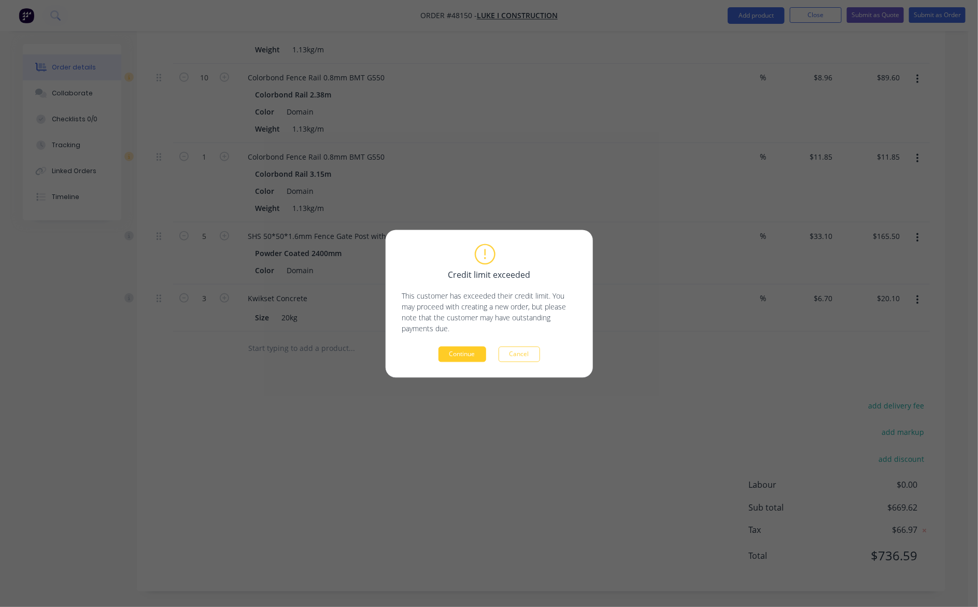
click at [457, 351] on button "Continue" at bounding box center [462, 354] width 48 height 16
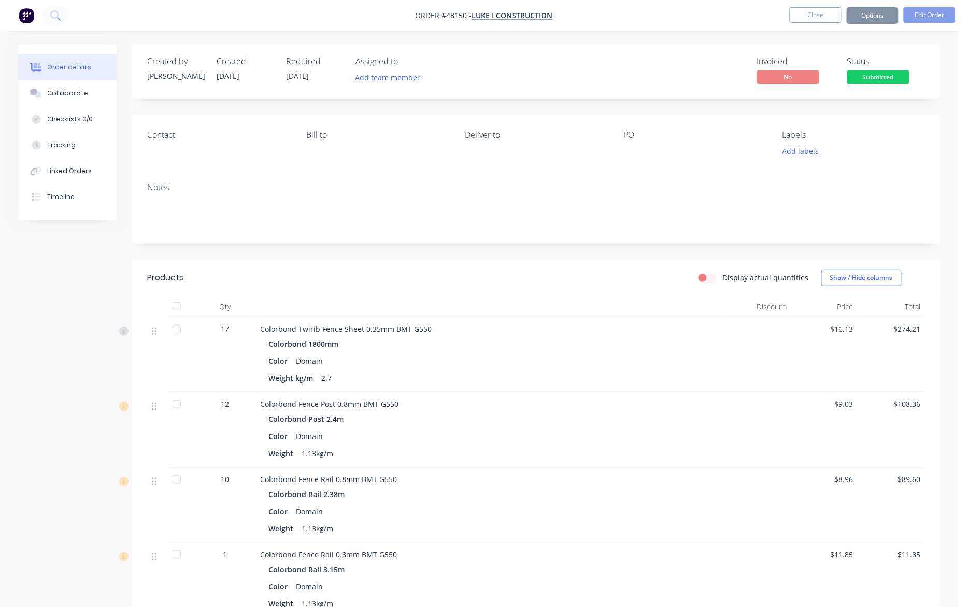
click at [879, 15] on button "Options" at bounding box center [873, 15] width 52 height 17
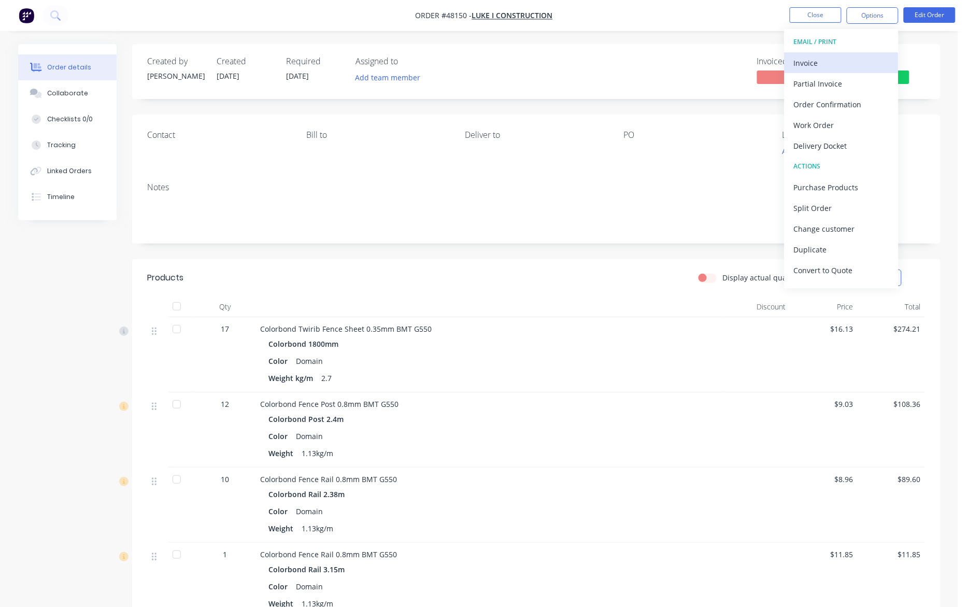
click at [851, 70] on div "Invoice" at bounding box center [841, 62] width 95 height 15
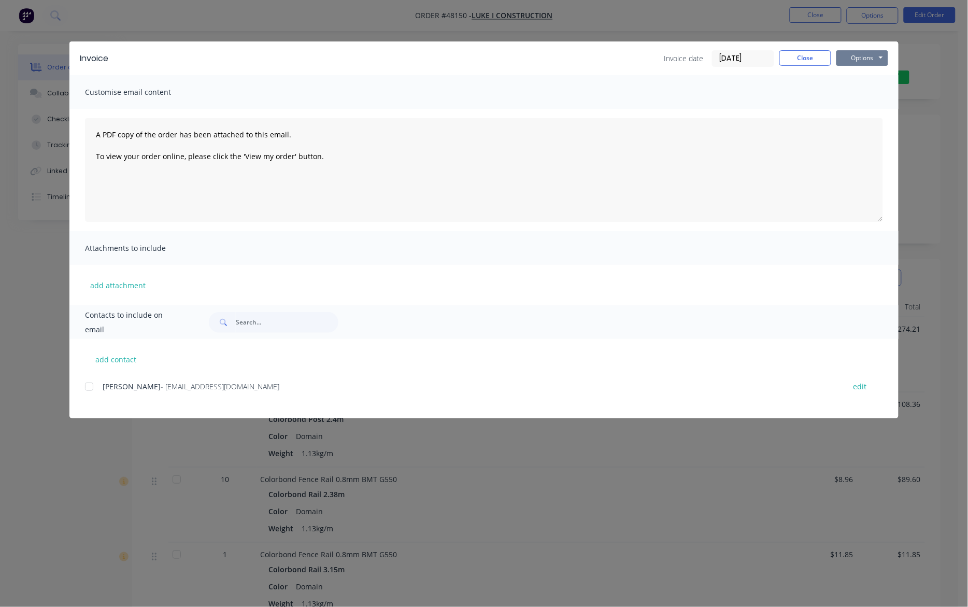
click at [877, 62] on button "Options" at bounding box center [862, 58] width 52 height 16
click at [869, 96] on button "Print" at bounding box center [869, 93] width 66 height 17
click at [633, 22] on div "Invoice Invoice date 15/08/25 Close Options Preview Print Email Customise email…" at bounding box center [484, 303] width 968 height 607
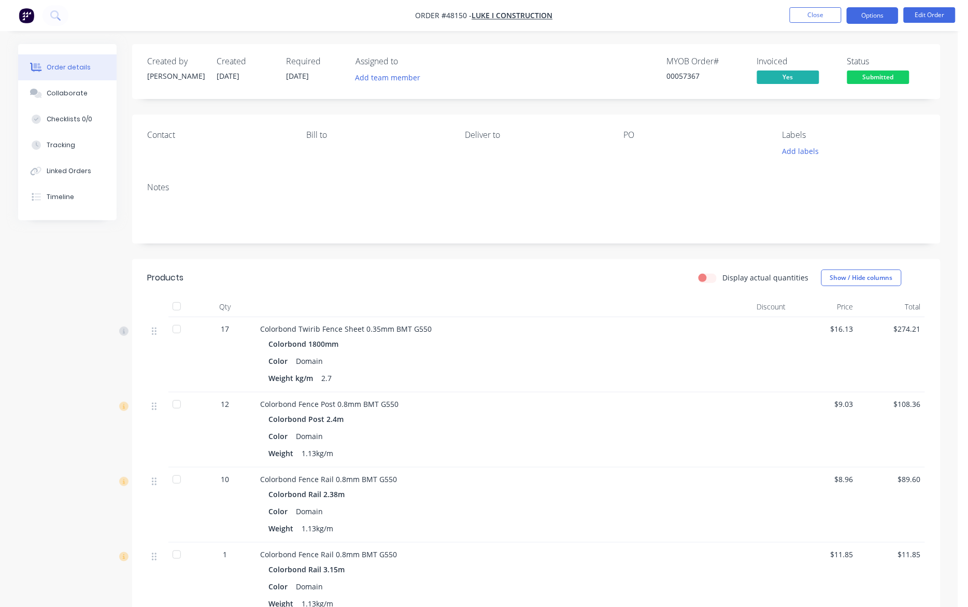
click at [882, 19] on button "Options" at bounding box center [873, 15] width 52 height 17
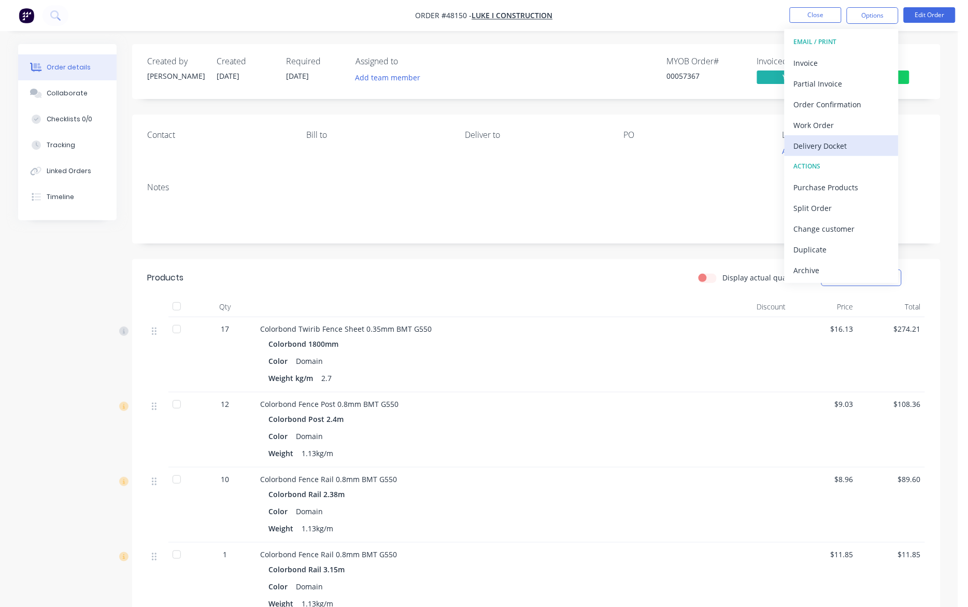
click at [829, 147] on div "Delivery Docket" at bounding box center [841, 145] width 95 height 15
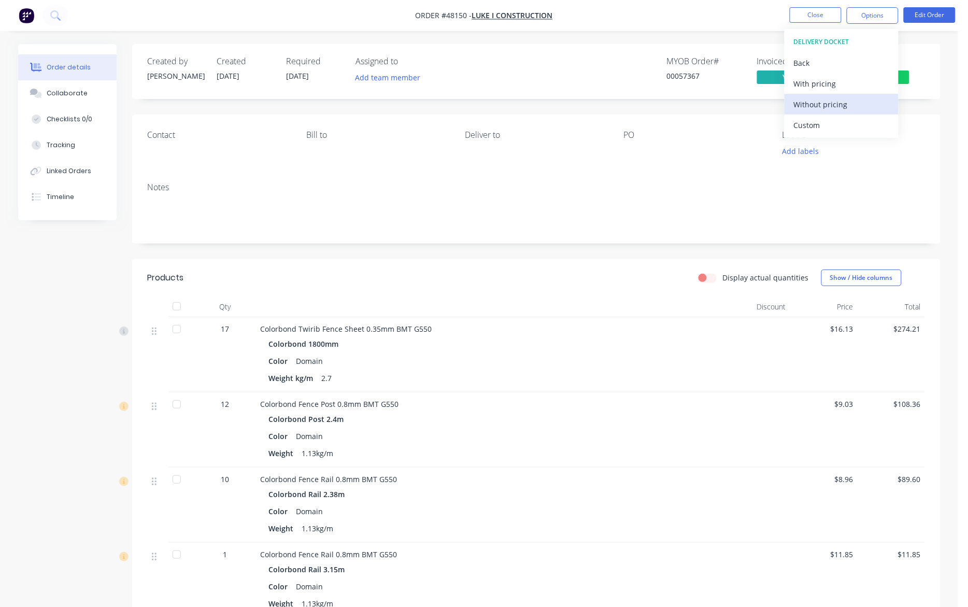
click at [833, 99] on div "Without pricing" at bounding box center [841, 104] width 95 height 15
drag, startPoint x: 630, startPoint y: 16, endPoint x: 810, endPoint y: 83, distance: 192.2
click at [635, 17] on nav "Order #48150 - LUKE I CONSTRUCTION Close Options Edit Order" at bounding box center [484, 15] width 968 height 31
click at [863, 78] on span "Submitted" at bounding box center [878, 76] width 62 height 13
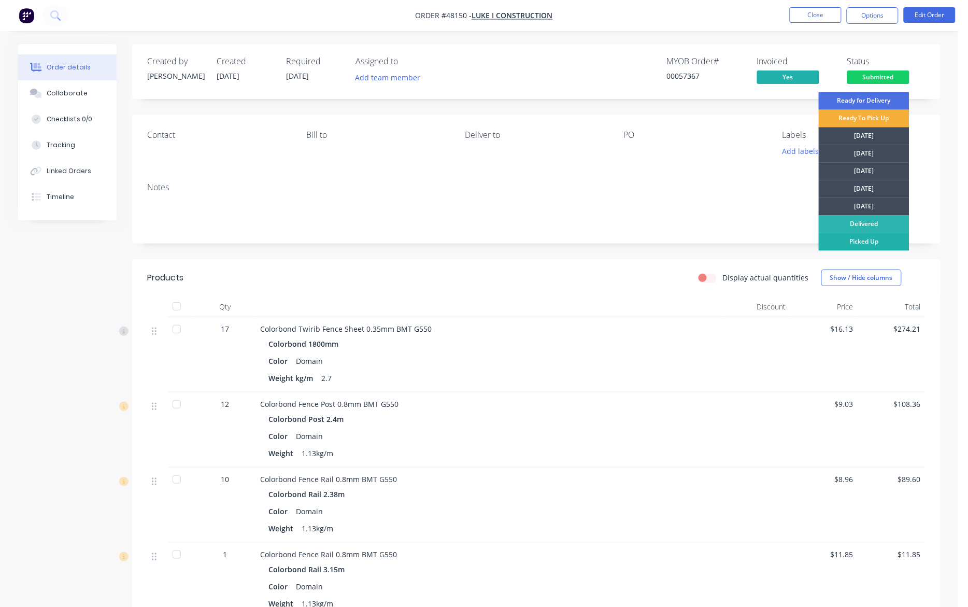
click at [848, 247] on div "Picked Up" at bounding box center [864, 242] width 91 height 18
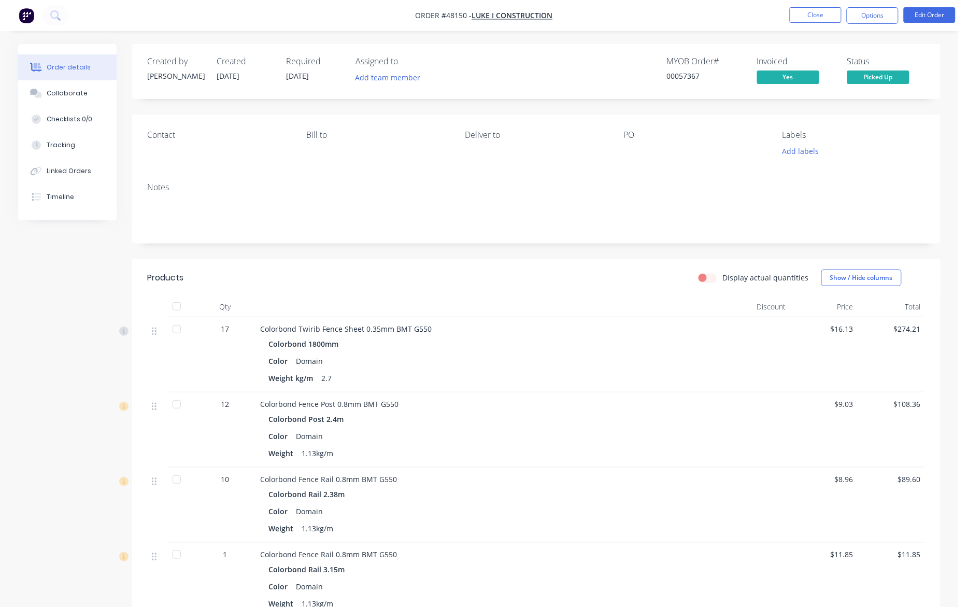
drag, startPoint x: 554, startPoint y: 99, endPoint x: 552, endPoint y: 109, distance: 9.6
click at [553, 101] on div "Created by Cathy Created 15/08/25 Required 15/08/25 Assigned to Add team member…" at bounding box center [536, 454] width 808 height 821
click at [822, 9] on button "Close" at bounding box center [816, 15] width 52 height 16
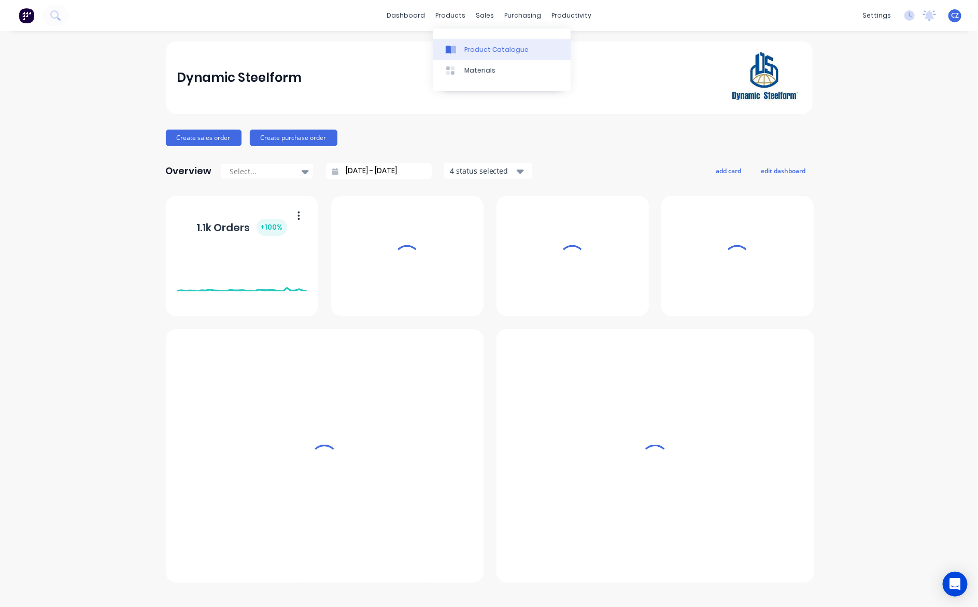
click at [472, 49] on div "Product Catalogue" at bounding box center [496, 49] width 64 height 9
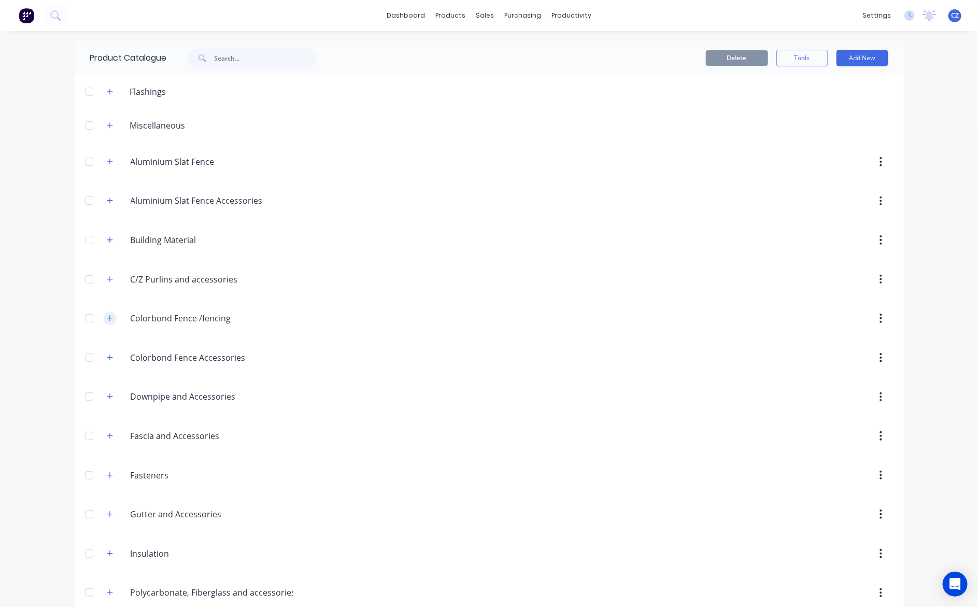
click at [107, 321] on icon "button" at bounding box center [110, 317] width 6 height 7
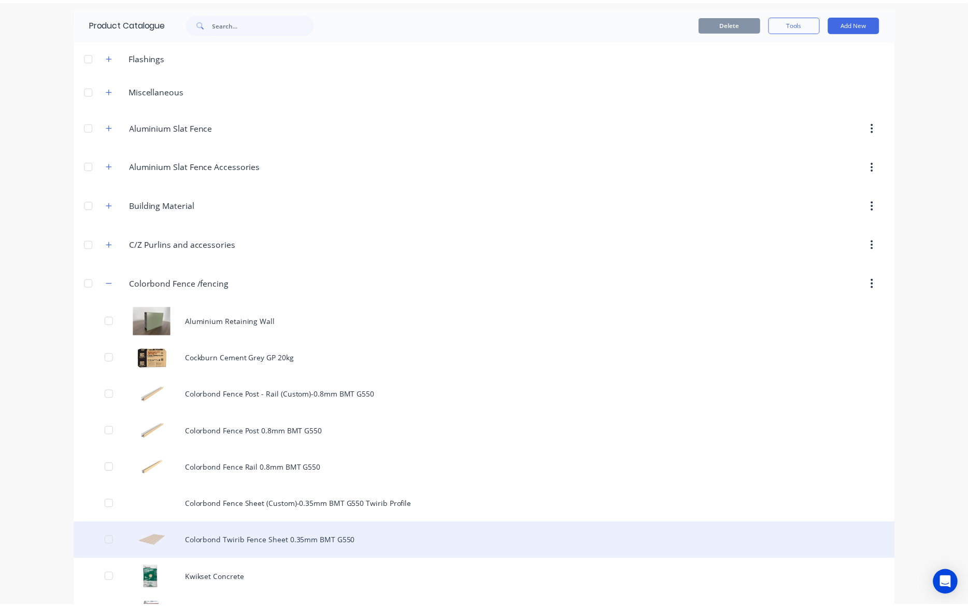
scroll to position [65, 0]
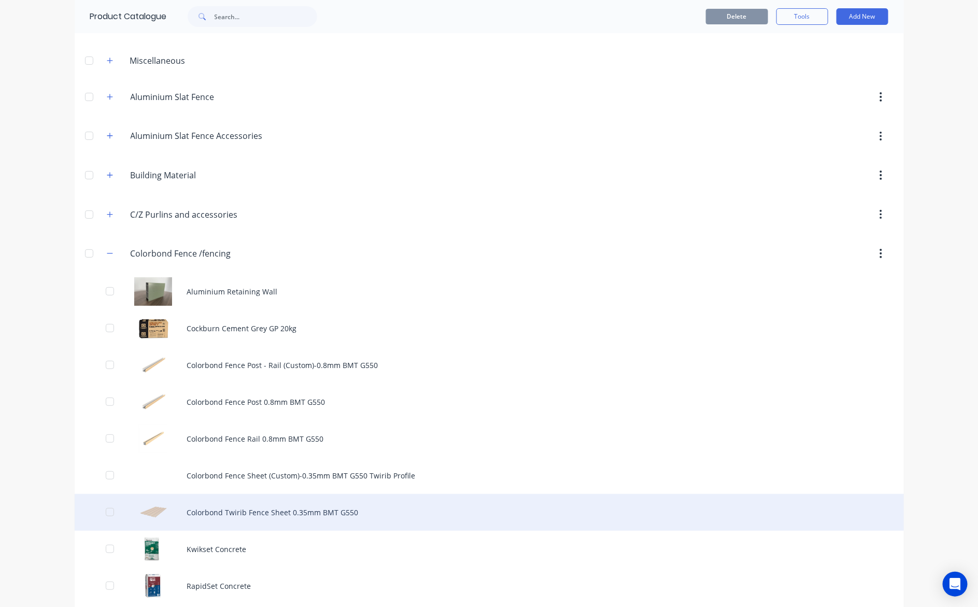
click at [296, 509] on div "Colorbond Twirib Fence Sheet 0.35mm BMT G550" at bounding box center [489, 512] width 829 height 37
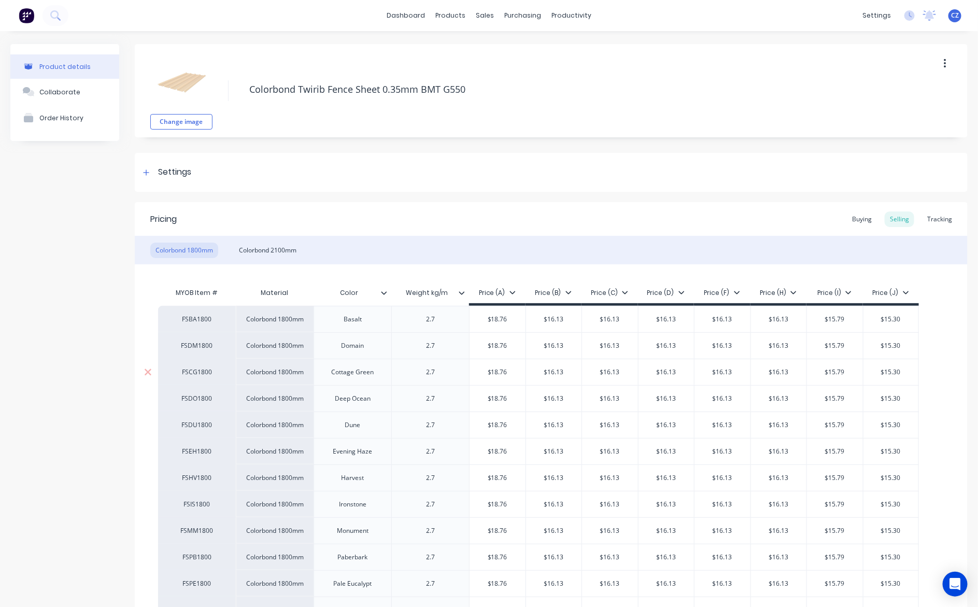
type textarea "x"
click at [509, 48] on div "Sales Orders" at bounding box center [518, 49] width 42 height 9
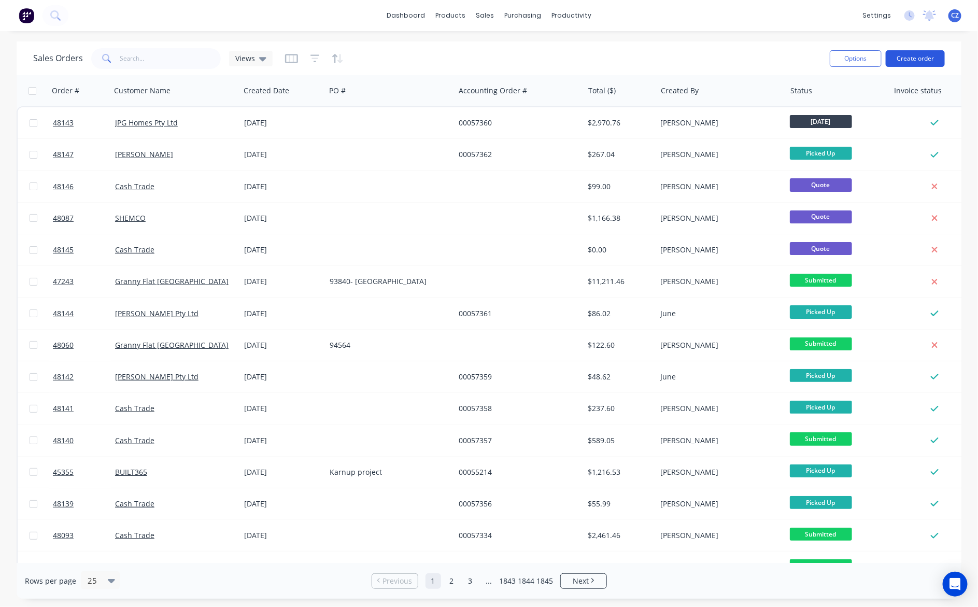
click at [916, 59] on button "Create order" at bounding box center [914, 58] width 59 height 17
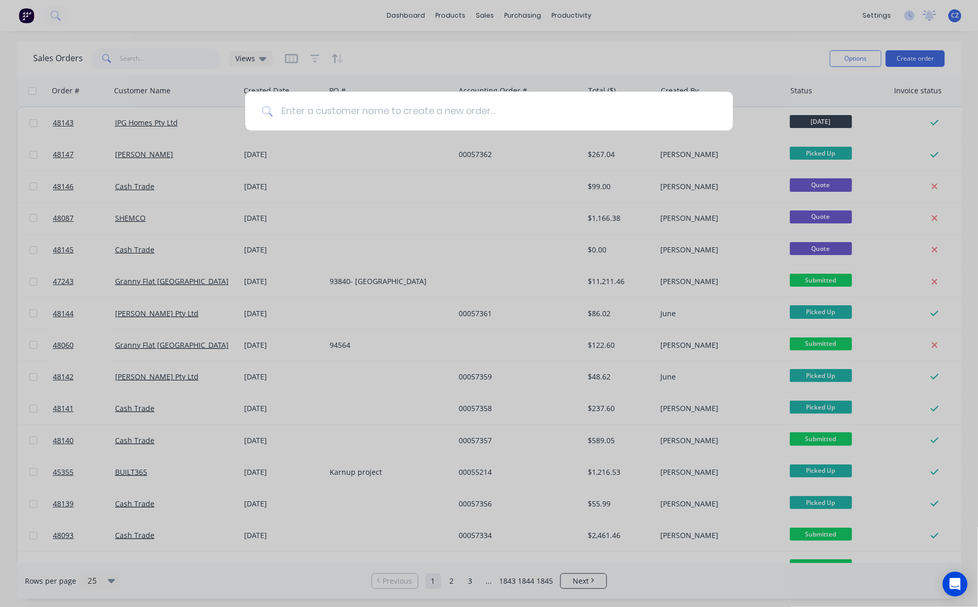
click at [350, 117] on input at bounding box center [494, 111] width 443 height 39
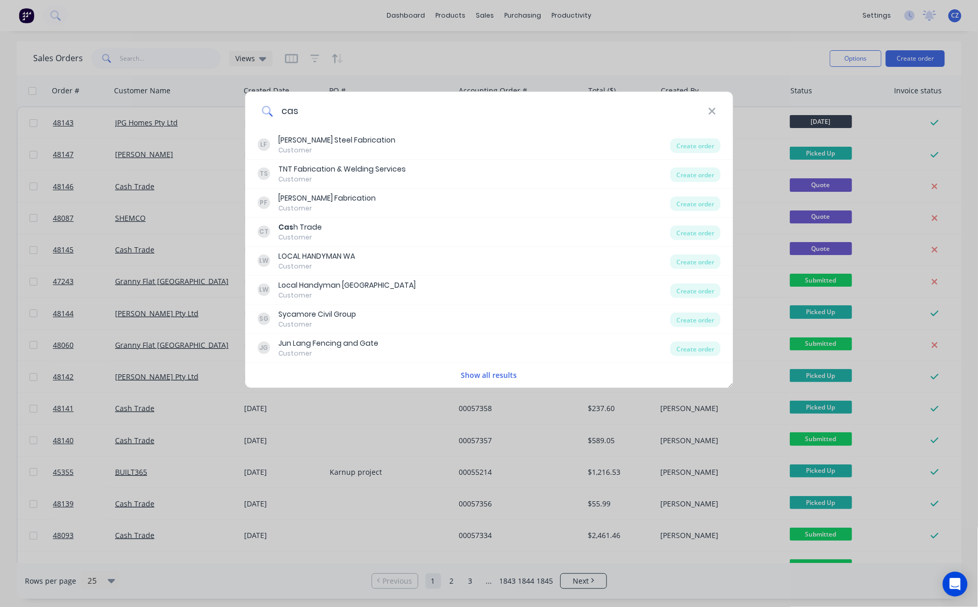
type input "cash"
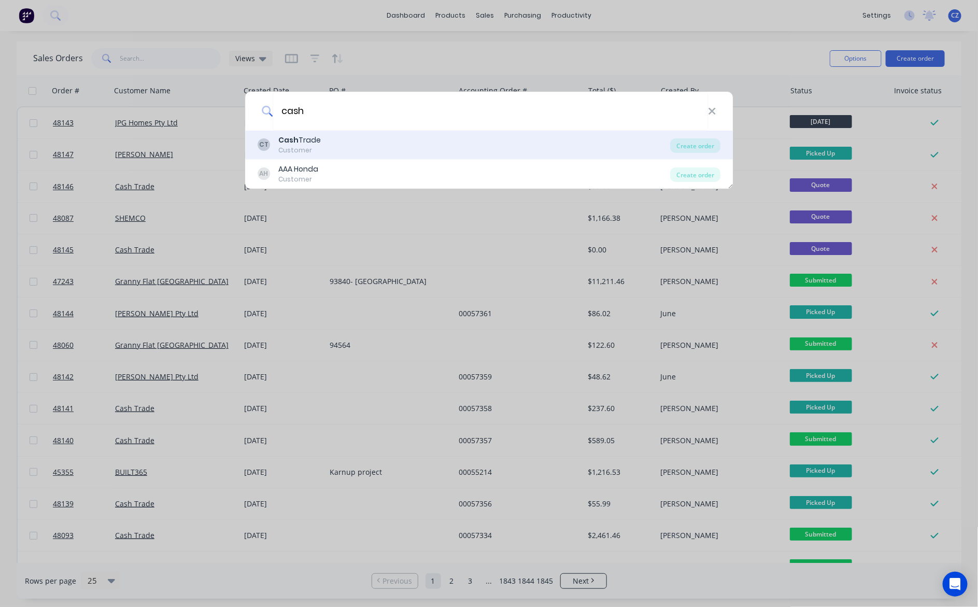
click at [335, 139] on div "CT Cash Trade Customer" at bounding box center [463, 145] width 413 height 20
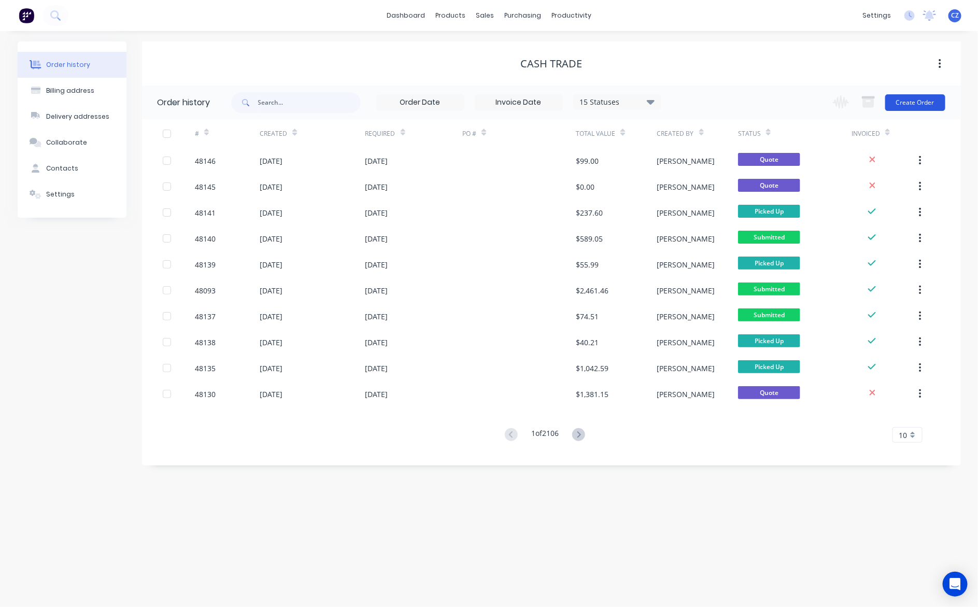
click at [909, 104] on button "Create Order" at bounding box center [915, 102] width 60 height 17
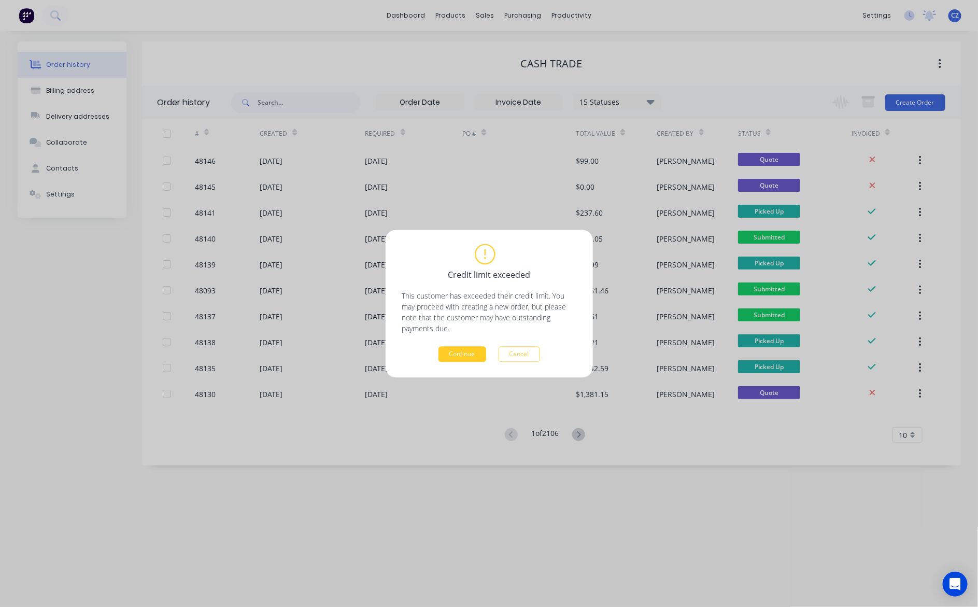
click at [469, 353] on button "Continue" at bounding box center [462, 354] width 48 height 16
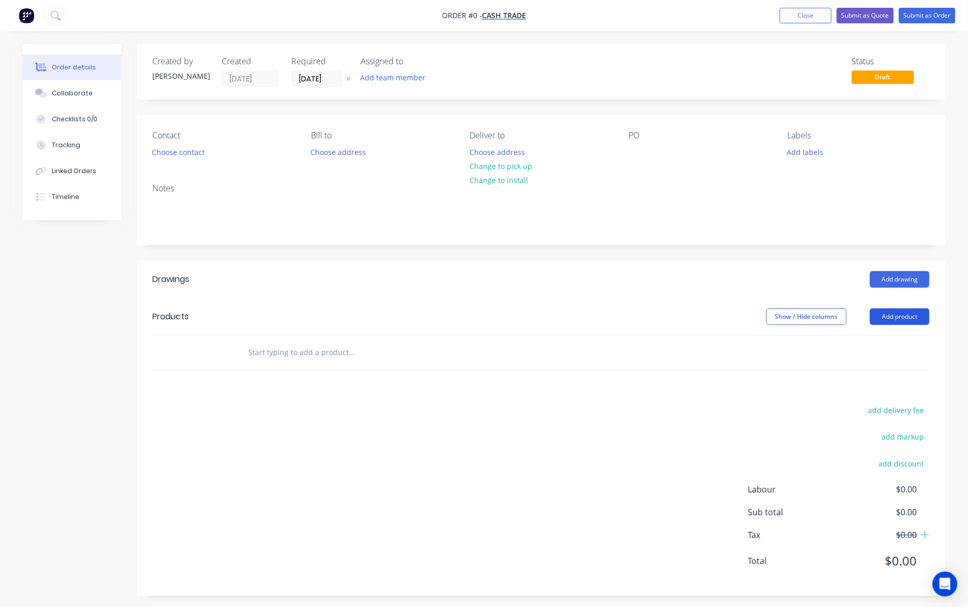
click at [905, 316] on button "Add product" at bounding box center [900, 316] width 60 height 17
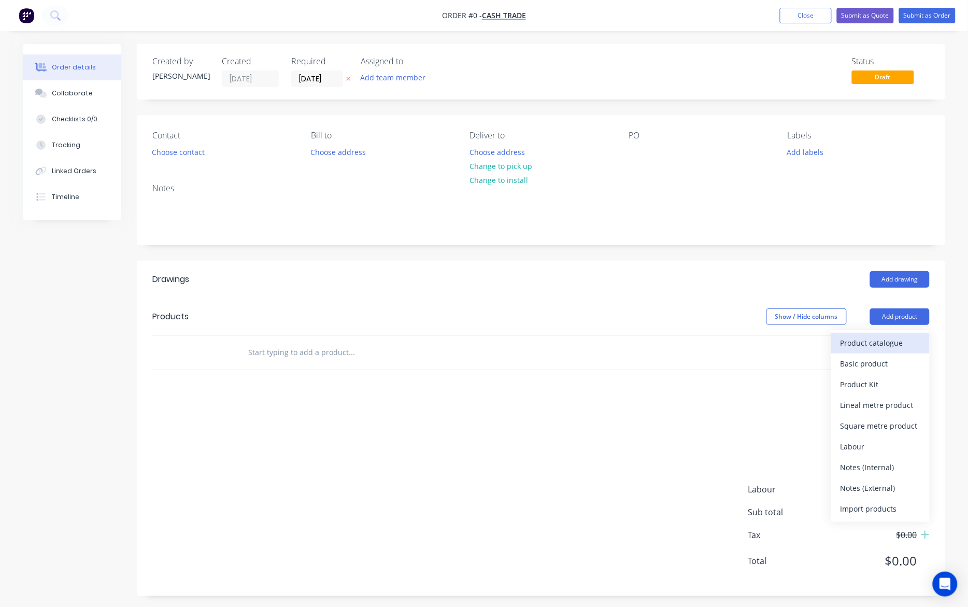
click at [879, 345] on div "Product catalogue" at bounding box center [880, 342] width 80 height 15
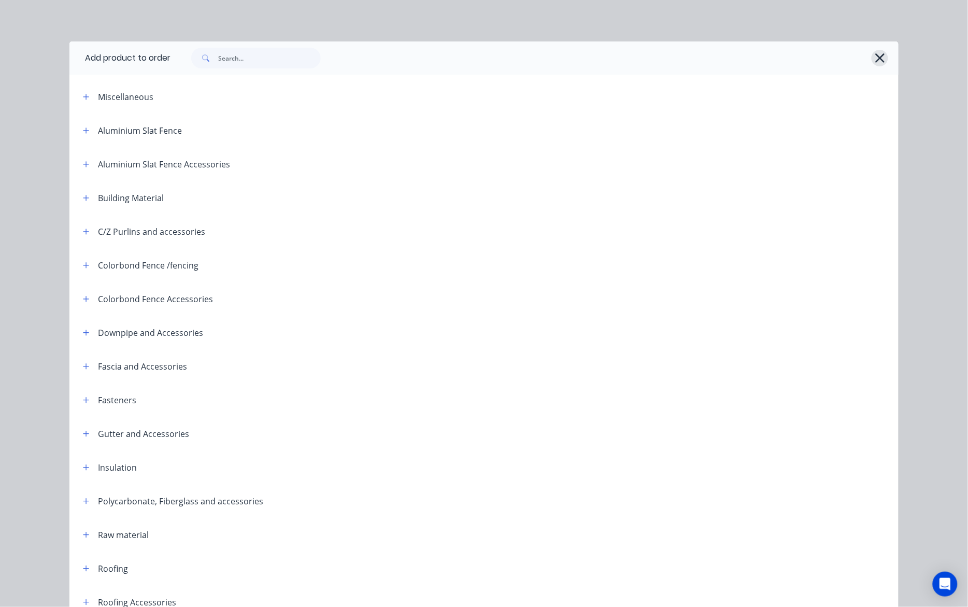
click at [875, 56] on icon "button" at bounding box center [880, 58] width 11 height 15
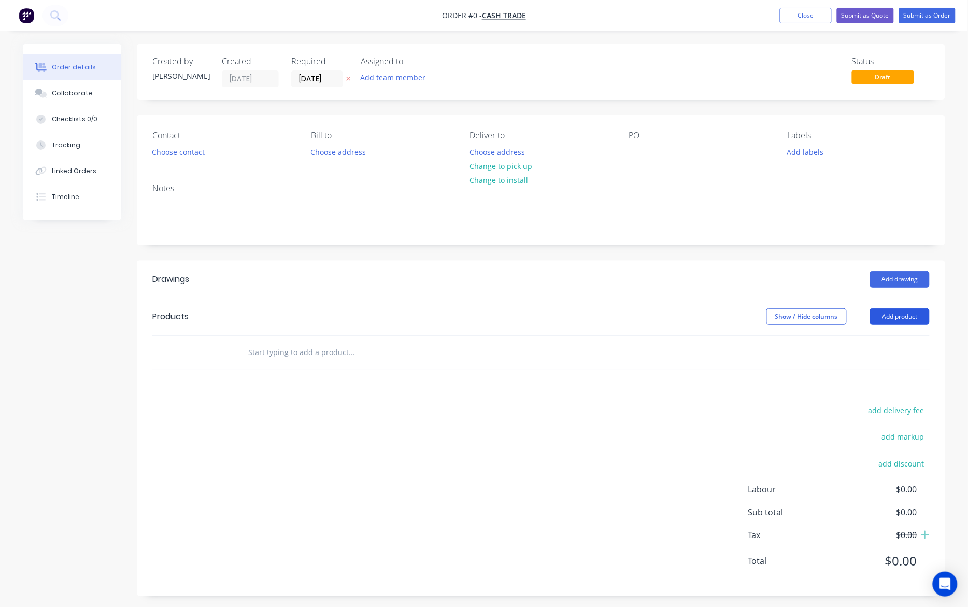
click at [896, 317] on button "Add product" at bounding box center [900, 316] width 60 height 17
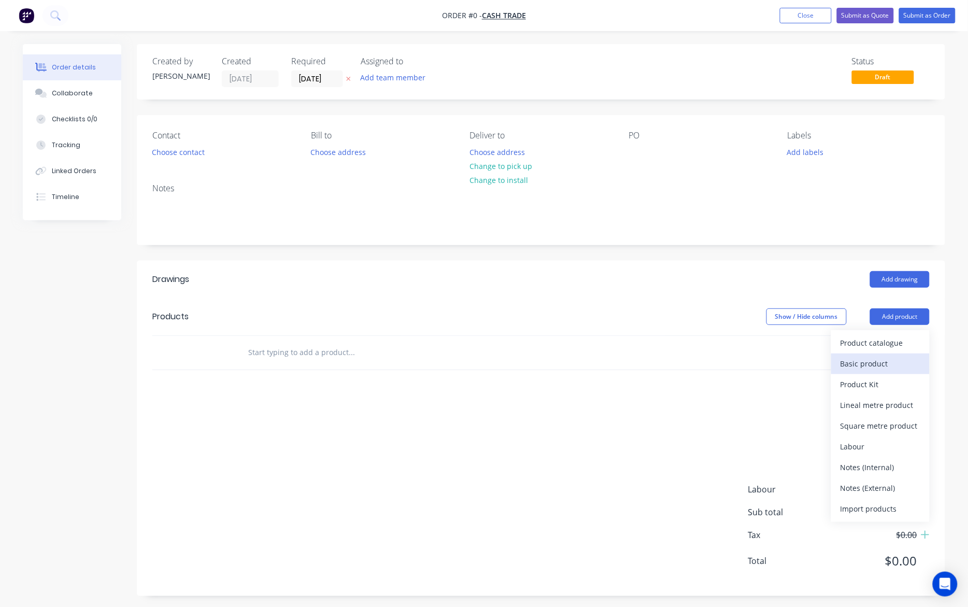
click at [874, 364] on div "Basic product" at bounding box center [880, 363] width 80 height 15
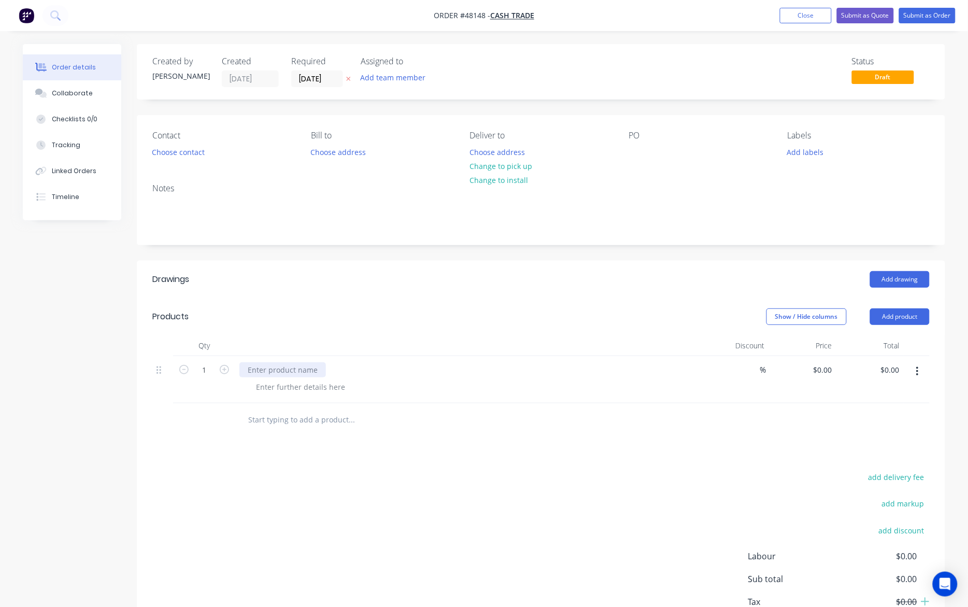
click at [294, 369] on div at bounding box center [282, 369] width 87 height 15
click at [208, 374] on input "1" at bounding box center [204, 370] width 27 height 16
type input "26"
click at [434, 531] on div "add delivery fee add markup add discount Labour $0.00 Sub total $0.00 Tax $0.00…" at bounding box center [540, 558] width 777 height 177
click at [921, 315] on button "Add product" at bounding box center [900, 316] width 60 height 17
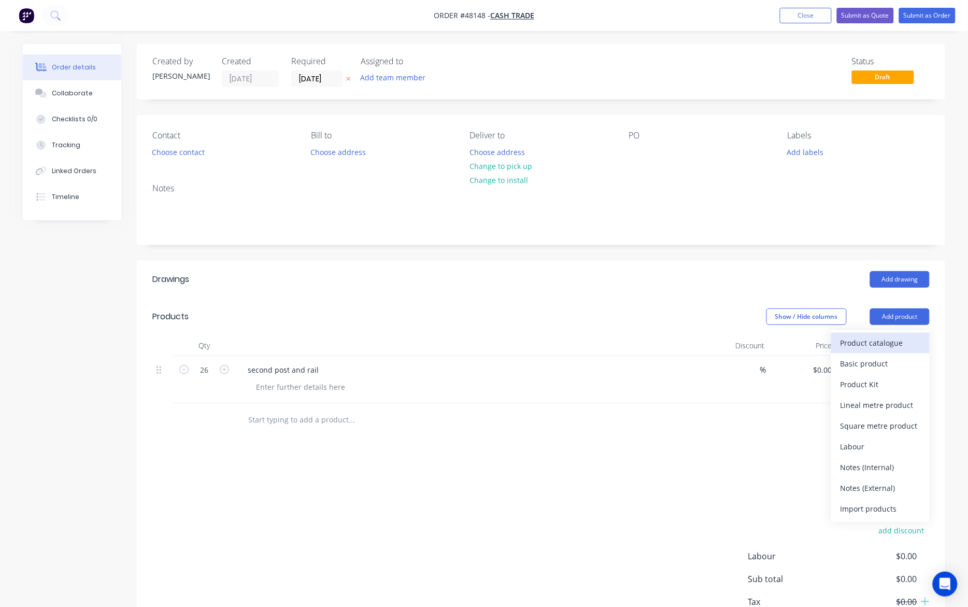
click at [862, 347] on div "Product catalogue" at bounding box center [880, 342] width 80 height 15
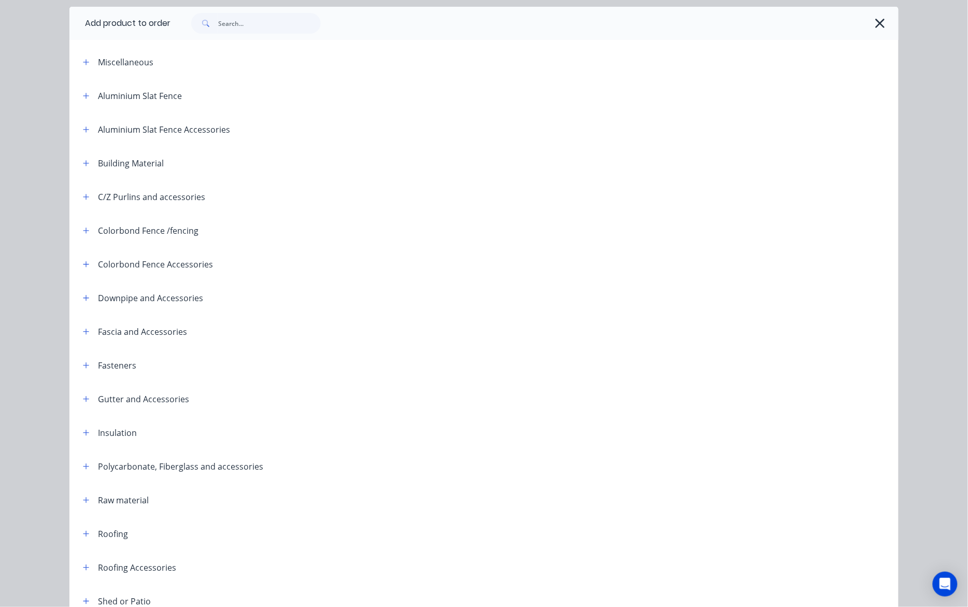
scroll to position [65, 0]
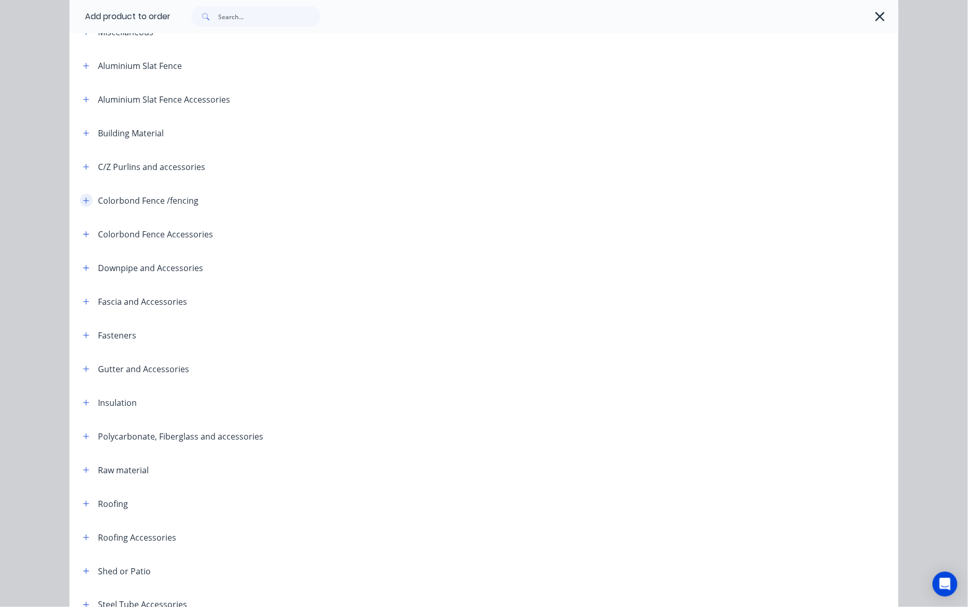
click at [85, 201] on button "button" at bounding box center [86, 200] width 13 height 13
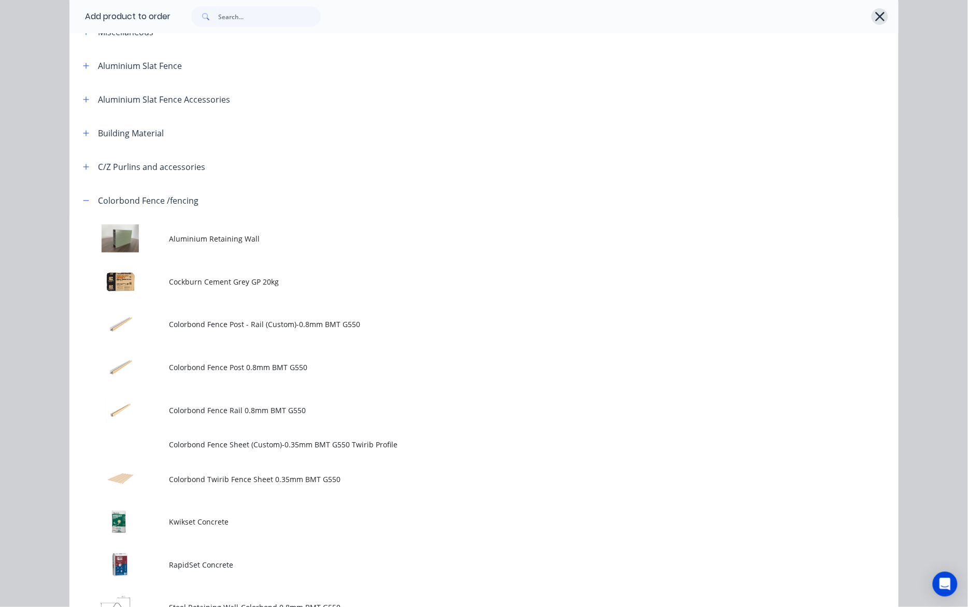
click at [879, 17] on icon "button" at bounding box center [880, 16] width 11 height 15
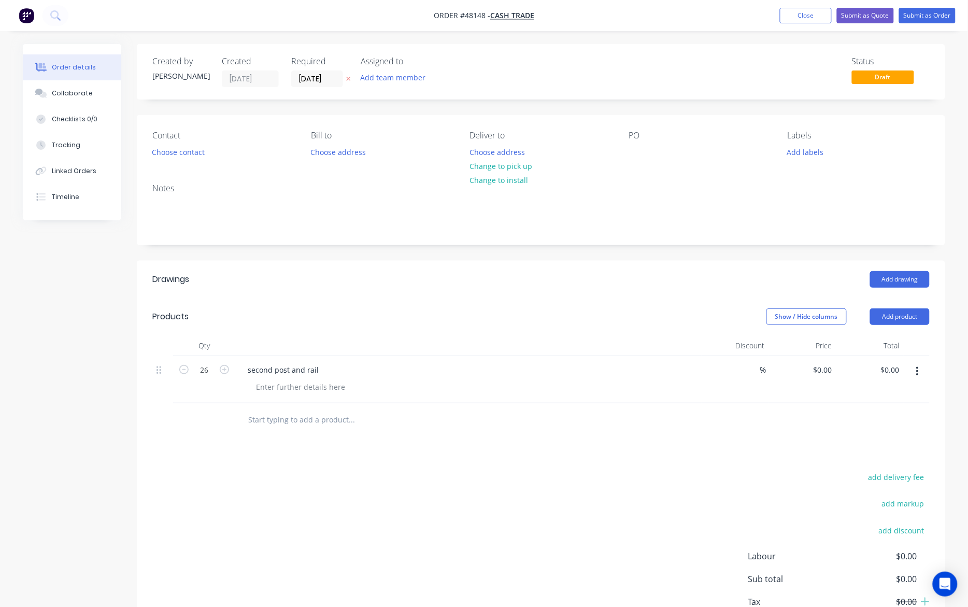
scroll to position [71, 0]
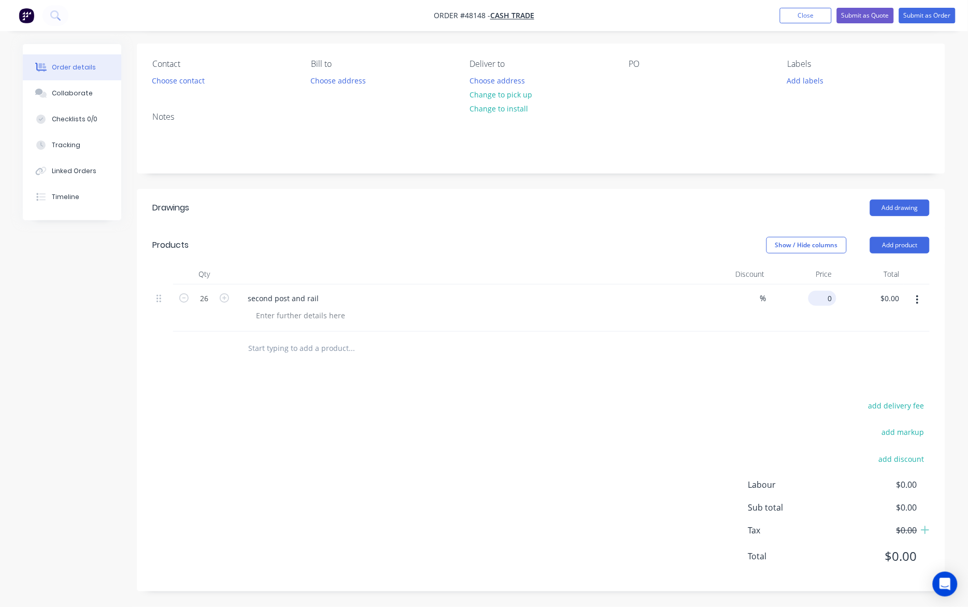
click at [820, 294] on div "0 $0.00" at bounding box center [822, 298] width 28 height 15
type input "$5.00"
type input "$130.00"
click at [594, 584] on div "Drawings Add drawing Products Show / Hide columns Add product Qty Discount Pric…" at bounding box center [541, 390] width 808 height 402
click at [912, 456] on button "add discount" at bounding box center [901, 458] width 56 height 14
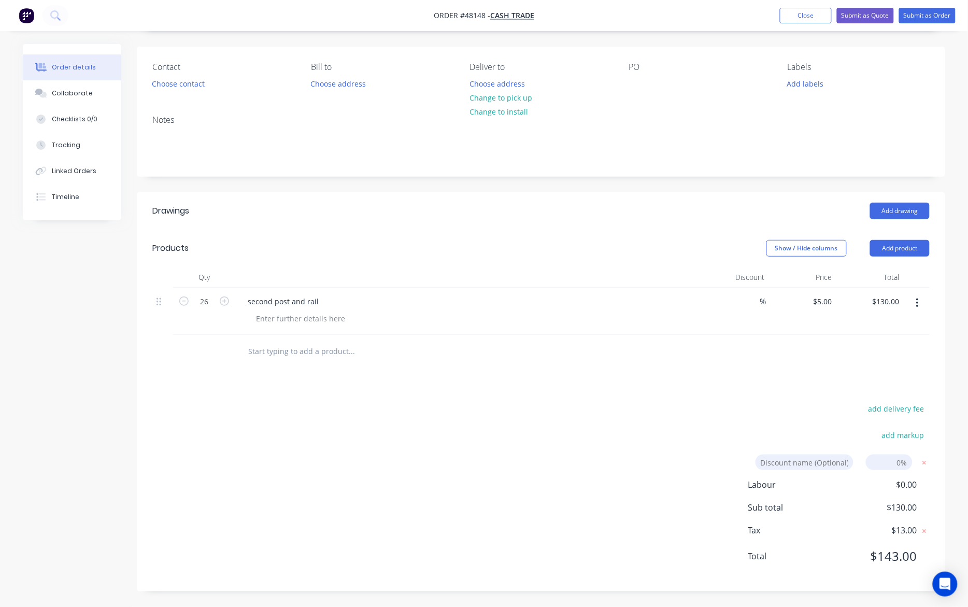
scroll to position [69, 0]
type input "7"
click at [781, 407] on div "add delivery fee add markup 7 7 Discount name (Optional) 0% Labour $0.00 Sub to…" at bounding box center [540, 489] width 777 height 175
click at [913, 436] on button "add markup" at bounding box center [902, 435] width 53 height 14
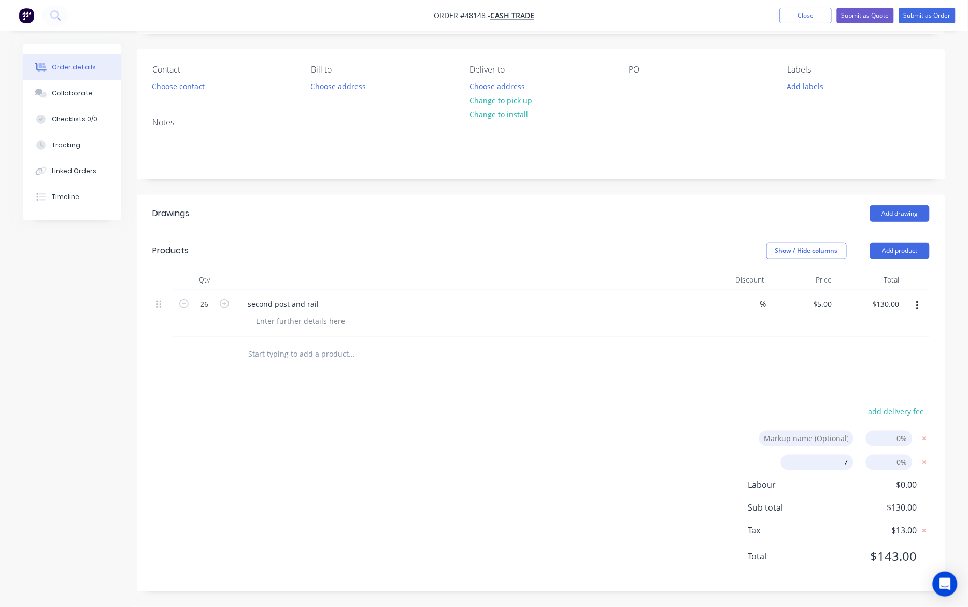
click at [703, 457] on div "add delivery fee Markup name (Optional) 0% 7 7 Discount name (Optional) 0% Labo…" at bounding box center [540, 489] width 777 height 171
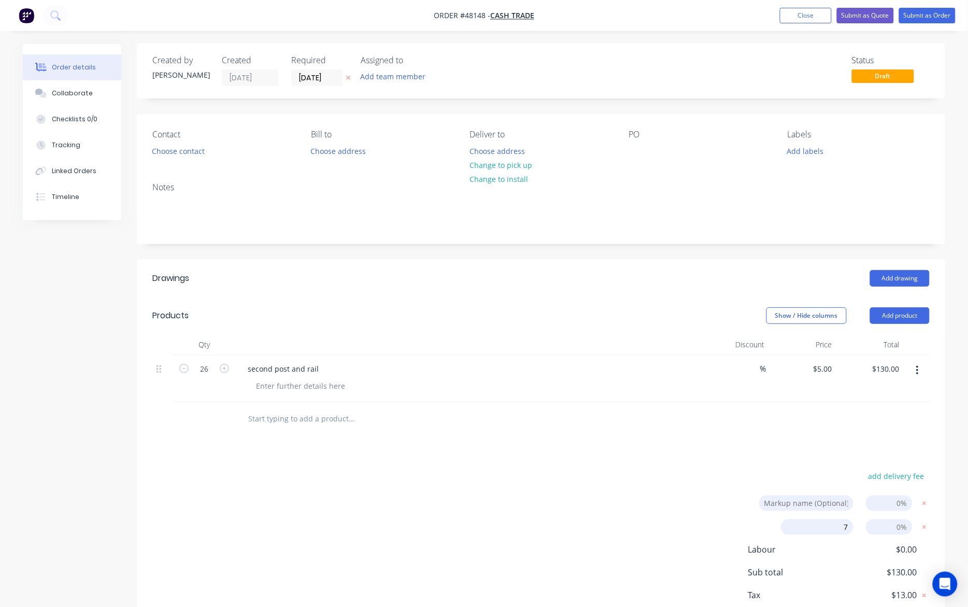
scroll to position [0, 0]
click at [268, 514] on div "add delivery fee Markup name (Optional) 0% 7 7 Discount name (Optional) 0% Labo…" at bounding box center [540, 555] width 777 height 171
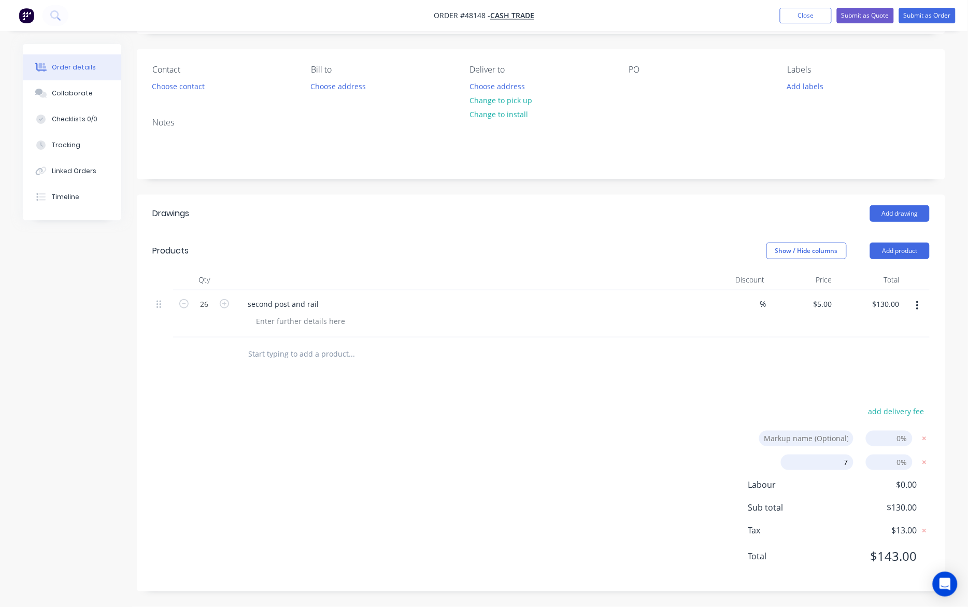
scroll to position [66, 0]
click at [643, 465] on div "add delivery fee Markup name (Optional) 0% 7 7 Discount name (Optional) 0% Labo…" at bounding box center [540, 489] width 777 height 171
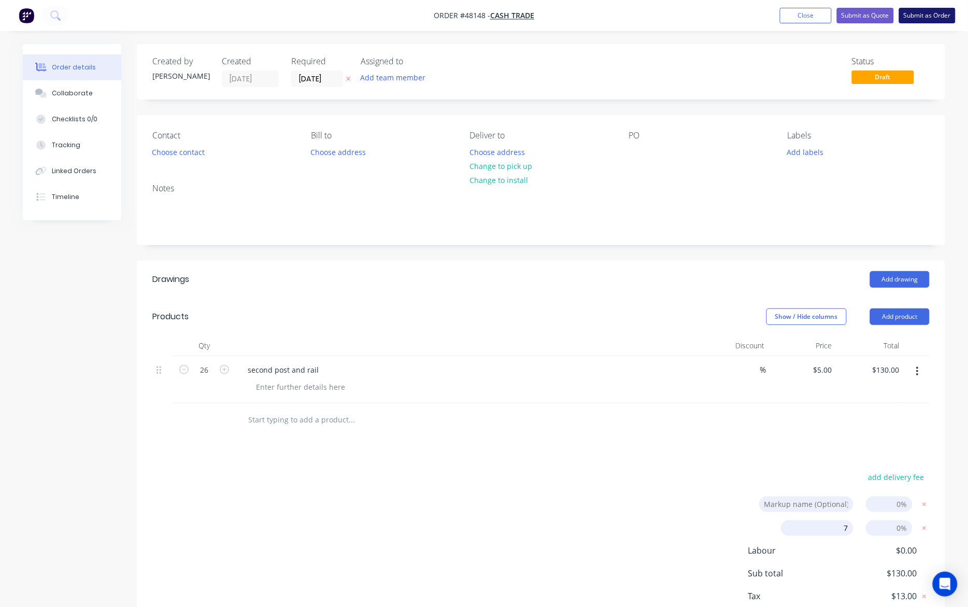
click at [924, 19] on button "Submit as Order" at bounding box center [927, 16] width 56 height 16
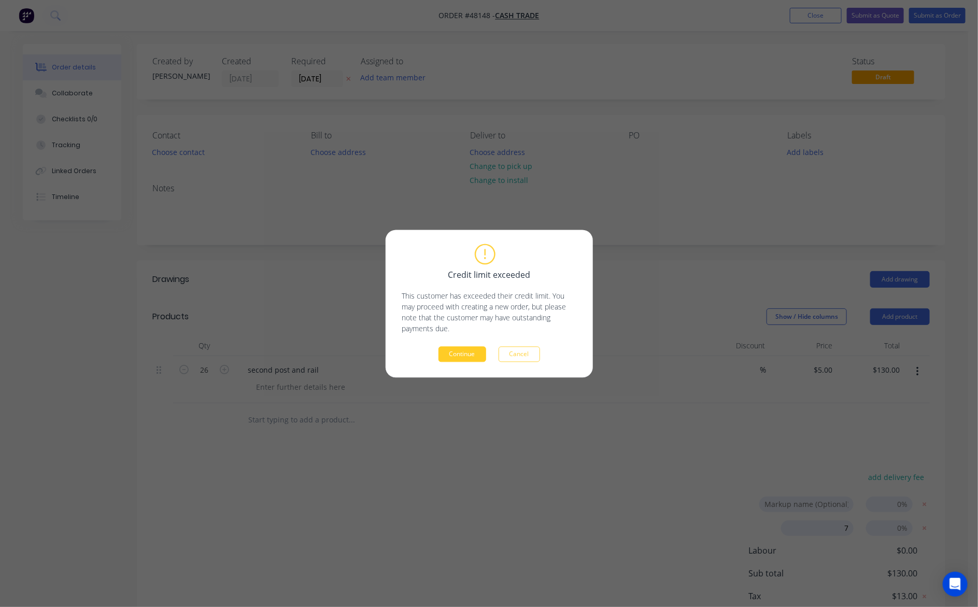
click at [472, 355] on button "Continue" at bounding box center [462, 354] width 48 height 16
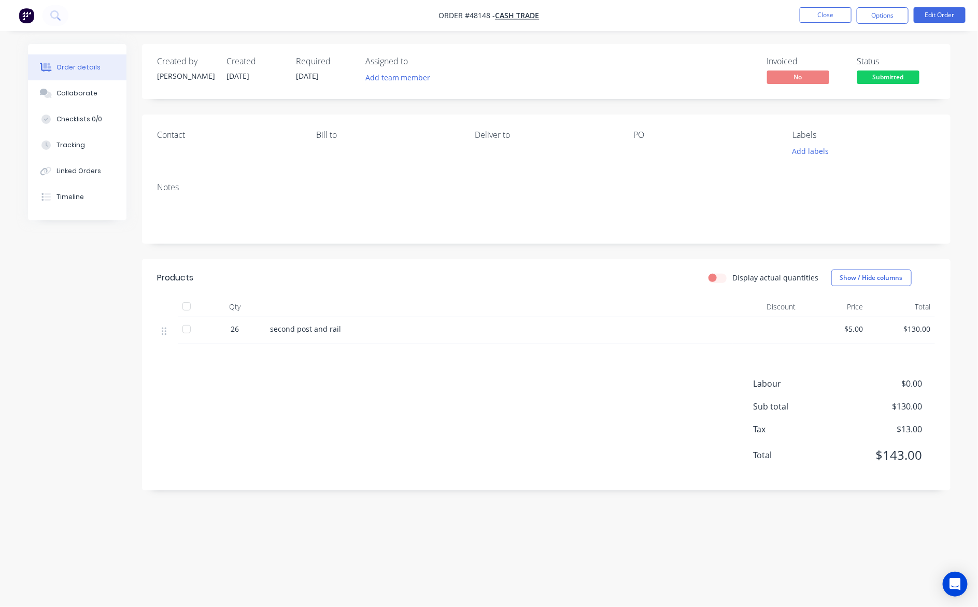
click at [503, 565] on div "Order details Collaborate Checklists 0/0 Tracking Linked Orders Timeline Order …" at bounding box center [489, 303] width 978 height 607
click at [832, 16] on button "Close" at bounding box center [825, 15] width 52 height 16
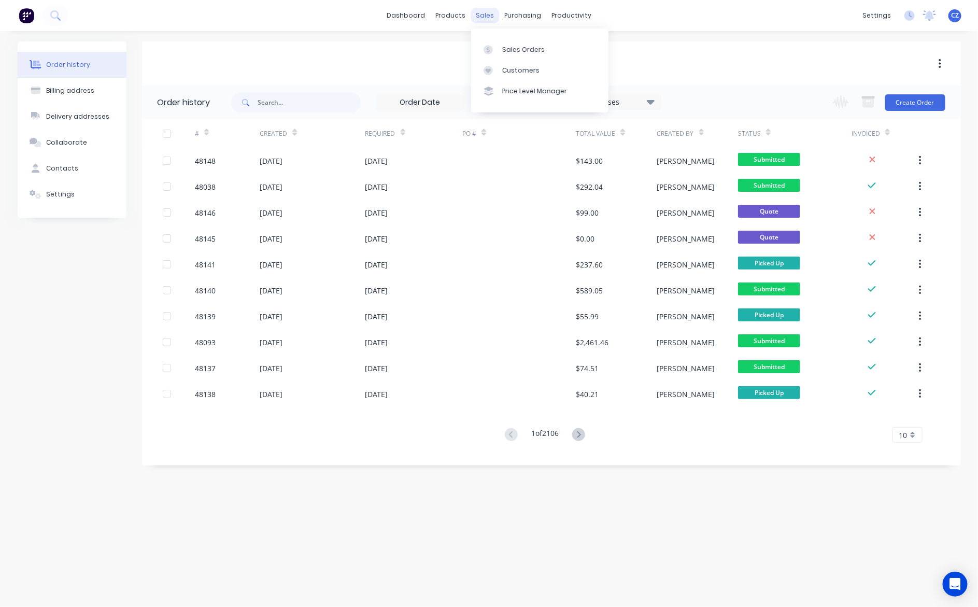
click at [482, 15] on div "sales" at bounding box center [484, 16] width 28 height 16
drag, startPoint x: 522, startPoint y: 71, endPoint x: 527, endPoint y: 53, distance: 18.4
click at [524, 70] on div "Customers" at bounding box center [520, 70] width 37 height 9
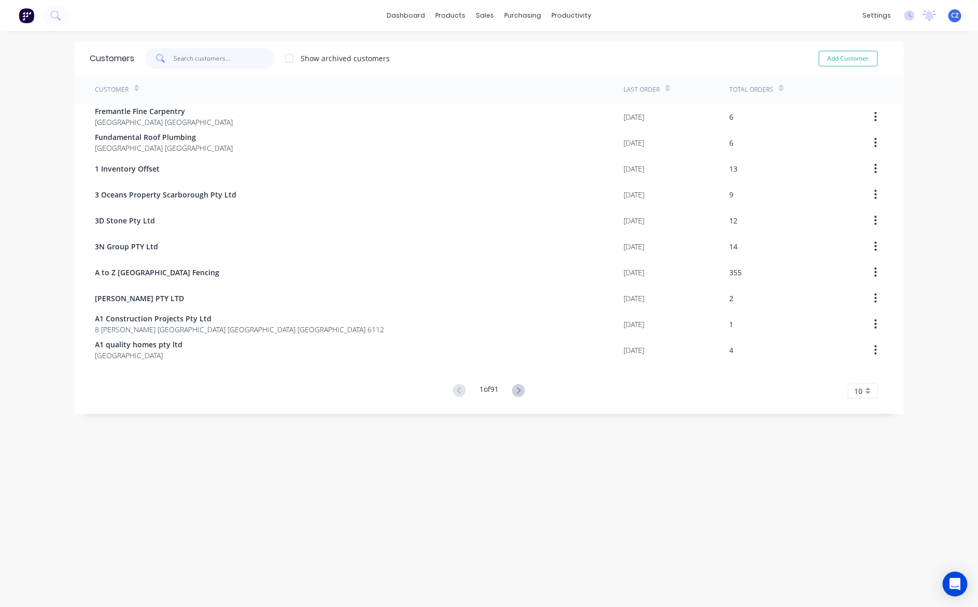
click at [228, 61] on input "text" at bounding box center [224, 58] width 101 height 21
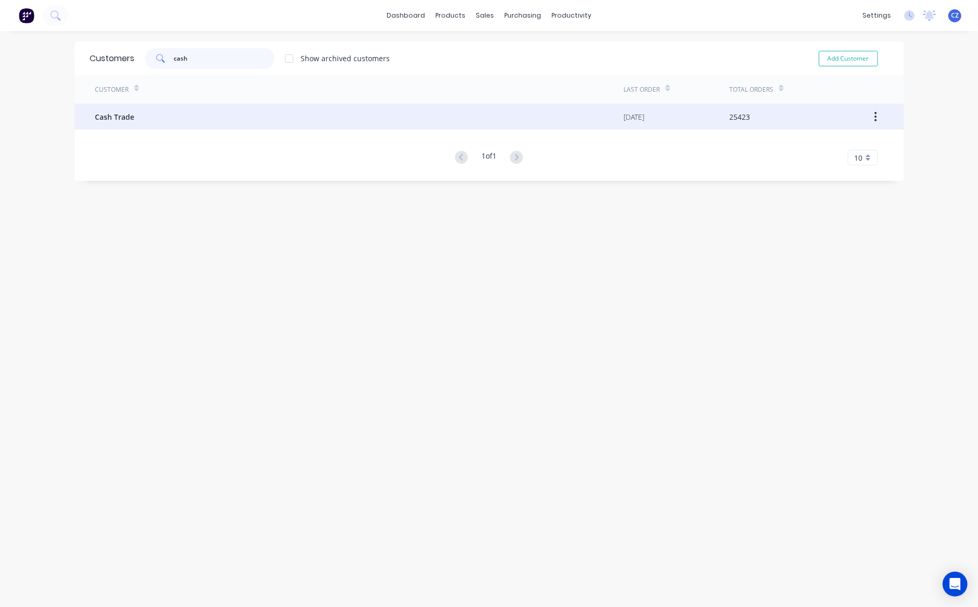
type input "cash"
click at [163, 120] on div "Cash Trade" at bounding box center [359, 117] width 528 height 26
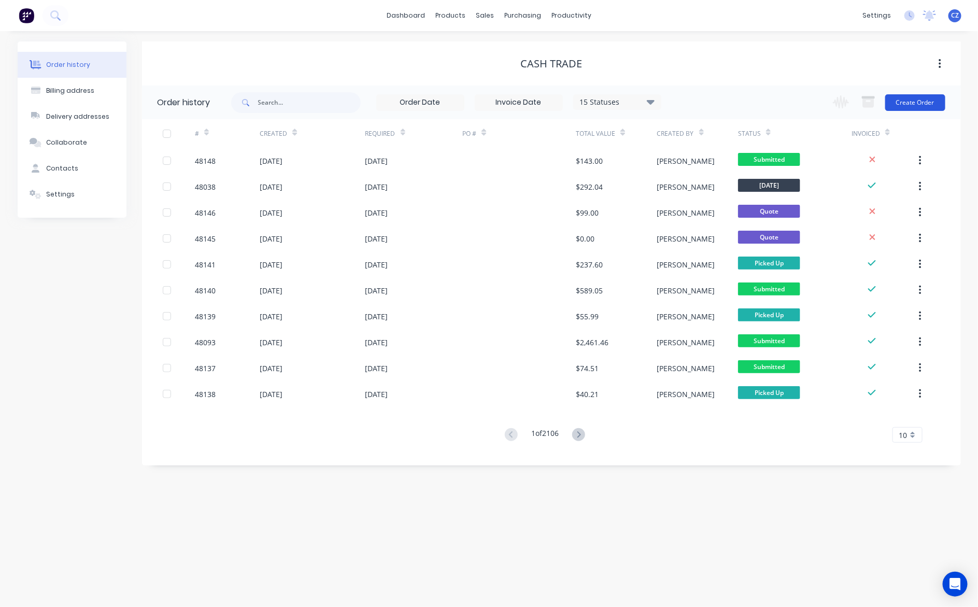
click at [908, 101] on button "Create Order" at bounding box center [915, 102] width 60 height 17
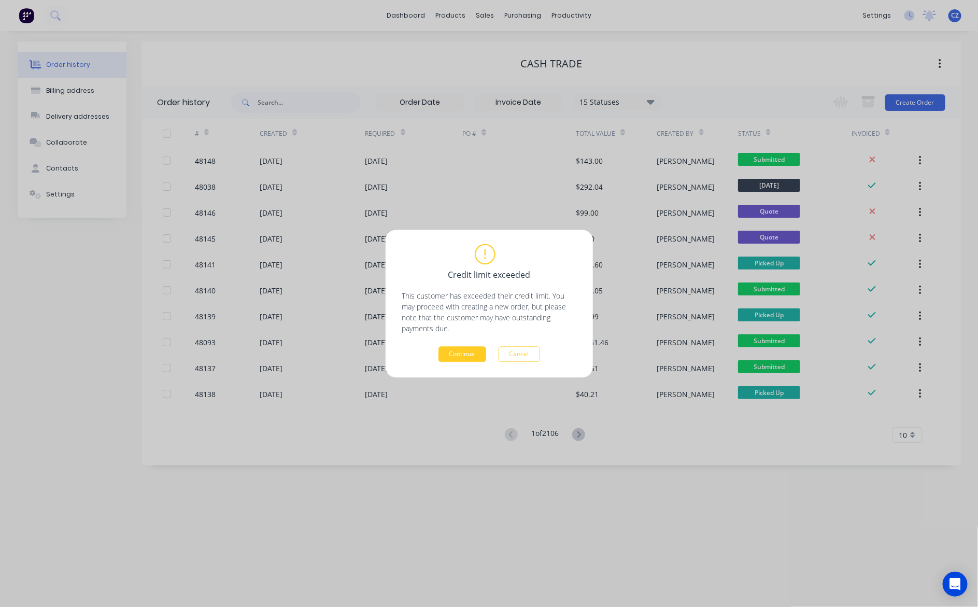
click at [462, 353] on button "Continue" at bounding box center [462, 354] width 48 height 16
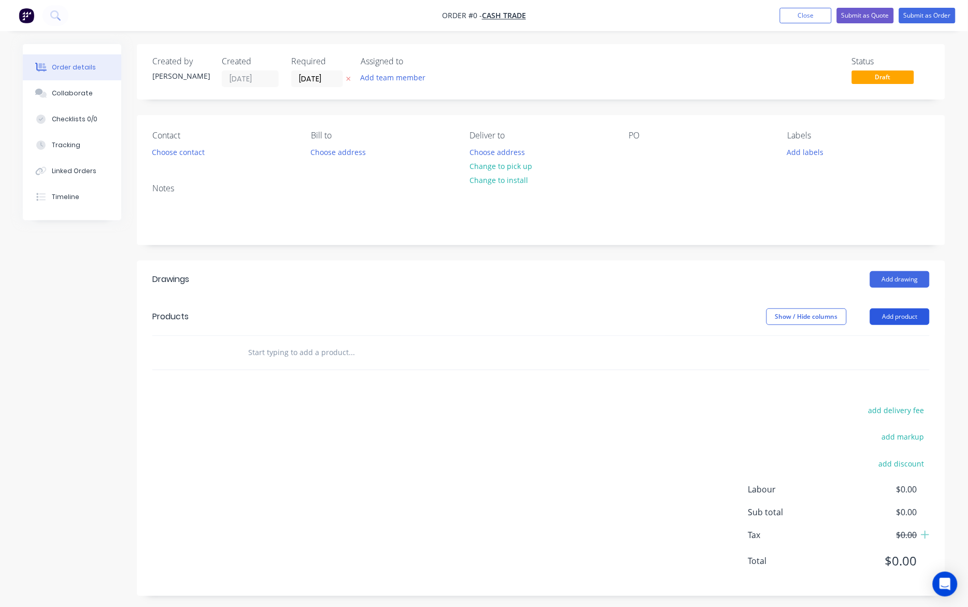
click at [899, 320] on button "Add product" at bounding box center [900, 316] width 60 height 17
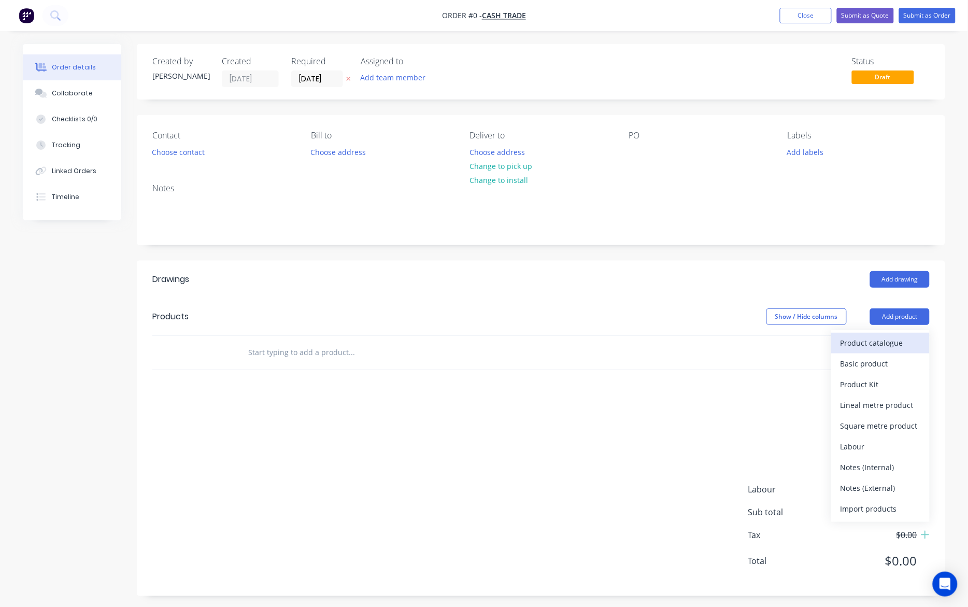
click at [899, 345] on div "Product catalogue" at bounding box center [880, 342] width 80 height 15
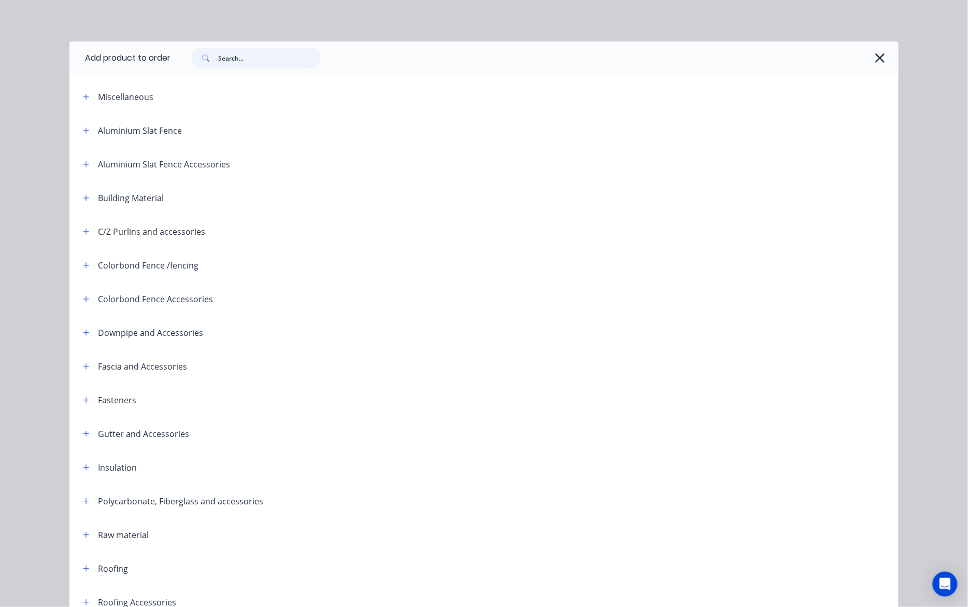
click at [240, 59] on input "text" at bounding box center [269, 58] width 103 height 21
click at [879, 58] on icon "button" at bounding box center [880, 58] width 11 height 15
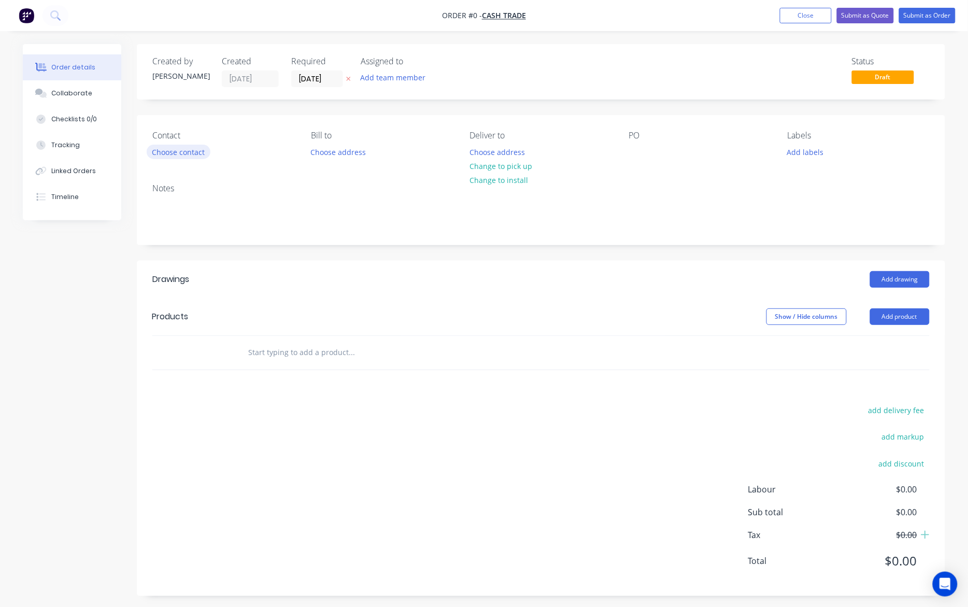
click at [196, 152] on button "Choose contact" at bounding box center [179, 152] width 64 height 14
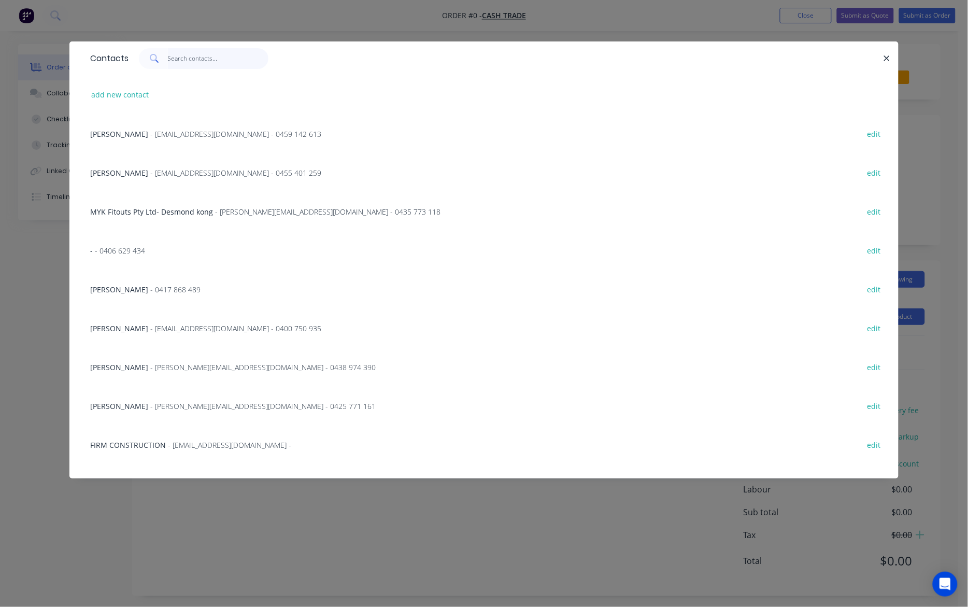
click at [192, 59] on input "text" at bounding box center [218, 58] width 101 height 21
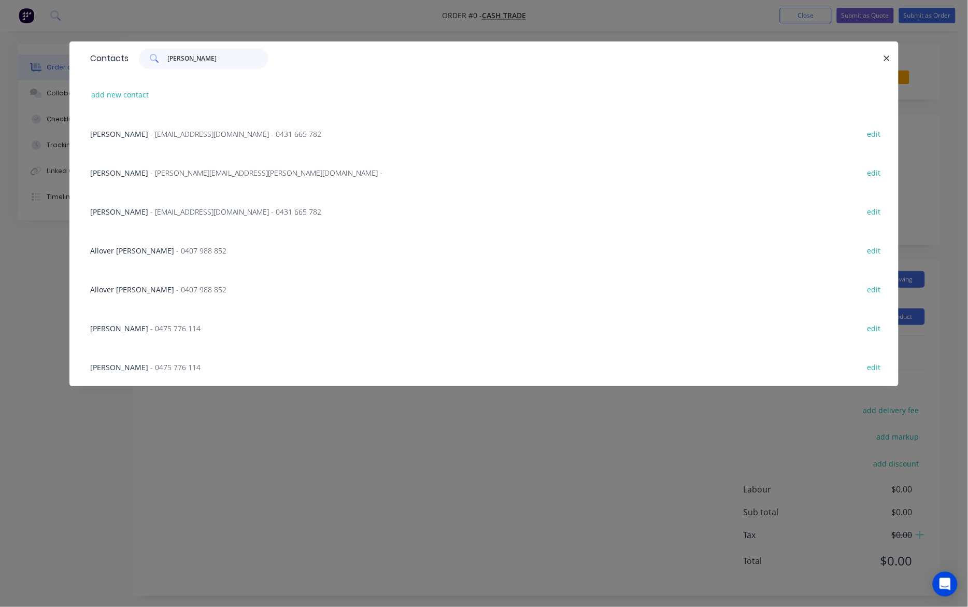
type input "kim"
click at [187, 135] on span "- kimtye8@gmail.com - 0431 665 782" at bounding box center [235, 134] width 171 height 10
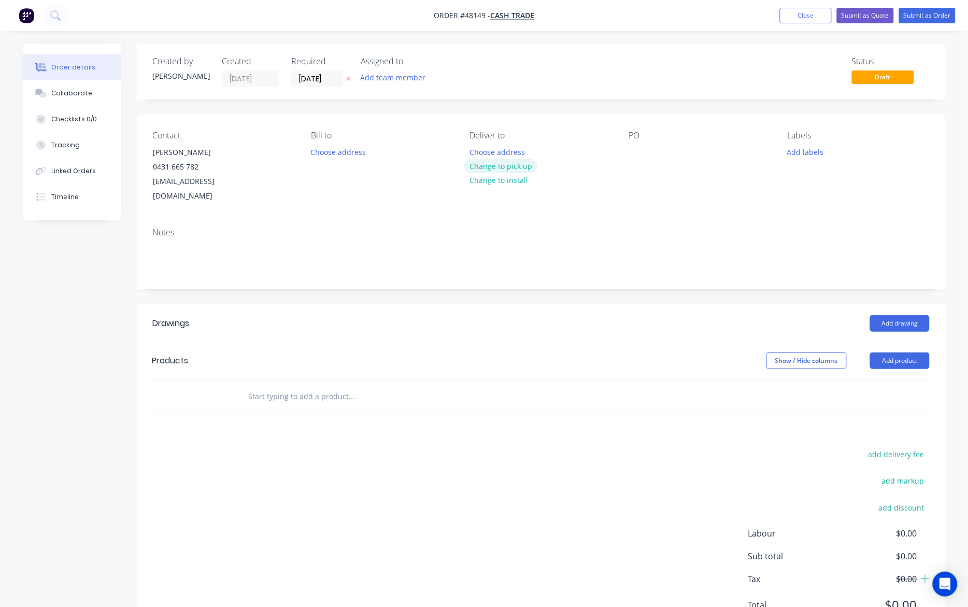
click at [527, 167] on button "Change to pick up" at bounding box center [501, 166] width 74 height 14
drag, startPoint x: 915, startPoint y: 350, endPoint x: 916, endPoint y: 359, distance: 8.8
click at [915, 352] on button "Add product" at bounding box center [900, 360] width 60 height 17
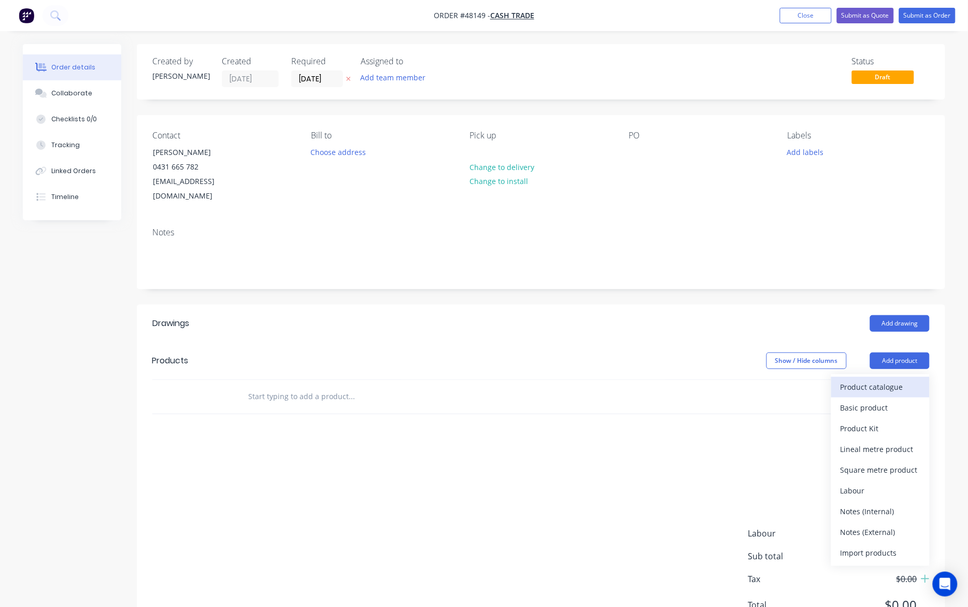
click at [914, 379] on div "Product catalogue" at bounding box center [880, 386] width 80 height 15
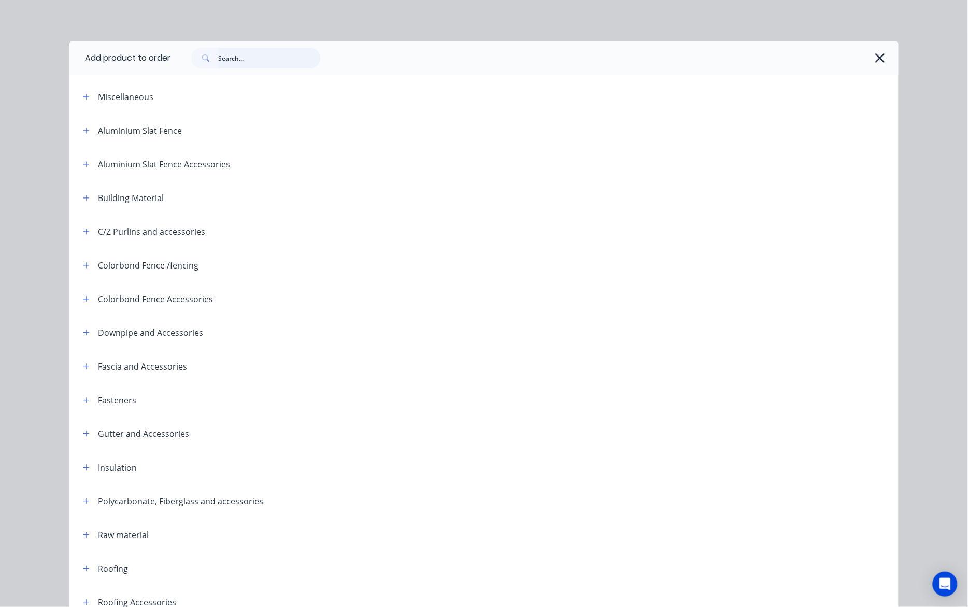
click at [267, 59] on input "text" at bounding box center [269, 58] width 103 height 21
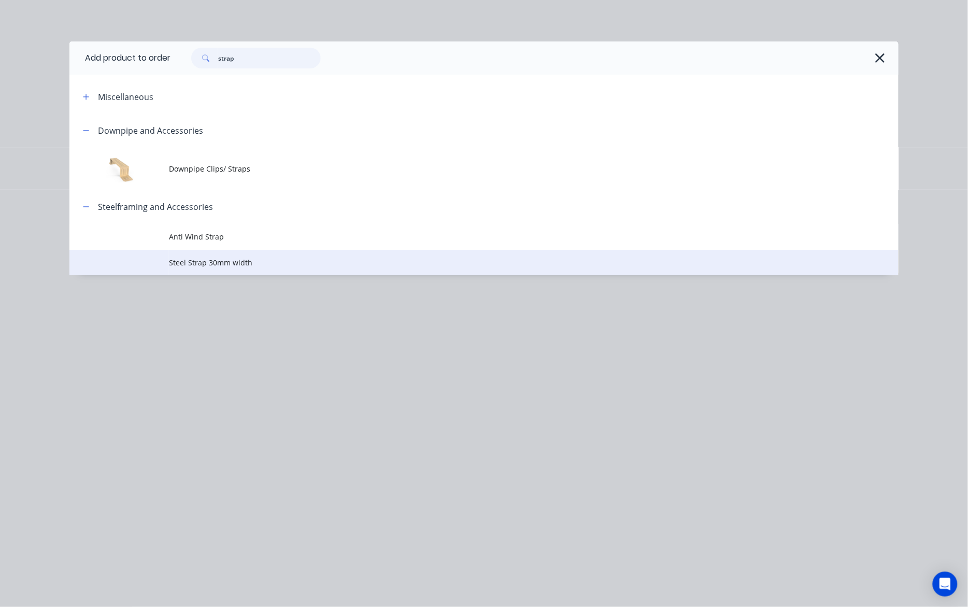
type input "strap"
click at [230, 261] on span "Steel Strap 30mm width" at bounding box center [460, 262] width 583 height 11
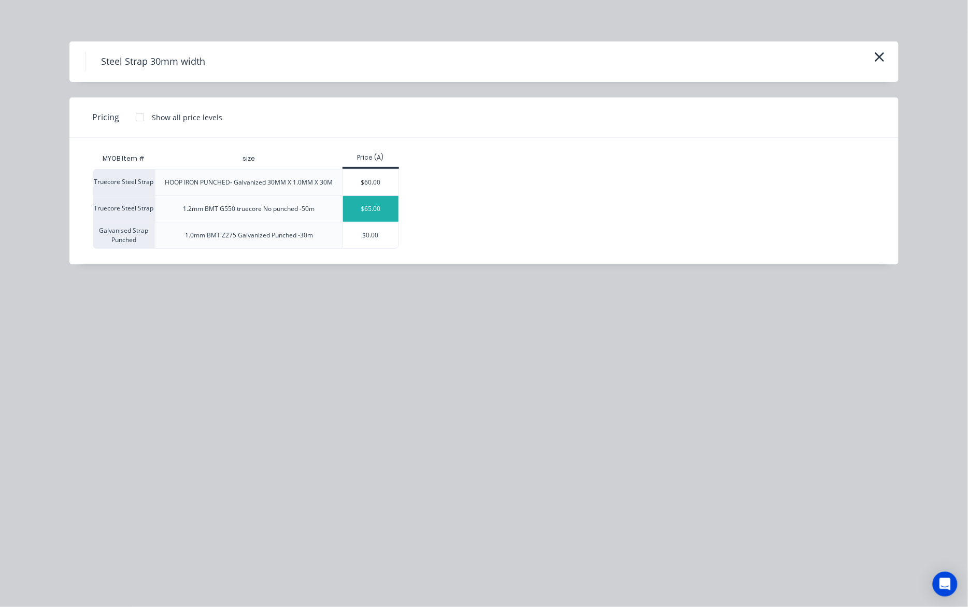
click at [381, 206] on div "$65.00" at bounding box center [370, 209] width 55 height 26
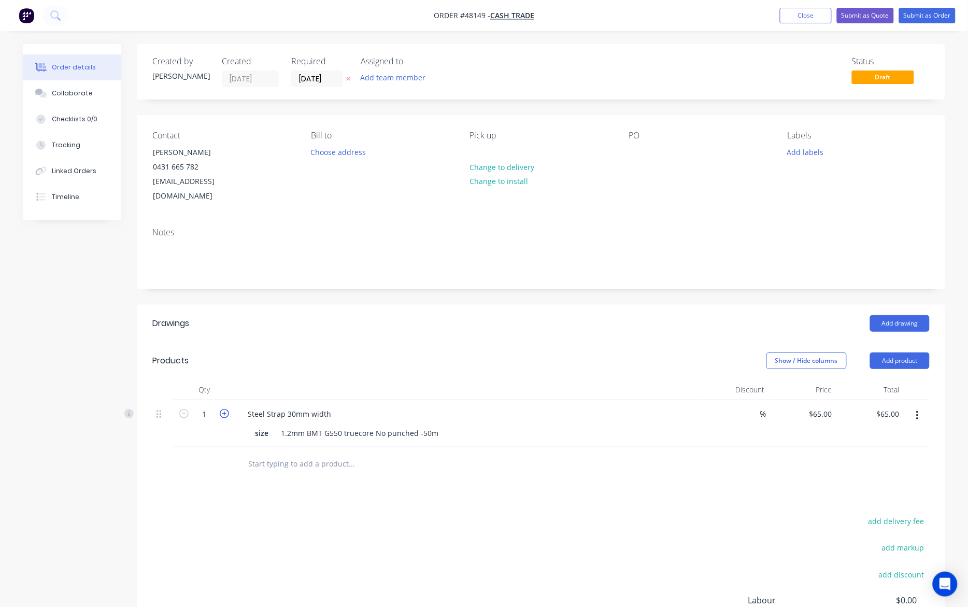
click at [224, 409] on icon "button" at bounding box center [224, 413] width 9 height 9
type input "2"
type input "$130.00"
click at [916, 410] on icon "button" at bounding box center [917, 415] width 3 height 11
click at [868, 435] on div "Edit" at bounding box center [880, 442] width 80 height 15
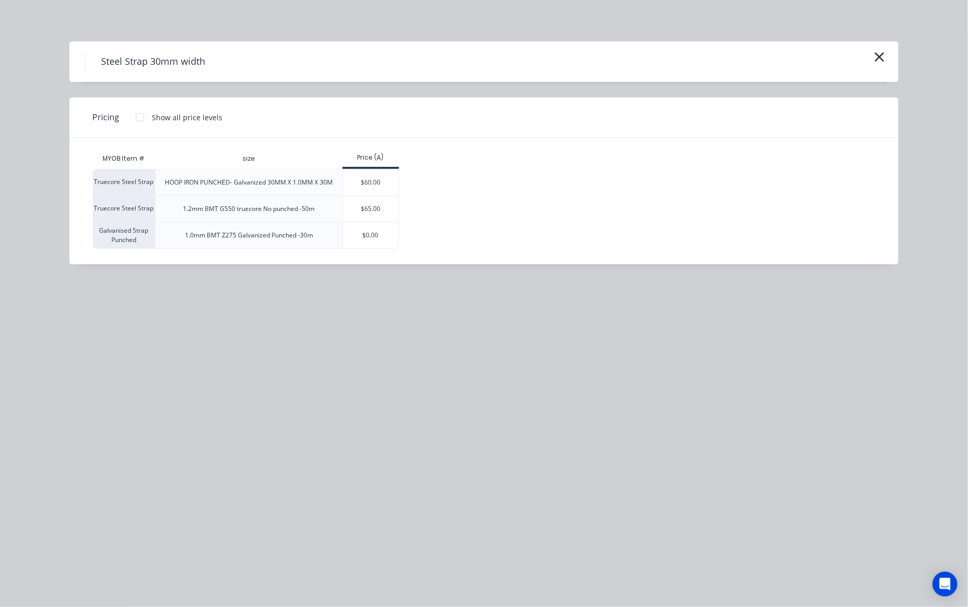
click at [142, 116] on div at bounding box center [140, 117] width 21 height 21
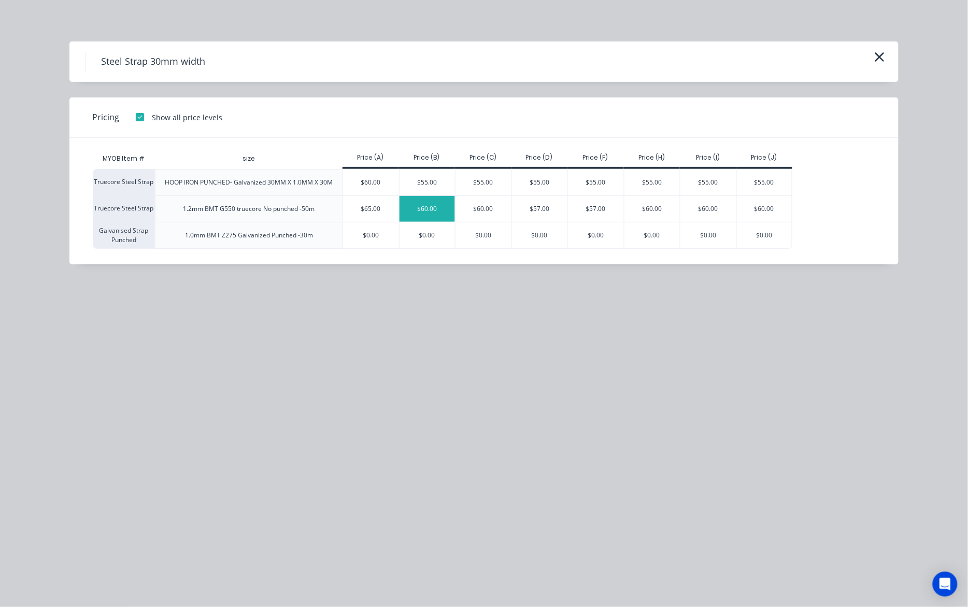
click at [441, 211] on div "$60.00" at bounding box center [427, 209] width 56 height 26
type input "$60.00"
type input "$120.00"
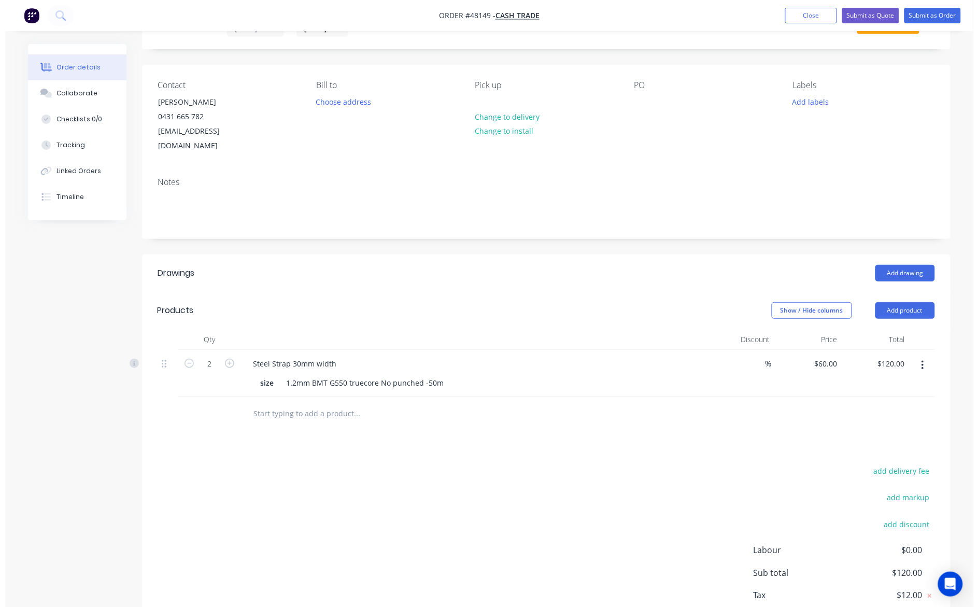
scroll to position [102, 0]
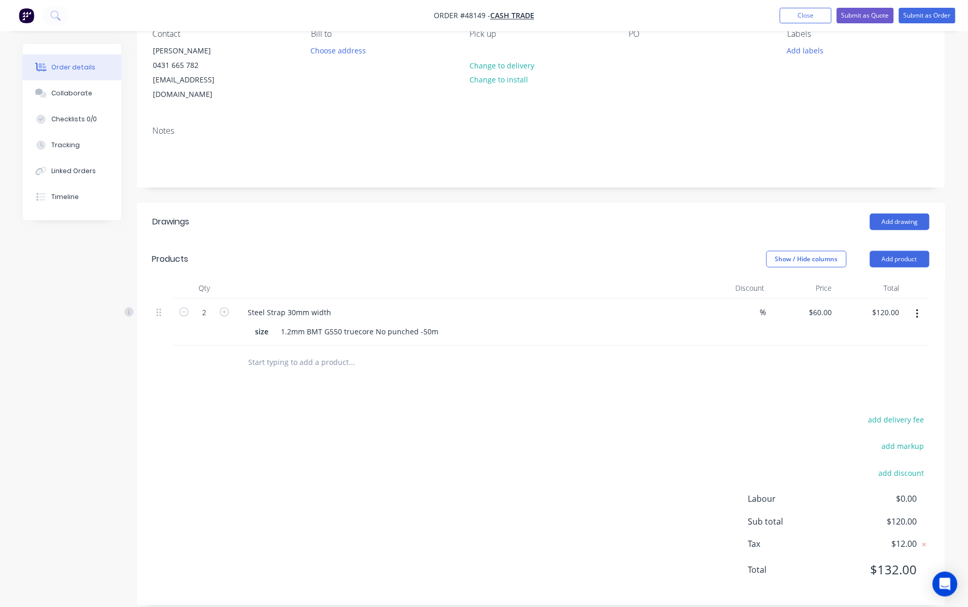
click at [455, 371] on div "Drawings Add drawing Products Show / Hide columns Add product Qty Discount Pric…" at bounding box center [541, 404] width 808 height 402
click at [457, 370] on div "Drawings Add drawing Products Show / Hide columns Add product Qty Discount Pric…" at bounding box center [541, 404] width 808 height 402
click at [934, 16] on button "Submit as Order" at bounding box center [927, 16] width 56 height 16
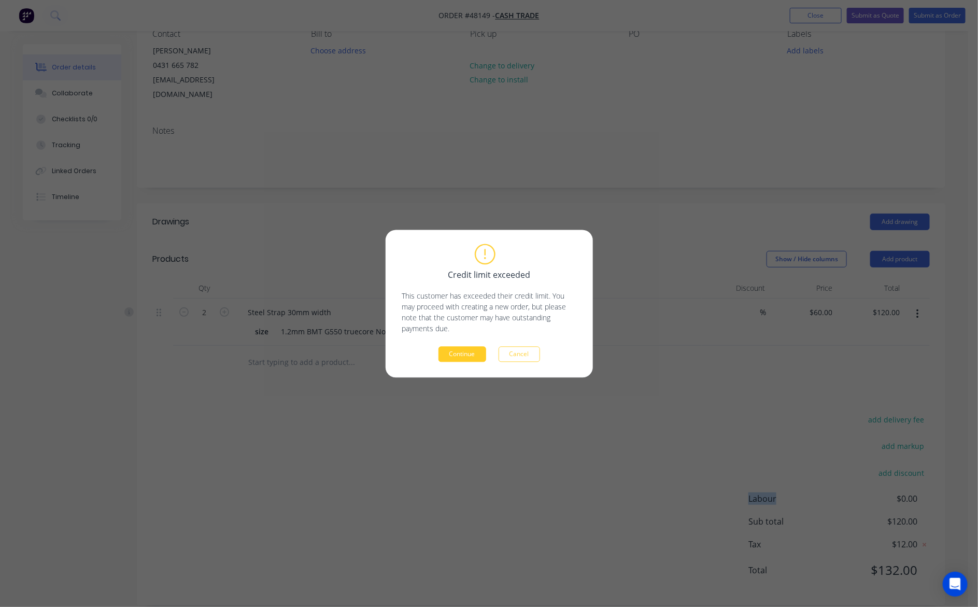
click at [457, 357] on button "Continue" at bounding box center [462, 354] width 48 height 16
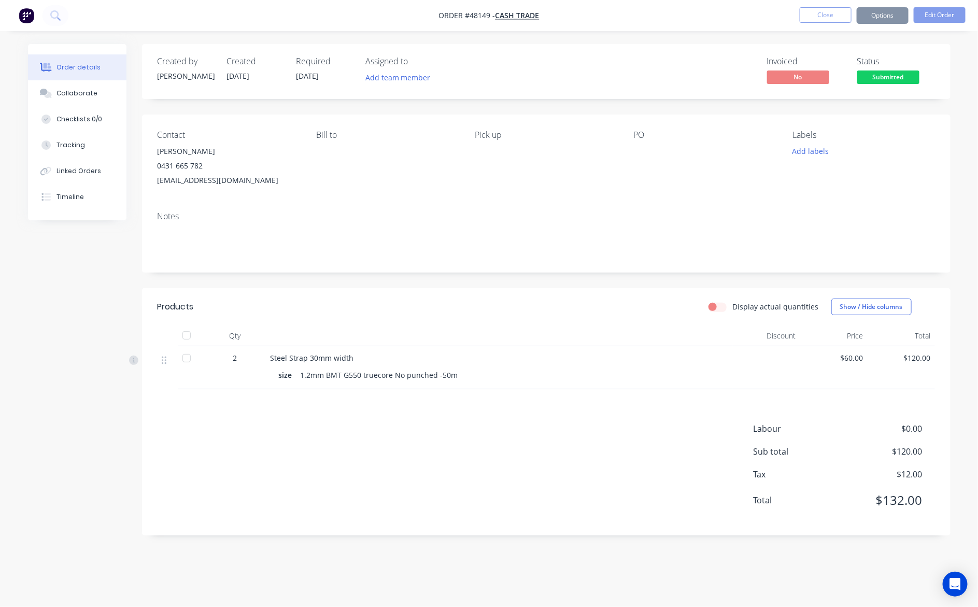
click at [889, 18] on button "Options" at bounding box center [882, 15] width 52 height 17
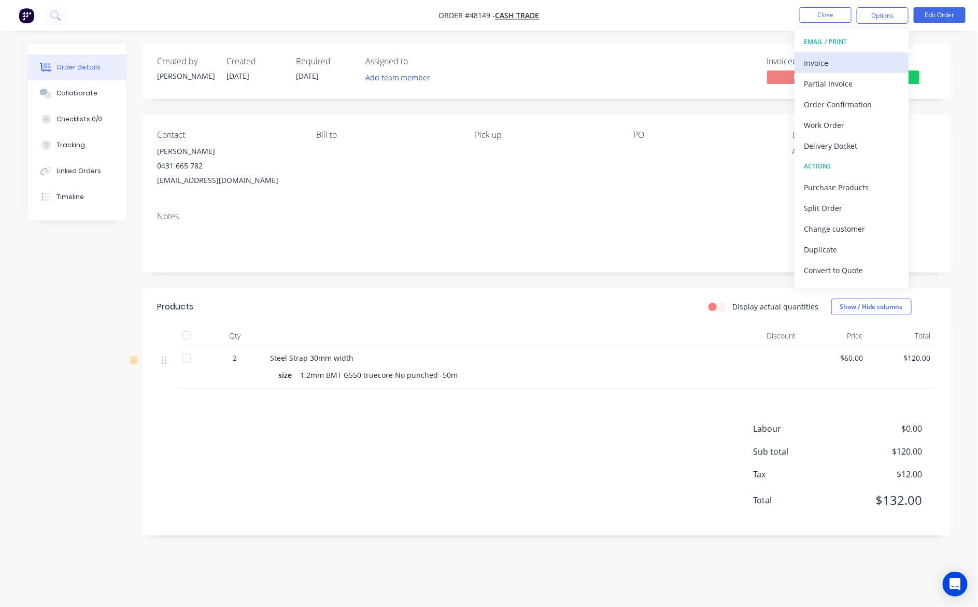
click at [843, 63] on div "Invoice" at bounding box center [851, 62] width 95 height 15
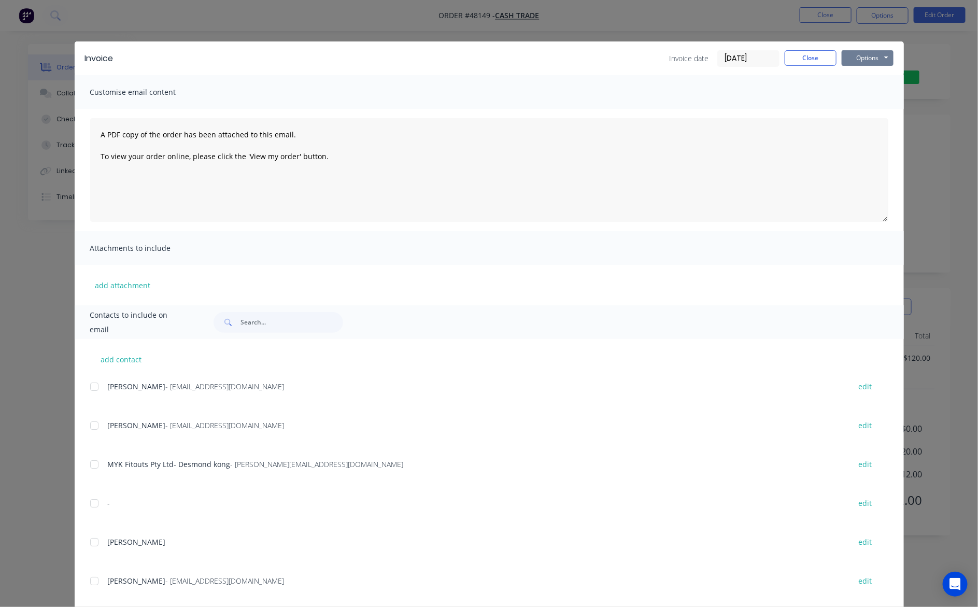
drag, startPoint x: 859, startPoint y: 55, endPoint x: 861, endPoint y: 61, distance: 6.4
click at [859, 55] on button "Options" at bounding box center [867, 58] width 52 height 16
click at [872, 100] on button "Print" at bounding box center [874, 93] width 66 height 17
drag, startPoint x: 624, startPoint y: 19, endPoint x: 671, endPoint y: 98, distance: 92.2
click at [625, 19] on div "Invoice Invoice date 15/08/25 Close Options Preview Print Email Customise email…" at bounding box center [489, 303] width 978 height 607
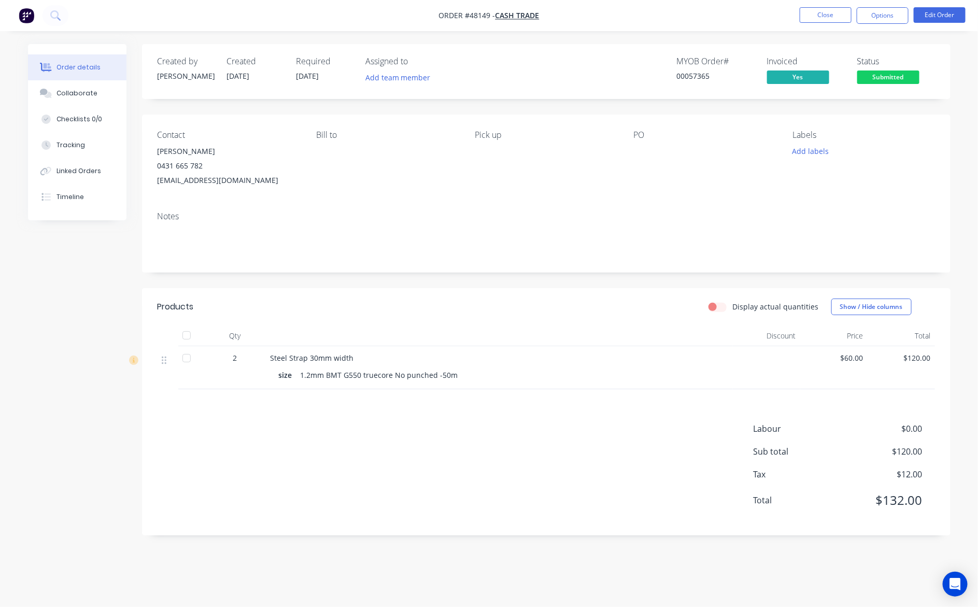
click at [641, 141] on div "PO" at bounding box center [705, 159] width 142 height 58
click at [811, 148] on button "Add labels" at bounding box center [810, 151] width 48 height 14
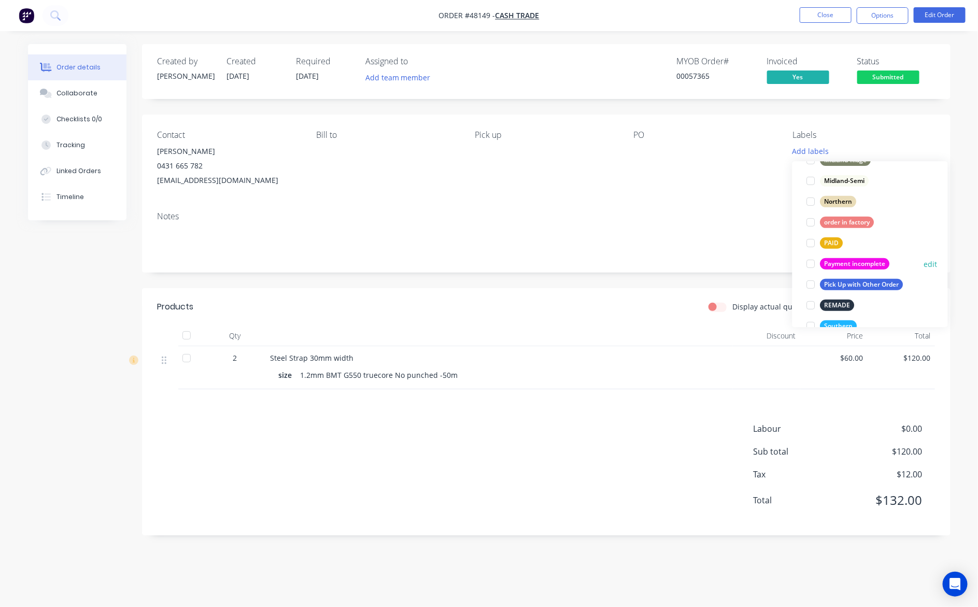
scroll to position [311, 0]
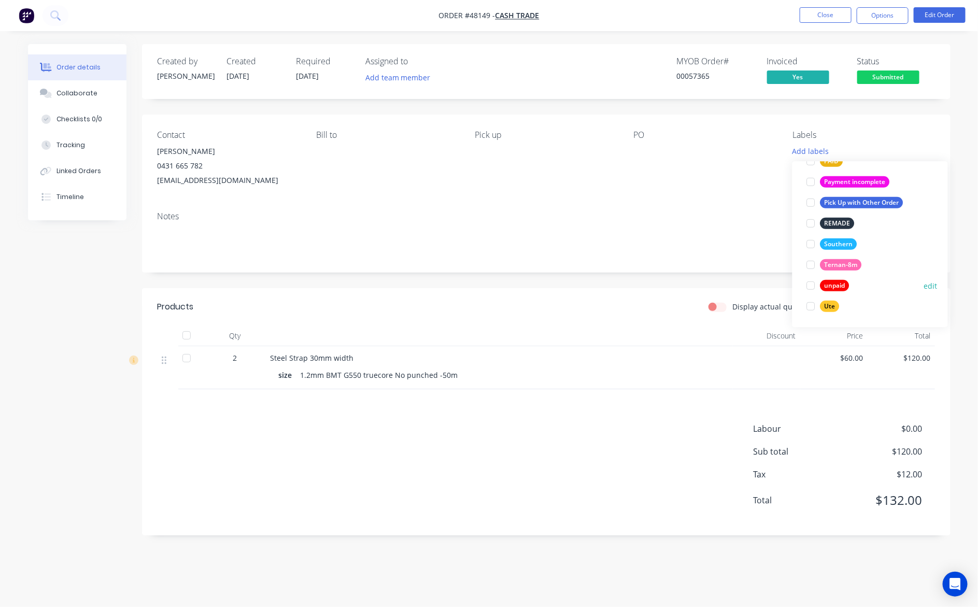
click at [838, 283] on div "unpaid" at bounding box center [834, 285] width 29 height 11
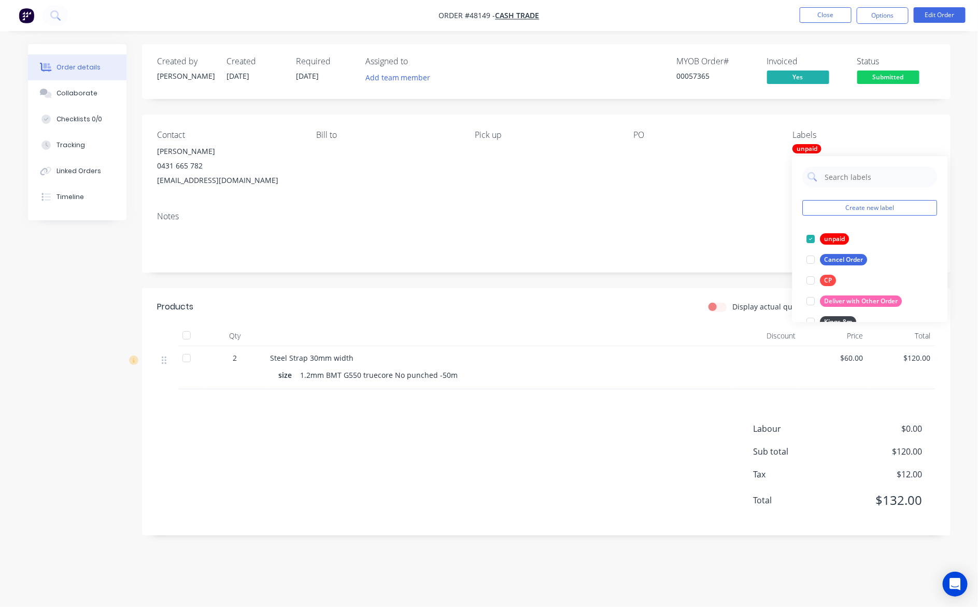
click at [659, 104] on div "Created by Cathy Created 15/08/25 Required 15/08/25 Assigned to Add team member…" at bounding box center [546, 289] width 808 height 491
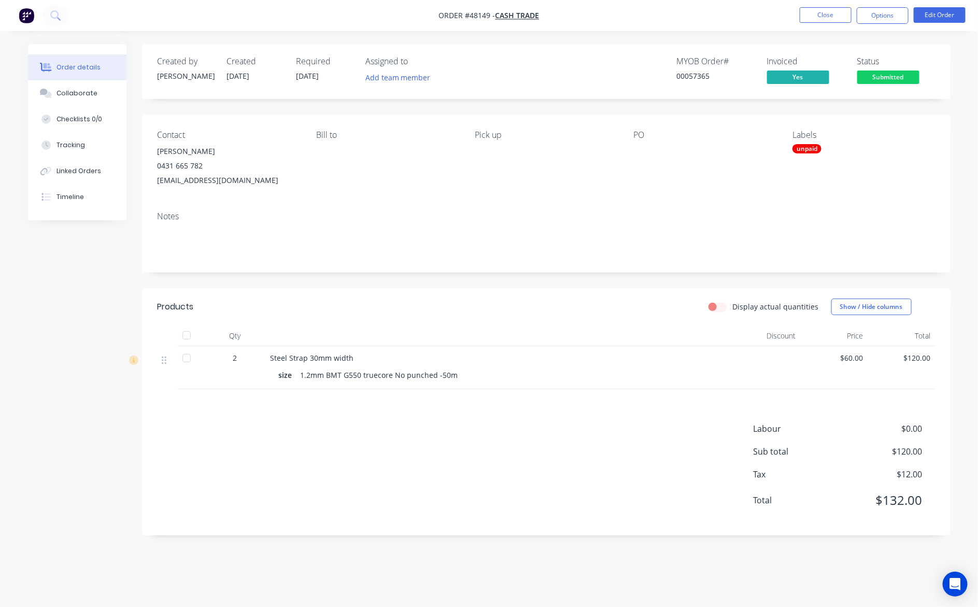
drag, startPoint x: 739, startPoint y: 122, endPoint x: 791, endPoint y: 53, distance: 86.5
click at [739, 120] on div "Contact Kim Tye 0431 665 782 kimtye8@gmail.com Bill to Pick up PO Labels unpaid" at bounding box center [546, 159] width 808 height 89
click at [881, 81] on span "Submitted" at bounding box center [888, 76] width 62 height 13
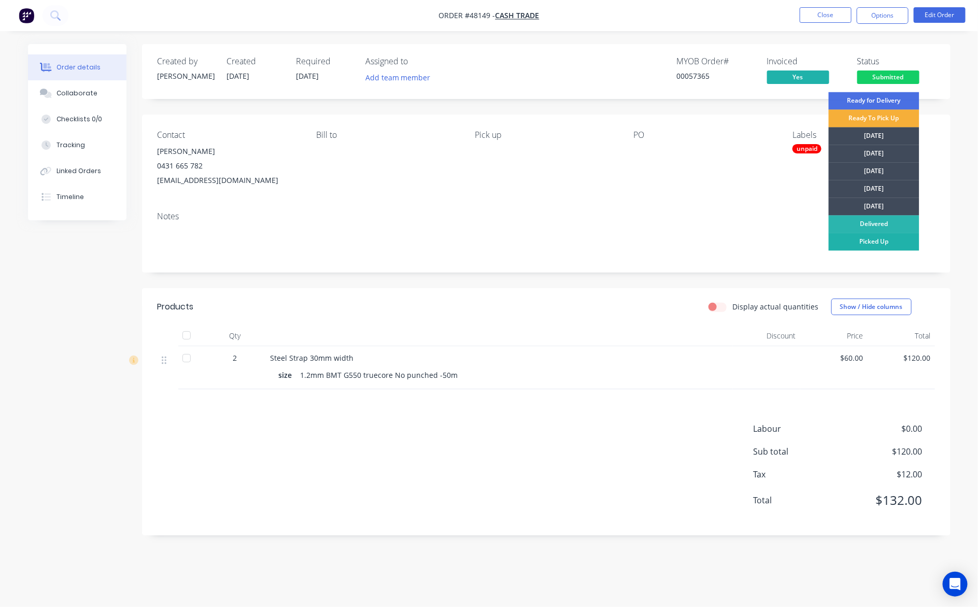
click at [875, 240] on div "Picked Up" at bounding box center [873, 242] width 91 height 18
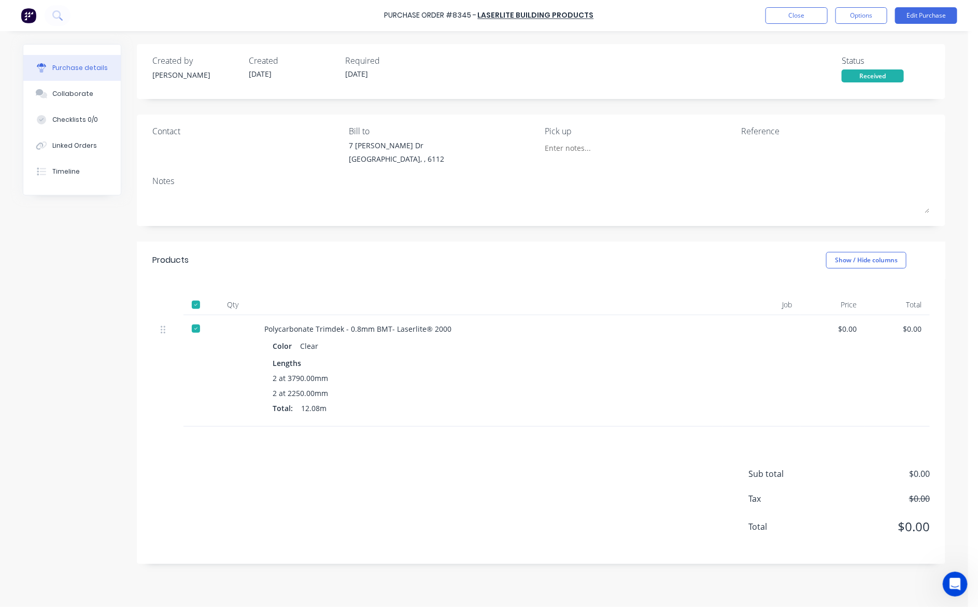
scroll to position [239, 0]
